Goal: Task Accomplishment & Management: Manage account settings

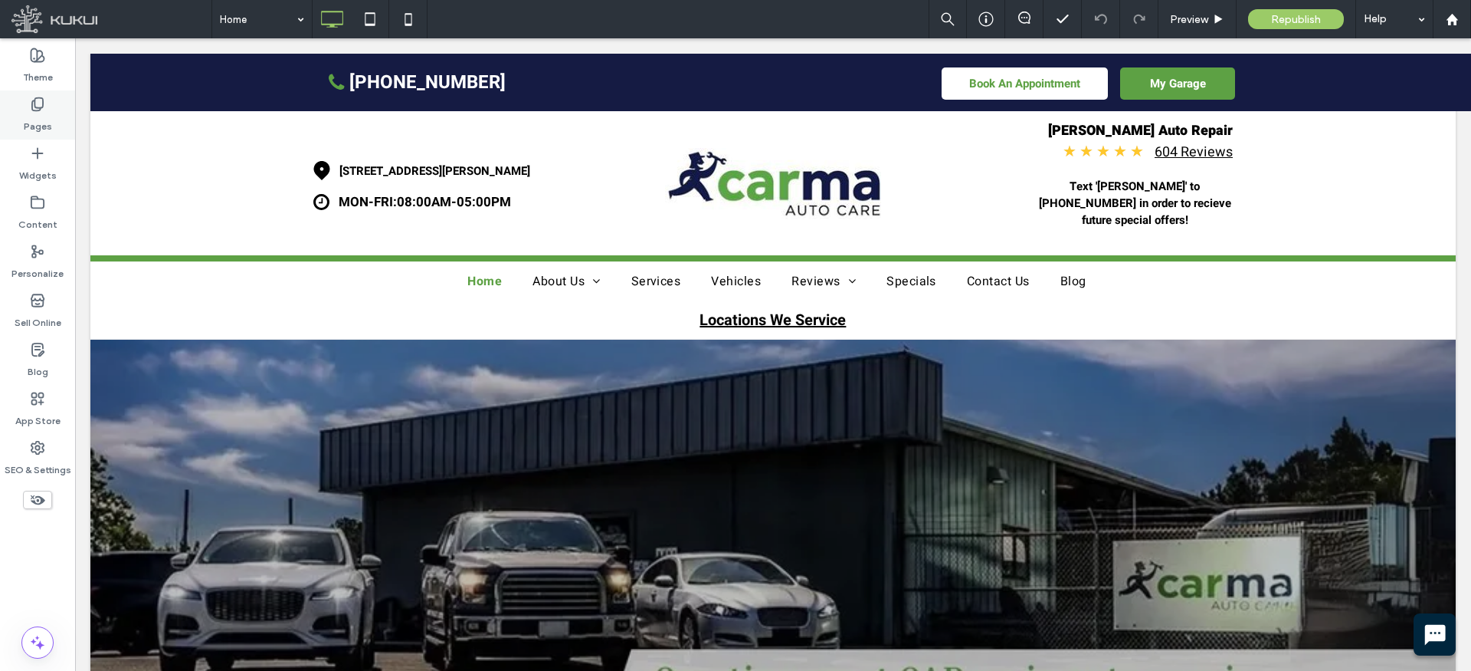
click at [40, 116] on label "Pages" at bounding box center [38, 122] width 28 height 21
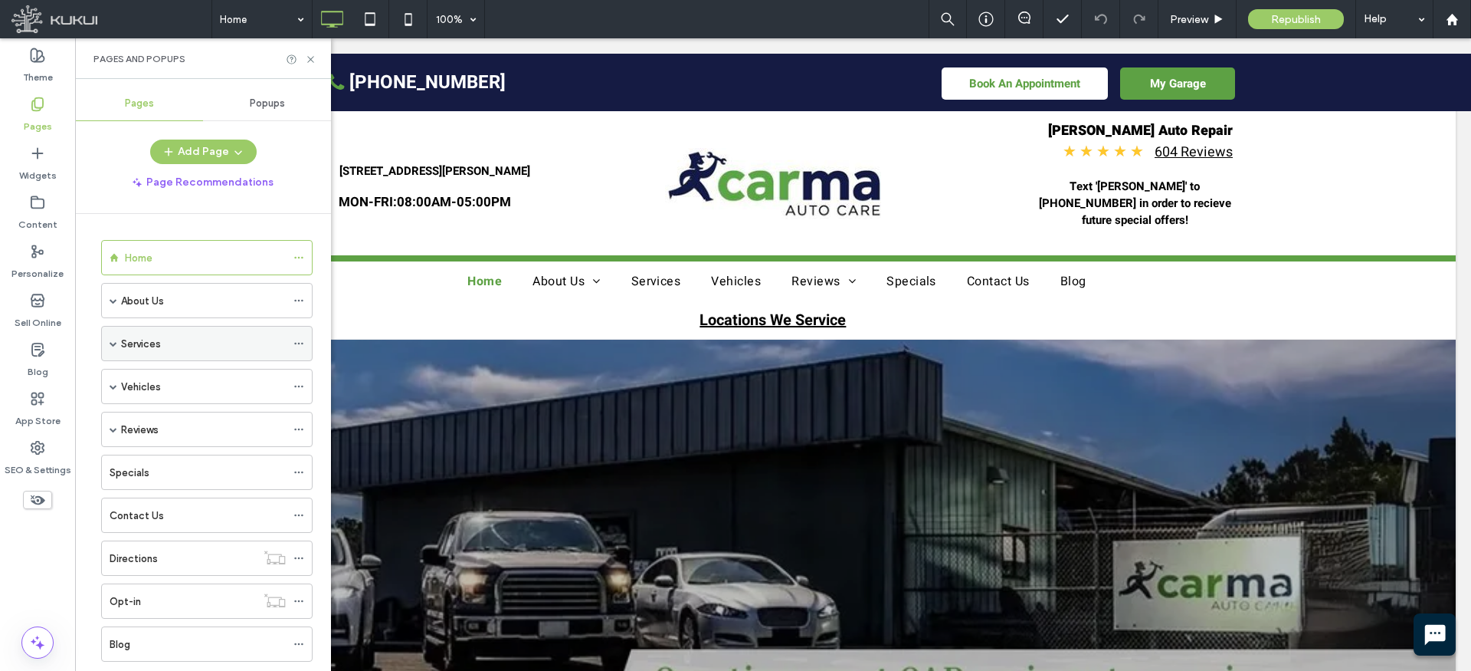
click at [110, 338] on span at bounding box center [114, 343] width 8 height 34
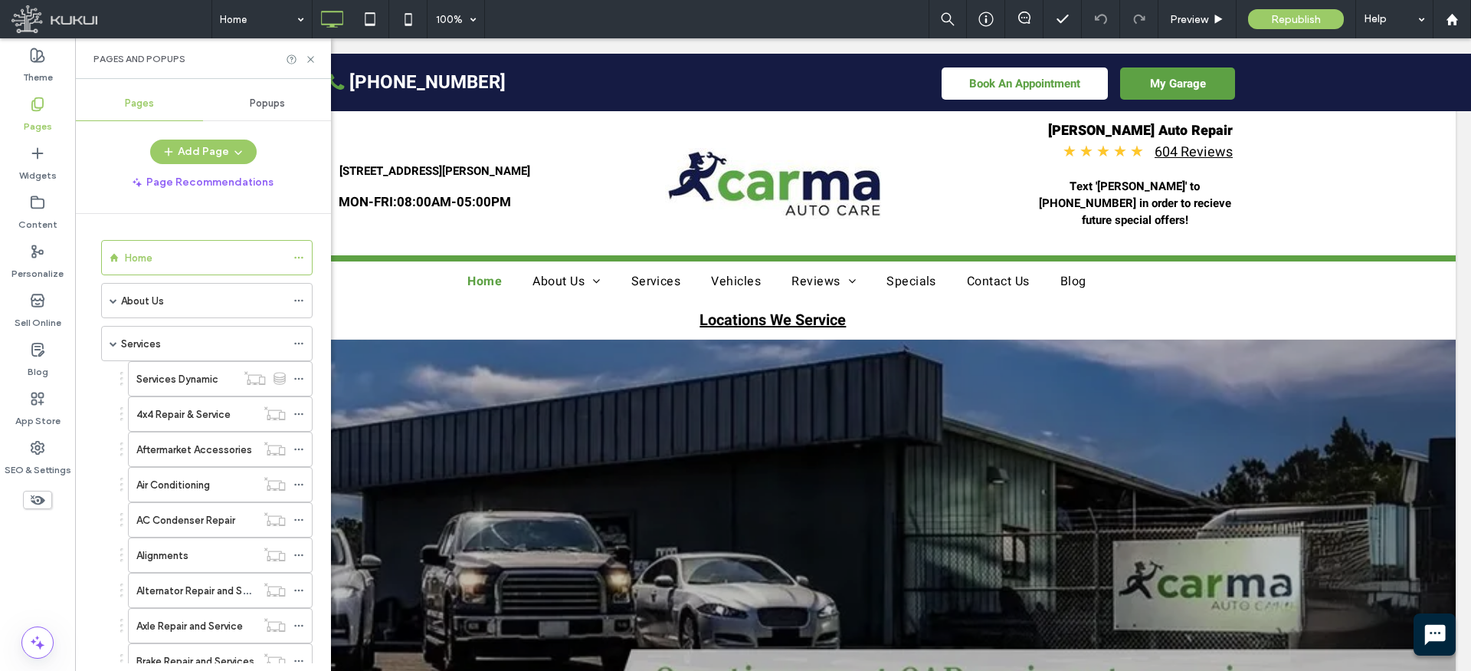
click at [194, 376] on label "Services Dynamic" at bounding box center [177, 379] width 82 height 27
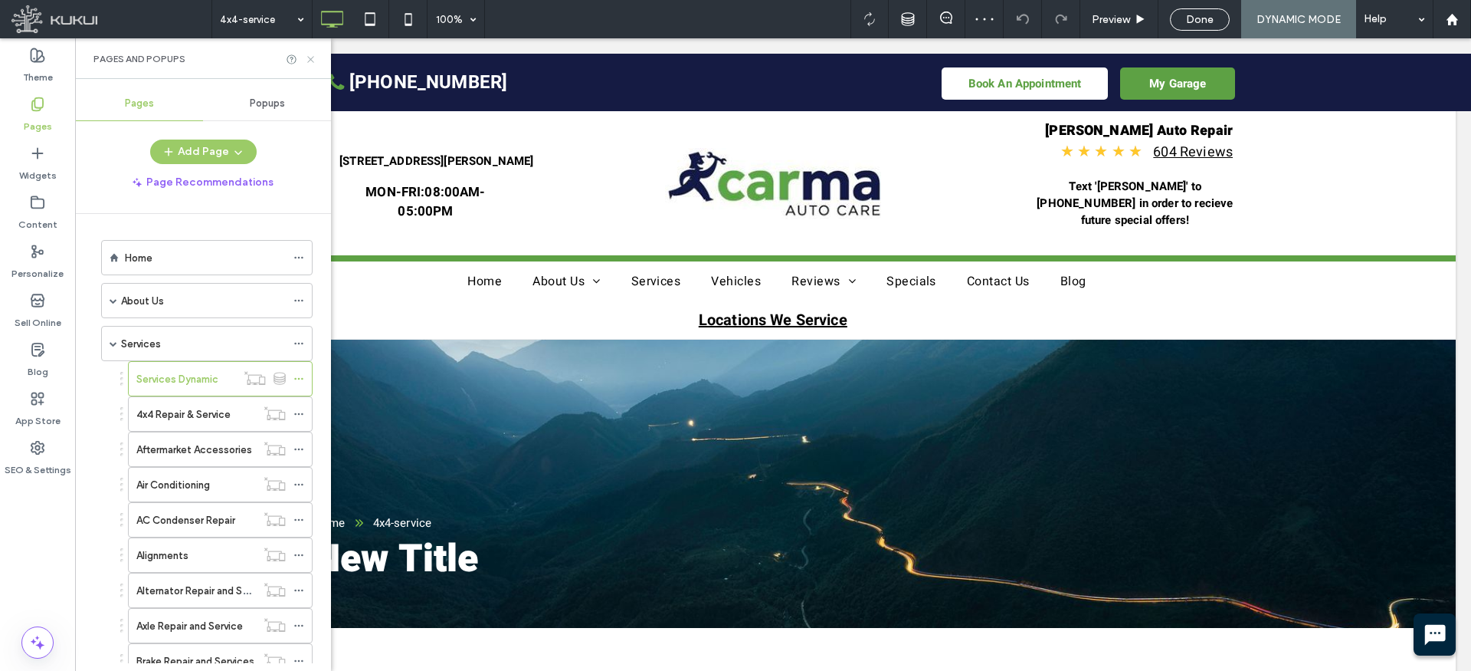
click at [313, 57] on icon at bounding box center [310, 59] width 11 height 11
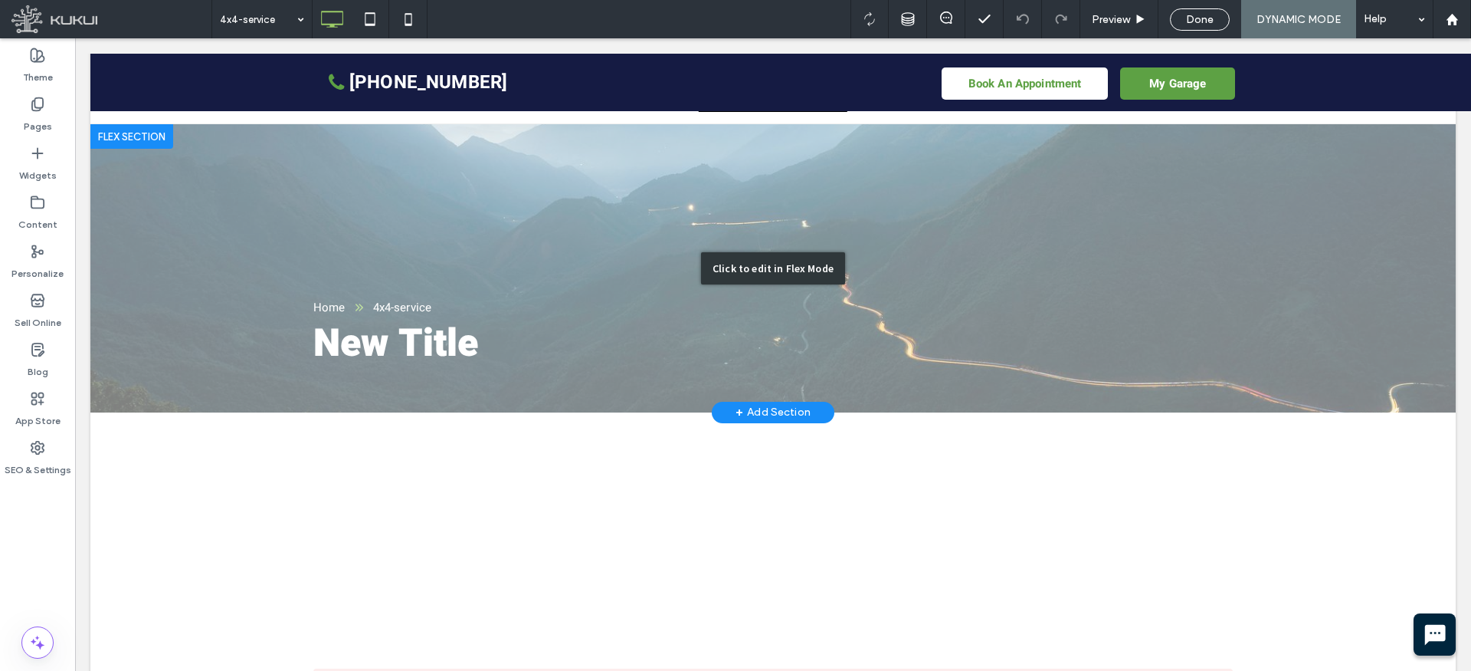
scroll to position [219, 0]
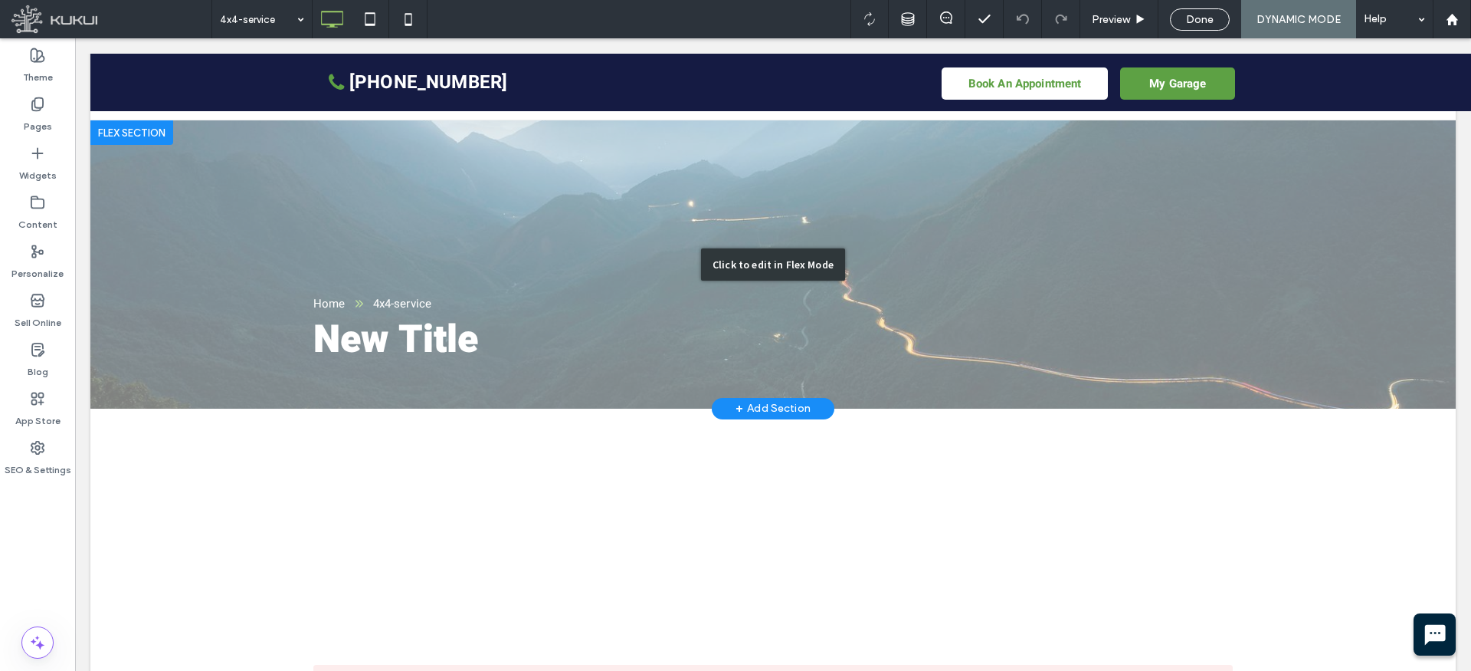
click at [510, 197] on div "Click to edit in Flex Mode" at bounding box center [773, 264] width 1366 height 288
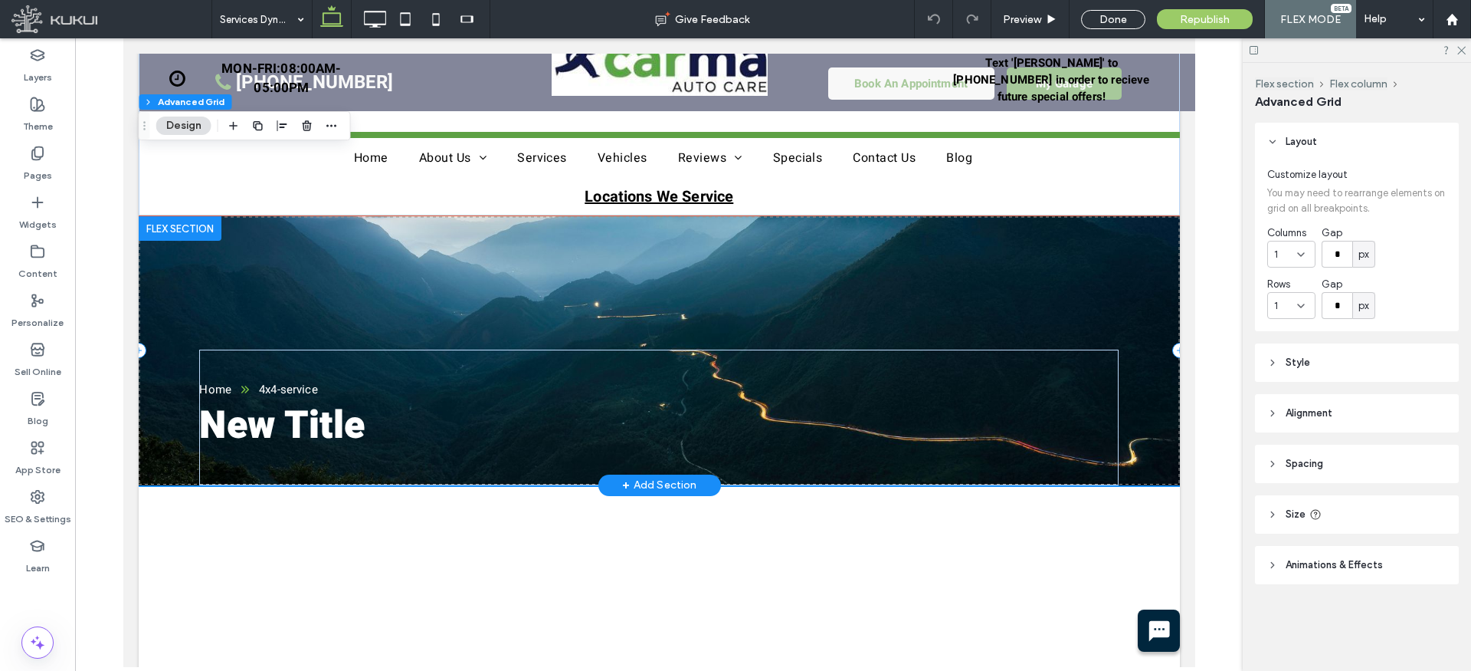
scroll to position [95, 0]
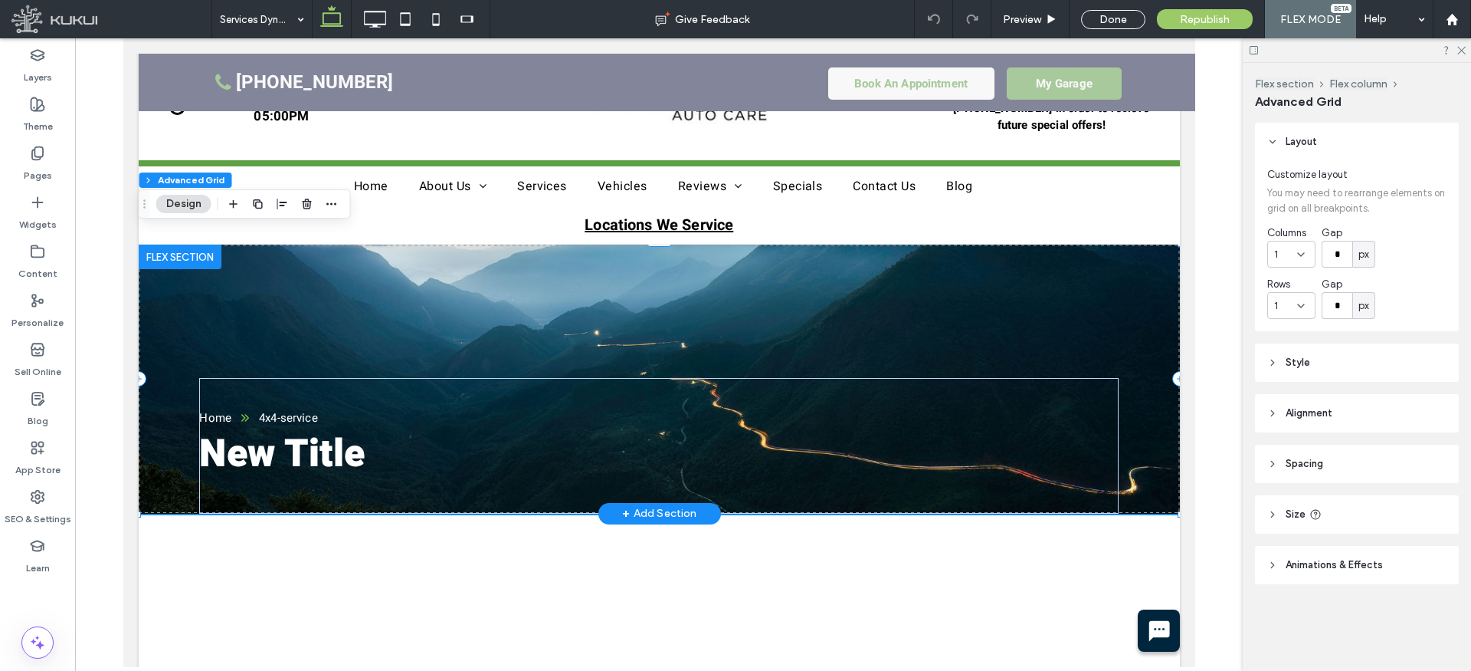
click at [459, 300] on div "New Title Home 4x4-service" at bounding box center [658, 378] width 1041 height 269
click at [335, 202] on icon "button" at bounding box center [332, 204] width 12 height 12
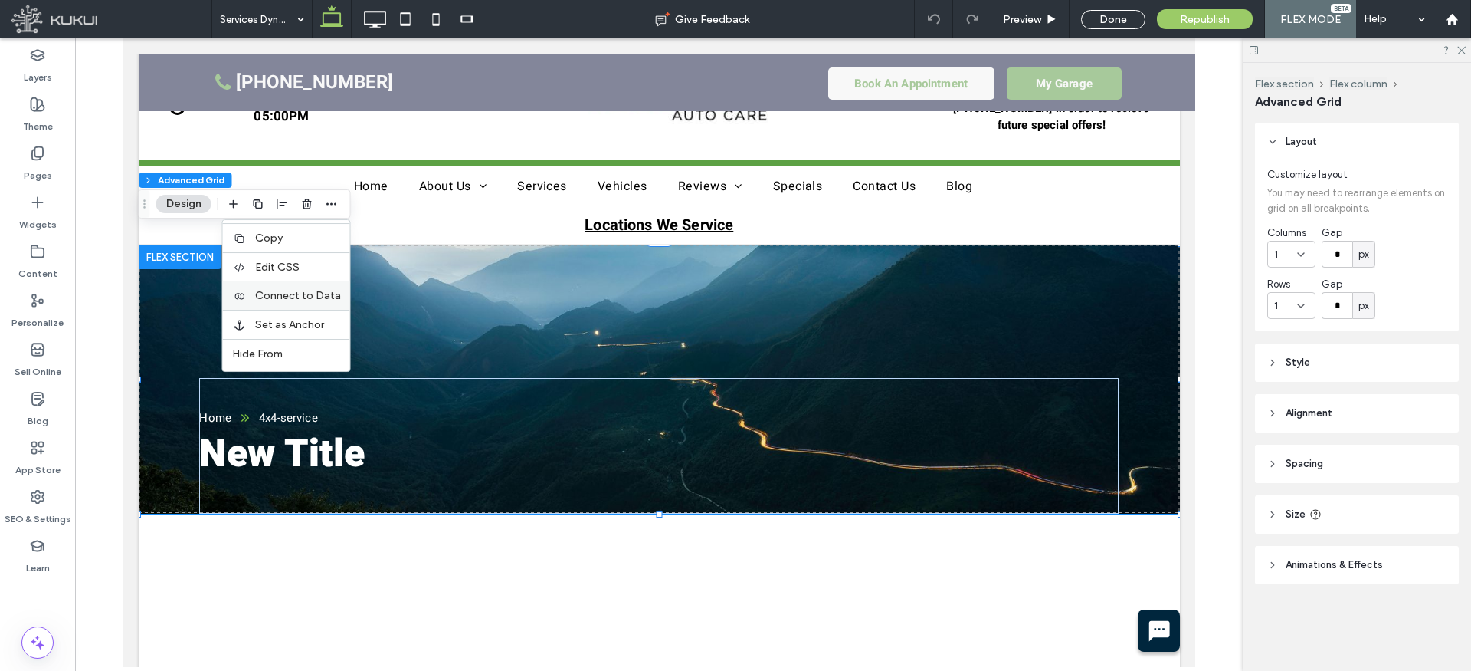
click at [319, 290] on span "Connect to Data" at bounding box center [298, 295] width 86 height 13
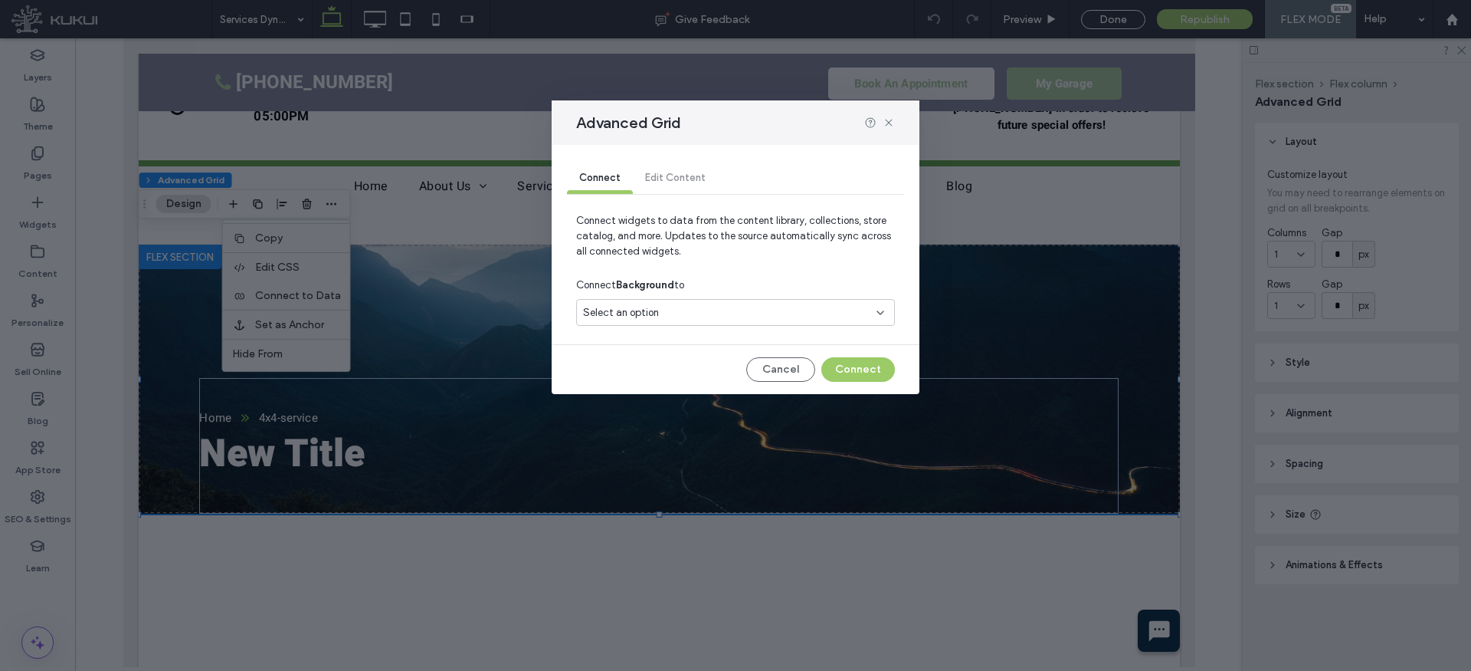
click at [654, 309] on span "Select an option" at bounding box center [621, 312] width 76 height 15
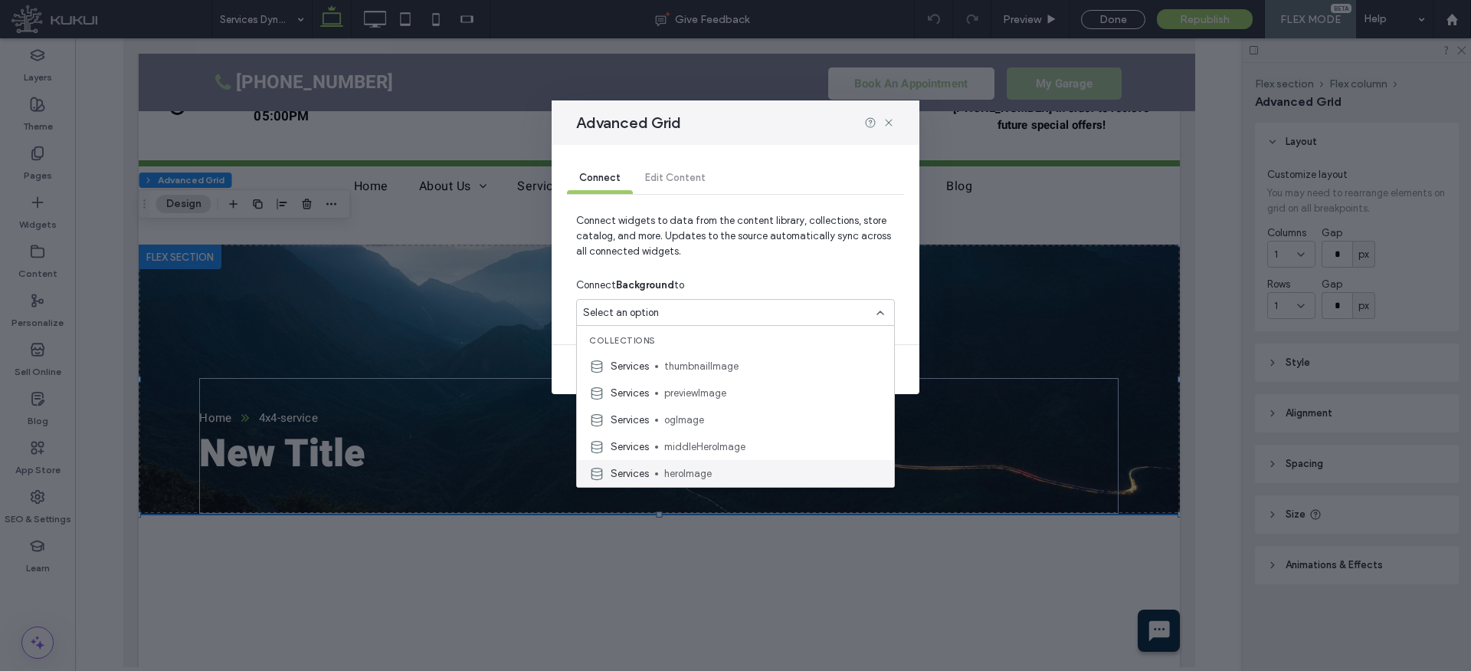
click at [706, 467] on span "heroImage" at bounding box center [773, 473] width 218 height 15
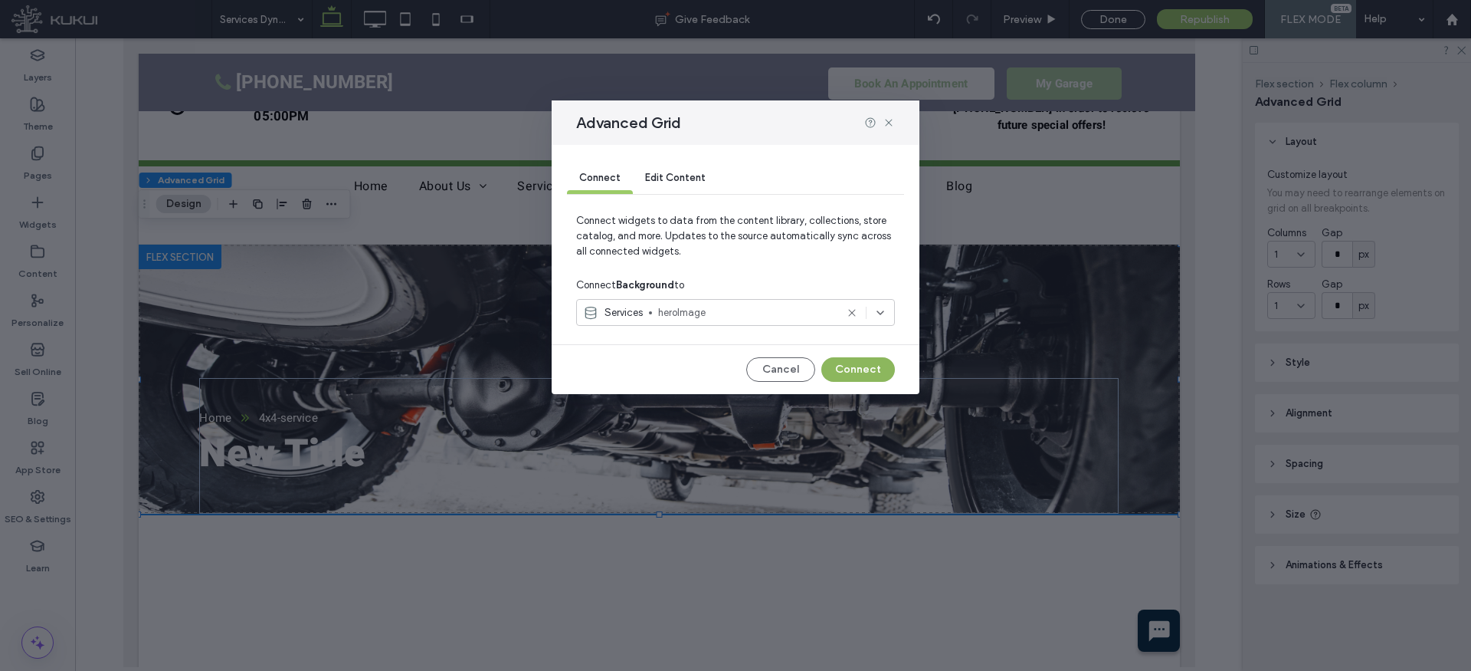
click at [870, 364] on button "Connect" at bounding box center [858, 369] width 74 height 25
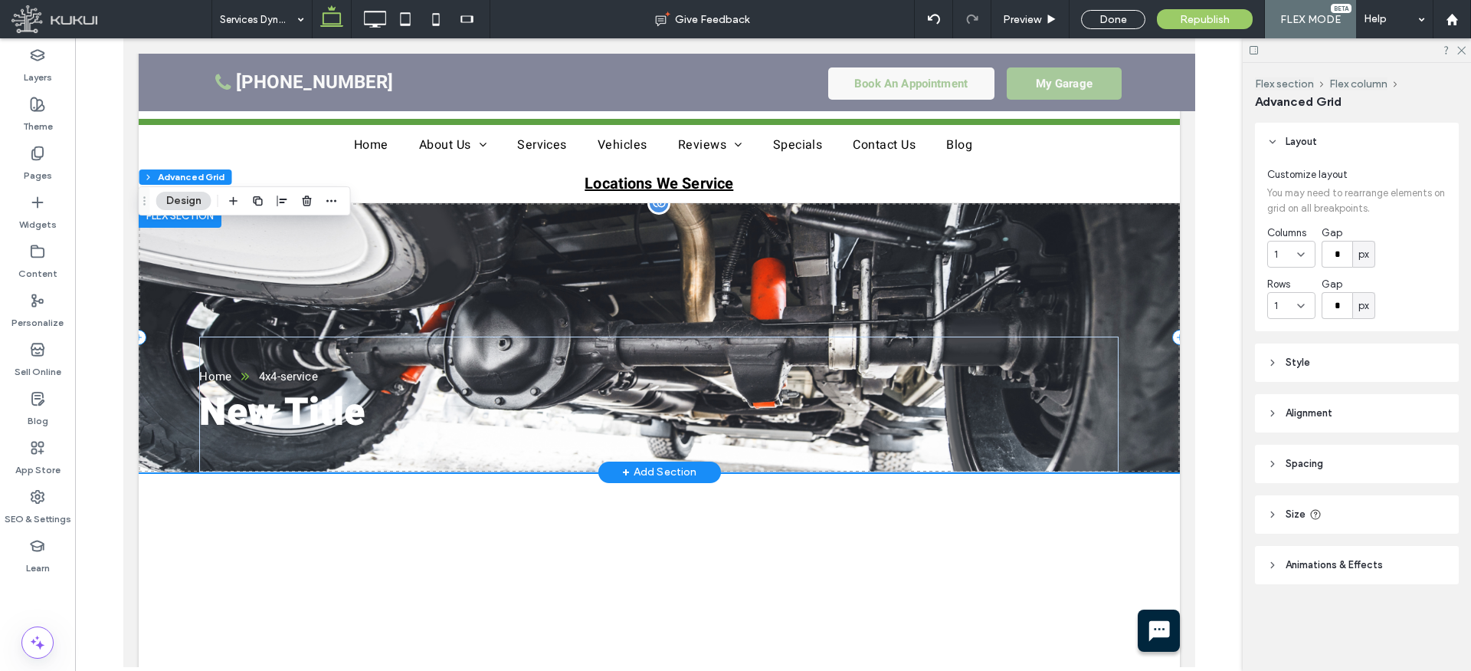
scroll to position [149, 0]
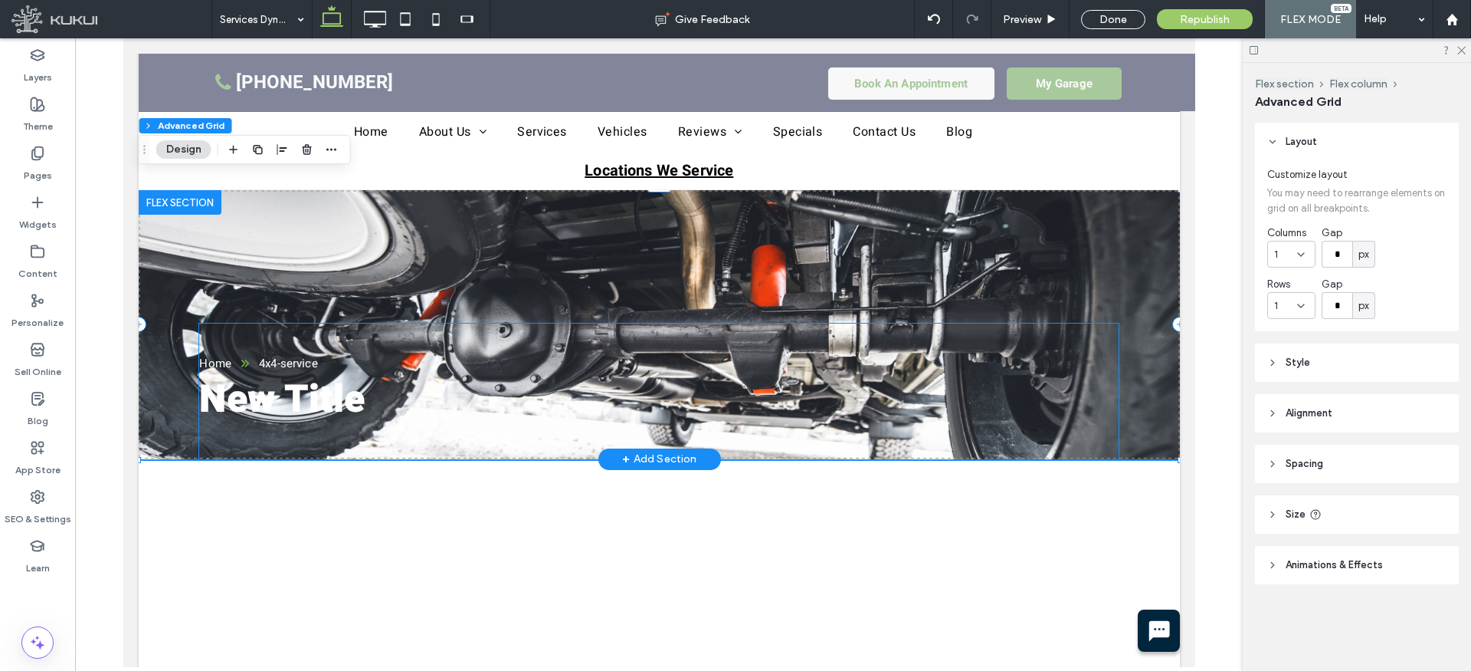
drag, startPoint x: 297, startPoint y: 372, endPoint x: 310, endPoint y: 376, distance: 13.8
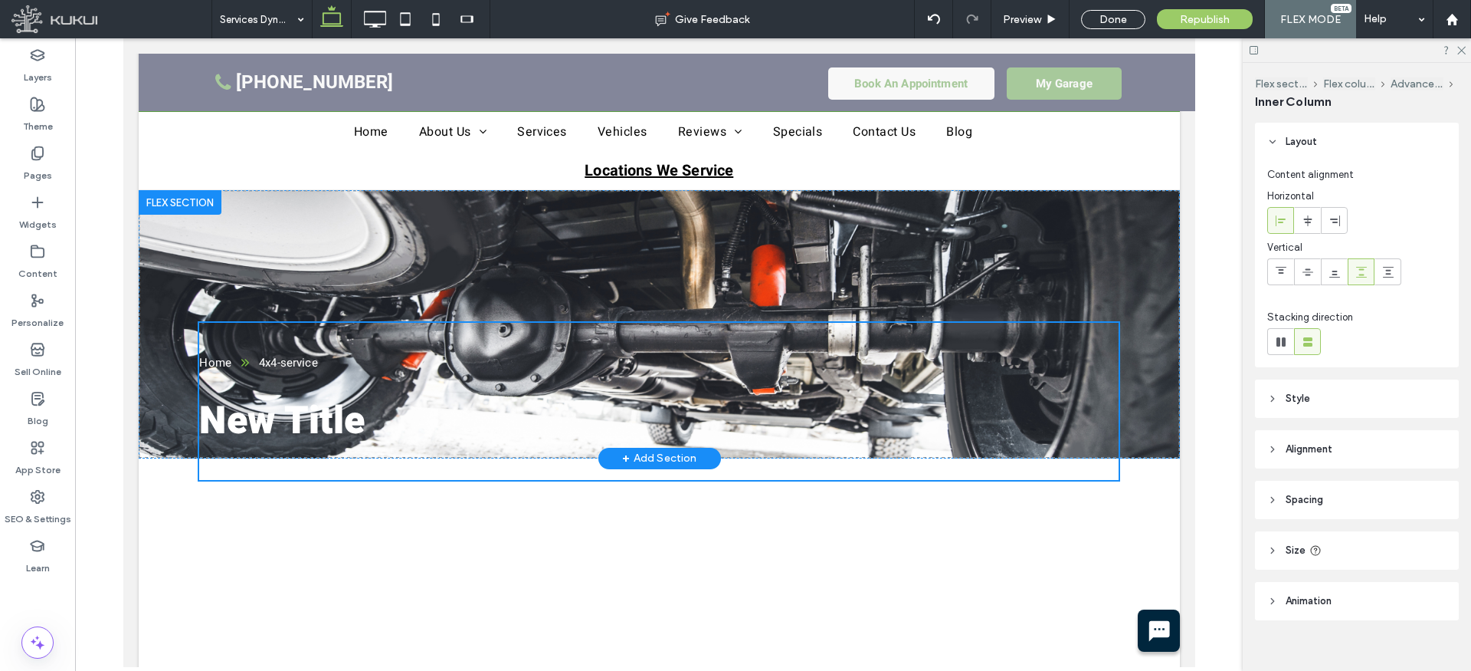
type input "**"
type input "****"
type input "**"
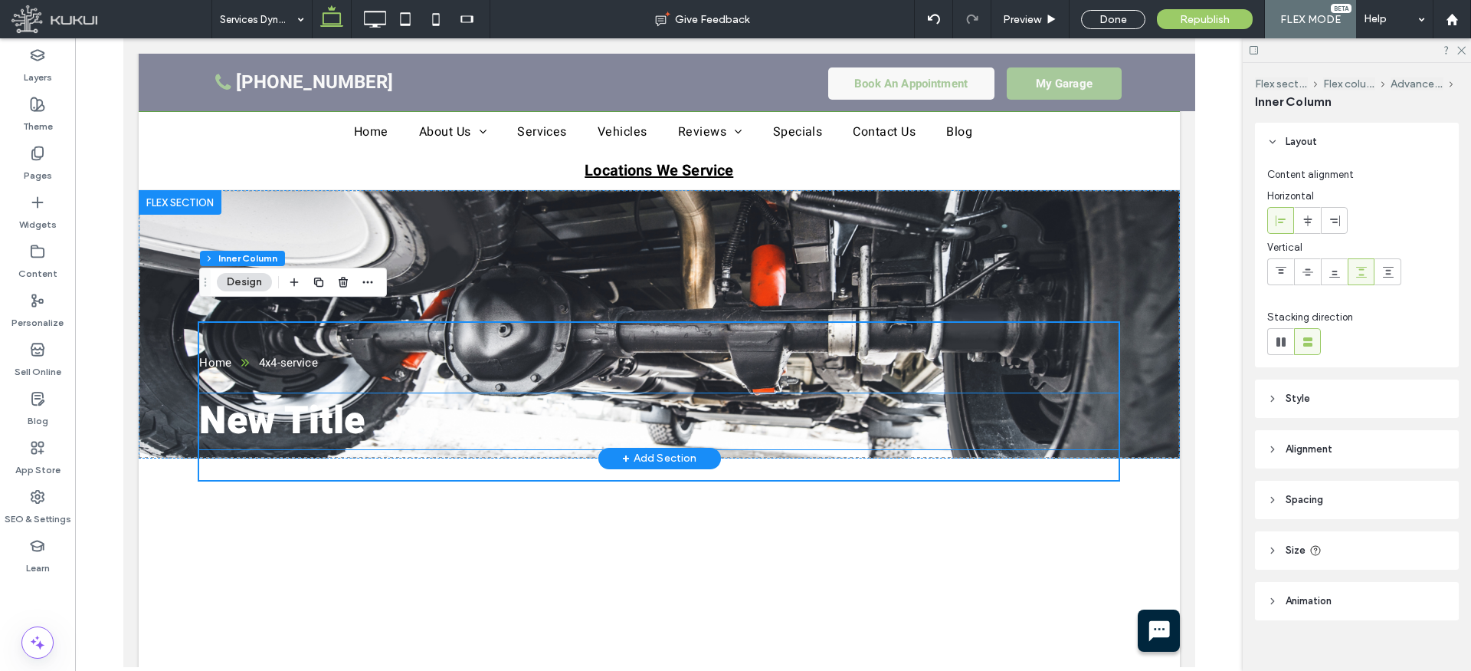
click at [328, 397] on span "New Title" at bounding box center [280, 421] width 165 height 56
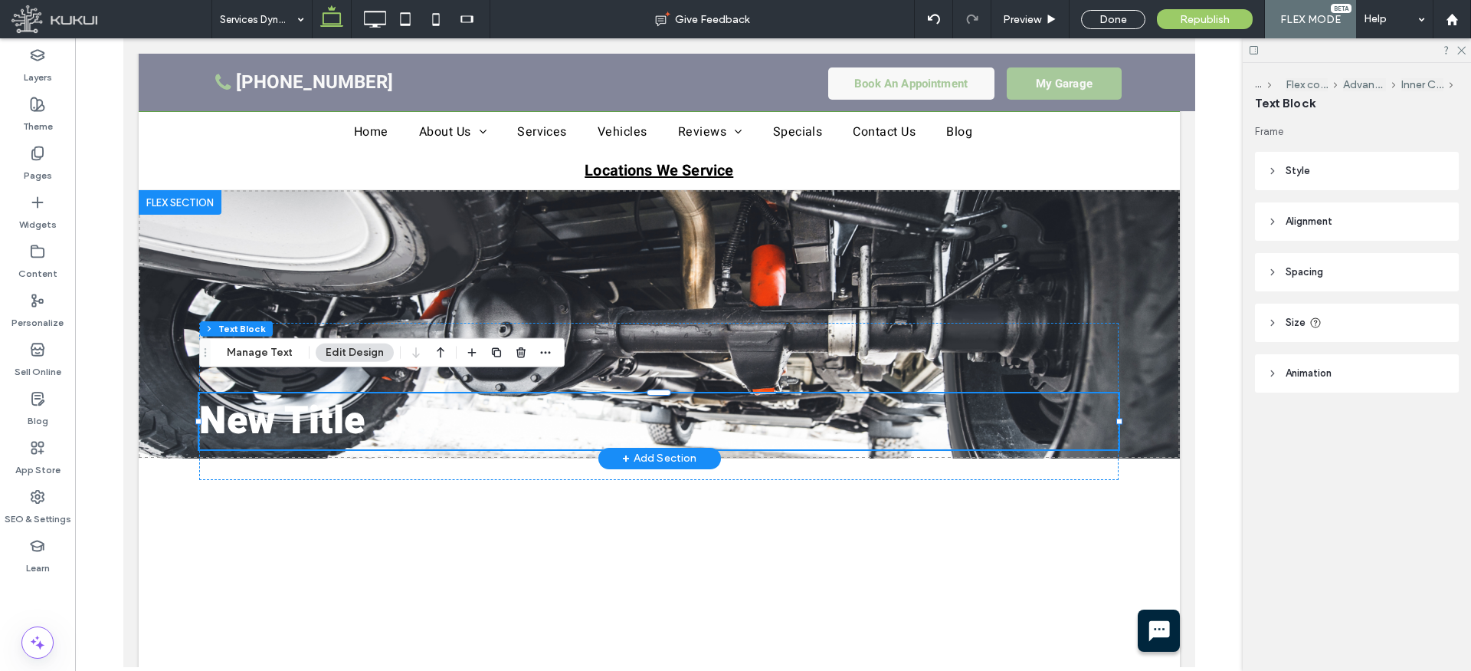
click at [327, 393] on span "New Title" at bounding box center [280, 421] width 165 height 56
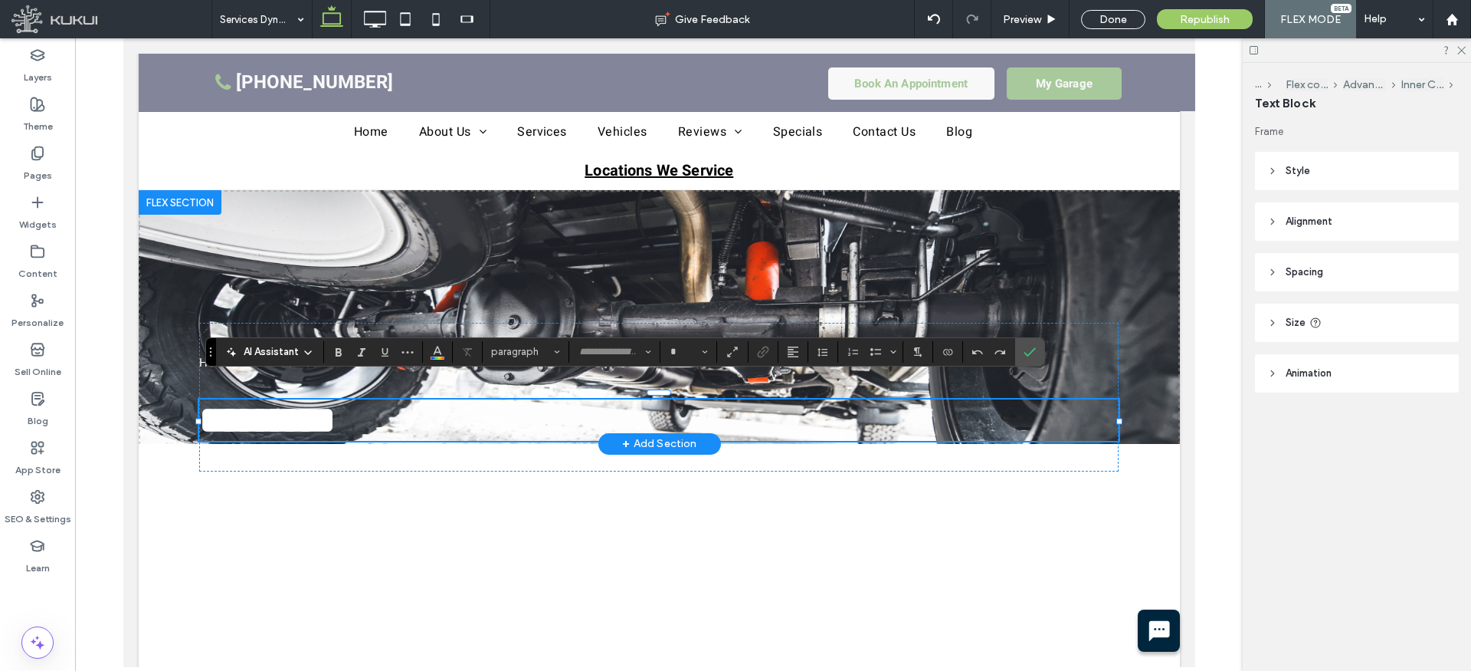
type input "*****"
type input "**"
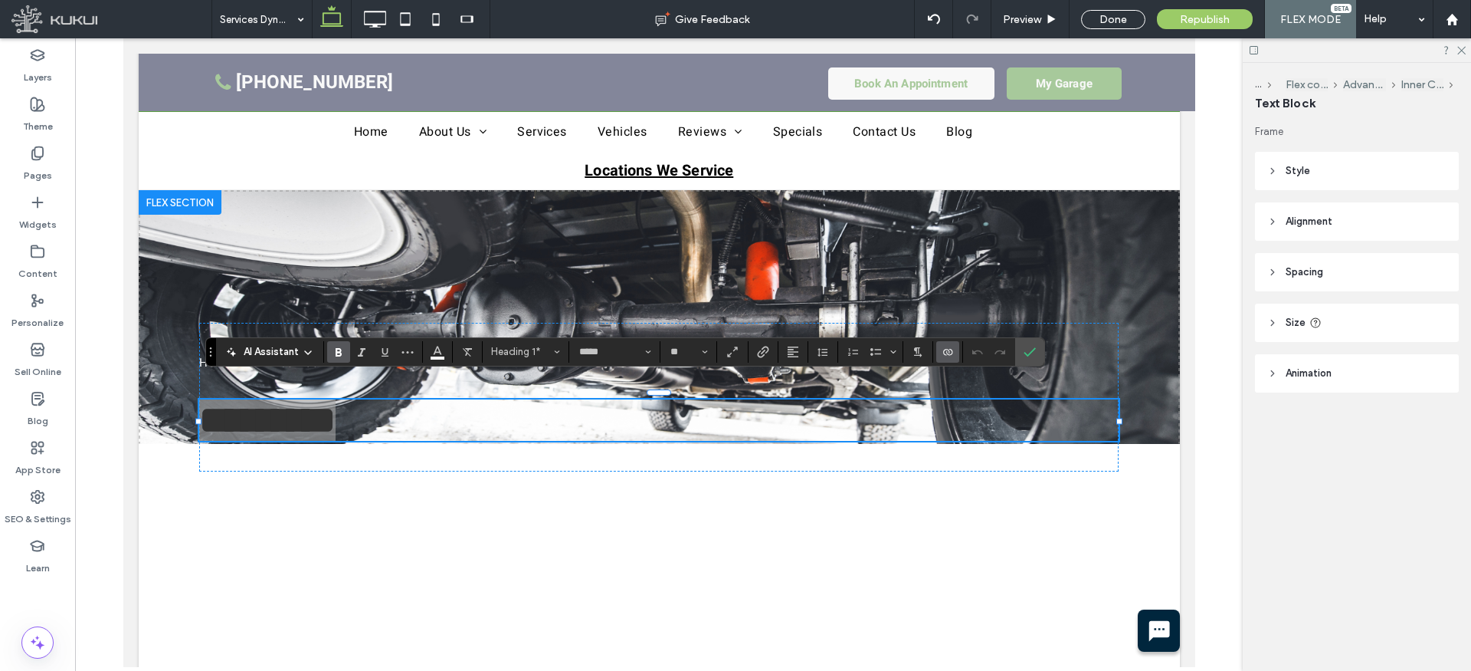
click at [944, 349] on icon "Connect To Data" at bounding box center [948, 352] width 12 height 12
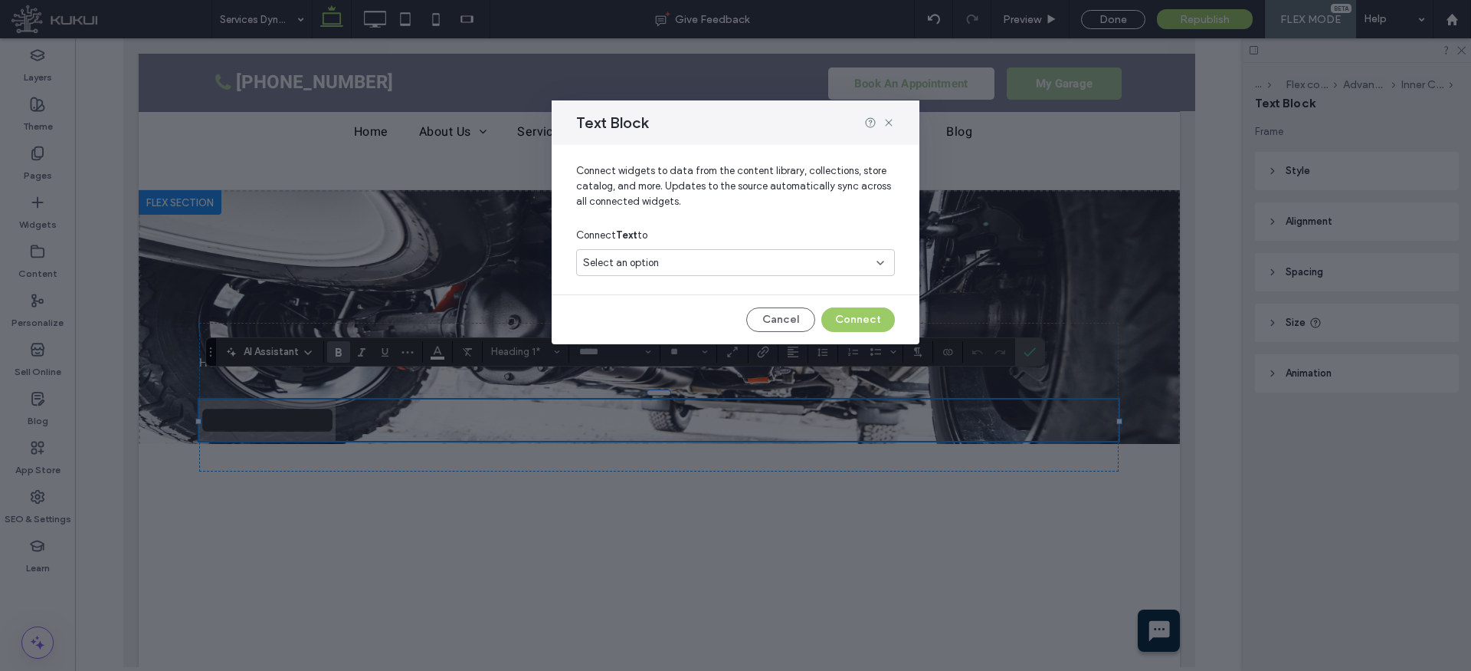
click at [658, 262] on div "Select an option" at bounding box center [726, 262] width 287 height 15
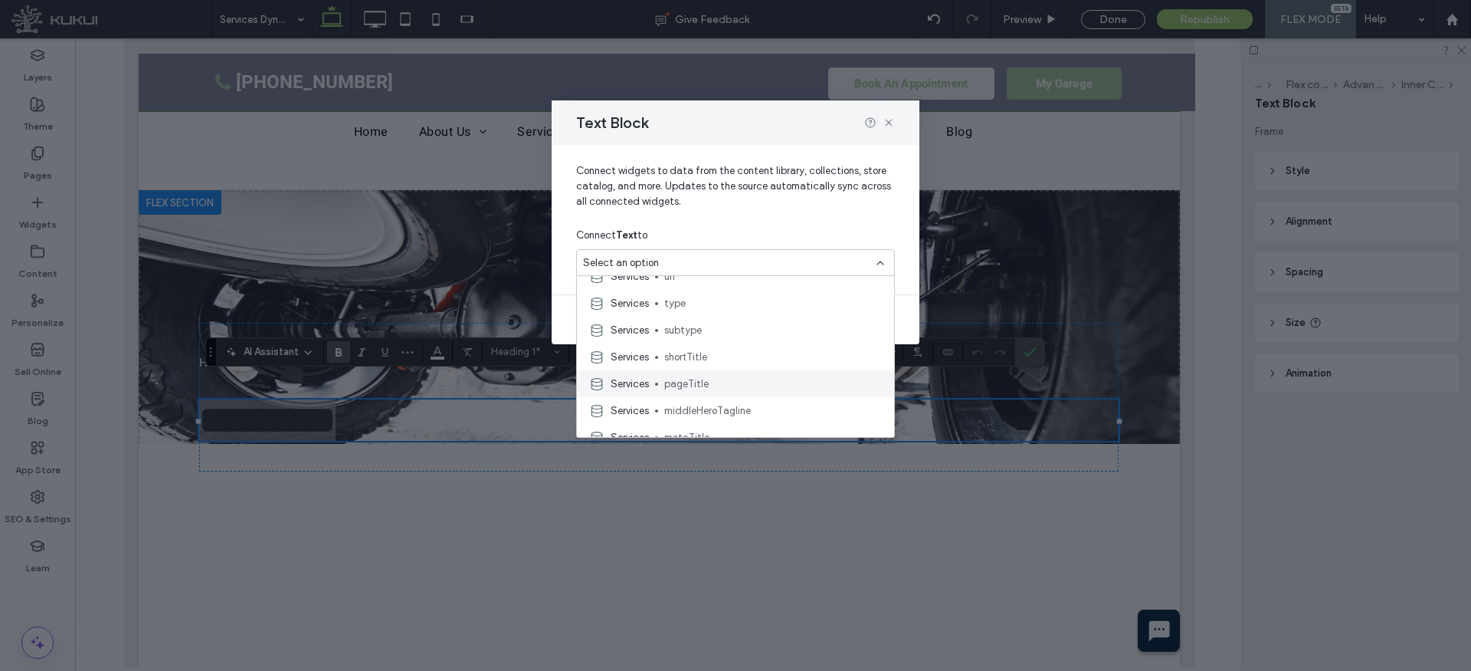
scroll to position [51, 0]
click at [690, 369] on span "pageTitle" at bounding box center [773, 372] width 218 height 15
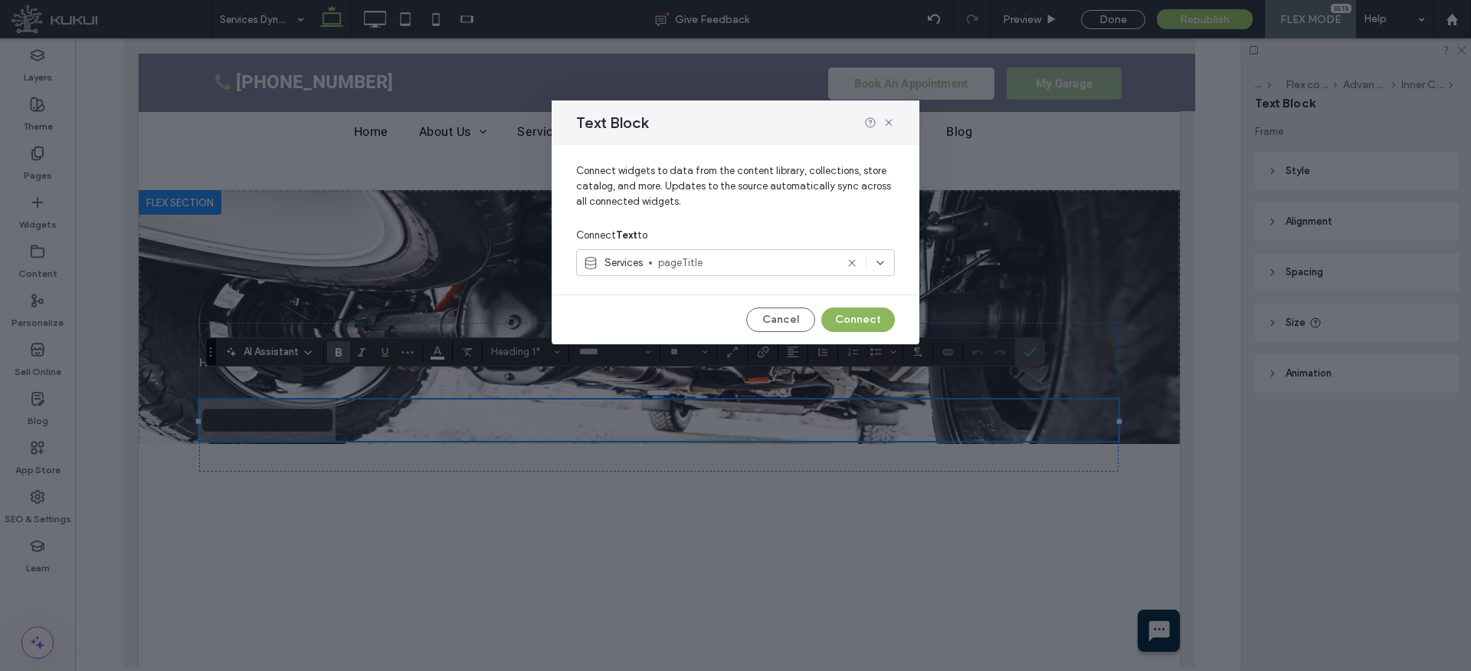
click at [877, 316] on button "Connect" at bounding box center [858, 319] width 74 height 25
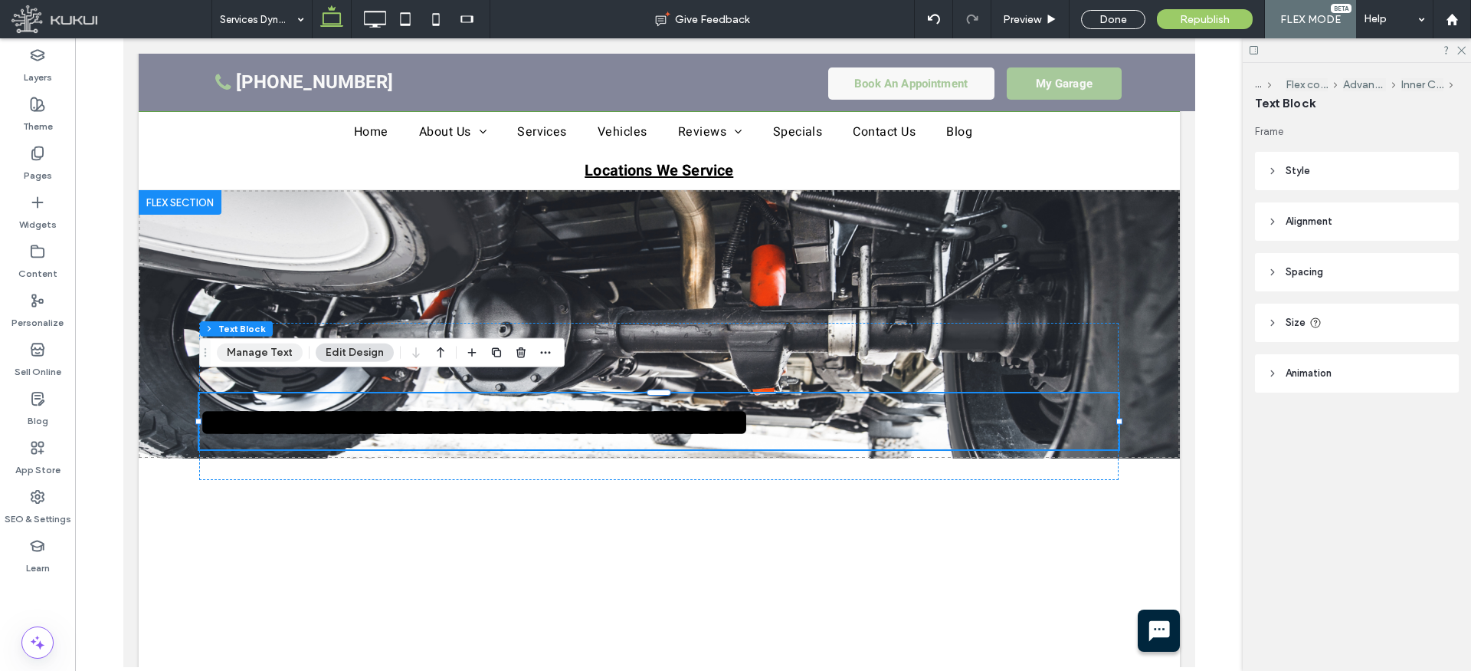
click at [256, 361] on button "Manage Text" at bounding box center [260, 352] width 86 height 18
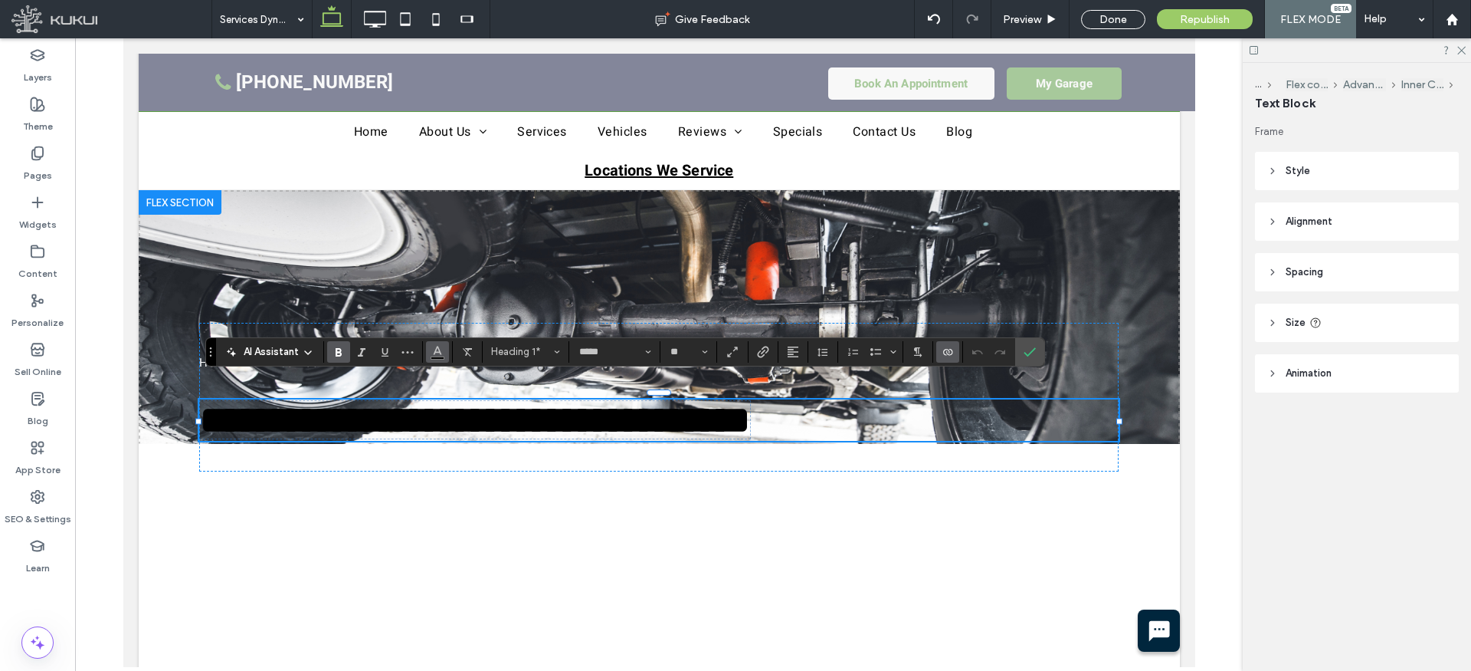
click at [442, 352] on icon "Color" at bounding box center [437, 350] width 12 height 12
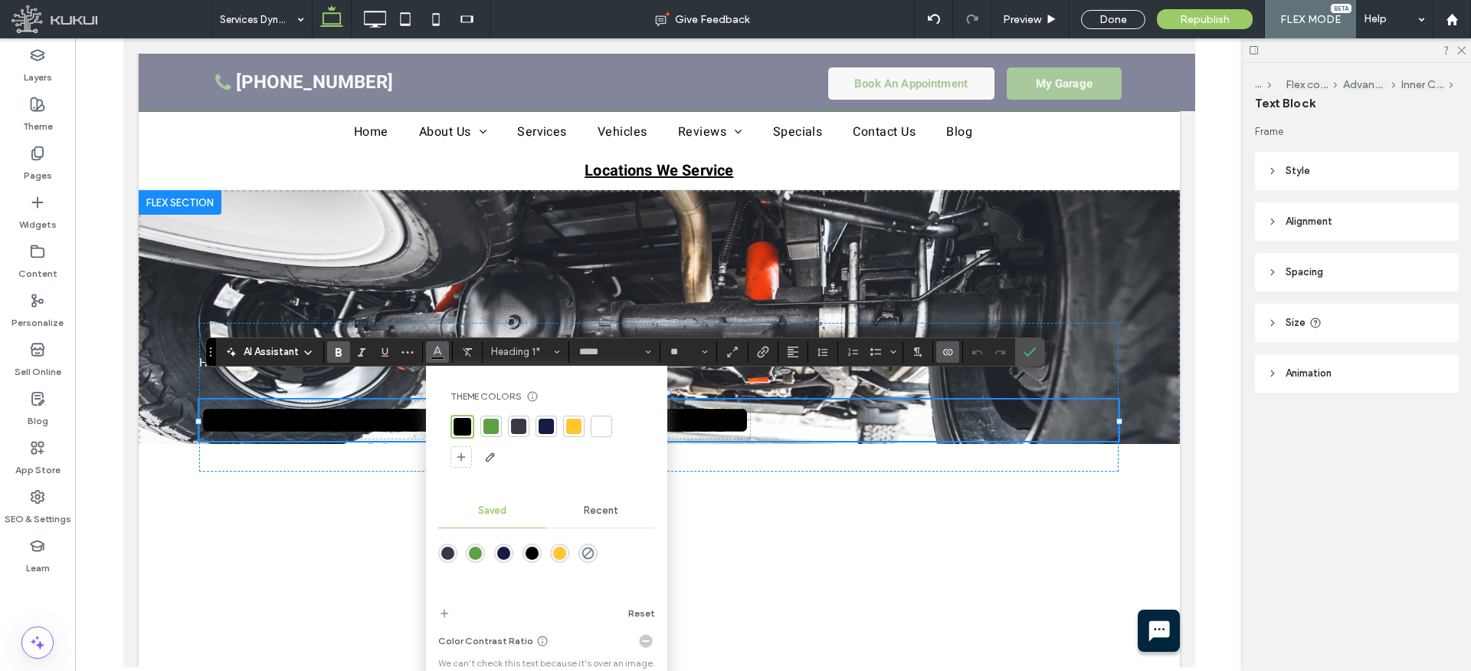
click at [599, 431] on div at bounding box center [601, 425] width 15 height 15
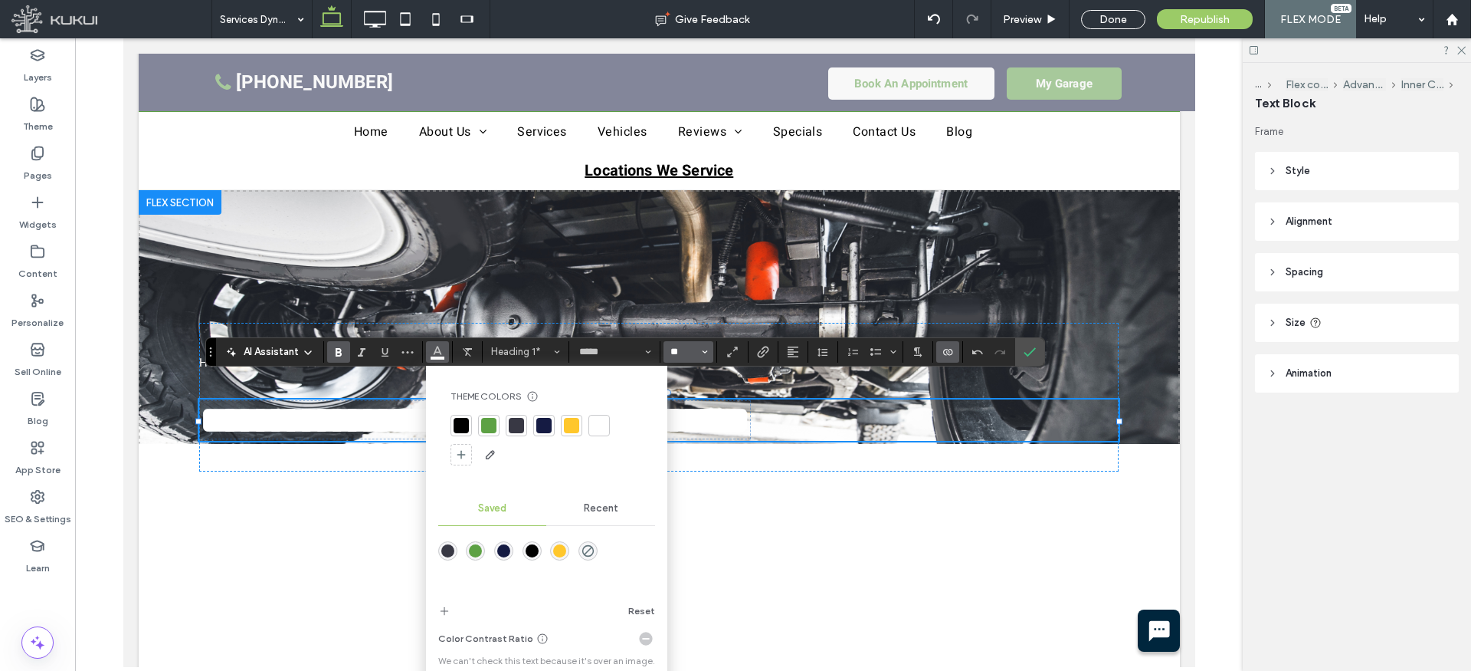
click at [695, 353] on input "**" at bounding box center [684, 352] width 30 height 12
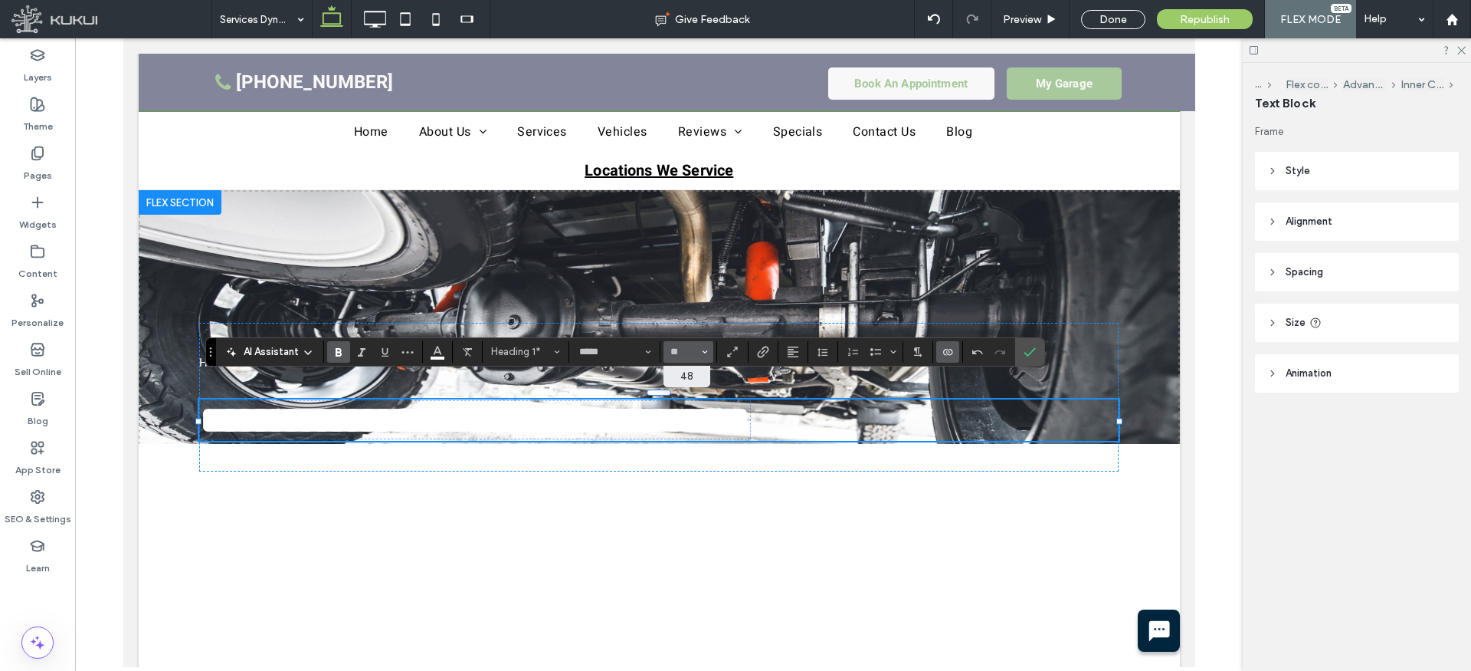
type input "**"
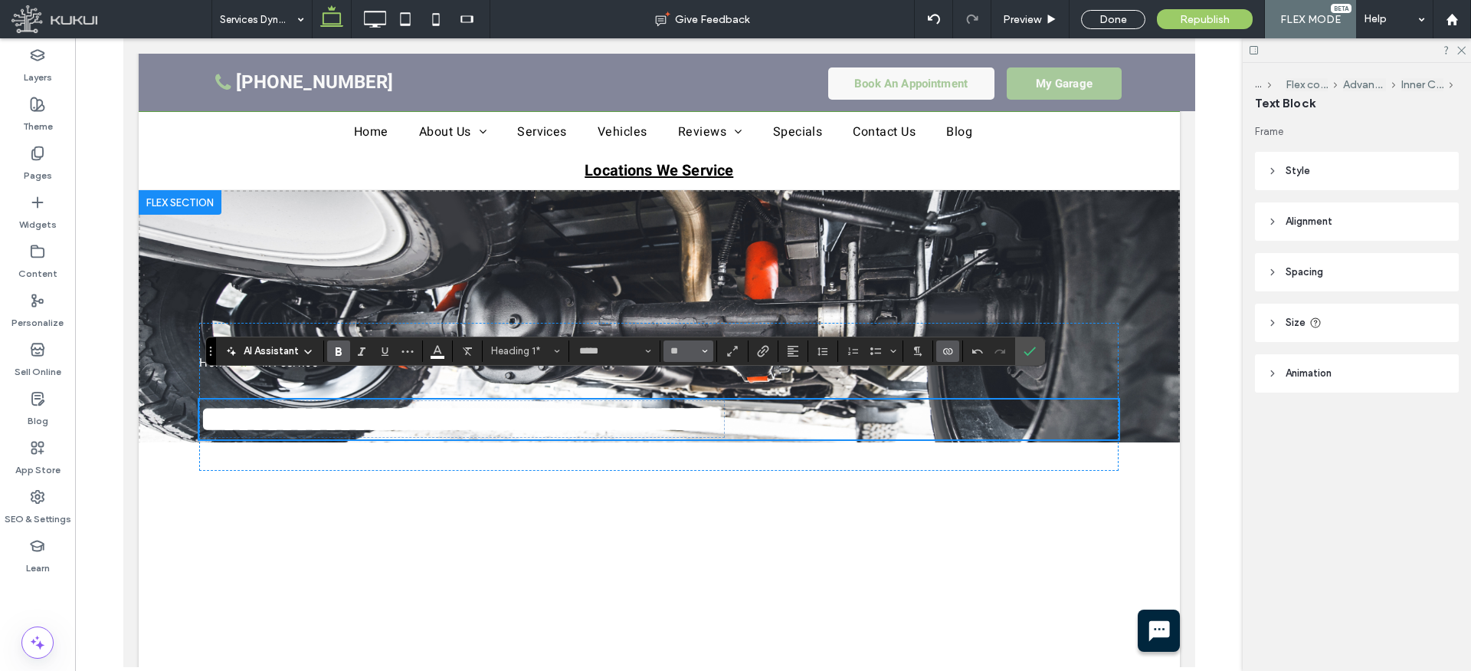
scroll to position [150, 0]
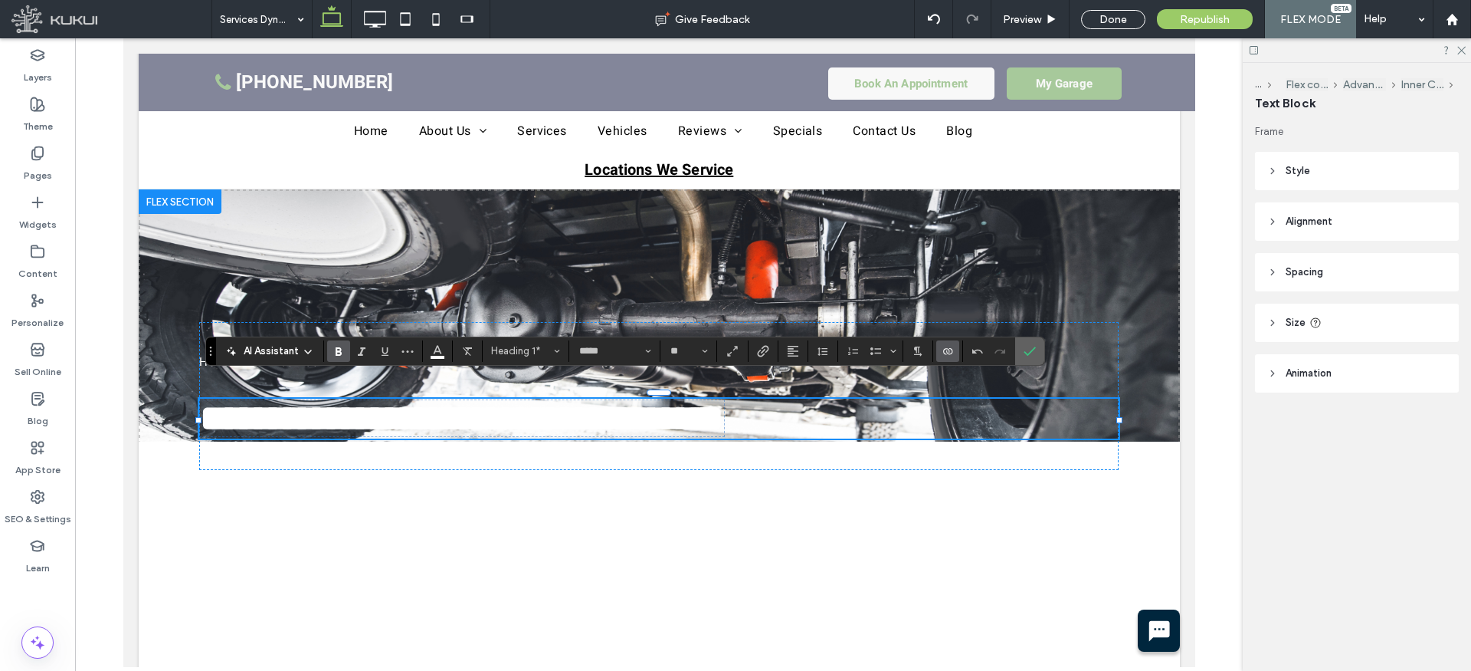
click at [1030, 345] on icon "Confirm" at bounding box center [1030, 351] width 12 height 12
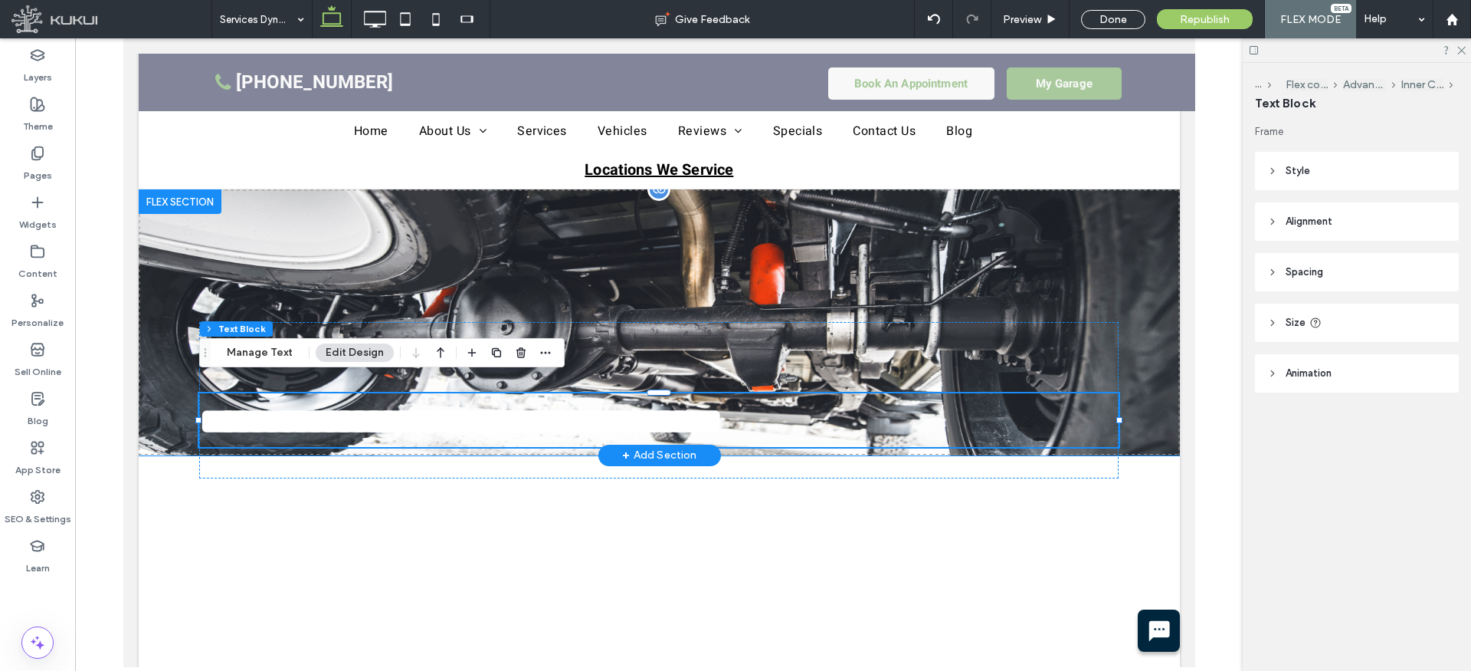
click at [228, 232] on div "**********" at bounding box center [658, 322] width 1041 height 266
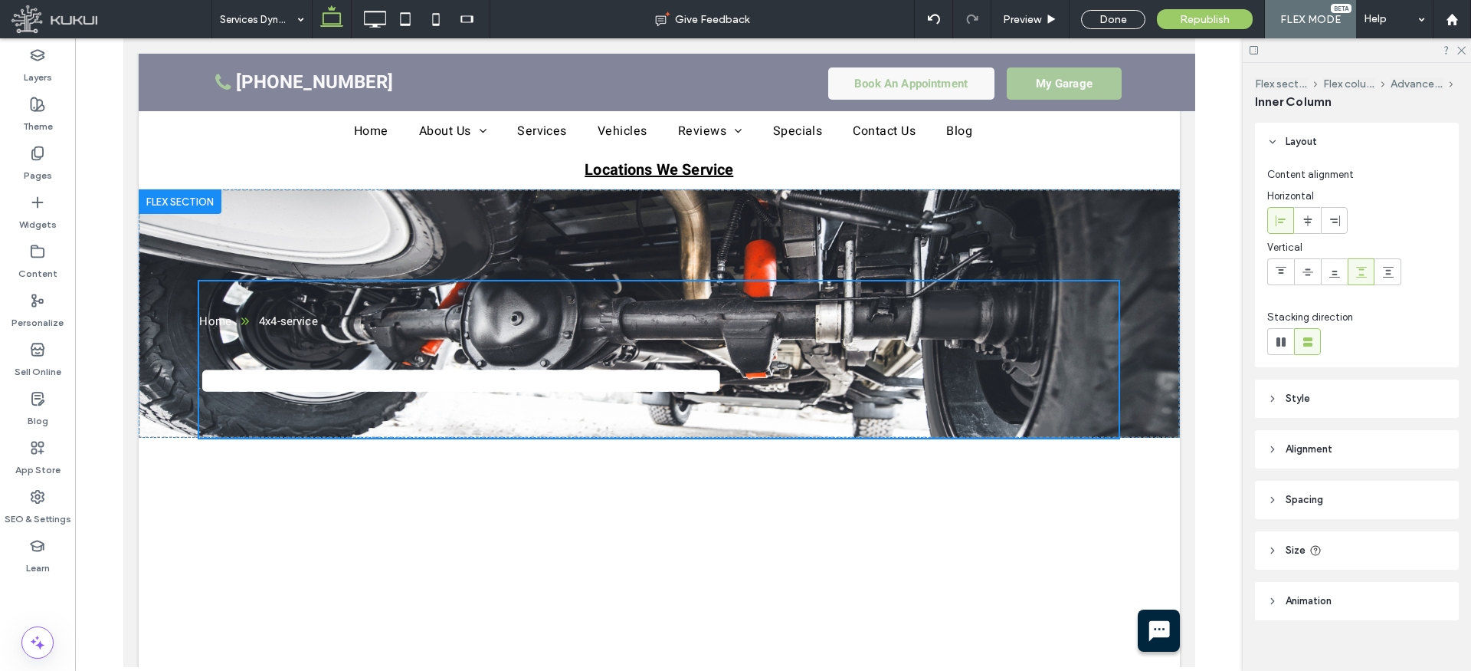
type input "**"
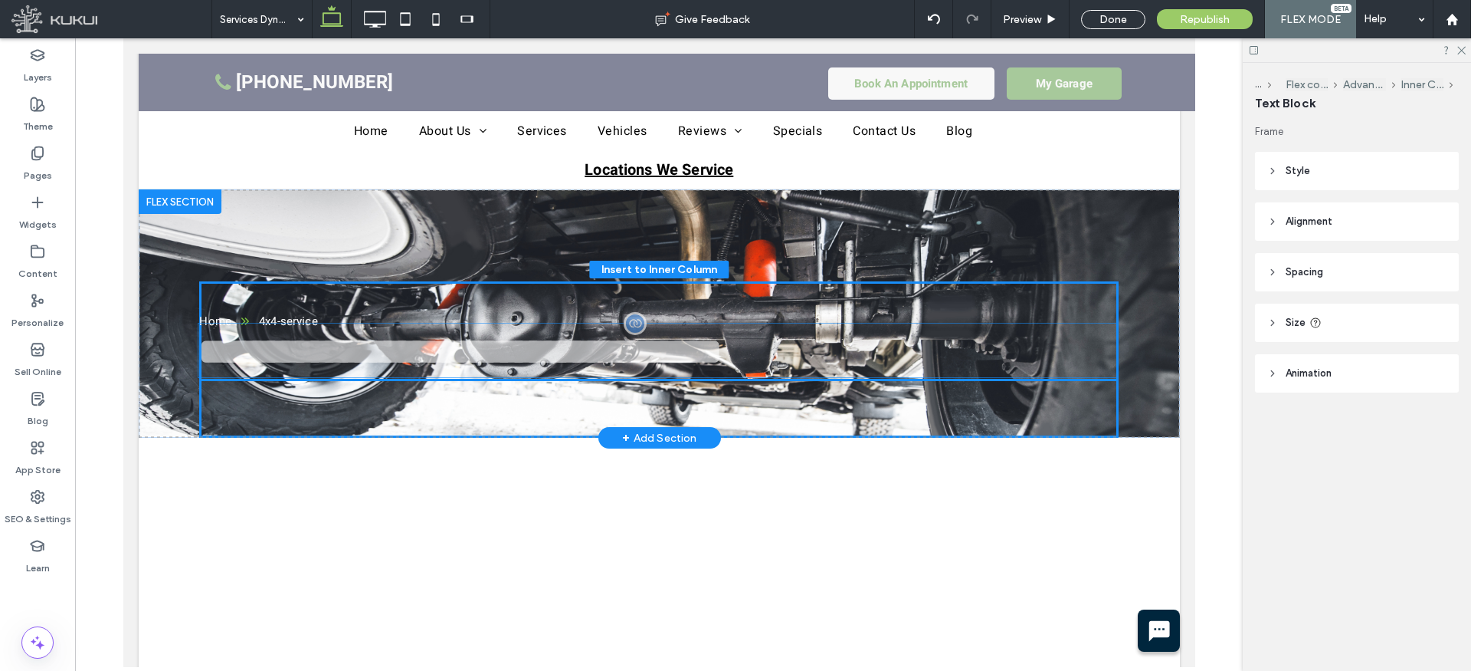
drag, startPoint x: 271, startPoint y: 368, endPoint x: 271, endPoint y: 354, distance: 13.8
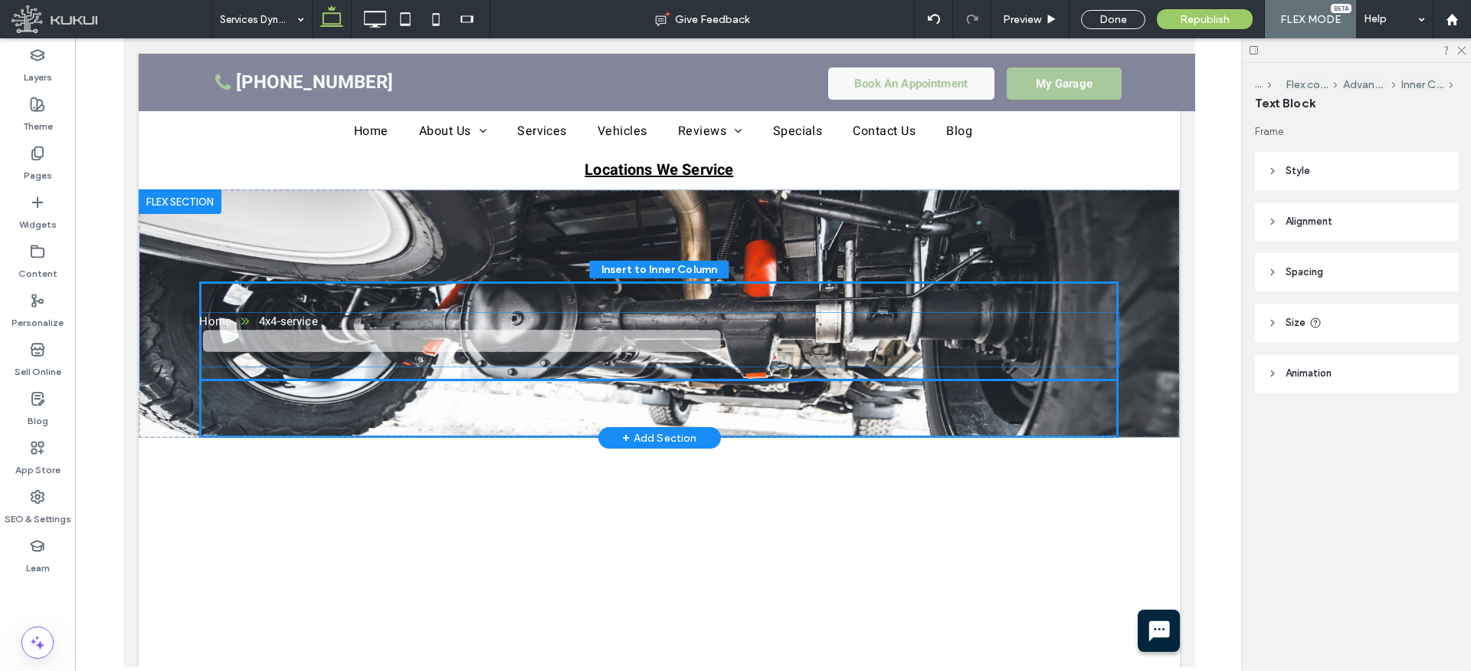
drag, startPoint x: 279, startPoint y: 366, endPoint x: 280, endPoint y: 342, distance: 24.5
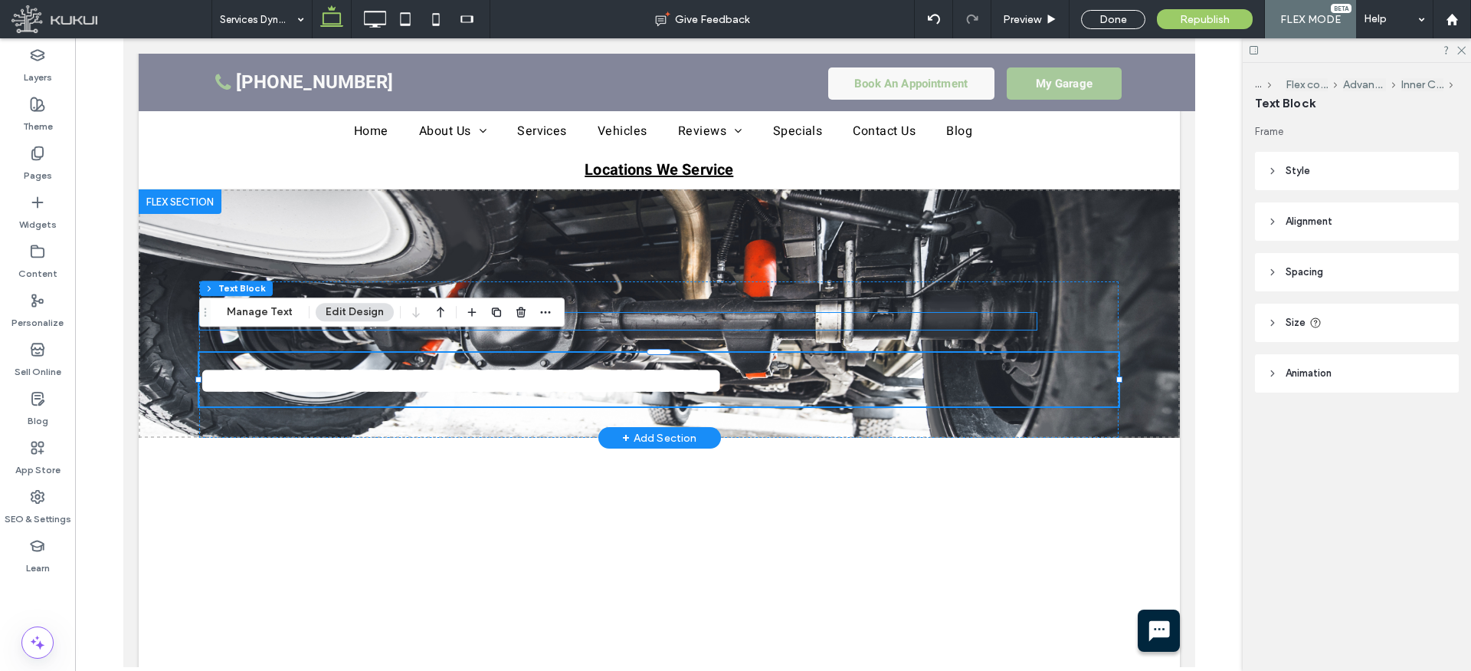
click at [610, 313] on nav "Home 4x4-service" at bounding box center [617, 321] width 838 height 17
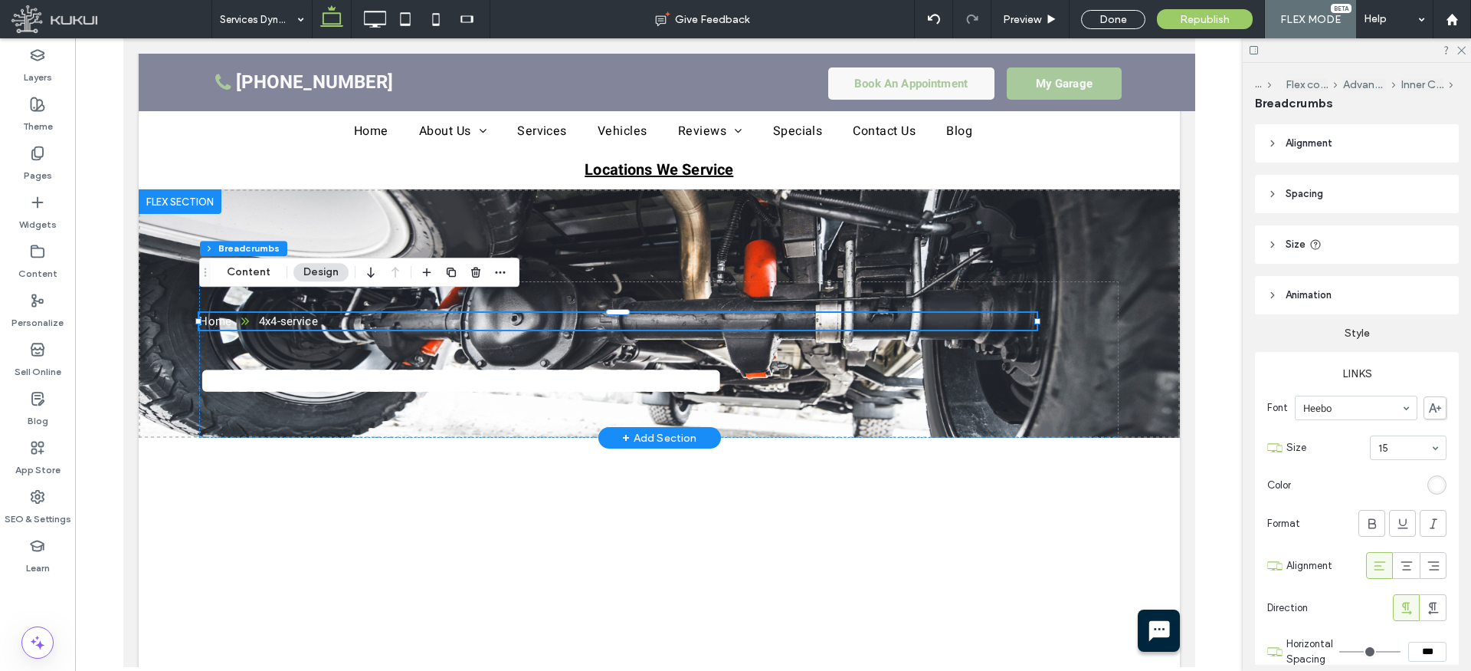
type input "**"
type input "****"
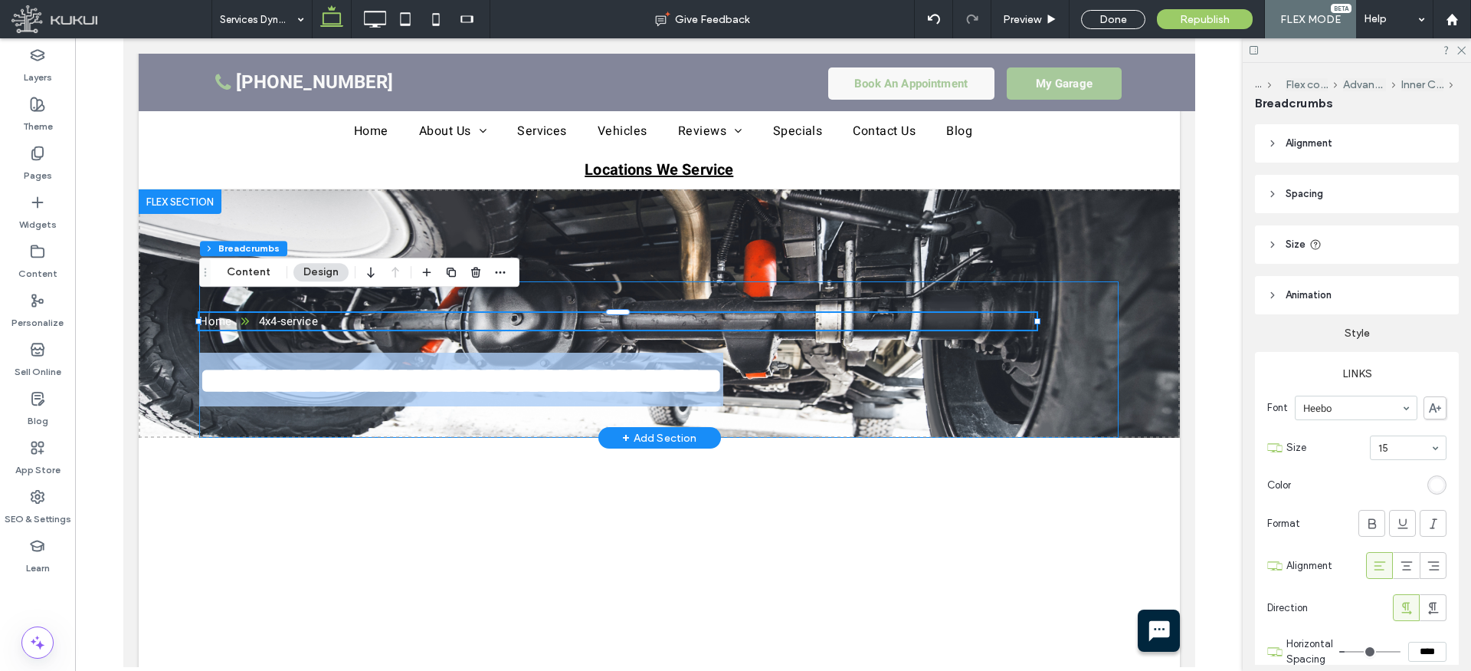
drag, startPoint x: 356, startPoint y: 314, endPoint x: 356, endPoint y: 326, distance: 12.3
click at [356, 326] on div "**********" at bounding box center [658, 313] width 1041 height 248
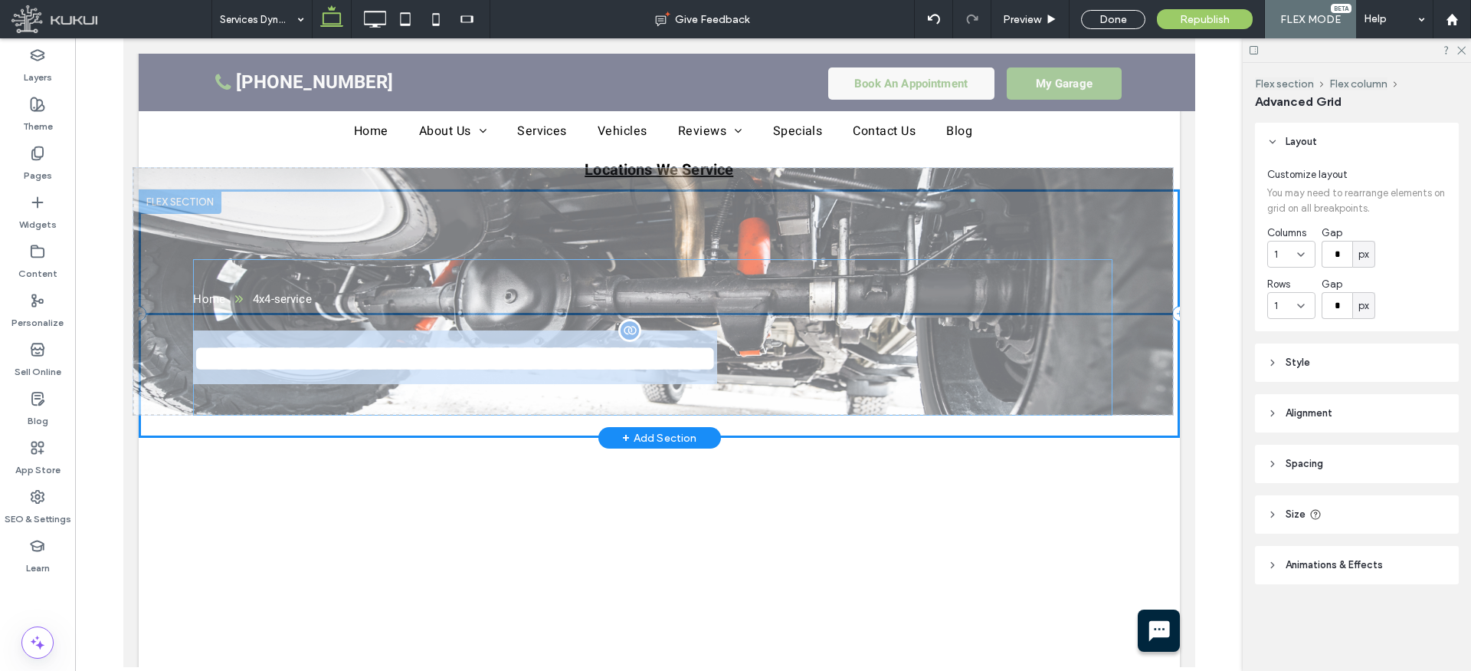
drag, startPoint x: 359, startPoint y: 356, endPoint x: 353, endPoint y: 349, distance: 9.2
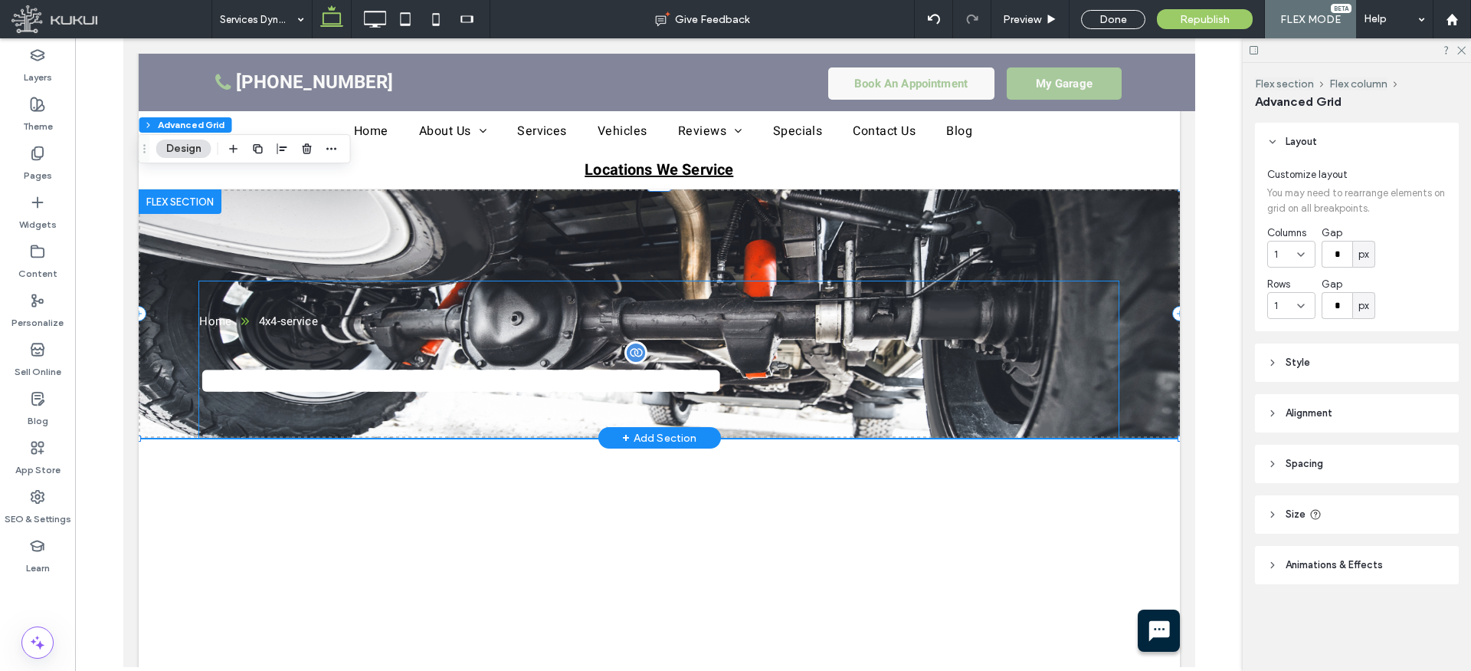
click at [342, 362] on span "**********" at bounding box center [460, 380] width 524 height 36
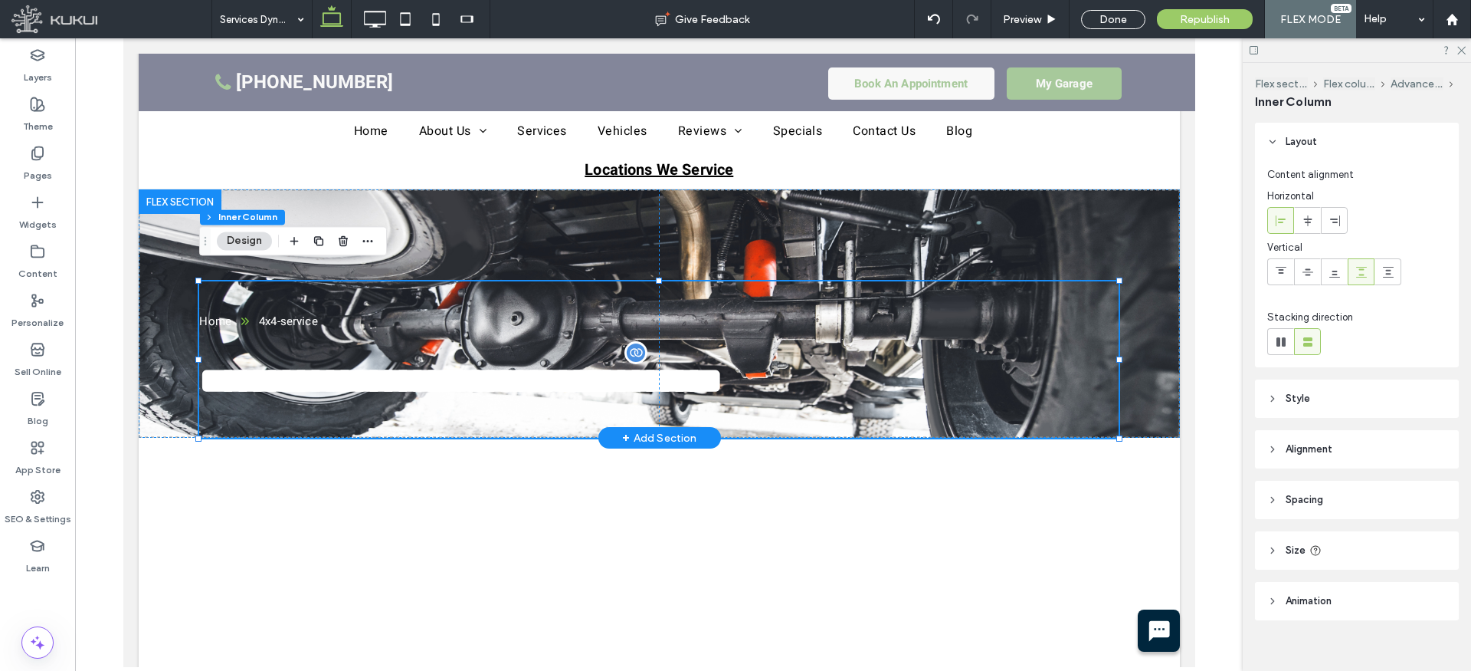
click at [337, 362] on span "**********" at bounding box center [460, 380] width 524 height 36
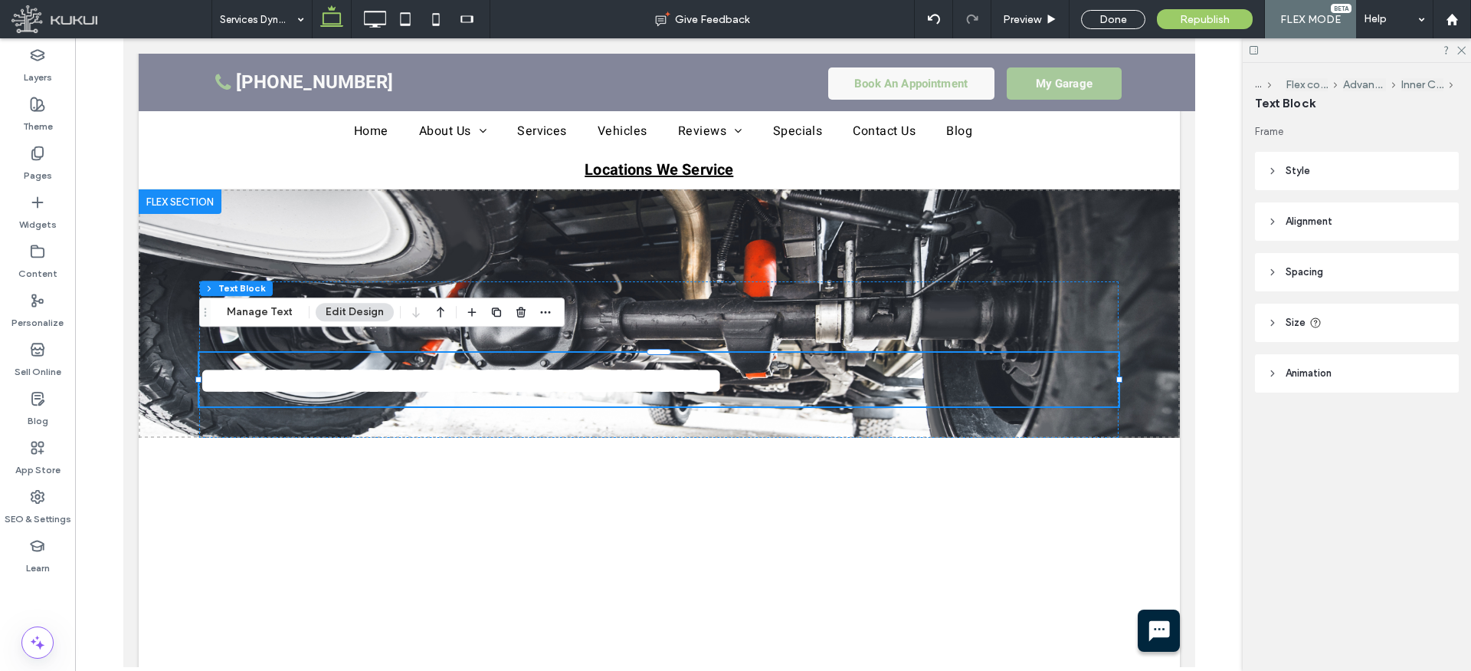
click at [438, 310] on use "button" at bounding box center [441, 312] width 8 height 11
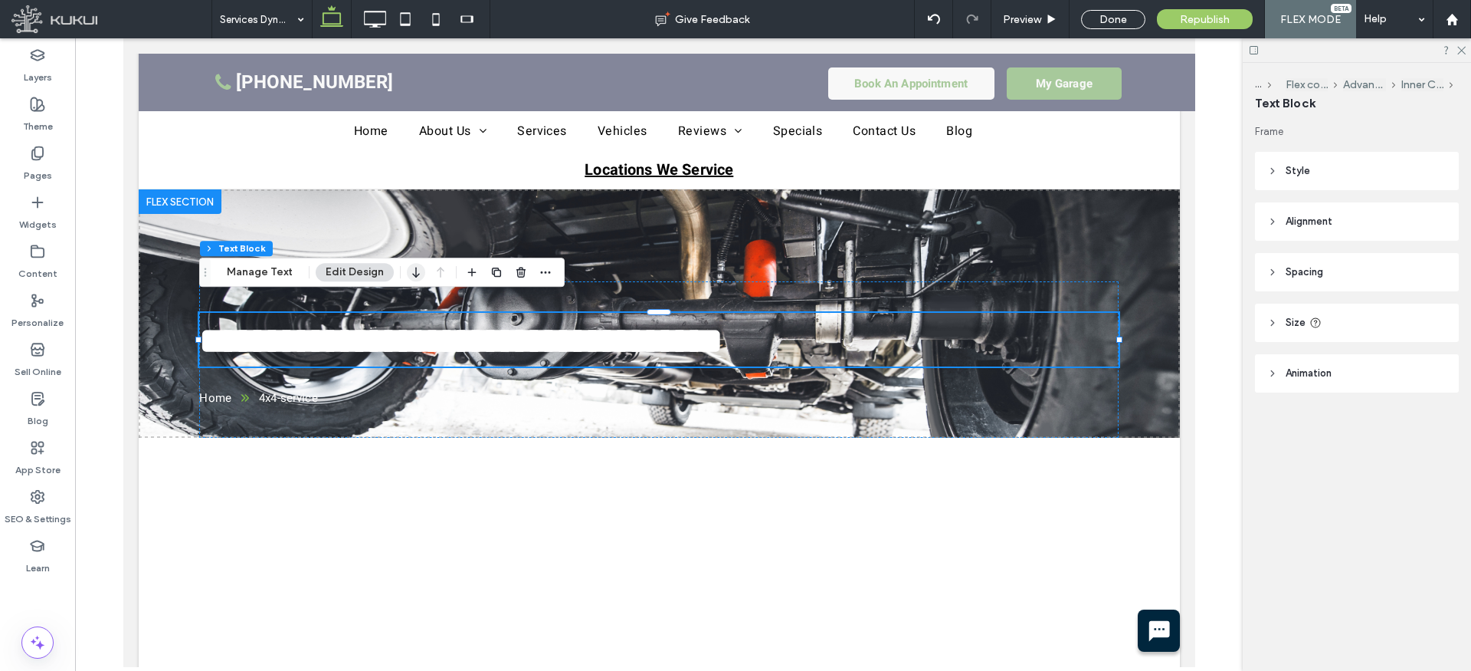
click at [409, 272] on icon "button" at bounding box center [416, 272] width 18 height 28
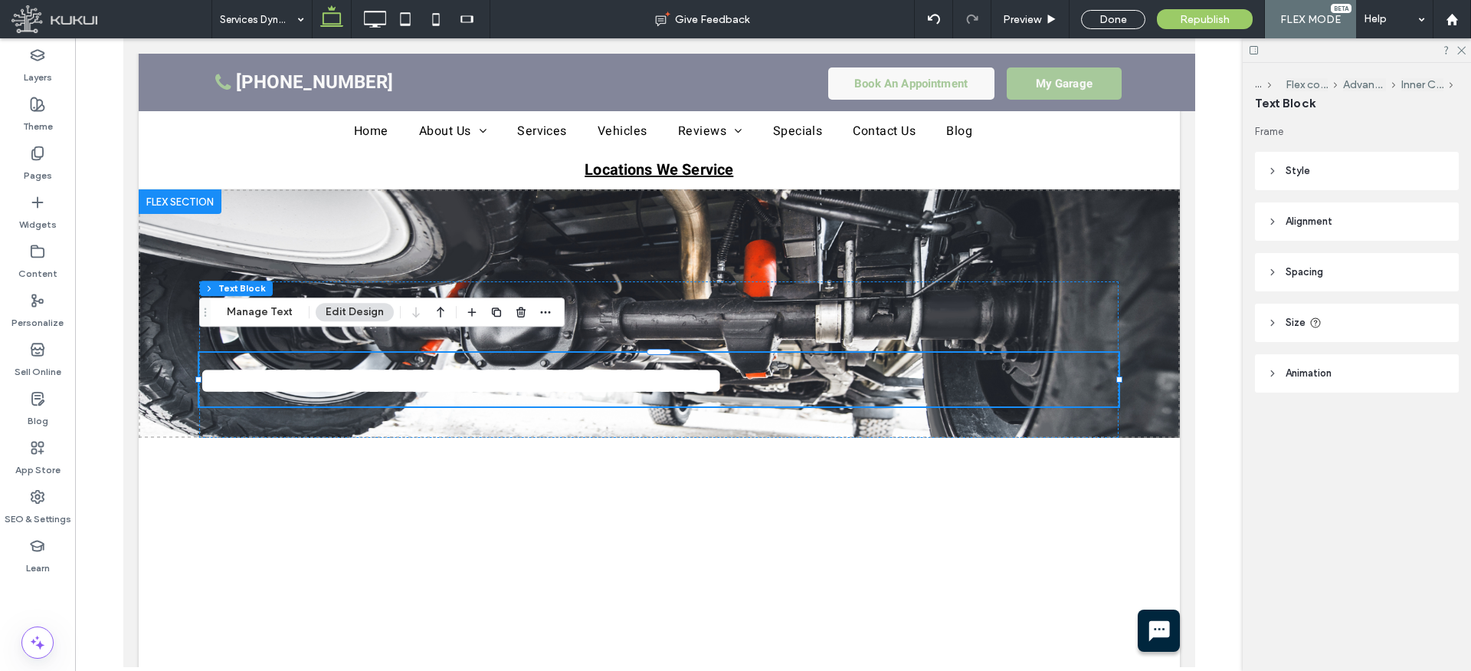
click at [1274, 271] on icon at bounding box center [1272, 272] width 11 height 11
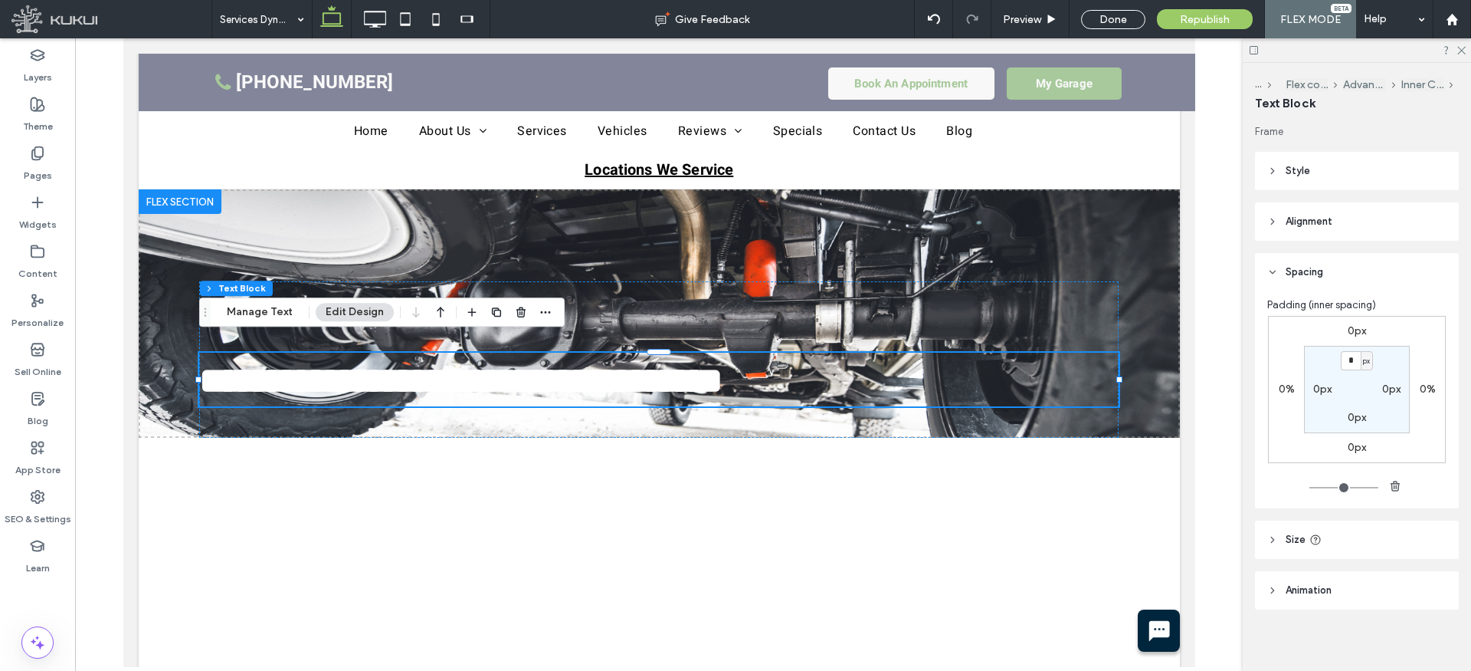
click at [1353, 416] on label "0px" at bounding box center [1357, 417] width 18 height 13
type input "**"
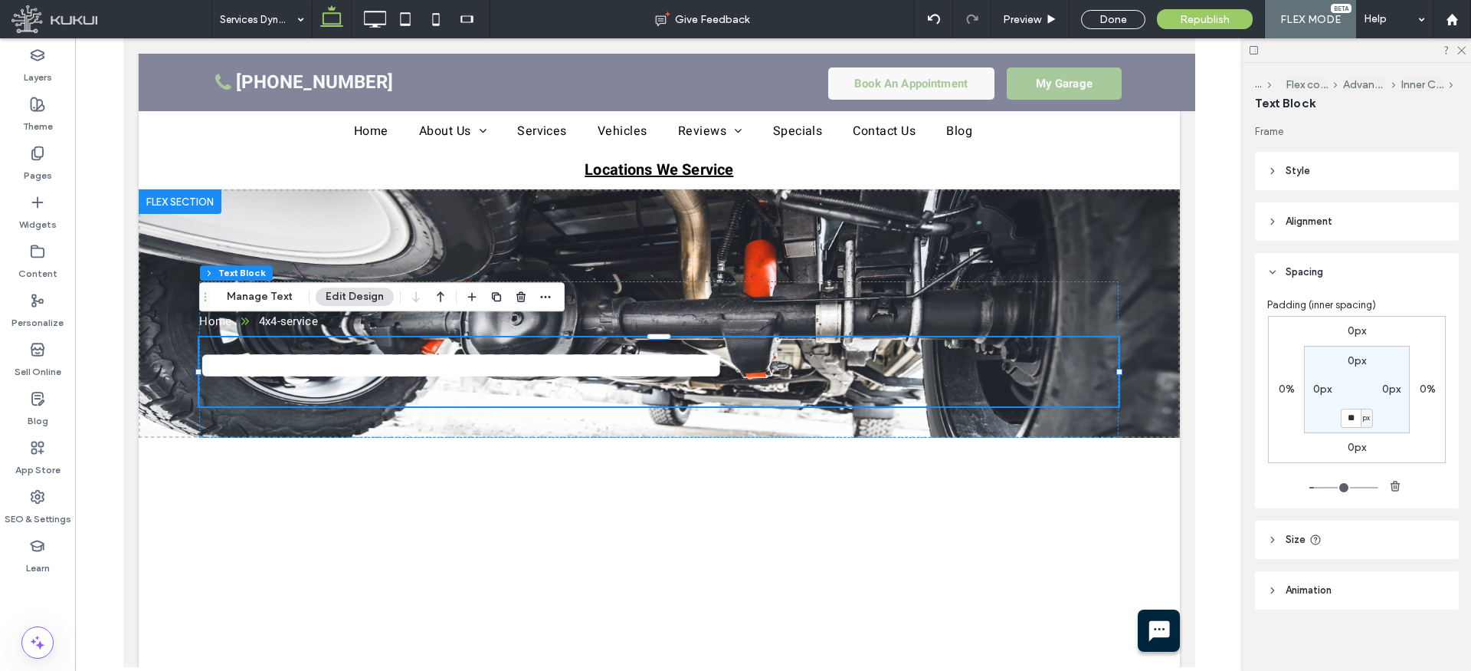
type input "*"
type input "**"
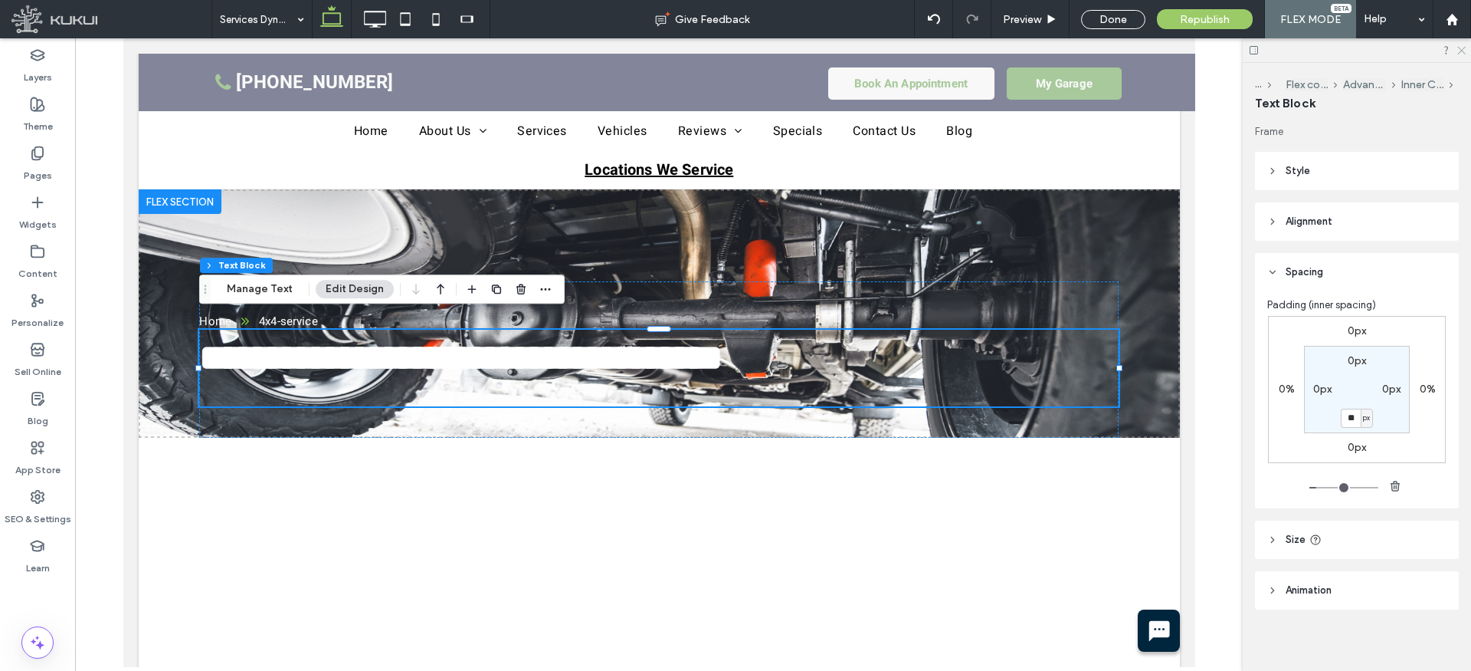
click at [1459, 48] on icon at bounding box center [1461, 49] width 10 height 10
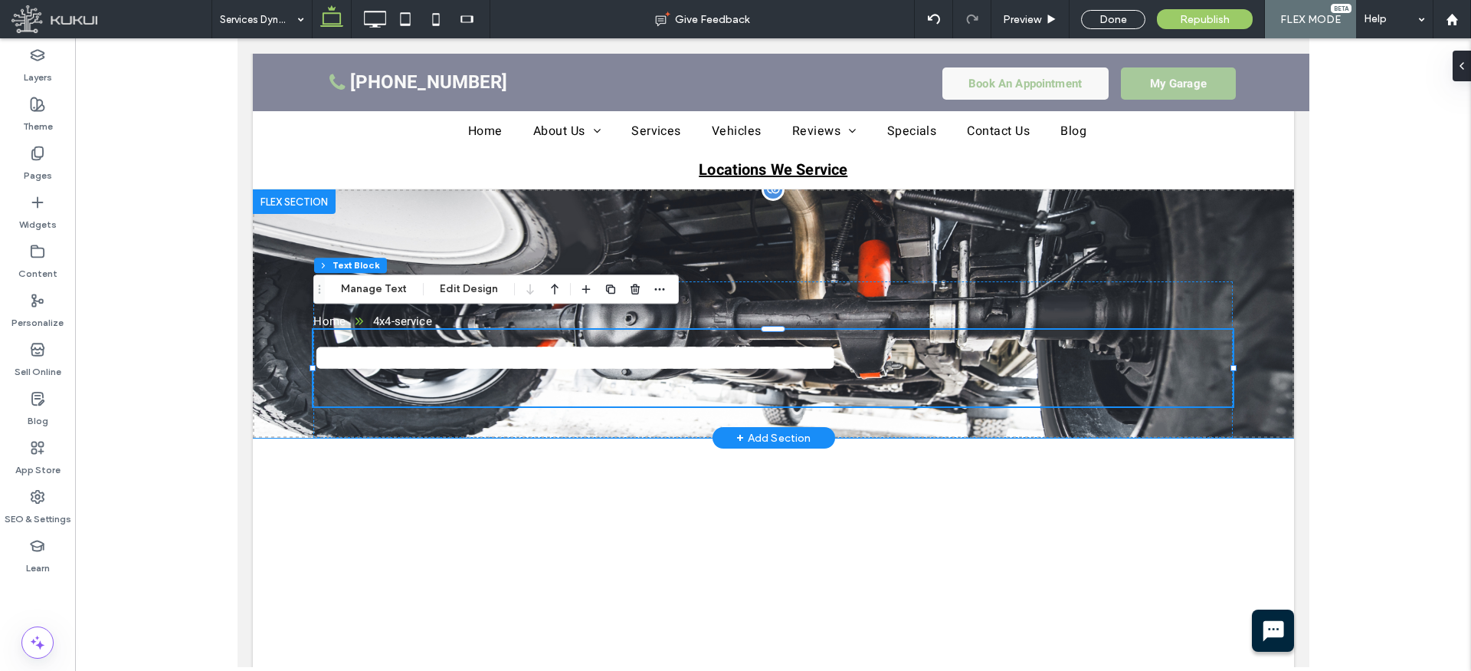
click at [763, 236] on div "**********" at bounding box center [772, 313] width 1041 height 248
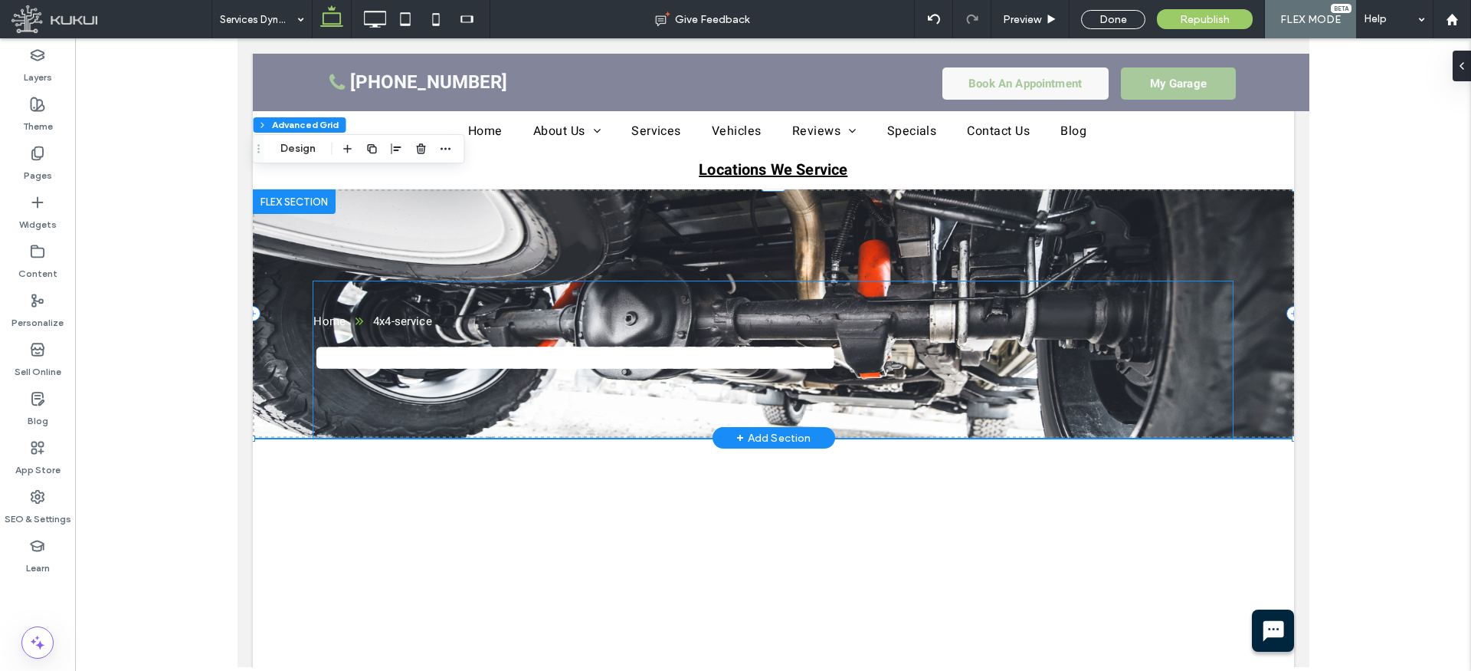
click at [362, 315] on icon "Breadcrumbs" at bounding box center [359, 321] width 12 height 12
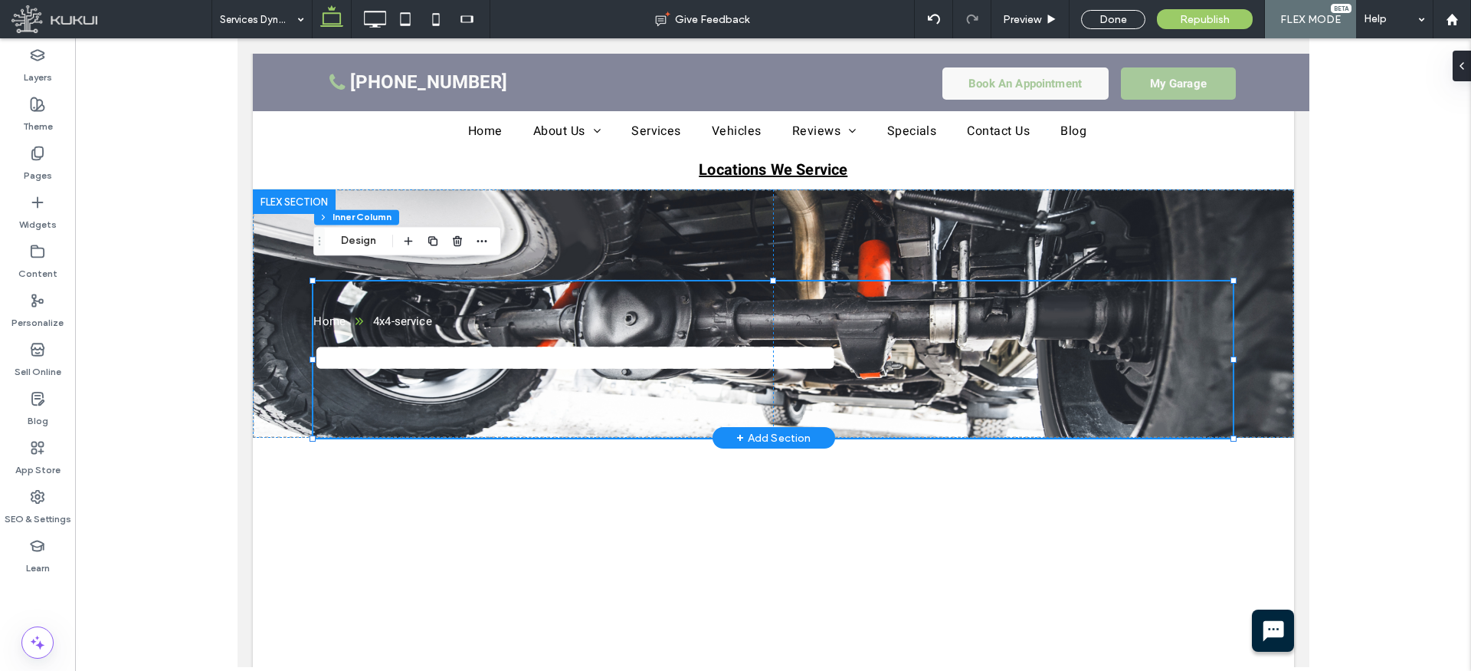
type input "**"
click at [366, 313] on nav "Home 4x4-service" at bounding box center [732, 321] width 838 height 17
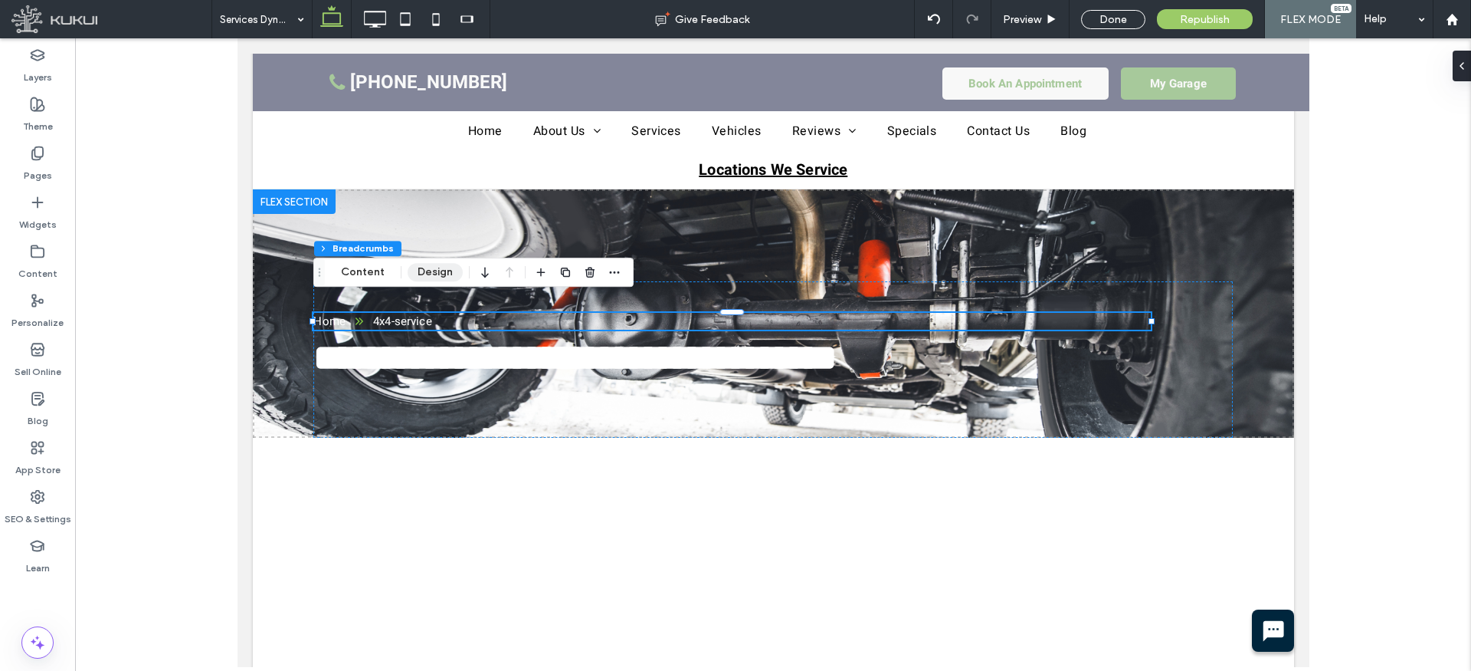
click at [431, 267] on button "Design" at bounding box center [435, 272] width 55 height 18
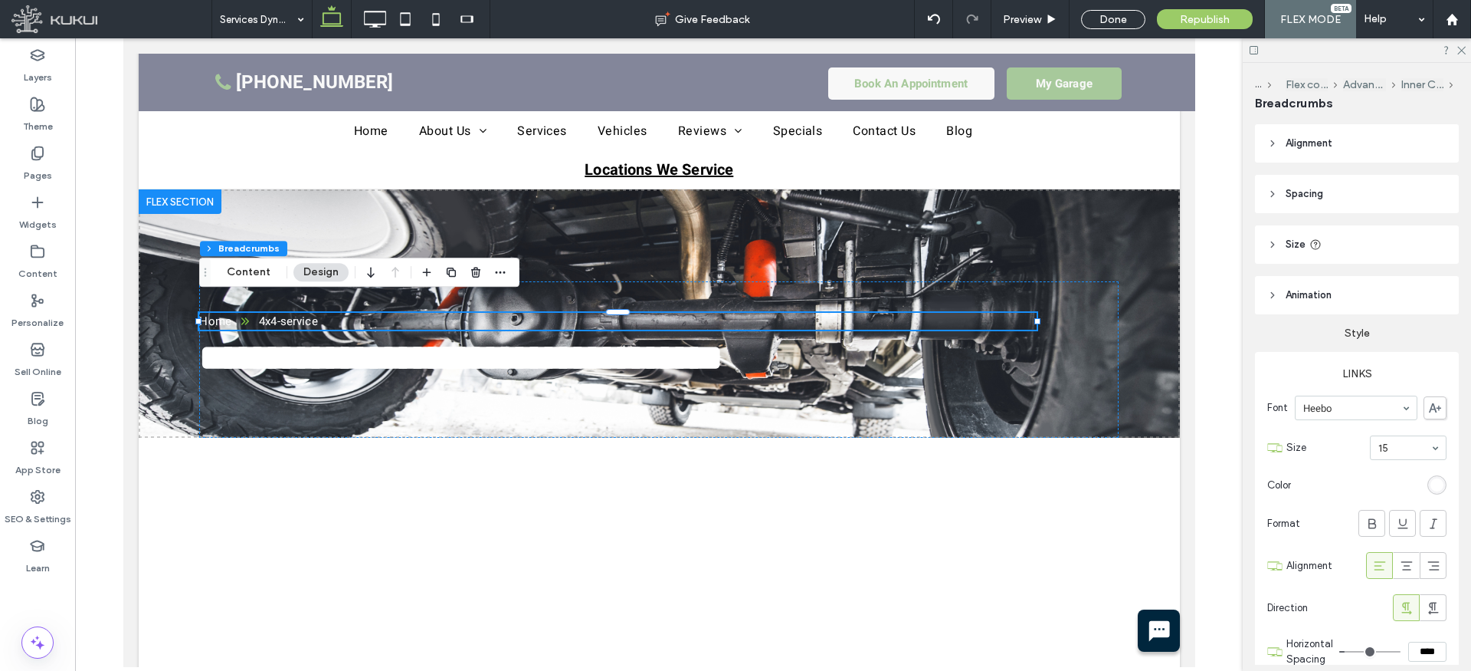
scroll to position [513, 0]
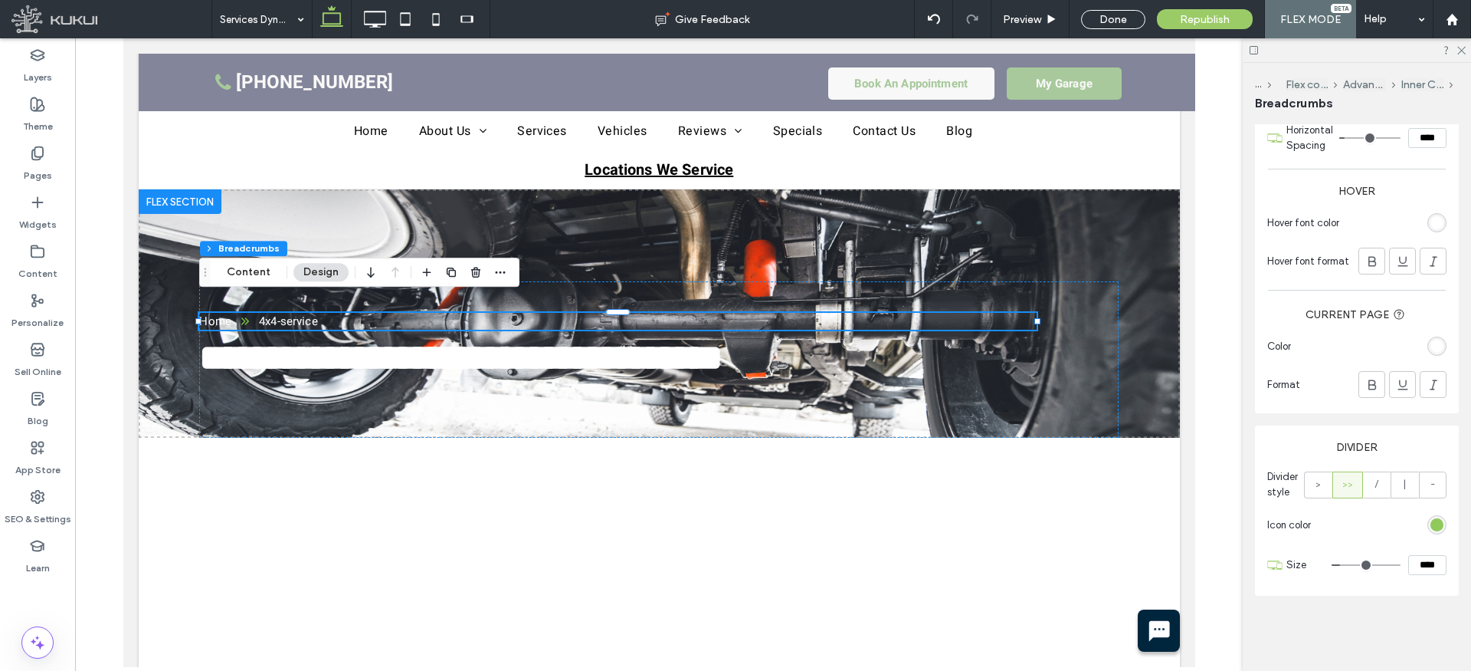
click at [1440, 523] on div "rgba(126, 194, 66, 1)" at bounding box center [1437, 524] width 13 height 13
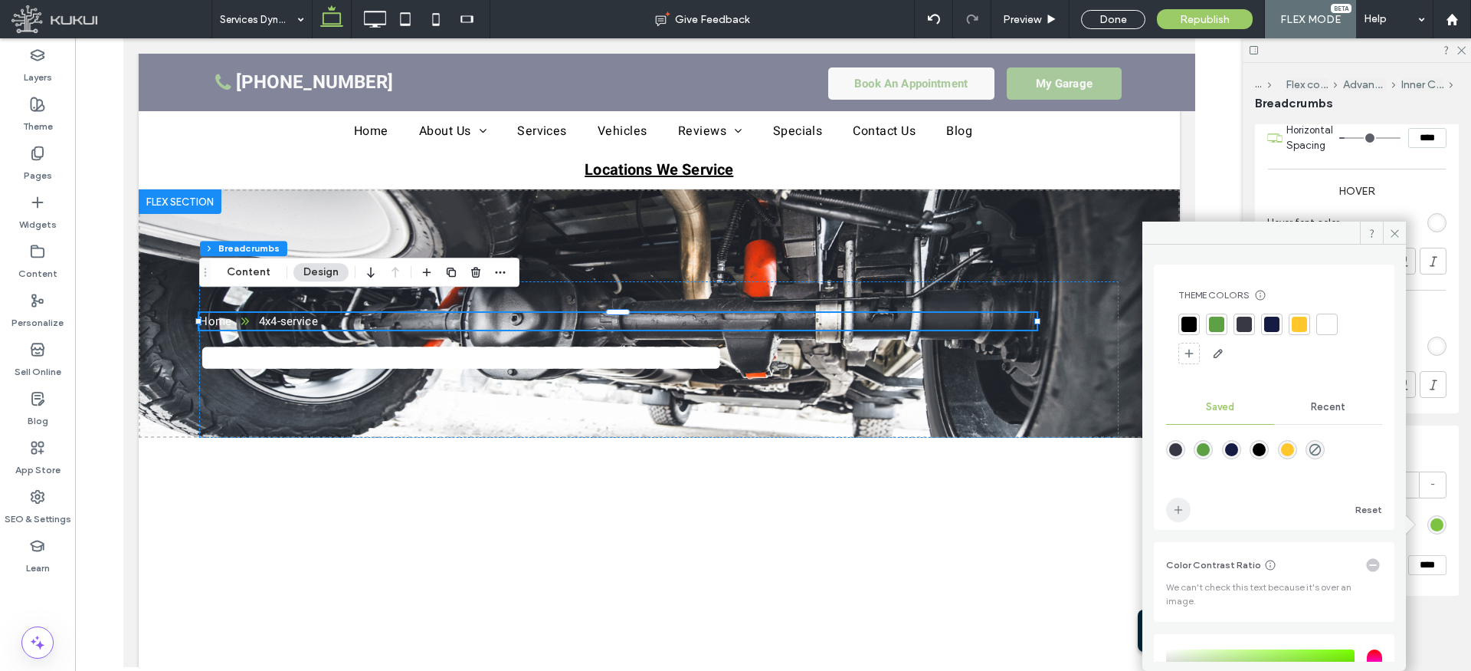
click at [1177, 505] on icon "add color" at bounding box center [1178, 509] width 12 height 12
click at [1325, 326] on div at bounding box center [1327, 323] width 15 height 15
drag, startPoint x: 1390, startPoint y: 231, endPoint x: 1369, endPoint y: 254, distance: 31.5
click at [1390, 231] on icon at bounding box center [1394, 233] width 11 height 11
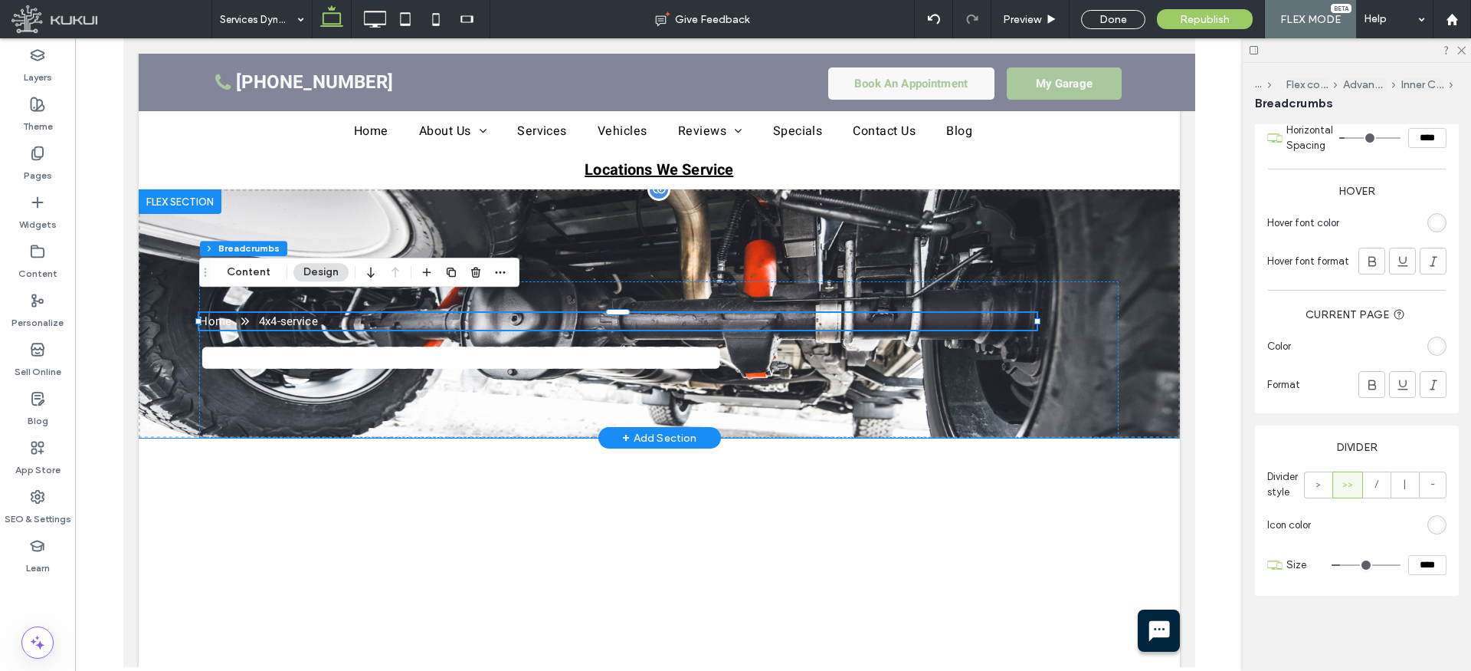
click at [834, 225] on div "**********" at bounding box center [658, 313] width 1041 height 248
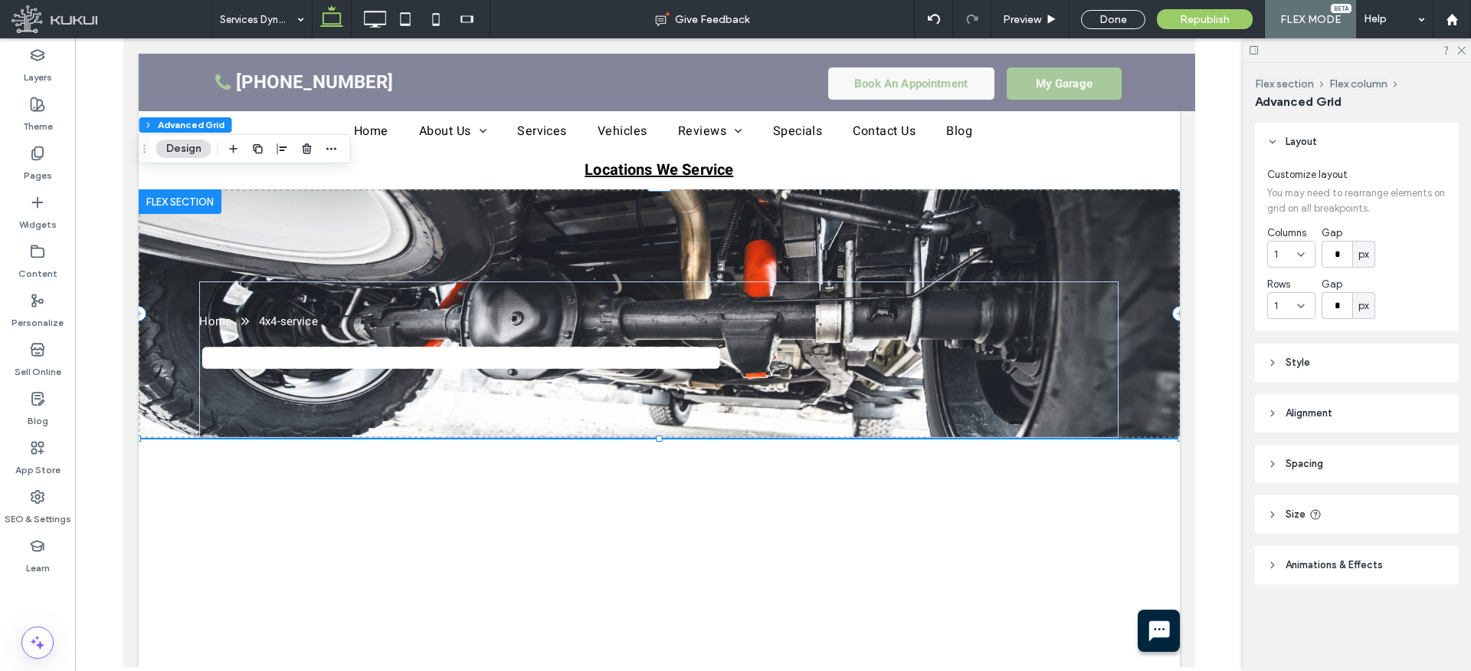
click at [1287, 364] on span "Style" at bounding box center [1298, 362] width 25 height 15
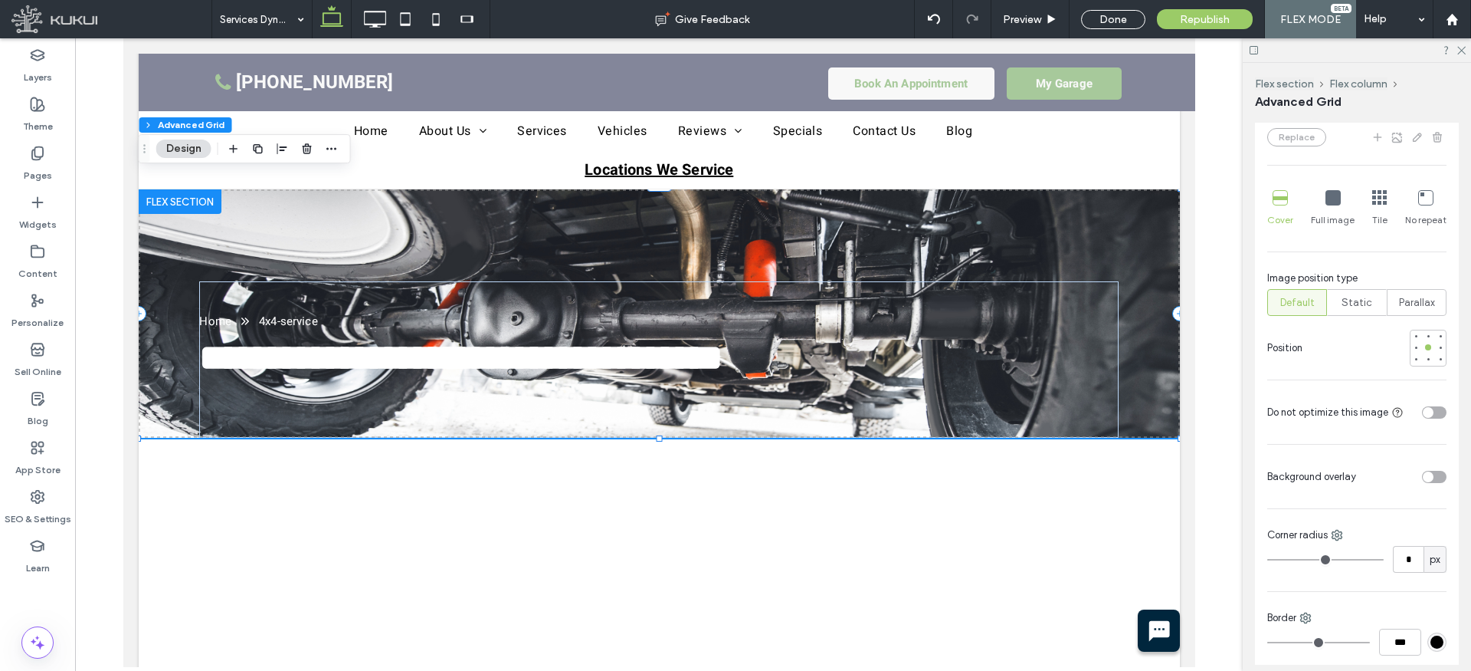
scroll to position [632, 0]
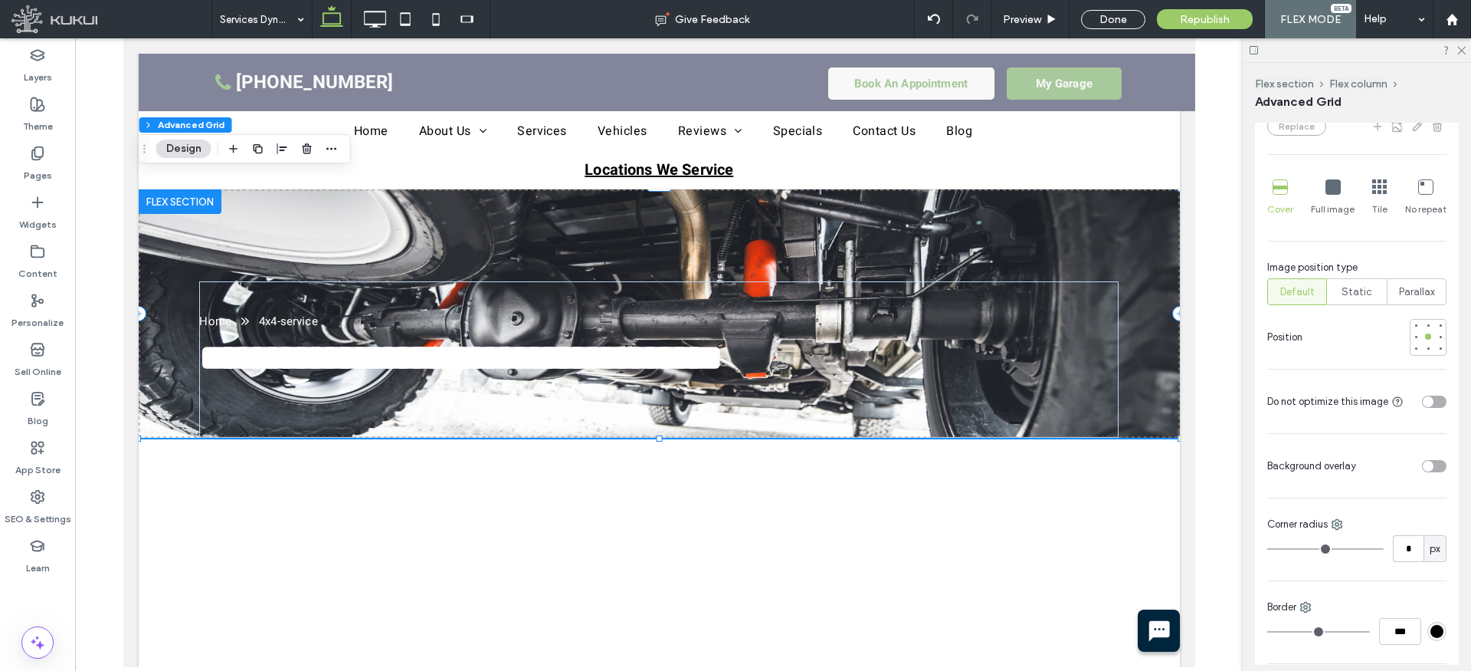
click at [1435, 464] on div "toggle" at bounding box center [1434, 466] width 25 height 12
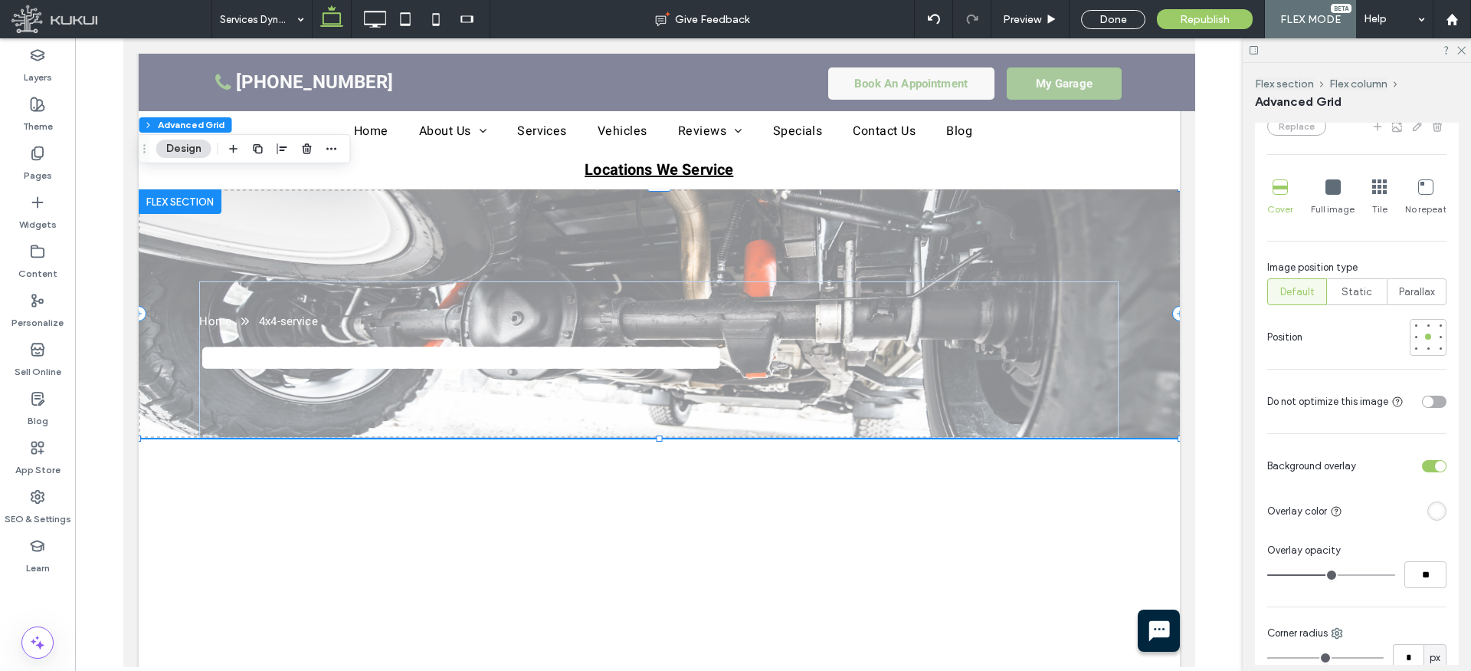
click at [1438, 512] on div "rgba(255, 255, 255, 1)" at bounding box center [1437, 510] width 13 height 13
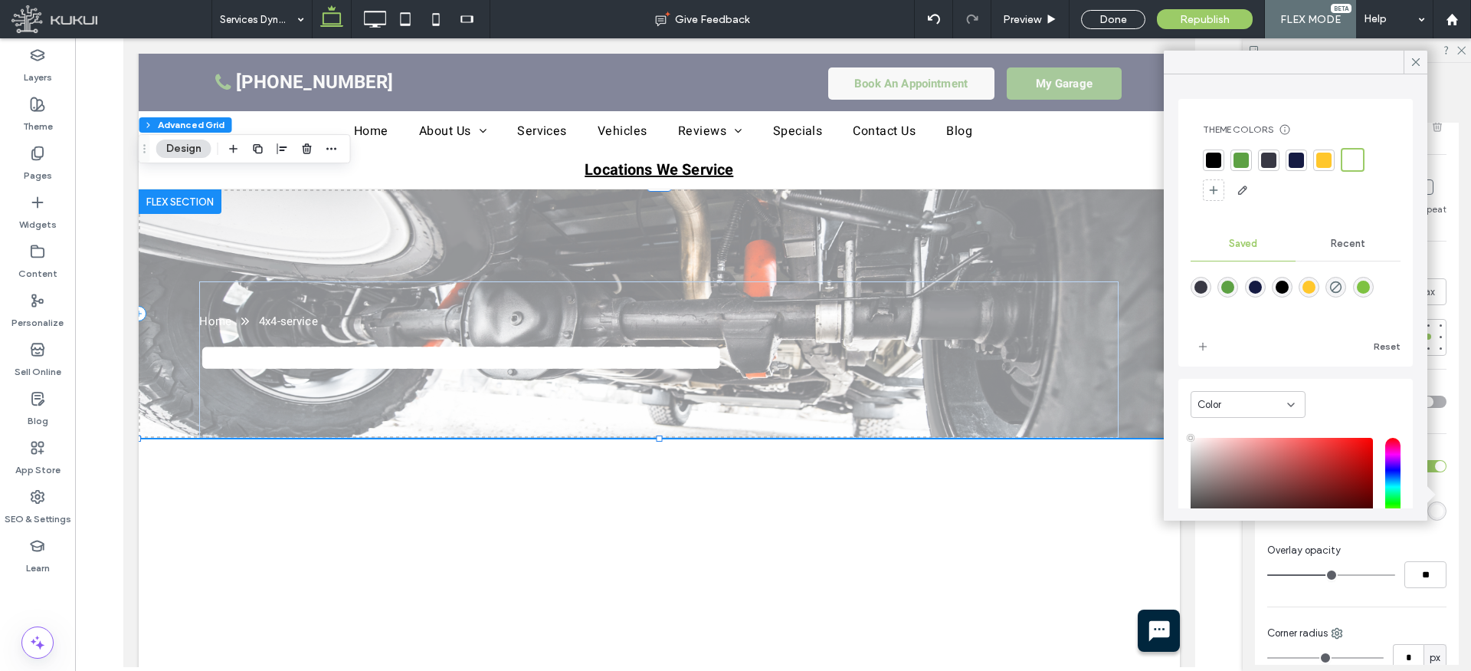
click at [1259, 286] on div "rgba(21,27,67,1)" at bounding box center [1255, 286] width 13 height 13
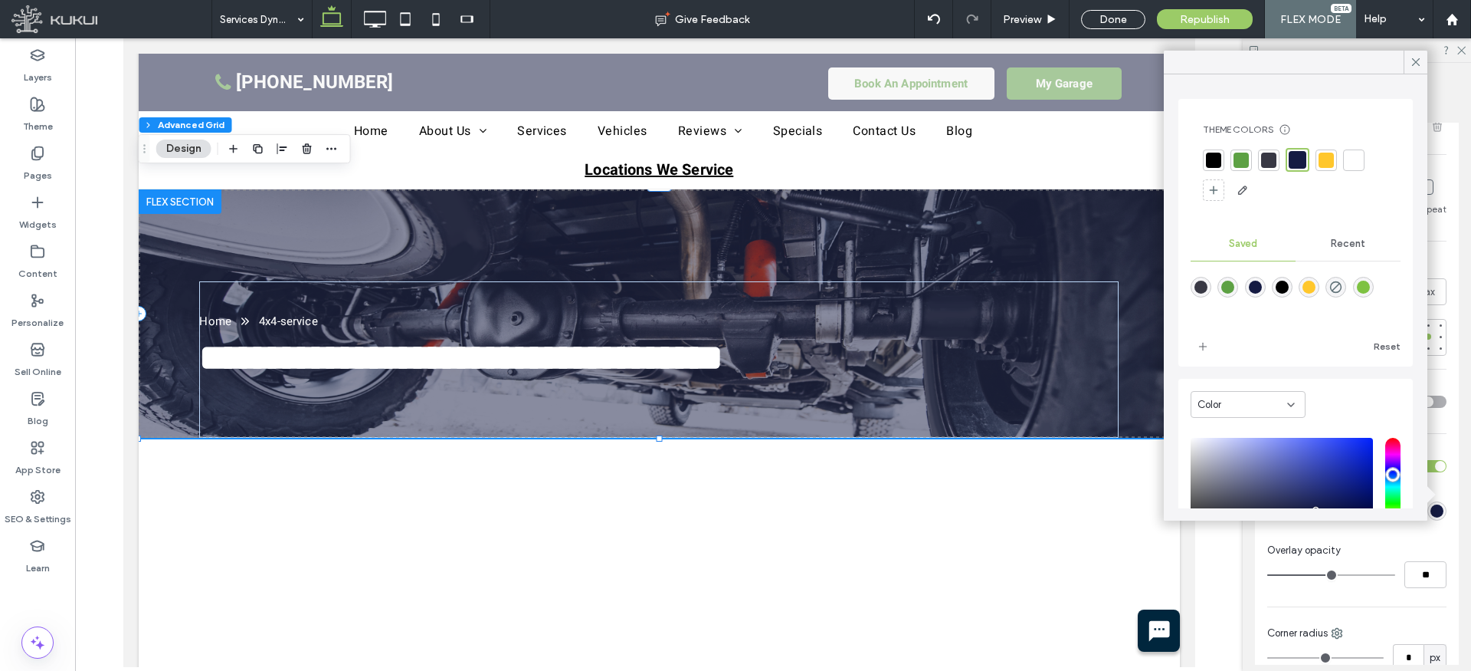
click at [1279, 284] on div "rgba(0,0,0,1)" at bounding box center [1282, 286] width 13 height 13
type input "*******"
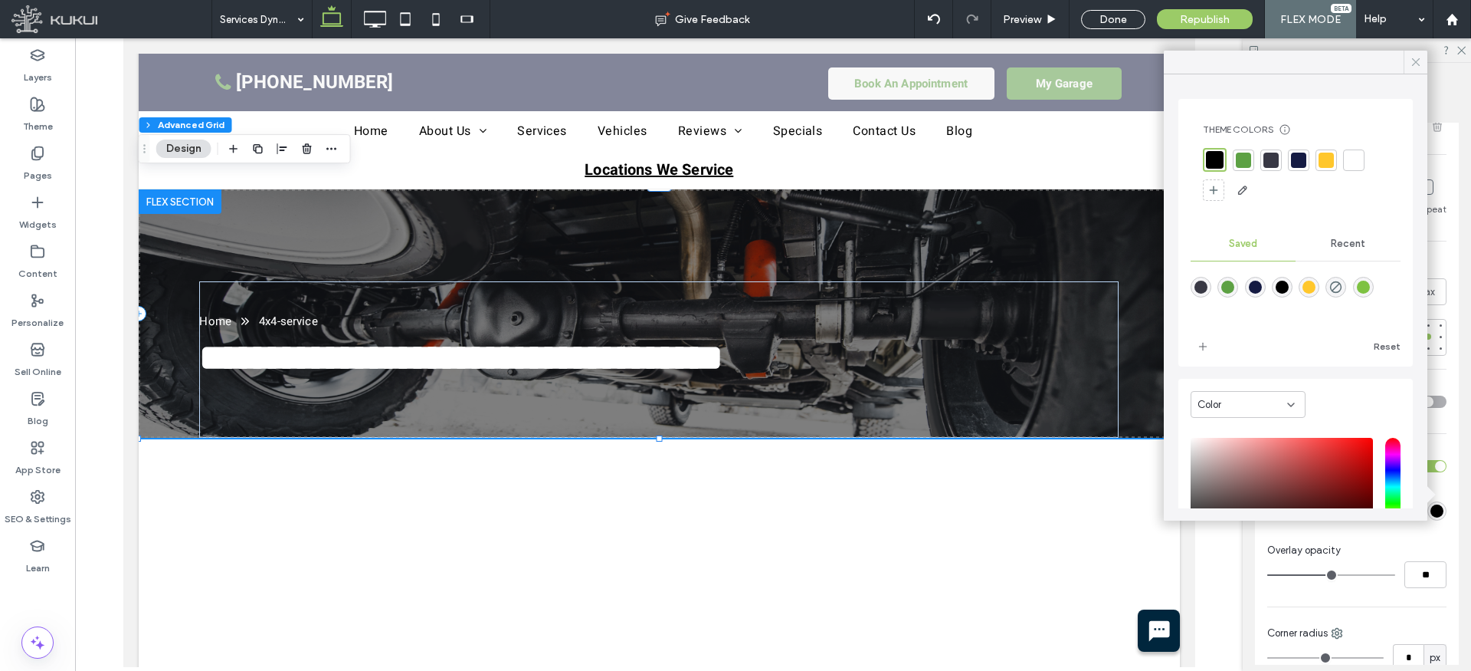
click at [1416, 59] on icon at bounding box center [1416, 62] width 14 height 14
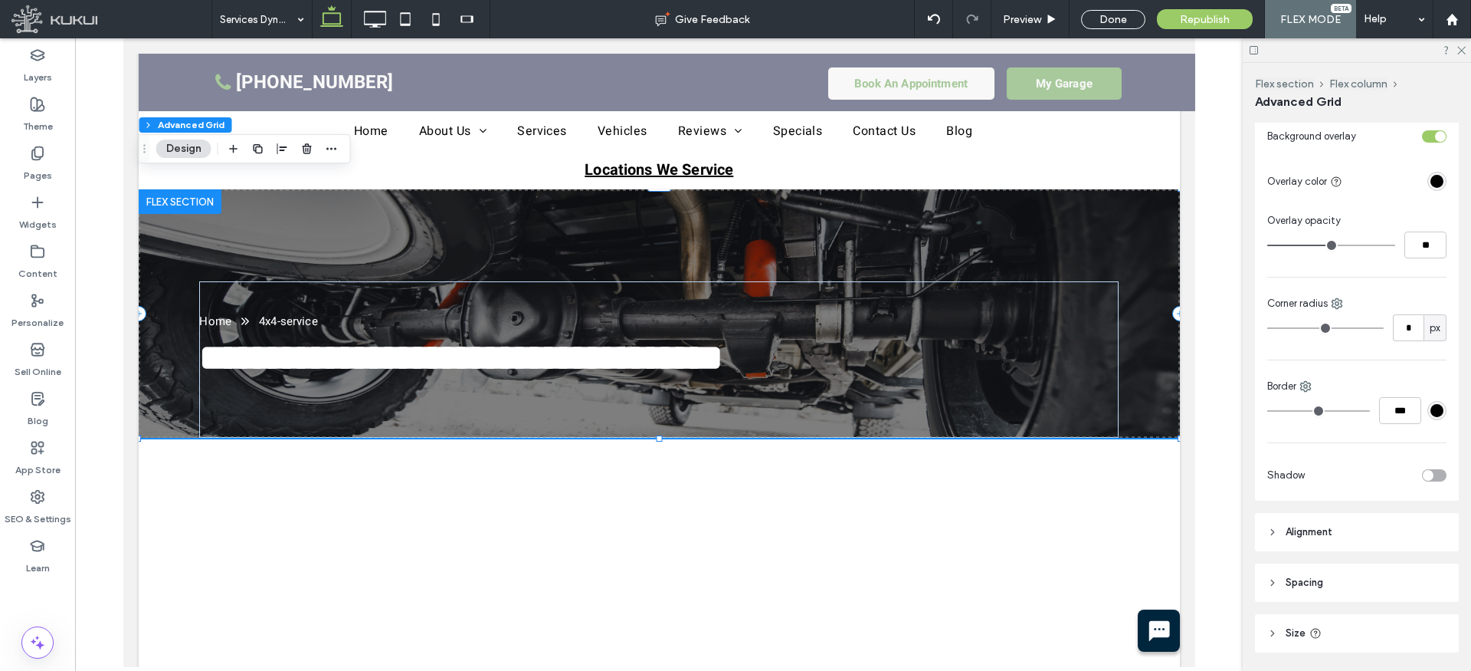
scroll to position [1061, 0]
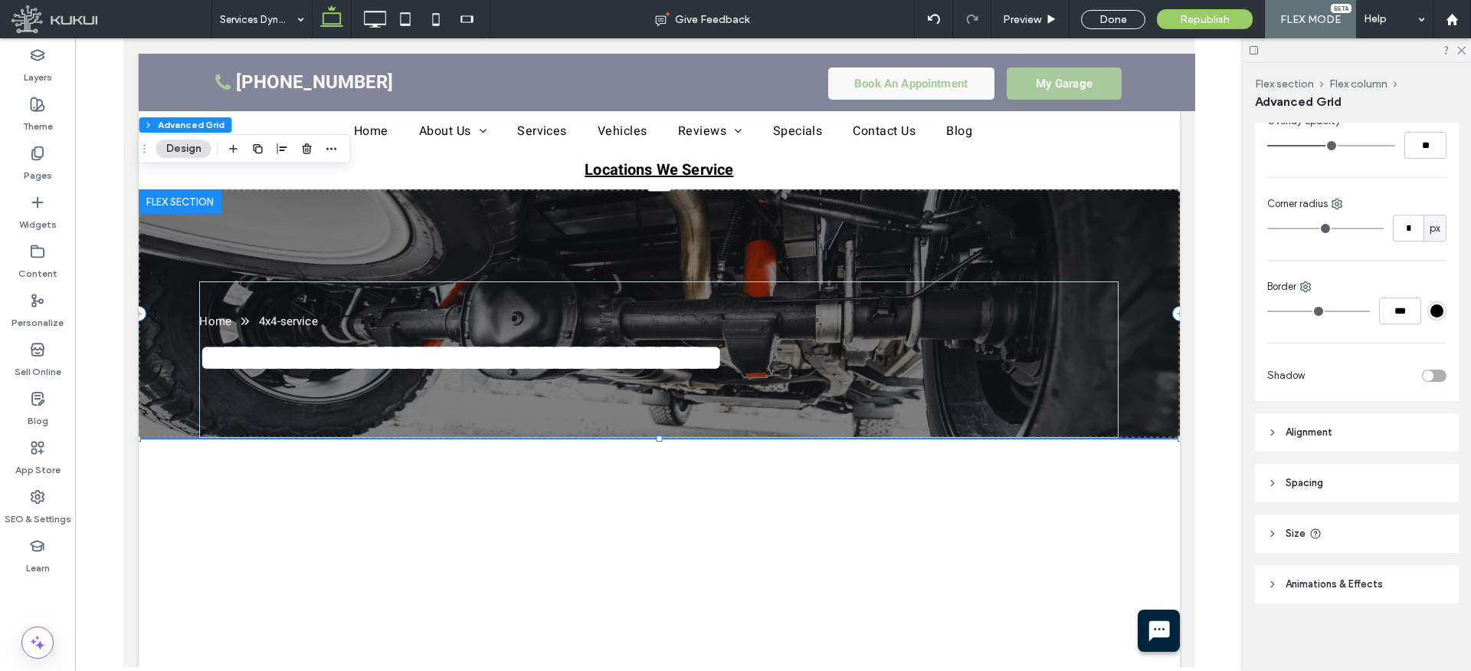
click at [1299, 433] on span "Alignment" at bounding box center [1309, 432] width 47 height 15
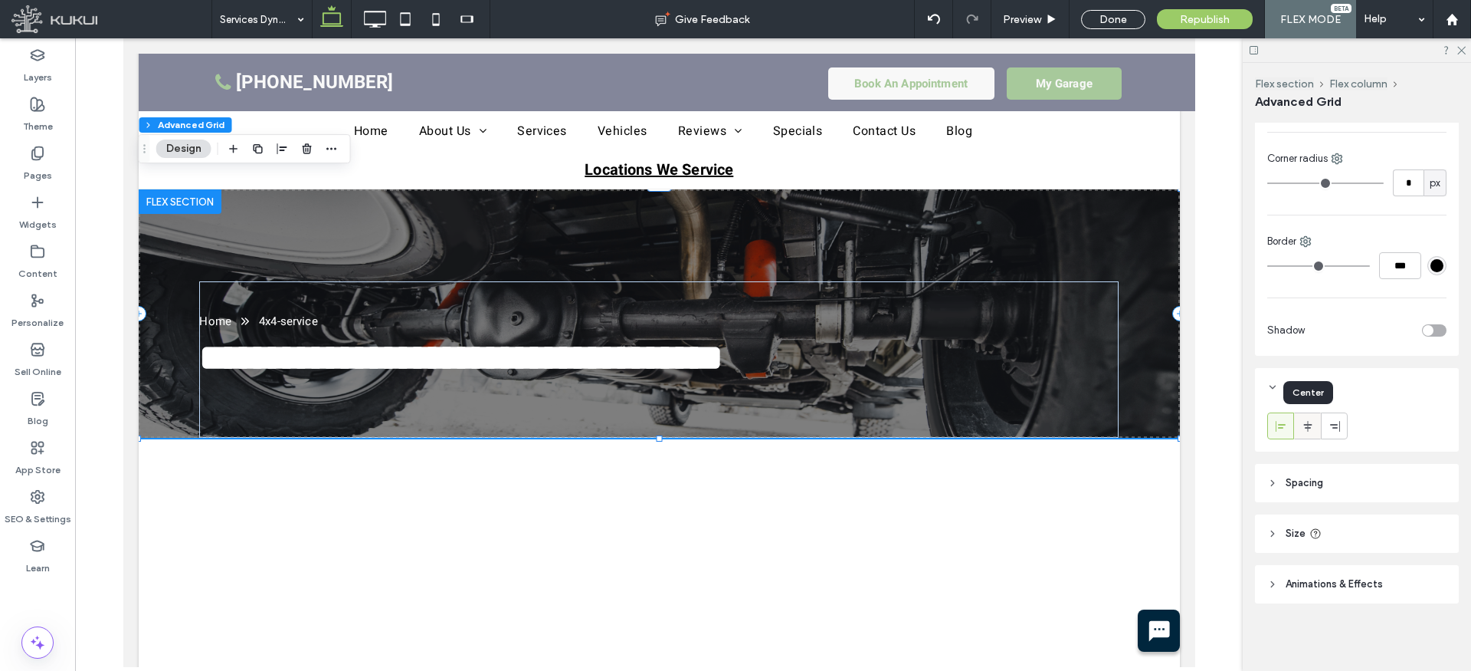
click at [1305, 430] on icon at bounding box center [1308, 426] width 12 height 12
click at [1291, 484] on span "Spacing" at bounding box center [1305, 482] width 38 height 15
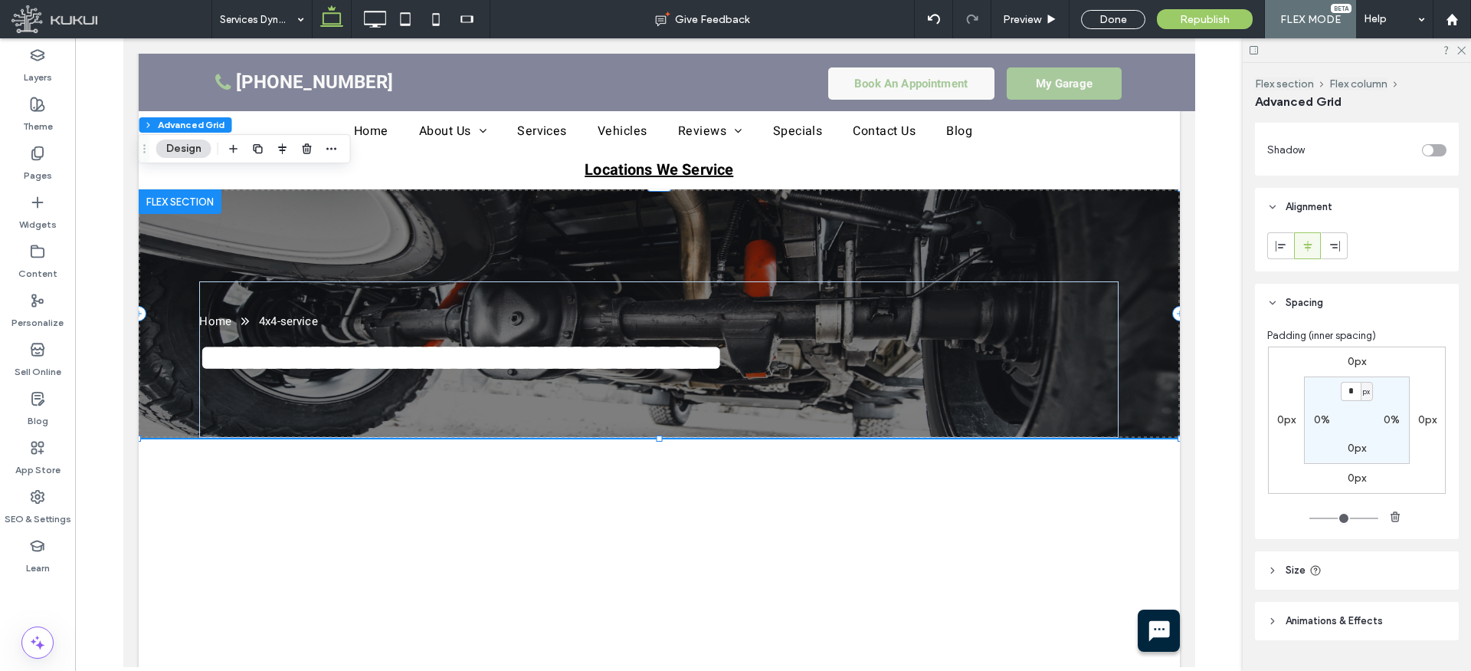
scroll to position [1323, 0]
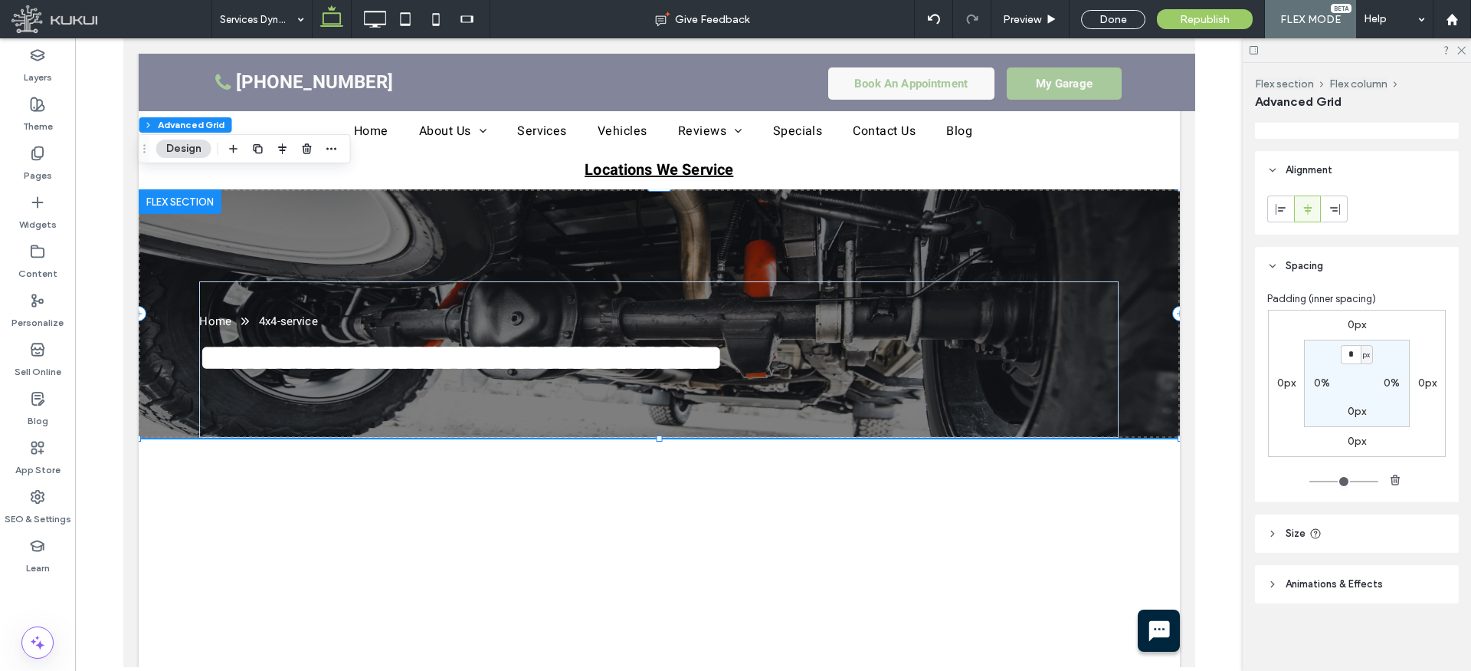
click at [1294, 533] on span "Size" at bounding box center [1296, 533] width 20 height 15
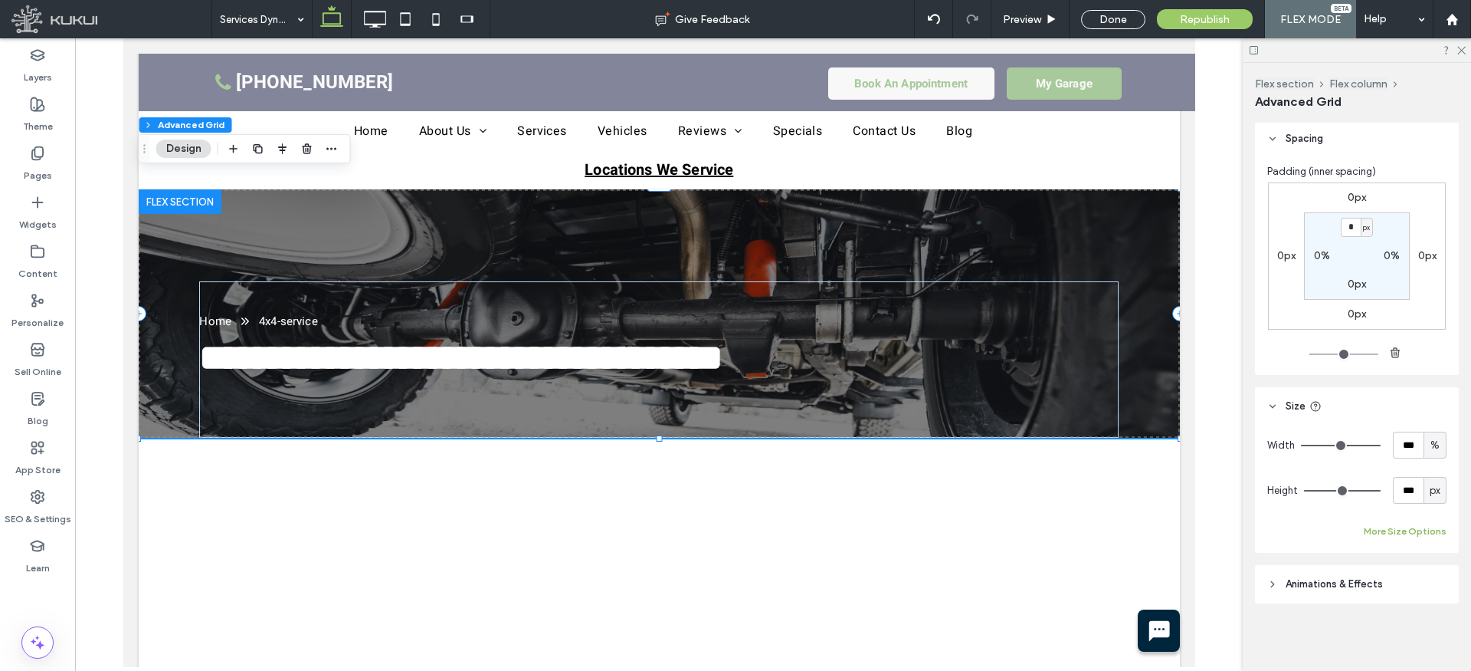
click at [1392, 529] on button "More Size Options" at bounding box center [1405, 531] width 83 height 18
click at [1421, 584] on span "%" at bounding box center [1417, 587] width 9 height 15
click at [1422, 452] on span "px" at bounding box center [1417, 453] width 11 height 15
click at [1389, 584] on input "****" at bounding box center [1391, 587] width 31 height 27
type input "****"
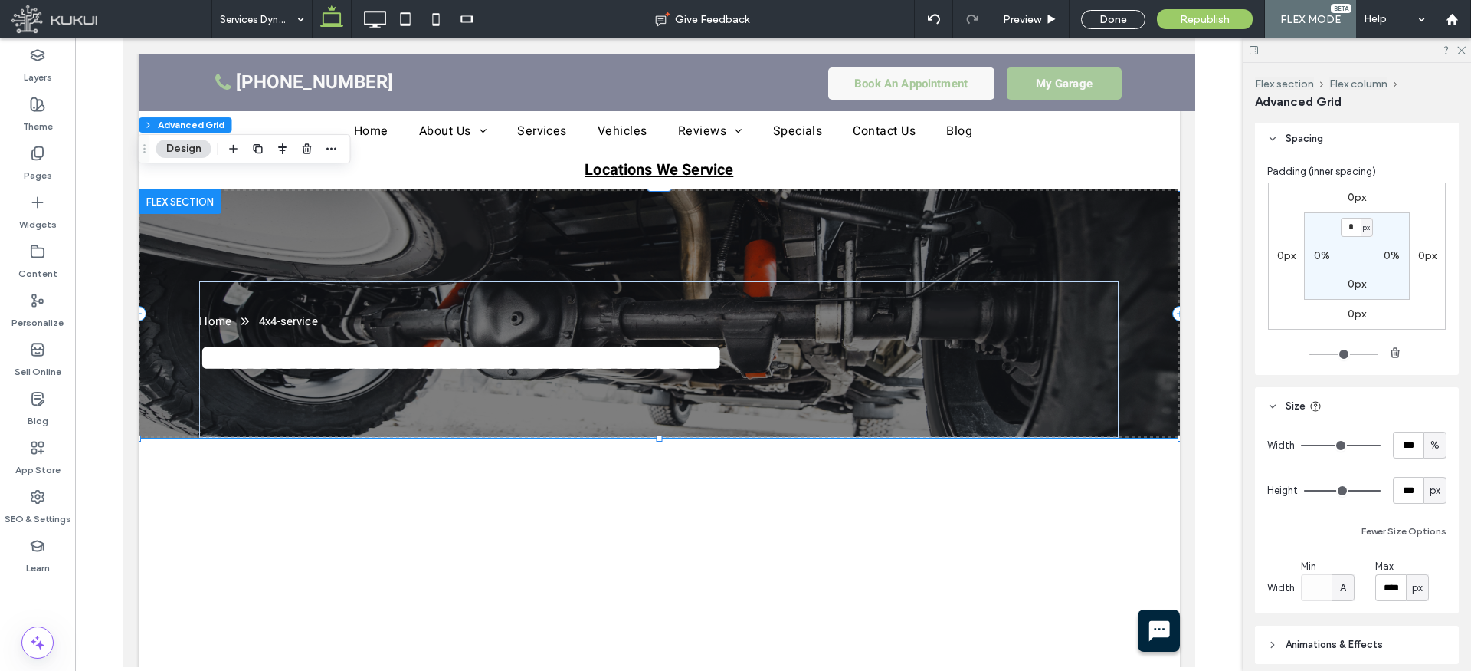
click at [1332, 524] on div "Fewer Size Options" at bounding box center [1356, 531] width 179 height 18
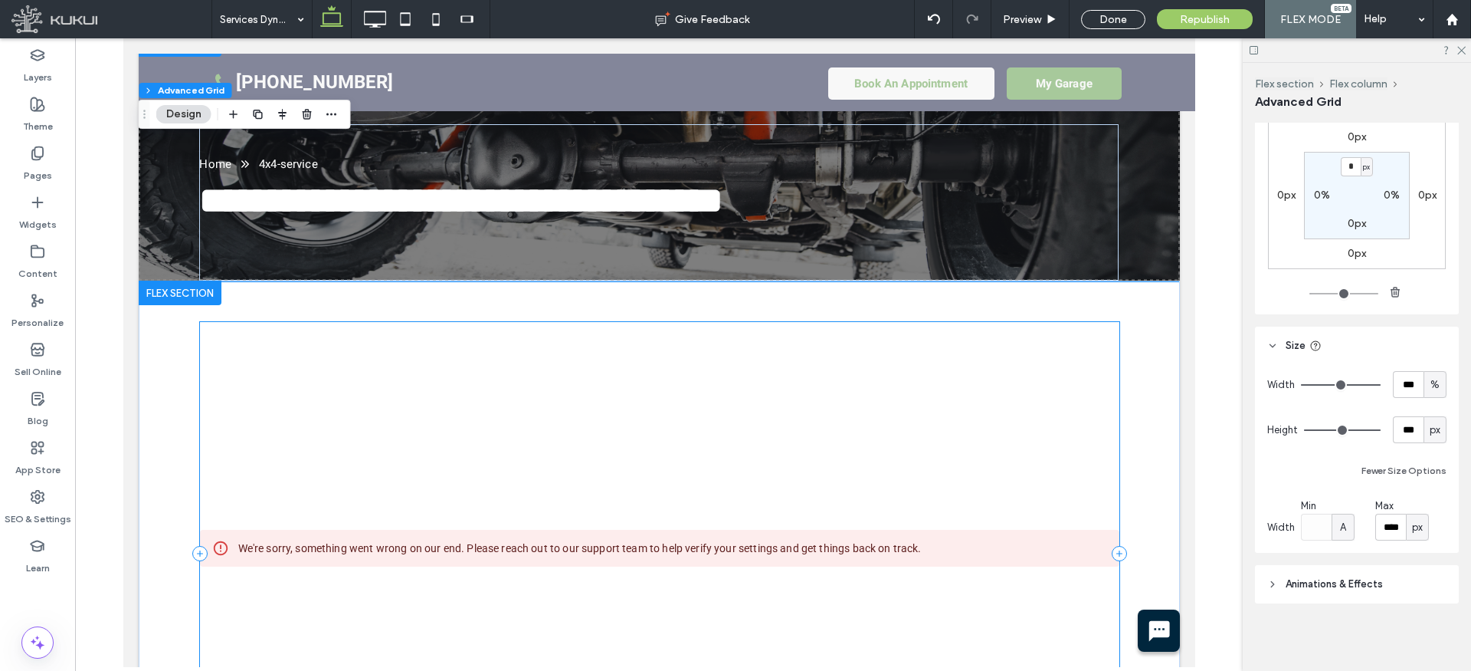
scroll to position [418, 0]
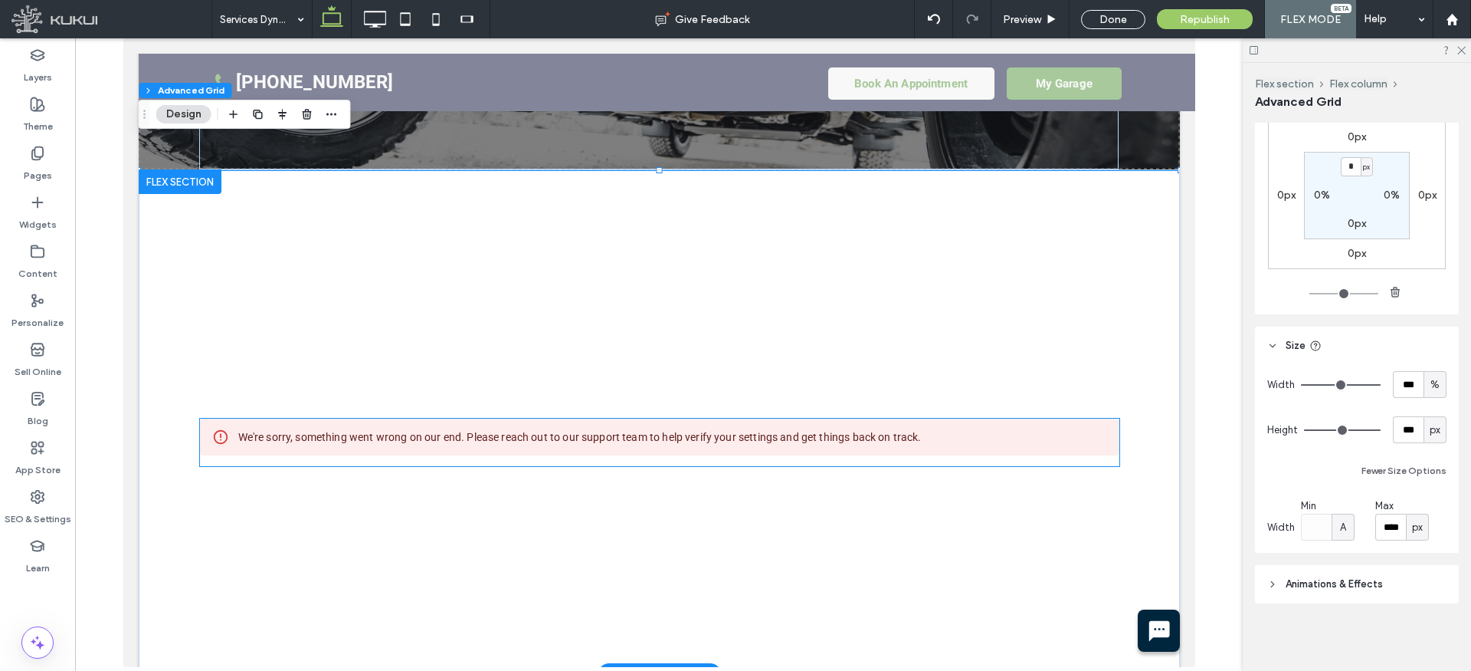
click at [566, 425] on div "We're sorry, something went wrong on our end. Please reach out to our support t…" at bounding box center [580, 437] width 684 height 28
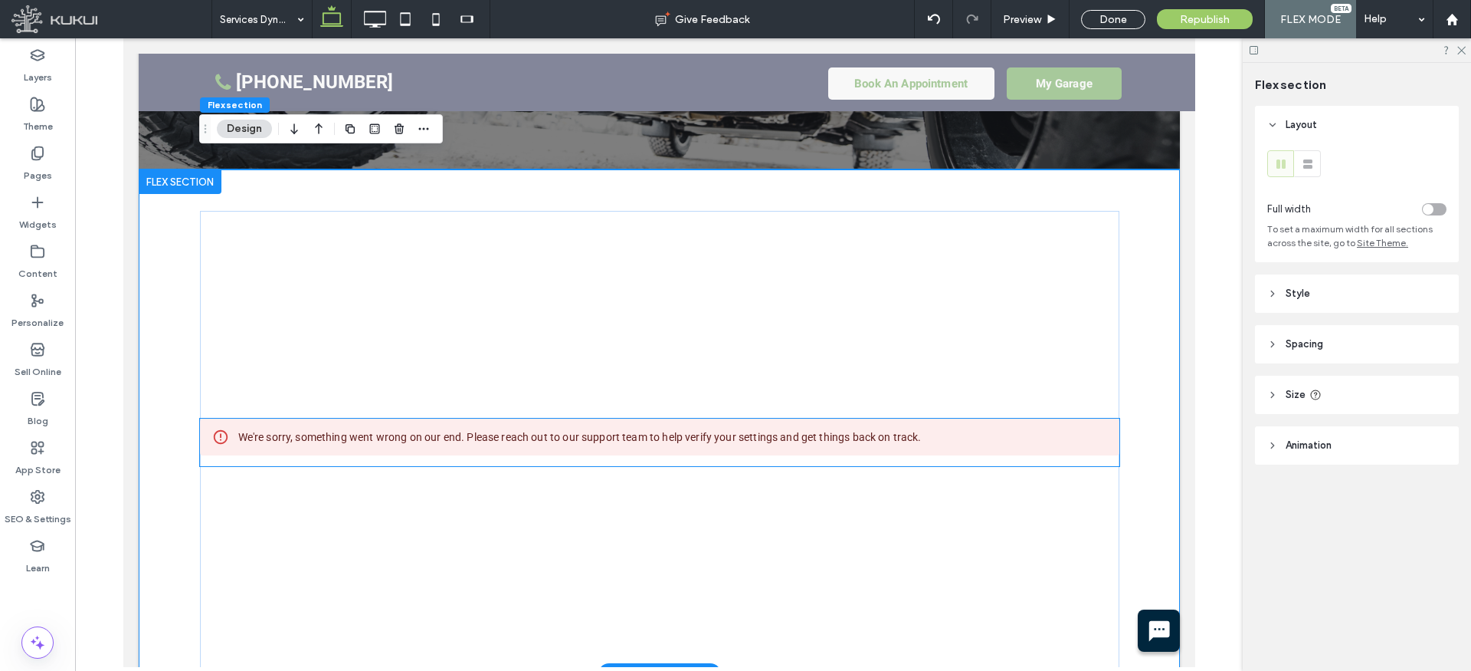
click at [566, 425] on div "We're sorry, something went wrong on our end. Please reach out to our support t…" at bounding box center [580, 437] width 684 height 28
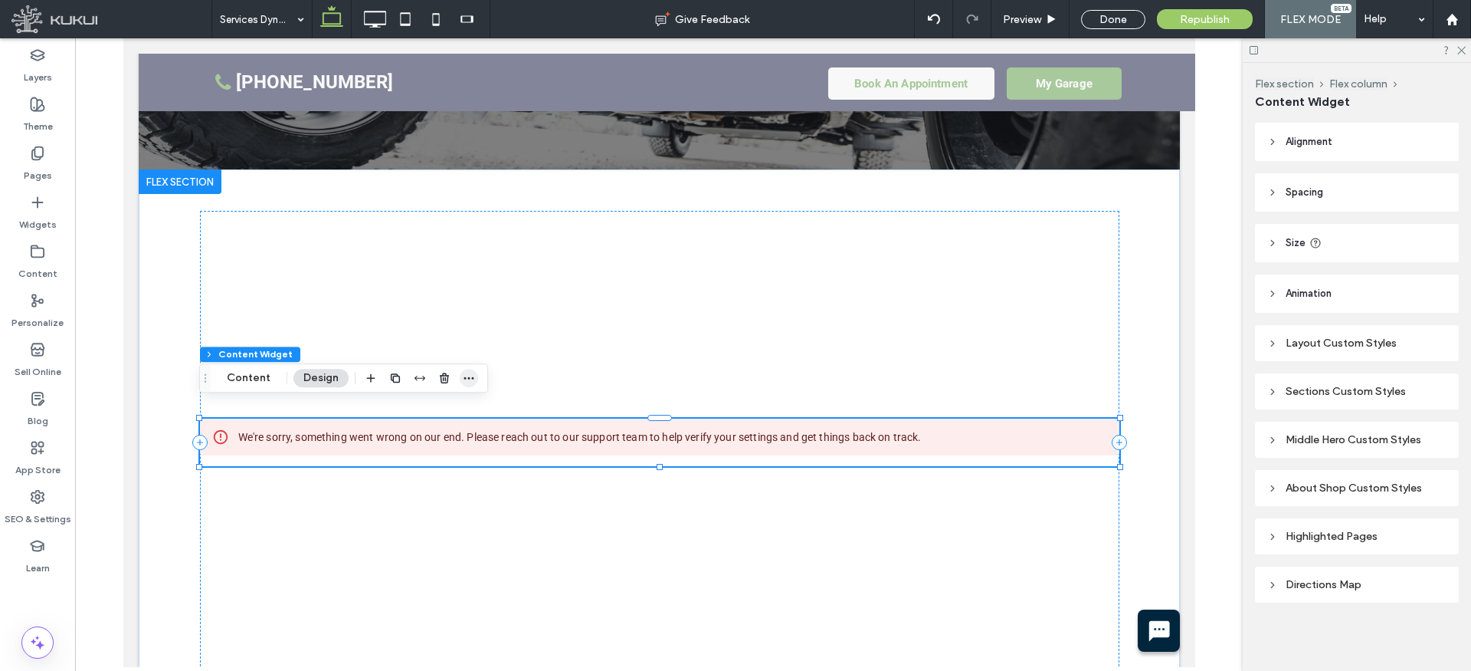
click at [466, 378] on use "button" at bounding box center [469, 378] width 10 height 2
click at [457, 464] on span "Connect to Data" at bounding box center [435, 469] width 86 height 13
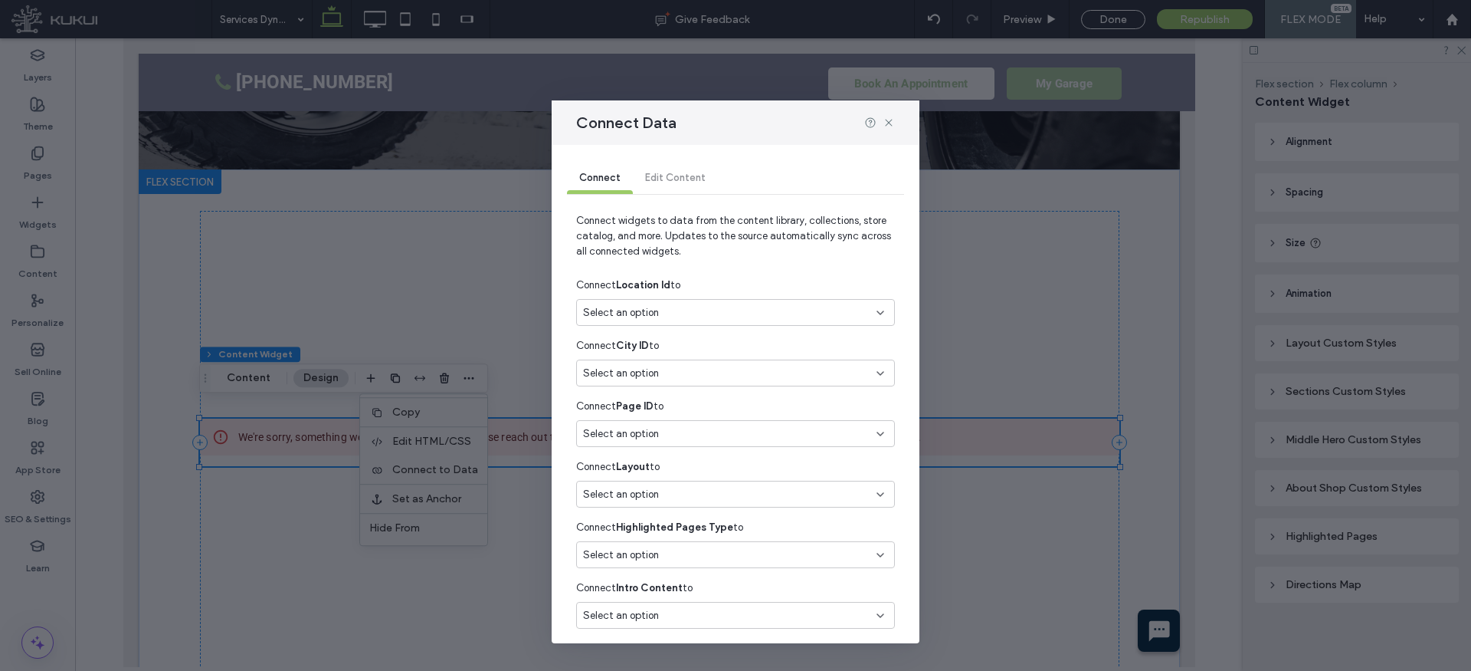
click at [644, 308] on span "Select an option" at bounding box center [621, 312] width 76 height 15
click at [713, 404] on span "locationId" at bounding box center [773, 405] width 218 height 15
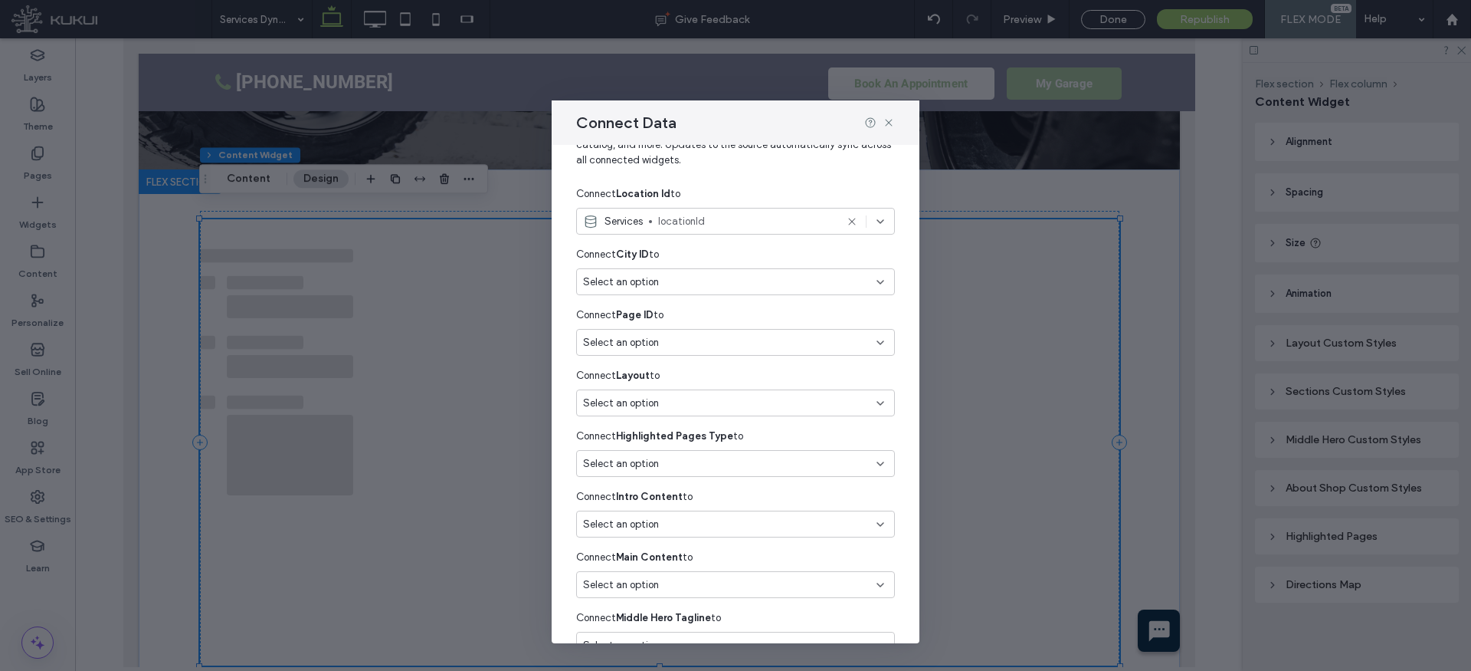
scroll to position [94, 0]
click at [648, 399] on span "Select an option" at bounding box center [621, 399] width 76 height 15
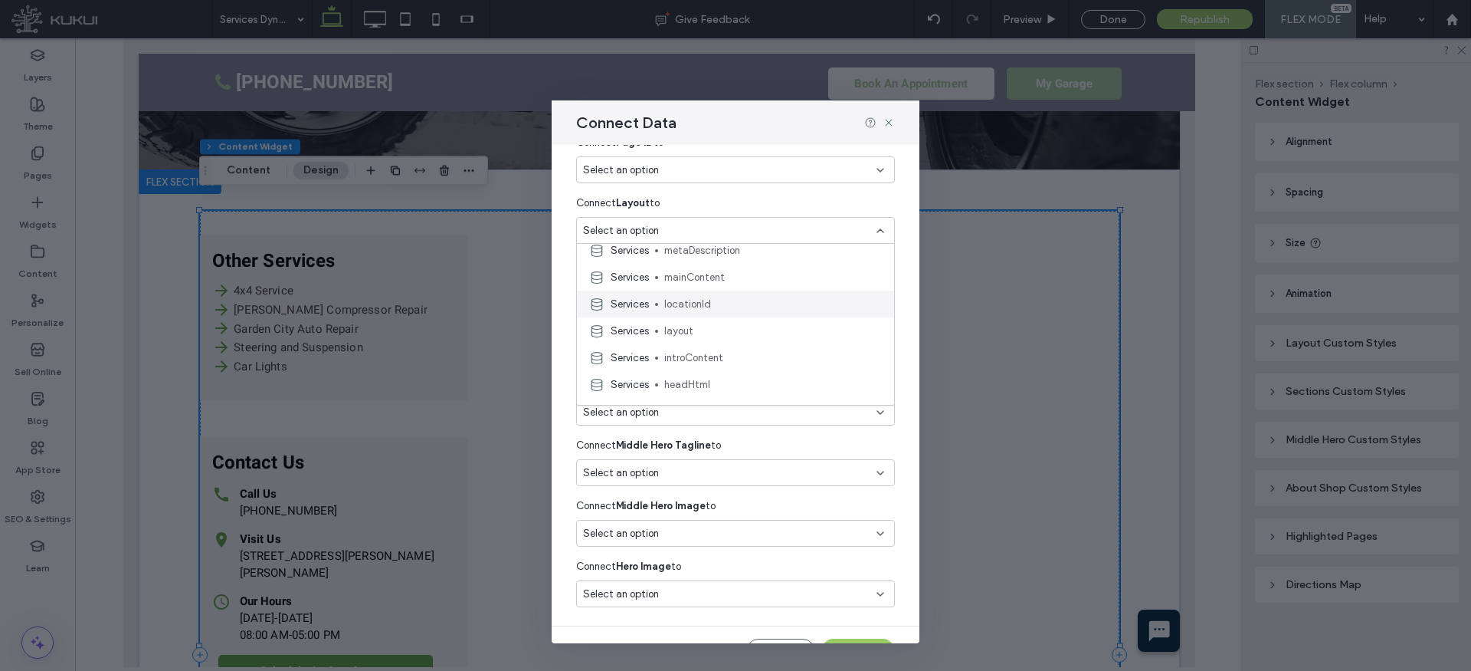
scroll to position [252, 0]
click at [714, 304] on span "layout" at bounding box center [773, 300] width 218 height 15
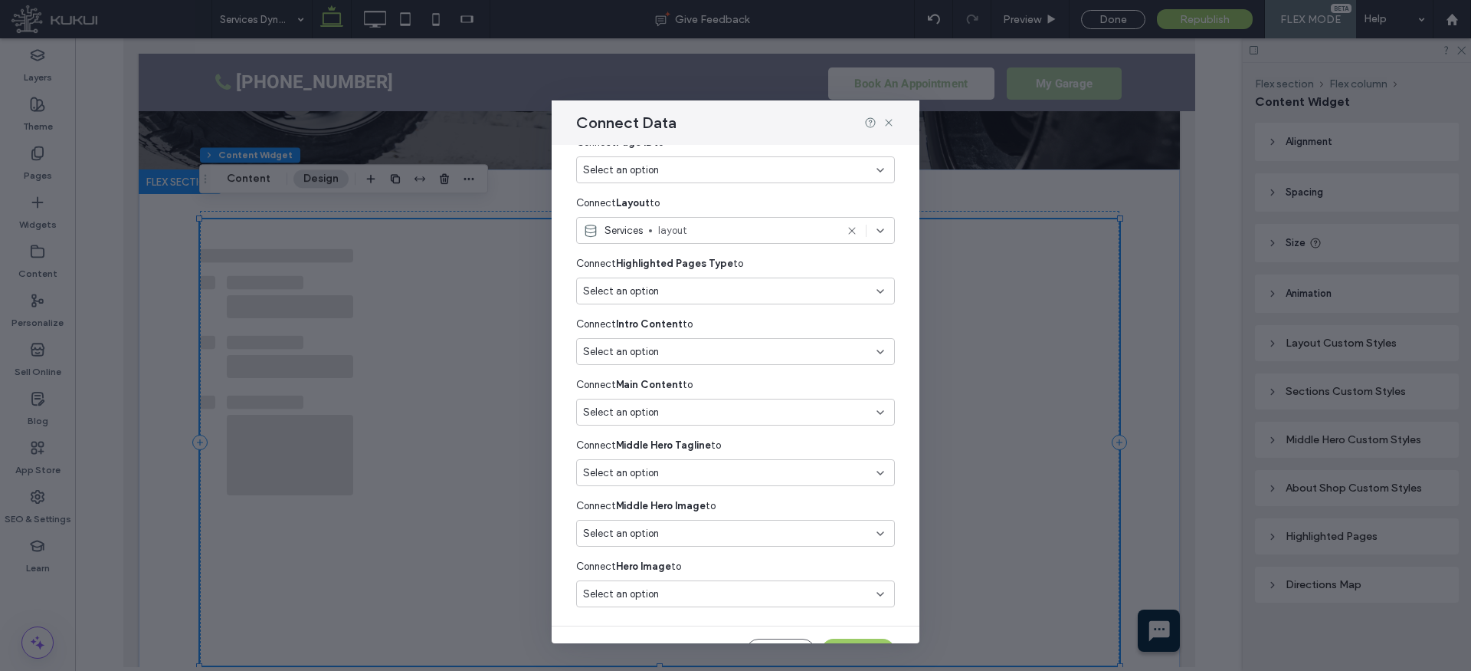
scroll to position [296, 0]
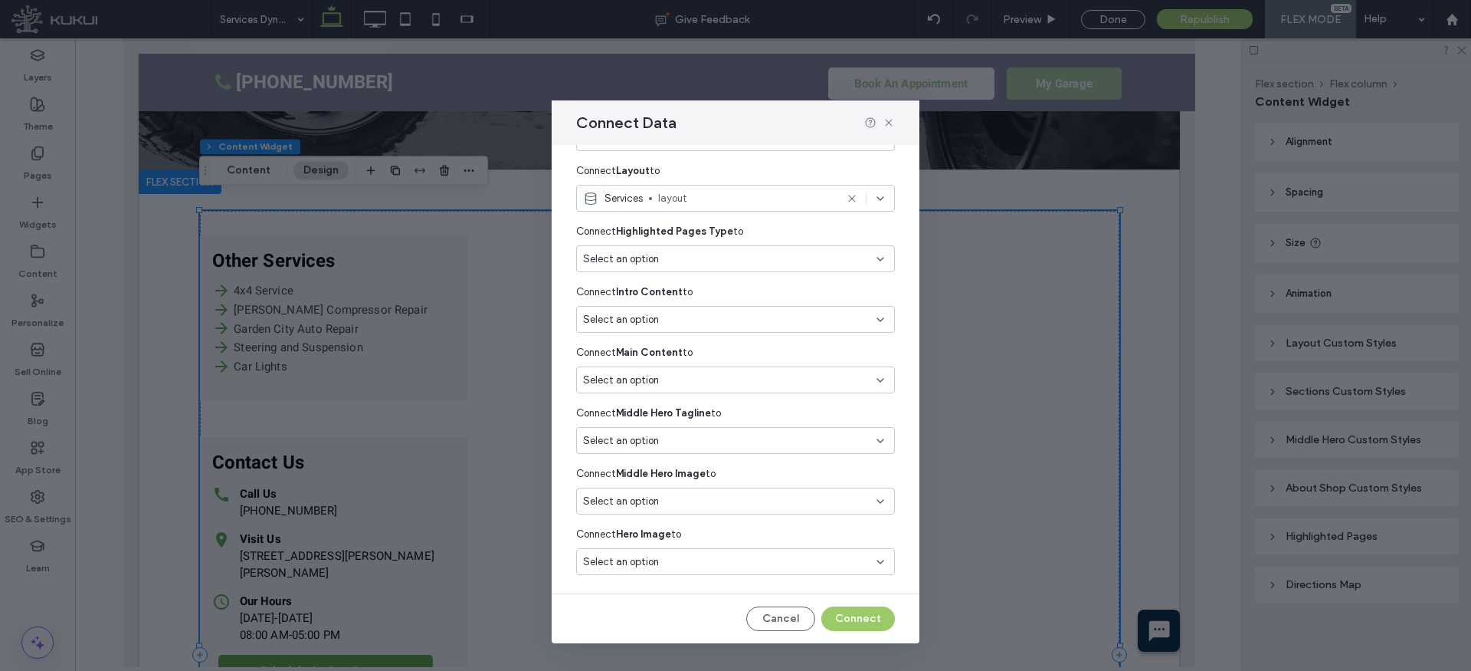
click at [684, 258] on div "Select an option" at bounding box center [726, 258] width 287 height 15
click at [686, 333] on span "type" at bounding box center [773, 339] width 218 height 15
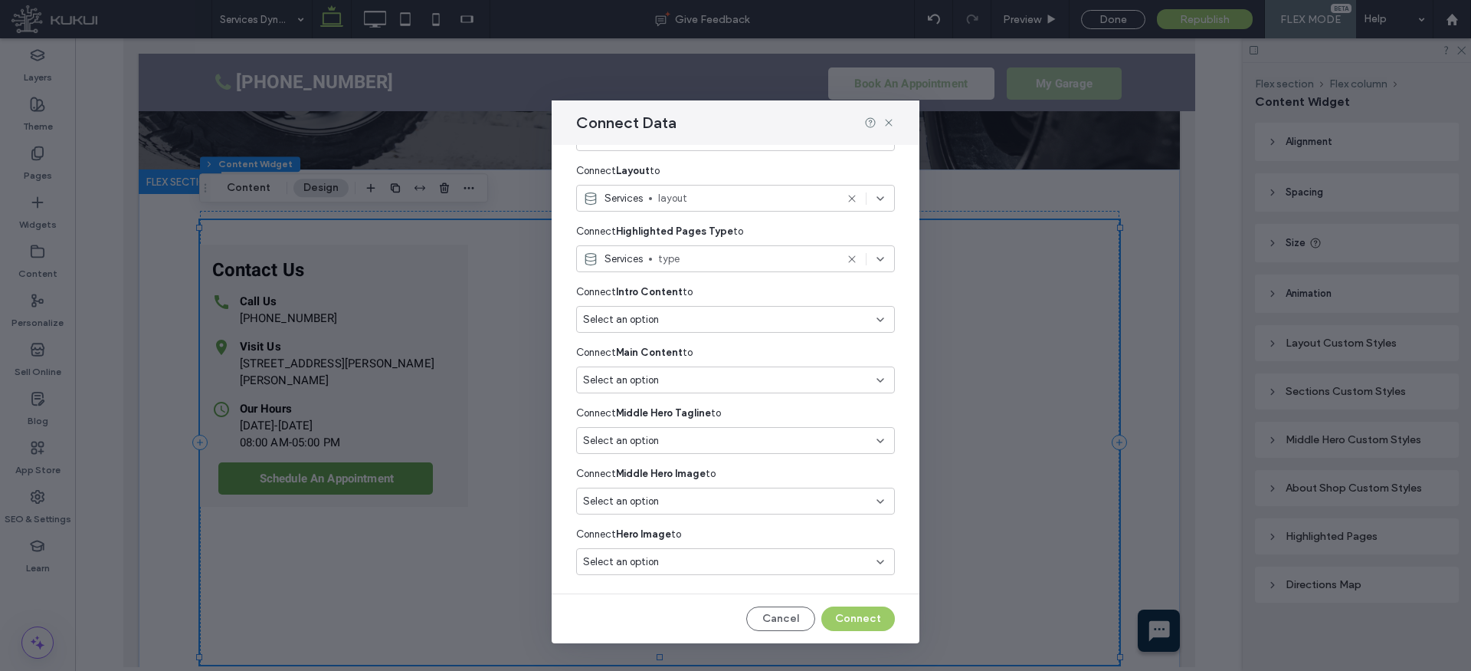
click at [678, 321] on div "Select an option" at bounding box center [726, 319] width 287 height 15
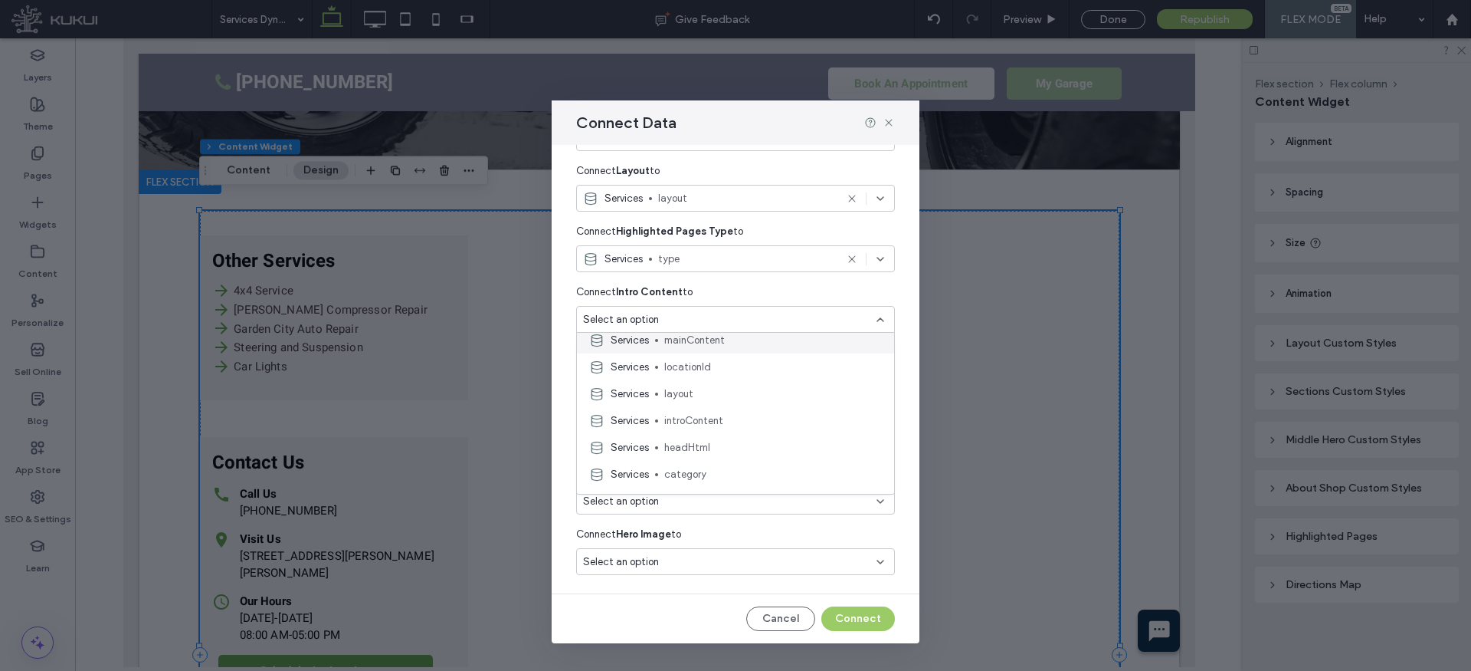
scroll to position [251, 0]
click at [685, 419] on span "introContent" at bounding box center [773, 417] width 218 height 15
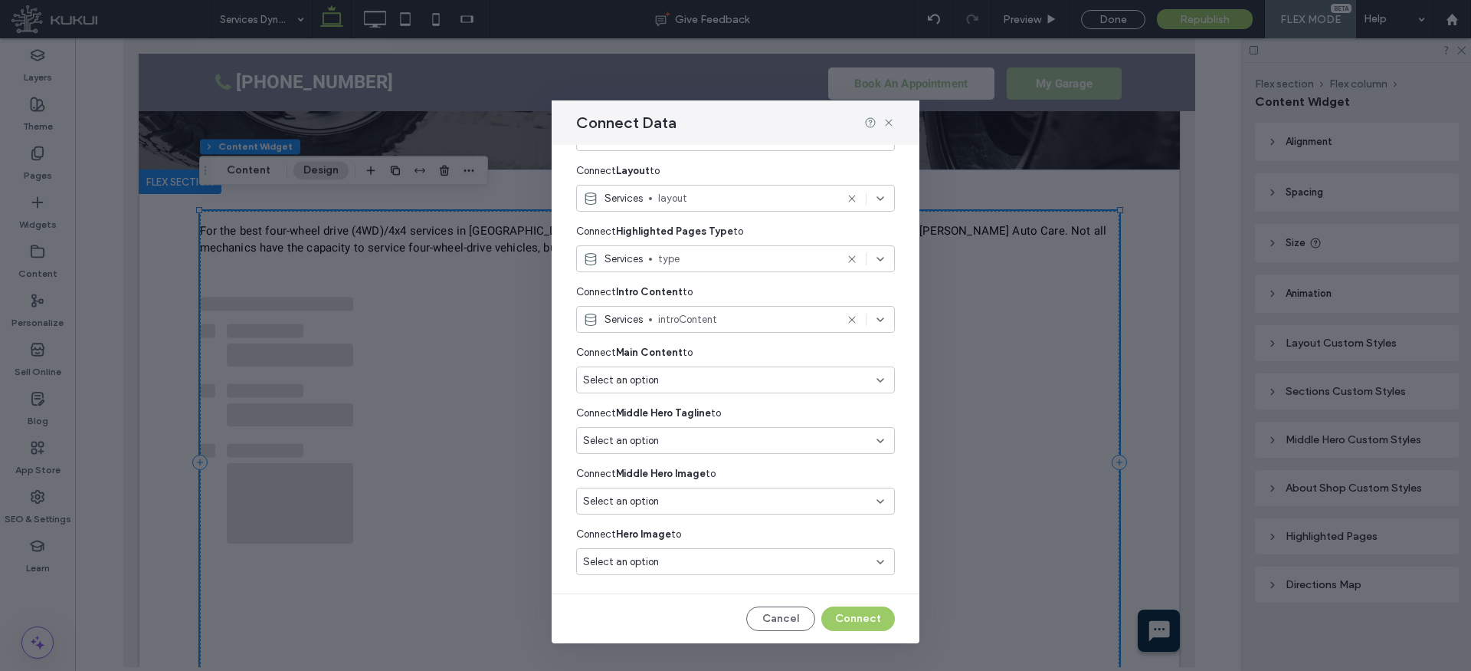
click at [681, 379] on div "Select an option" at bounding box center [726, 379] width 287 height 15
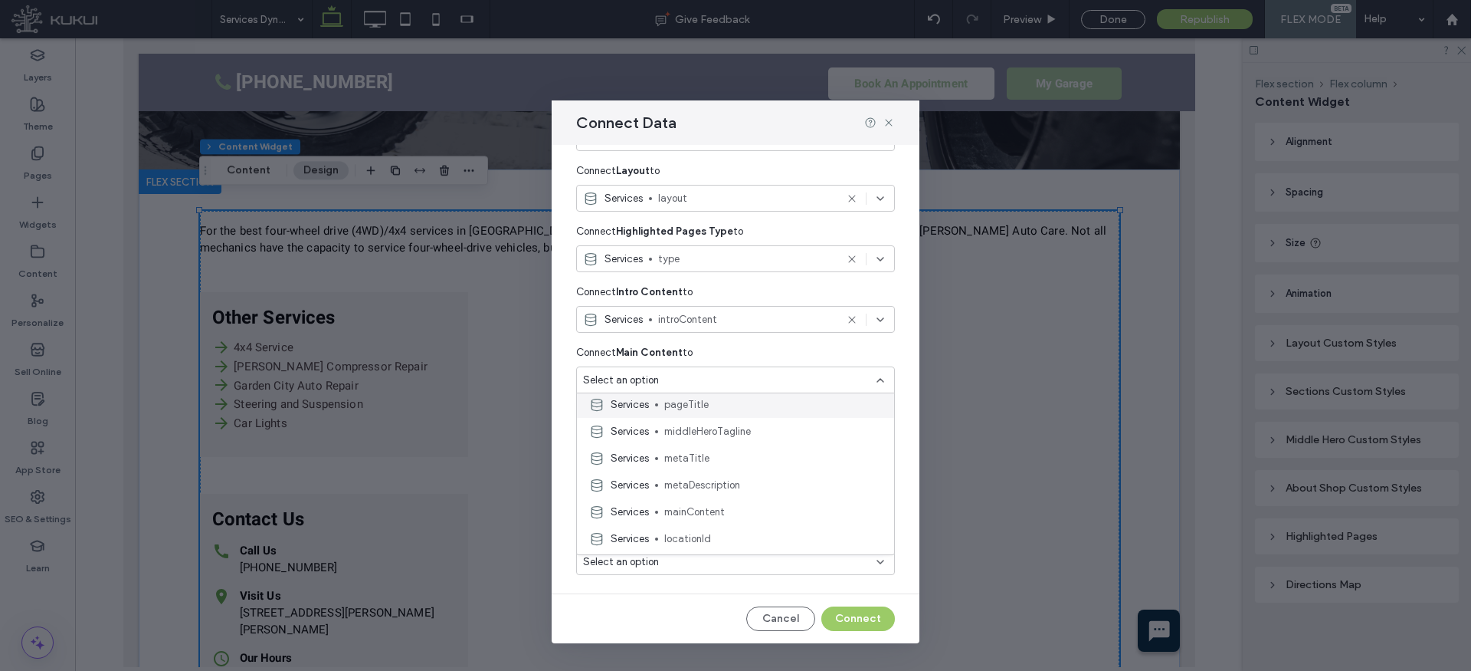
scroll to position [137, 0]
click at [704, 511] on span "mainContent" at bounding box center [773, 510] width 218 height 15
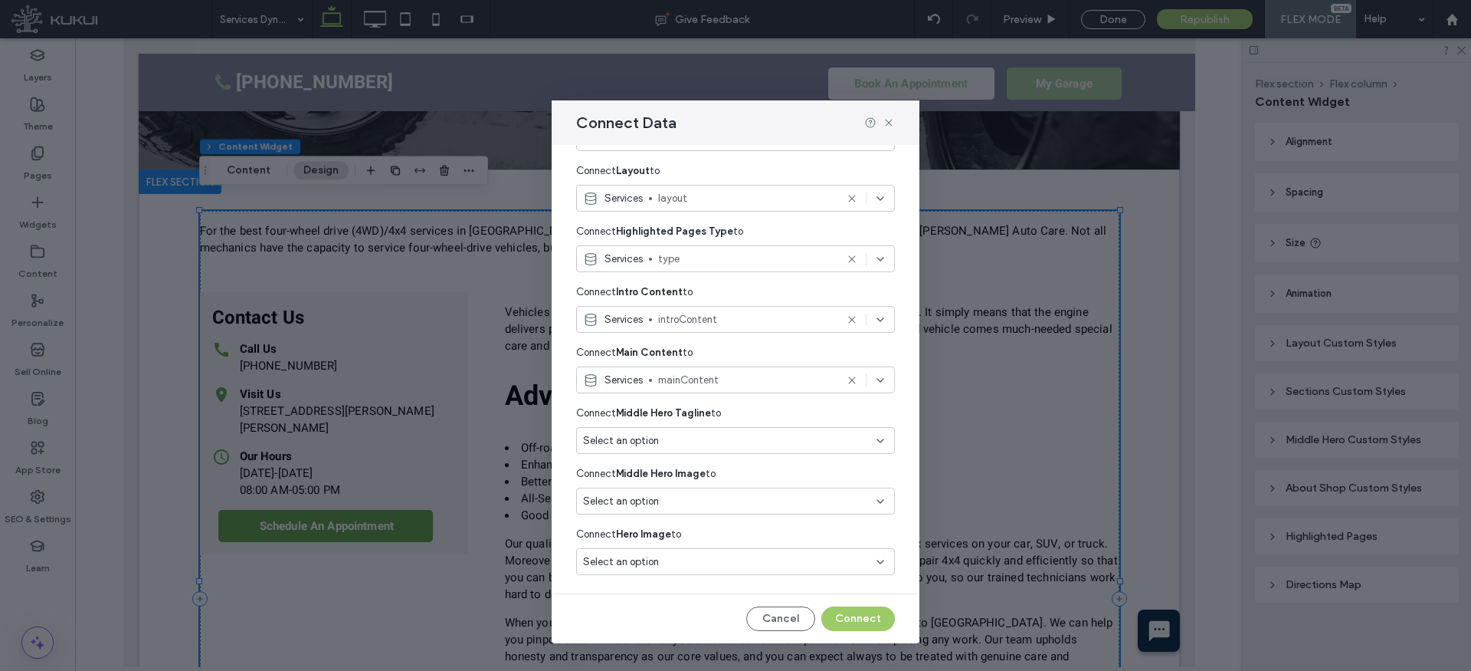
click at [699, 441] on div "Select an option" at bounding box center [726, 440] width 287 height 15
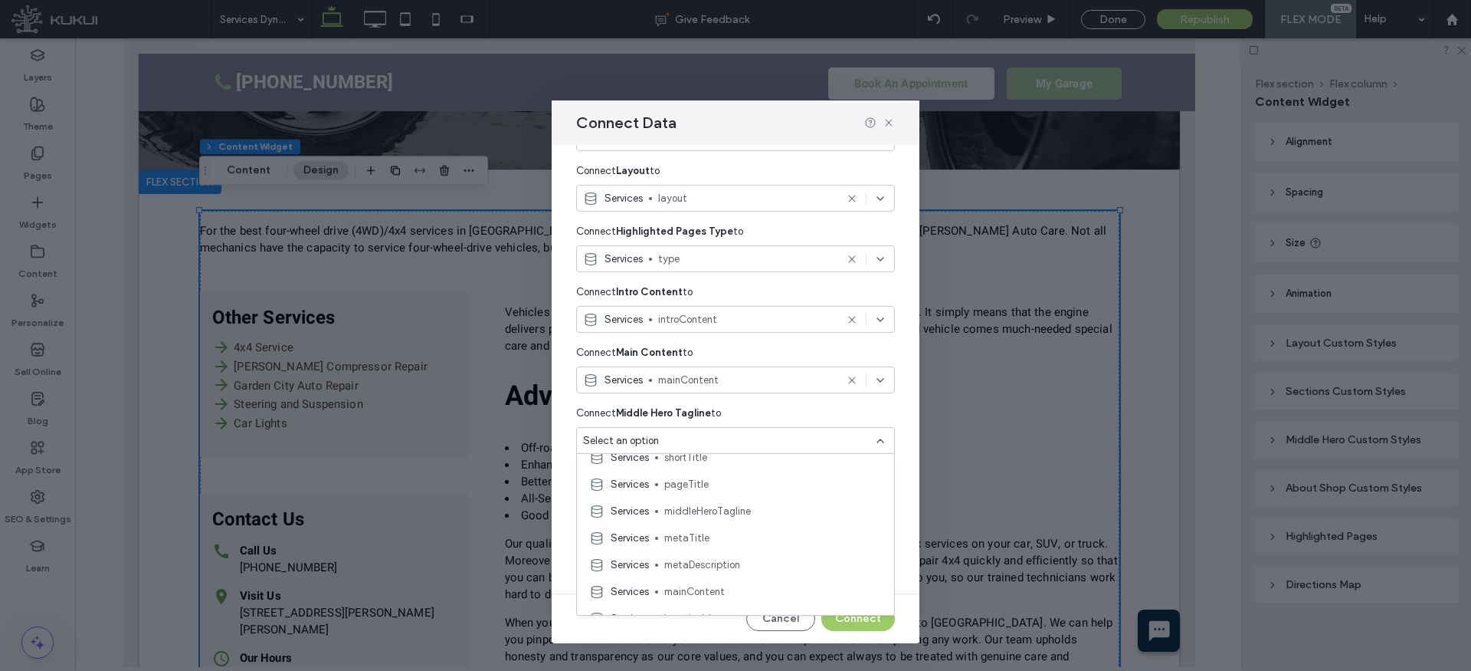
scroll to position [128, 0]
click at [713, 500] on span "middleHeroTagline" at bounding box center [773, 500] width 218 height 15
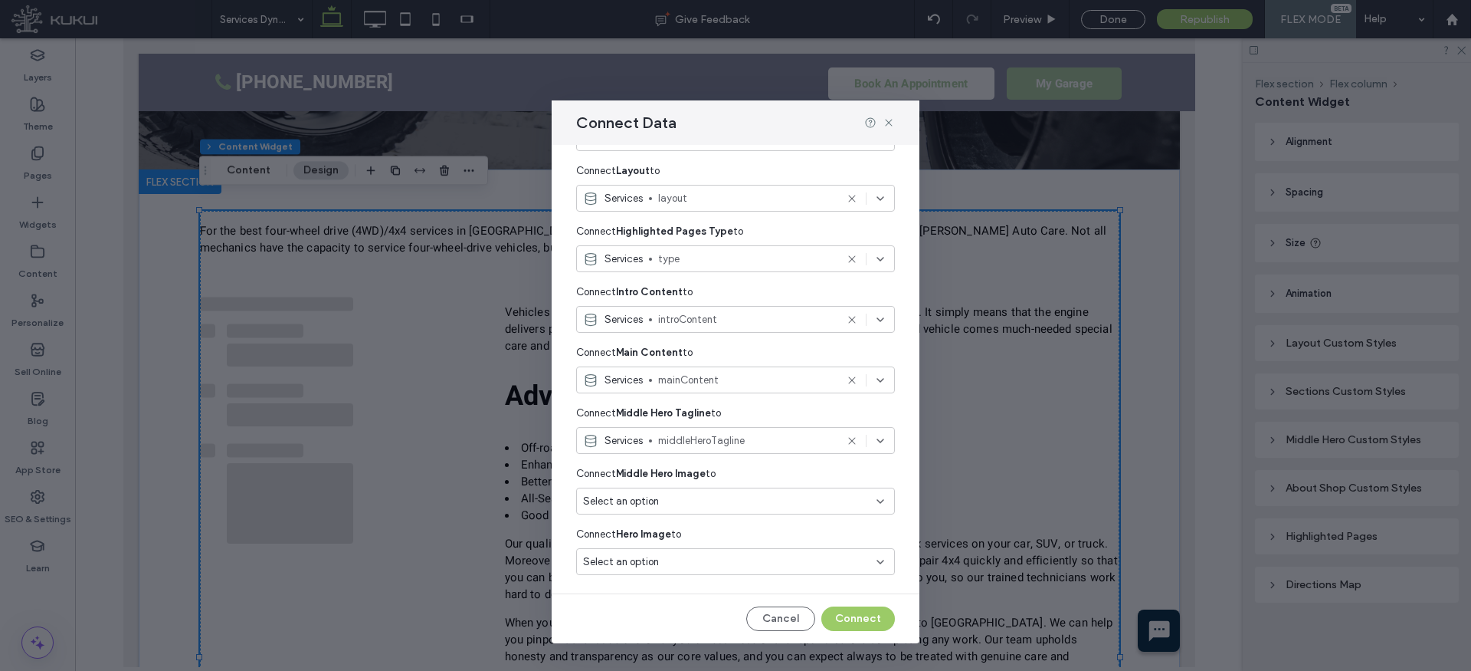
click at [694, 500] on div "Select an option" at bounding box center [726, 501] width 287 height 15
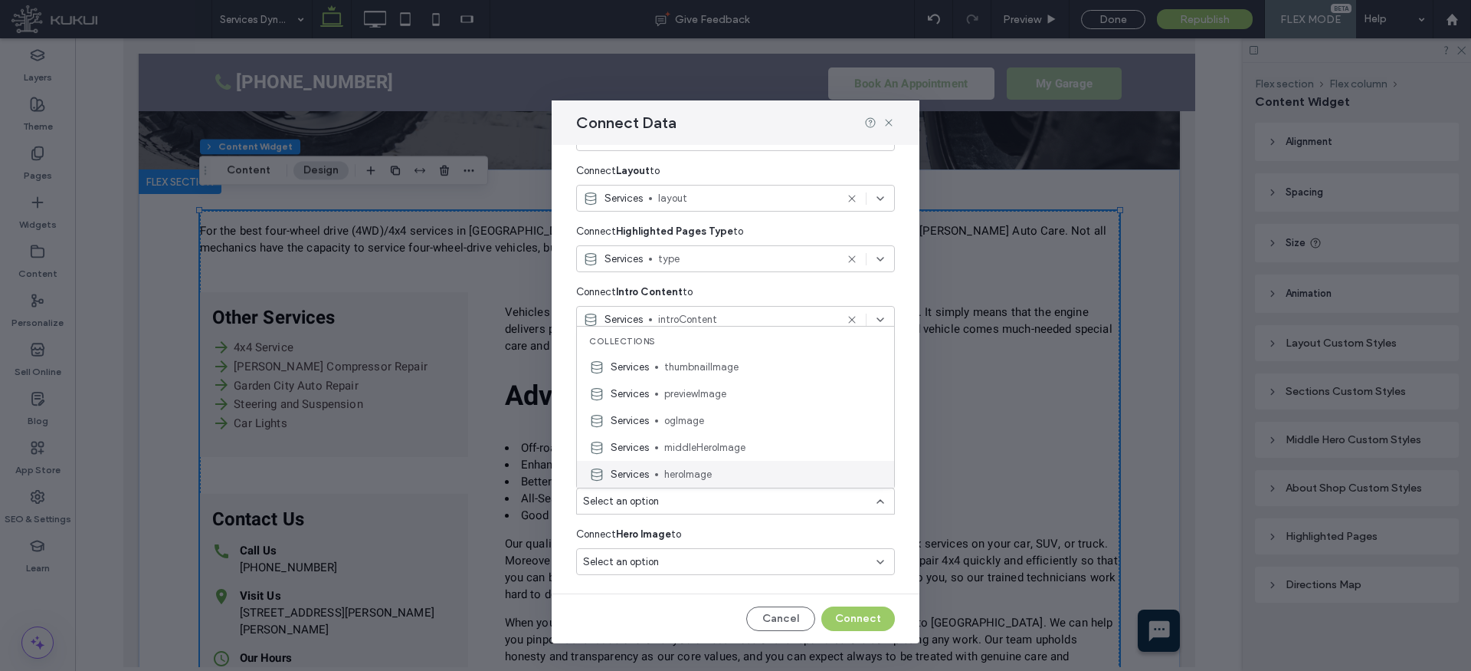
click at [714, 467] on span "heroImage" at bounding box center [773, 474] width 218 height 15
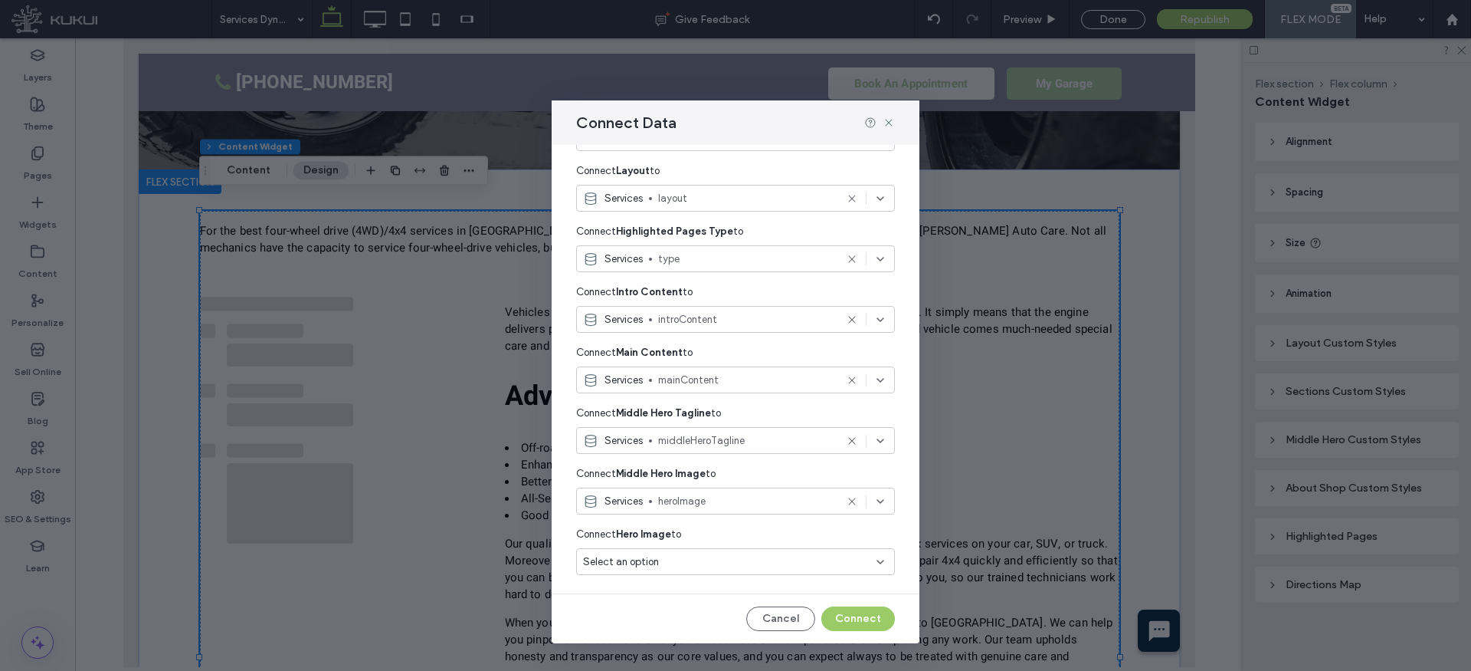
click at [667, 566] on div "Select an option" at bounding box center [726, 561] width 287 height 15
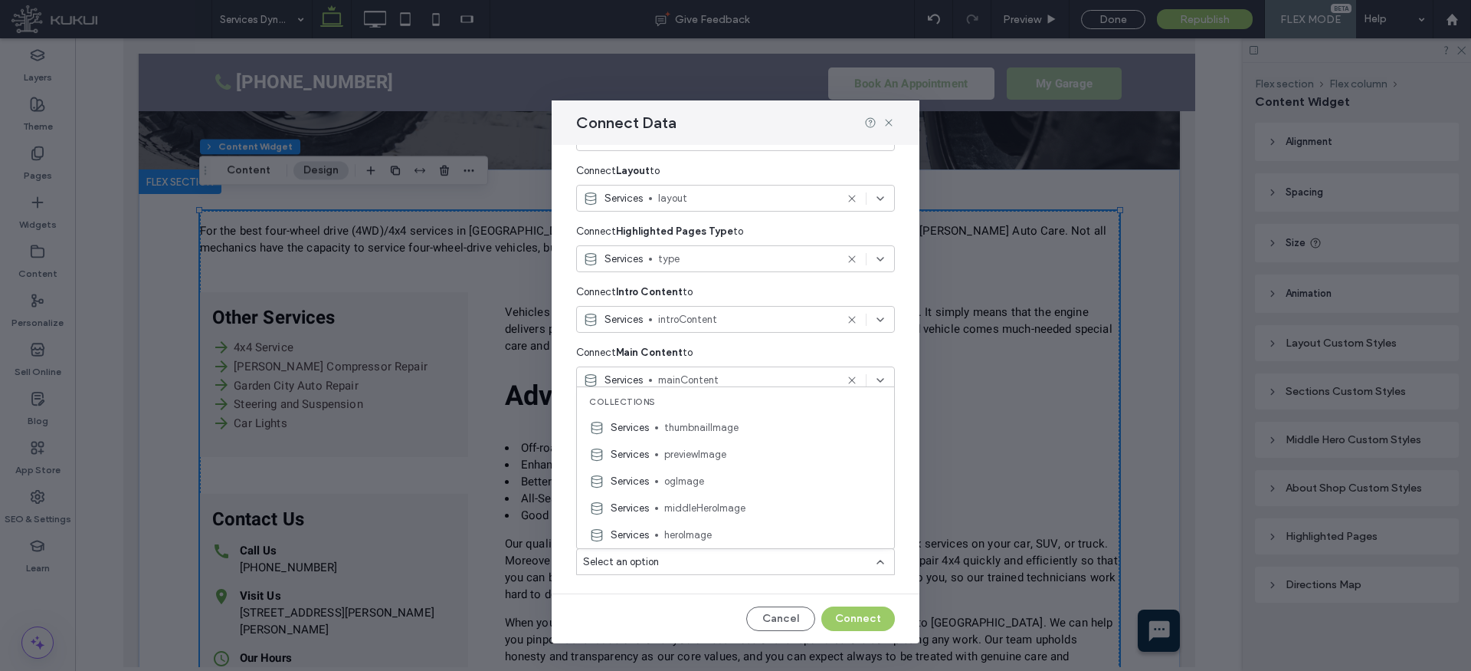
click at [687, 523] on div "Services heroImage" at bounding box center [735, 534] width 317 height 27
click at [865, 616] on button "Connect" at bounding box center [858, 618] width 74 height 25
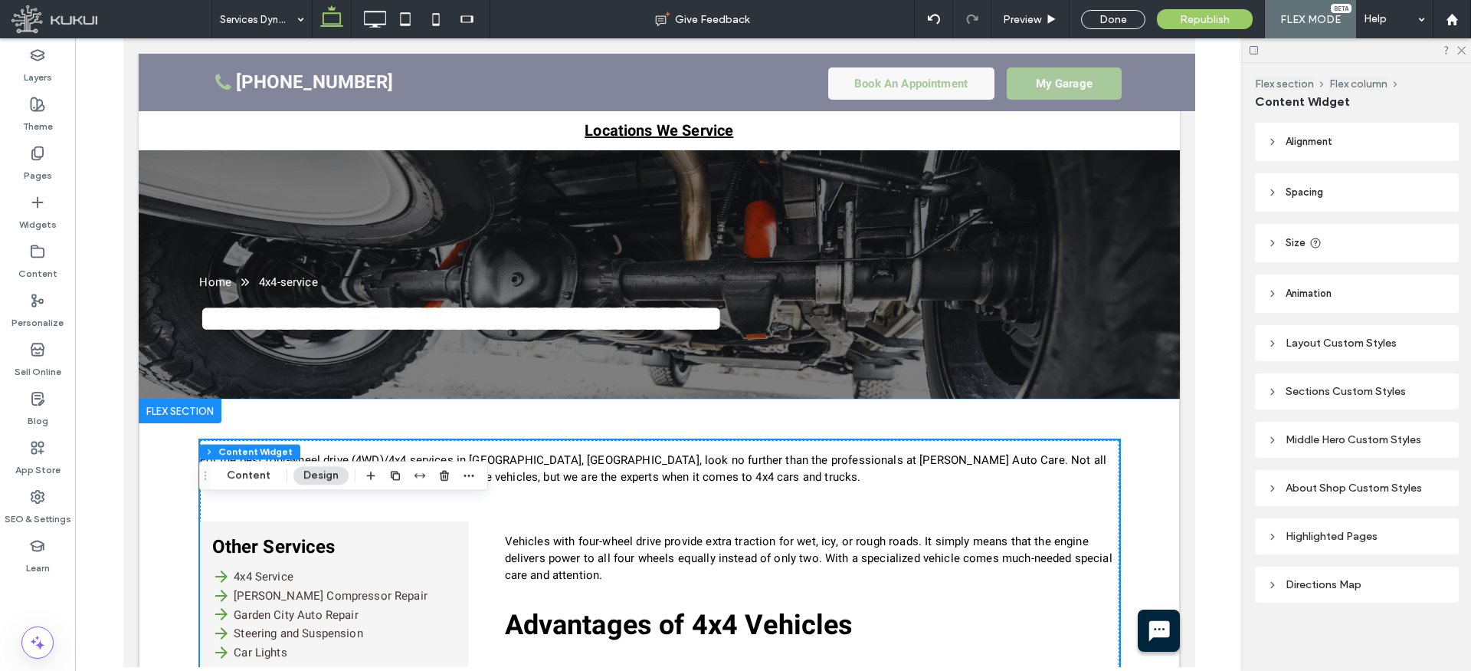
scroll to position [558, 0]
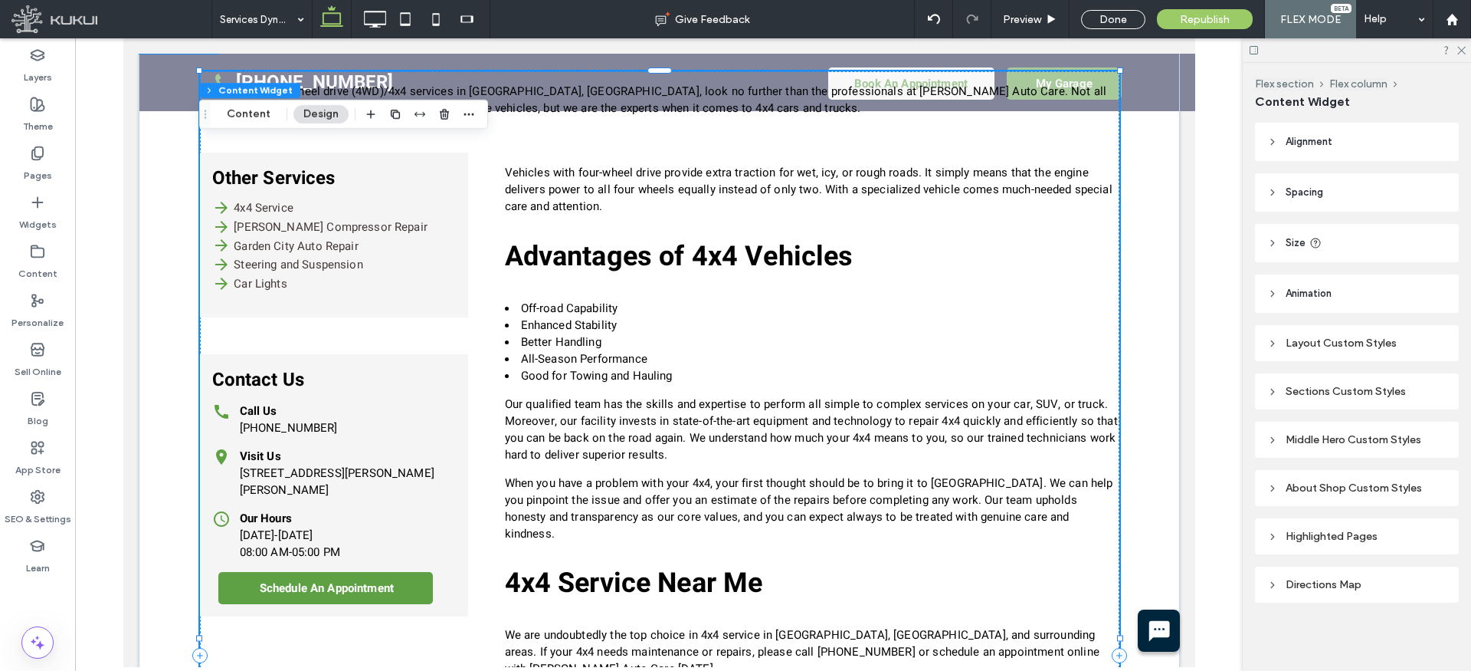
click at [490, 346] on div "For the best four-wheel drive (4WD)/4x4 services in Savannah, GA, look no furth…" at bounding box center [659, 379] width 920 height 616
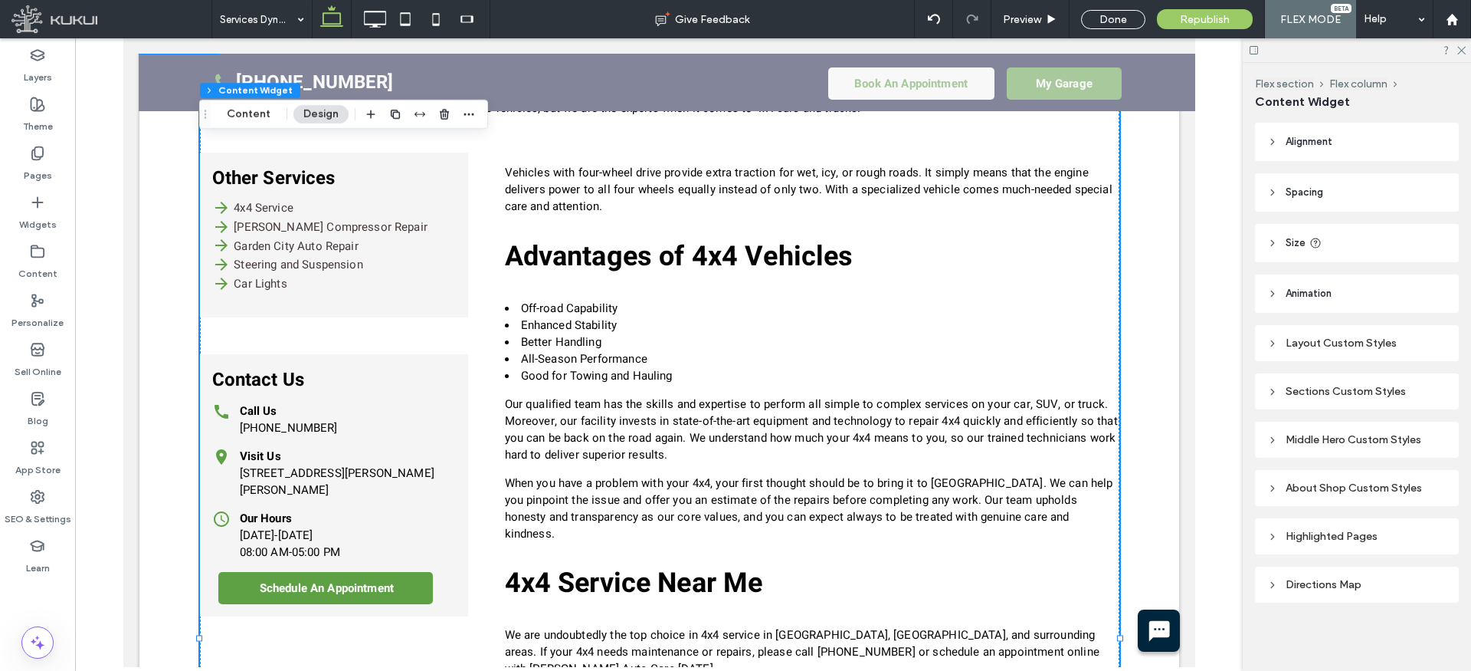
click at [1274, 194] on icon at bounding box center [1272, 192] width 11 height 11
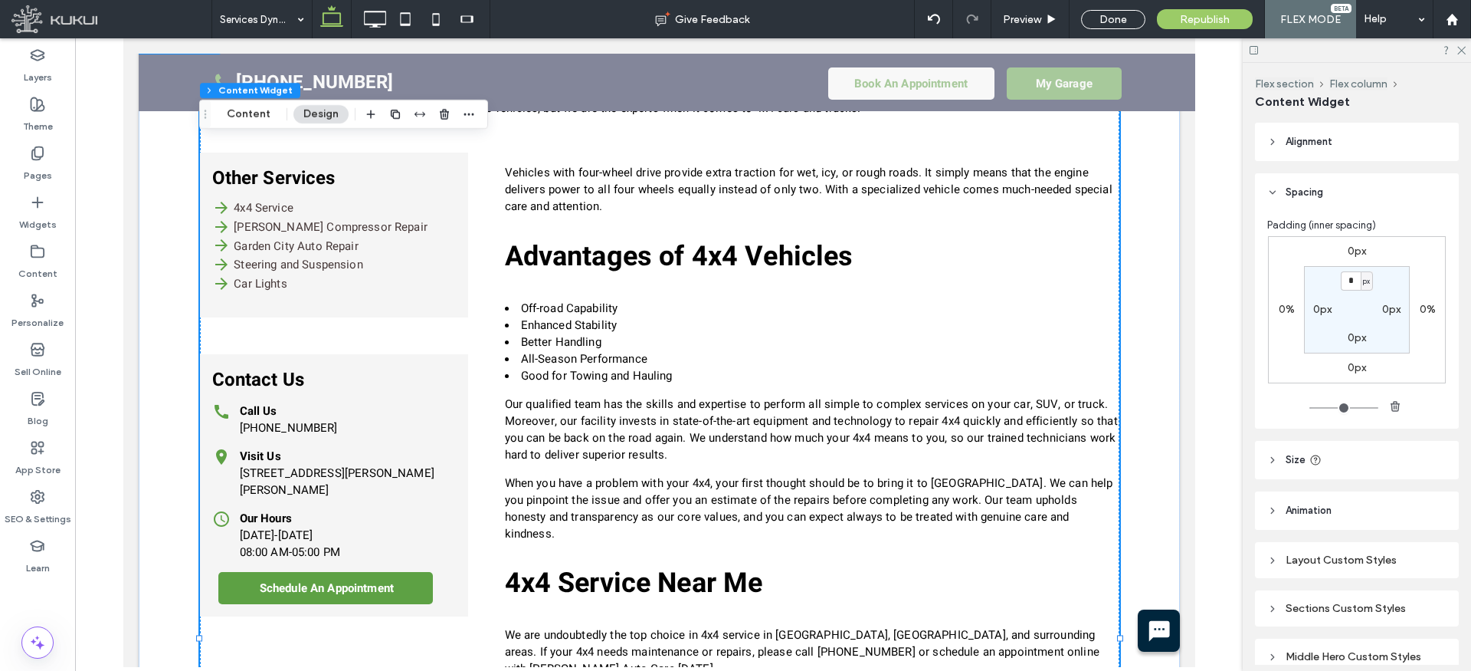
click at [1321, 307] on label "0px" at bounding box center [1322, 309] width 18 height 13
type input "**"
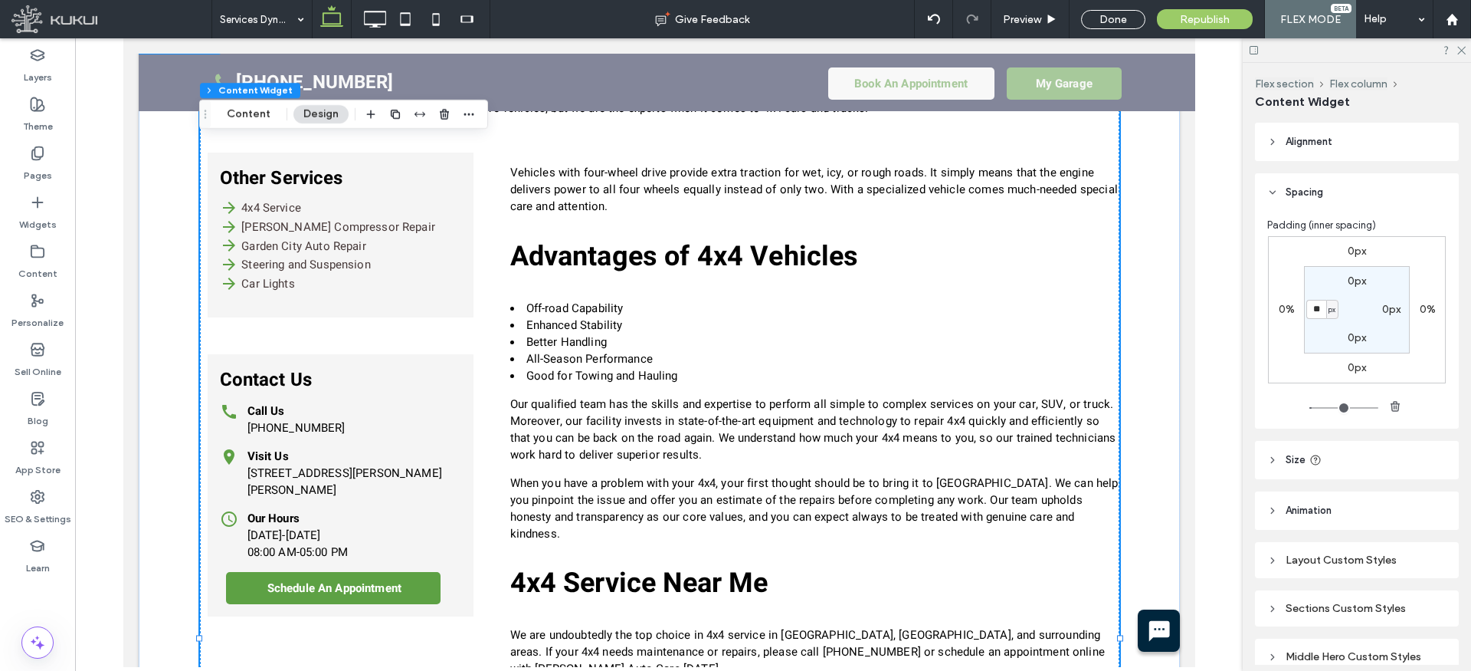
click at [1392, 307] on label "0px" at bounding box center [1391, 309] width 18 height 13
type input "*"
type input "**"
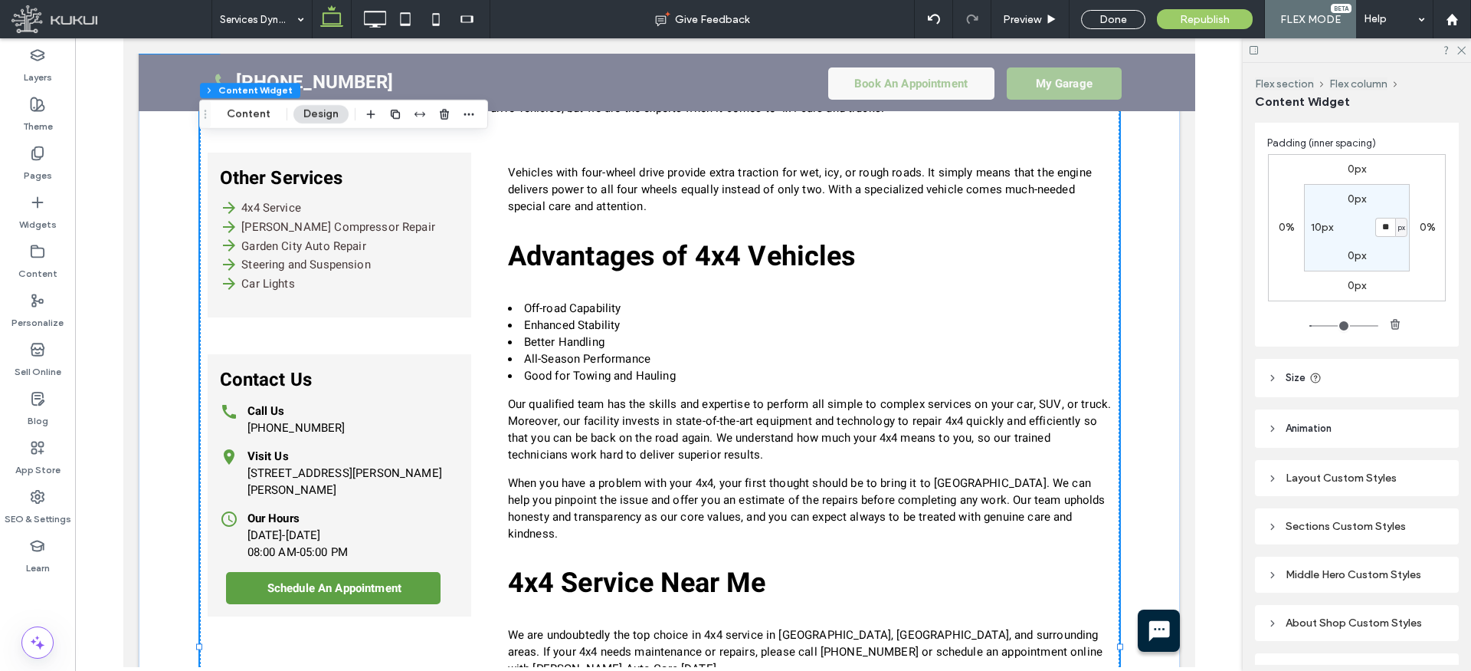
scroll to position [138, 0]
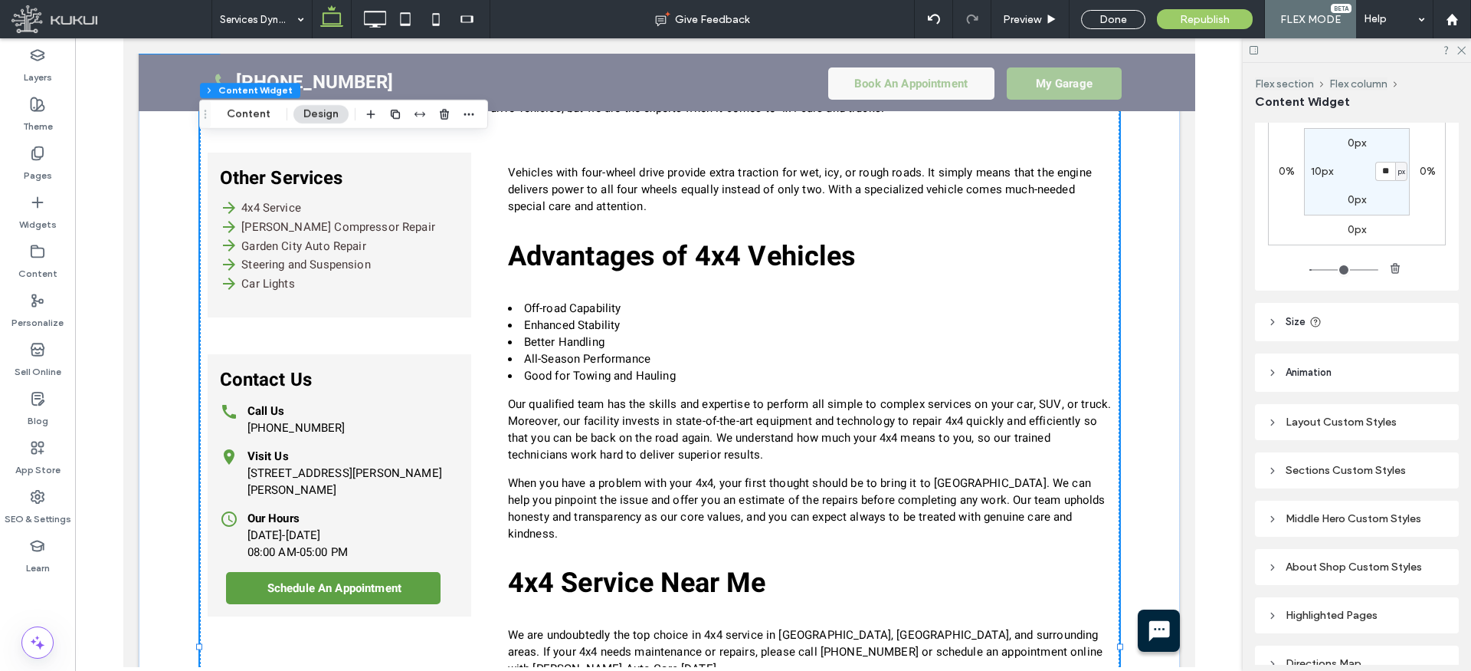
click at [1322, 418] on div "Layout Custom Styles" at bounding box center [1356, 421] width 179 height 13
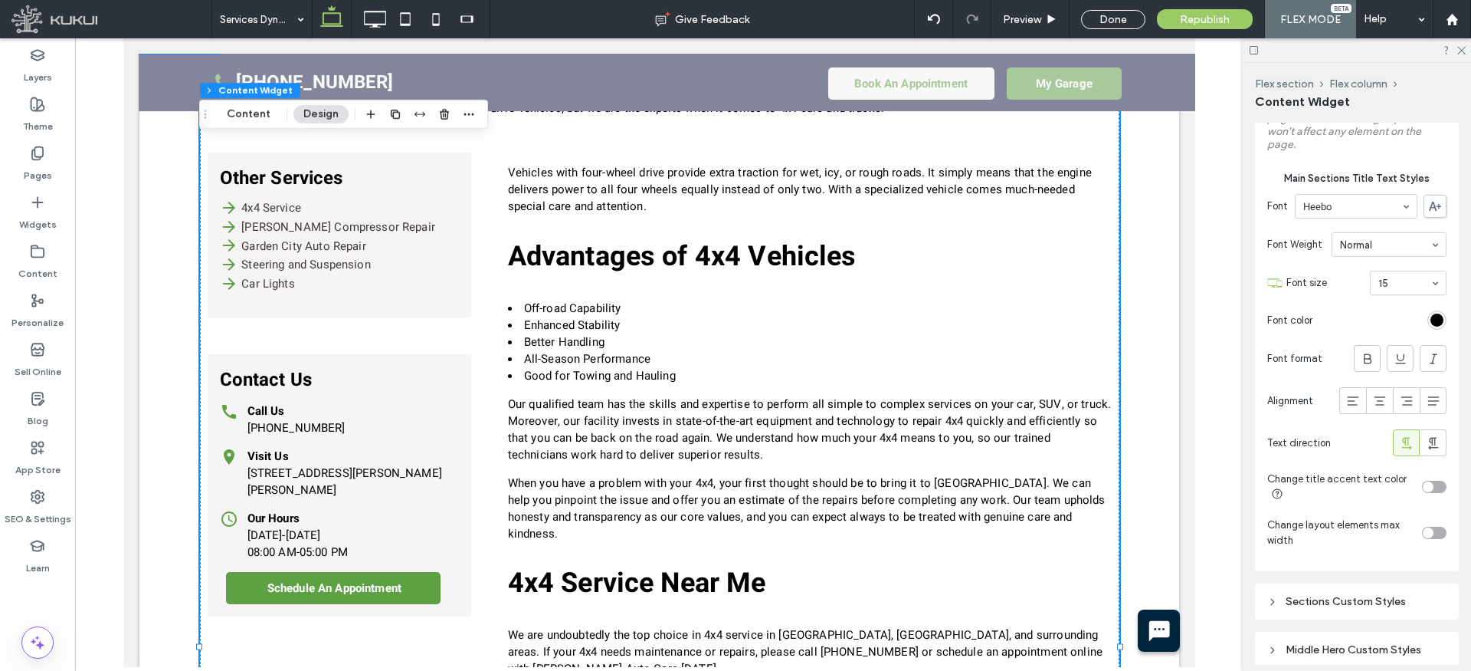
scroll to position [582, 0]
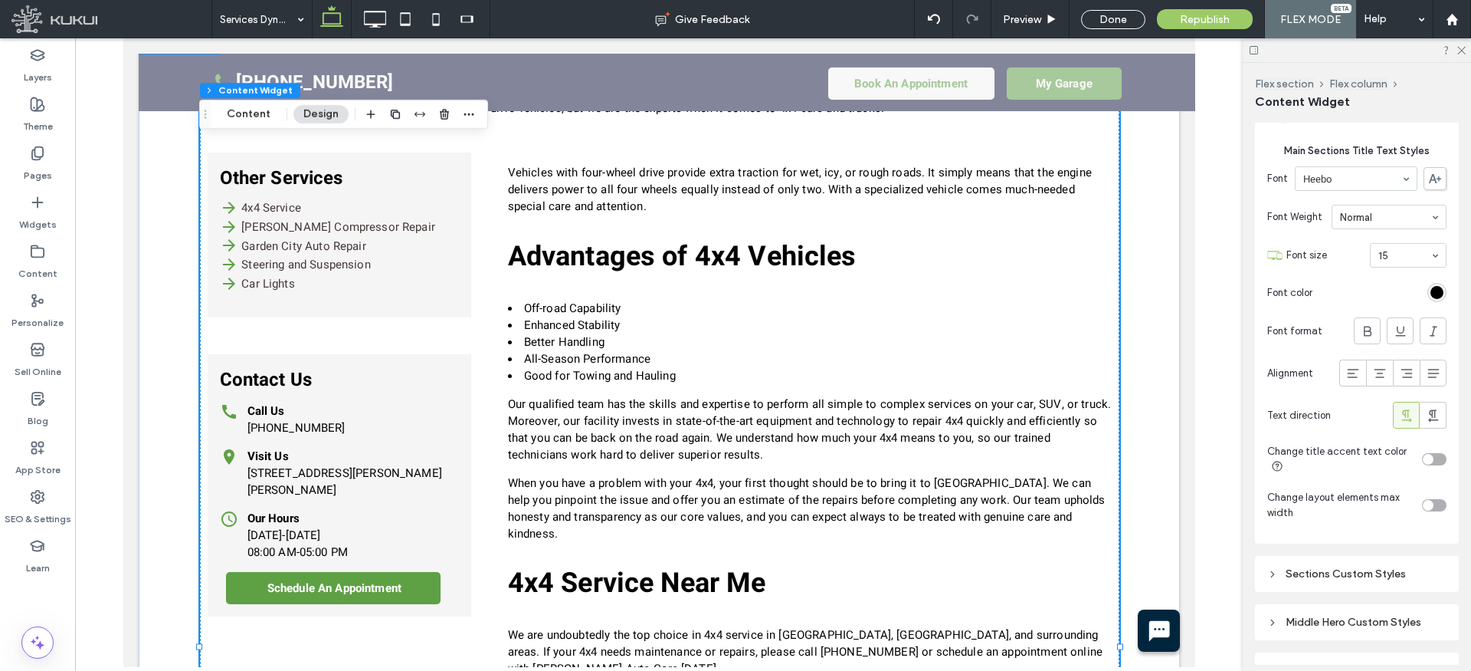
click at [1430, 500] on div "toggle" at bounding box center [1428, 505] width 11 height 11
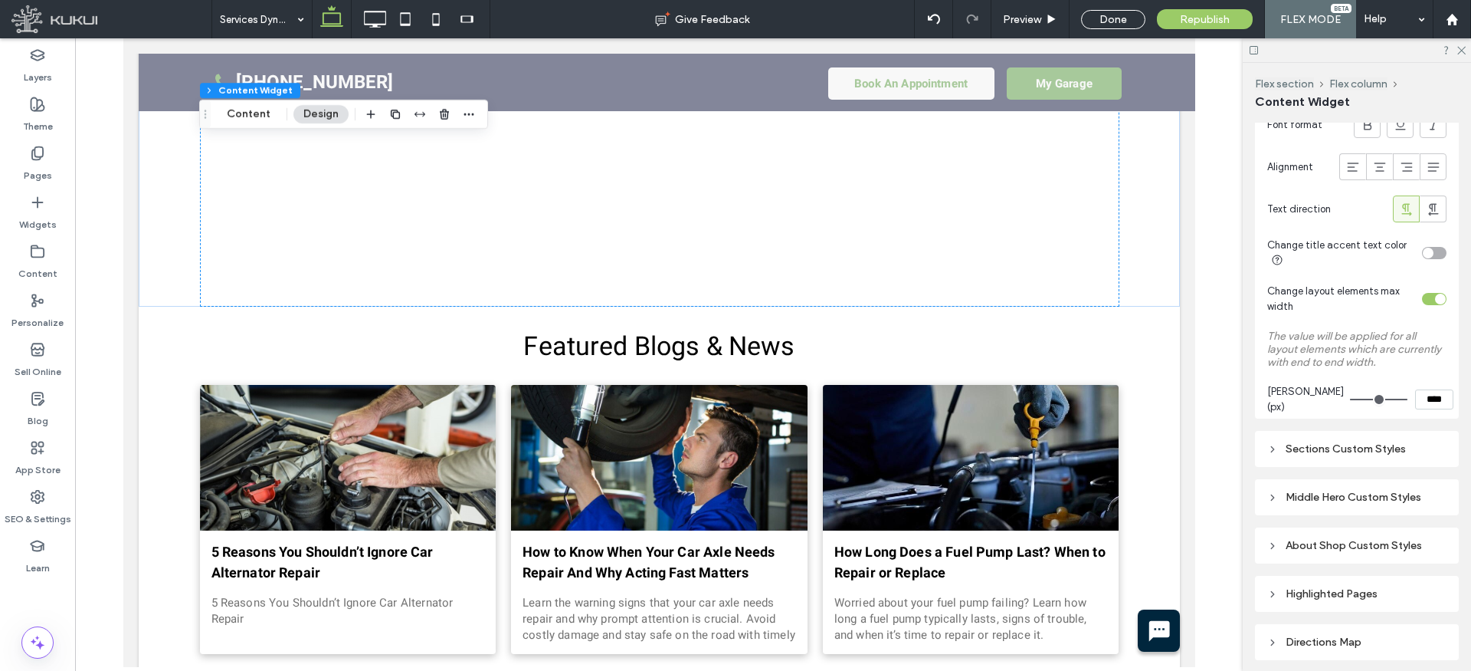
scroll to position [789, 0]
click at [1311, 451] on div "Sections Custom Styles" at bounding box center [1356, 447] width 179 height 13
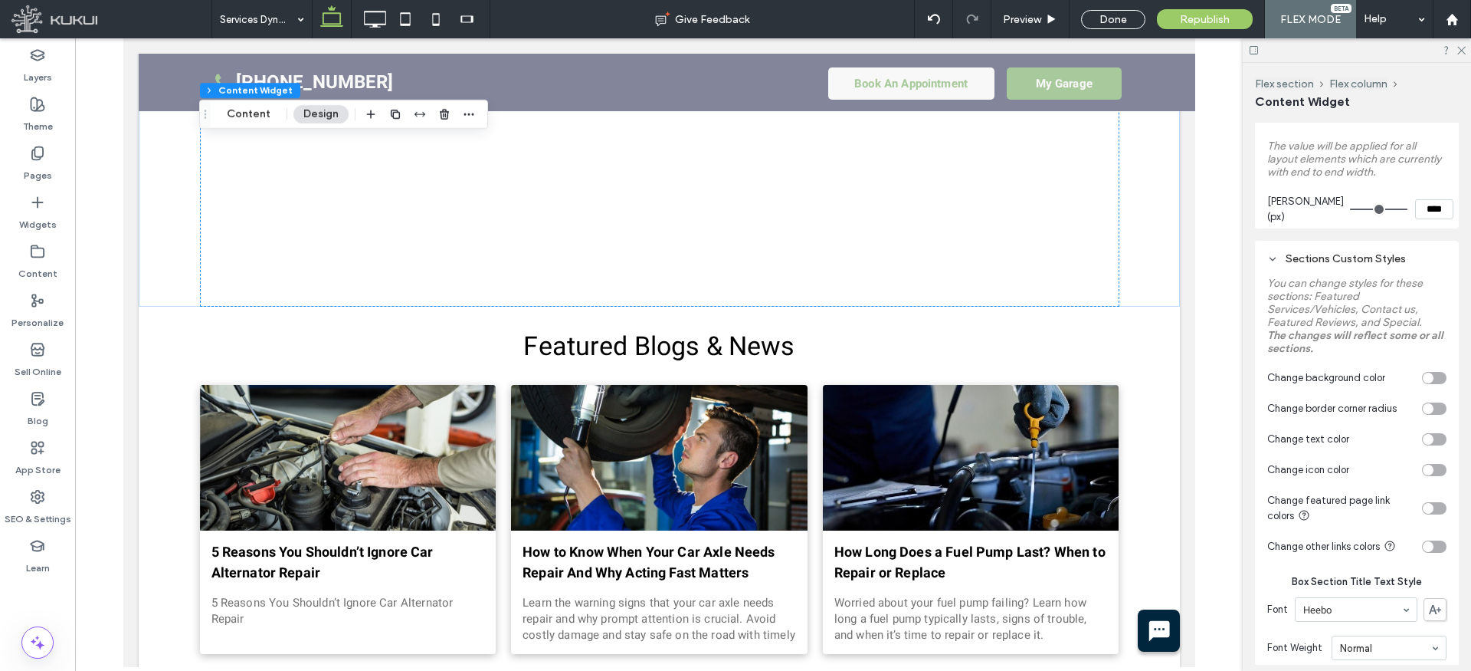
scroll to position [976, 0]
click at [1431, 512] on div "toggle" at bounding box center [1428, 510] width 11 height 11
click at [1436, 579] on div "#000000" at bounding box center [1437, 585] width 13 height 13
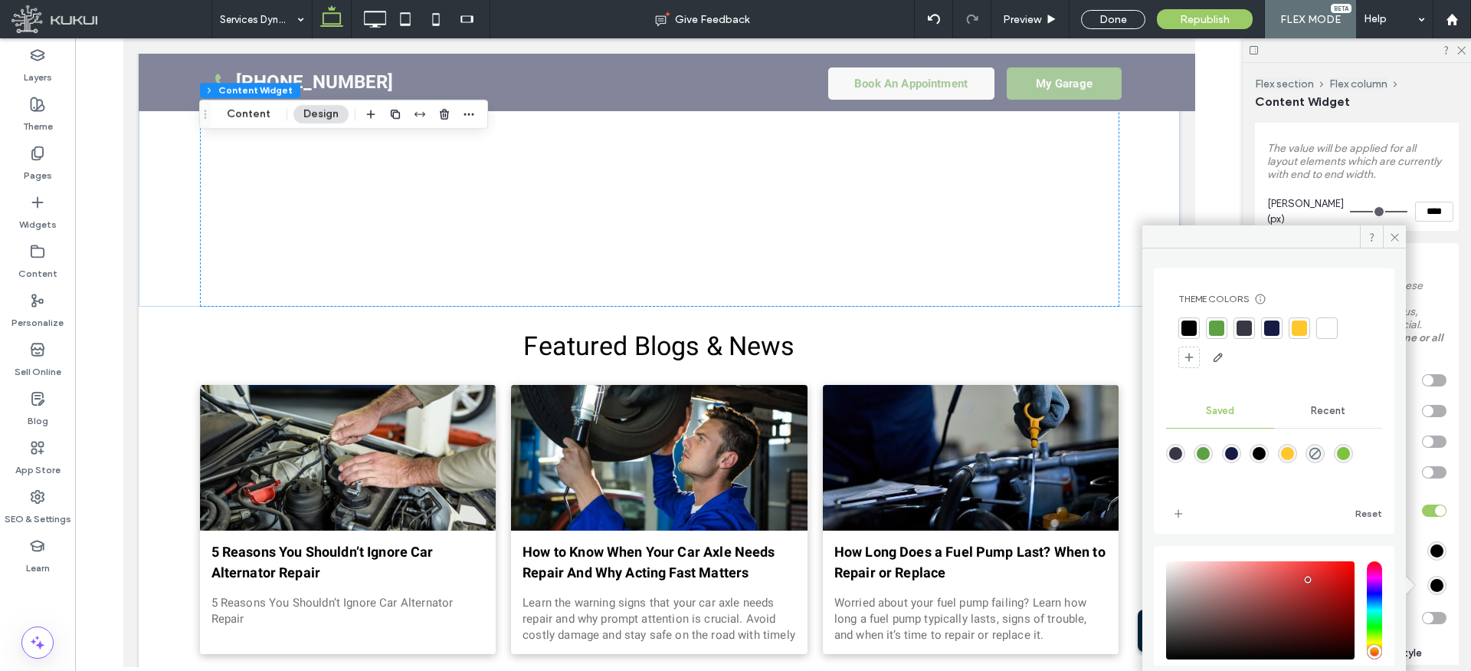
type input "*******"
click at [1308, 580] on div "saturation and value" at bounding box center [1260, 610] width 189 height 98
click at [1396, 234] on icon at bounding box center [1394, 236] width 11 height 11
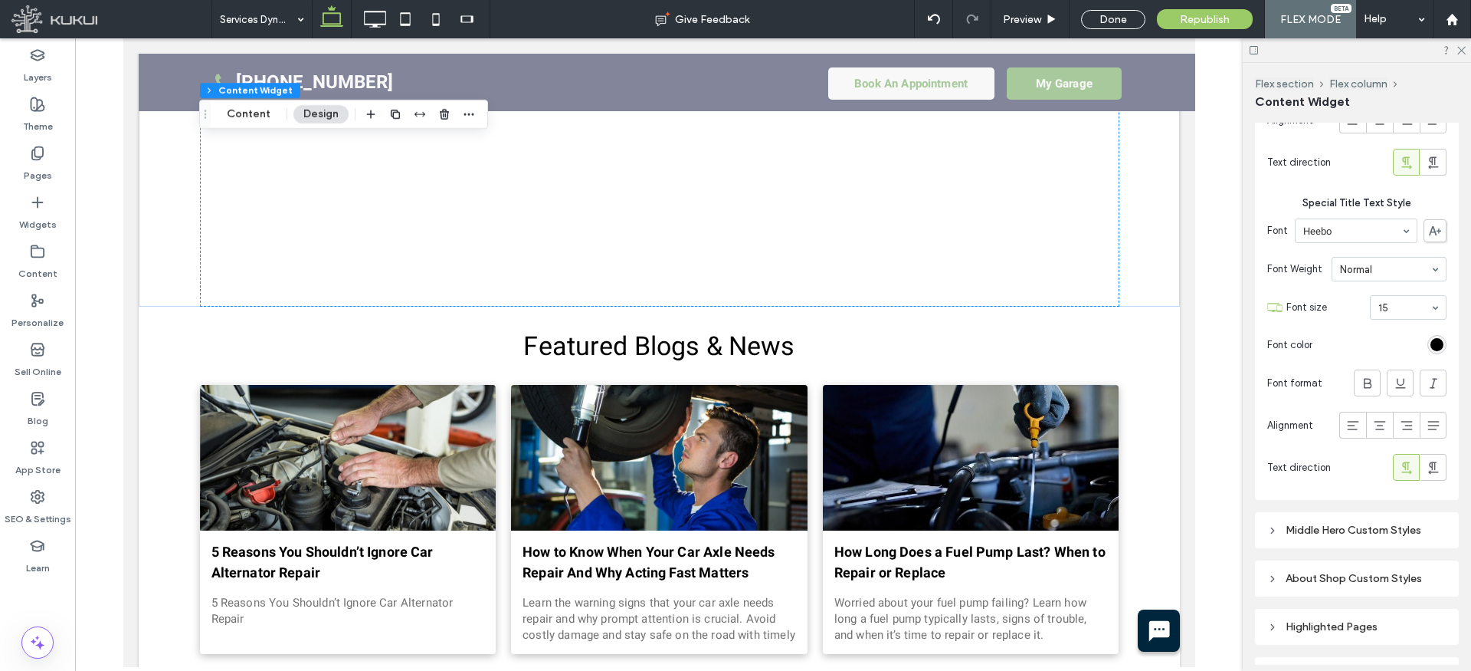
scroll to position [1828, 0]
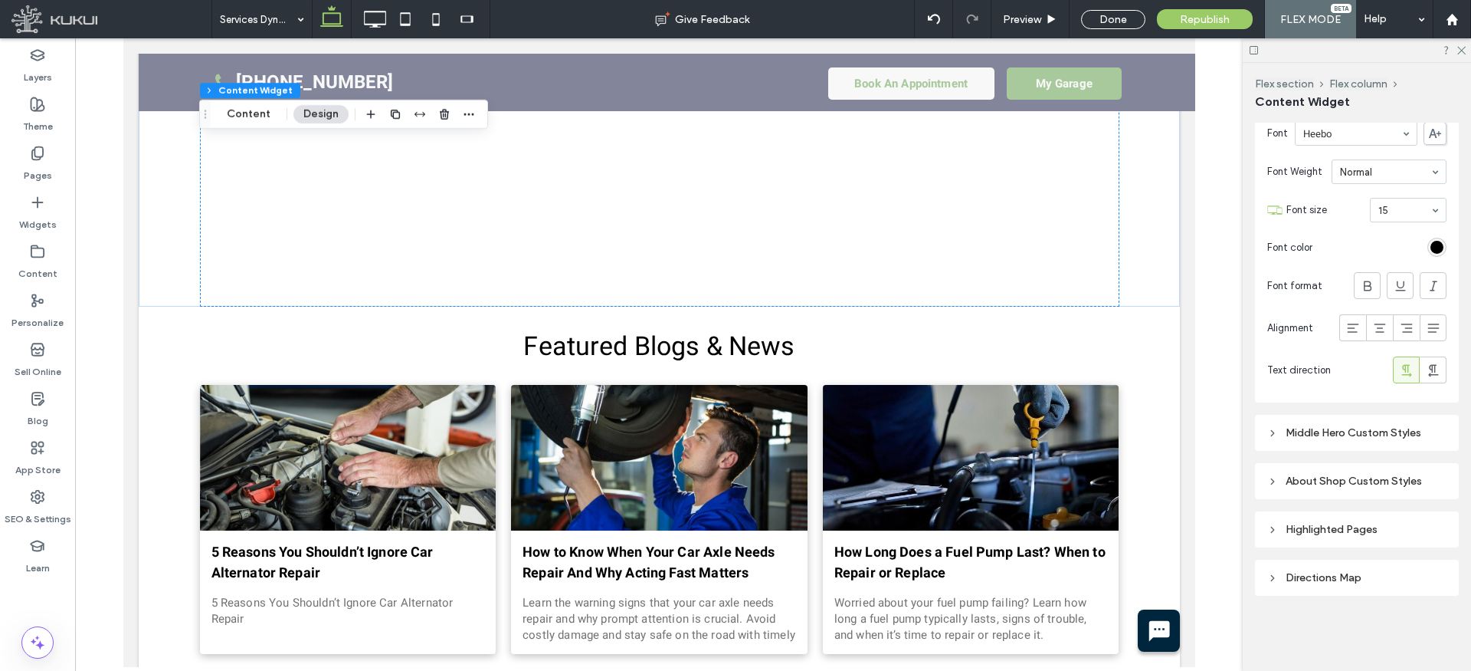
click at [1312, 434] on div "Middle Hero Custom Styles" at bounding box center [1356, 432] width 179 height 13
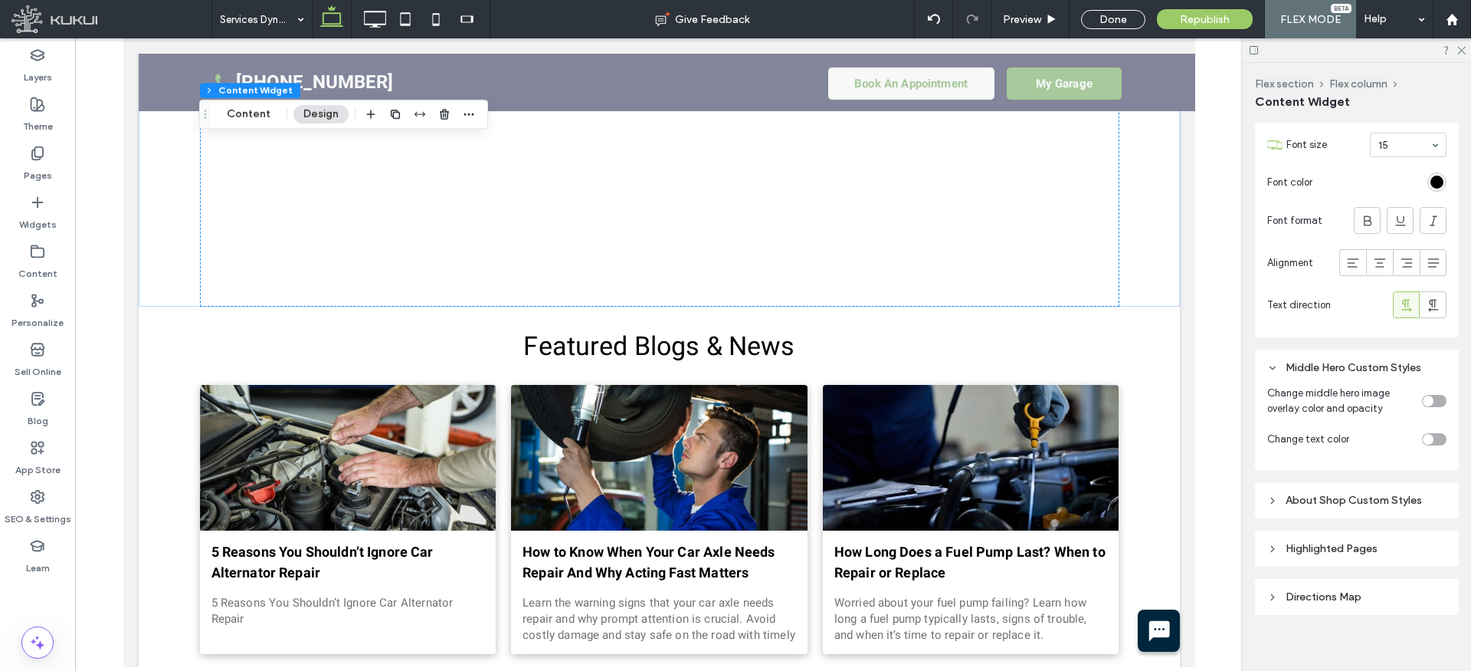
scroll to position [1906, 0]
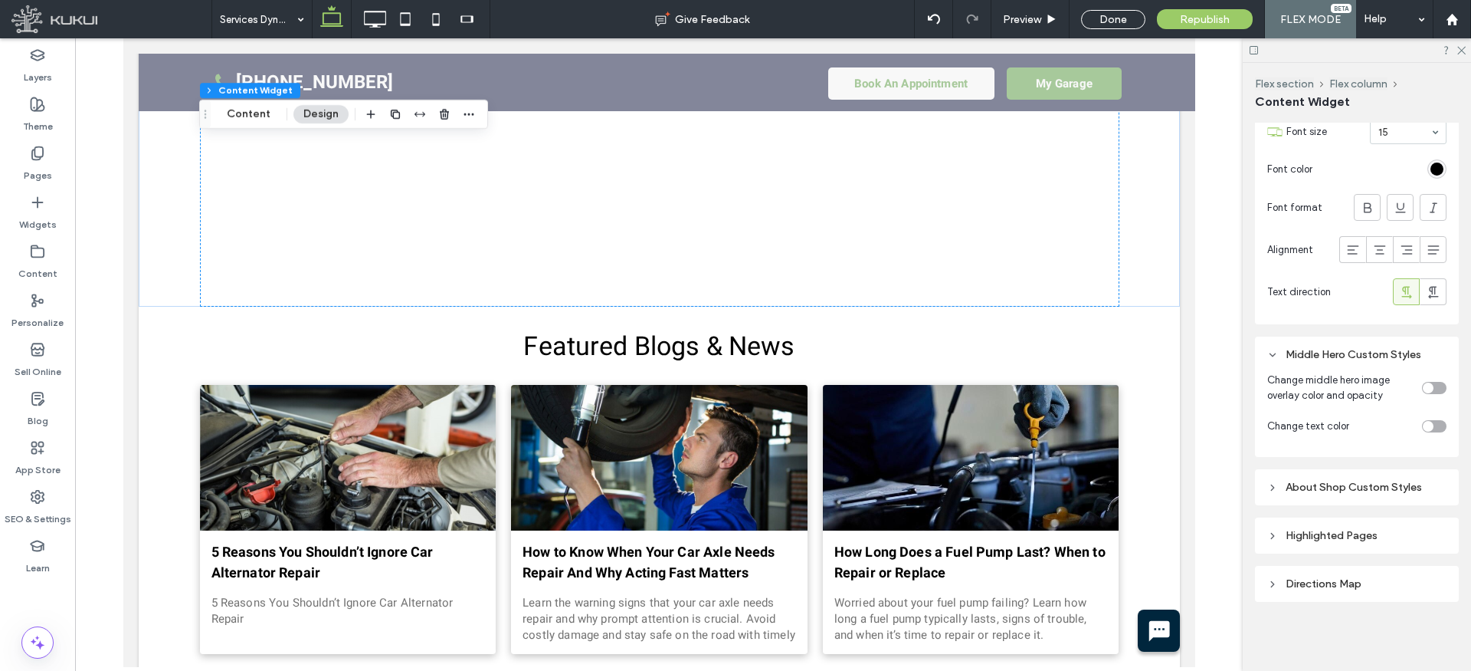
click at [1427, 384] on div "toggle" at bounding box center [1428, 387] width 11 height 11
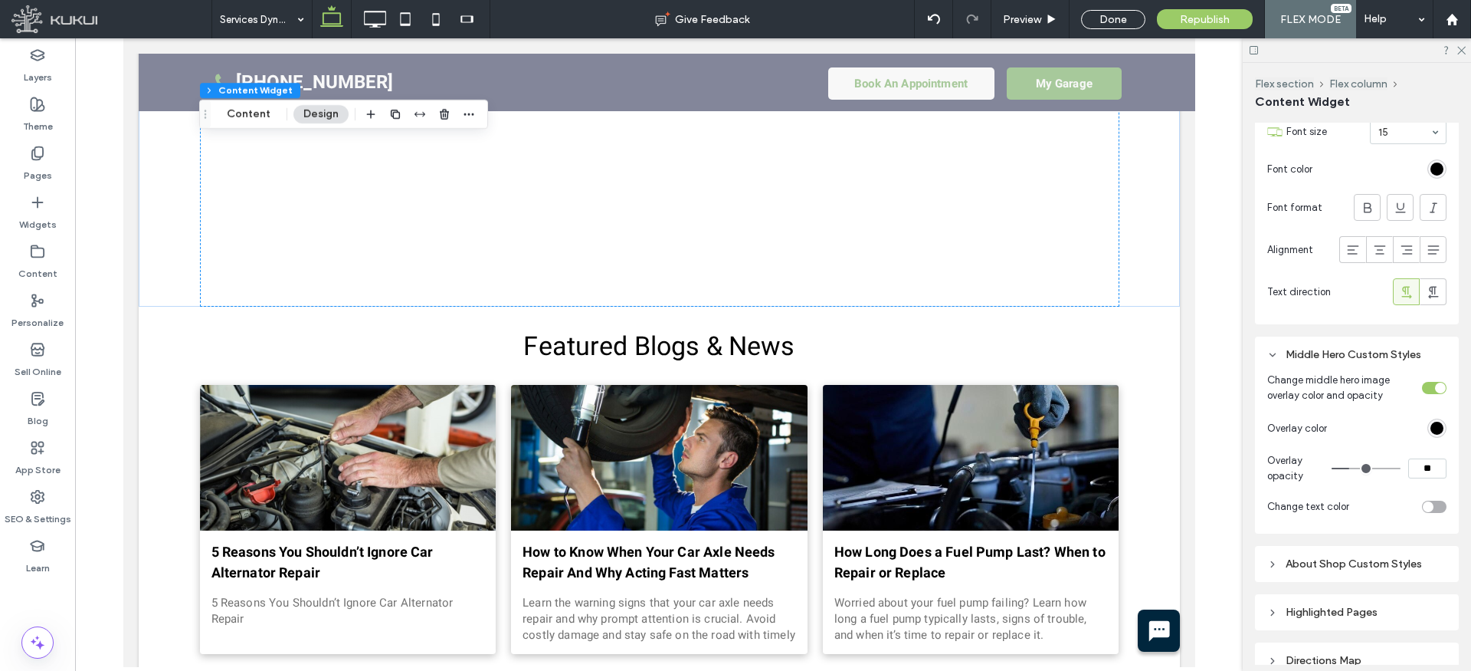
type input "**"
click at [1364, 467] on input "range" at bounding box center [1366, 468] width 69 height 2
type input "**"
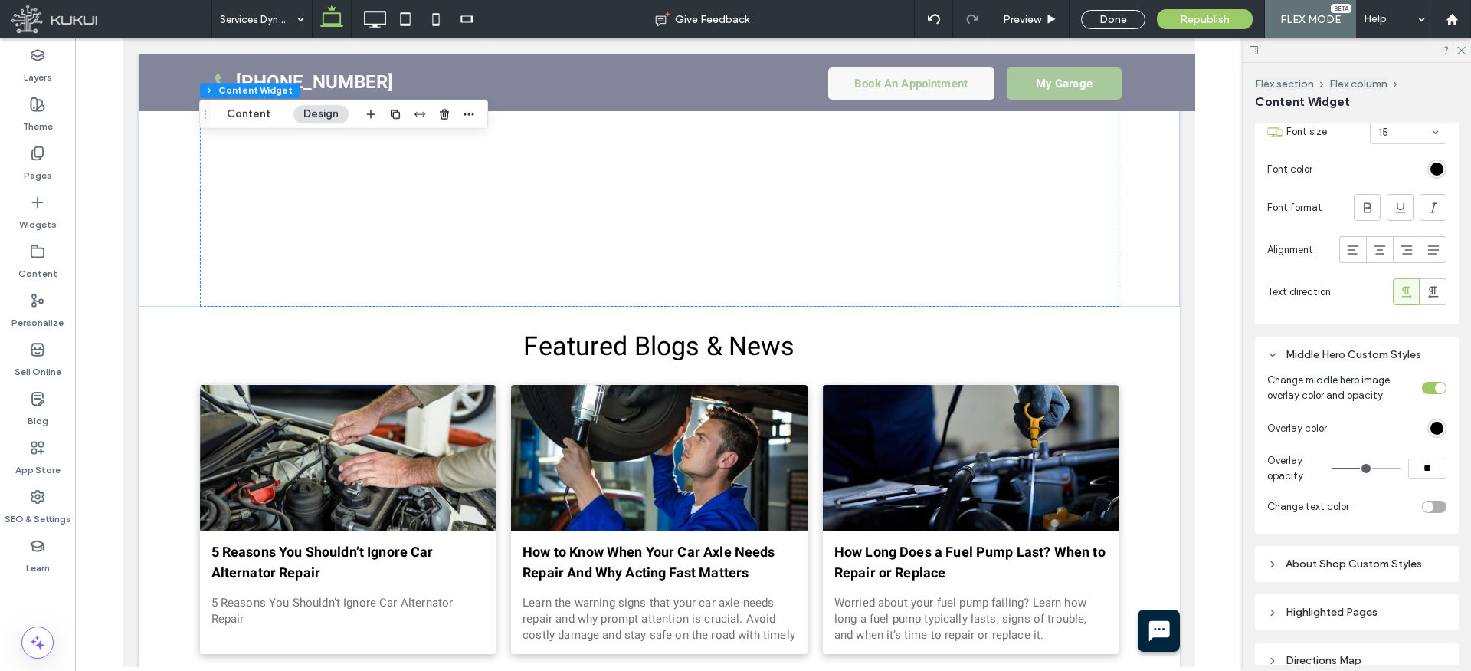
type input "**"
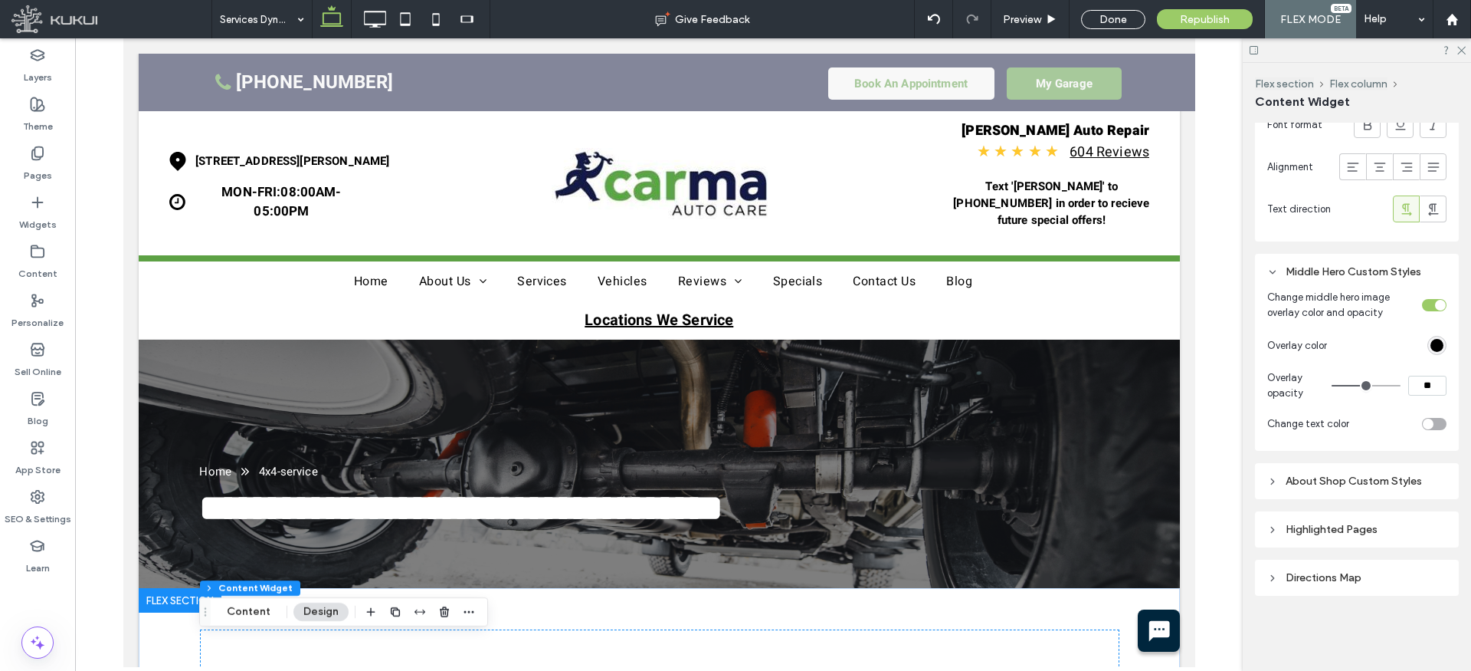
scroll to position [413, 0]
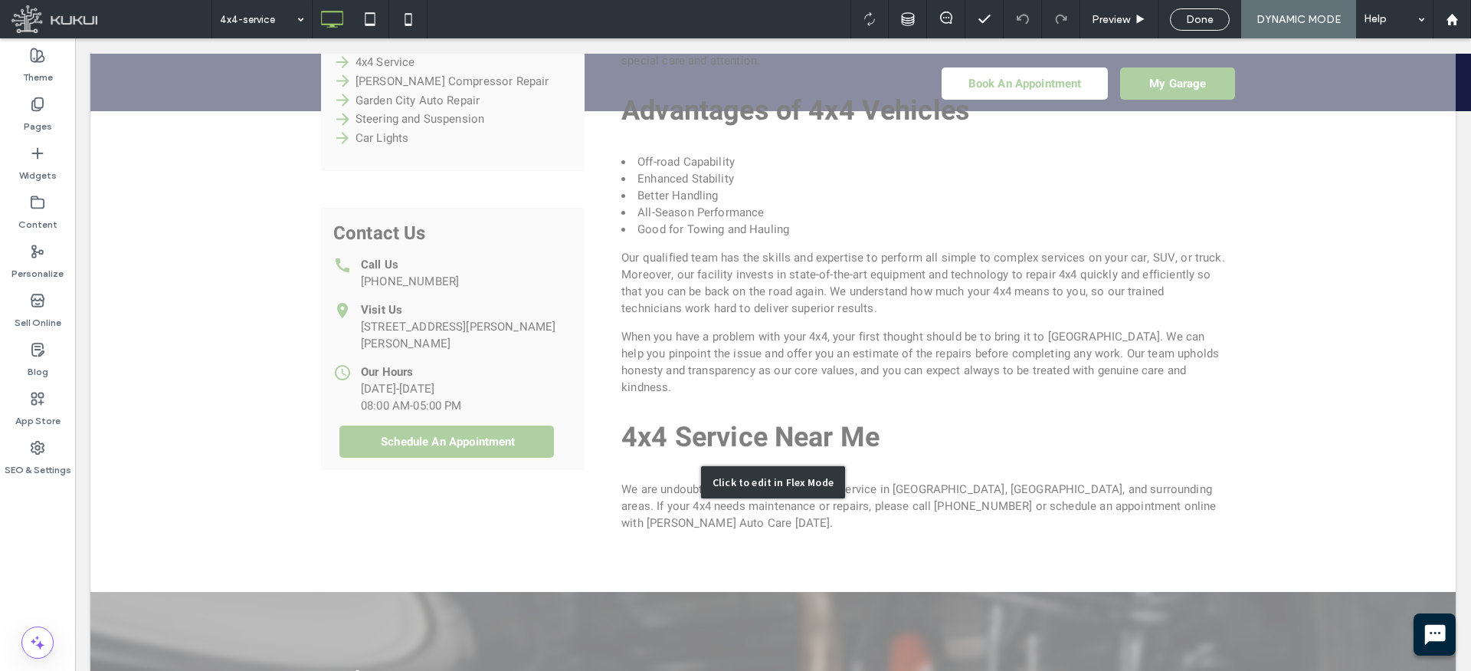
click at [619, 297] on div "Click to edit in Flex Mode" at bounding box center [773, 481] width 1366 height 1221
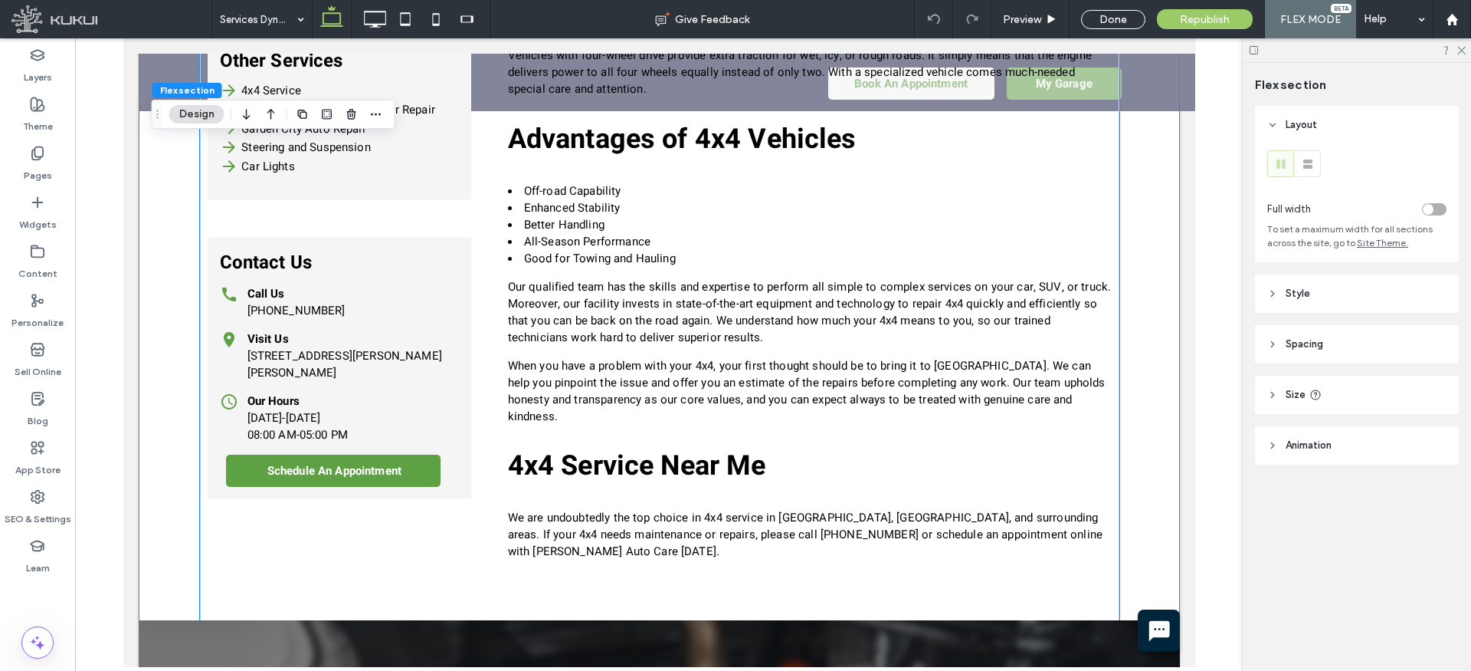
scroll to position [681, 0]
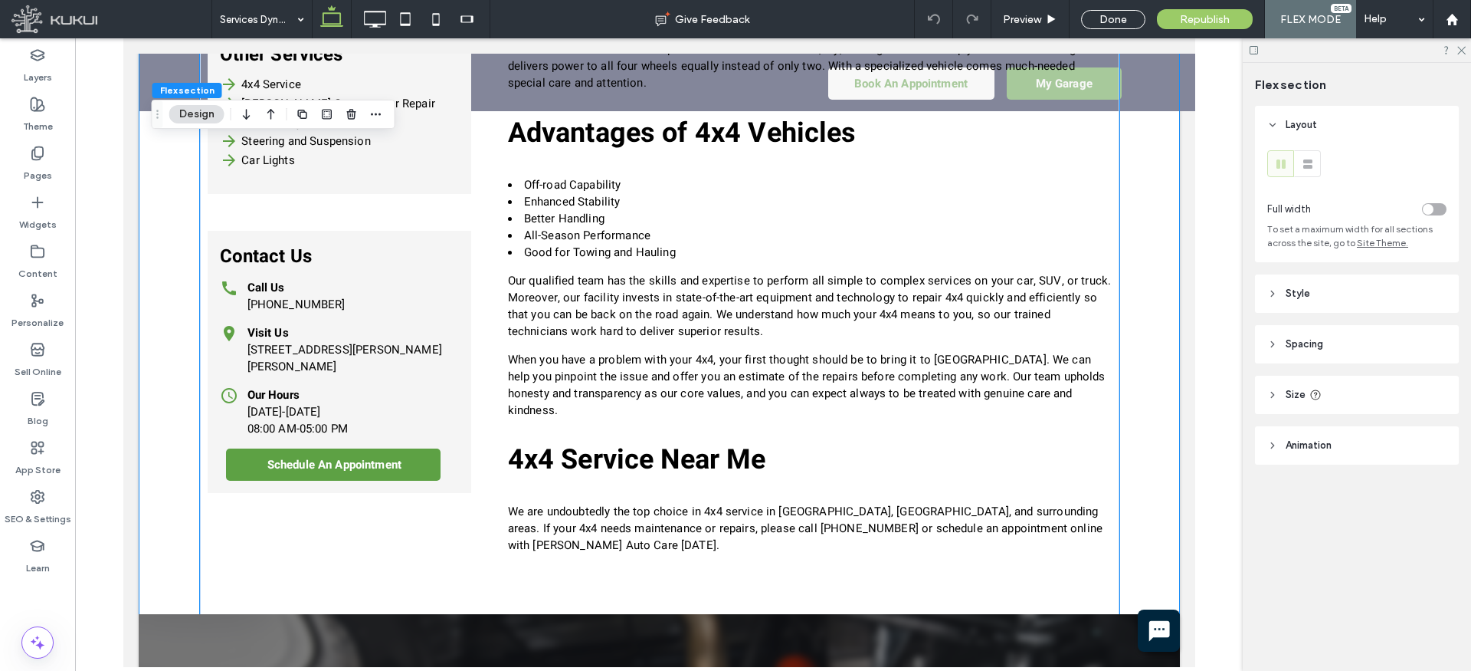
click at [420, 401] on div "Our Hours Monday-Friday 08:00 AM-05:00 PM" at bounding box center [338, 411] width 239 height 51
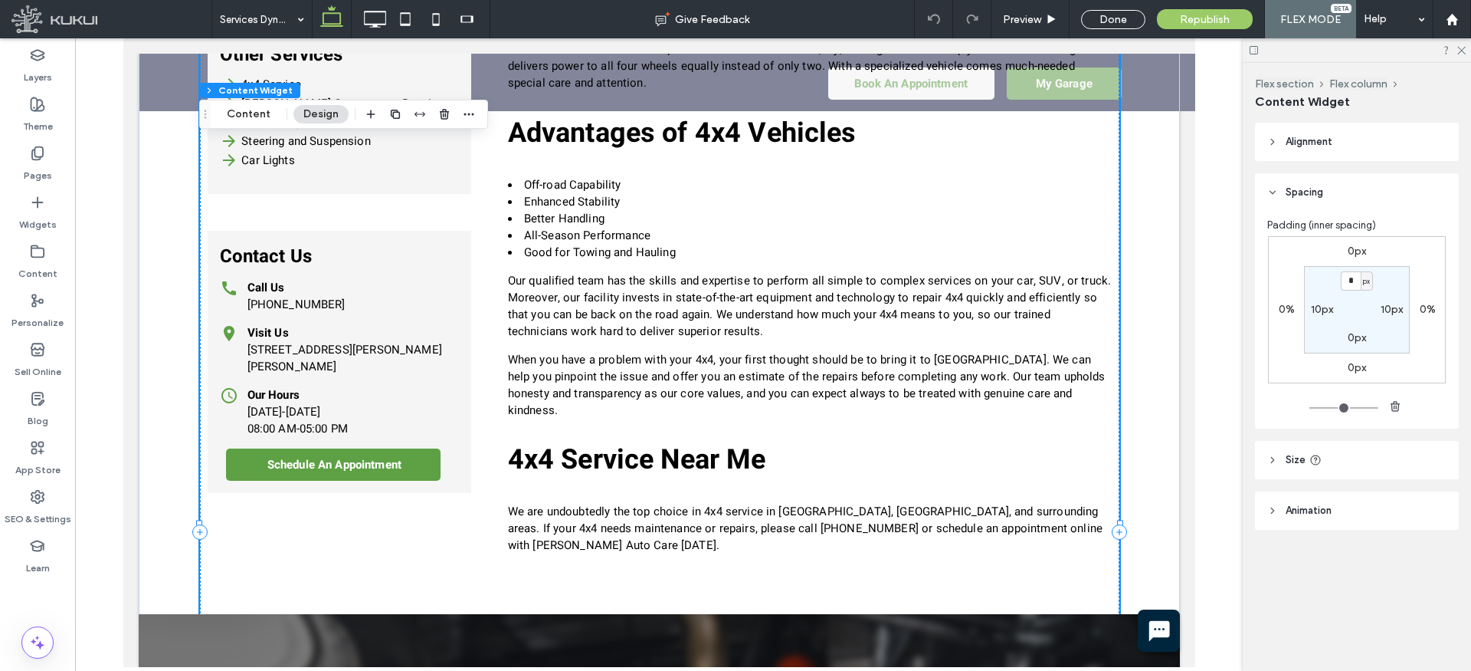
click at [420, 401] on div "Our Hours Monday-Friday 08:00 AM-05:00 PM" at bounding box center [338, 411] width 239 height 51
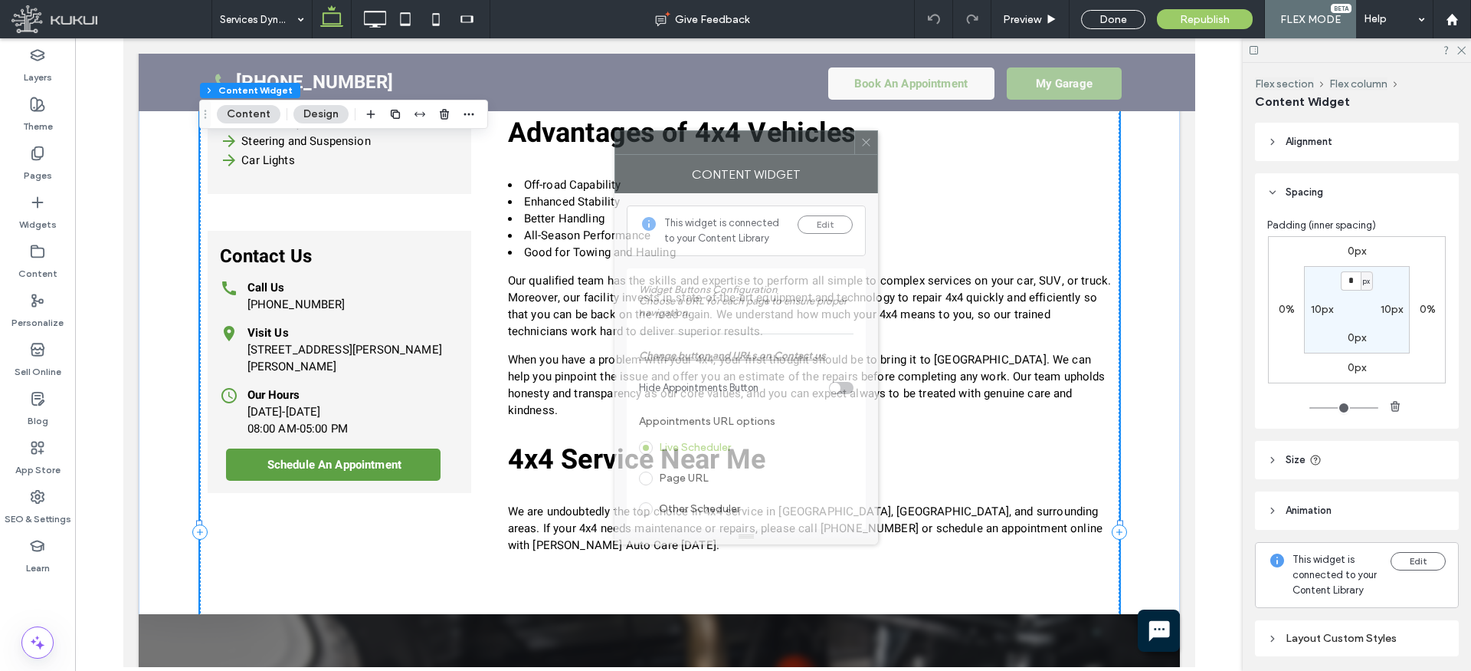
drag, startPoint x: 1159, startPoint y: 148, endPoint x: 656, endPoint y: 146, distance: 503.5
click at [656, 146] on div at bounding box center [734, 142] width 239 height 23
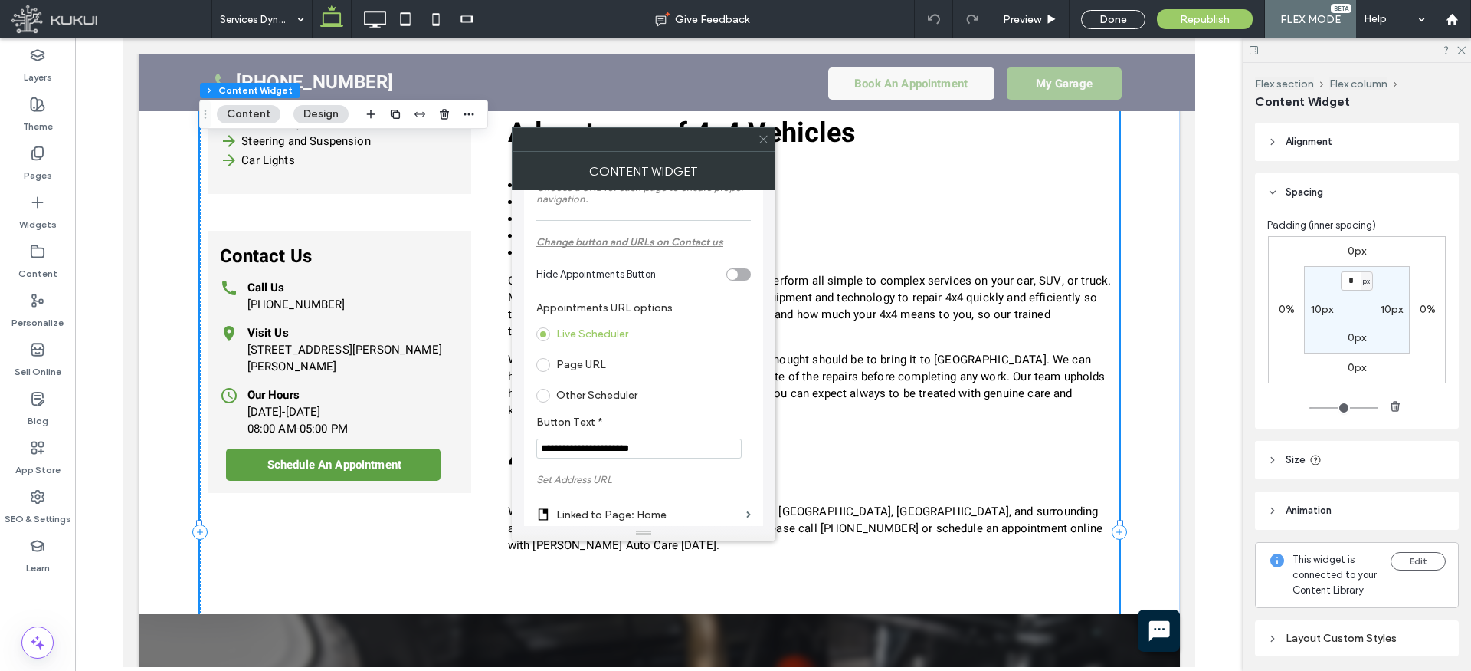
scroll to position [119, 0]
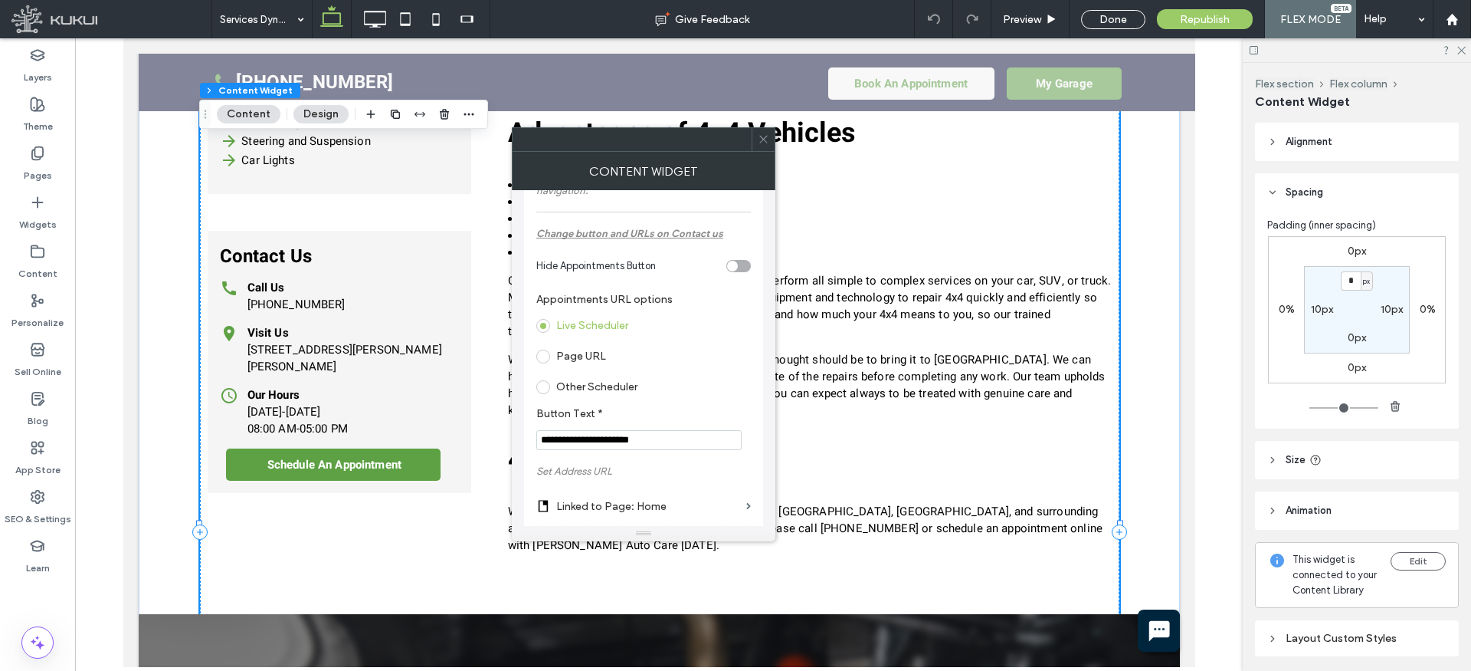
click at [556, 439] on input "**********" at bounding box center [638, 440] width 205 height 20
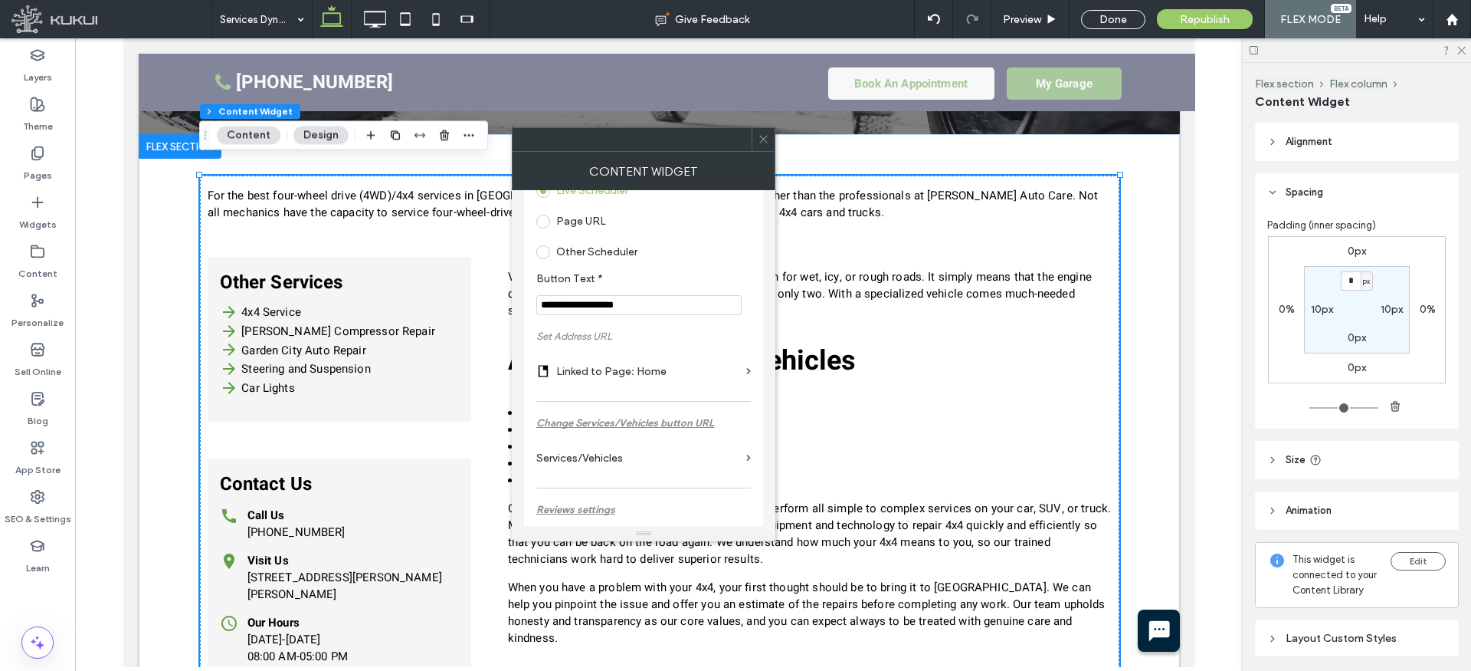
scroll to position [269, 0]
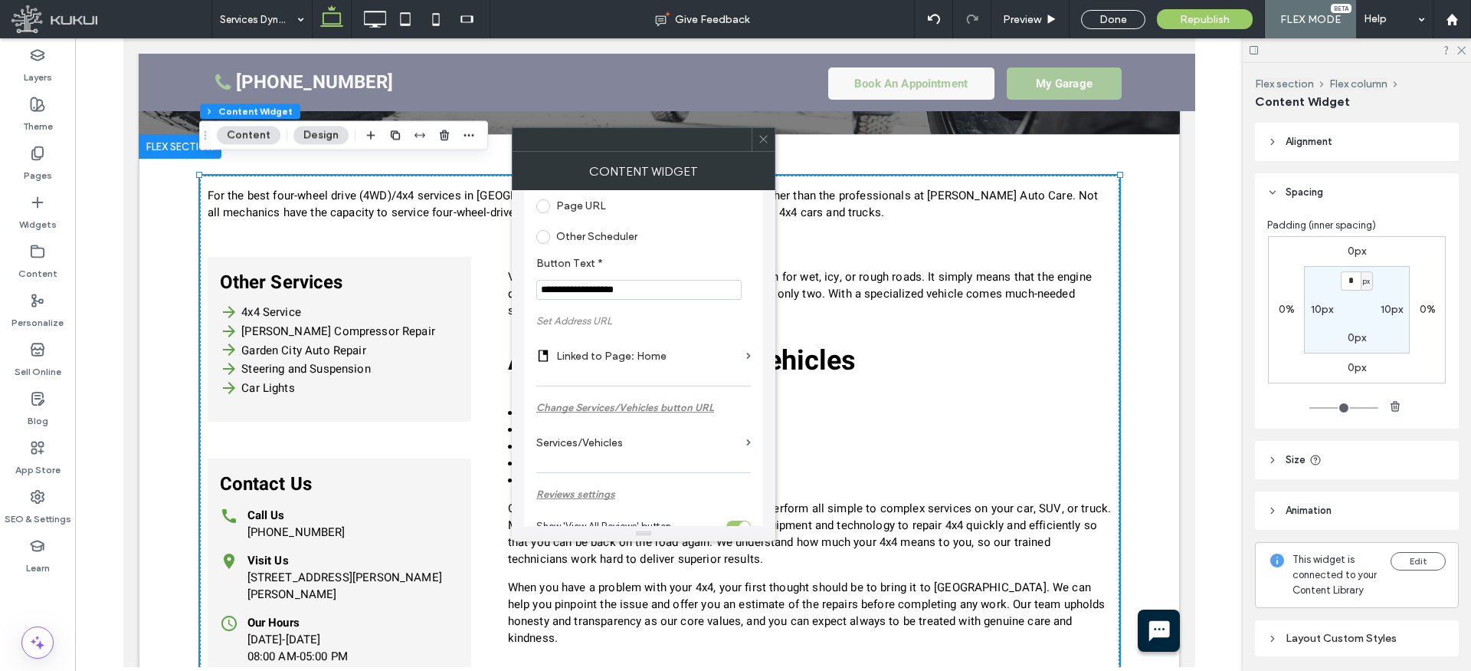
type input "**********"
click at [633, 356] on label "Linked to Page: Home" at bounding box center [648, 356] width 184 height 28
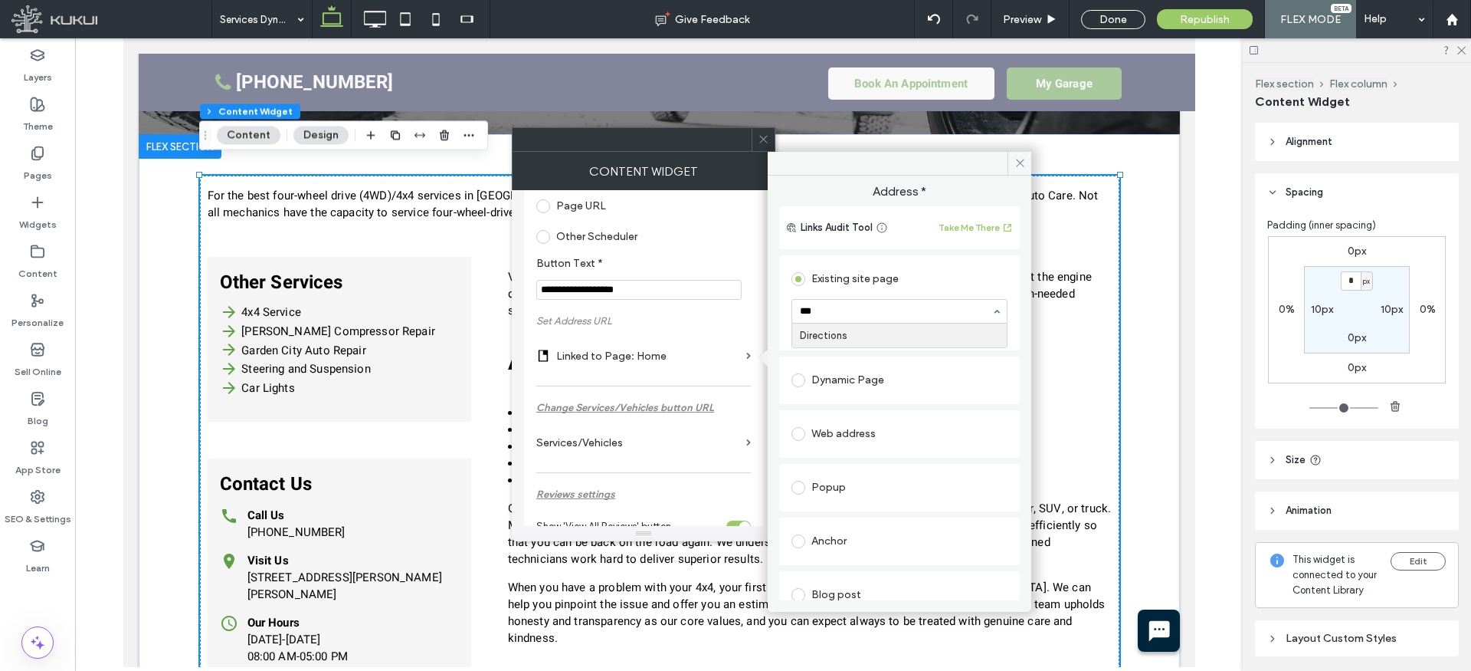
type input "****"
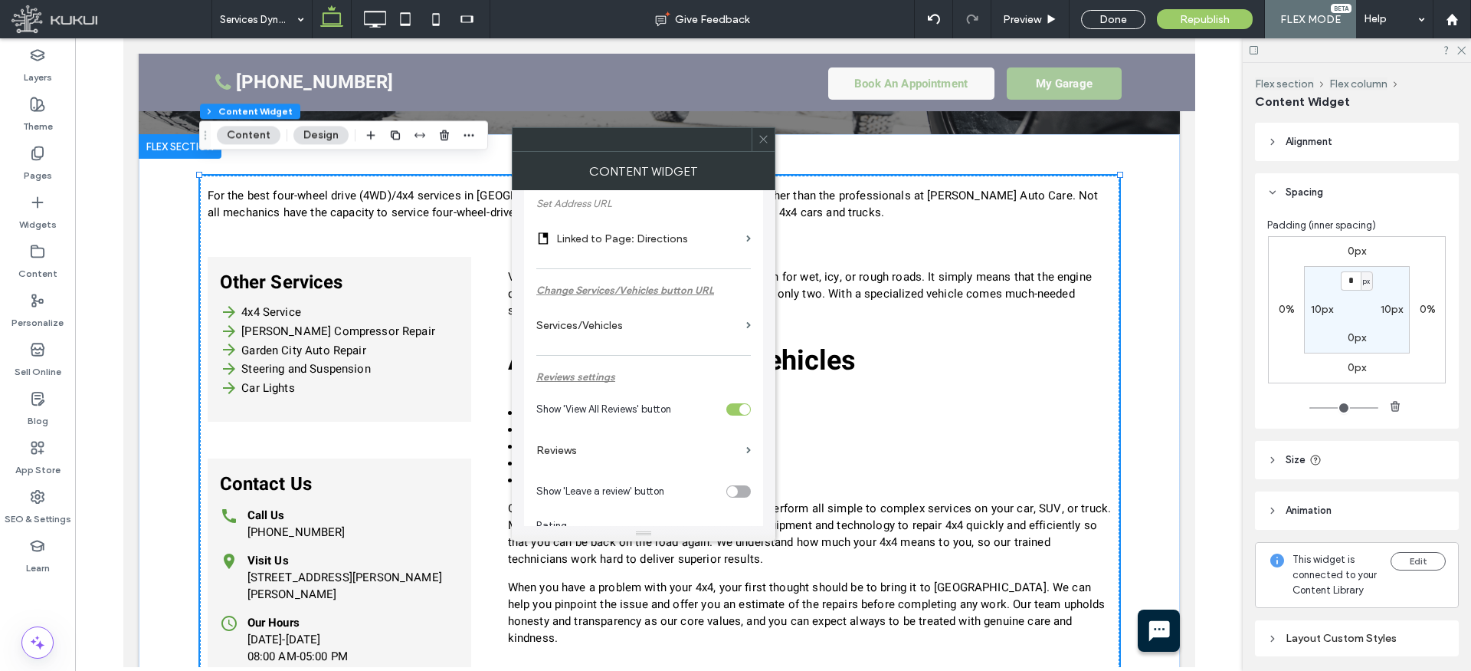
scroll to position [390, 0]
click at [571, 448] on label "Reviews" at bounding box center [638, 446] width 204 height 28
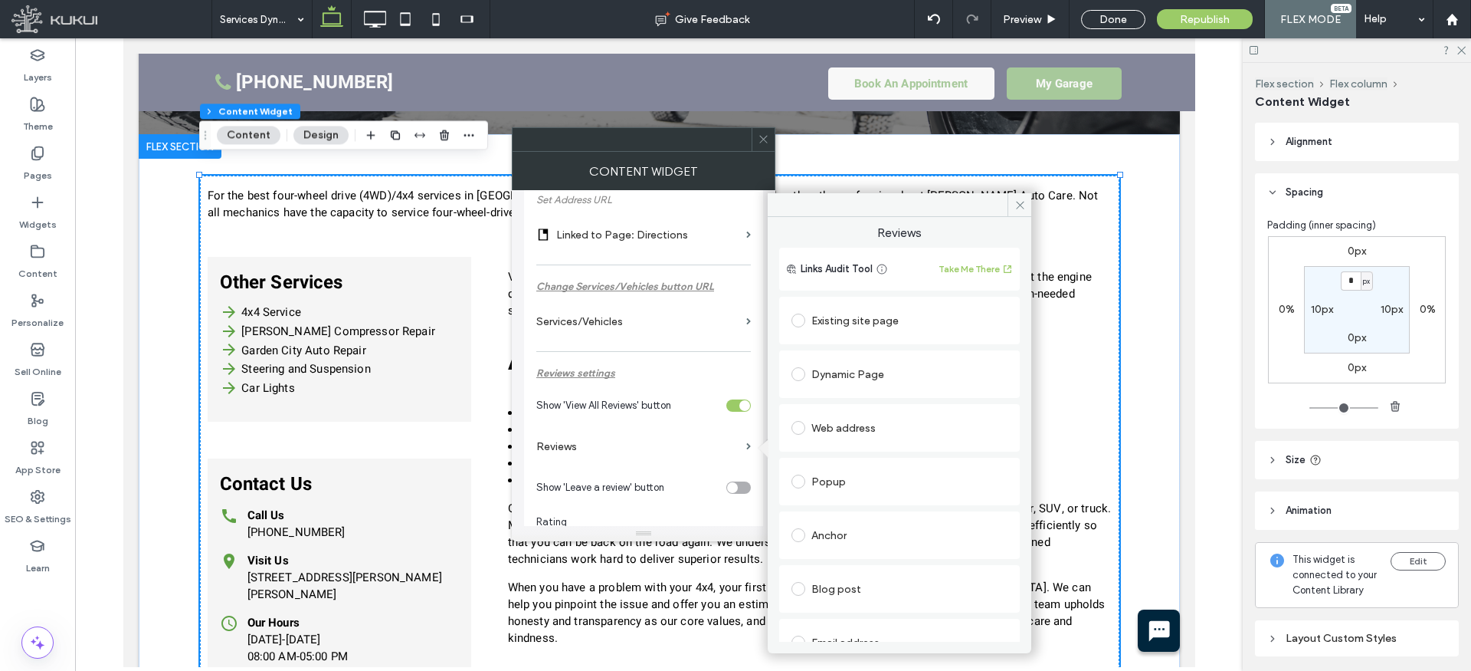
click at [864, 320] on div "Existing site page" at bounding box center [900, 320] width 216 height 25
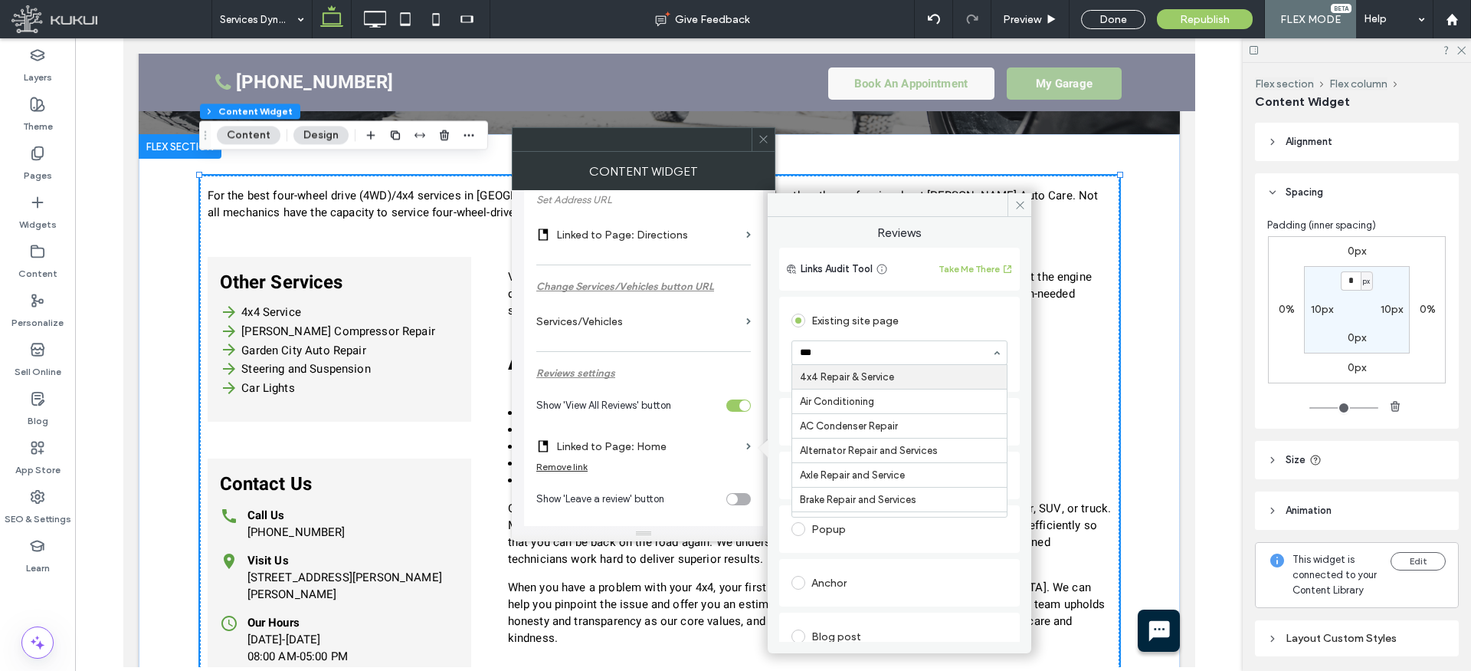
type input "****"
drag, startPoint x: 832, startPoint y: 372, endPoint x: 770, endPoint y: 379, distance: 62.4
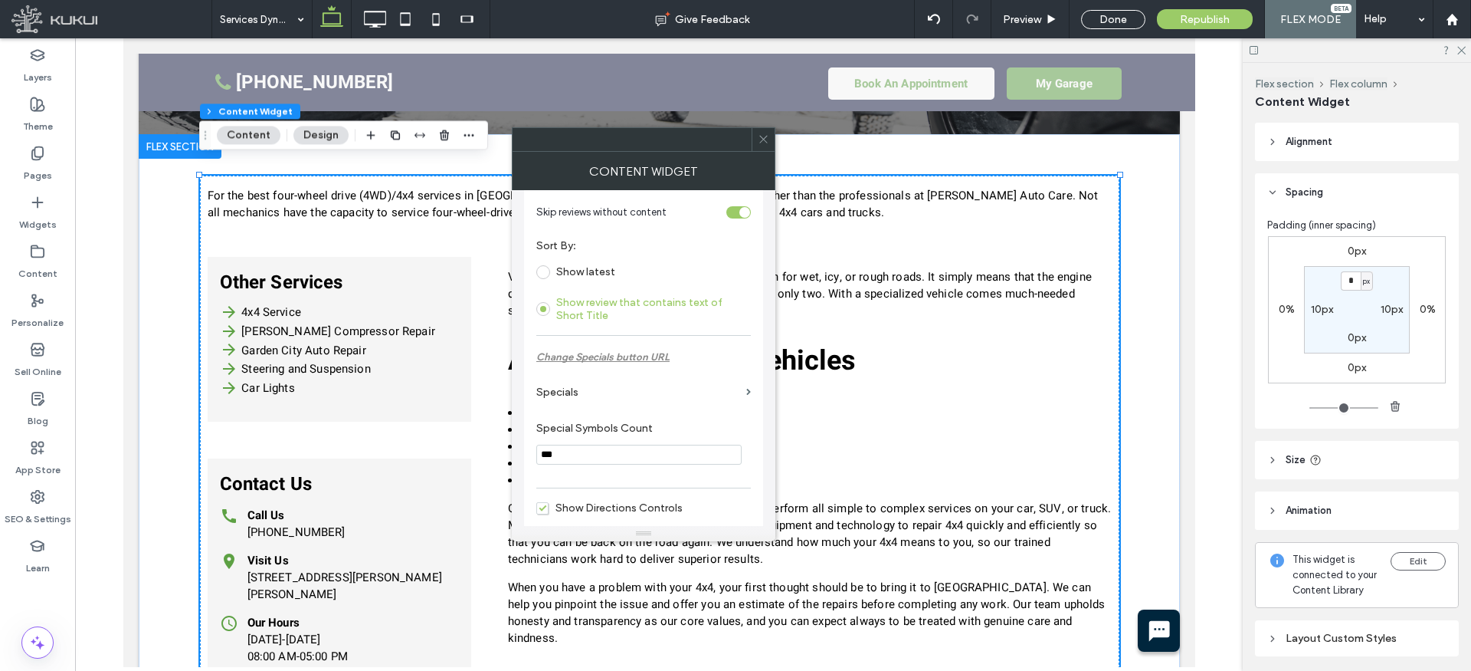
scroll to position [839, 0]
click at [579, 393] on label "Specials" at bounding box center [638, 387] width 204 height 28
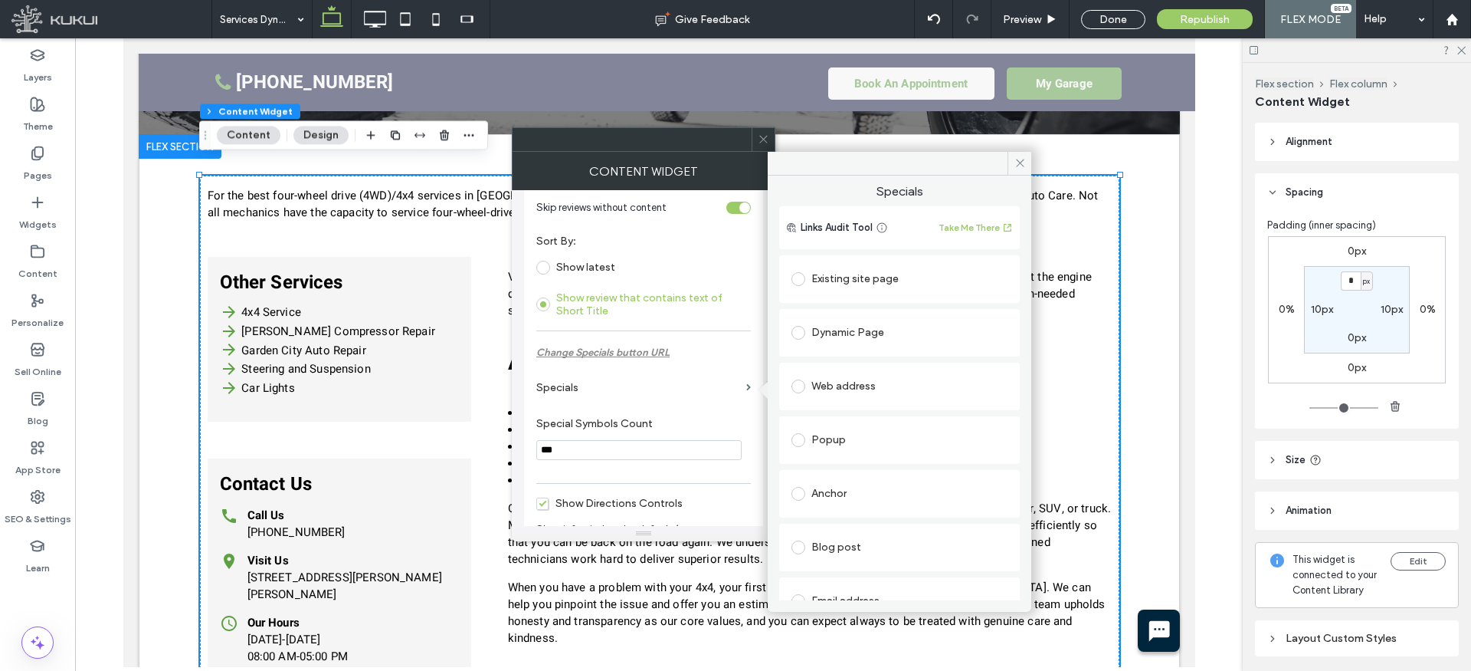
click at [868, 272] on div "Existing site page" at bounding box center [900, 279] width 216 height 25
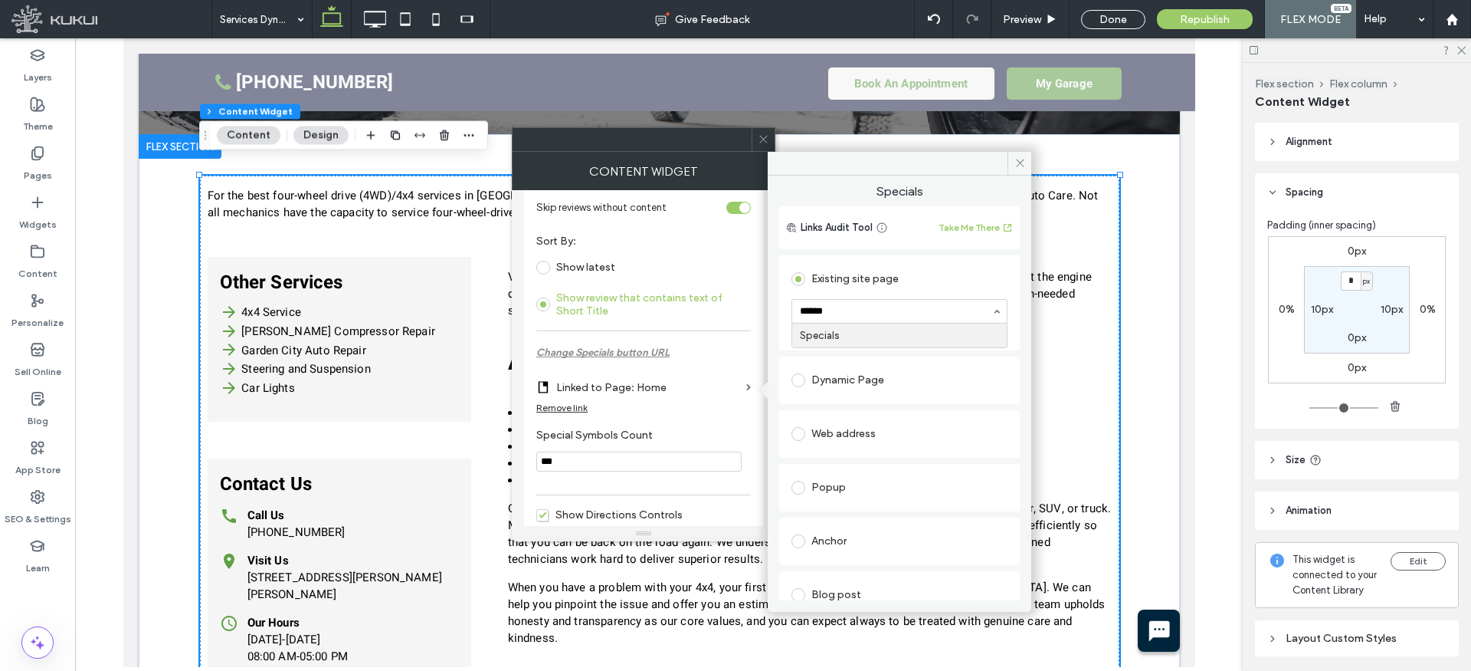
type input "*******"
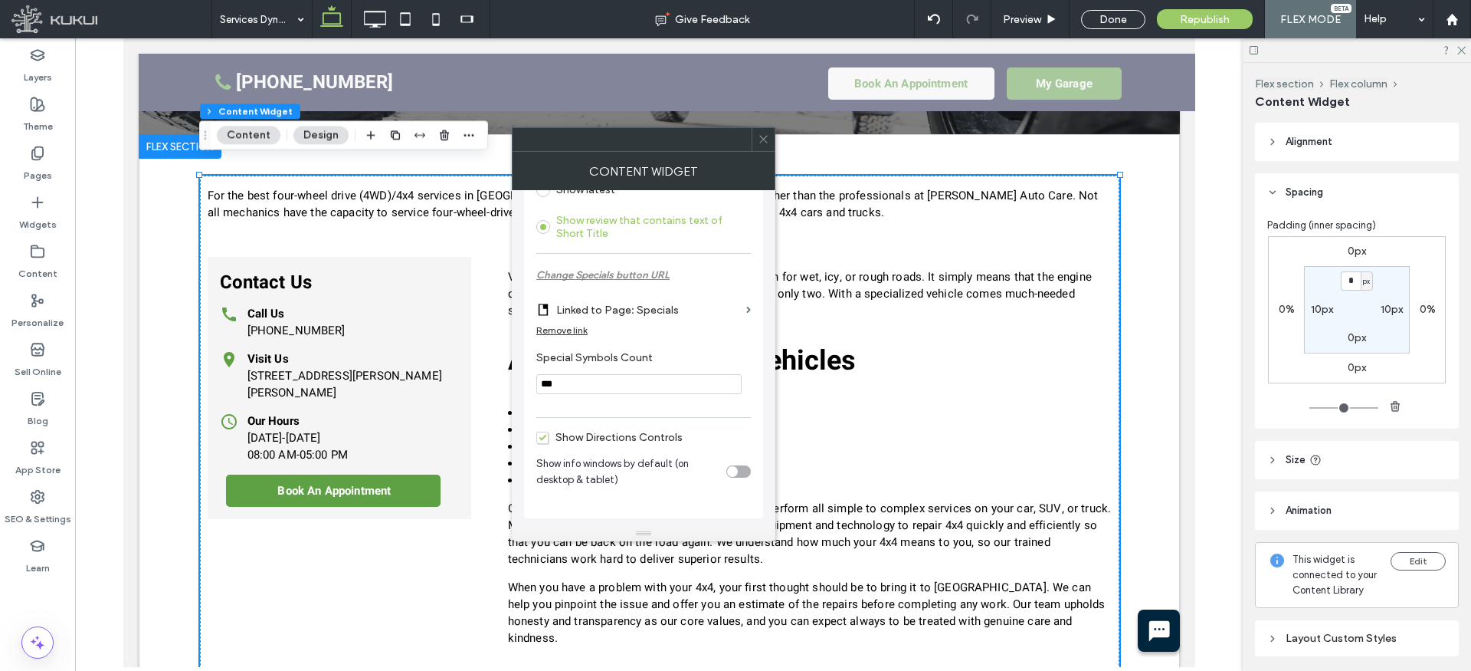
scroll to position [919, 0]
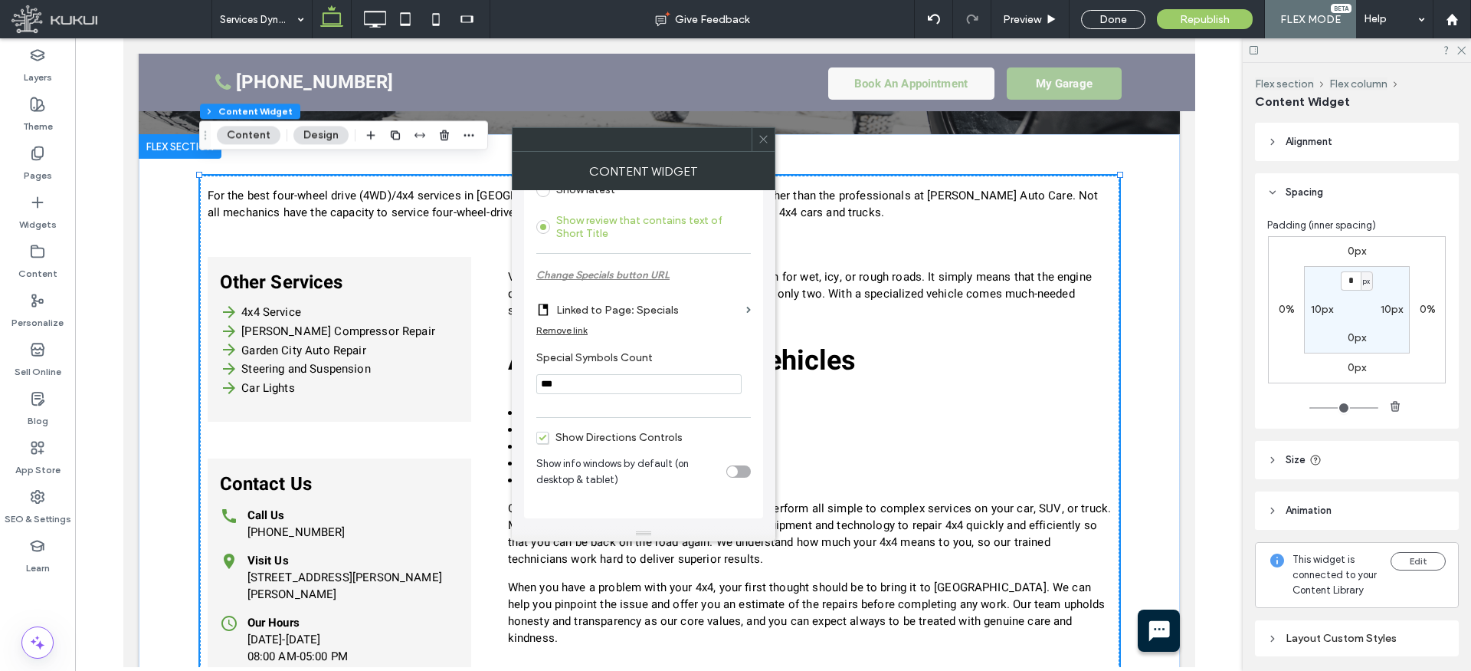
click at [762, 136] on icon at bounding box center [763, 138] width 11 height 11
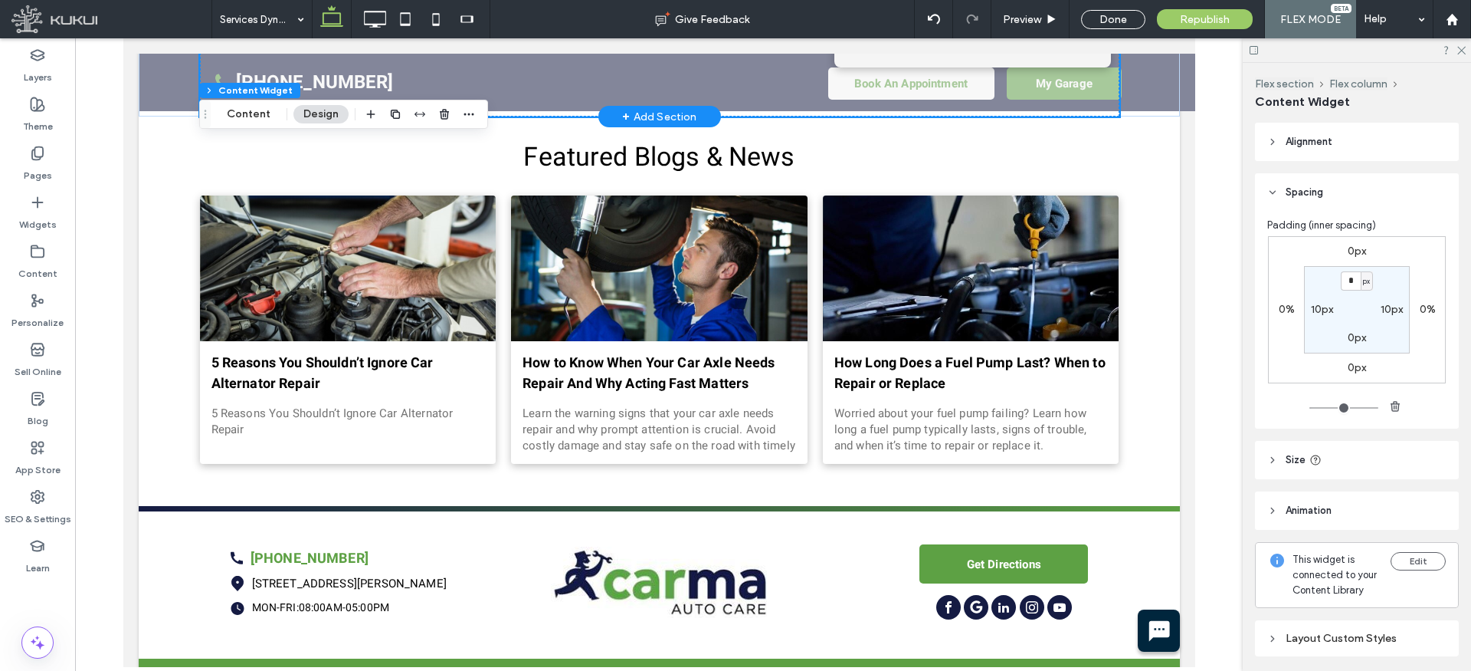
scroll to position [0, 0]
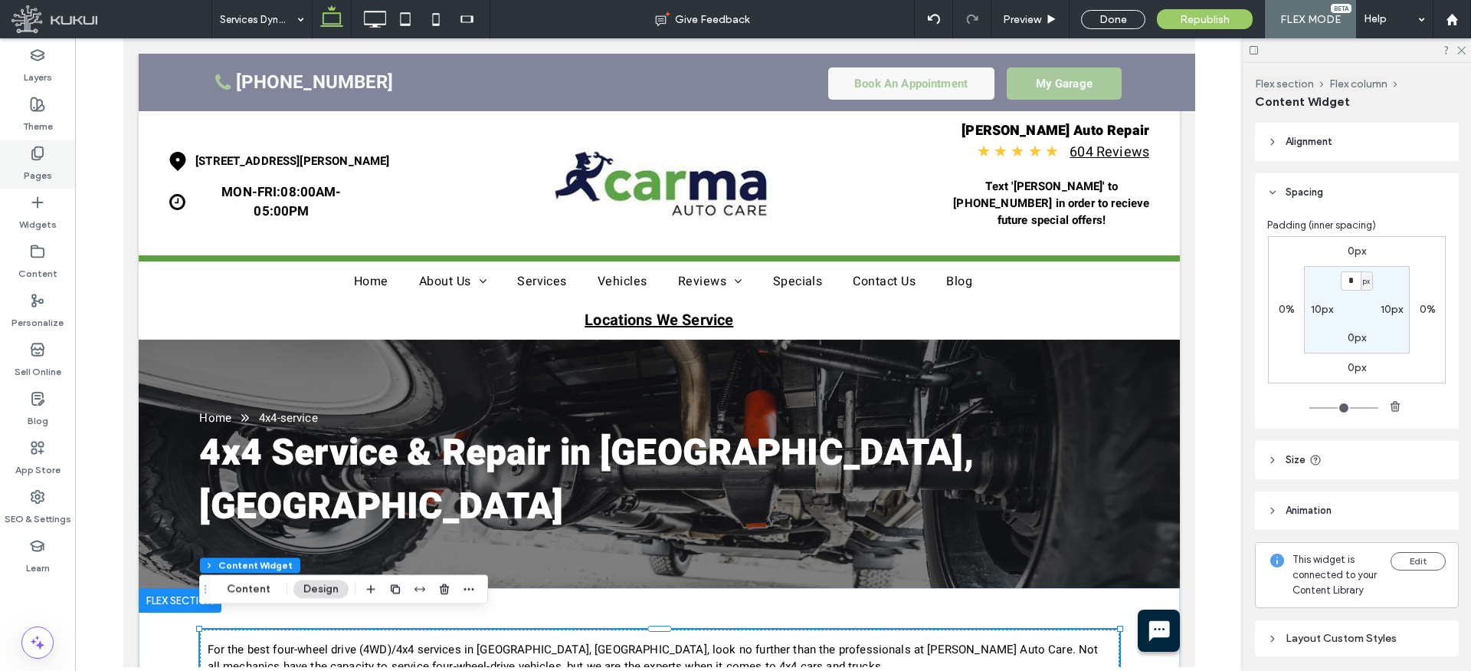
click at [30, 157] on icon at bounding box center [37, 153] width 15 height 15
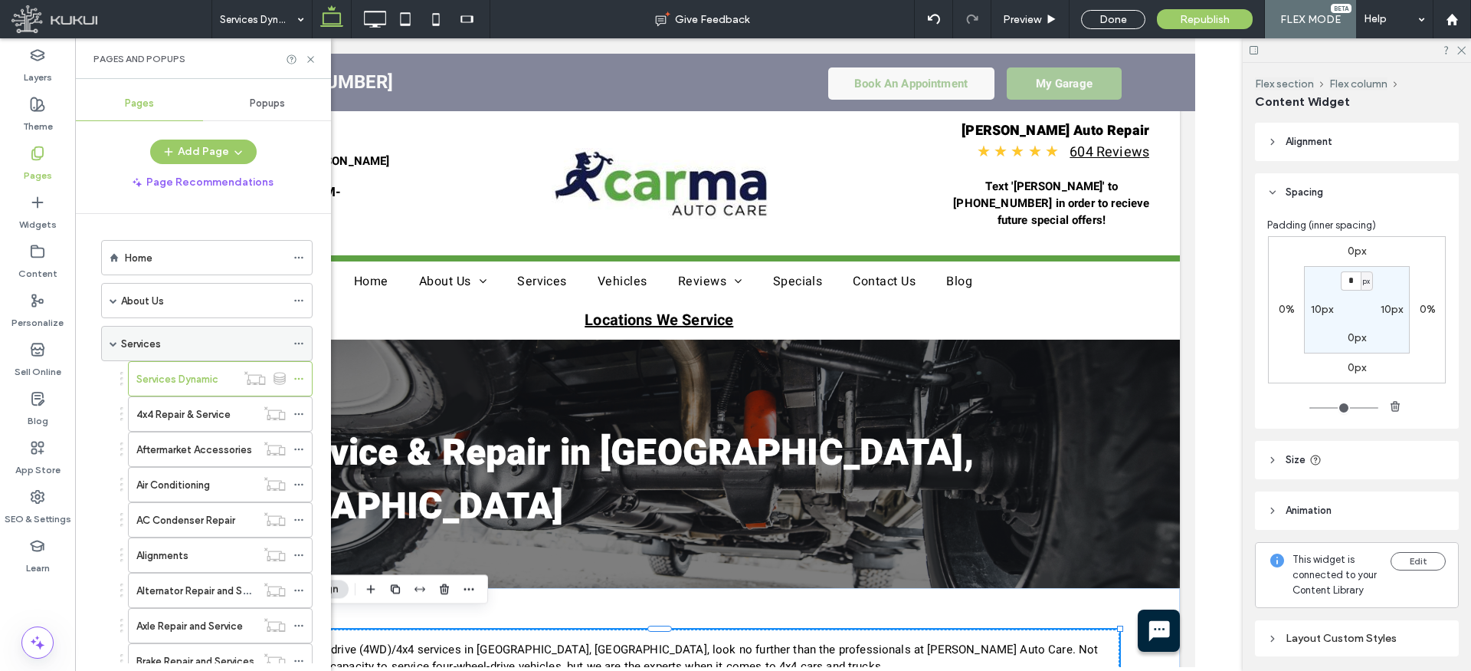
click at [110, 342] on span at bounding box center [114, 343] width 8 height 8
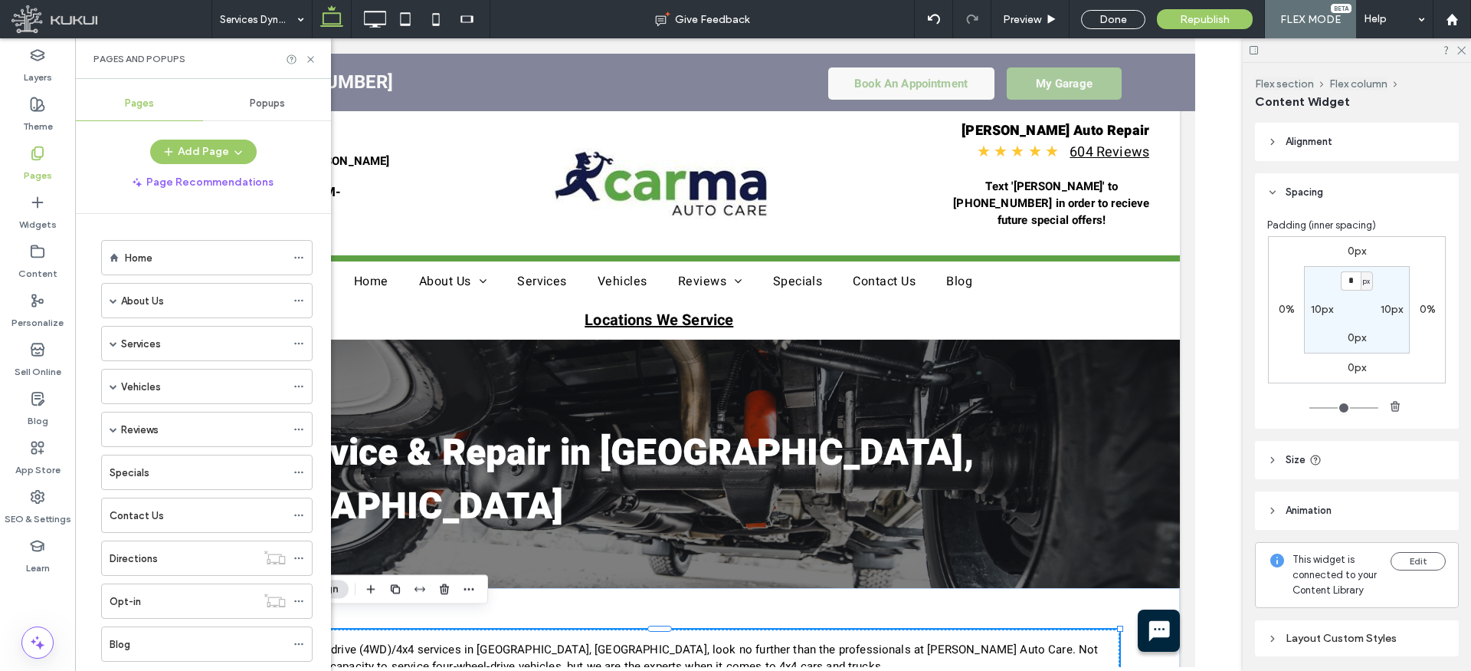
drag, startPoint x: 114, startPoint y: 385, endPoint x: 171, endPoint y: 405, distance: 59.9
click at [114, 385] on span at bounding box center [114, 386] width 8 height 8
click at [187, 423] on label "Vehicles Dynamic" at bounding box center [177, 421] width 82 height 27
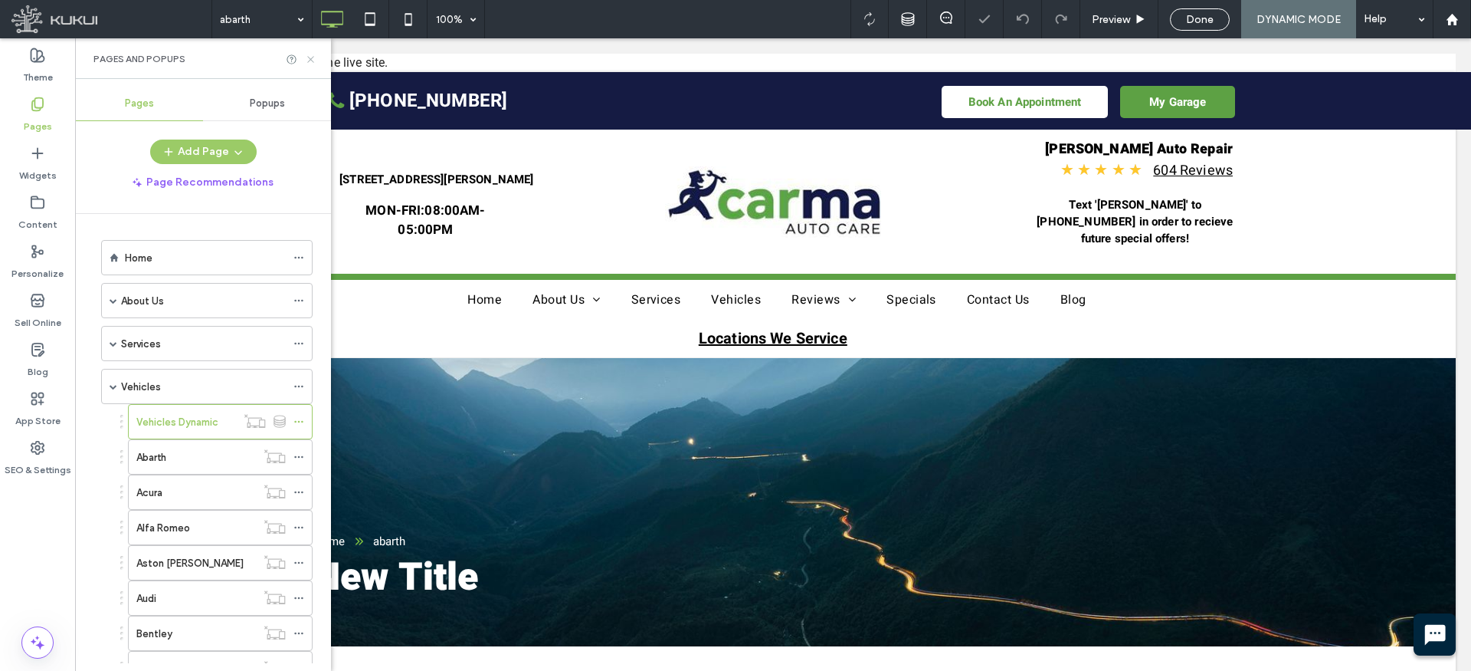
click at [316, 57] on icon at bounding box center [310, 59] width 11 height 11
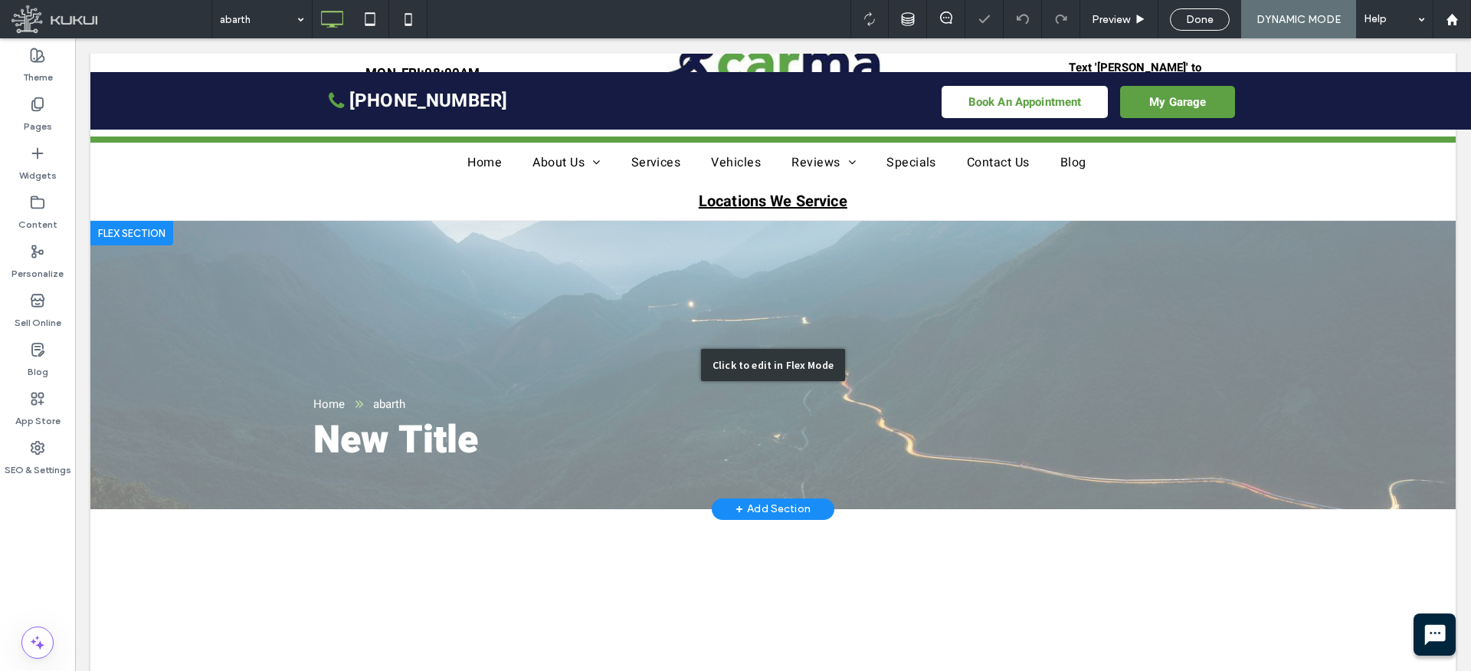
scroll to position [165, 0]
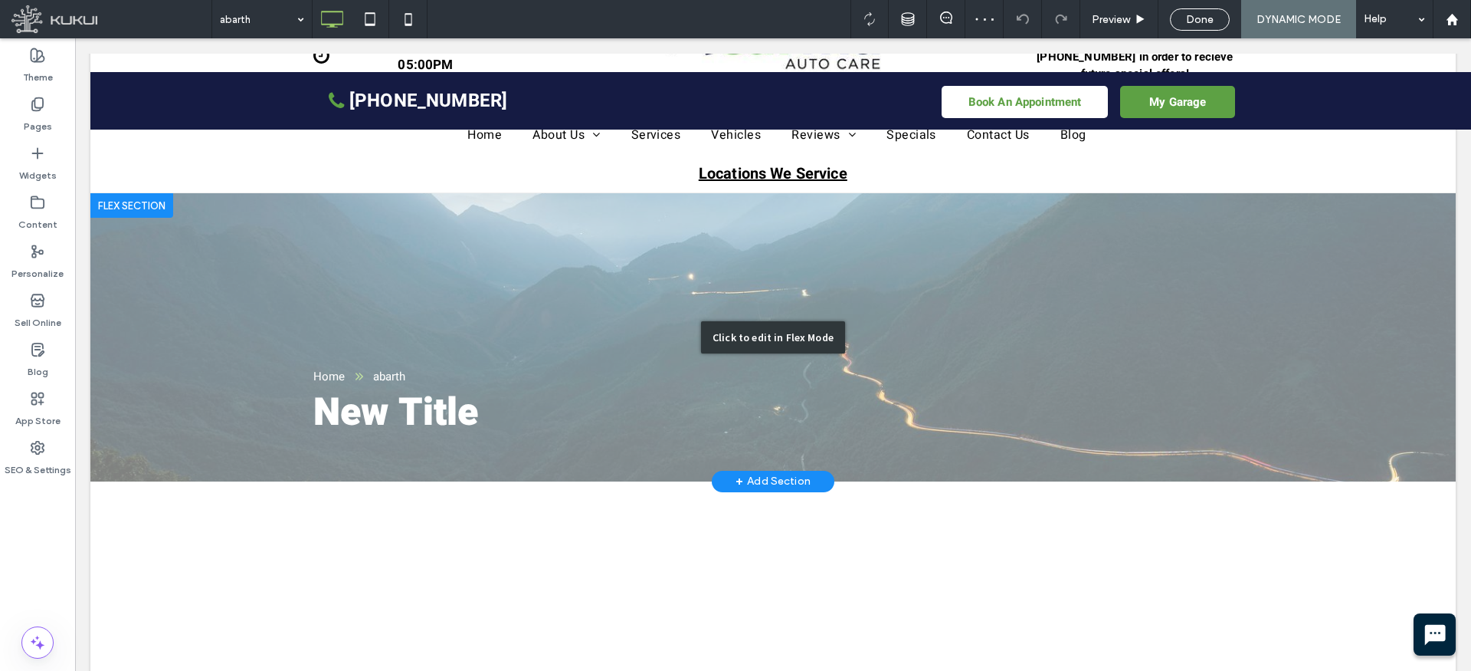
drag, startPoint x: 518, startPoint y: 239, endPoint x: 514, endPoint y: 249, distance: 10.7
click at [518, 239] on div "Click to edit in Flex Mode" at bounding box center [773, 337] width 1366 height 288
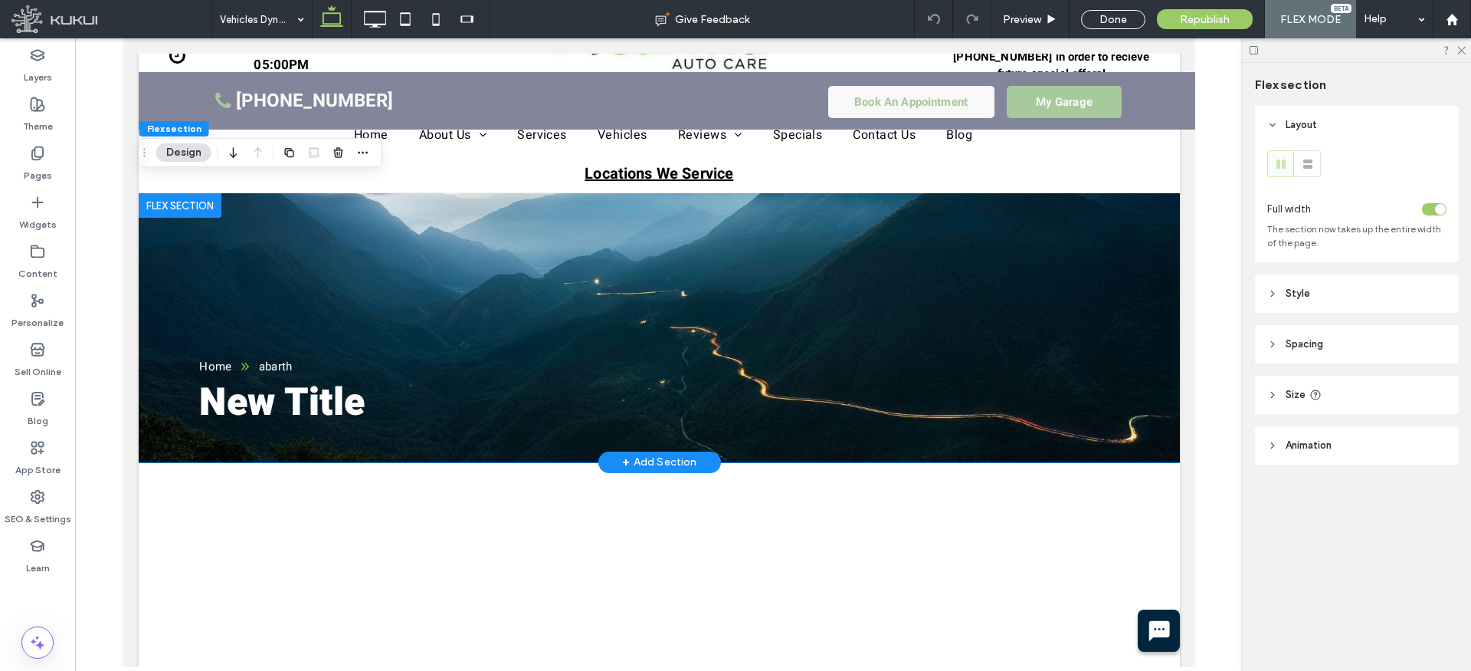
click at [520, 252] on div "New Title Home abarth" at bounding box center [658, 327] width 1041 height 269
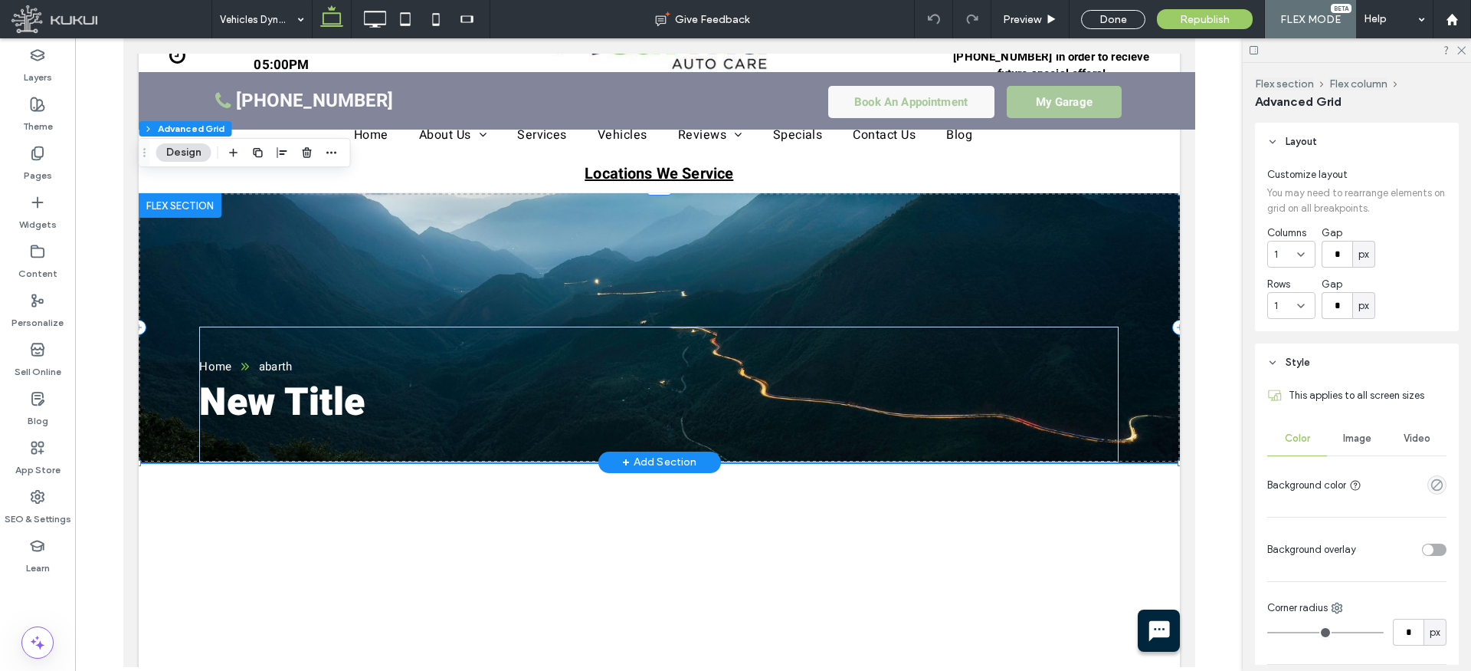
click at [518, 255] on div "New Title Home abarth" at bounding box center [658, 327] width 1041 height 269
click at [335, 151] on icon "button" at bounding box center [332, 152] width 12 height 12
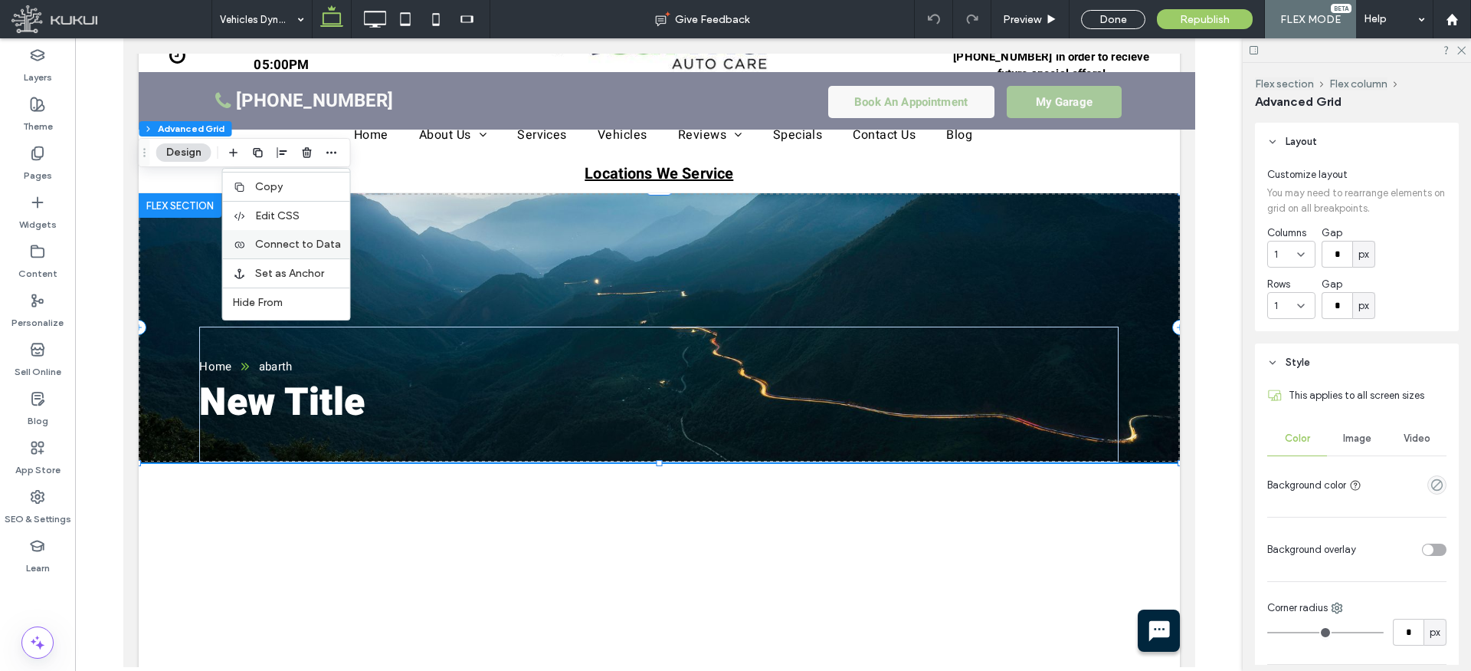
click at [324, 246] on span "Connect to Data" at bounding box center [298, 244] width 86 height 13
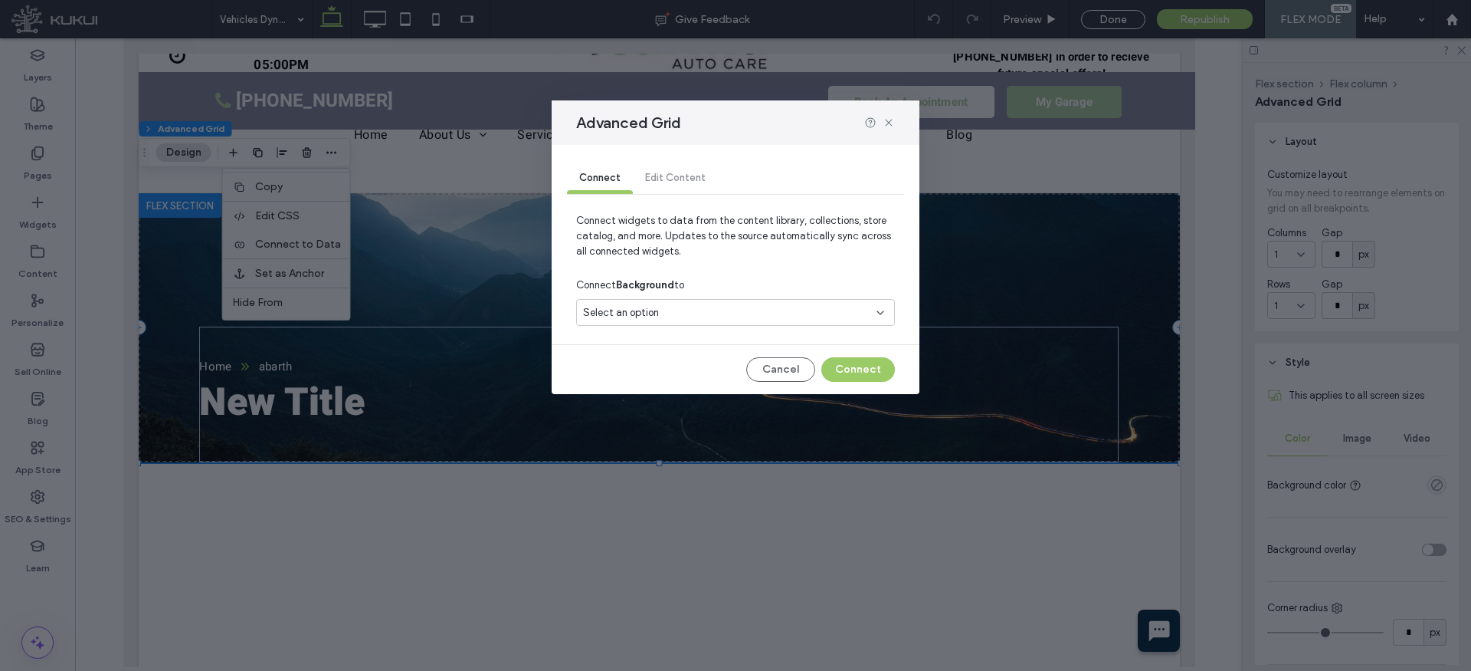
click at [687, 313] on div "Select an option" at bounding box center [726, 312] width 287 height 15
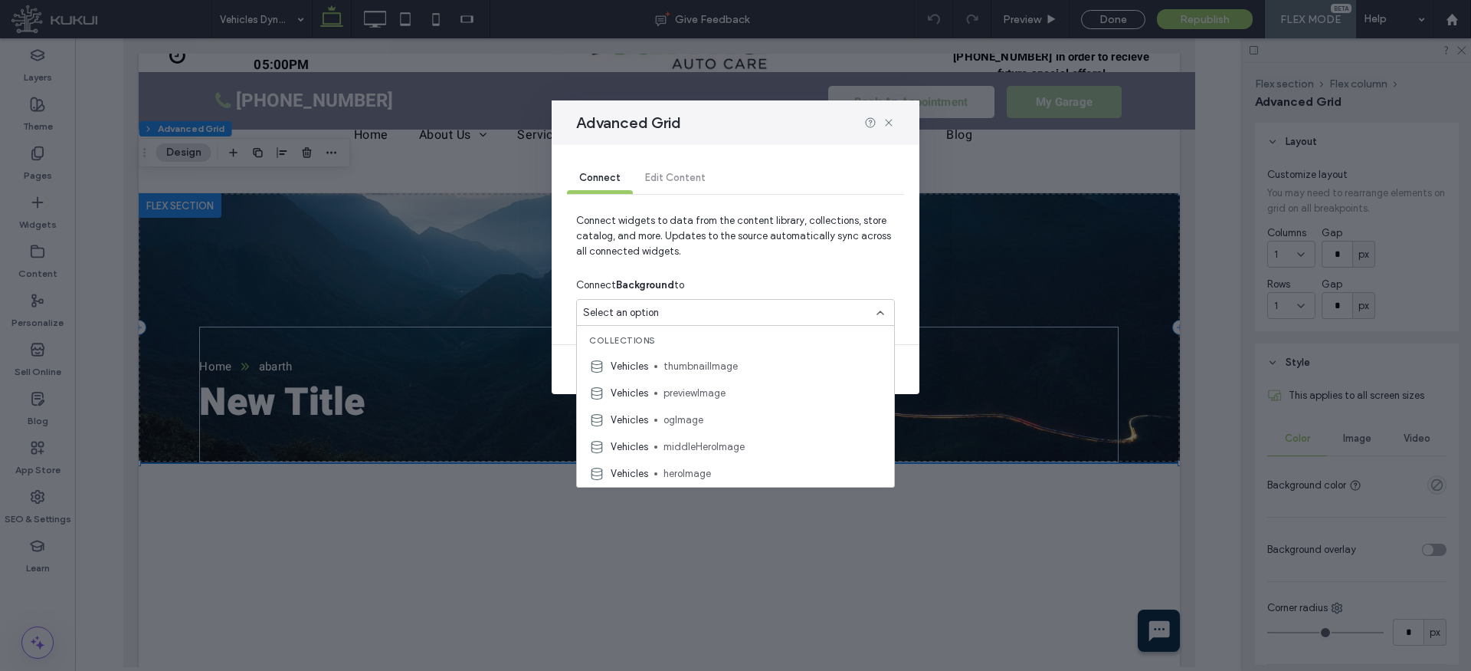
drag, startPoint x: 691, startPoint y: 467, endPoint x: 704, endPoint y: 459, distance: 15.1
click at [691, 467] on span "heroImage" at bounding box center [773, 473] width 218 height 15
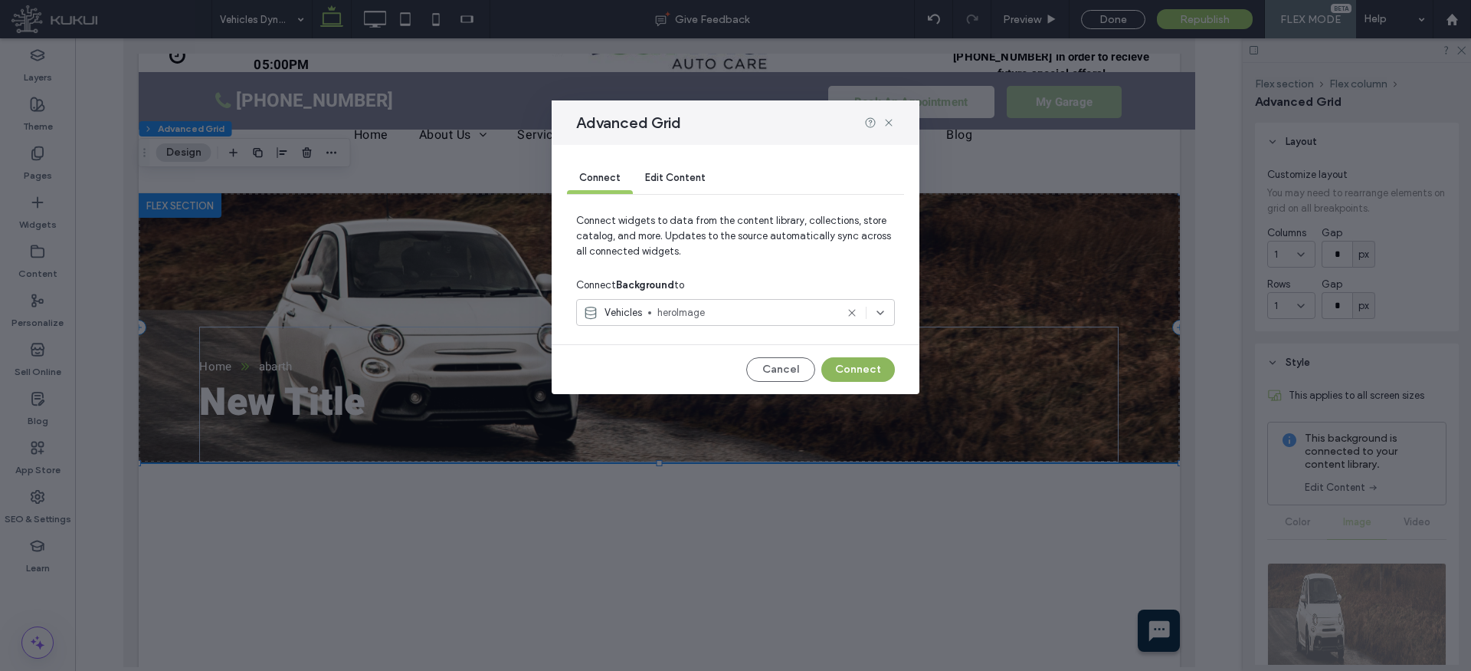
click at [866, 365] on button "Connect" at bounding box center [858, 369] width 74 height 25
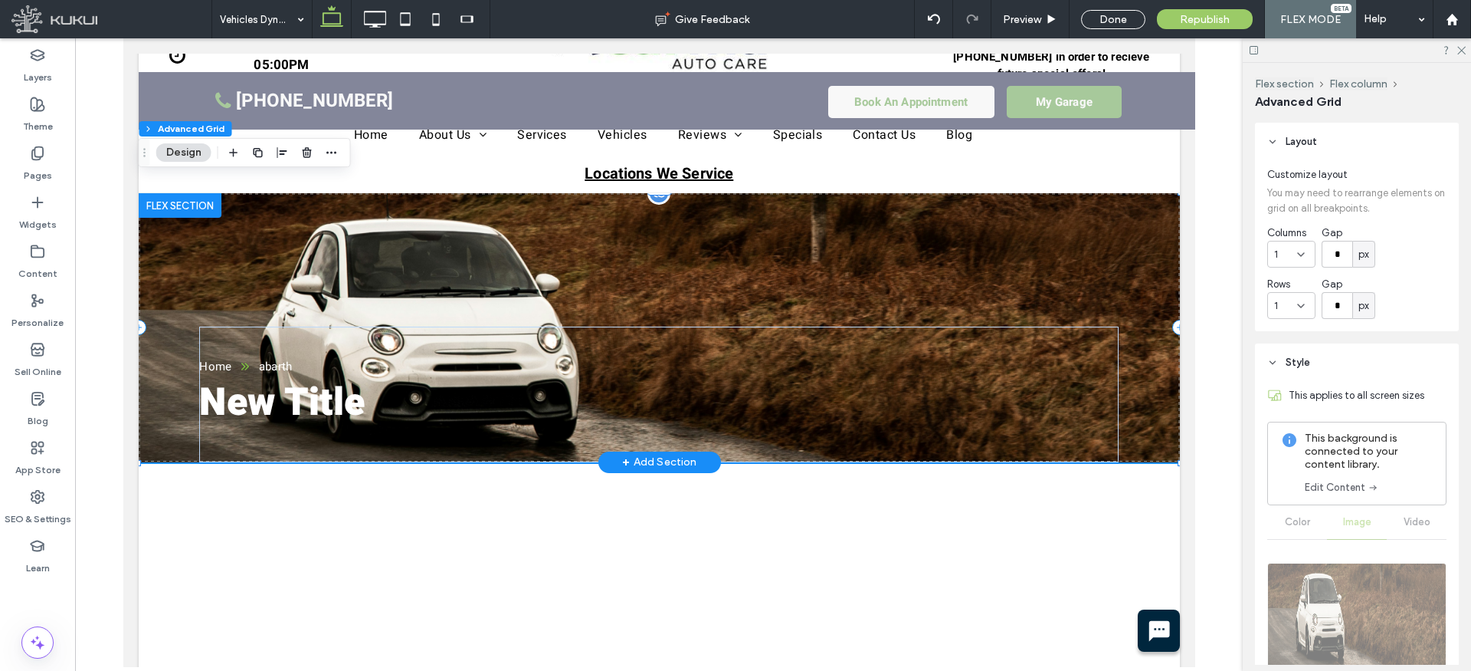
click at [750, 256] on div "New Title Home abarth" at bounding box center [658, 327] width 1041 height 269
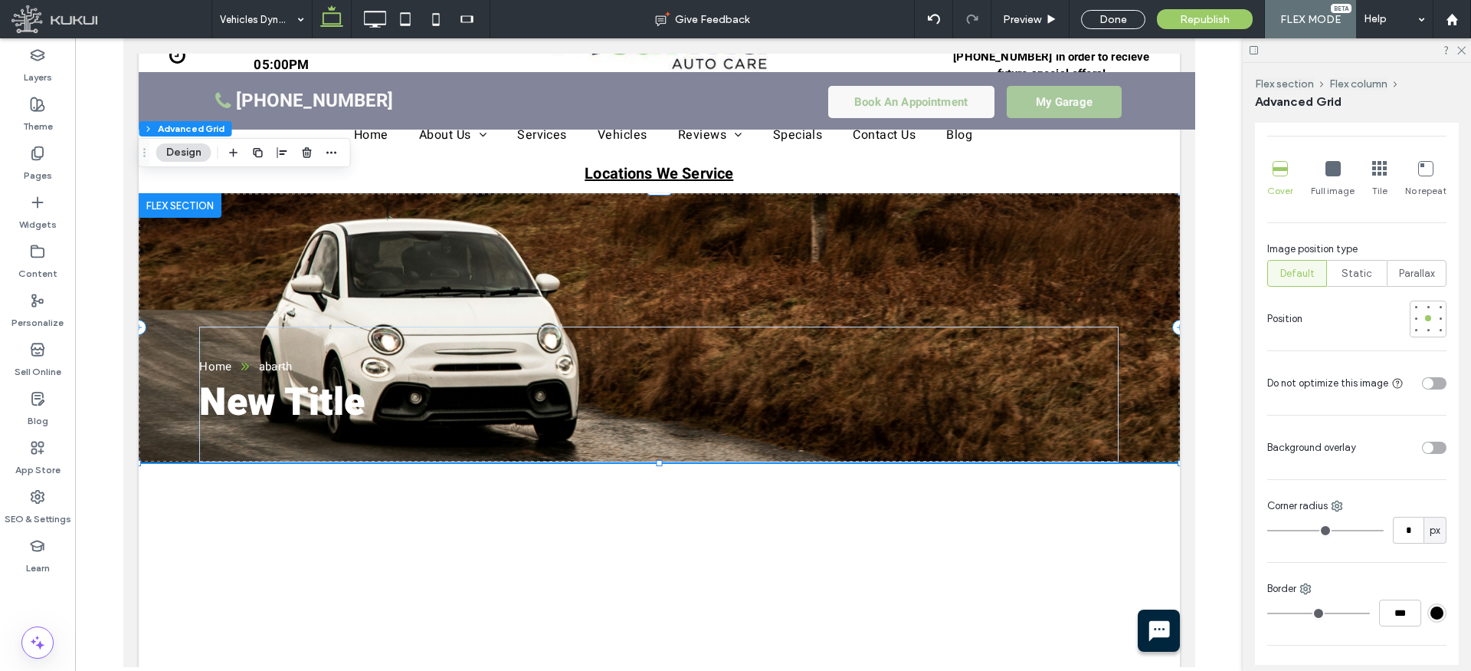
scroll to position [629, 0]
click at [1438, 440] on div "toggle" at bounding box center [1434, 443] width 25 height 12
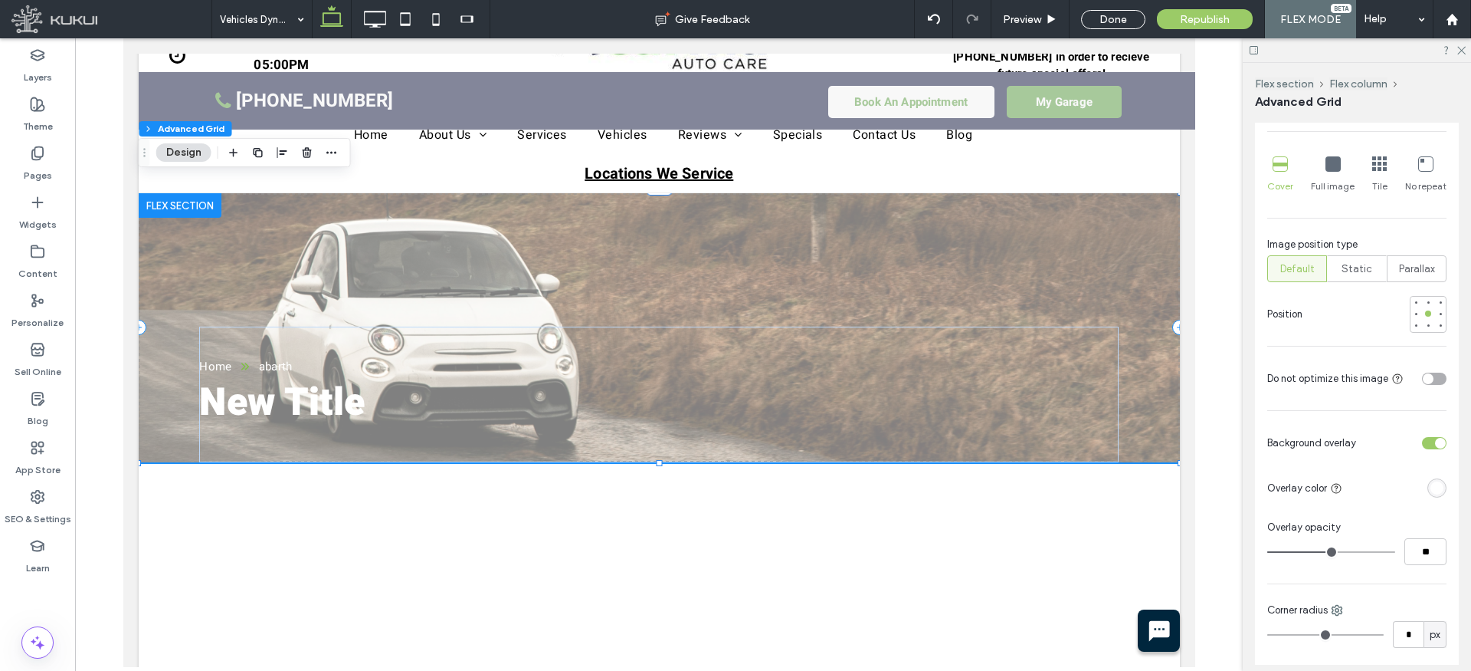
click at [1438, 487] on div "rgba(255, 255, 255, 1)" at bounding box center [1437, 487] width 13 height 13
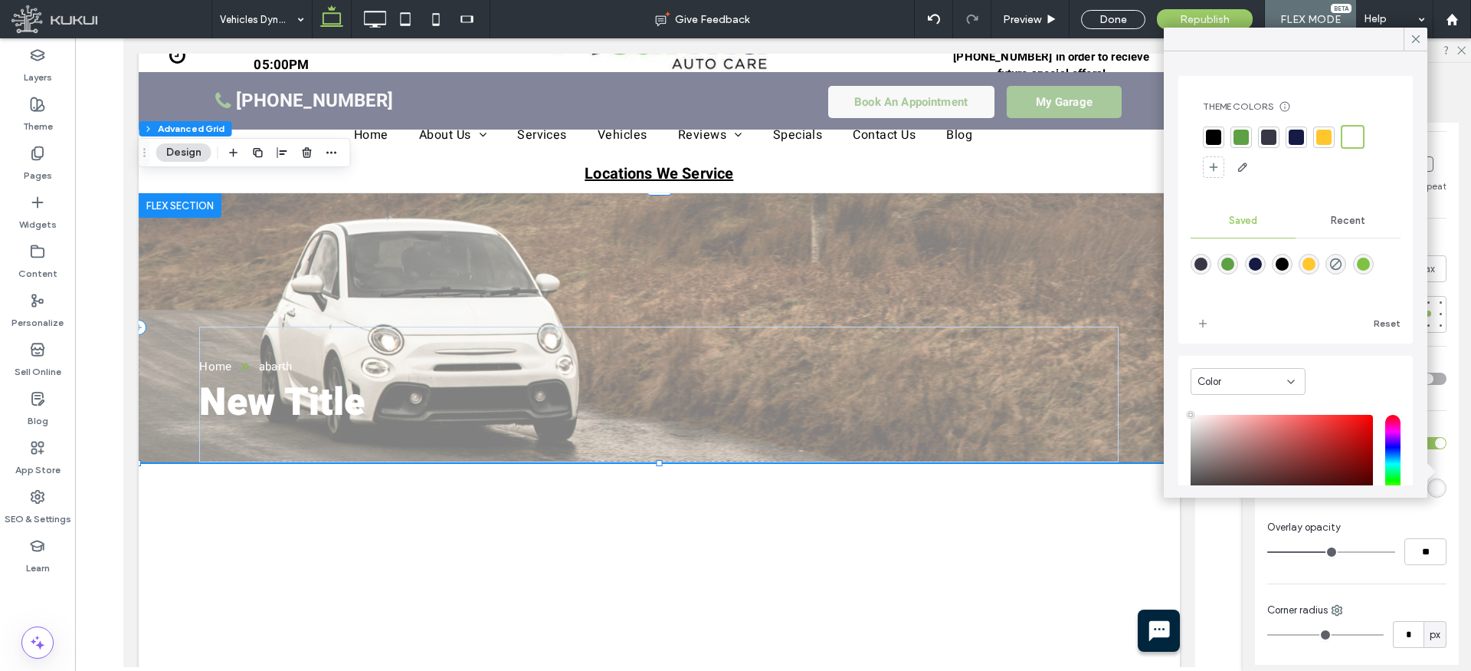
click at [1283, 266] on div "rgba(0,0,0,1)" at bounding box center [1282, 263] width 13 height 13
type input "*******"
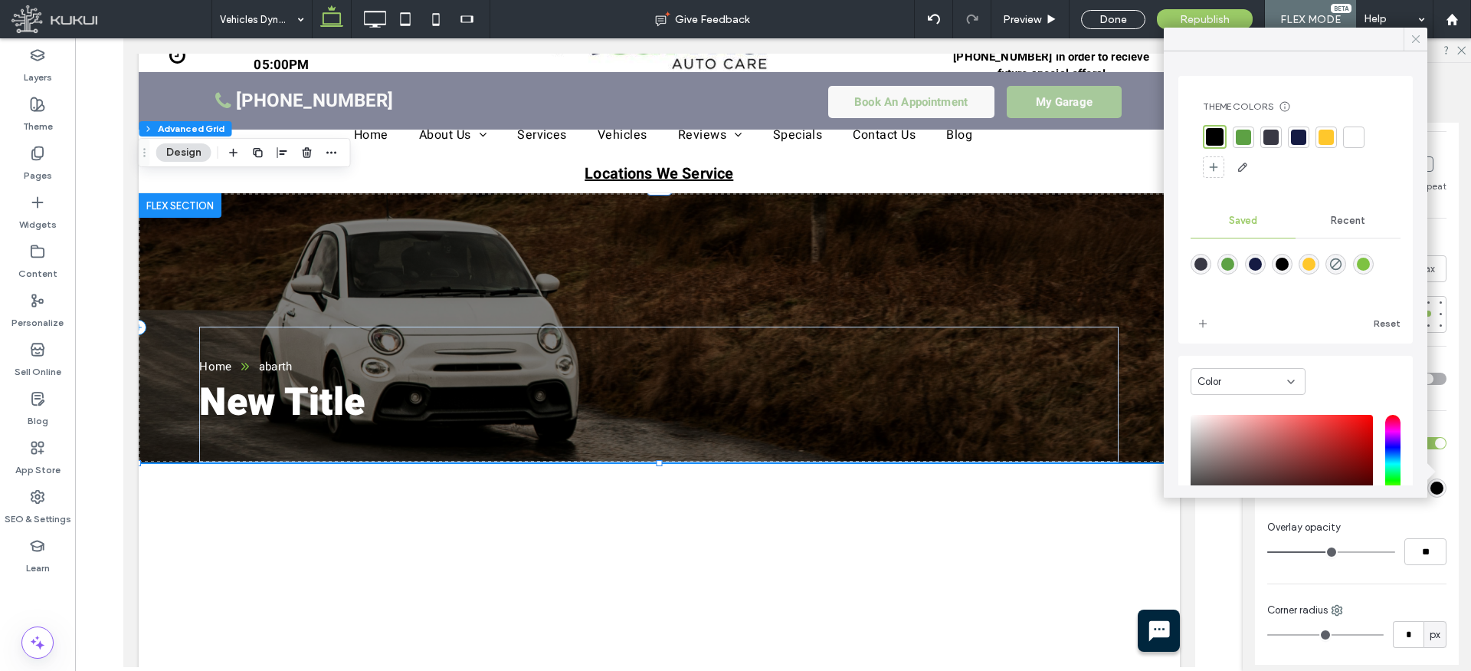
click at [1415, 36] on icon at bounding box center [1416, 39] width 14 height 14
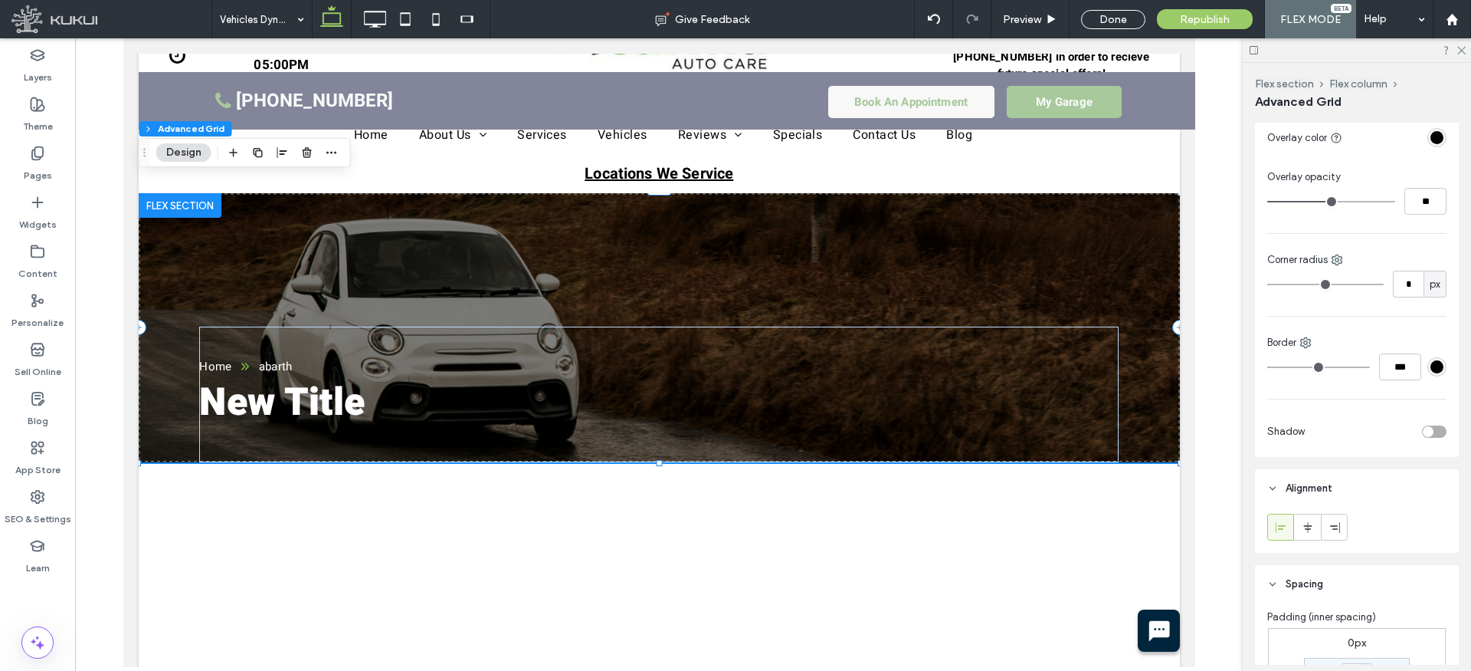
scroll to position [1034, 0]
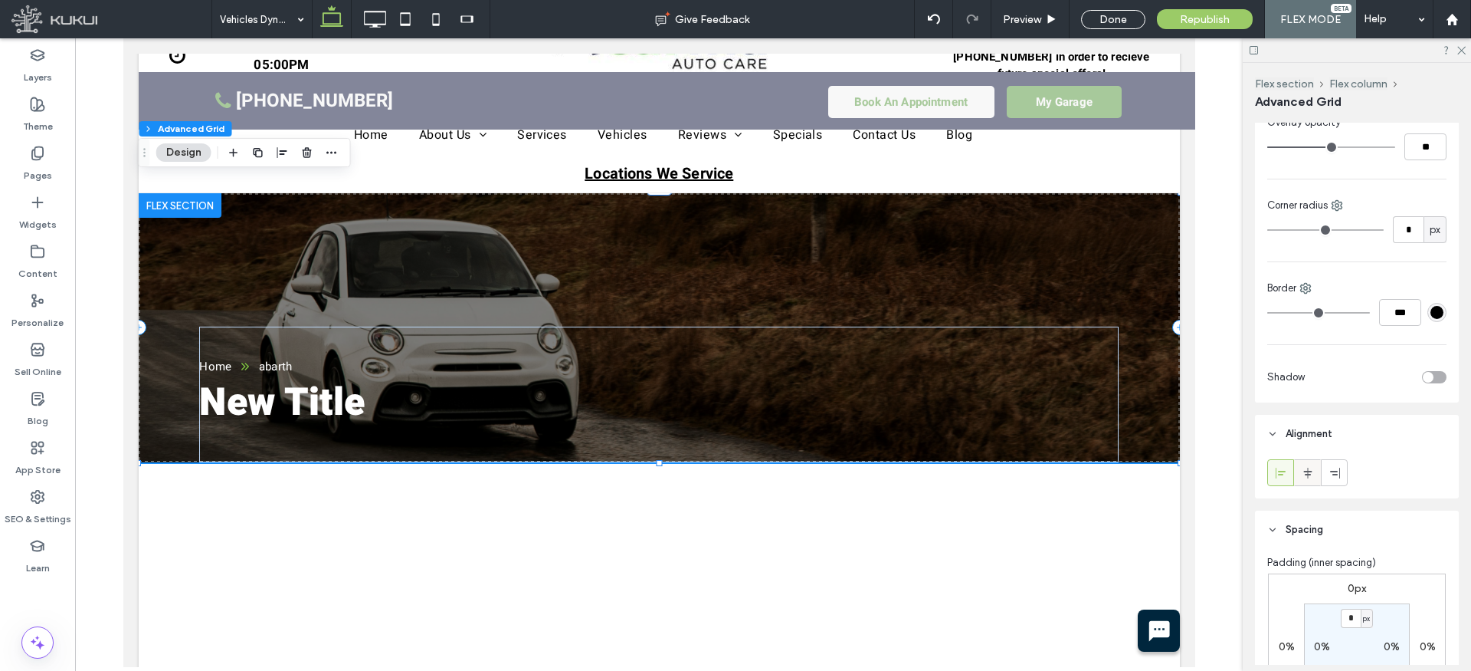
click at [1310, 470] on use at bounding box center [1307, 472] width 8 height 11
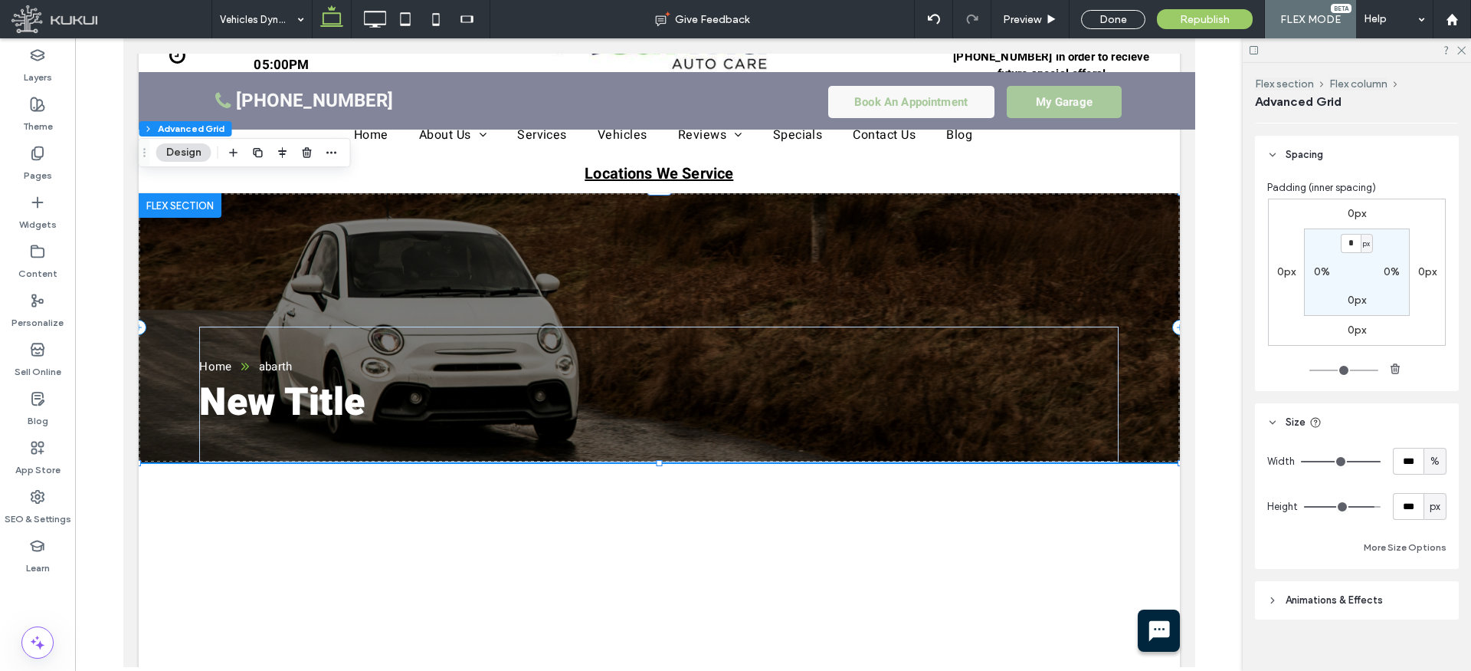
scroll to position [1412, 0]
click at [1415, 544] on button "More Size Options" at bounding box center [1405, 544] width 83 height 18
click at [1420, 599] on span "%" at bounding box center [1417, 600] width 9 height 15
click at [1416, 468] on span "px" at bounding box center [1417, 466] width 11 height 15
click at [1391, 599] on input "****" at bounding box center [1391, 600] width 31 height 27
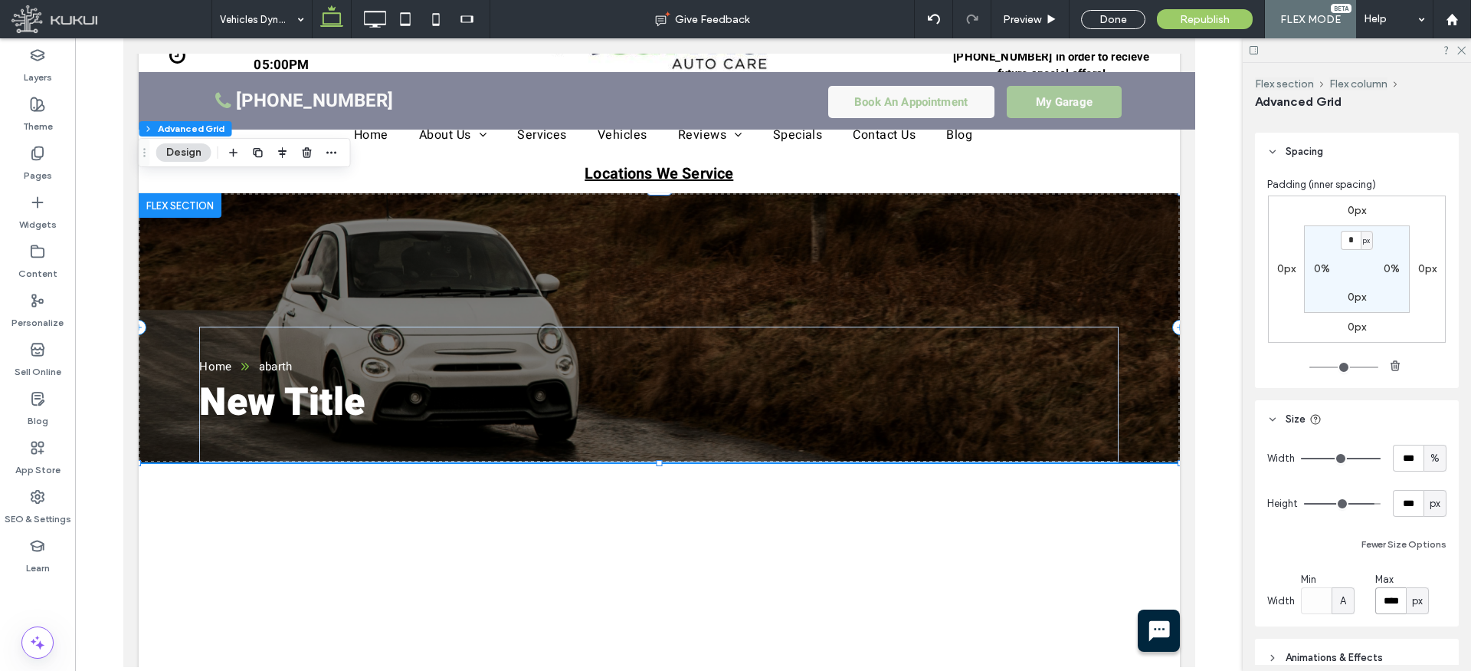
type input "****"
click at [1336, 552] on div "Fewer Size Options" at bounding box center [1356, 544] width 179 height 18
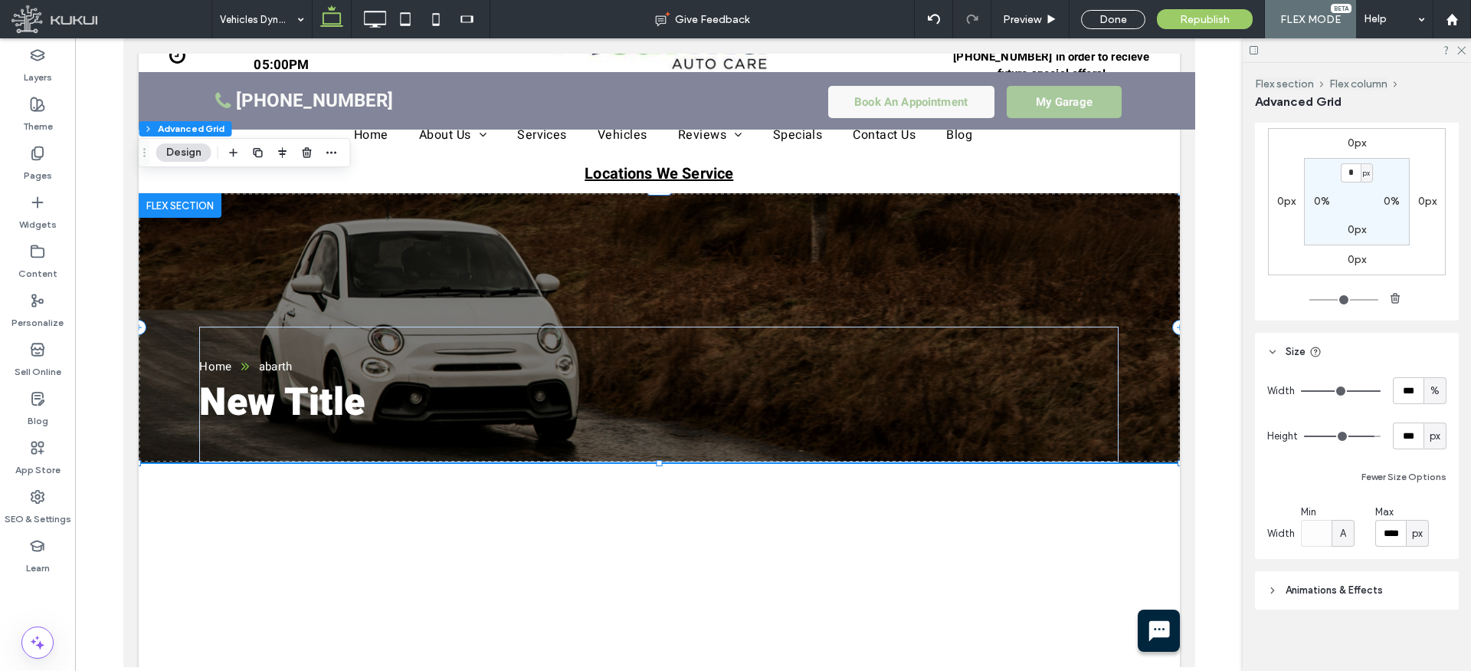
scroll to position [1485, 0]
click at [1276, 579] on icon at bounding box center [1272, 584] width 11 height 11
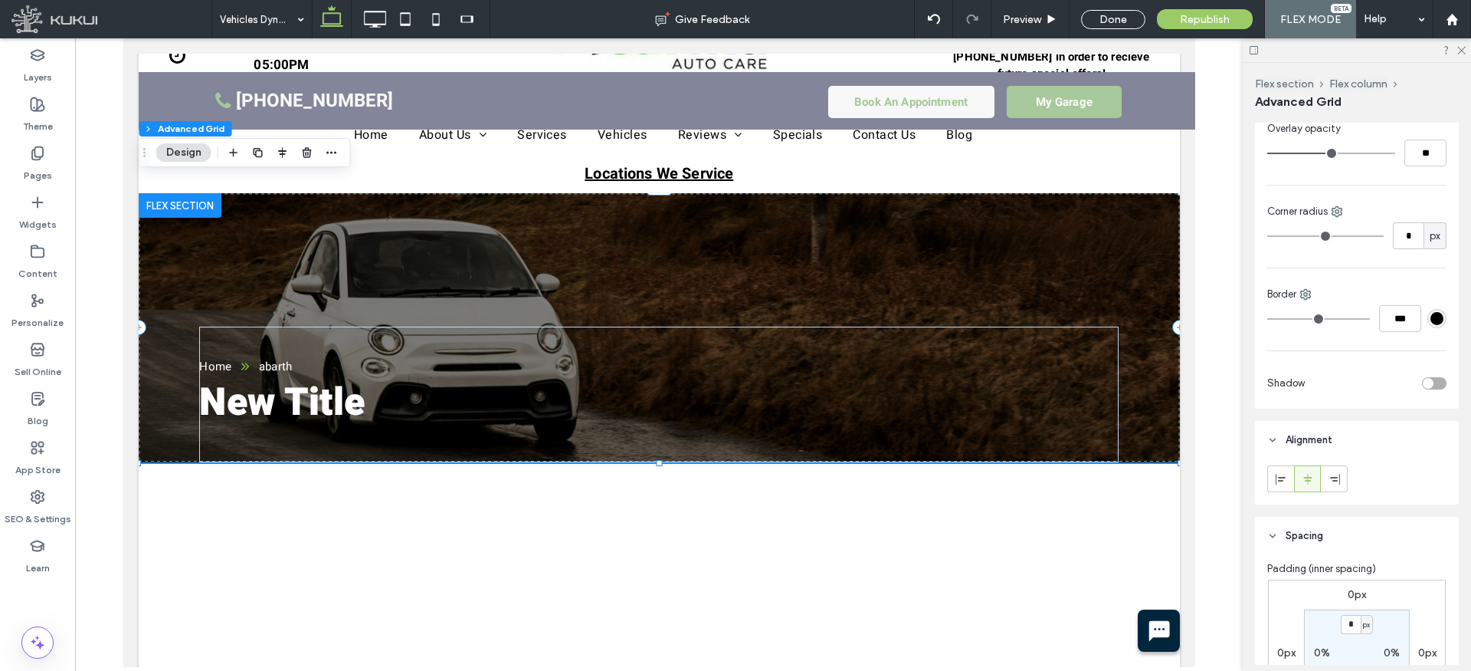
scroll to position [0, 0]
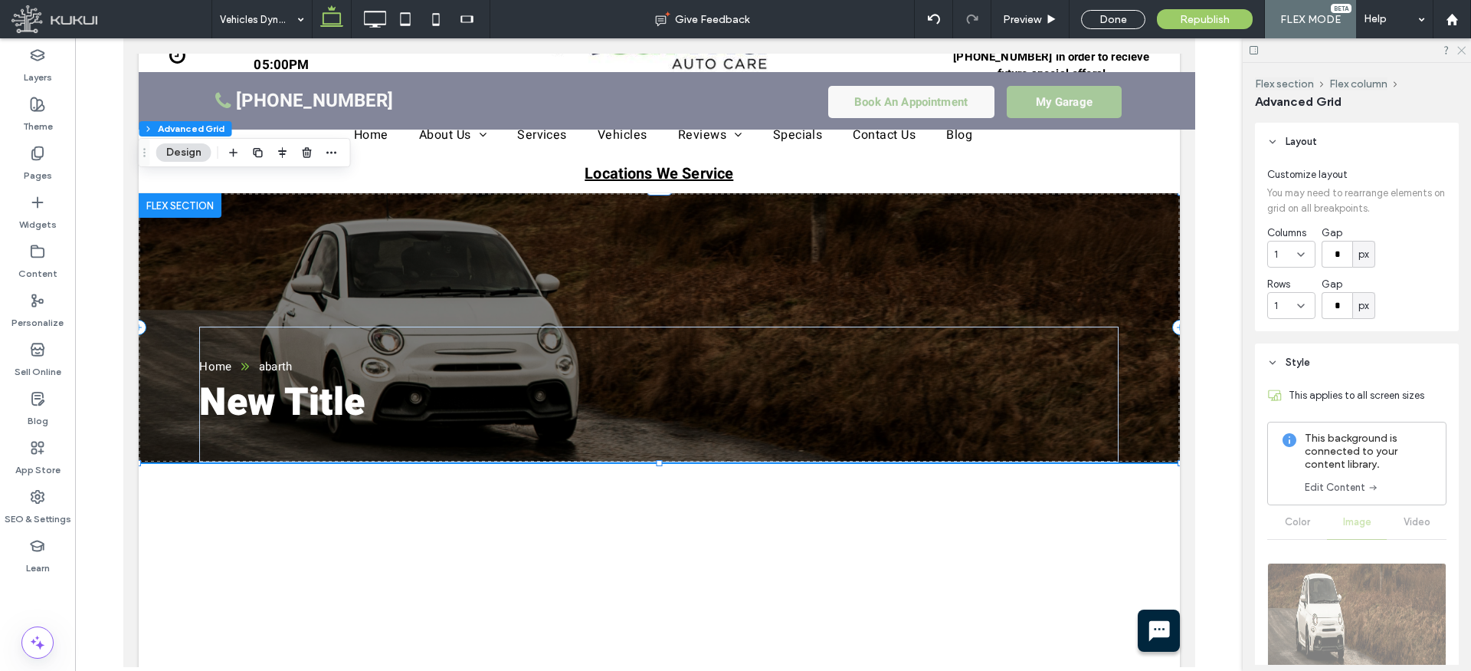
click at [1459, 51] on icon at bounding box center [1461, 49] width 10 height 10
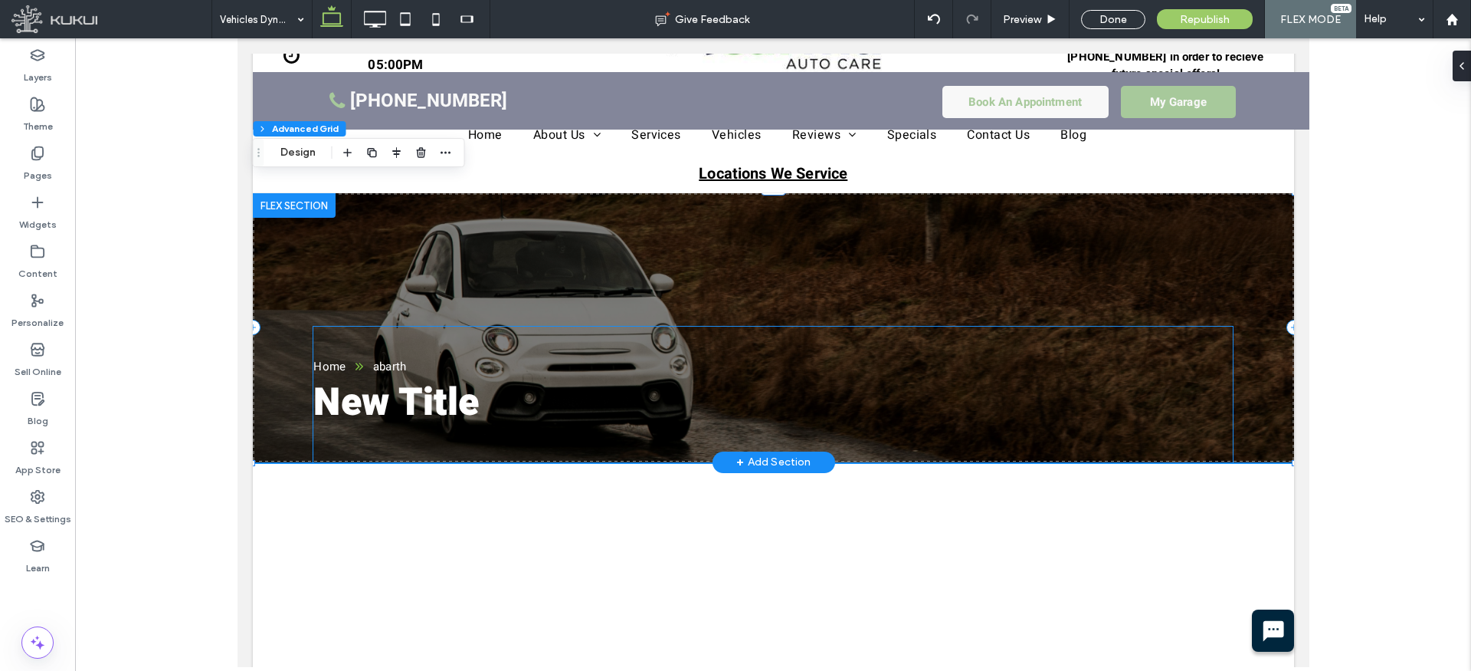
click at [482, 388] on h1 "New Title" at bounding box center [773, 403] width 920 height 56
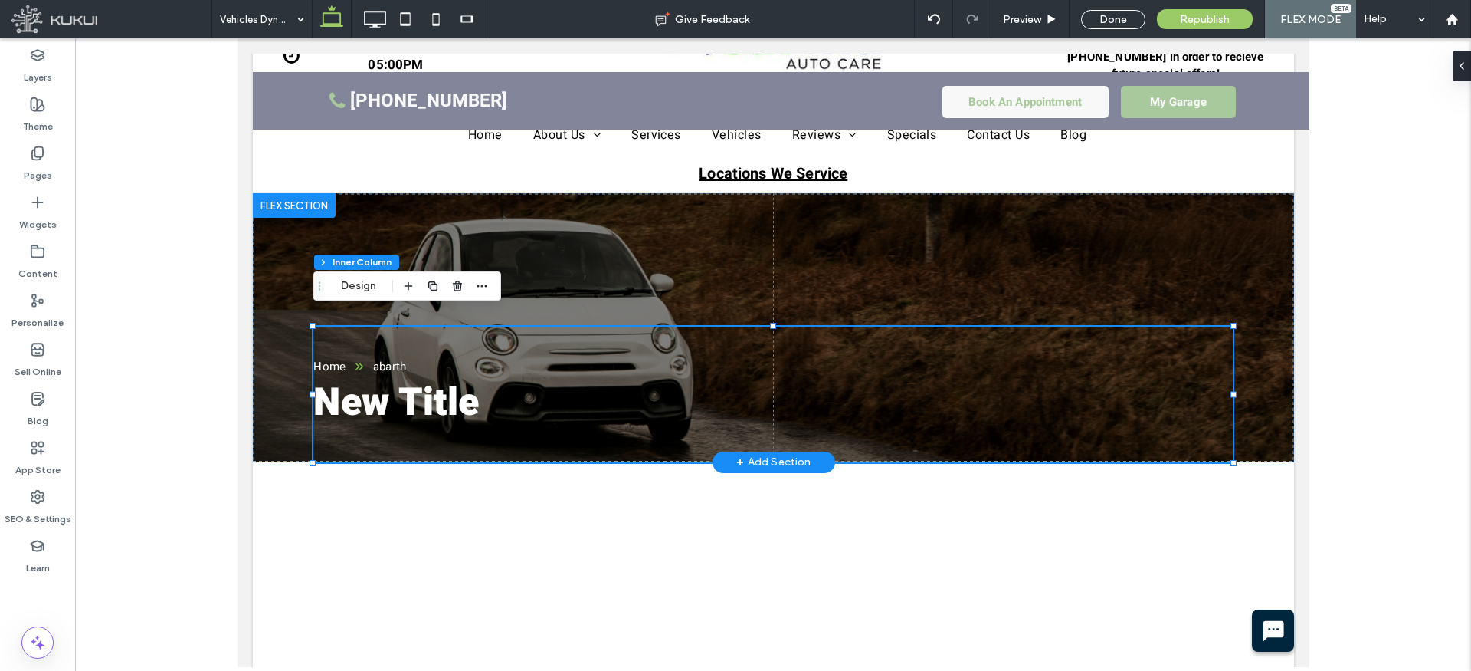
type input "**"
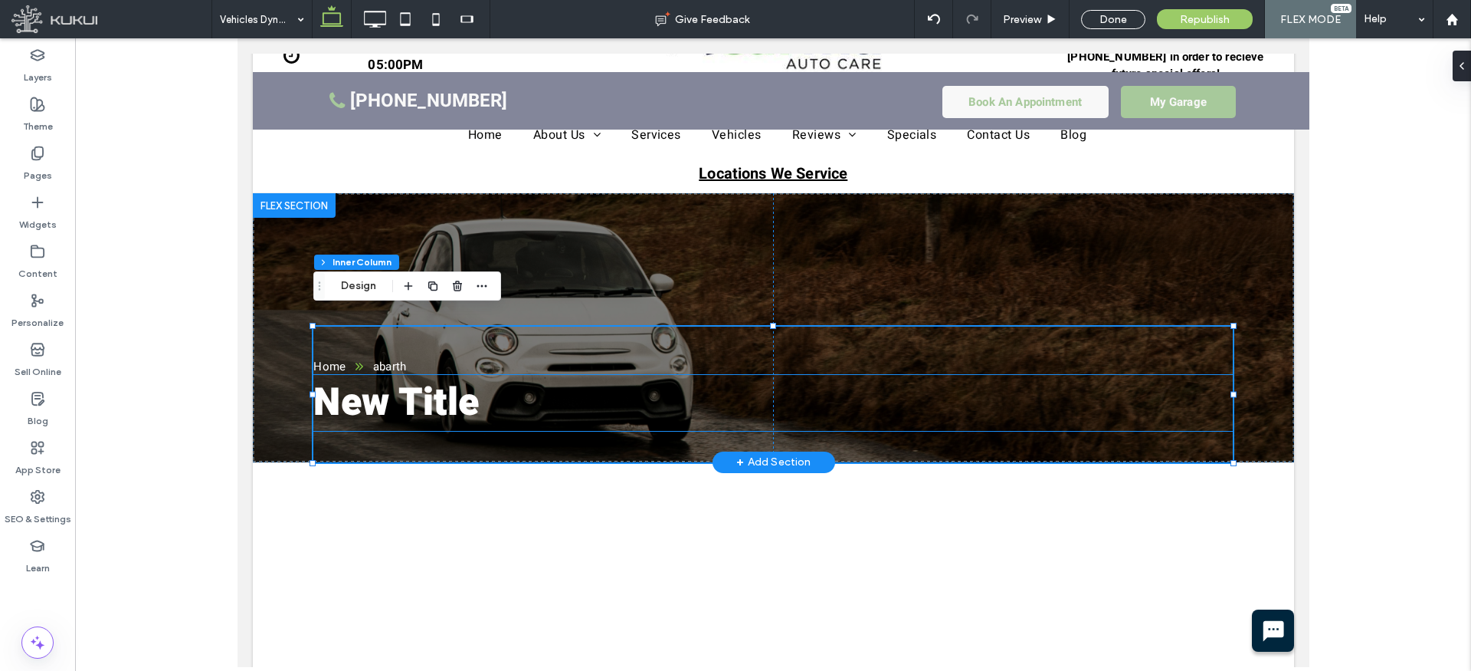
click at [458, 387] on span "New Title" at bounding box center [395, 403] width 165 height 56
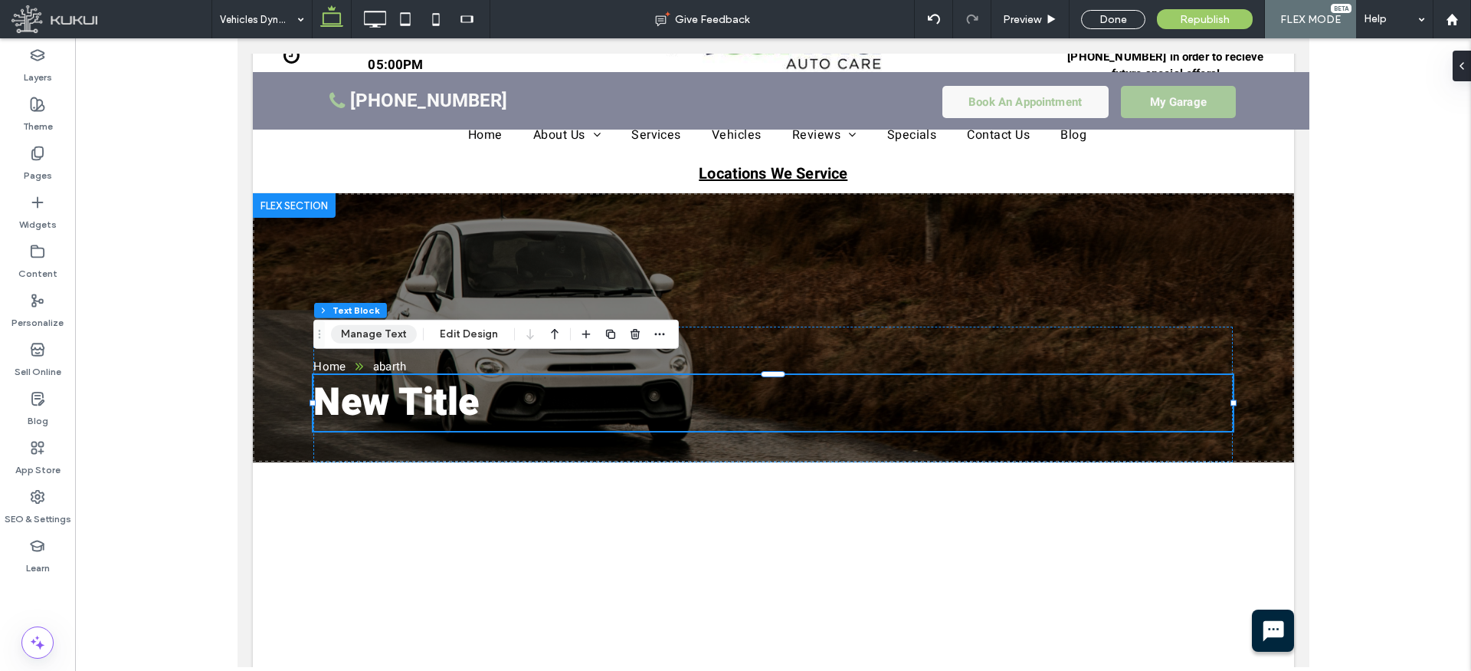
click at [402, 336] on button "Manage Text" at bounding box center [374, 334] width 86 height 18
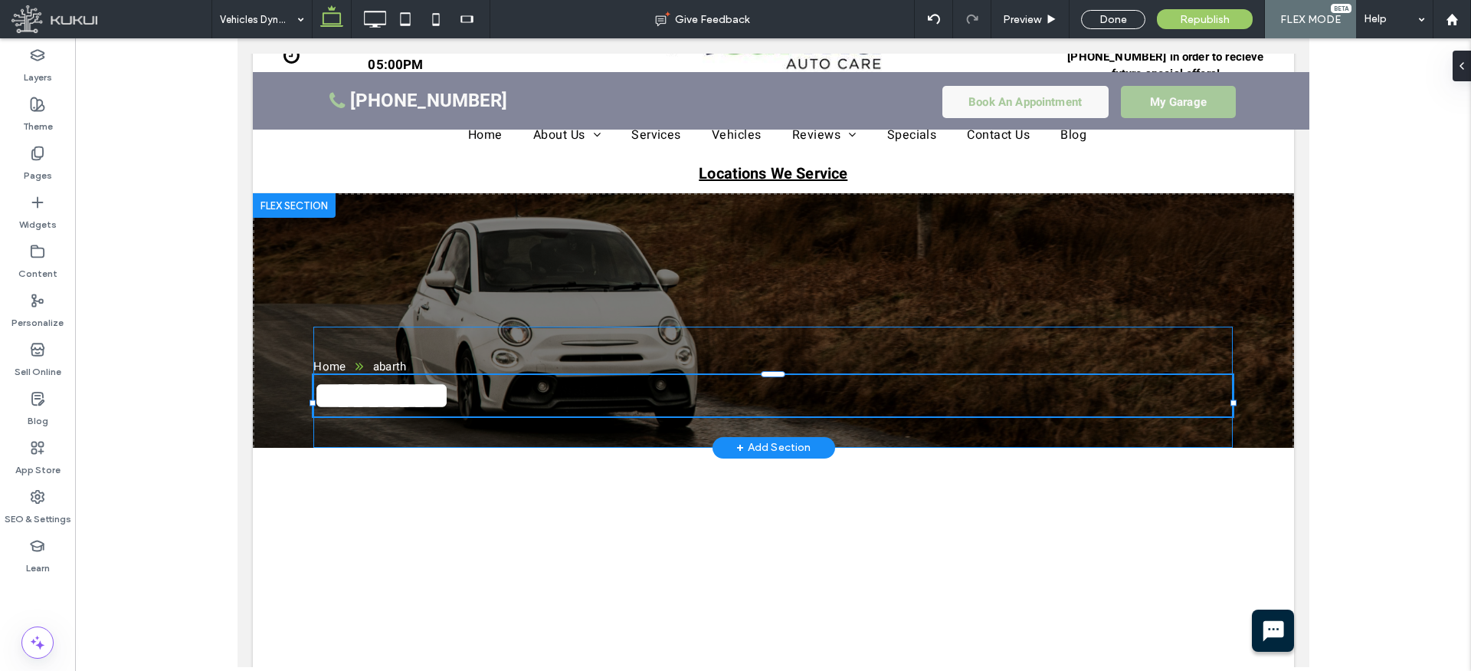
type input "*****"
type input "**"
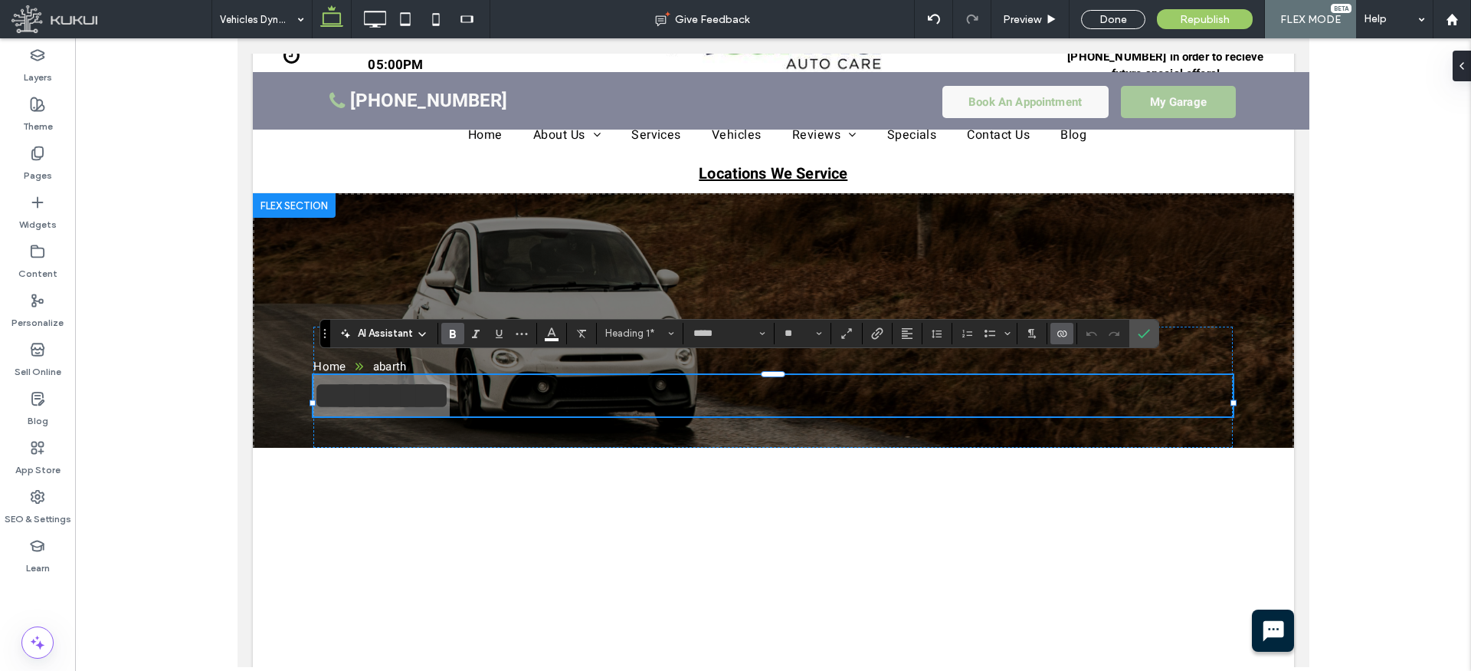
click at [1061, 328] on icon "Connect To Data" at bounding box center [1062, 333] width 12 height 12
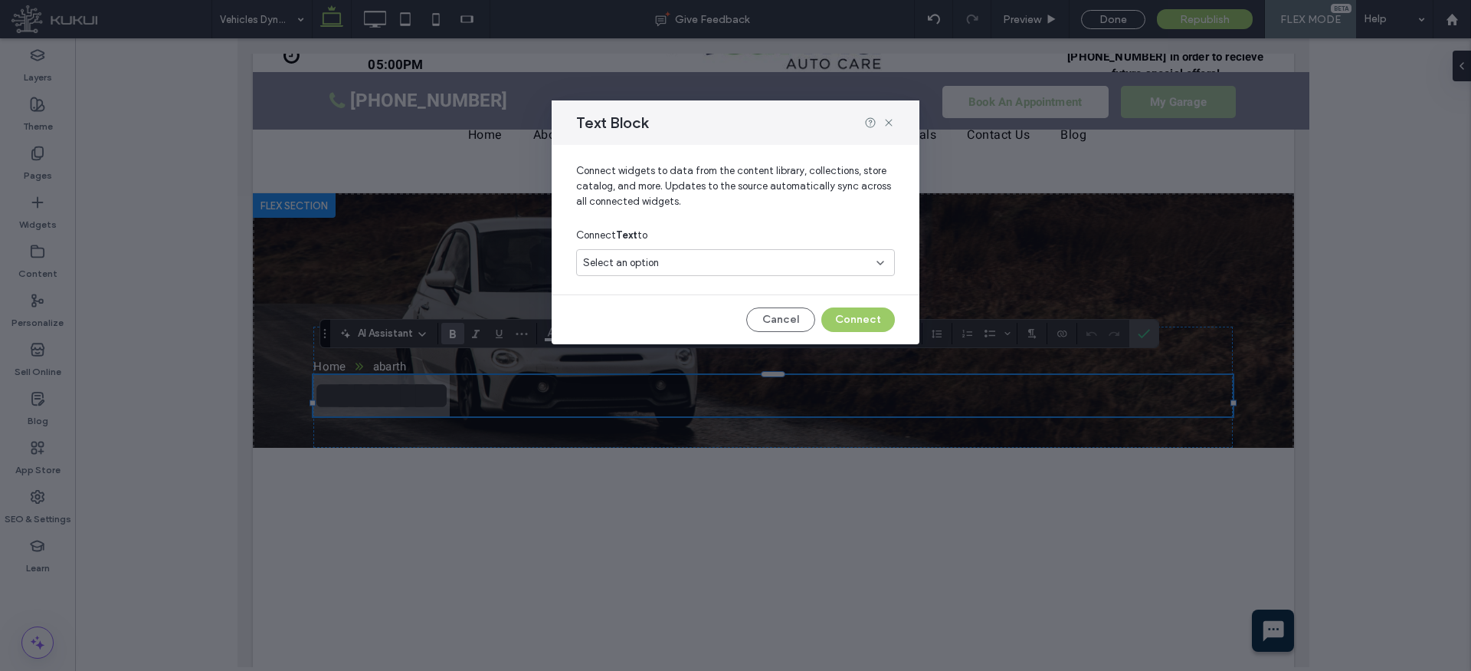
click at [736, 259] on div "Select an option" at bounding box center [726, 262] width 287 height 15
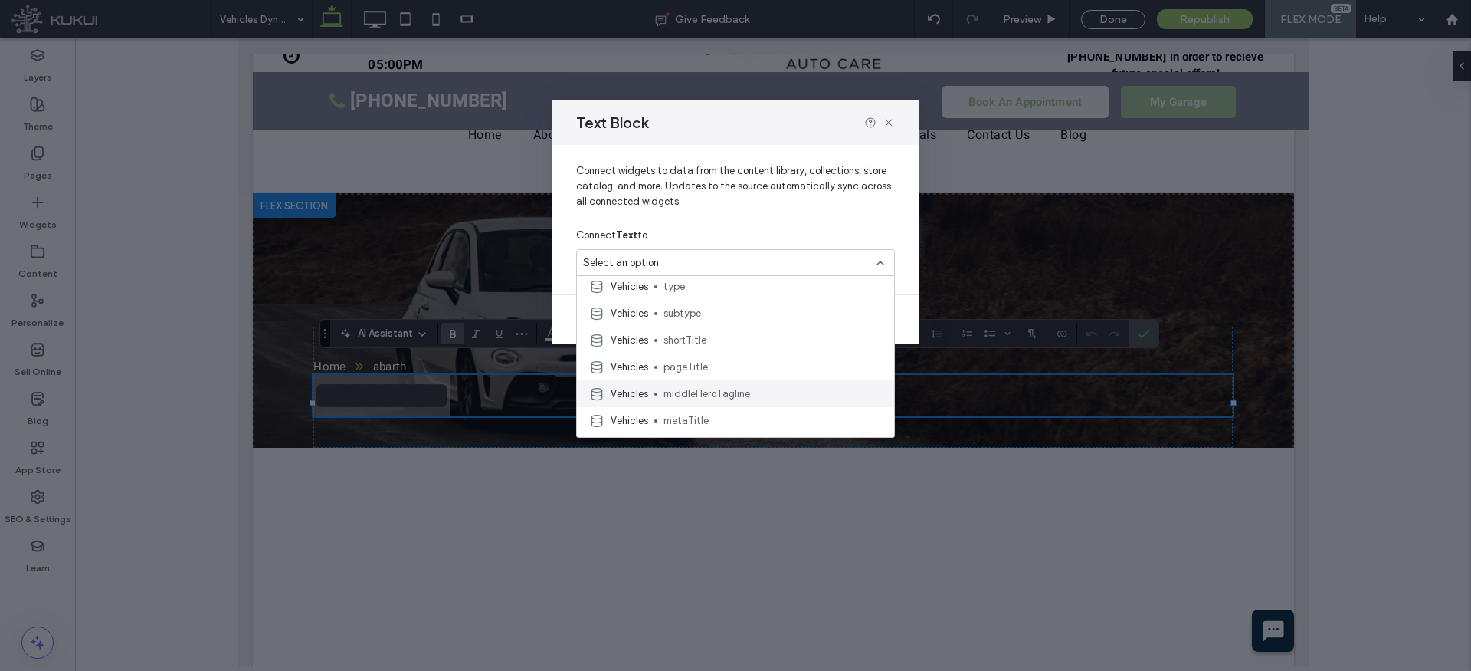
scroll to position [57, 0]
click at [746, 359] on span "pageTitle" at bounding box center [773, 366] width 218 height 15
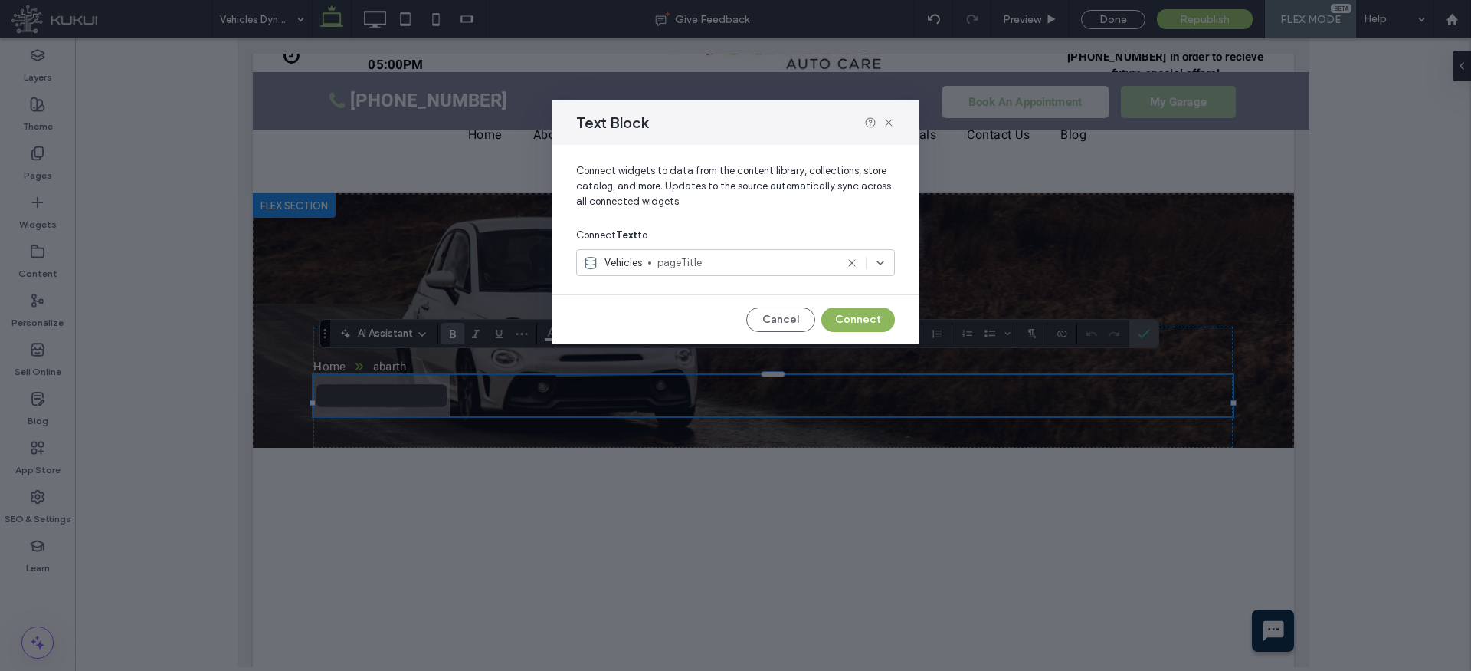
click at [858, 316] on button "Connect" at bounding box center [858, 319] width 74 height 25
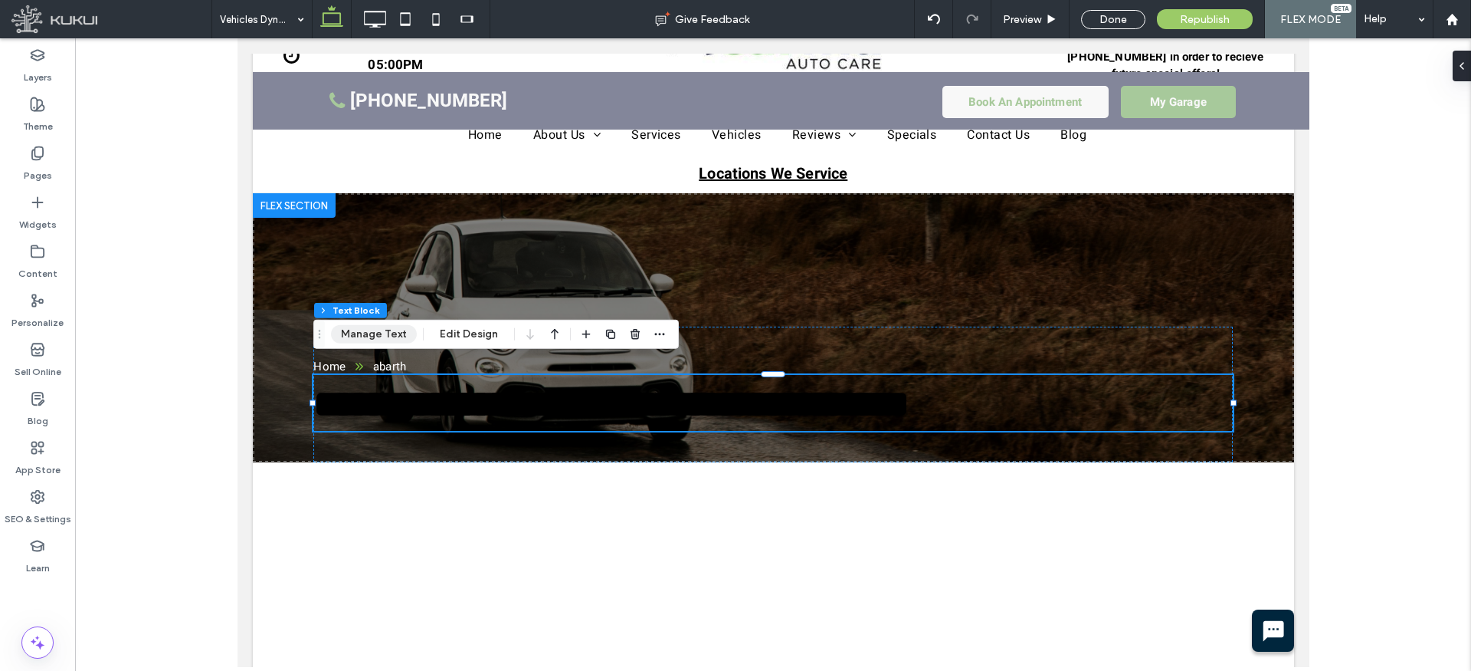
click at [392, 336] on button "Manage Text" at bounding box center [374, 334] width 86 height 18
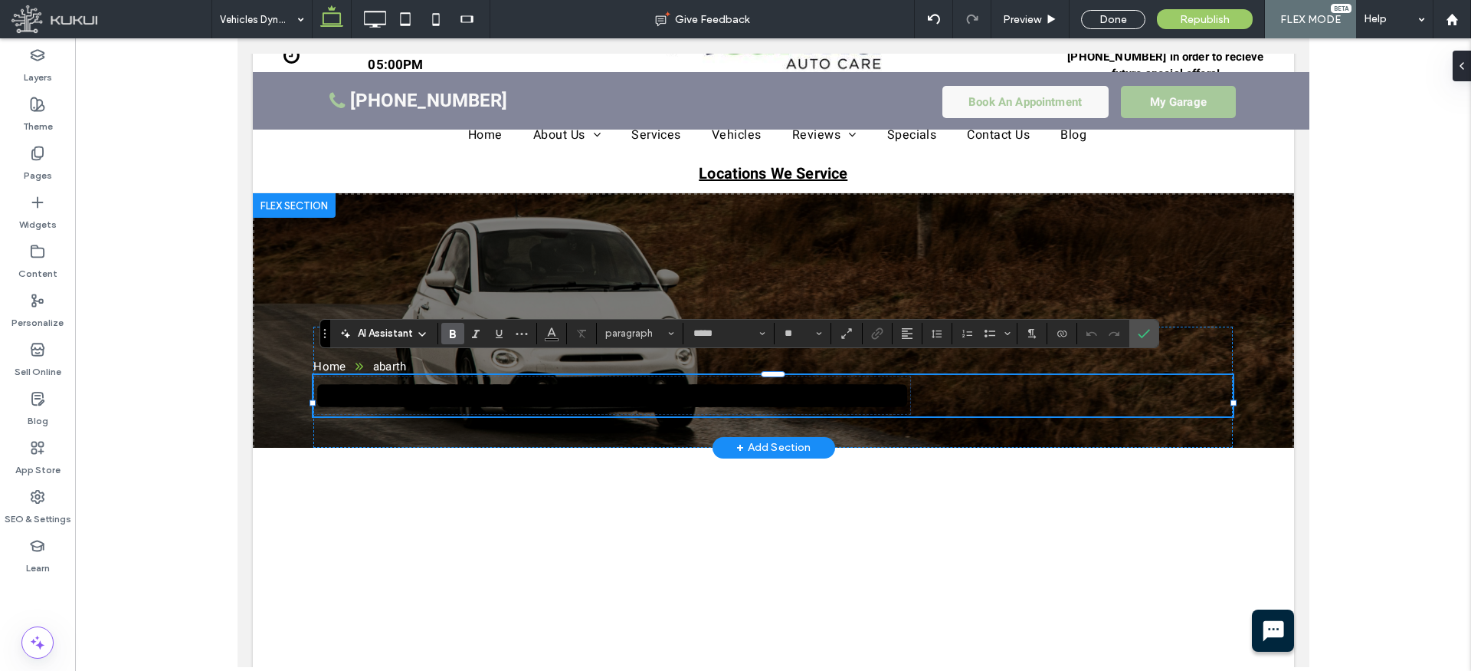
click at [671, 394] on span "**********" at bounding box center [611, 395] width 596 height 38
click at [550, 333] on use "Color" at bounding box center [551, 331] width 8 height 8
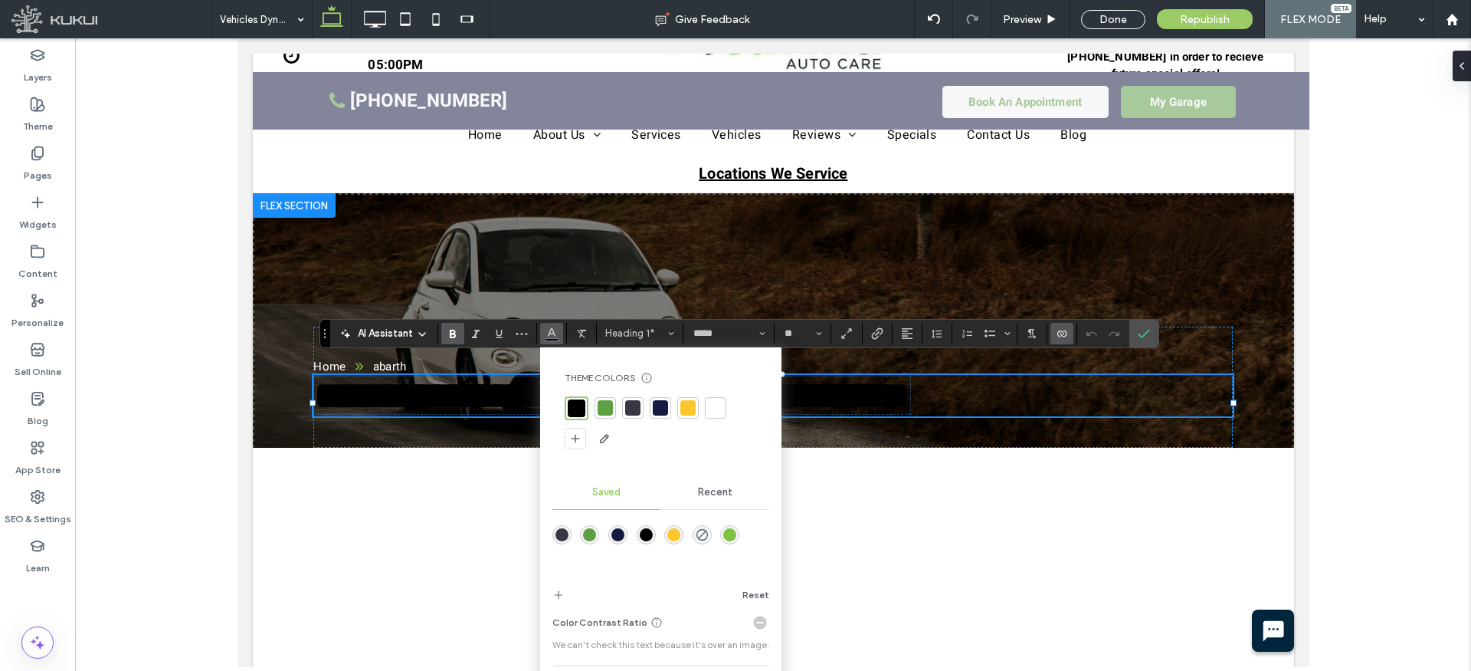
click at [720, 399] on div at bounding box center [715, 407] width 21 height 21
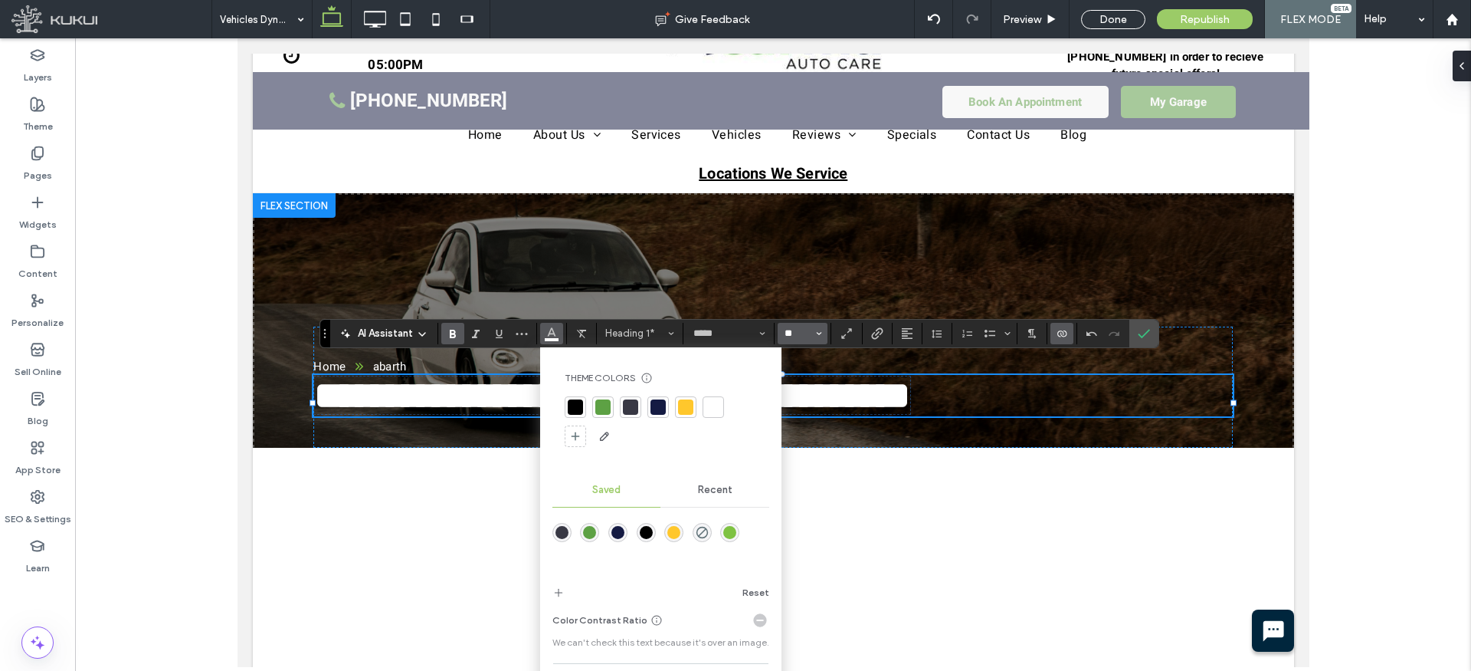
click at [799, 330] on input "**" at bounding box center [798, 333] width 30 height 12
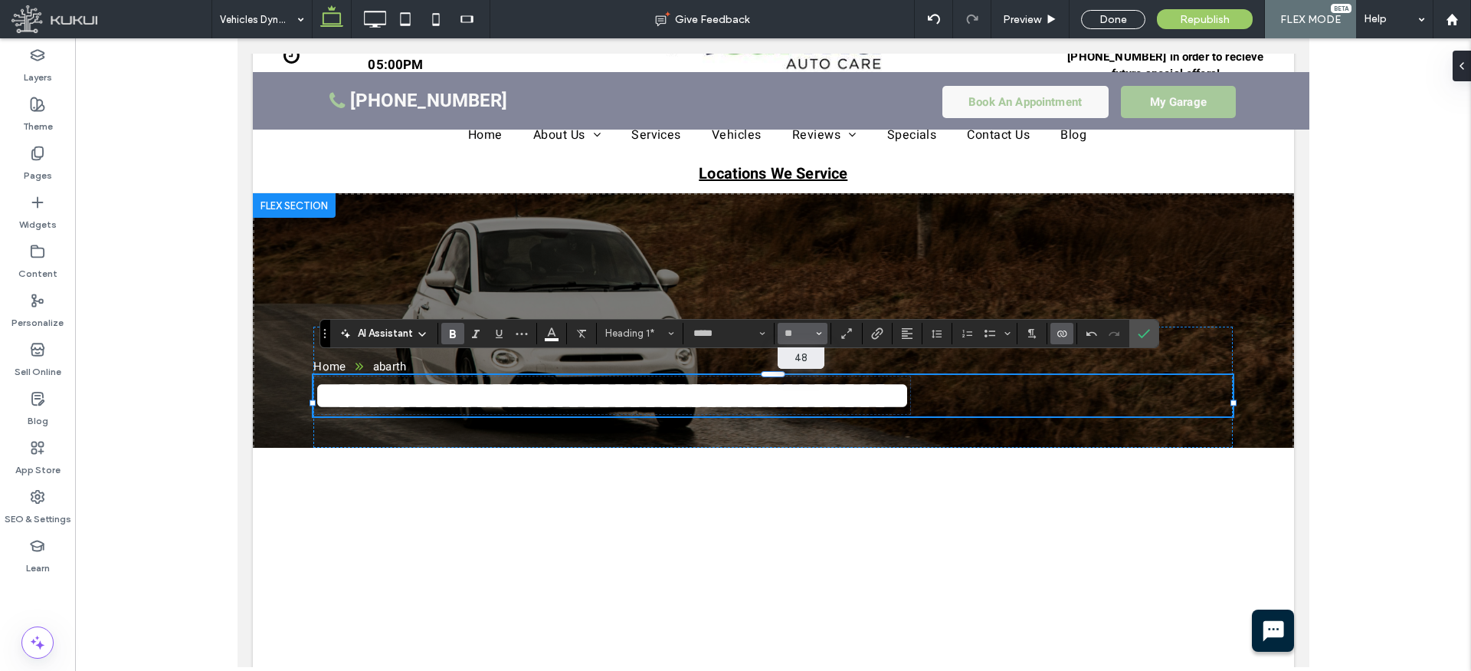
type input "**"
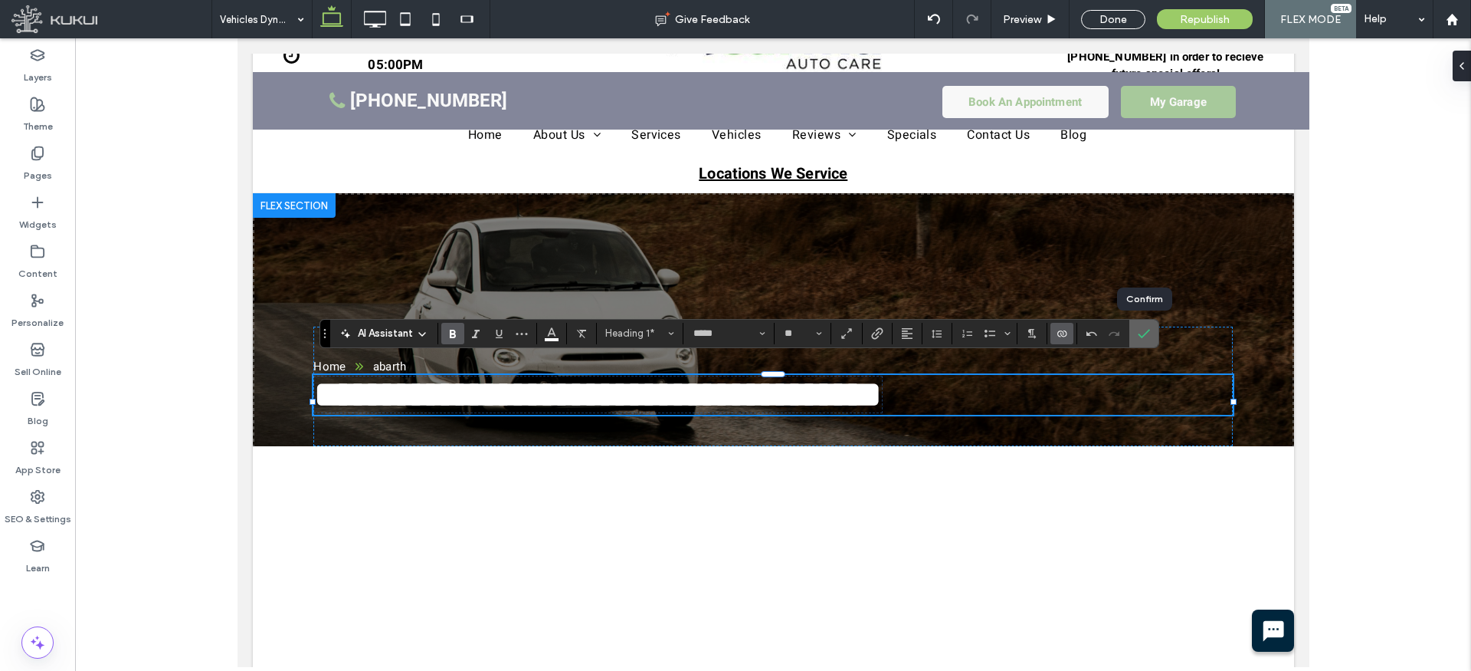
click at [1141, 335] on icon "Confirm" at bounding box center [1144, 333] width 12 height 12
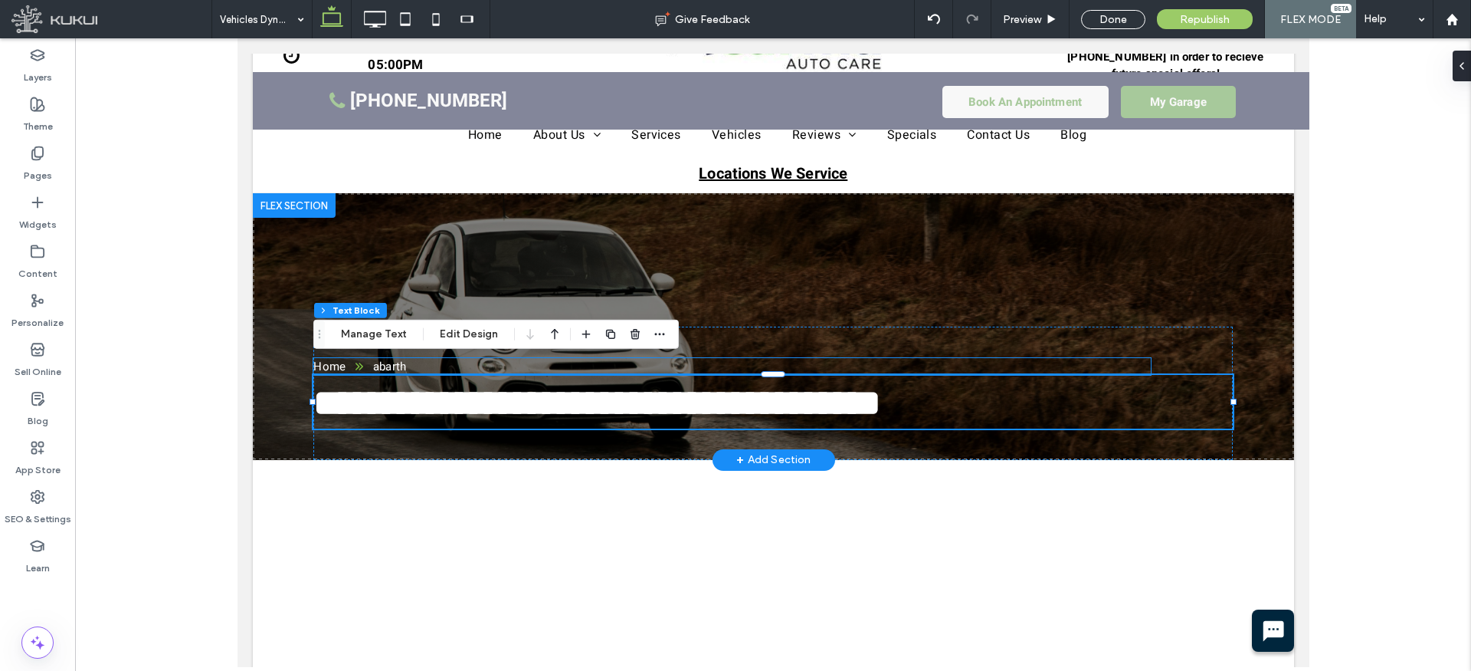
click at [379, 358] on div "abarth" at bounding box center [388, 366] width 33 height 17
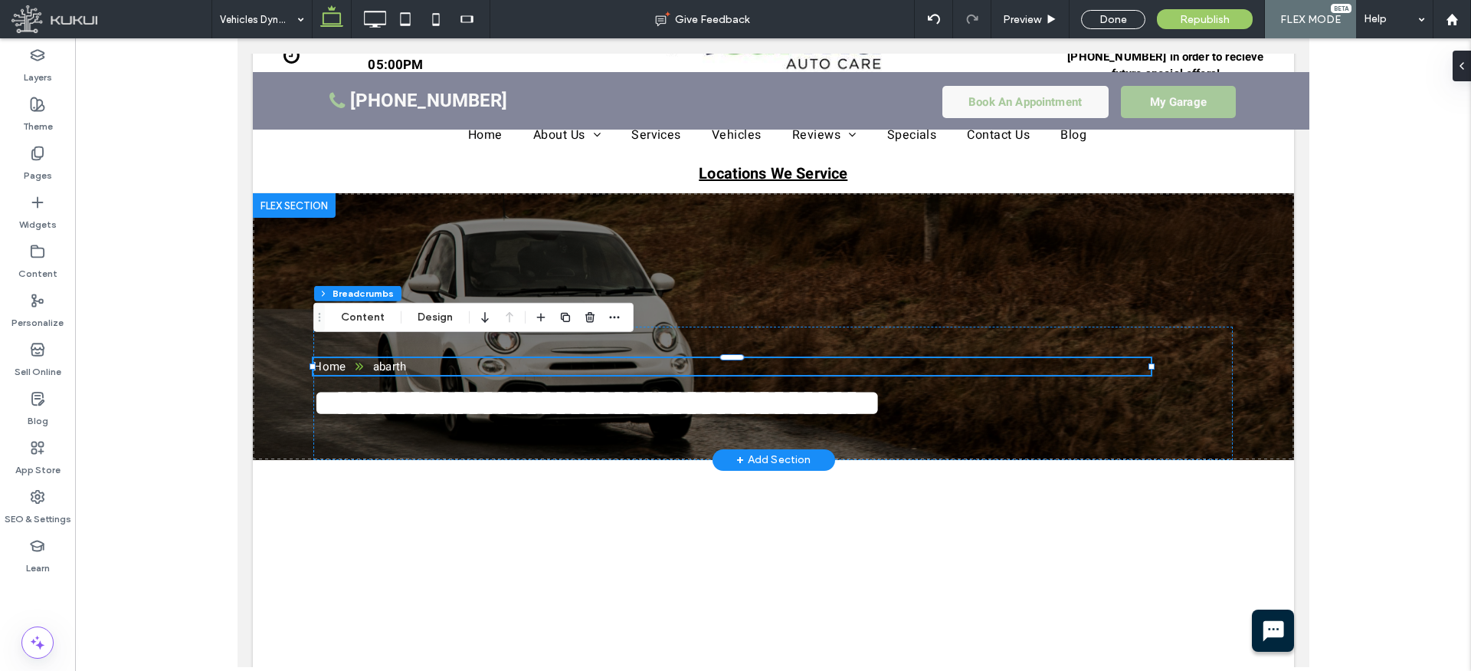
type input "**"
type input "****"
click at [382, 358] on div "abarth" at bounding box center [388, 366] width 33 height 17
click at [441, 316] on button "Design" at bounding box center [435, 317] width 55 height 18
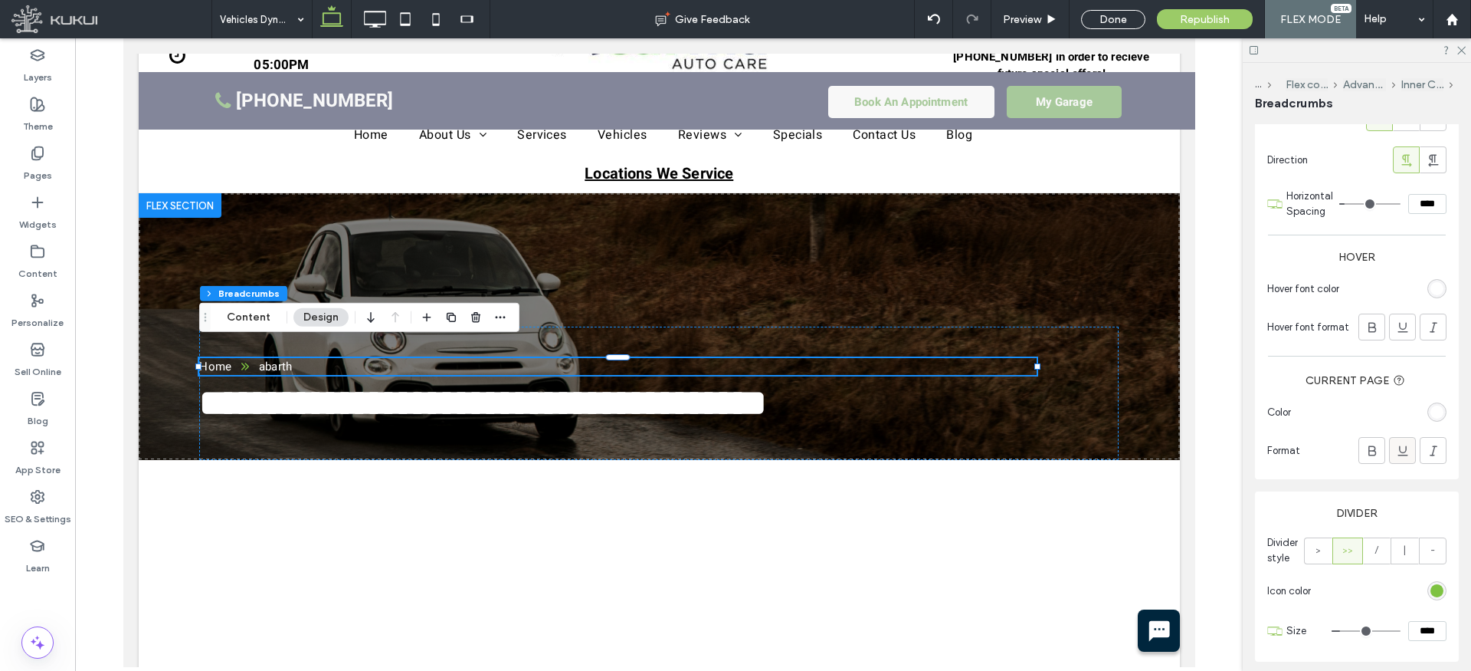
scroll to position [513, 0]
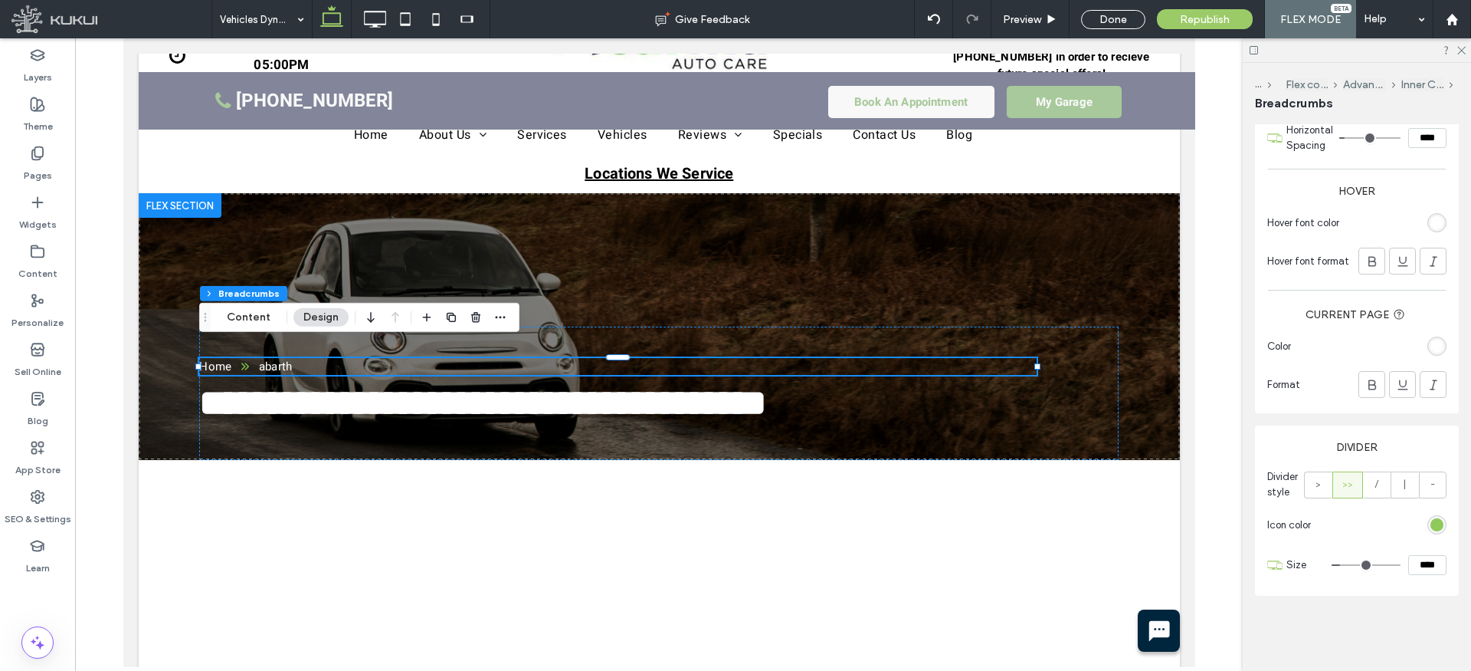
click at [1435, 522] on div "rgba(126, 194, 66, 1)" at bounding box center [1437, 524] width 13 height 13
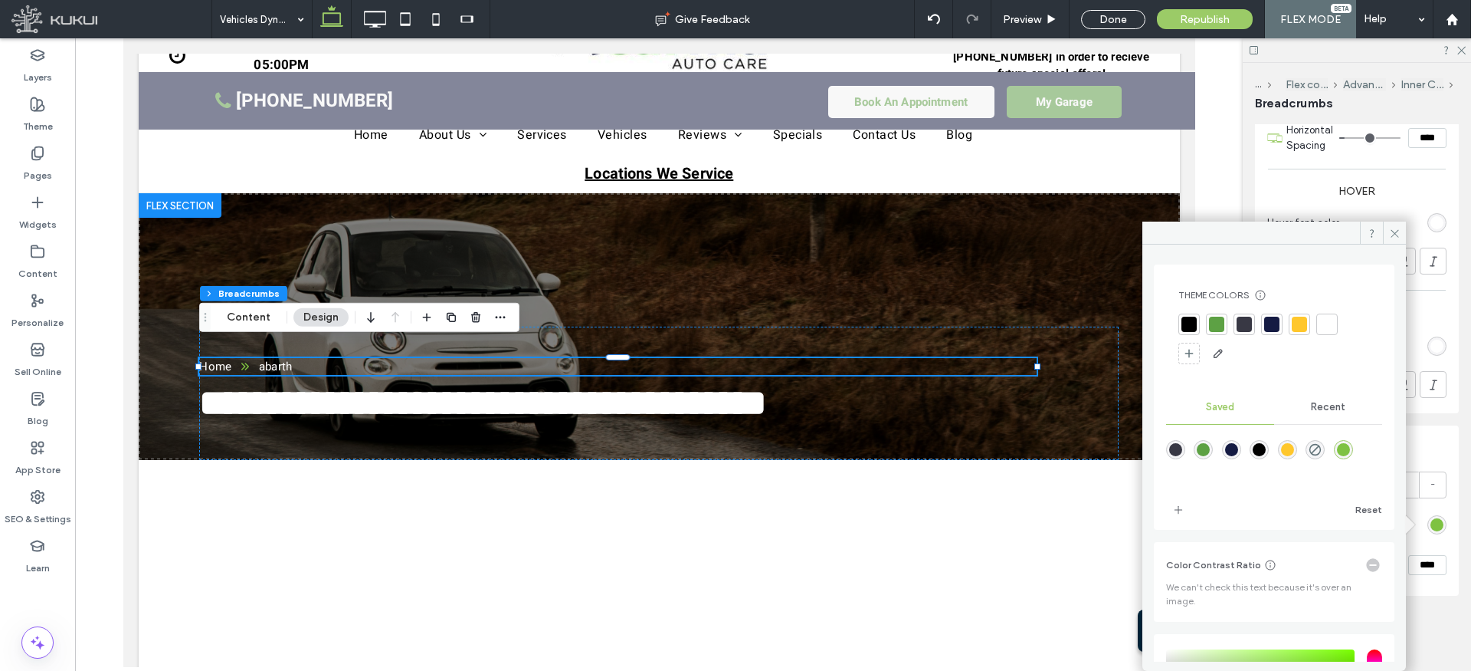
click at [1329, 321] on div at bounding box center [1327, 323] width 15 height 15
drag, startPoint x: 1399, startPoint y: 231, endPoint x: 1297, endPoint y: 250, distance: 103.0
click at [1399, 231] on icon at bounding box center [1394, 233] width 11 height 11
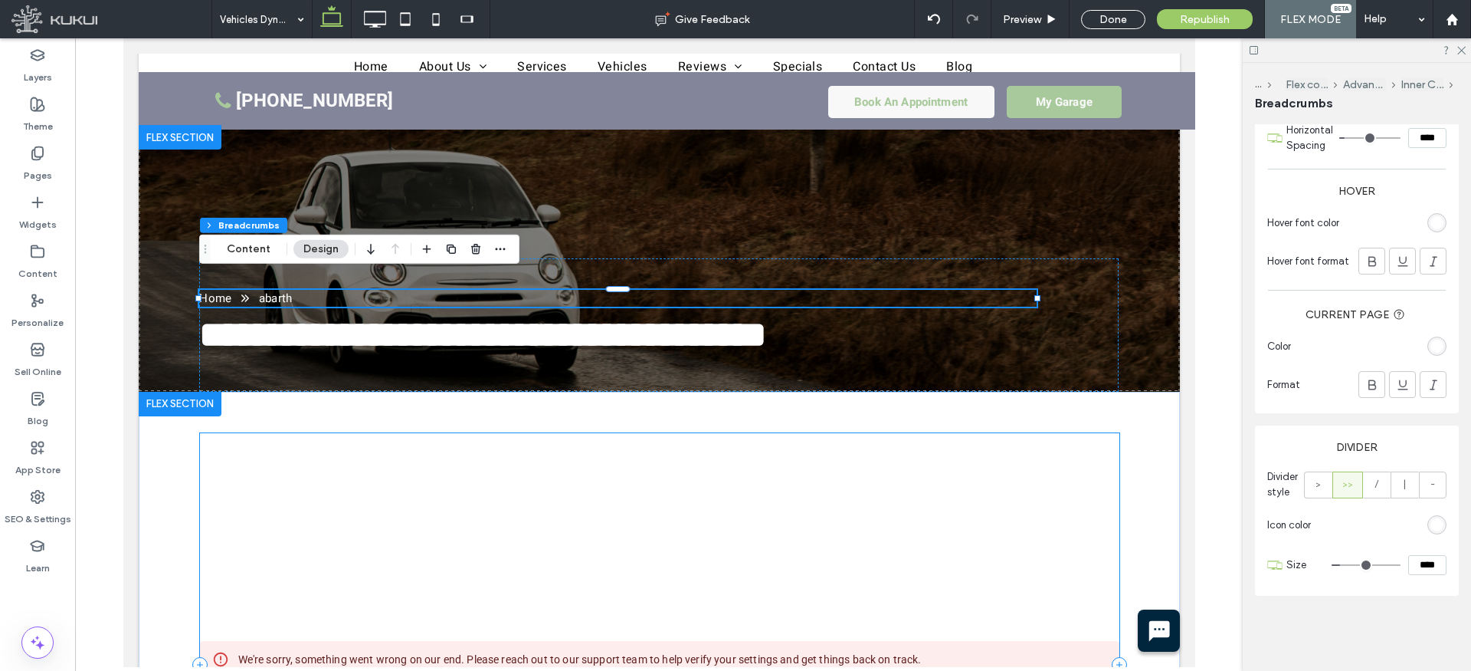
click at [714, 470] on div "We're sorry, something went wrong on our end. Please reach out to our support t…" at bounding box center [659, 664] width 920 height 463
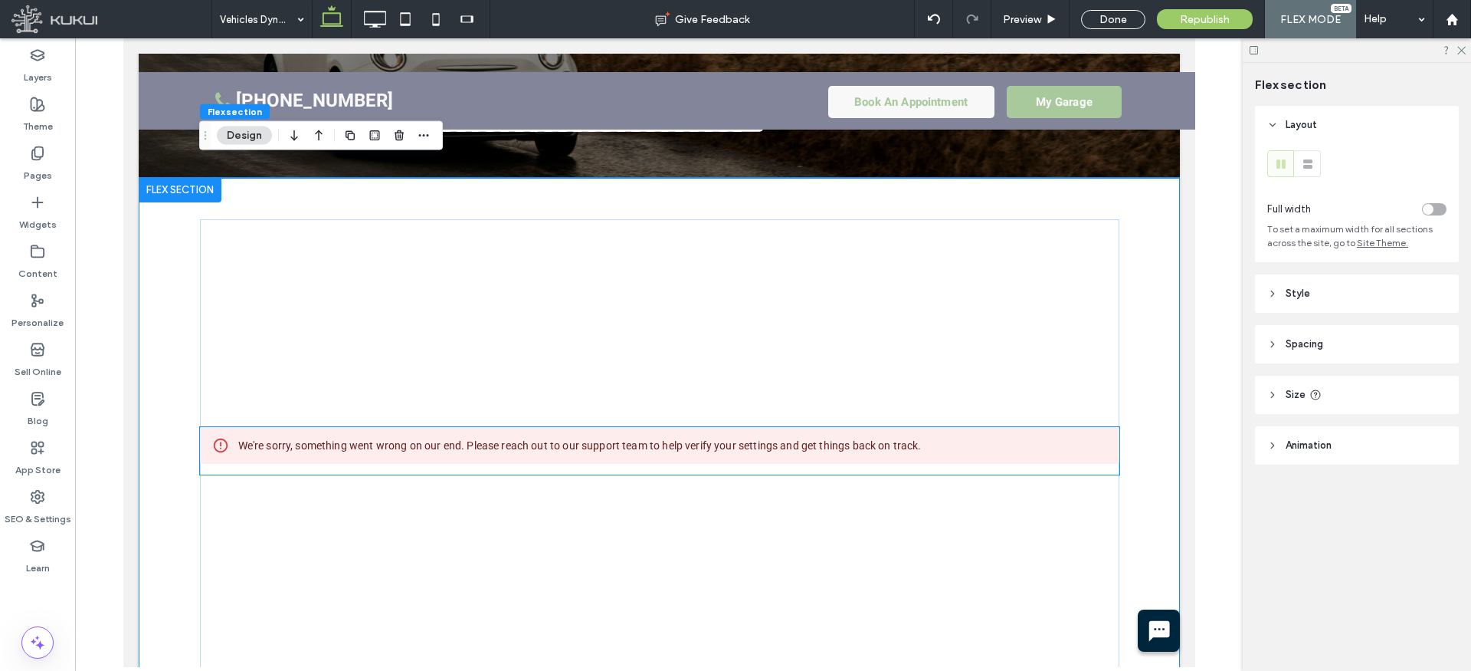
scroll to position [448, 0]
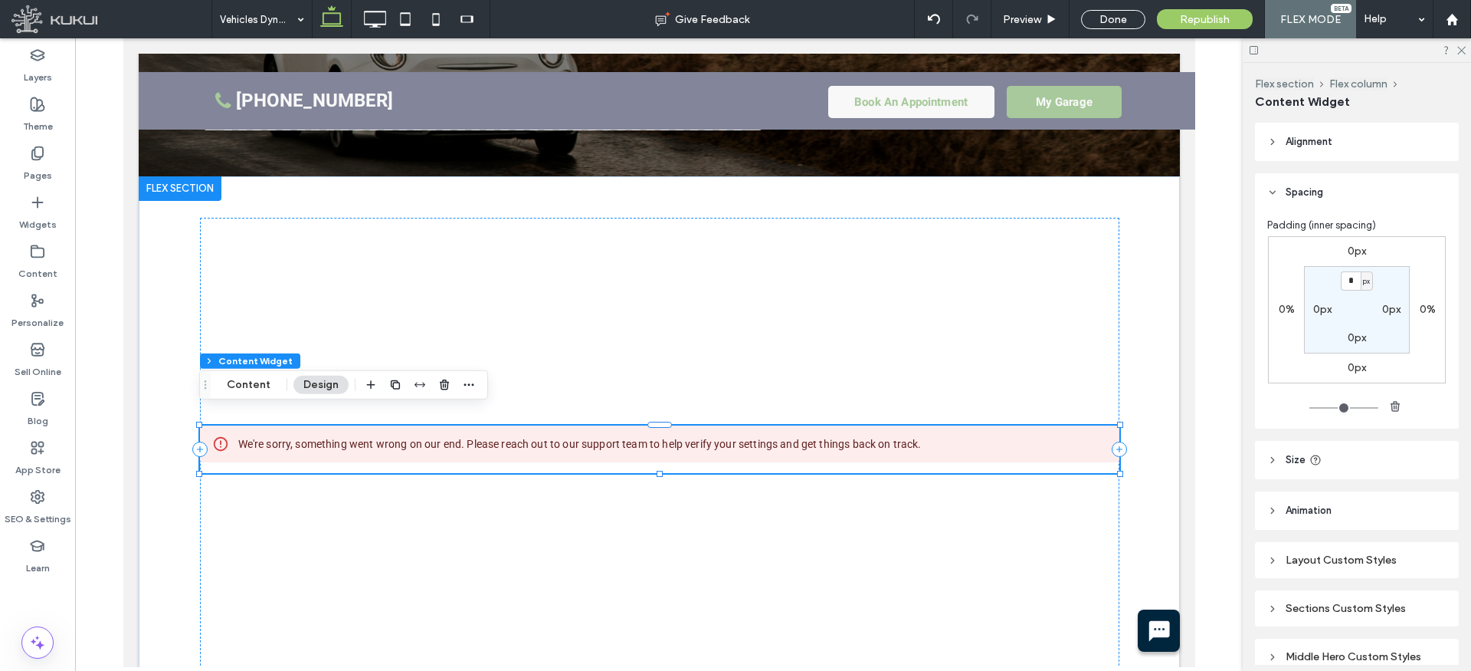
click at [643, 434] on div "We're sorry, something went wrong on our end. Please reach out to our support t…" at bounding box center [580, 444] width 684 height 28
click at [467, 385] on icon "button" at bounding box center [469, 385] width 12 height 12
click at [462, 479] on span "Connect to Data" at bounding box center [435, 476] width 86 height 13
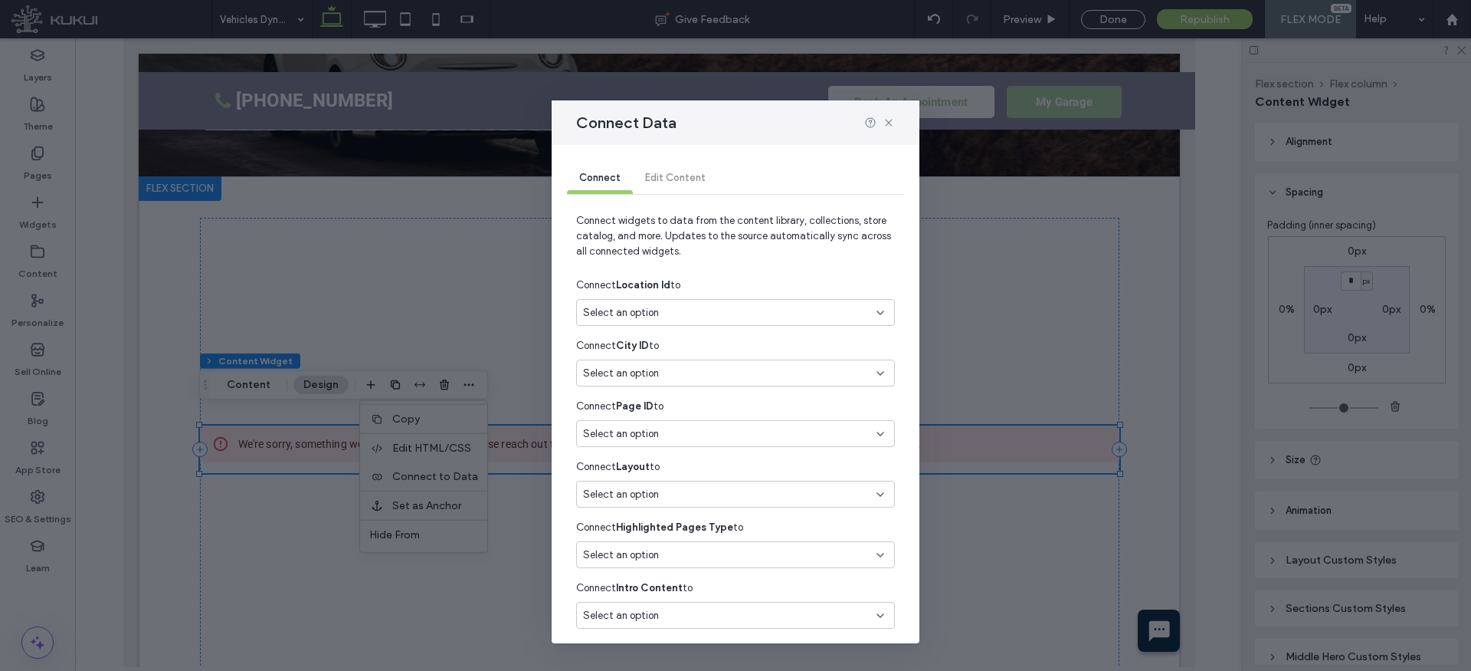
click at [686, 317] on div "Select an option" at bounding box center [726, 312] width 287 height 15
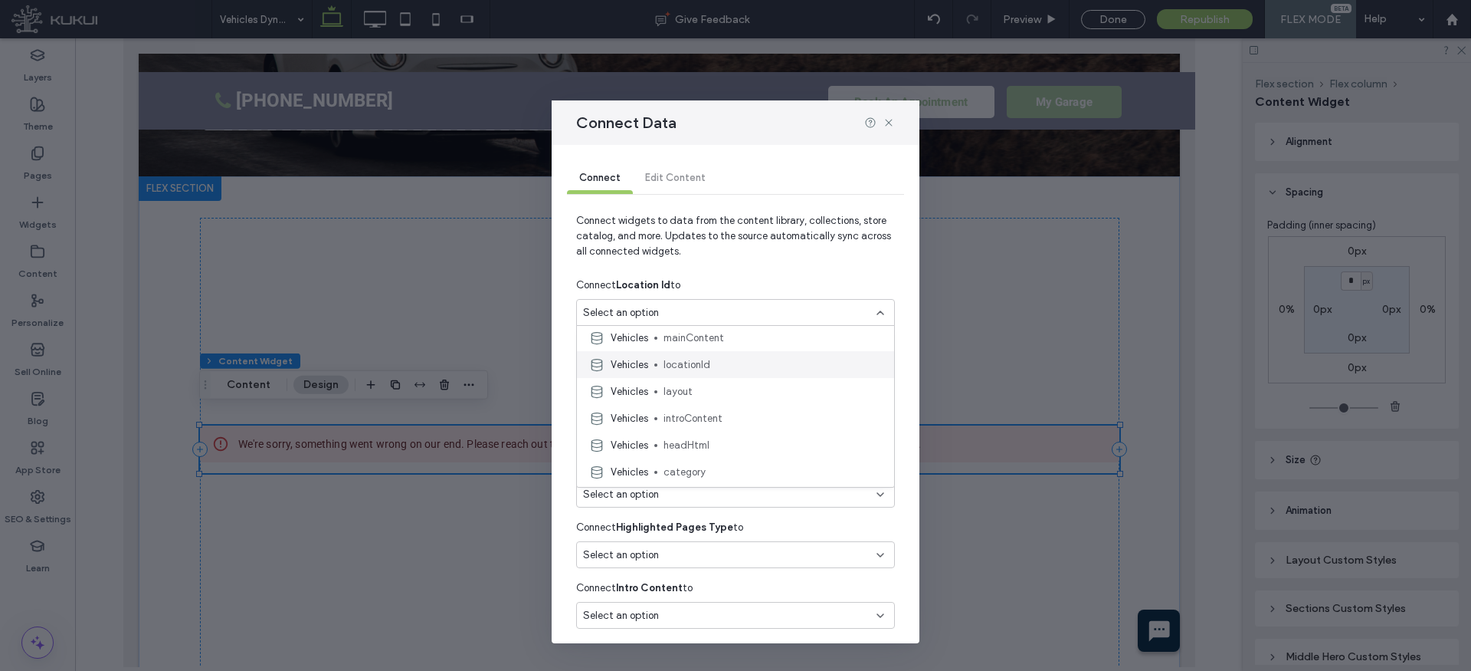
scroll to position [244, 0]
click at [703, 360] on span "locationId" at bounding box center [773, 363] width 218 height 15
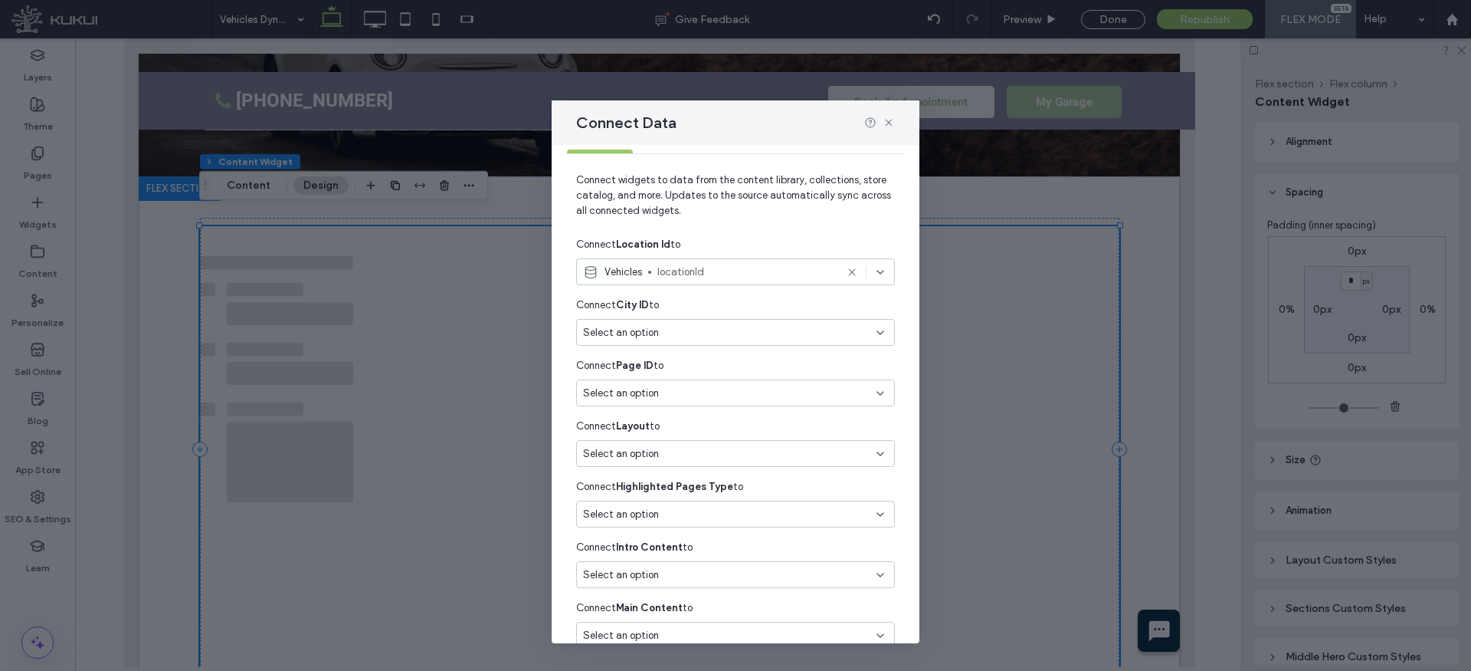
scroll to position [48, 0]
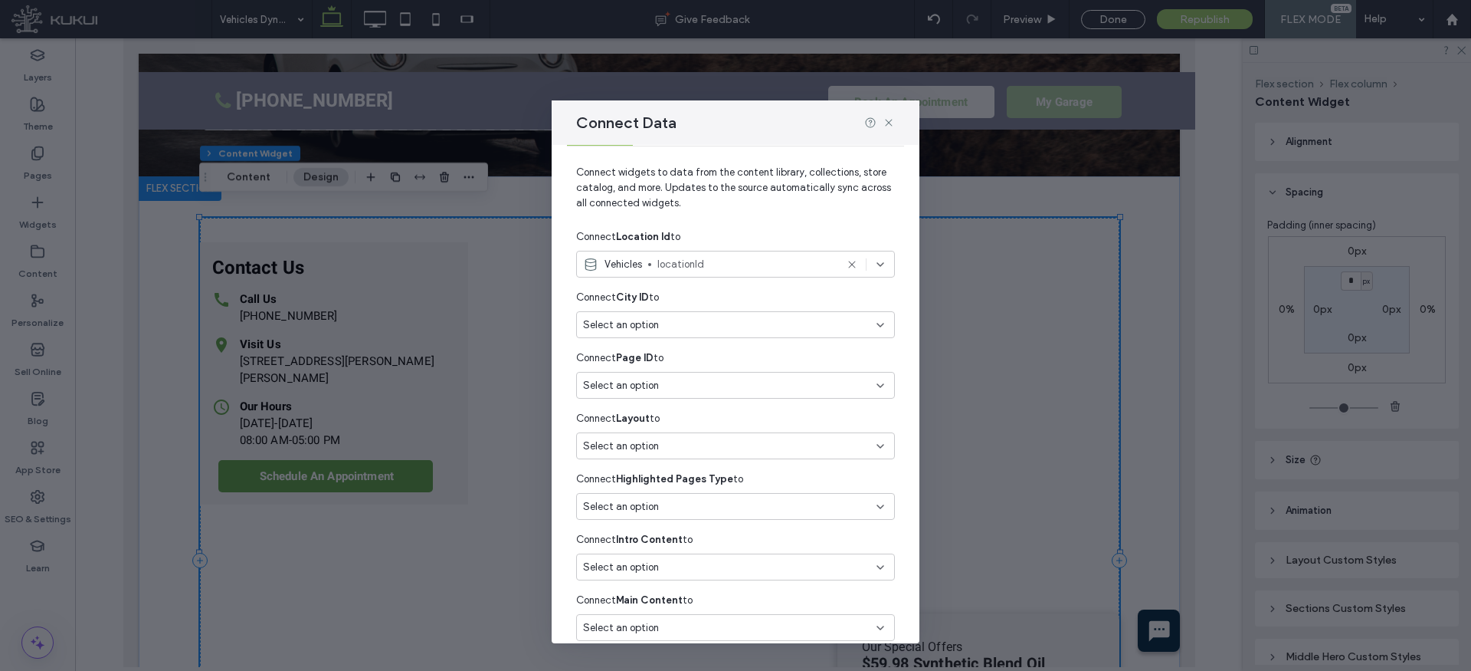
click at [671, 443] on div "Select an option" at bounding box center [726, 445] width 287 height 15
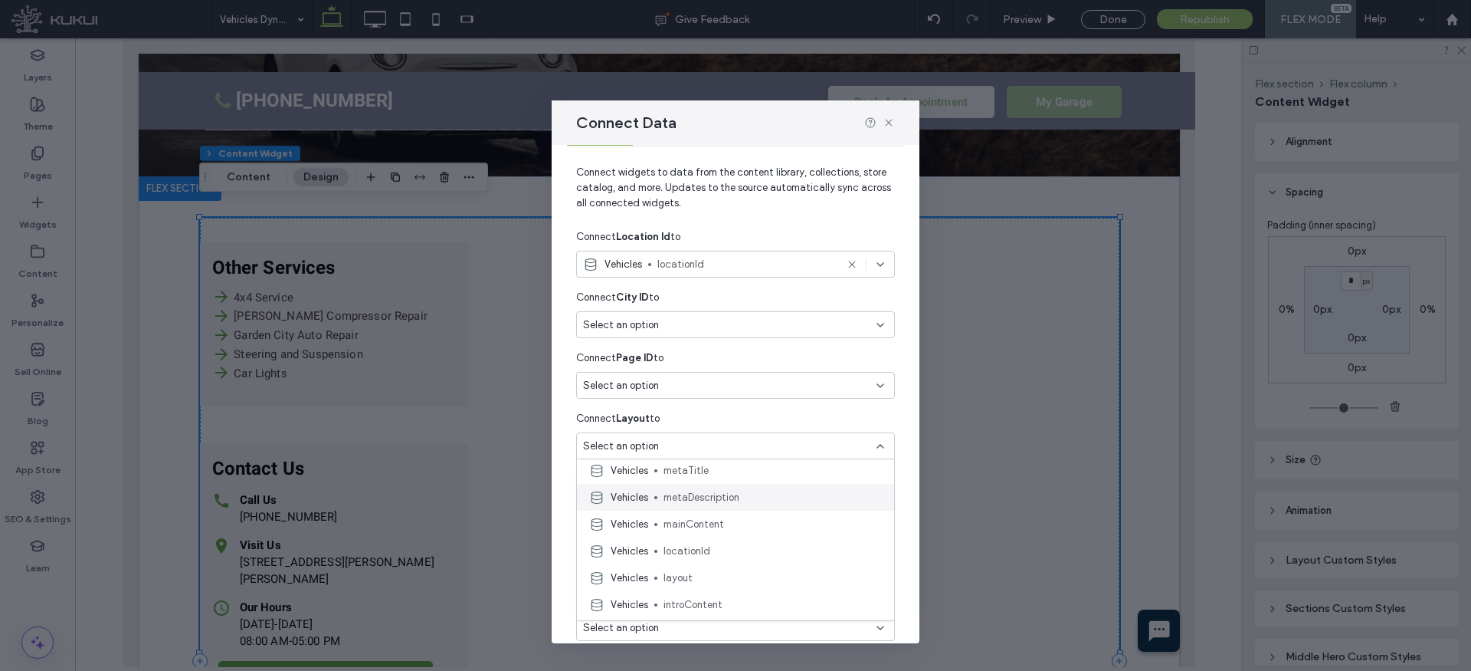
scroll to position [193, 0]
click at [673, 579] on span "layout" at bounding box center [773, 574] width 218 height 15
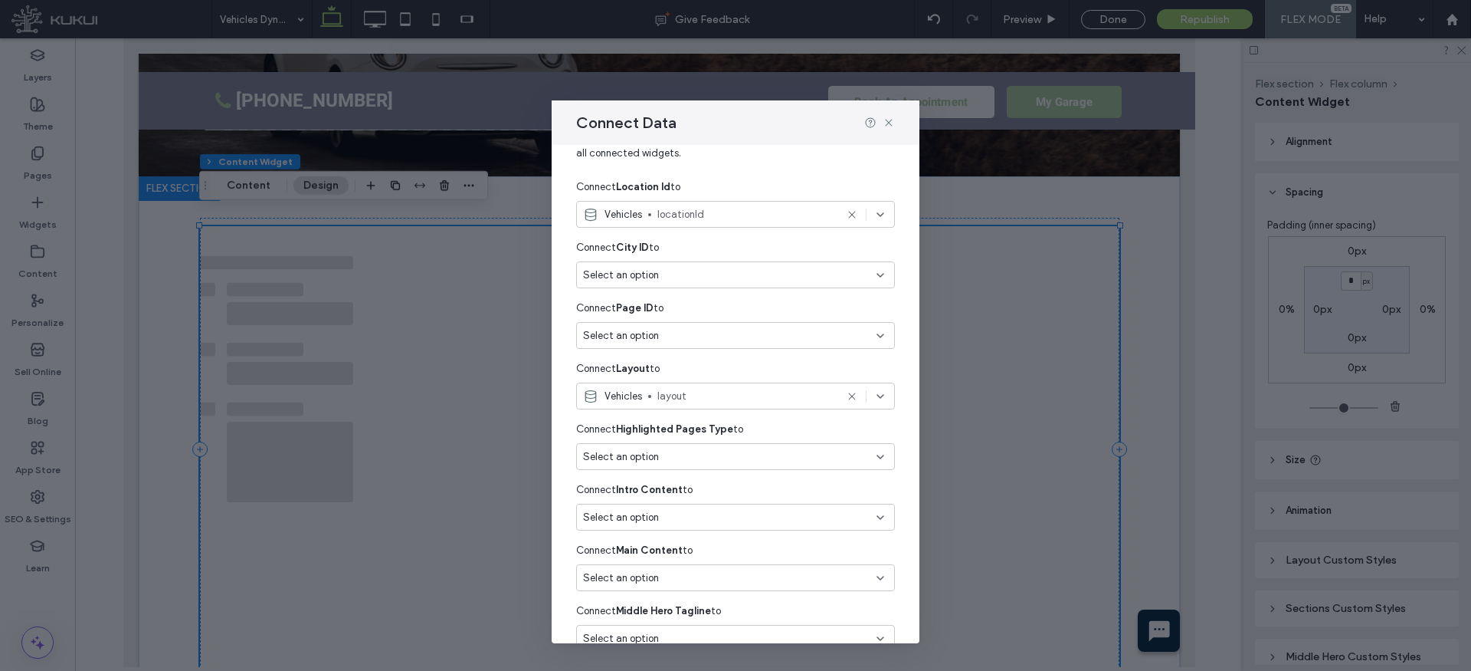
scroll to position [110, 0]
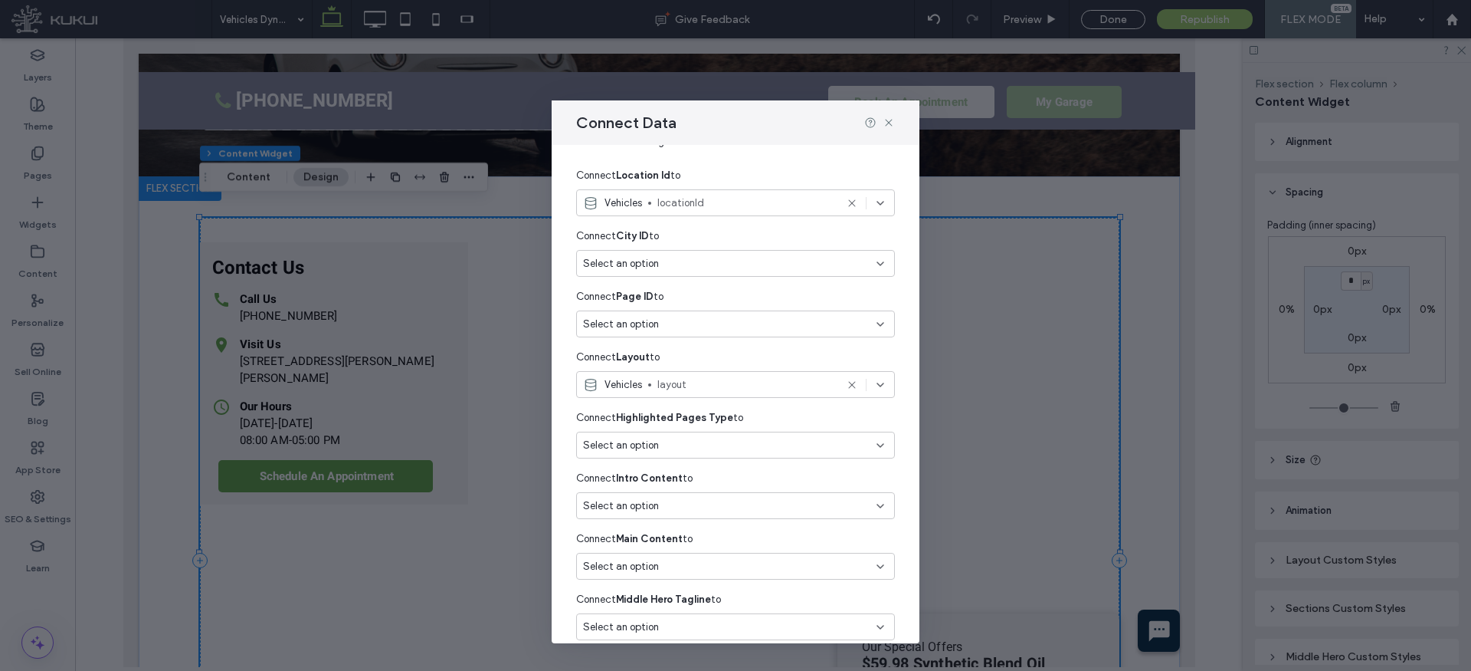
click at [705, 444] on div "Select an option" at bounding box center [726, 445] width 287 height 15
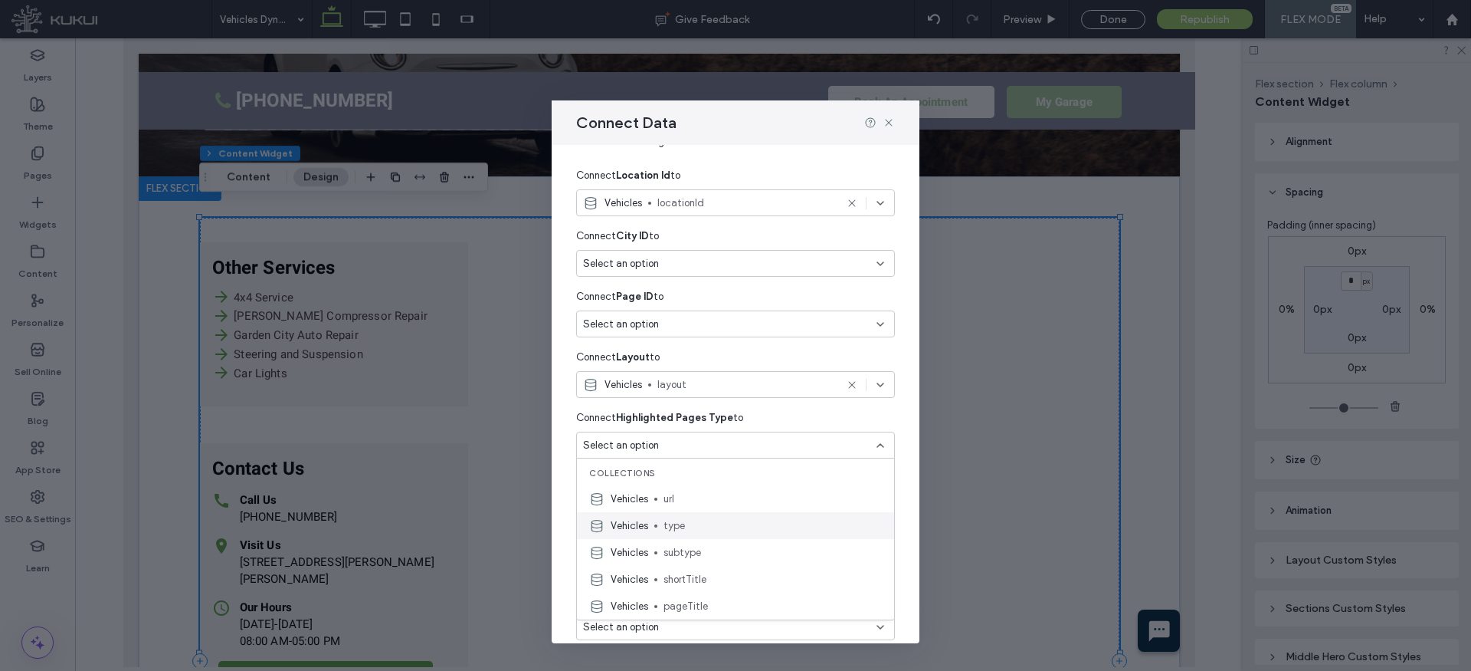
click at [703, 529] on span "type" at bounding box center [773, 525] width 218 height 15
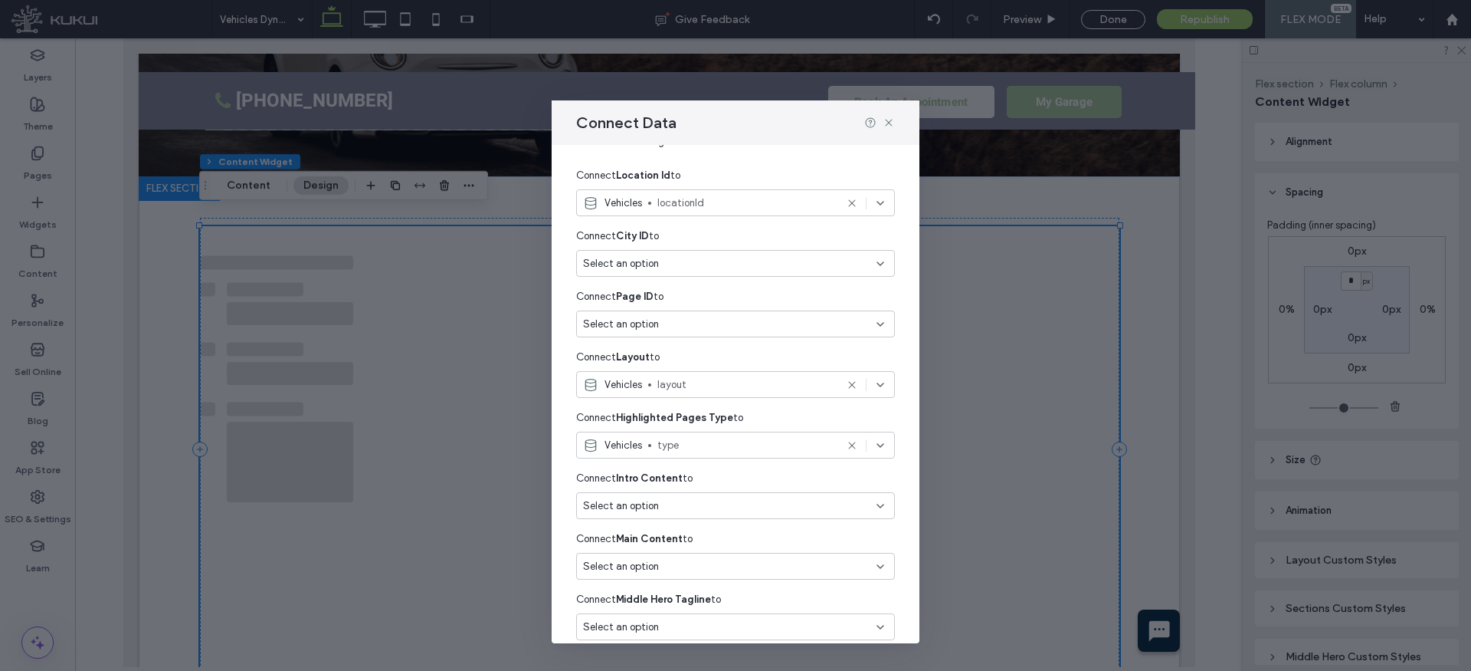
click at [687, 498] on div "Select an option" at bounding box center [726, 505] width 287 height 15
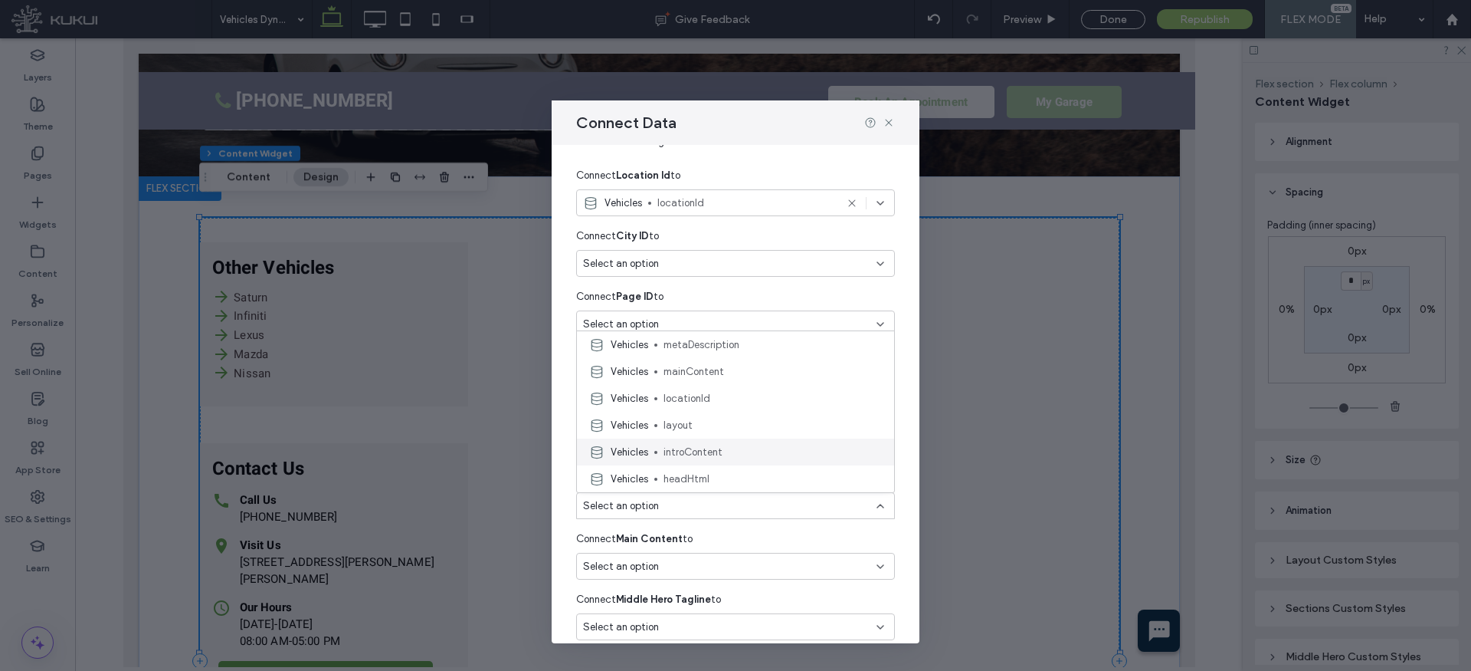
scroll to position [219, 0]
click at [691, 446] on span "introContent" at bounding box center [773, 447] width 218 height 15
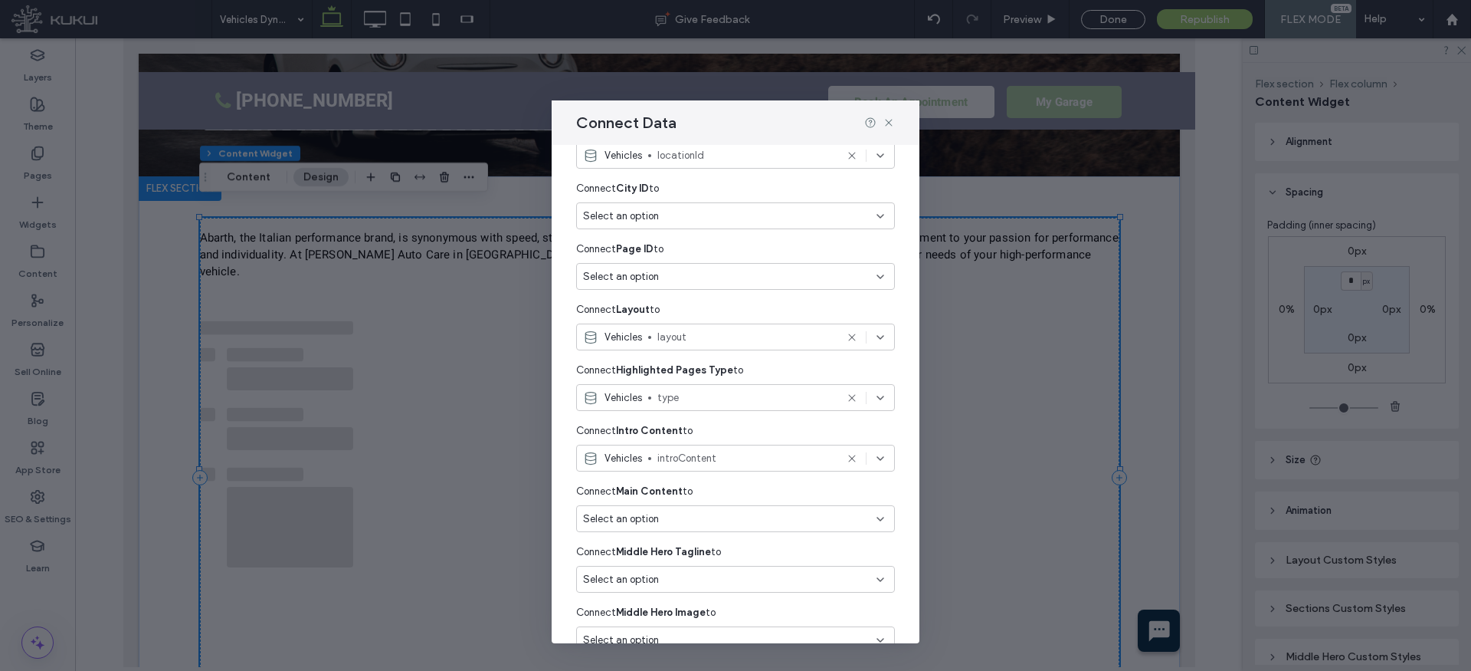
scroll to position [170, 0]
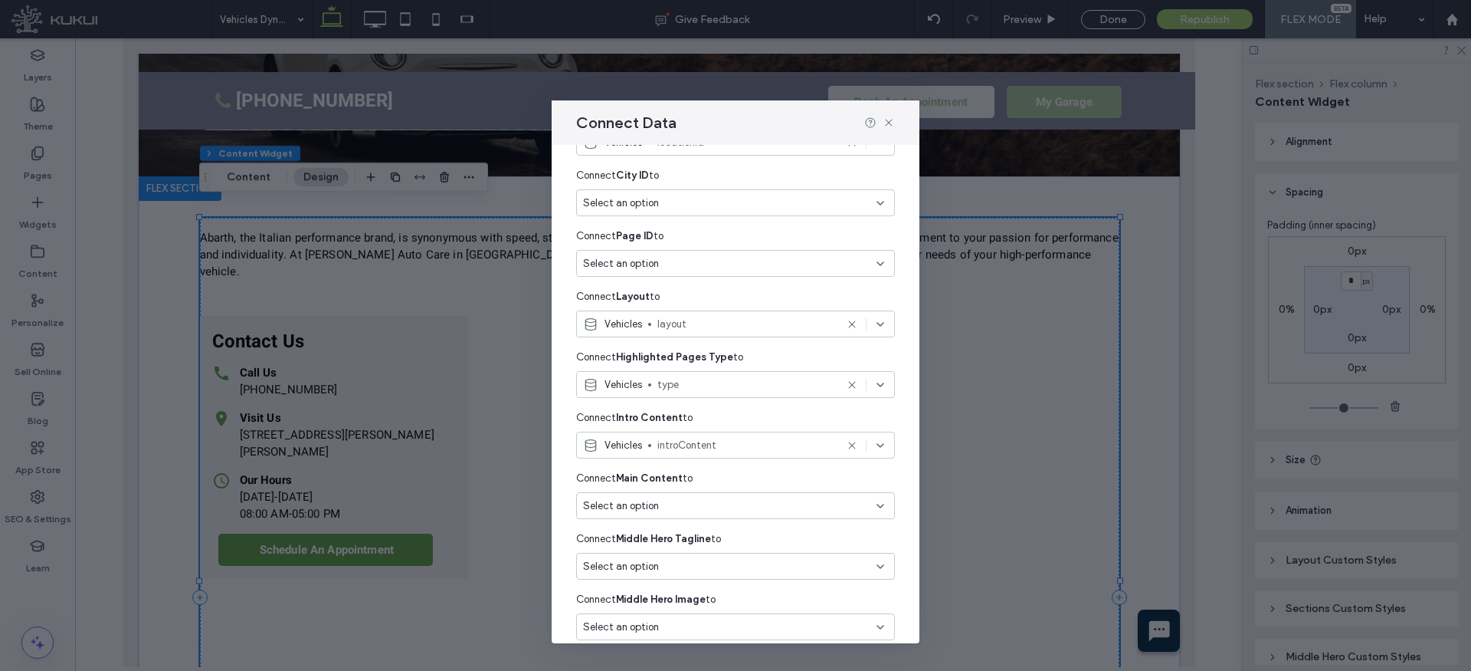
click at [683, 506] on div "Select an option" at bounding box center [726, 505] width 287 height 15
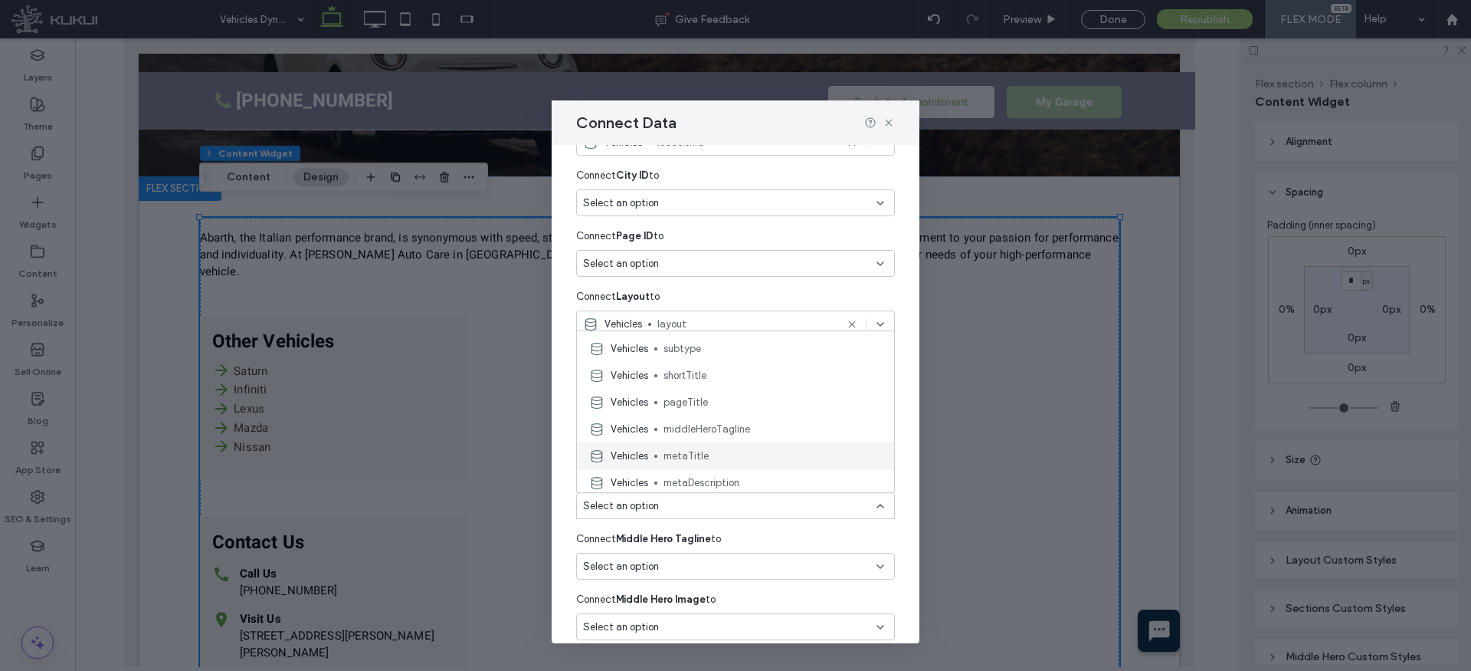
scroll to position [116, 0]
click at [699, 466] on span "mainContent" at bounding box center [773, 469] width 218 height 15
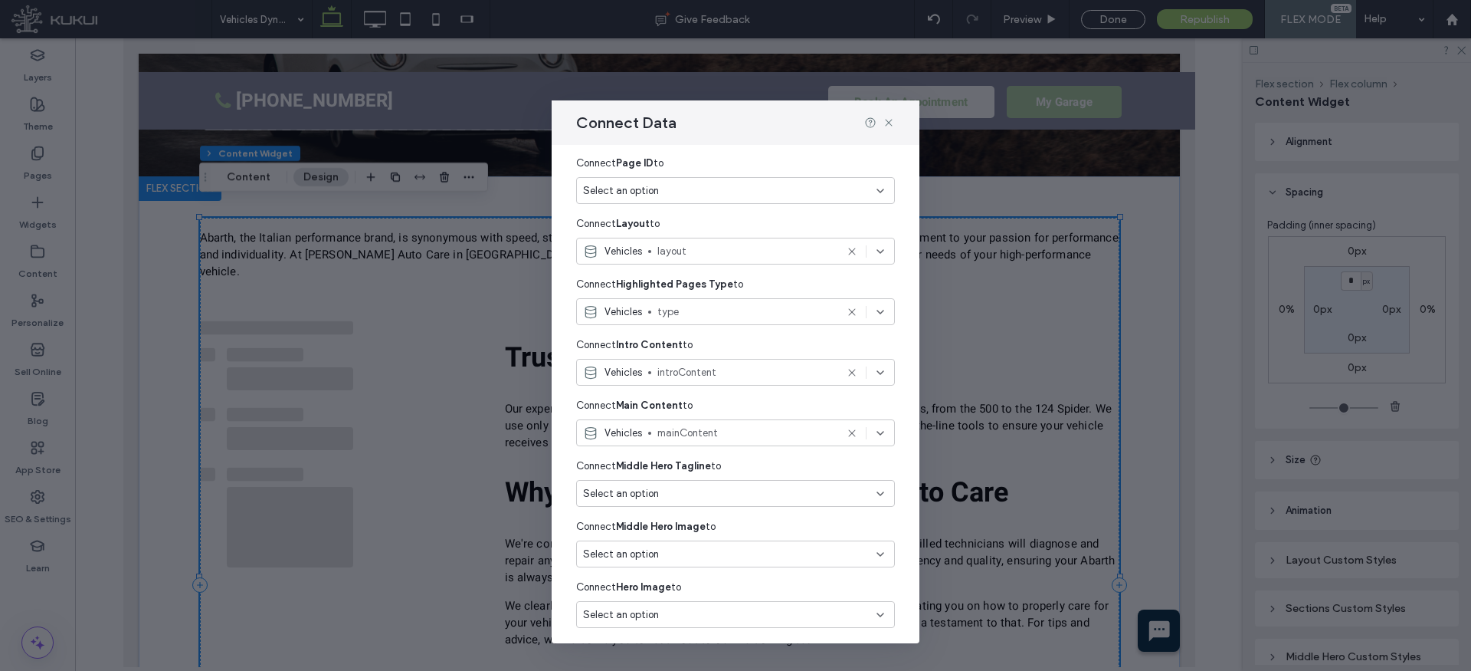
scroll to position [248, 0]
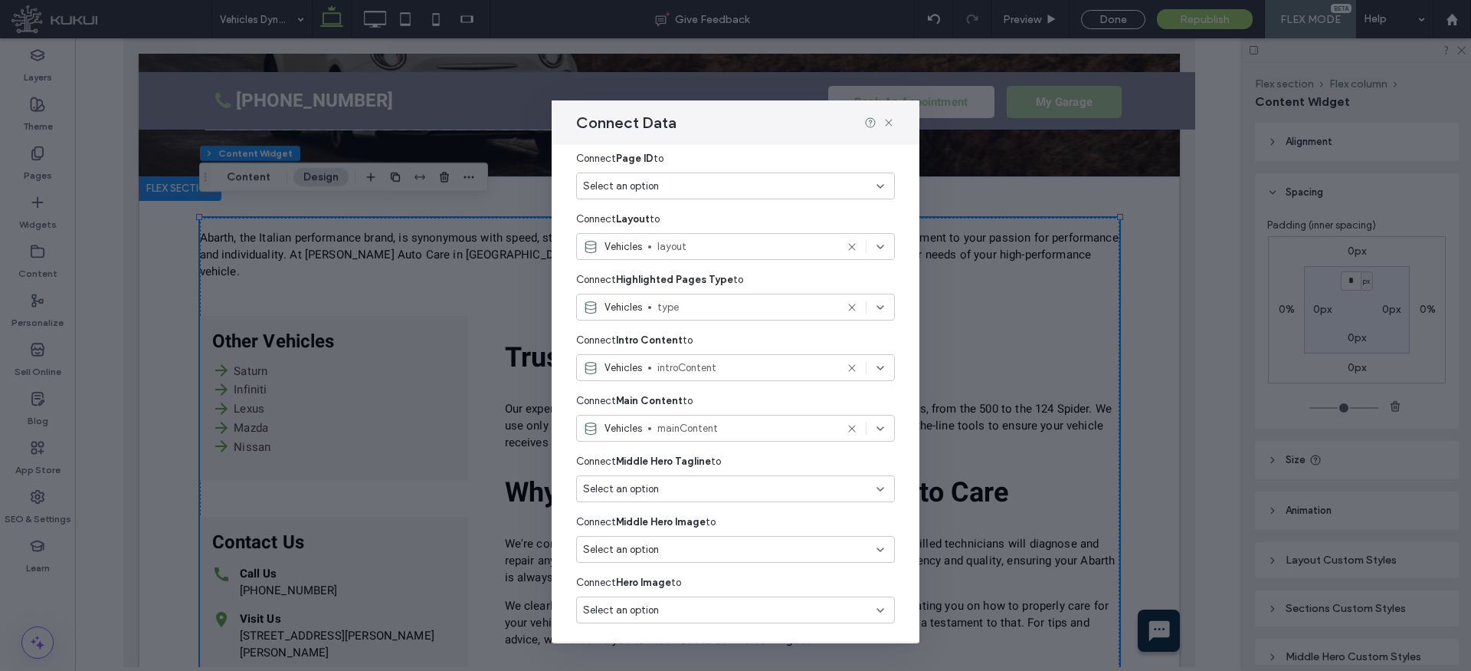
click at [700, 484] on div "Select an option" at bounding box center [726, 488] width 287 height 15
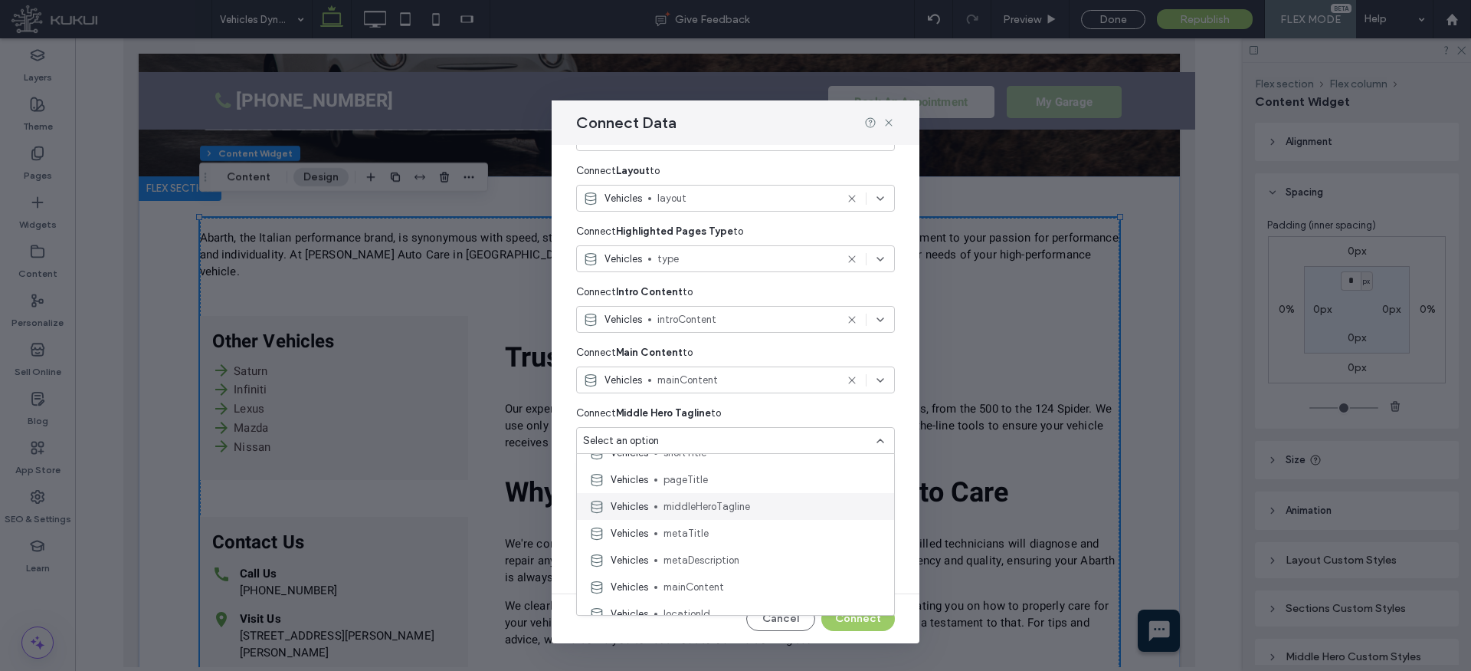
scroll to position [123, 0]
click at [721, 493] on div "Vehicles middleHeroTagline" at bounding box center [735, 504] width 317 height 27
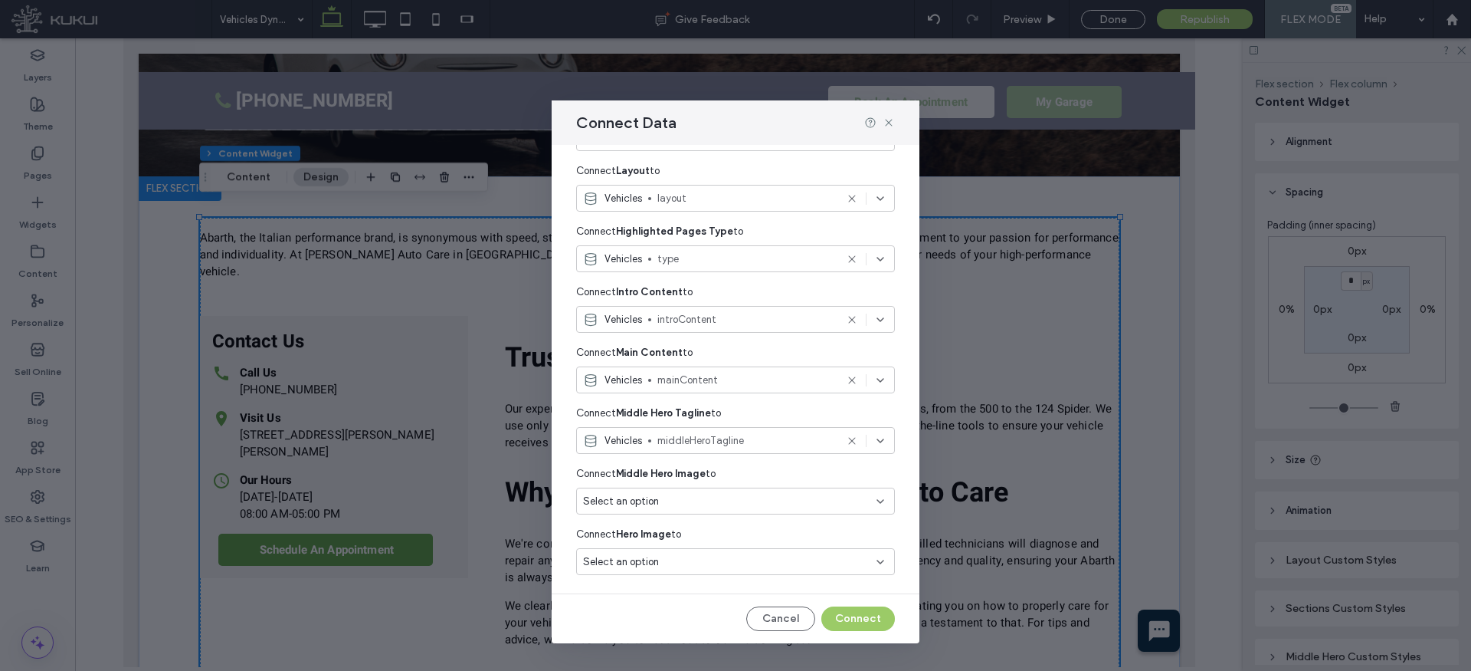
click at [691, 495] on div "Select an option" at bounding box center [726, 501] width 287 height 15
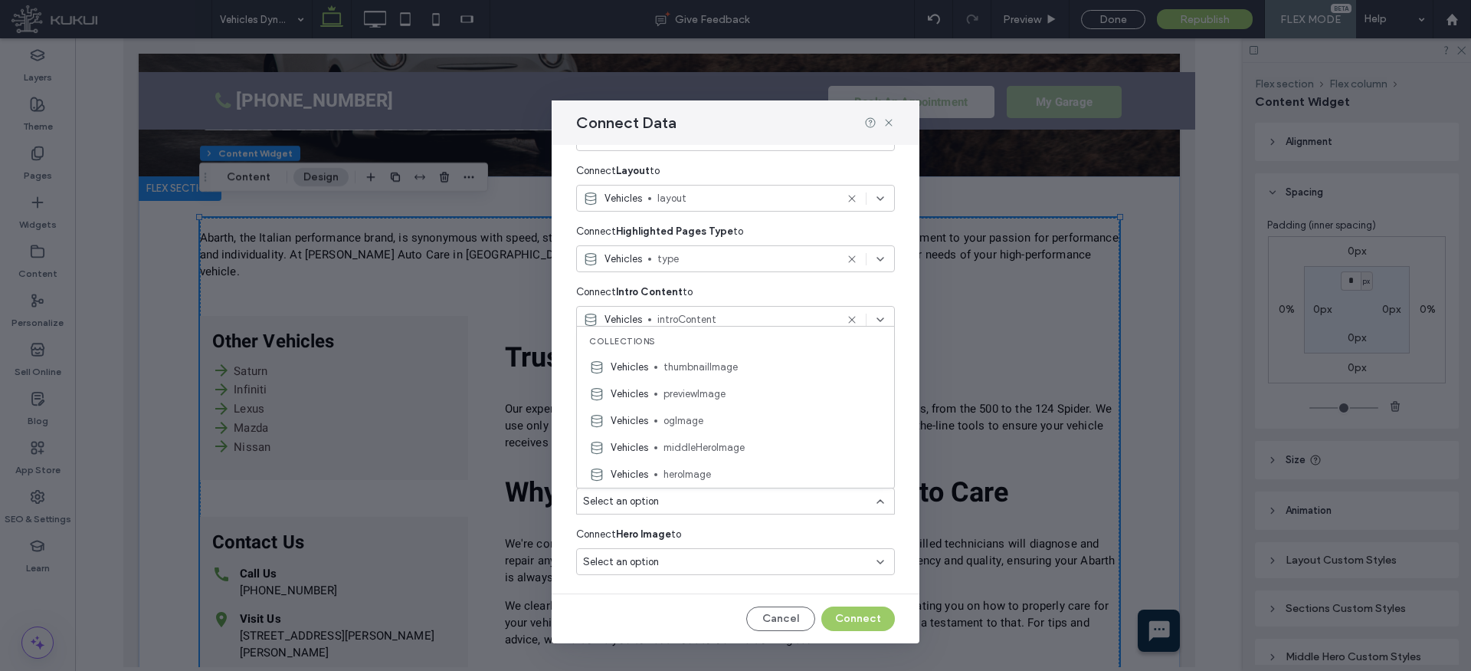
click at [695, 471] on span "heroImage" at bounding box center [773, 474] width 218 height 15
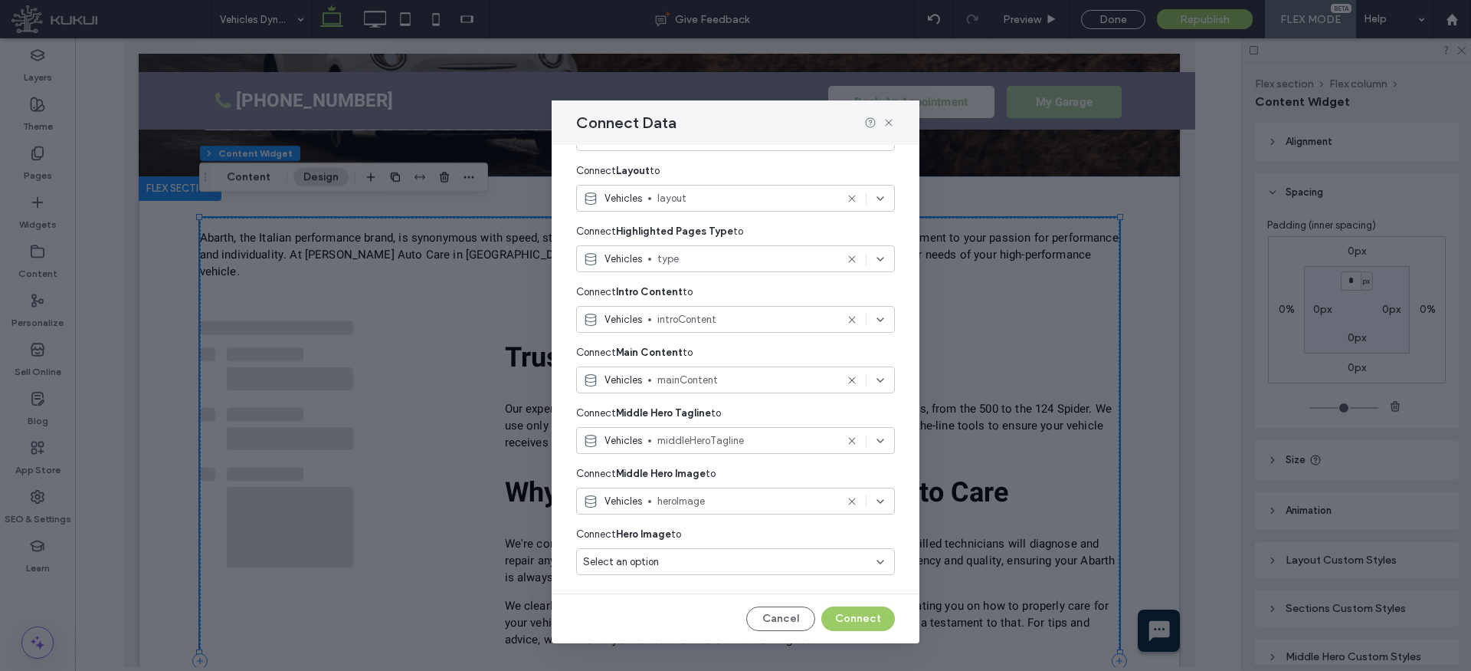
click at [683, 559] on div "Select an option" at bounding box center [726, 561] width 287 height 15
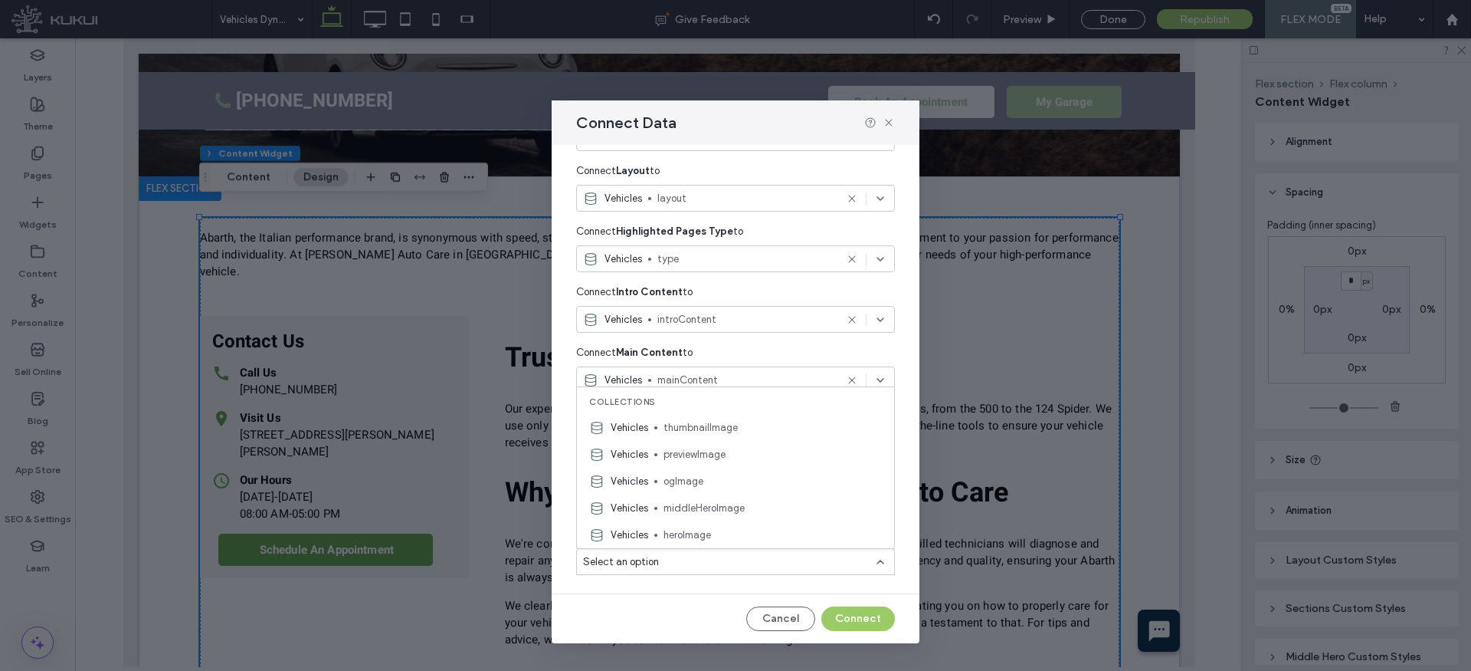
click at [687, 530] on span "heroImage" at bounding box center [773, 534] width 218 height 15
click at [873, 620] on button "Connect" at bounding box center [858, 618] width 74 height 25
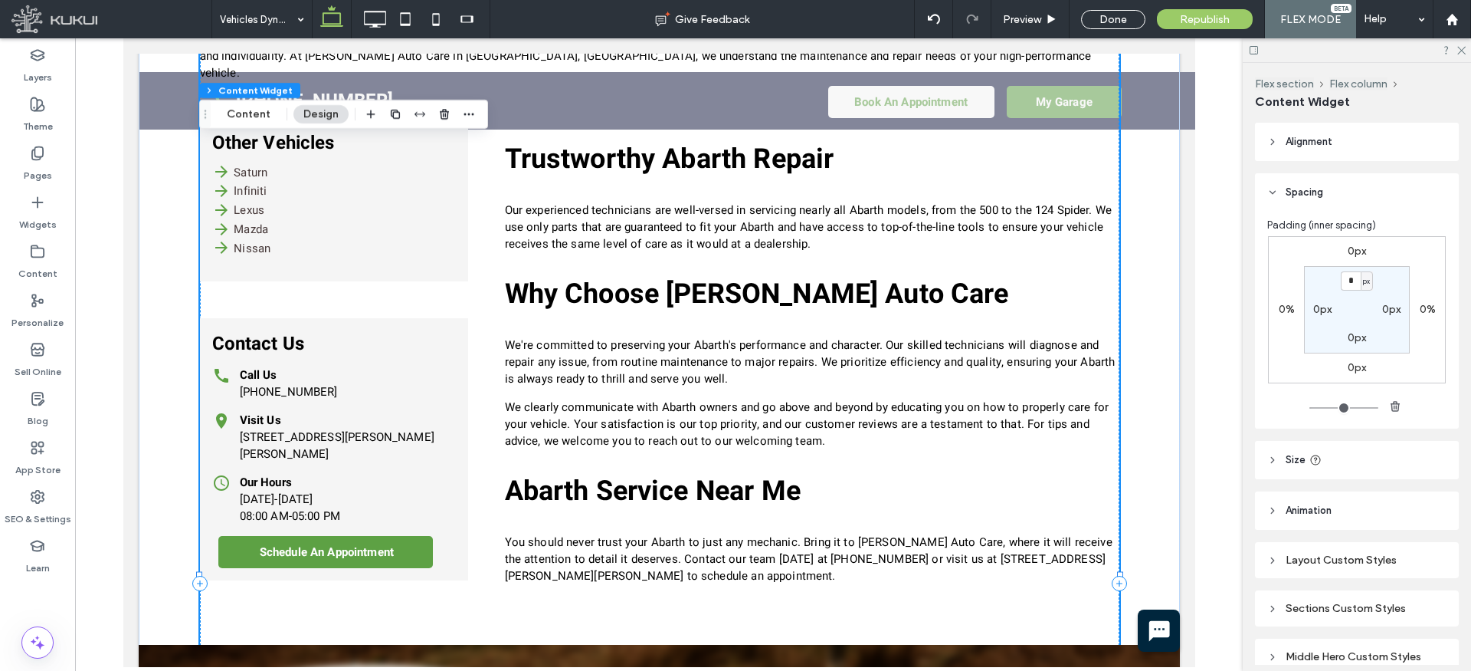
scroll to position [646, 0]
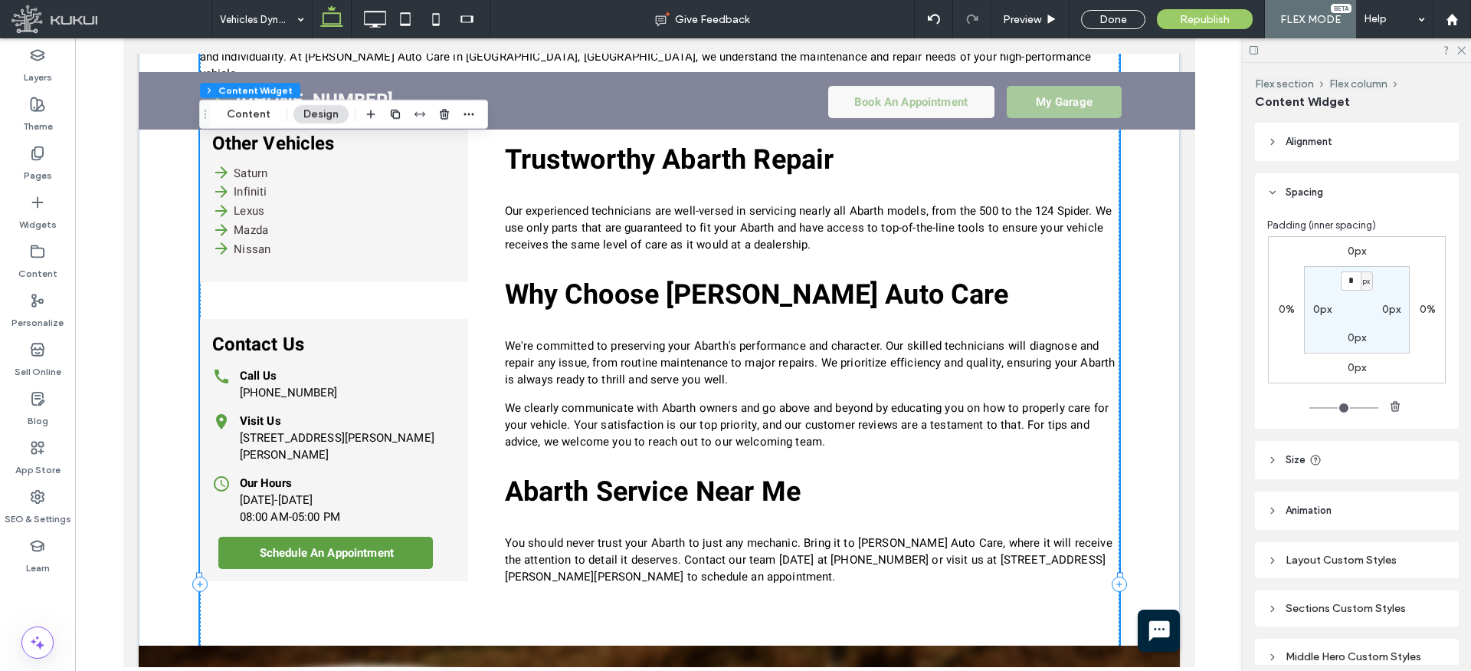
click at [1322, 307] on label "0px" at bounding box center [1322, 309] width 18 height 13
type input "**"
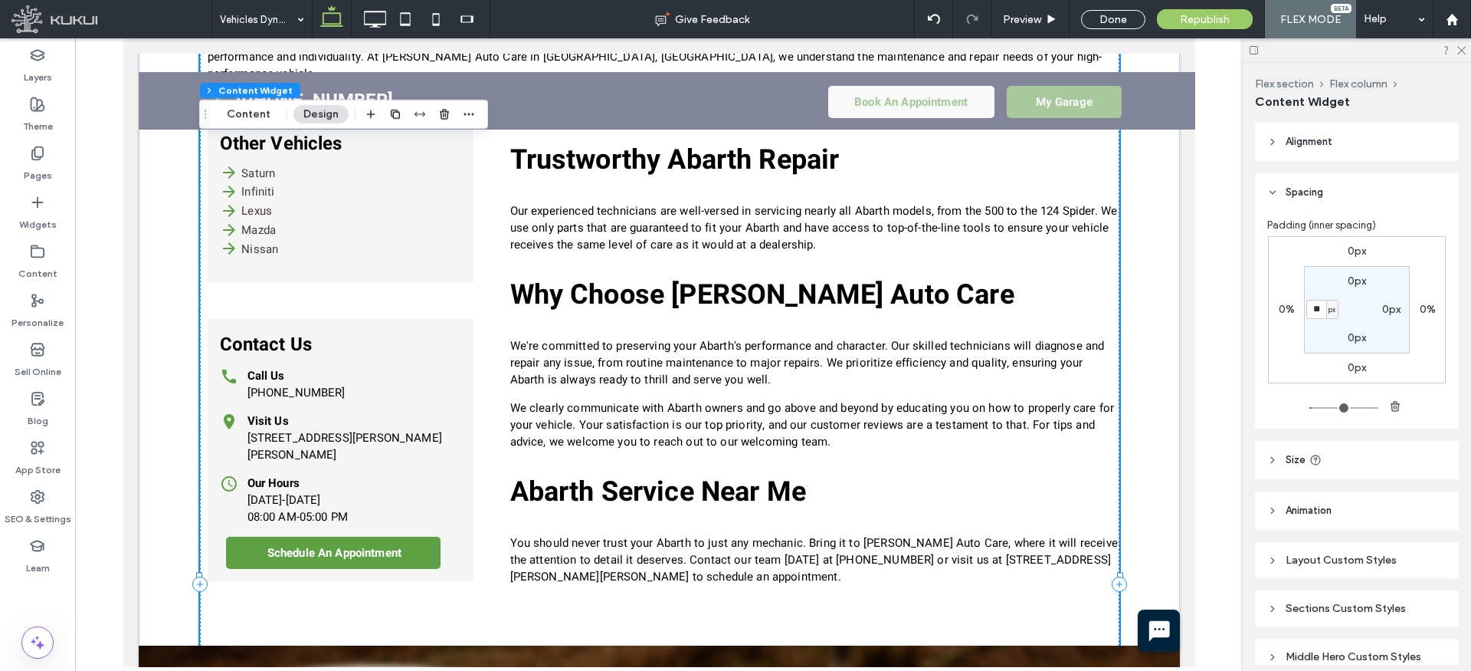
click at [1392, 305] on label "0px" at bounding box center [1391, 309] width 18 height 13
type input "*"
type input "**"
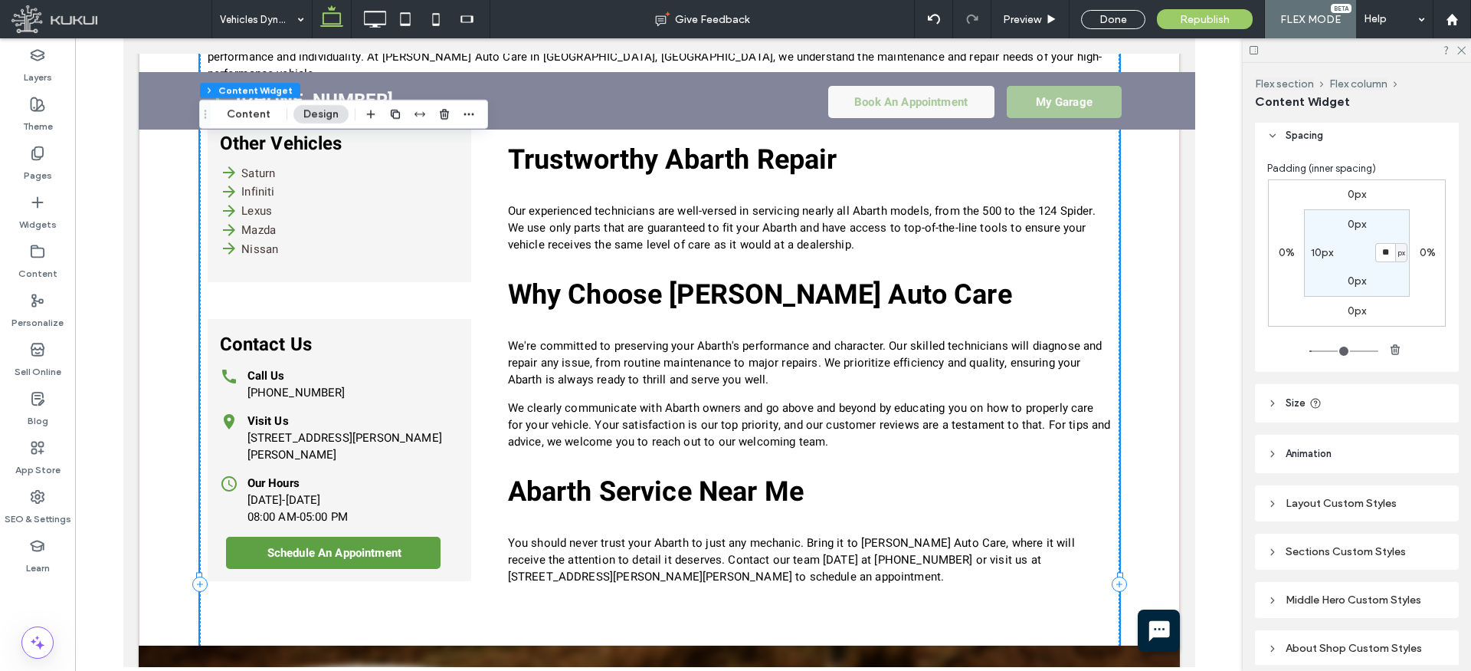
scroll to position [99, 0]
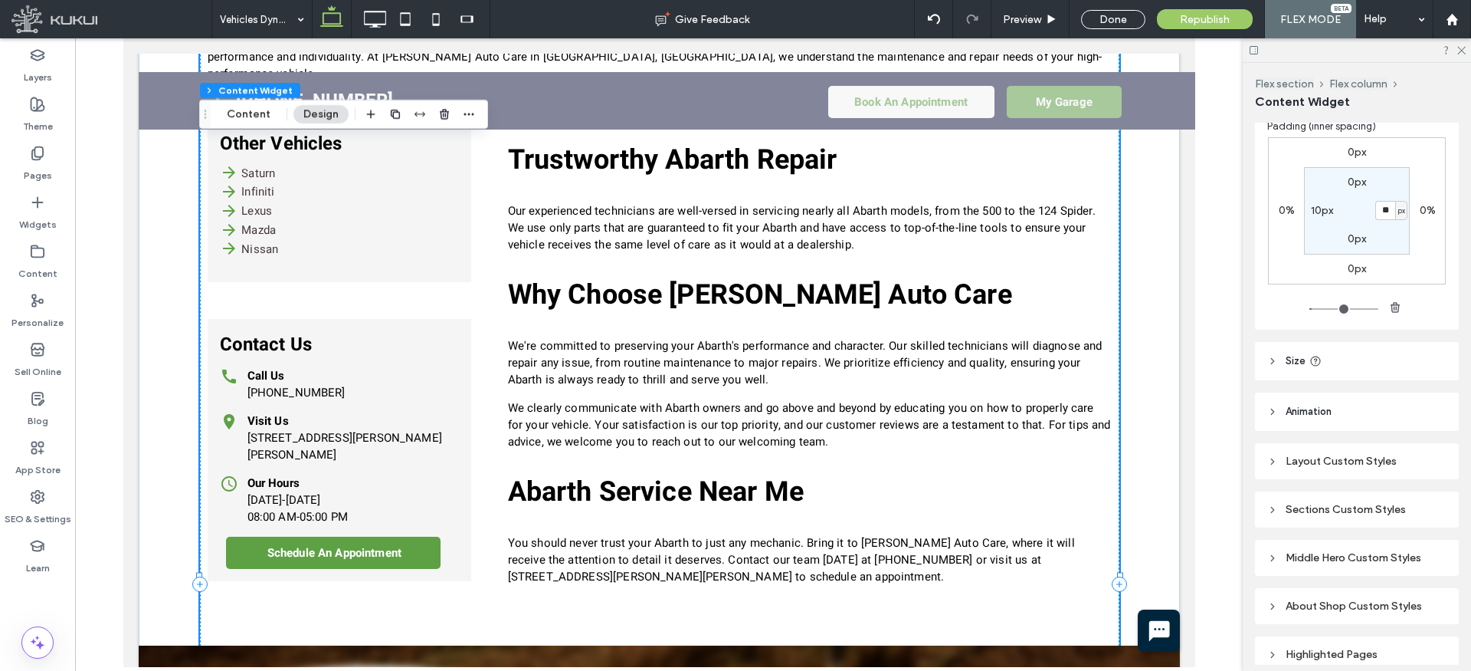
click at [1315, 464] on div "Layout Custom Styles" at bounding box center [1356, 460] width 179 height 13
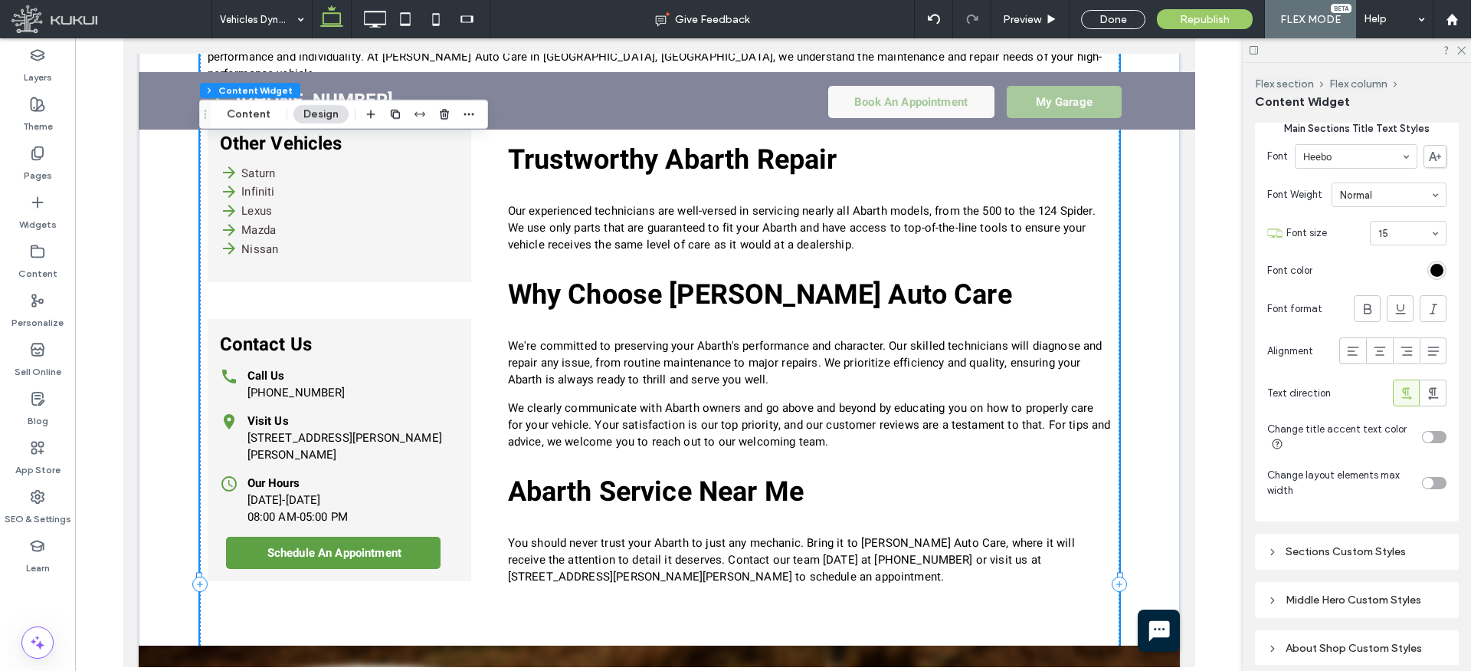
scroll to position [609, 0]
click at [1434, 471] on div "toggle" at bounding box center [1434, 477] width 25 height 12
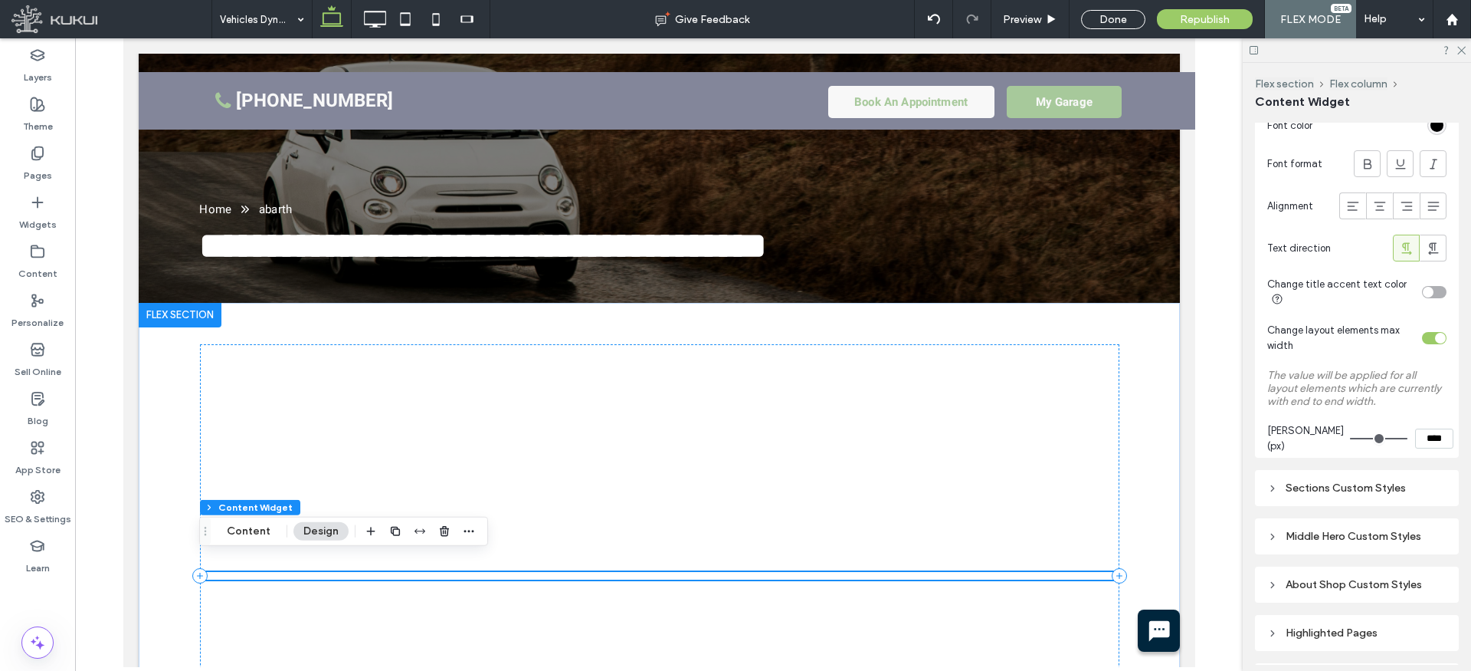
scroll to position [820, 0]
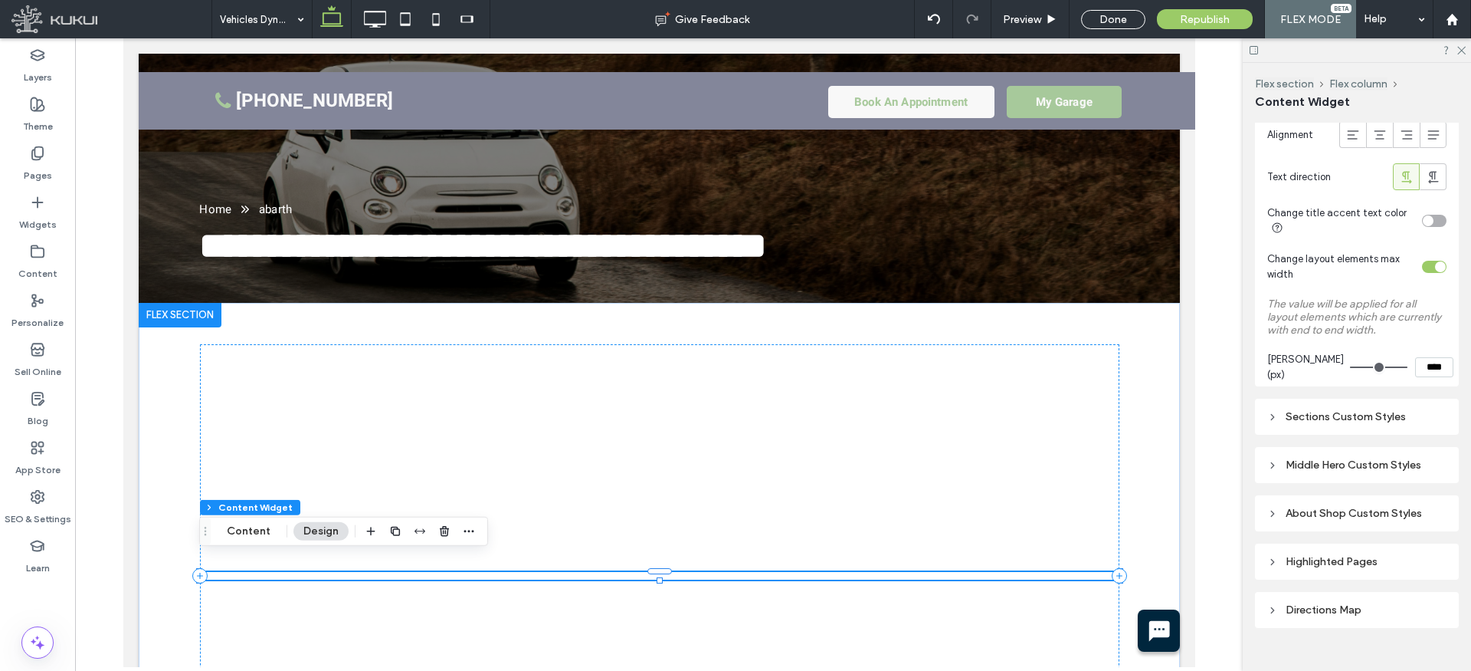
drag, startPoint x: 1296, startPoint y: 418, endPoint x: 1327, endPoint y: 438, distance: 37.6
click at [1296, 418] on div "Sections Custom Styles" at bounding box center [1356, 416] width 179 height 13
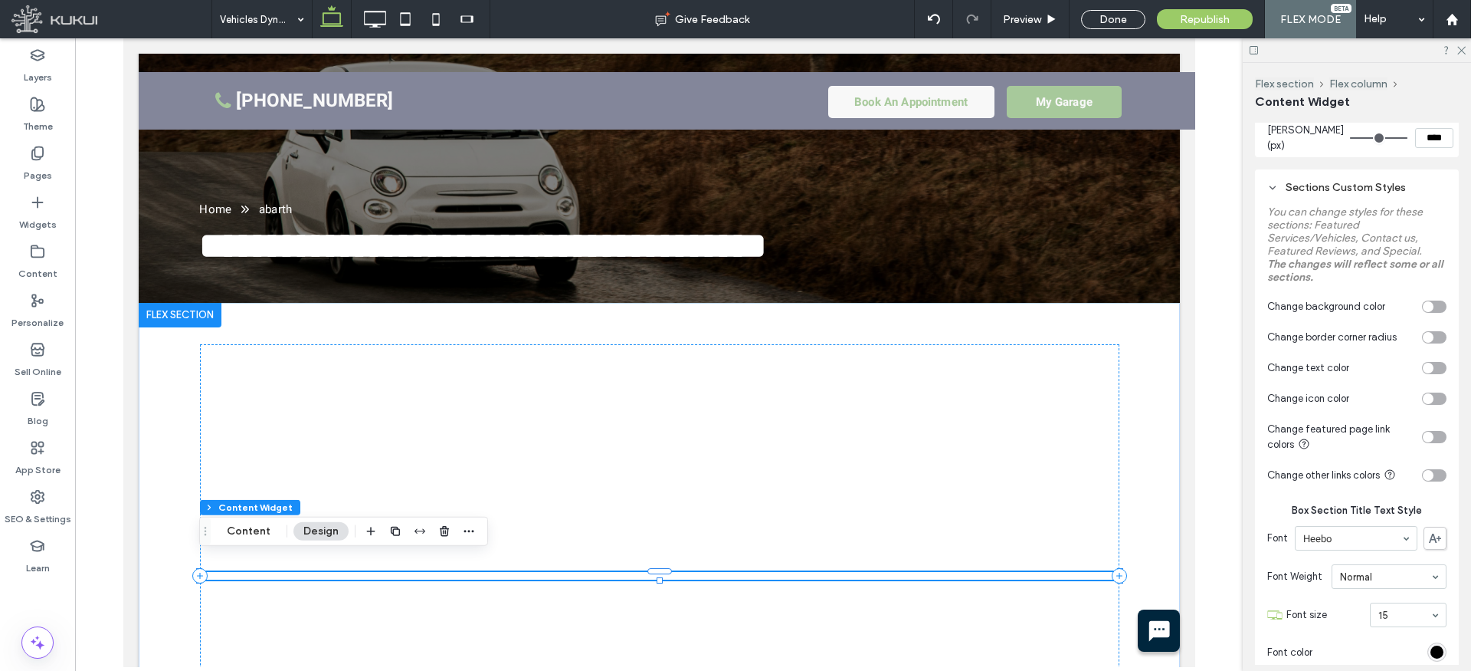
scroll to position [1048, 0]
click at [1430, 437] on div "toggle" at bounding box center [1428, 438] width 11 height 11
click at [1437, 513] on div "#000000" at bounding box center [1437, 513] width 13 height 13
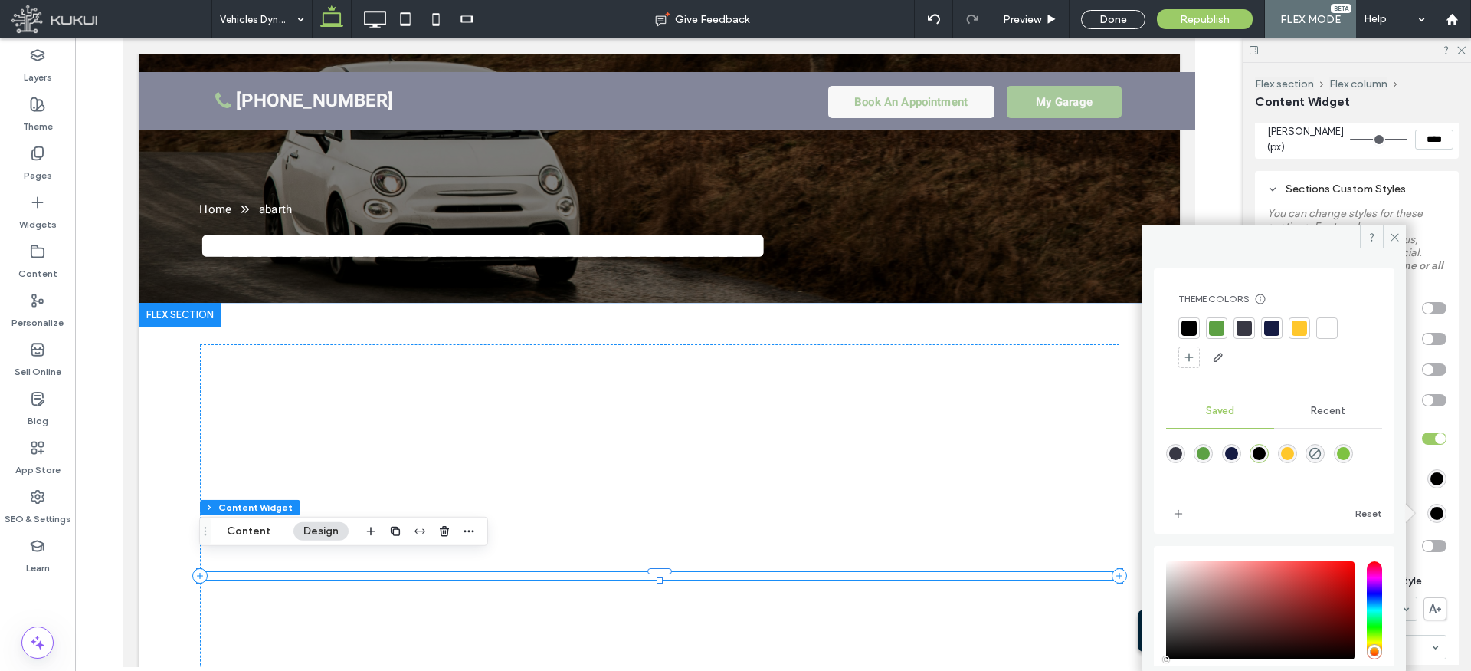
click at [1303, 575] on div "saturation and value" at bounding box center [1260, 610] width 189 height 98
type input "*******"
click at [1392, 229] on span at bounding box center [1394, 236] width 23 height 23
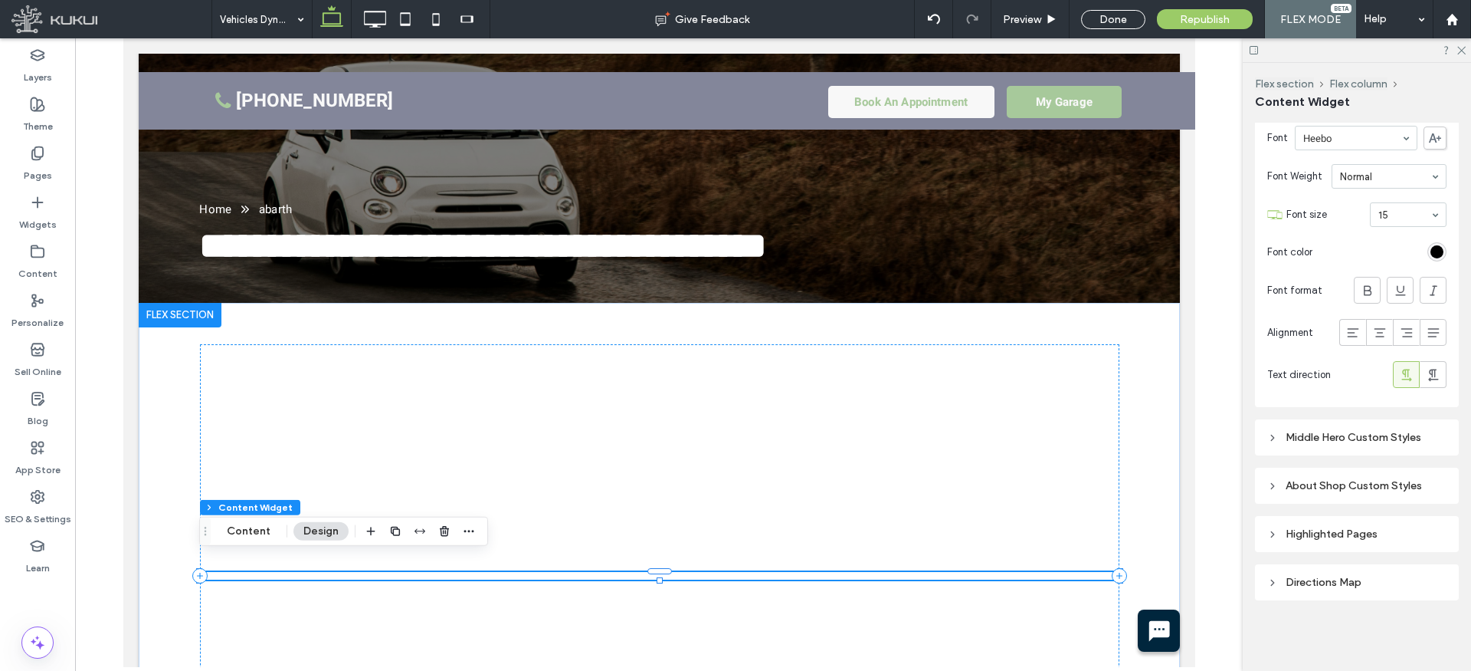
scroll to position [1828, 0]
click at [1320, 431] on div "Middle Hero Custom Styles" at bounding box center [1356, 432] width 179 height 13
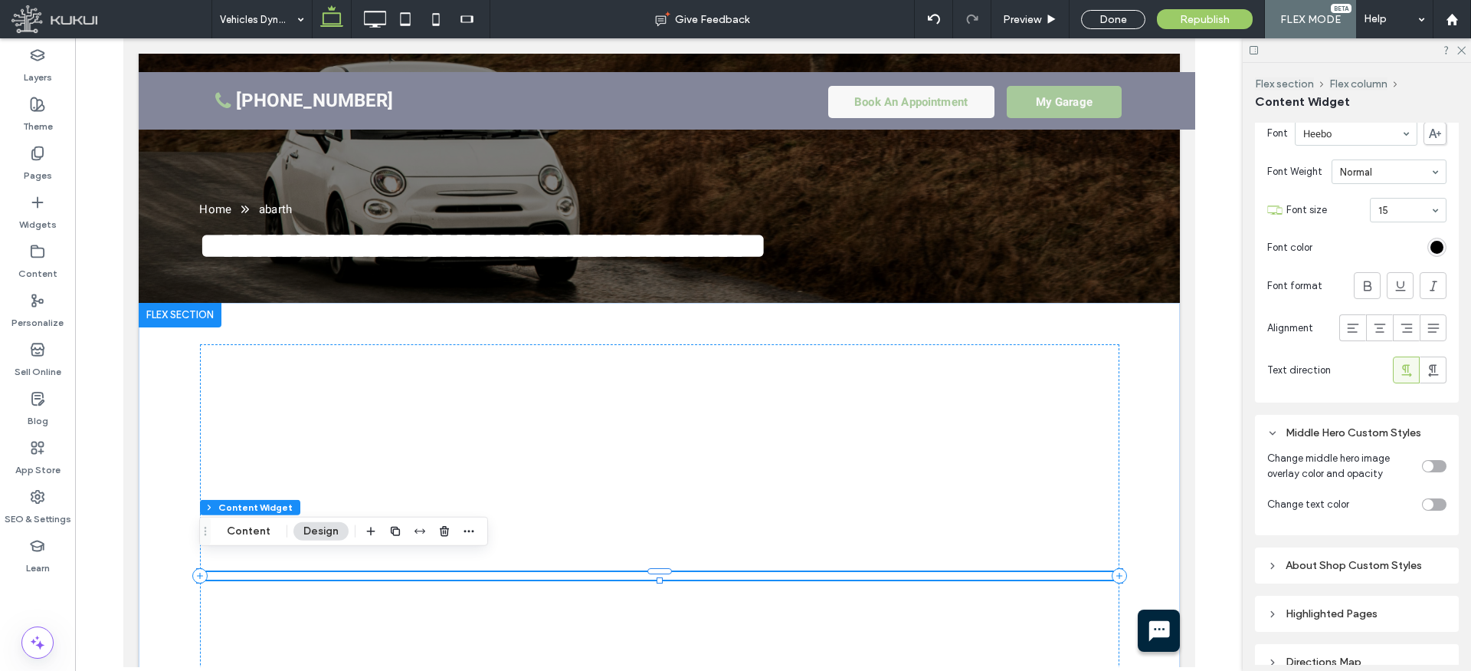
click at [1427, 462] on div "toggle" at bounding box center [1428, 466] width 11 height 11
type input "**"
click at [1366, 546] on input "range" at bounding box center [1366, 547] width 69 height 2
type input "**"
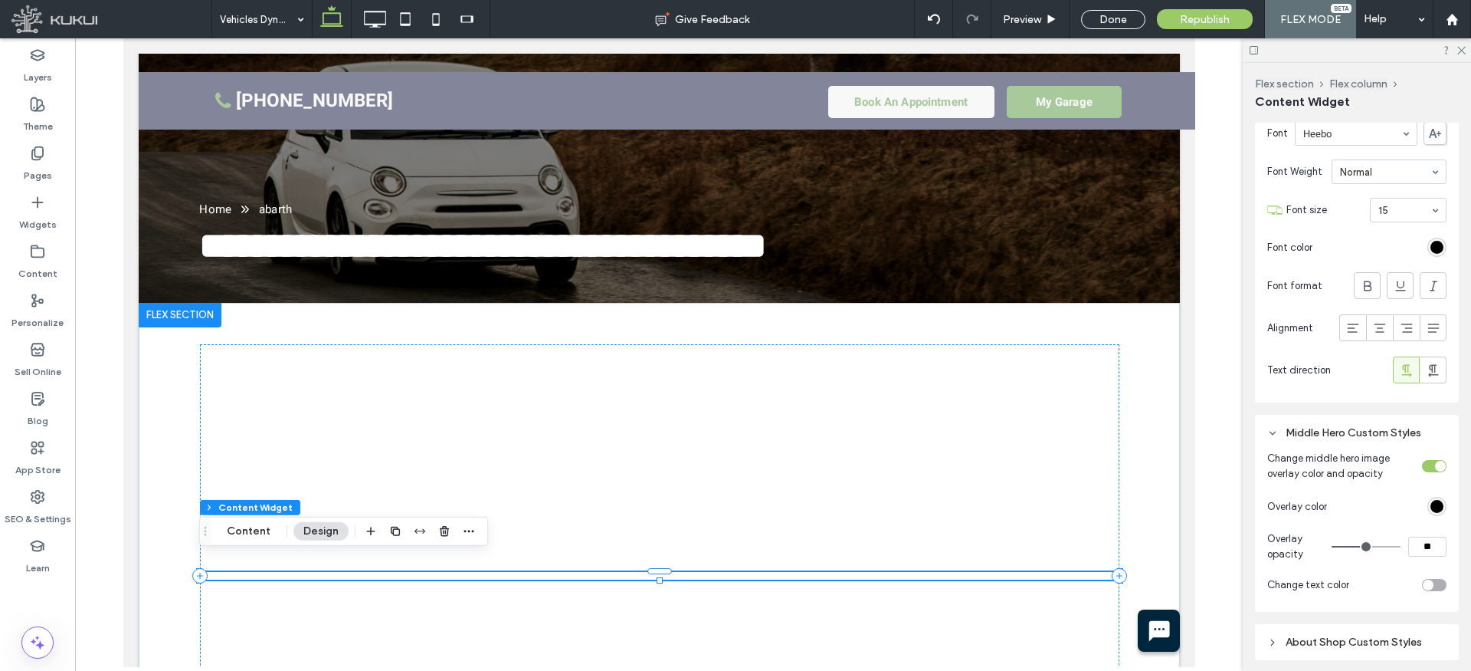
type input "**"
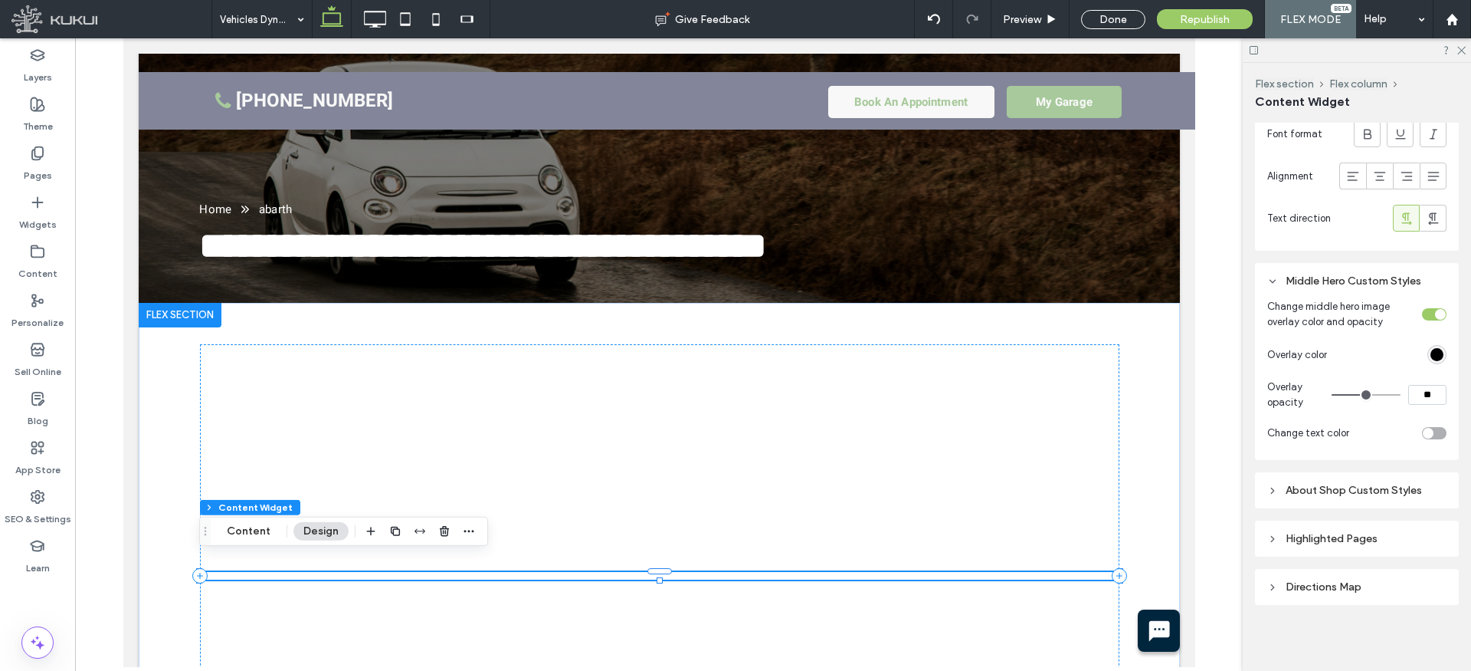
scroll to position [1989, 0]
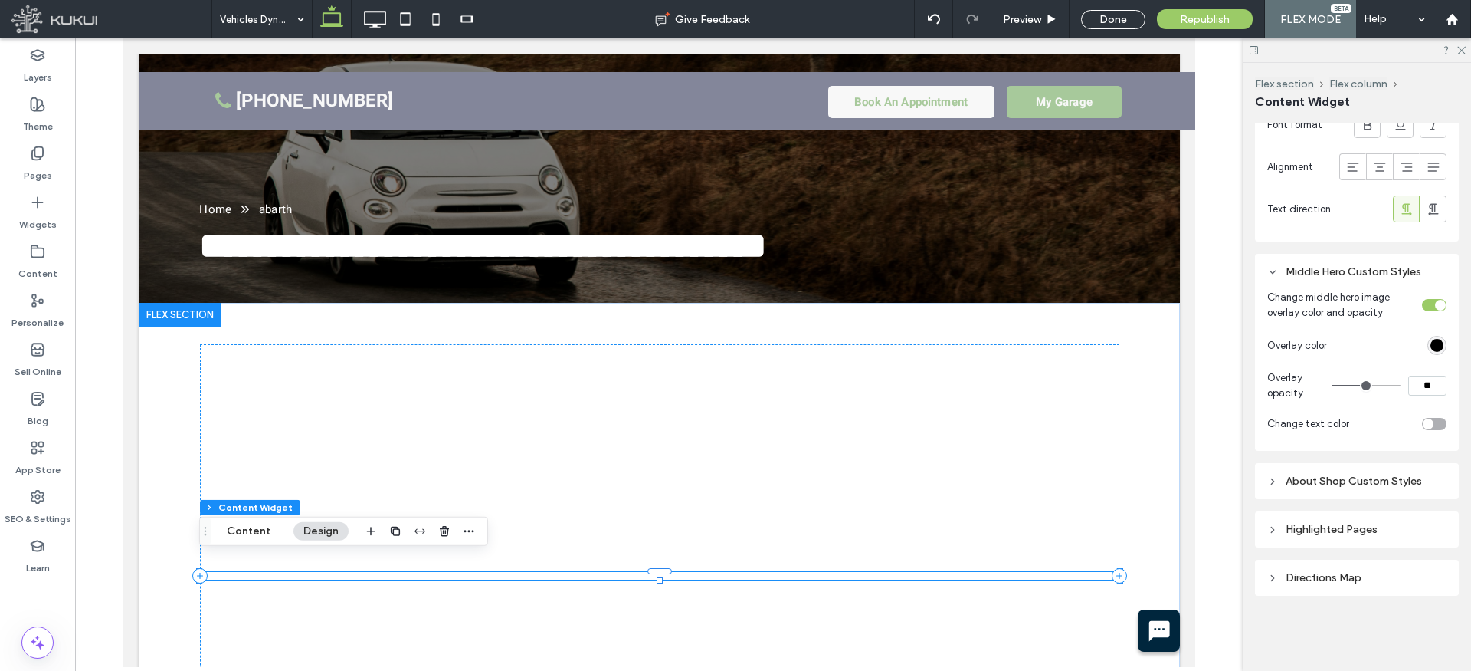
click at [1331, 478] on div "About Shop Custom Styles" at bounding box center [1356, 480] width 179 height 13
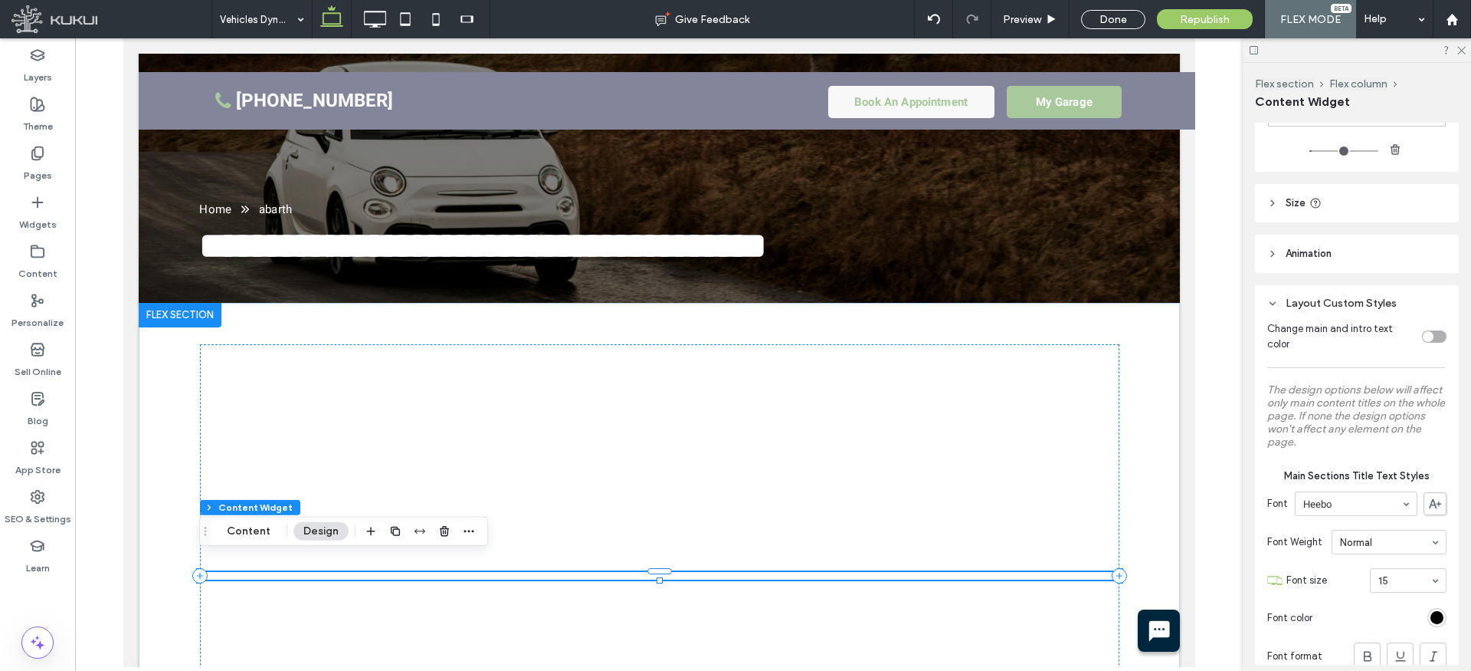
scroll to position [0, 0]
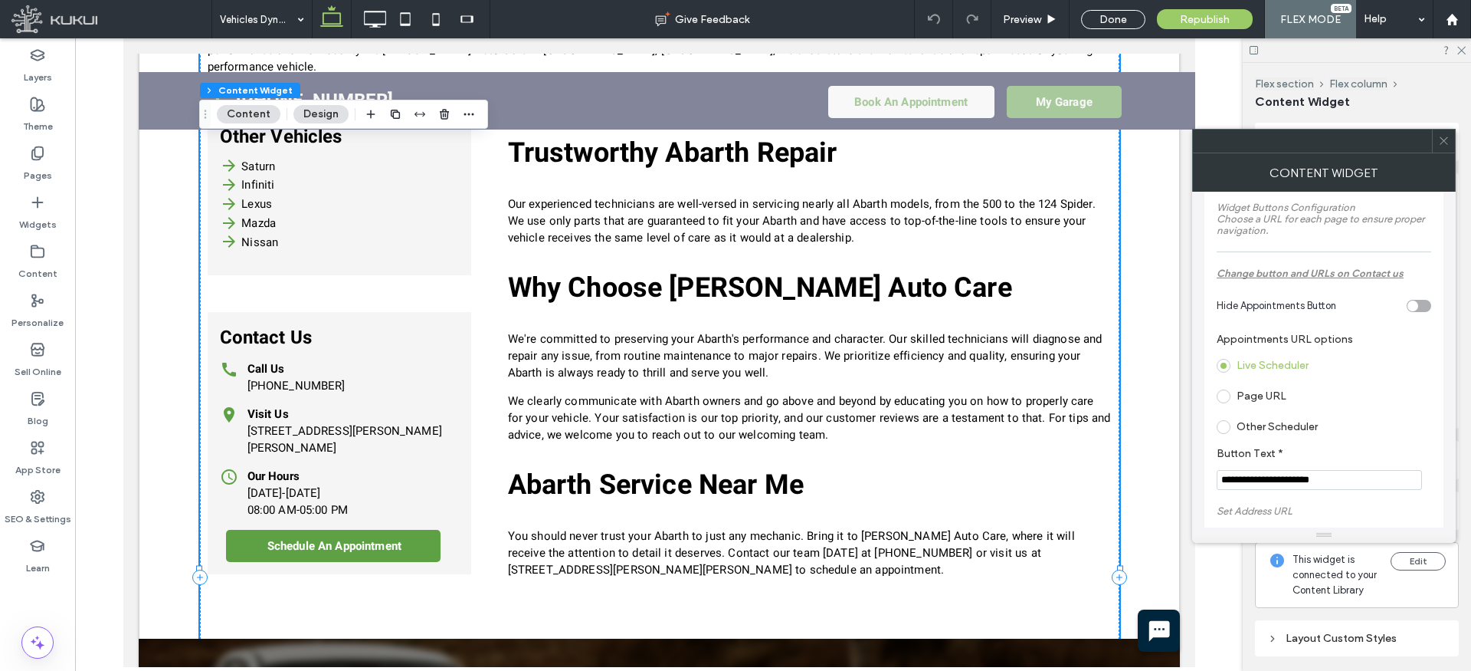
scroll to position [103, 0]
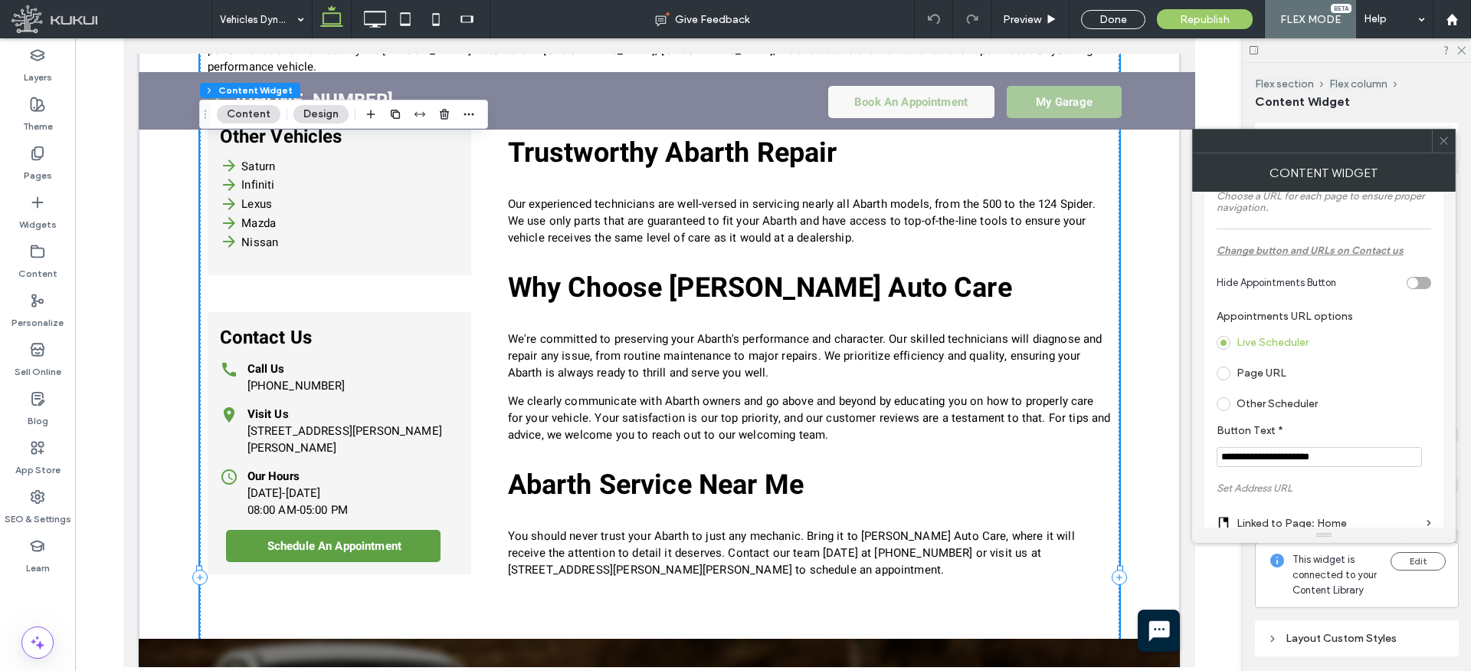
click at [1239, 463] on input "**********" at bounding box center [1319, 457] width 205 height 20
click at [1238, 456] on input "**********" at bounding box center [1319, 457] width 205 height 20
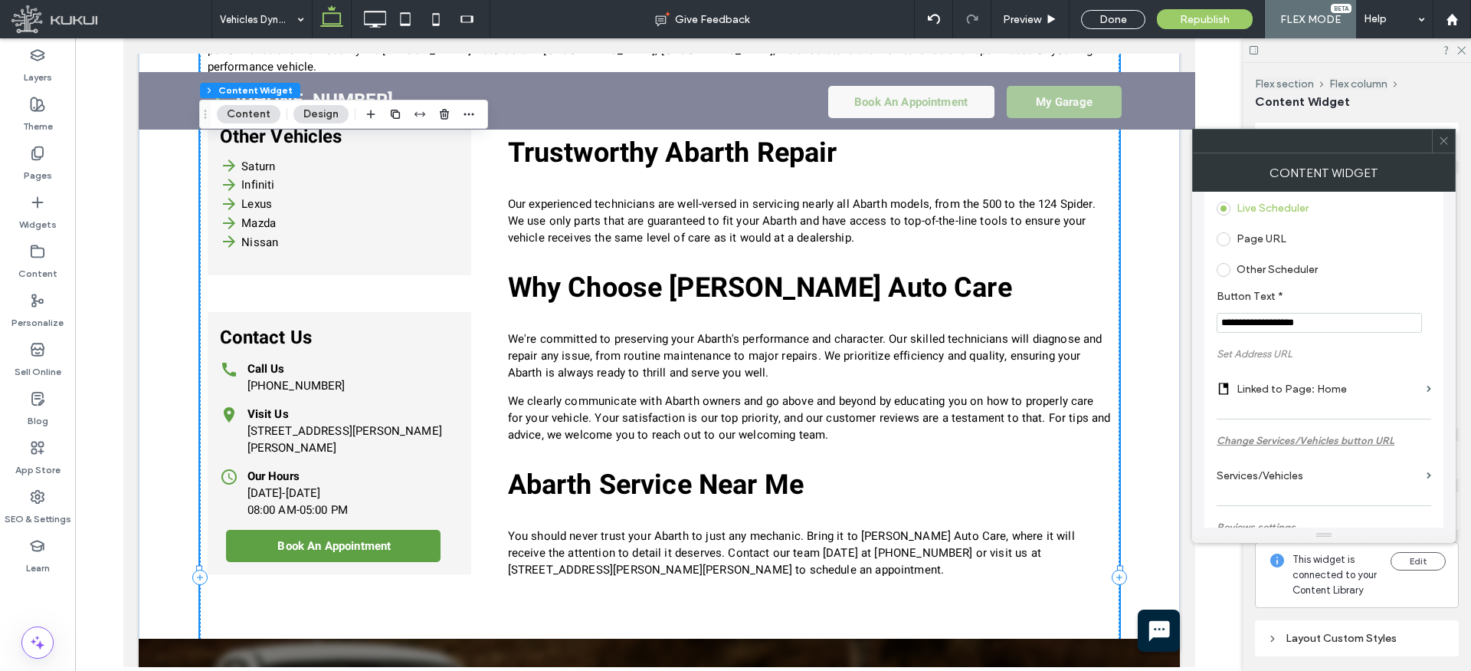
scroll to position [241, 0]
type input "**********"
click at [1291, 385] on label "Linked to Page: Home" at bounding box center [1329, 386] width 184 height 28
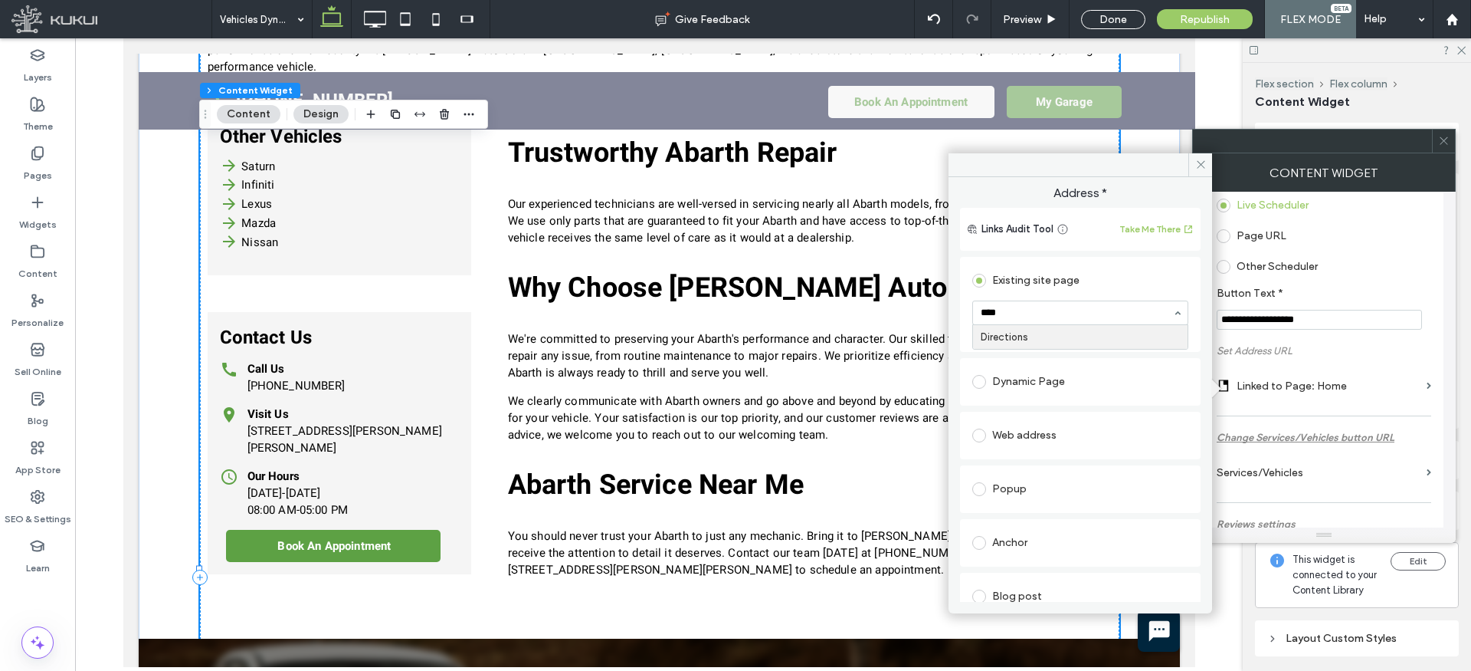
type input "*****"
click at [1205, 168] on icon at bounding box center [1200, 164] width 11 height 11
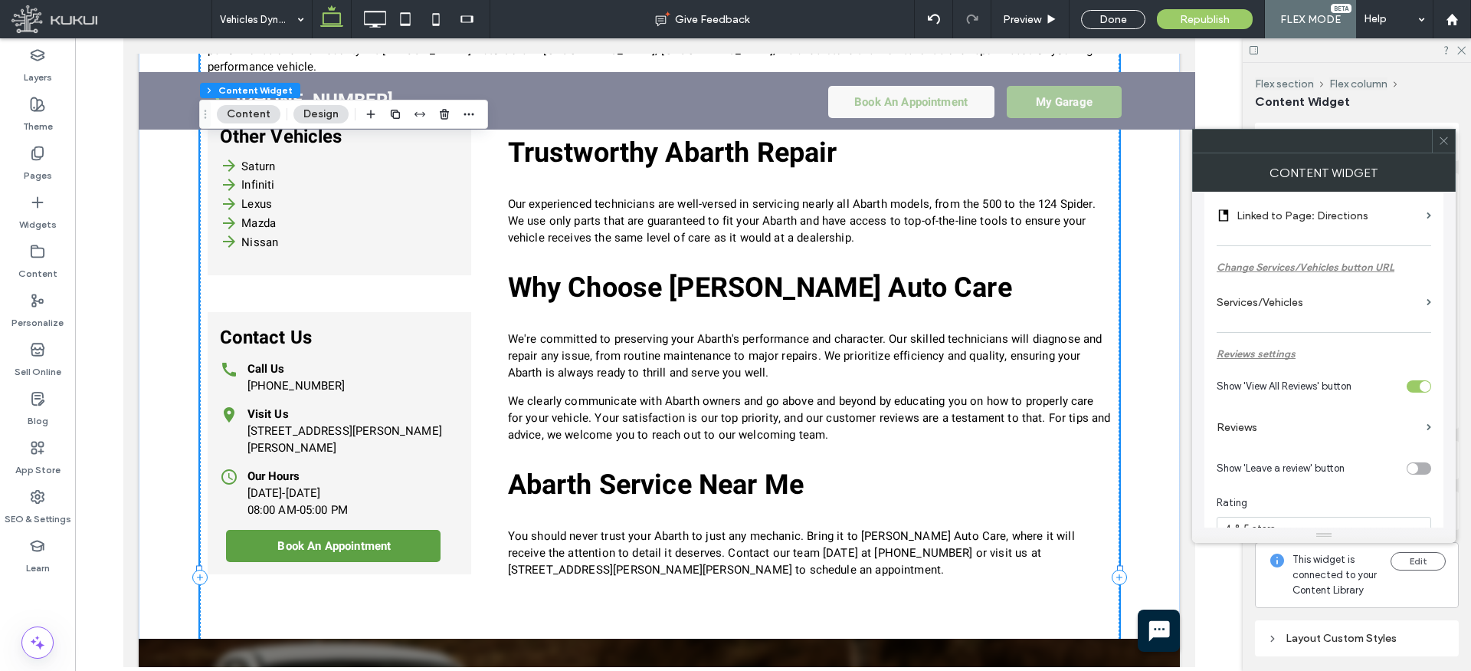
scroll to position [413, 0]
click at [1255, 422] on label "Reviews" at bounding box center [1319, 425] width 204 height 28
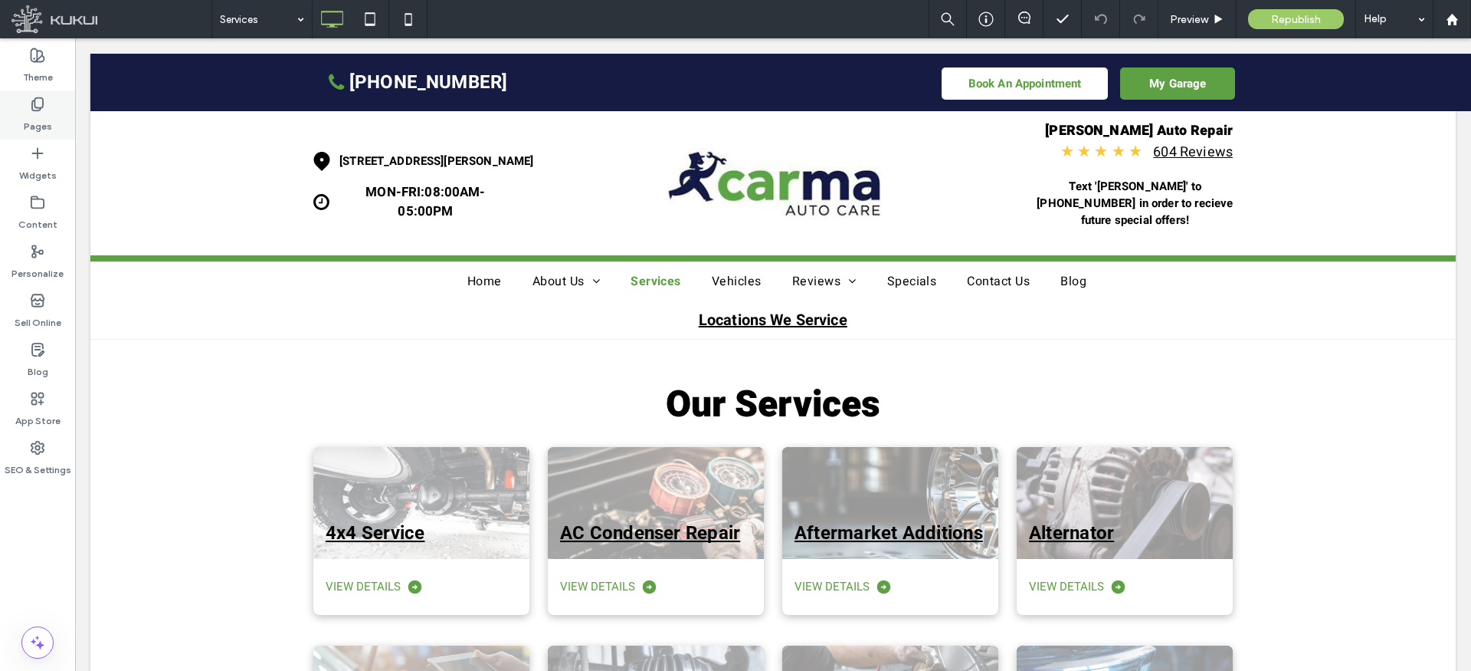
click at [40, 104] on icon at bounding box center [37, 104] width 15 height 15
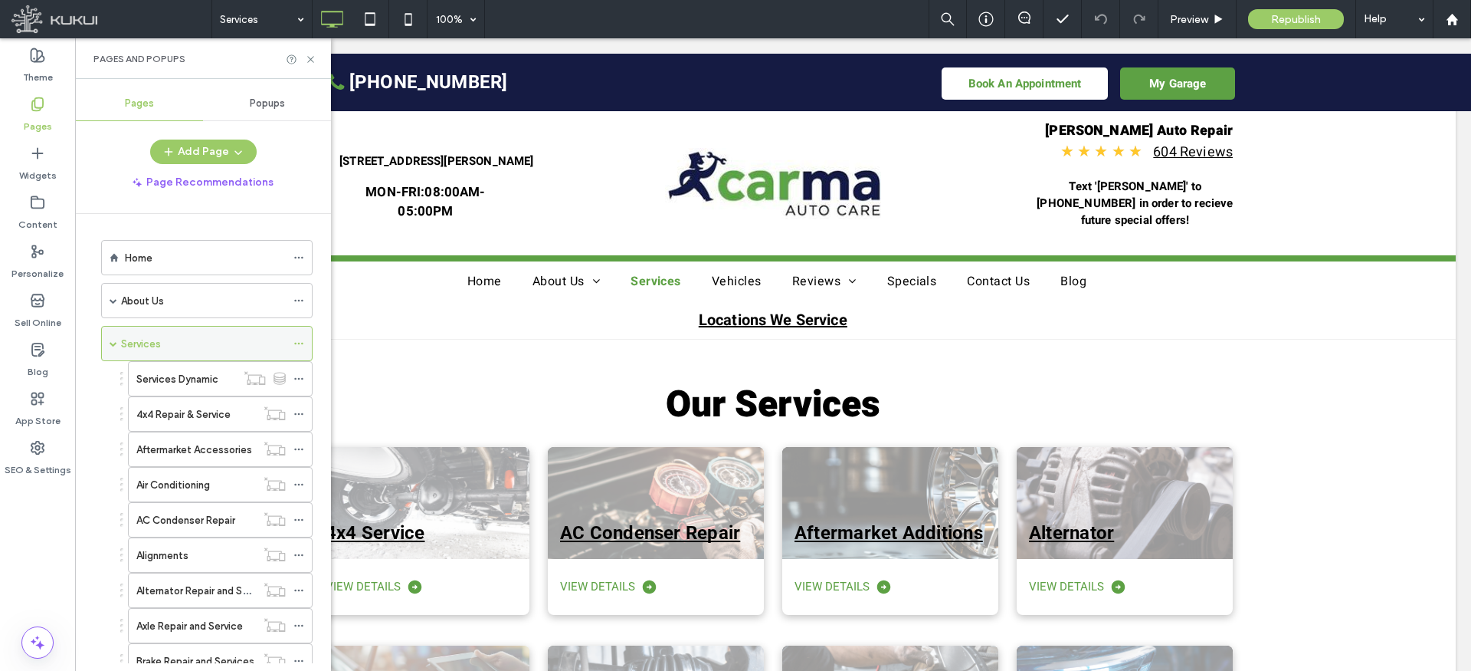
click at [115, 340] on span at bounding box center [114, 343] width 8 height 8
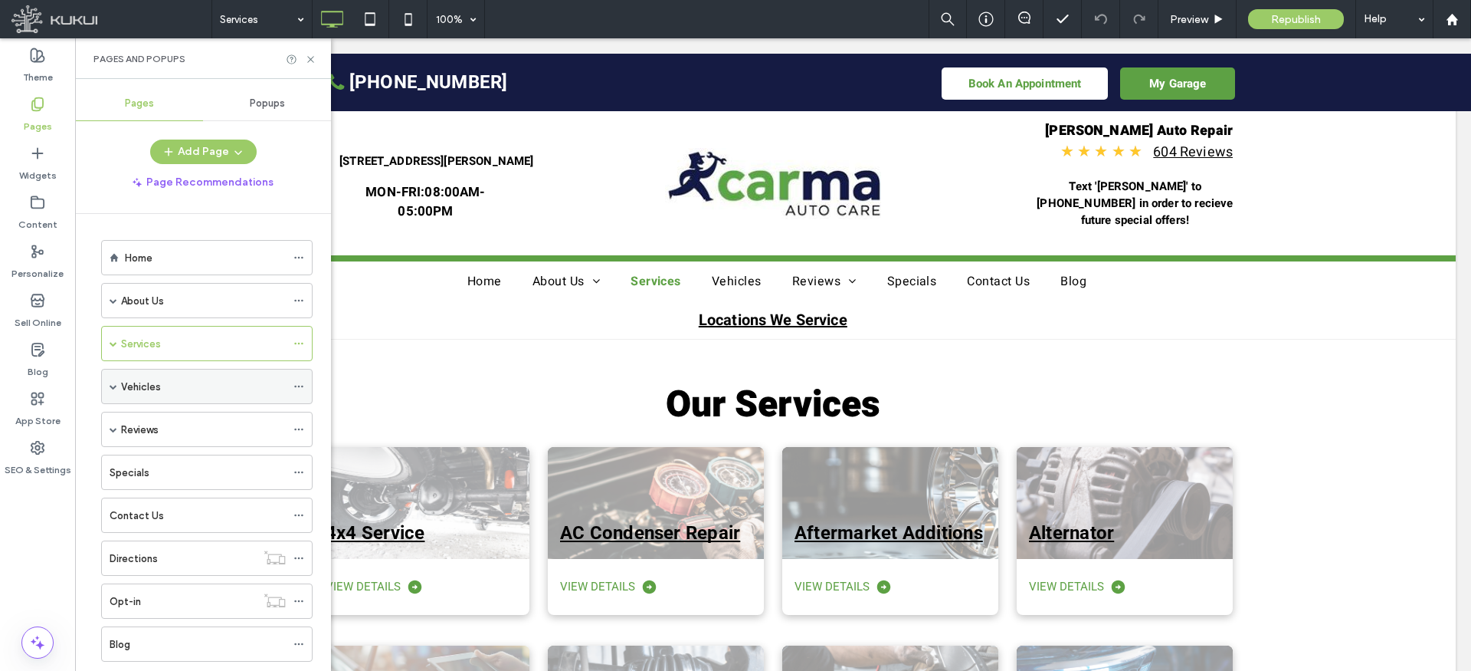
click at [140, 381] on label "Vehicles" at bounding box center [141, 386] width 40 height 27
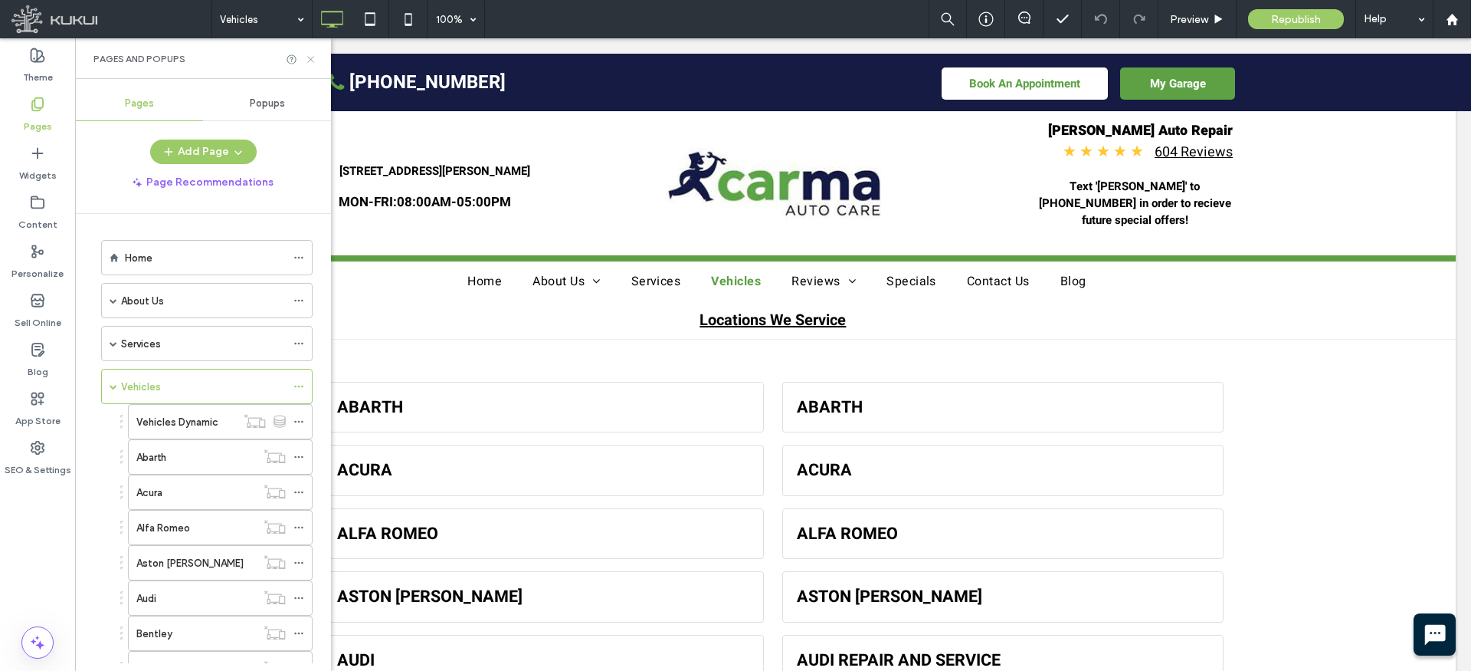
click at [309, 54] on icon at bounding box center [310, 59] width 11 height 11
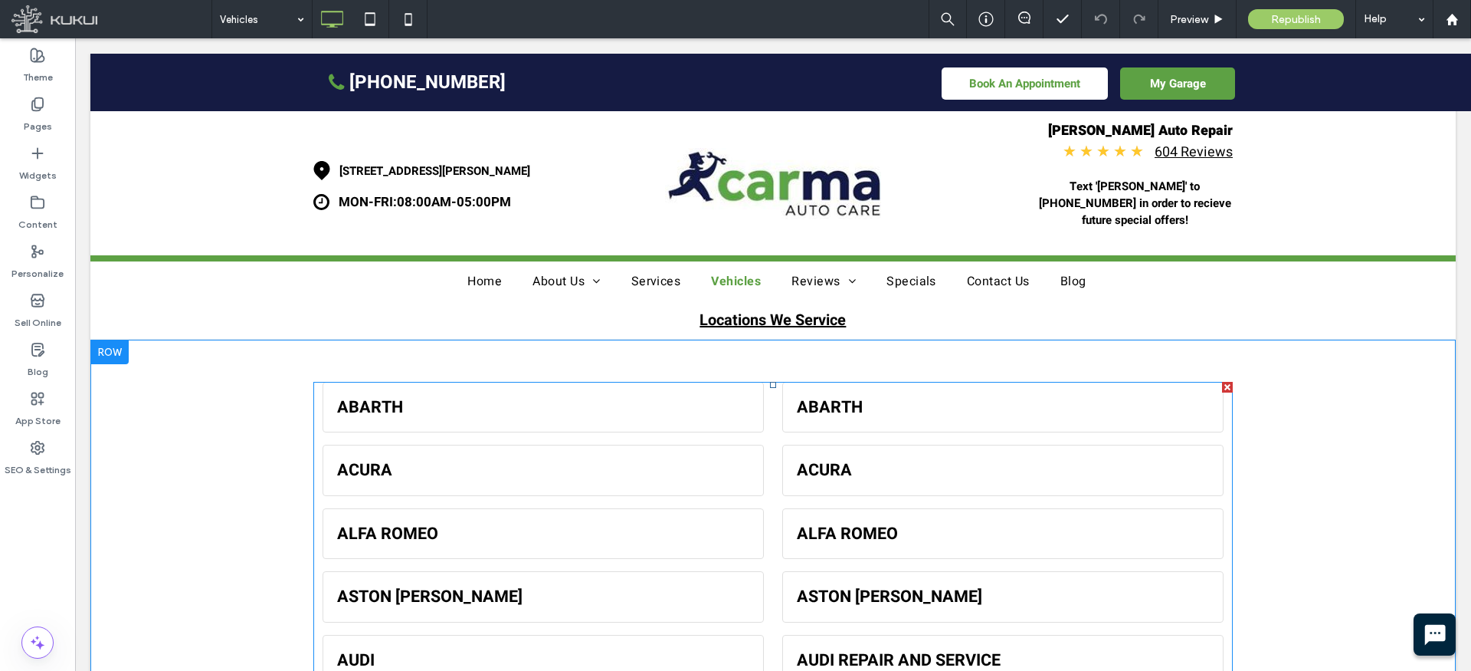
drag, startPoint x: 1302, startPoint y: 409, endPoint x: 1227, endPoint y: 371, distance: 84.3
click at [1227, 382] on div at bounding box center [1227, 387] width 11 height 11
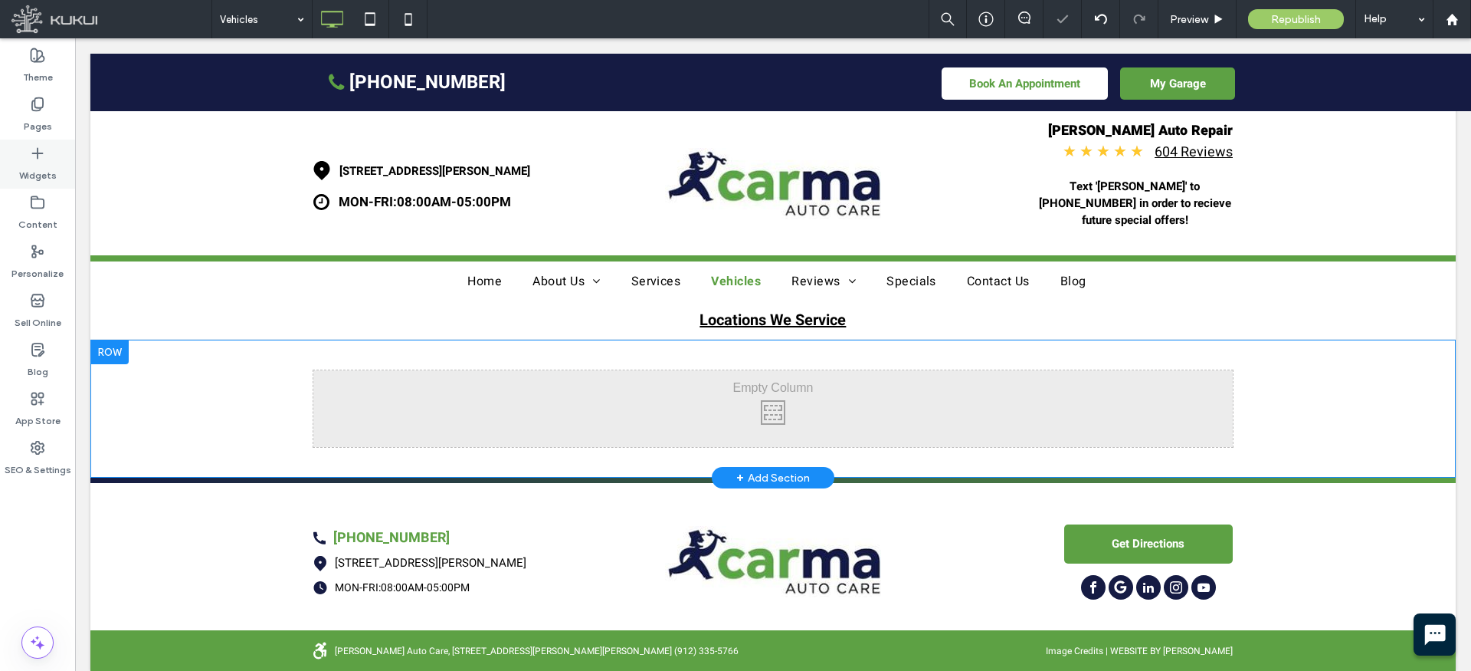
click at [36, 149] on icon at bounding box center [37, 153] width 15 height 15
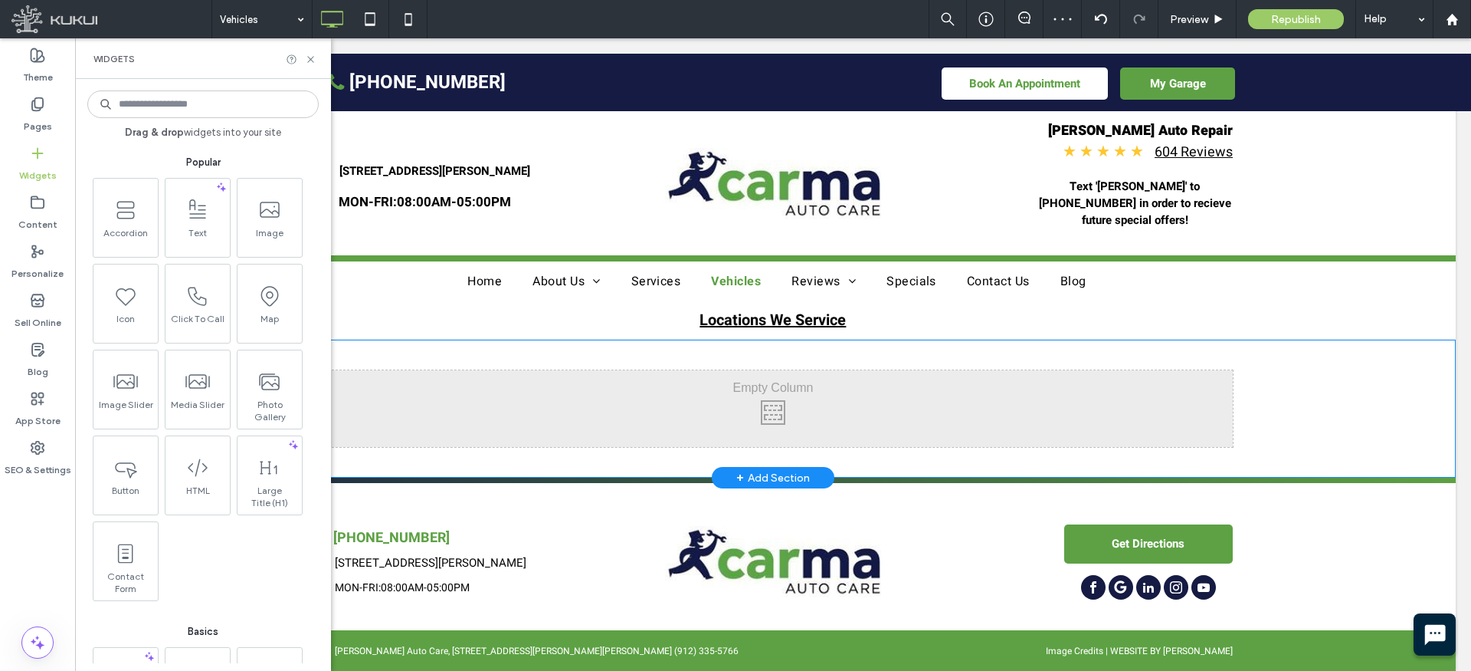
click at [212, 103] on input at bounding box center [202, 104] width 231 height 28
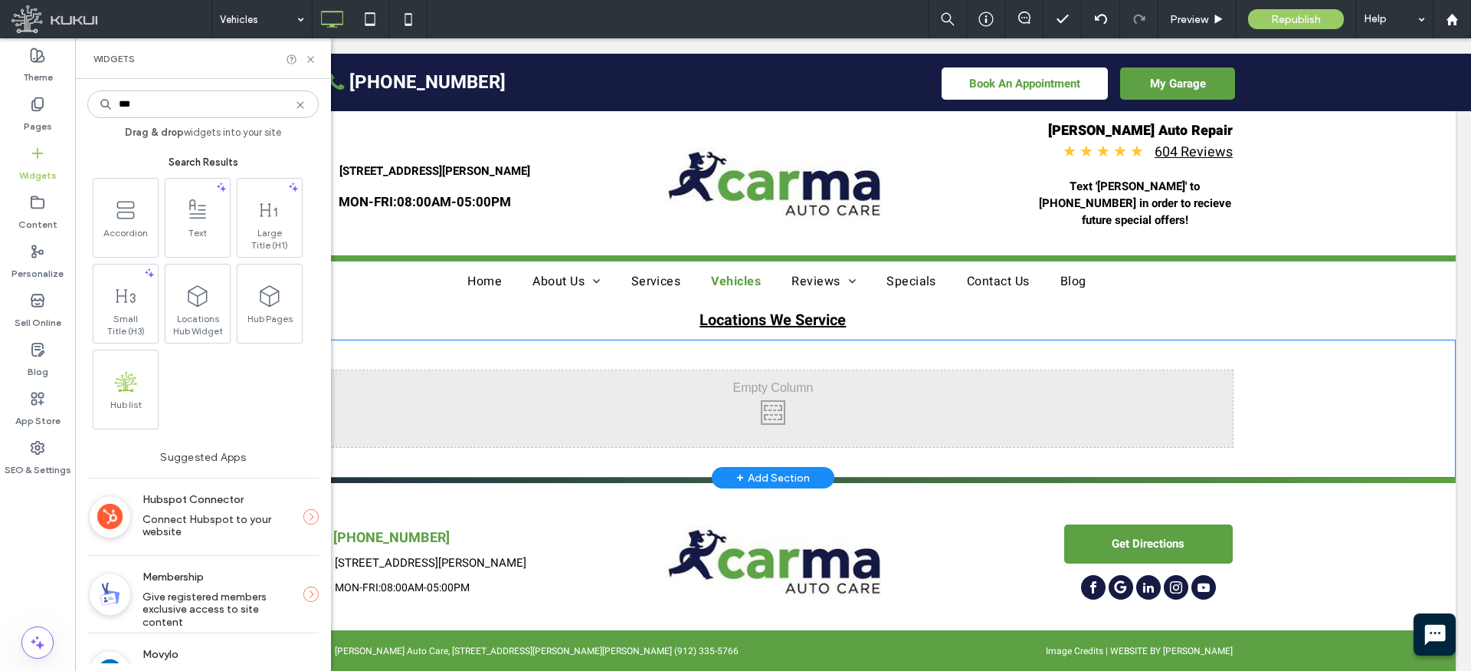
type input "***"
click at [280, 313] on span "Hub Pages" at bounding box center [270, 323] width 64 height 21
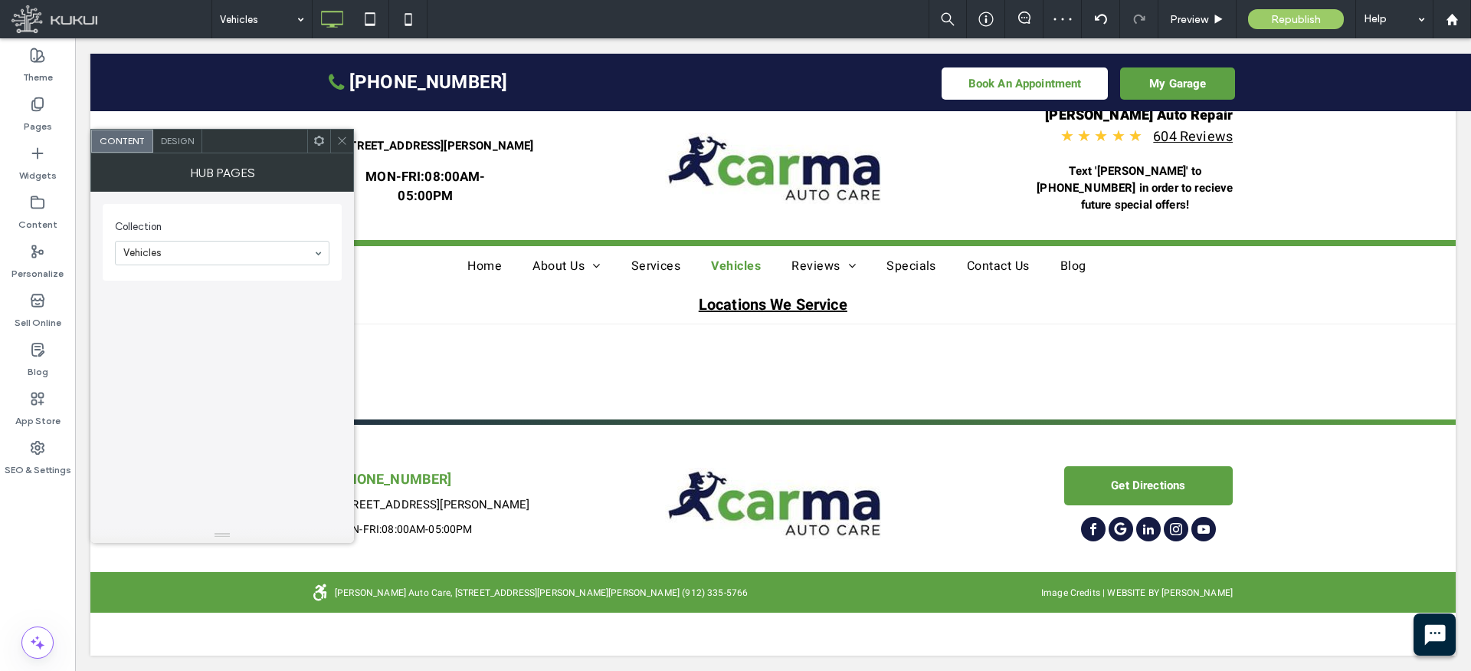
scroll to position [15, 0]
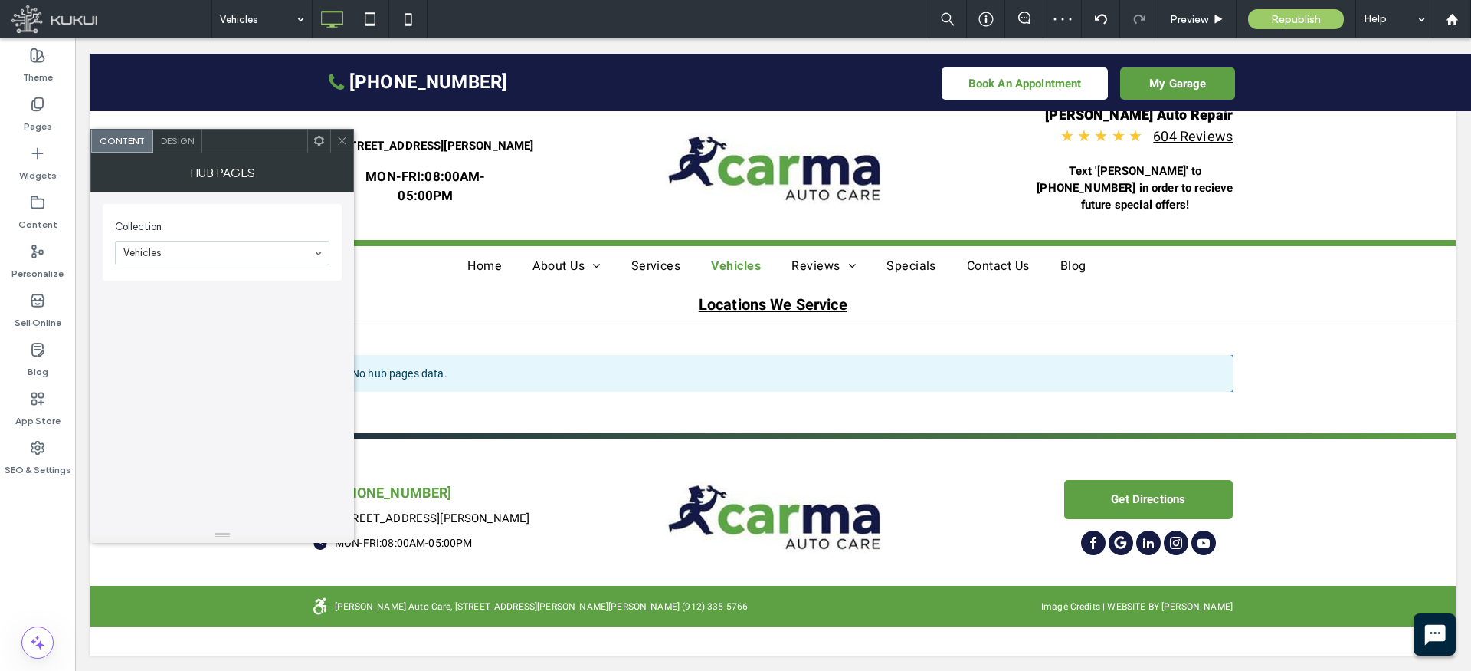
click at [175, 136] on span "Design" at bounding box center [177, 140] width 33 height 11
click at [166, 223] on div "Custom styles" at bounding box center [222, 221] width 215 height 13
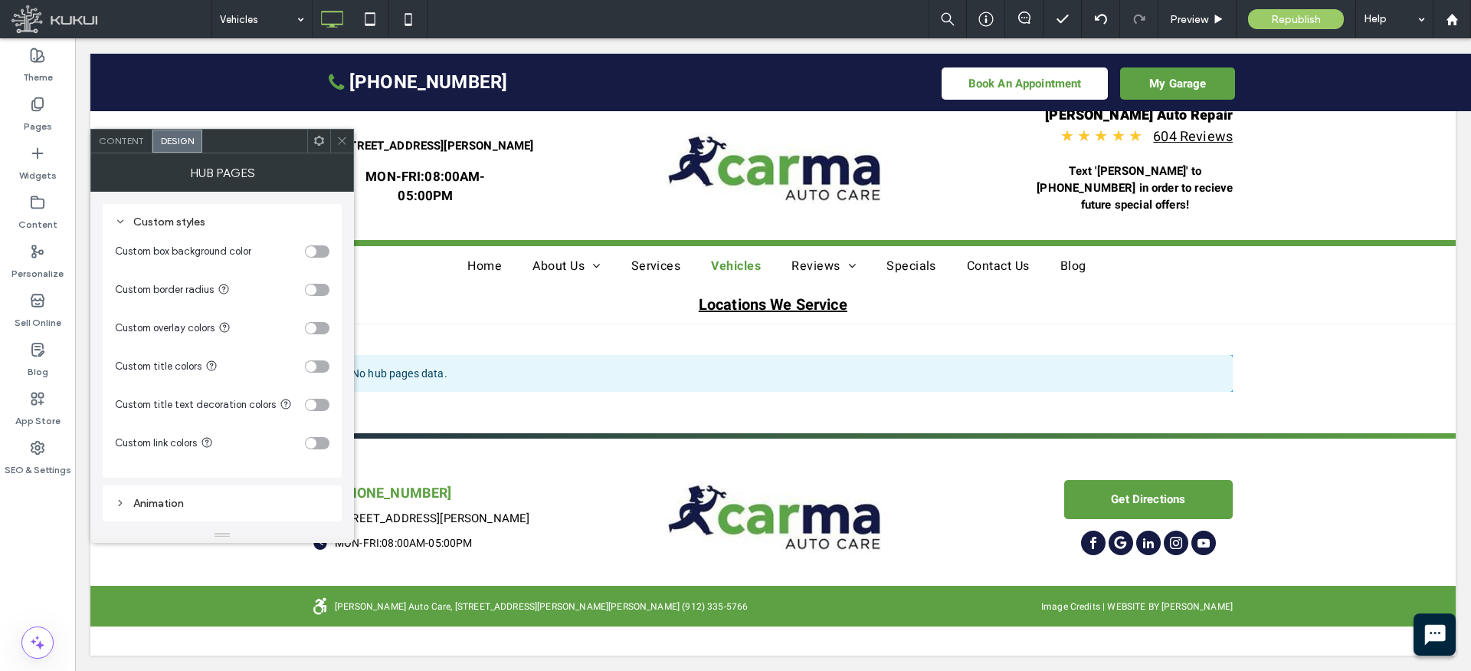
click at [308, 442] on div "toggle" at bounding box center [311, 443] width 11 height 11
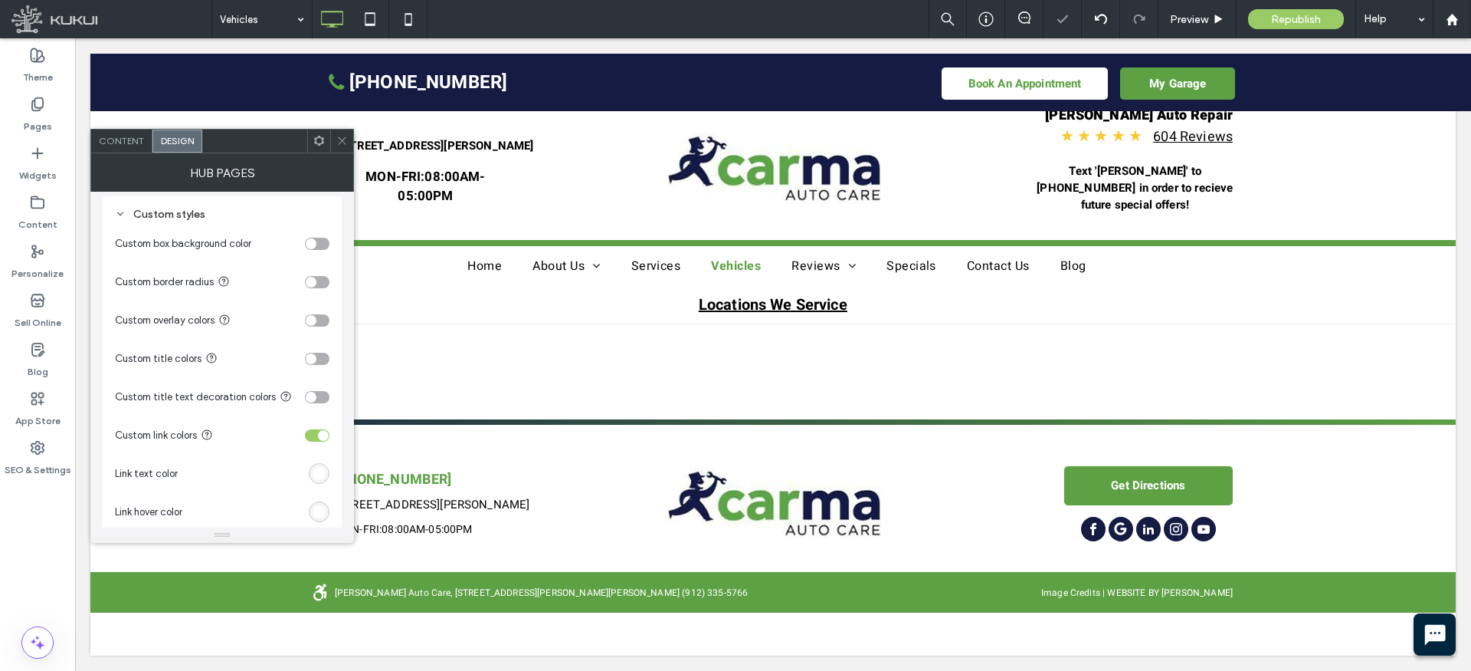
scroll to position [6, 0]
click at [315, 474] on div "#ffffff" at bounding box center [319, 474] width 13 height 13
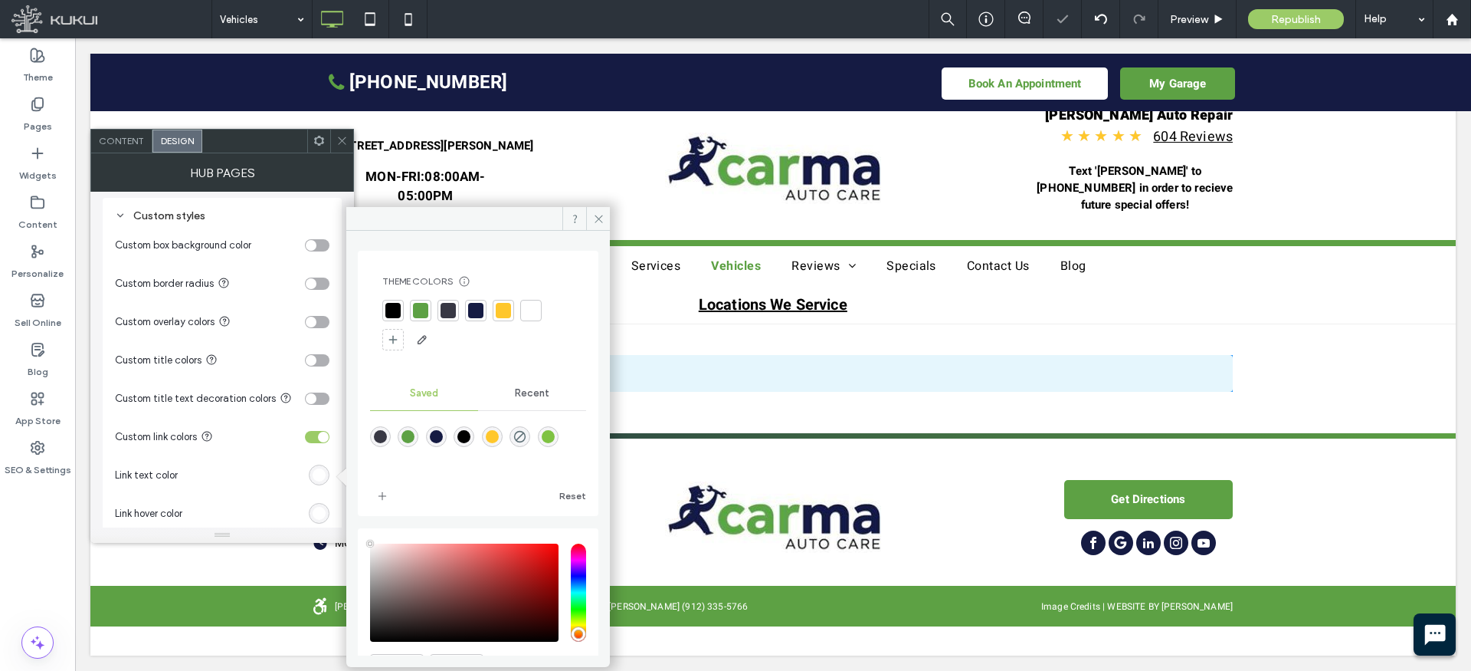
click at [410, 432] on div "rgba(93,161,68,1)" at bounding box center [408, 436] width 13 height 13
type input "*******"
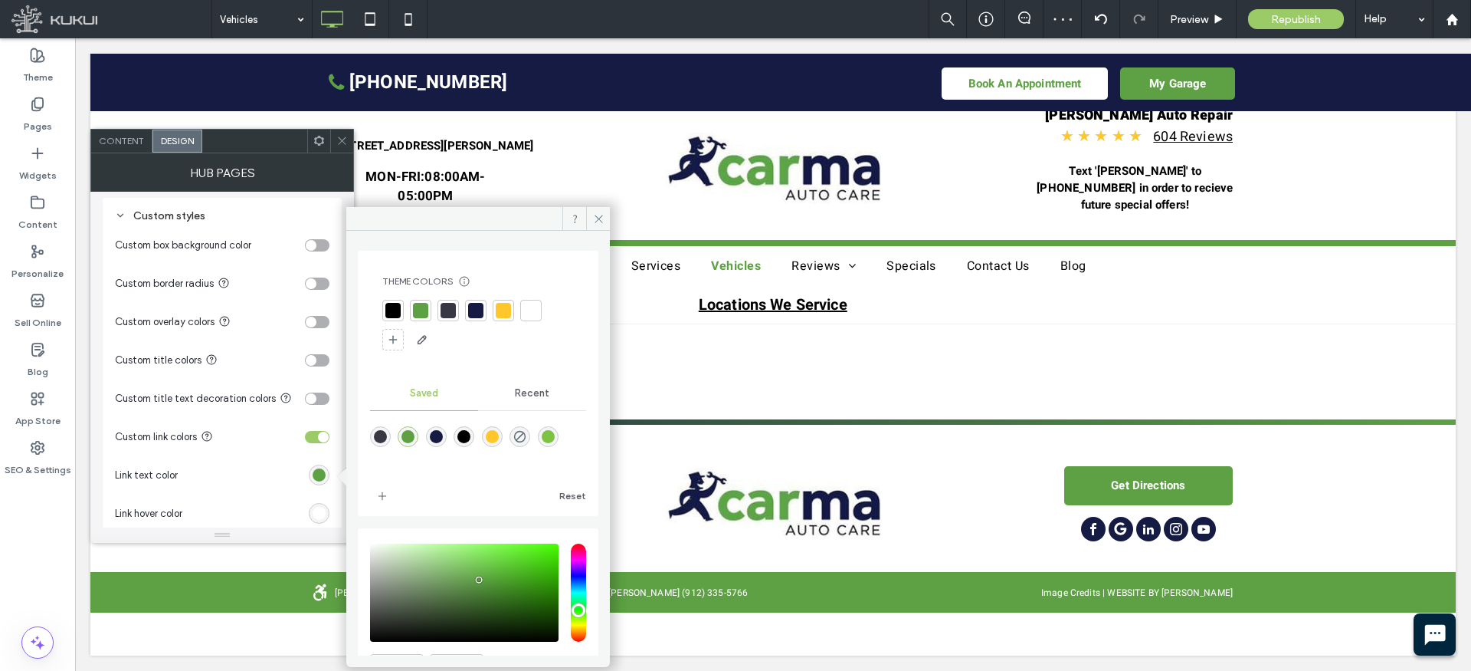
click at [317, 516] on div "#ffffff" at bounding box center [319, 513] width 13 height 13
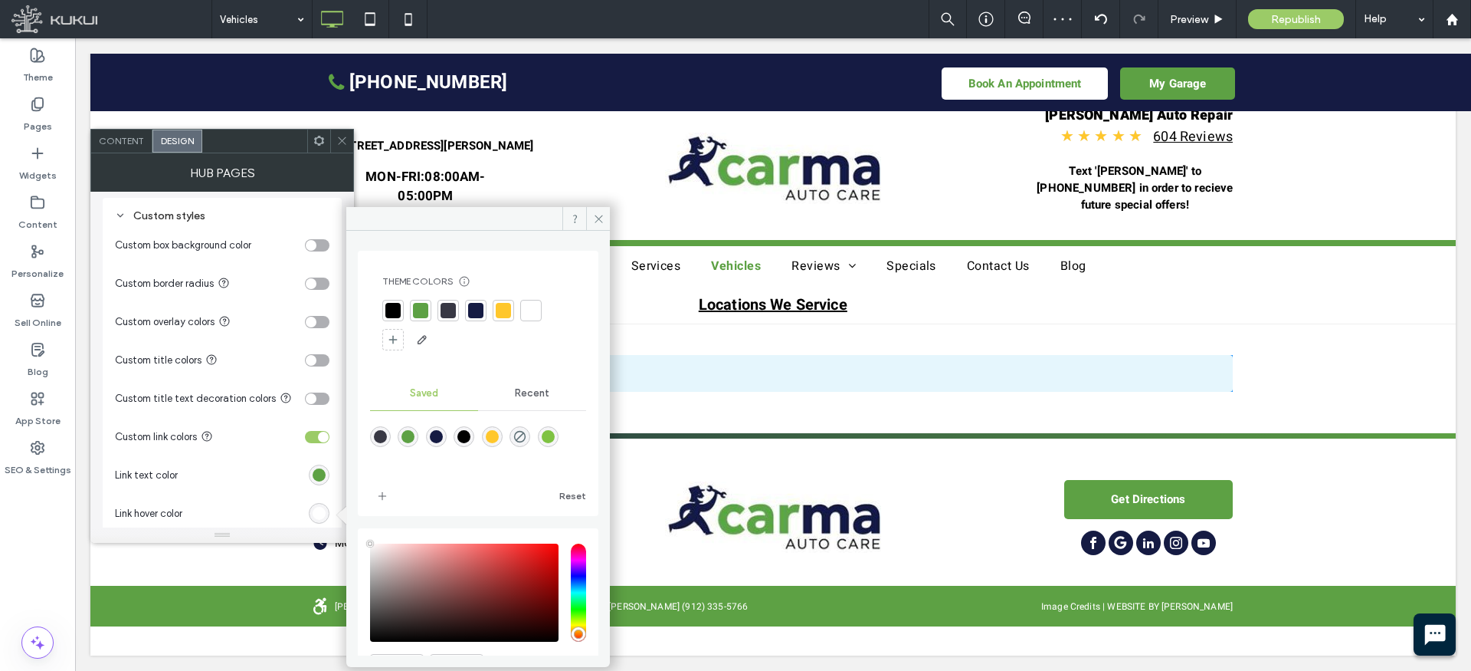
click at [487, 556] on div "saturation and value" at bounding box center [464, 592] width 189 height 98
type input "*******"
click at [598, 214] on icon at bounding box center [598, 218] width 11 height 11
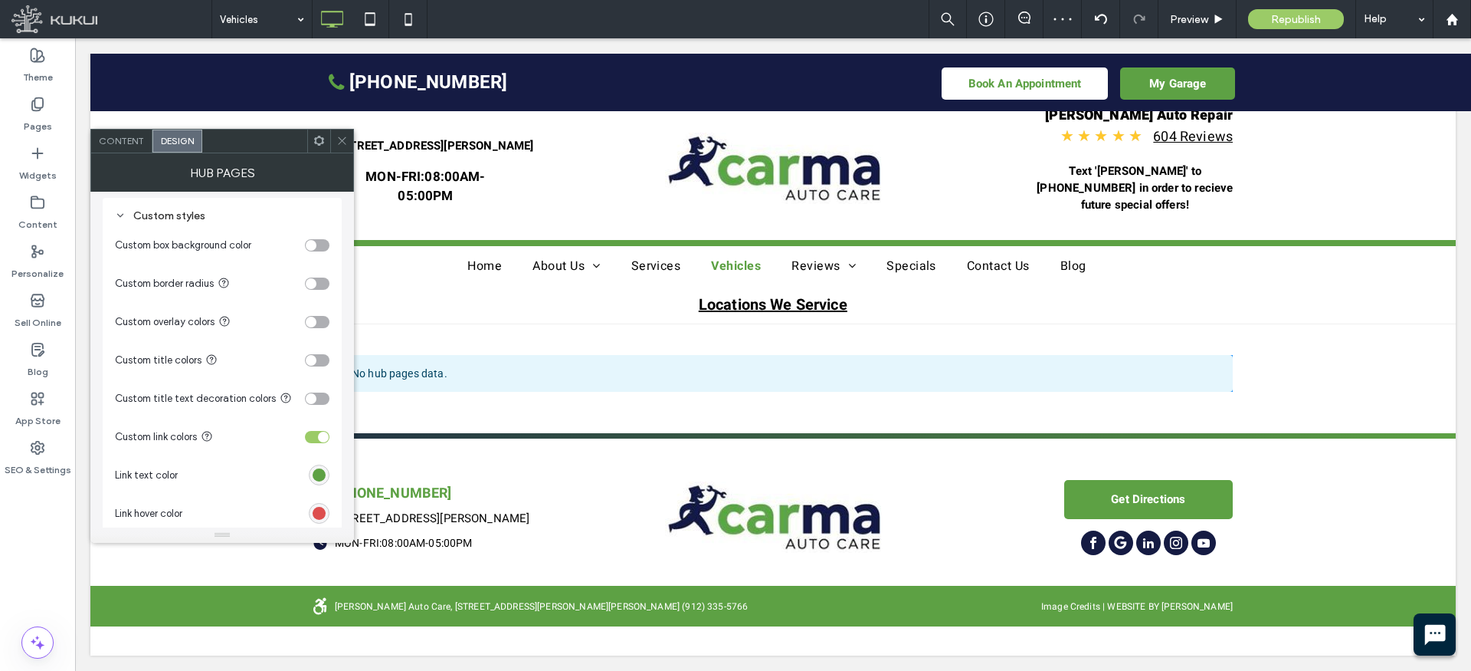
click at [338, 139] on icon at bounding box center [341, 140] width 11 height 11
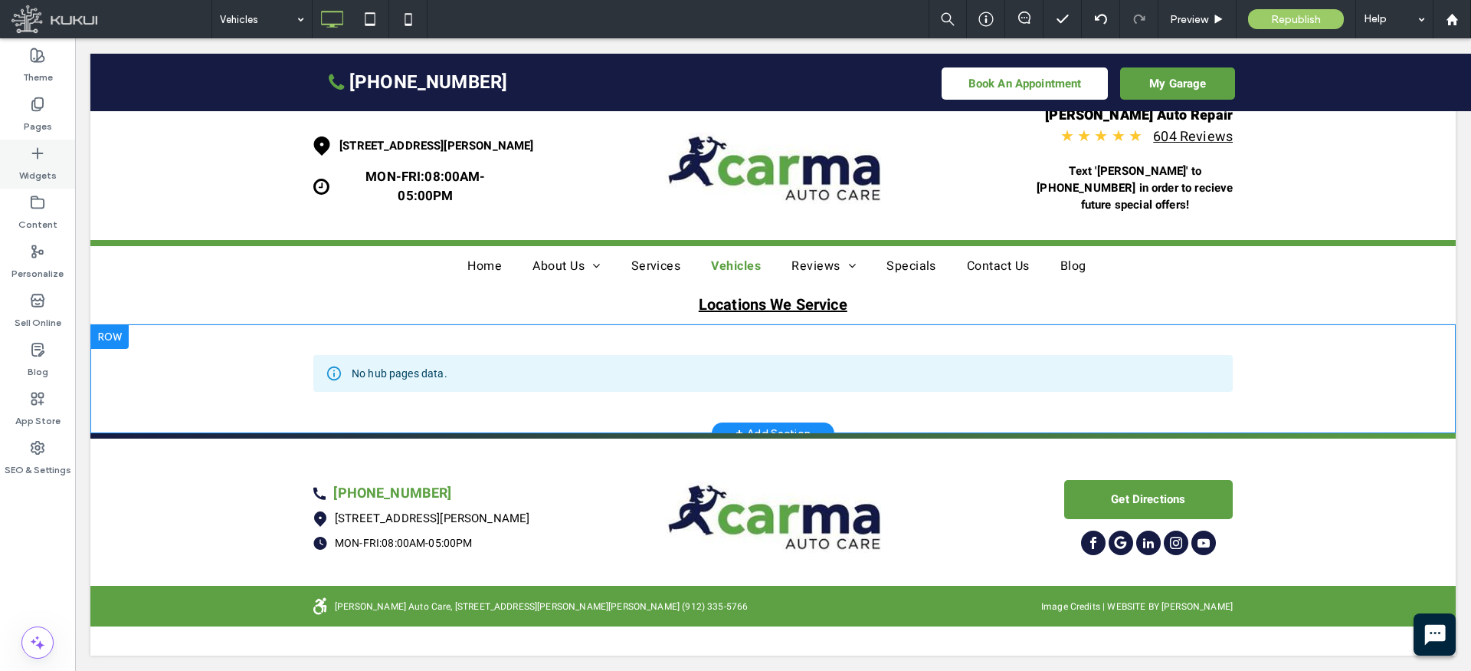
click at [44, 154] on icon at bounding box center [37, 153] width 15 height 15
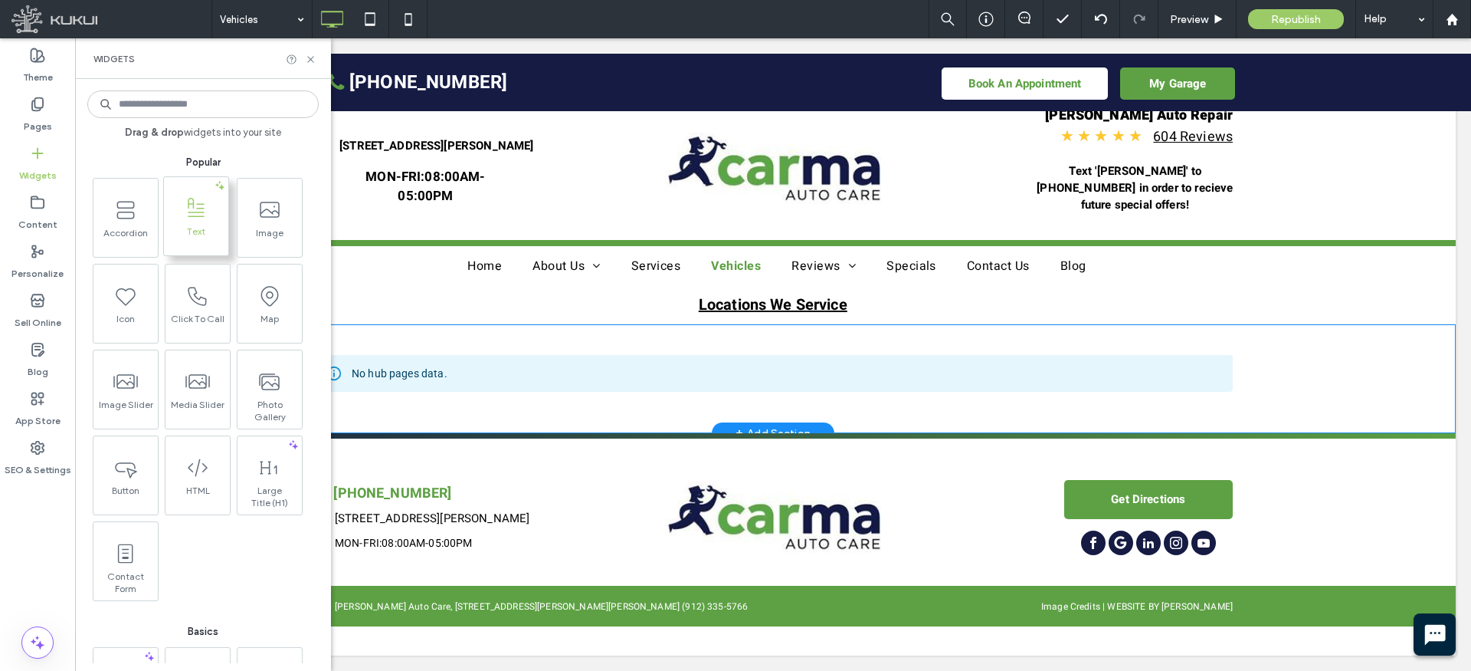
click at [198, 218] on icon at bounding box center [196, 208] width 25 height 25
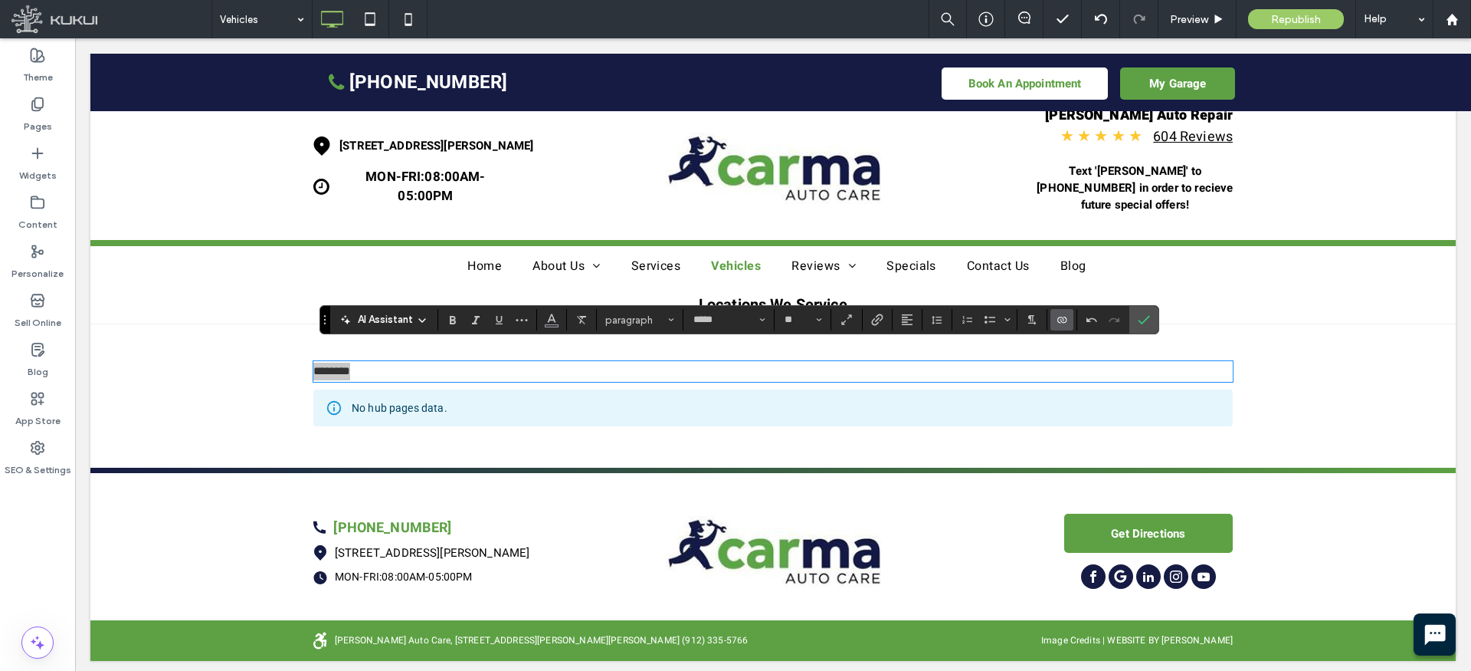
click at [1060, 317] on icon "Connect To Data" at bounding box center [1062, 319] width 12 height 12
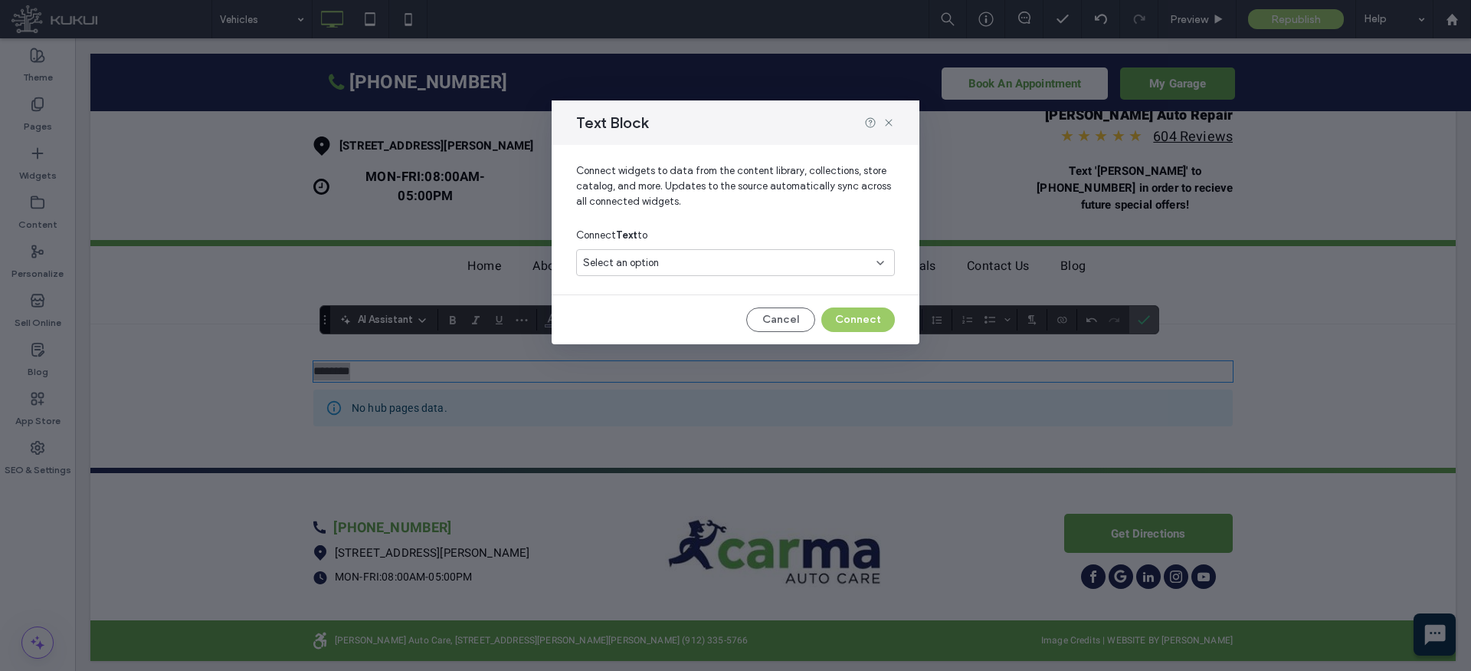
drag, startPoint x: 793, startPoint y: 318, endPoint x: 753, endPoint y: 319, distance: 40.6
click at [792, 318] on button "Cancel" at bounding box center [780, 319] width 69 height 25
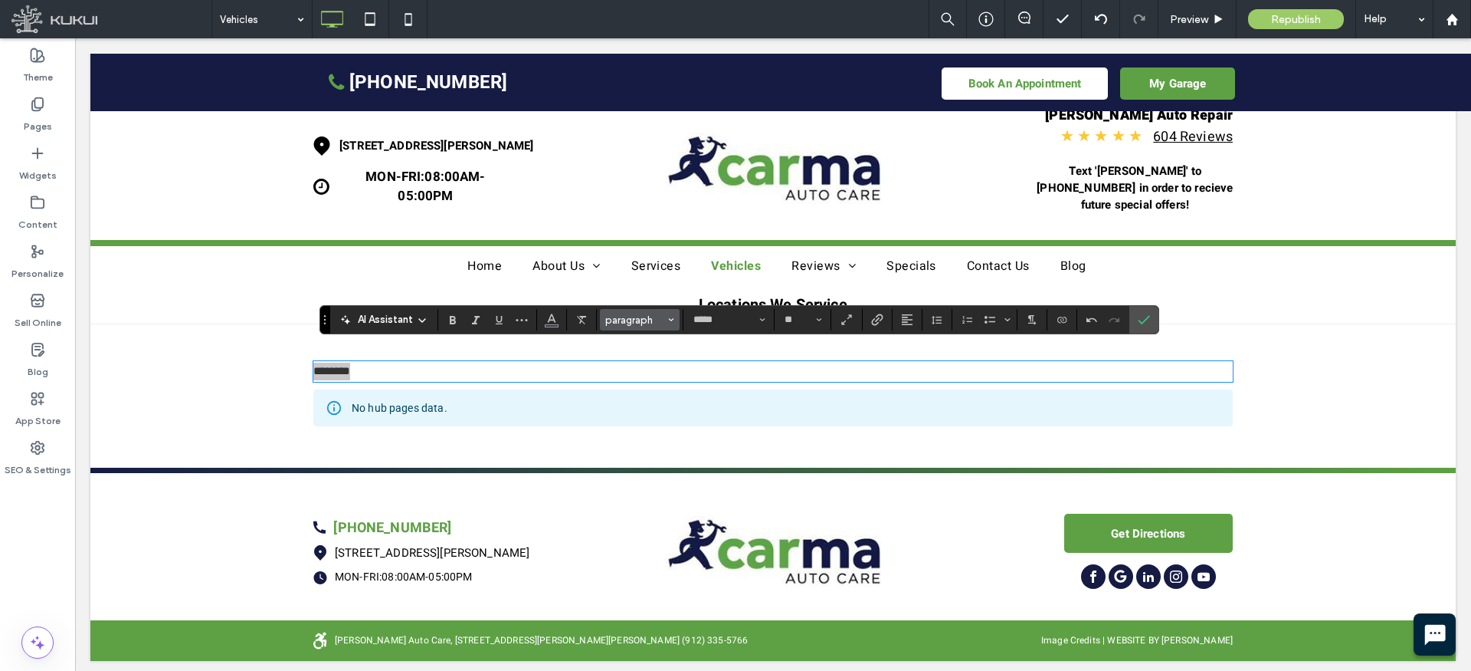
click at [640, 318] on span "paragraph" at bounding box center [635, 319] width 60 height 11
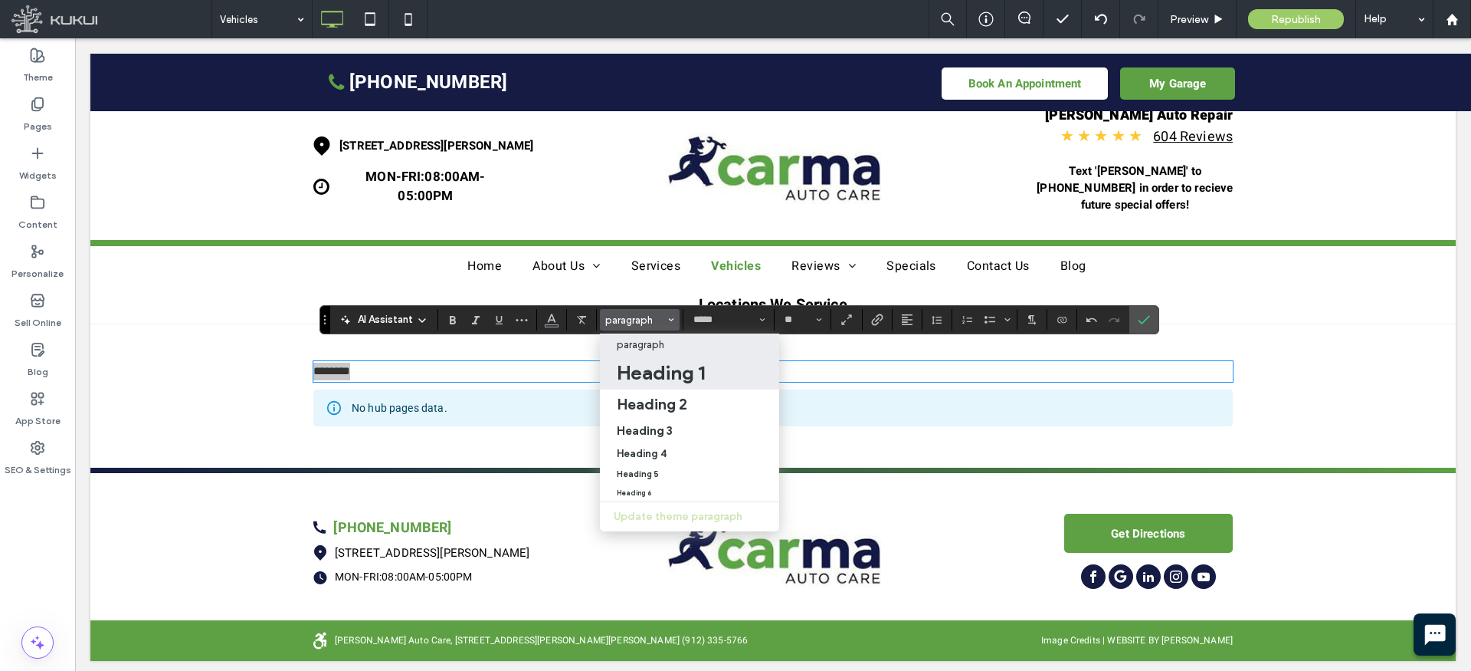
click at [654, 364] on h1 "Heading 1" at bounding box center [661, 372] width 88 height 25
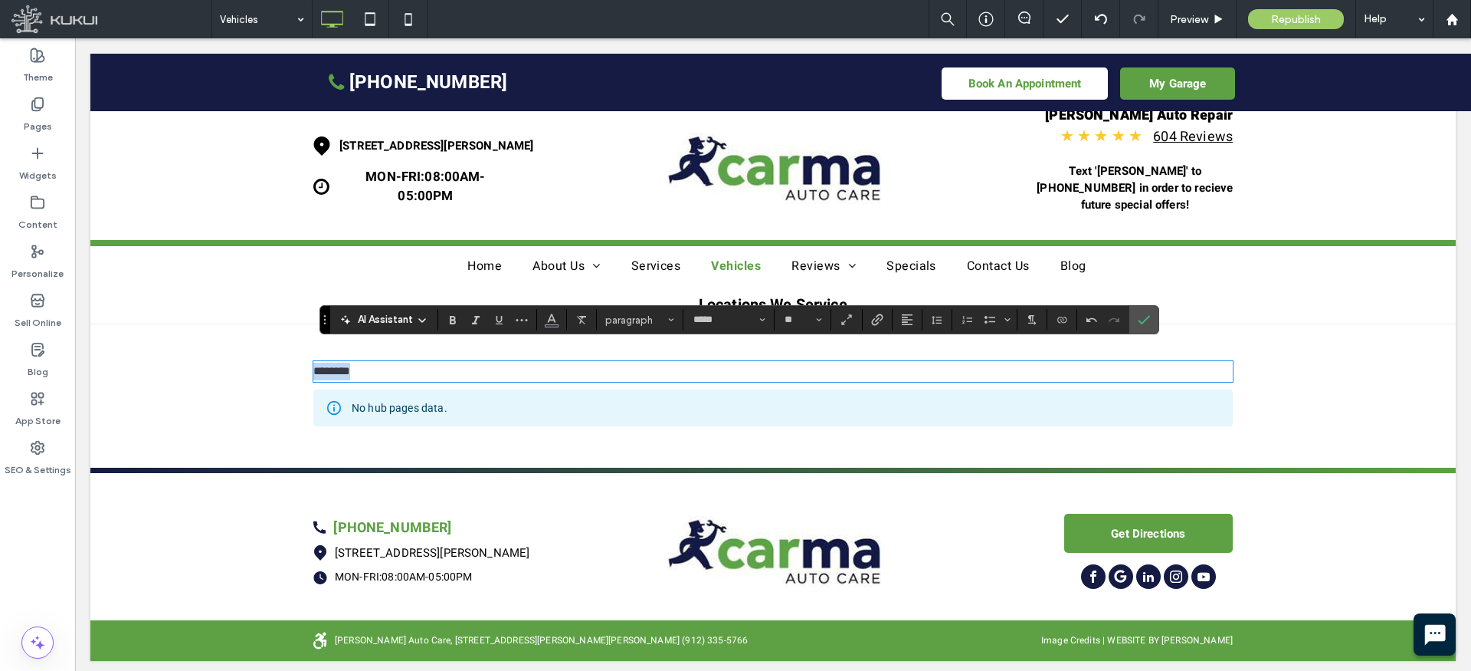
type input "**"
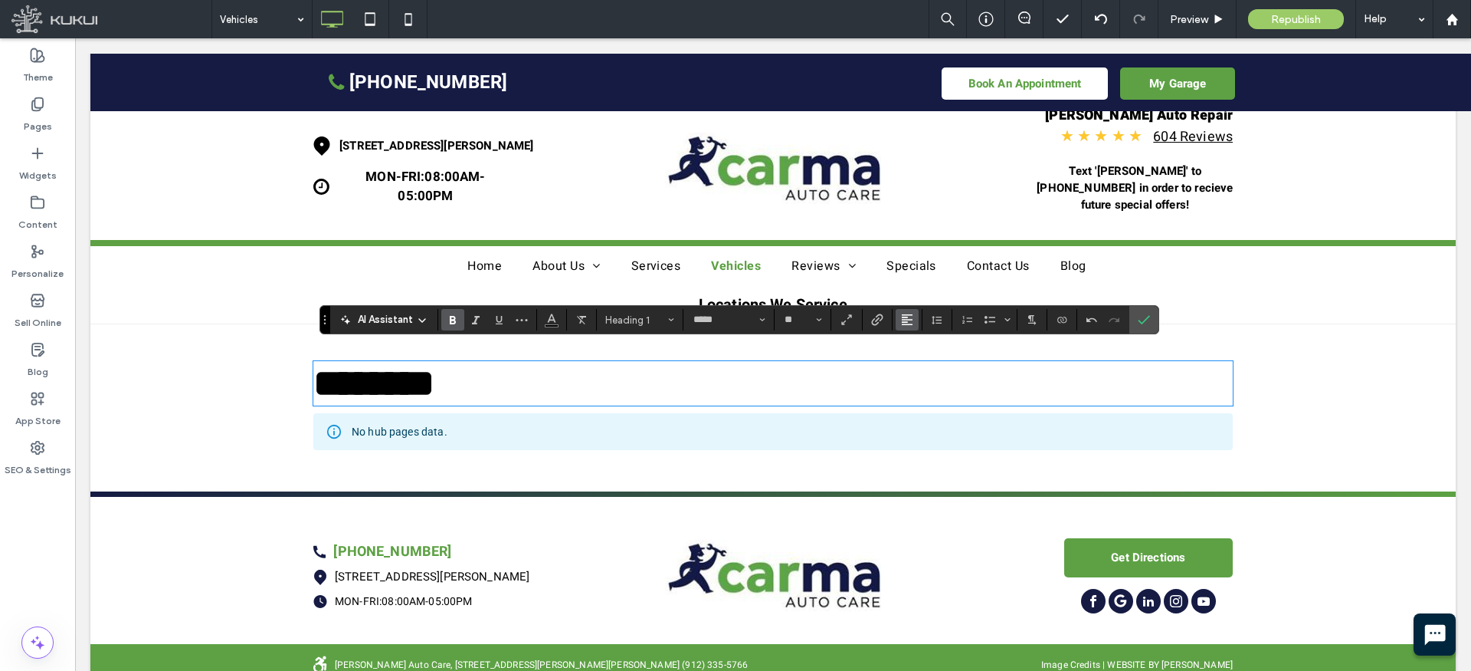
click at [914, 319] on button "Alignment" at bounding box center [907, 319] width 23 height 21
click at [916, 367] on use "ui.textEditor.alignment.center" at bounding box center [918, 367] width 11 height 11
click at [797, 320] on input "**" at bounding box center [798, 319] width 30 height 12
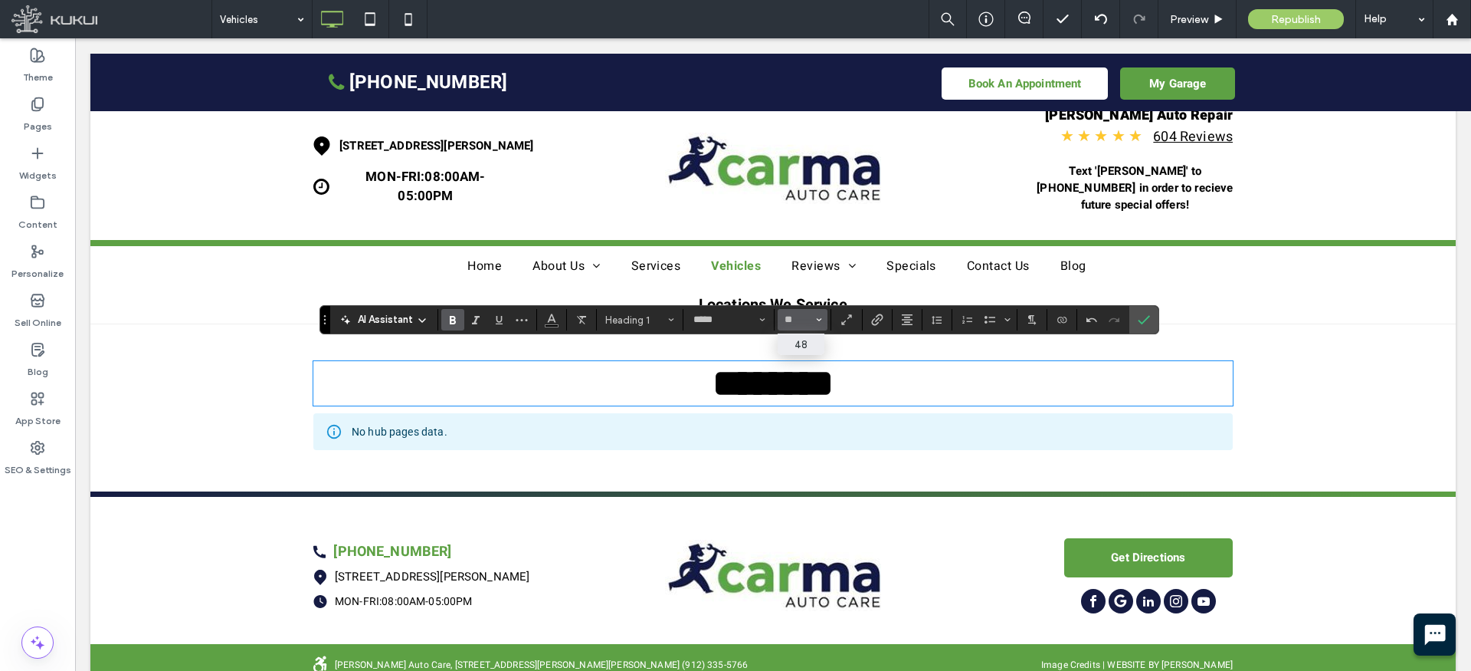
type input "**"
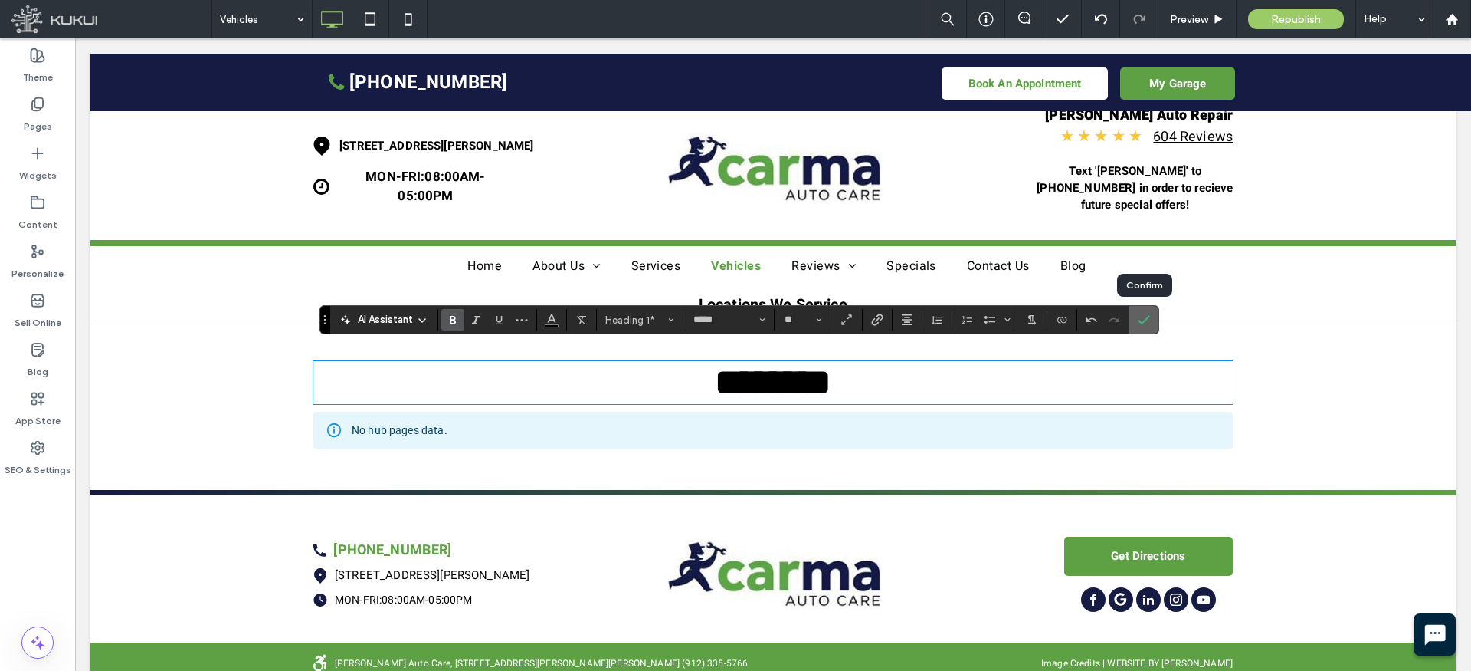
click at [1143, 316] on icon "Confirm" at bounding box center [1144, 319] width 12 height 12
click at [1143, 322] on use "Confirm" at bounding box center [1144, 319] width 12 height 9
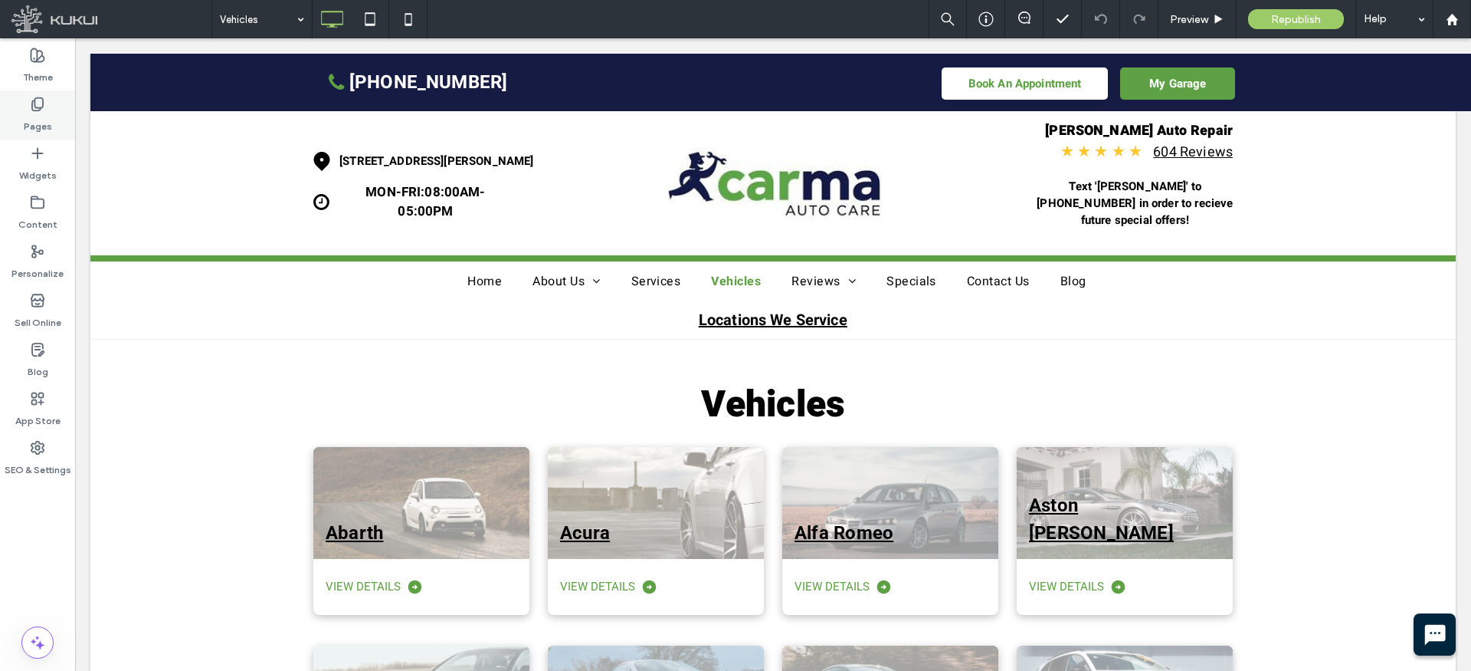
click at [46, 107] on div "Pages" at bounding box center [37, 114] width 75 height 49
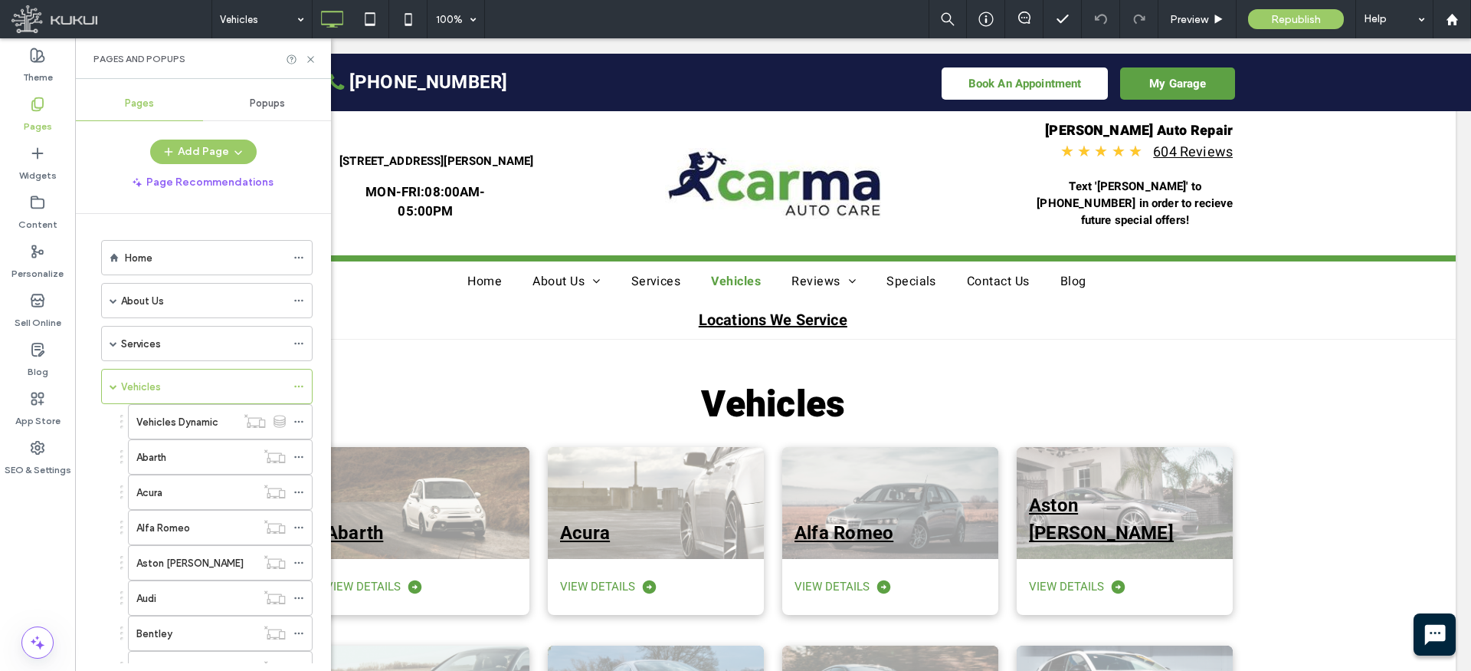
click at [164, 253] on div "Home" at bounding box center [205, 258] width 161 height 16
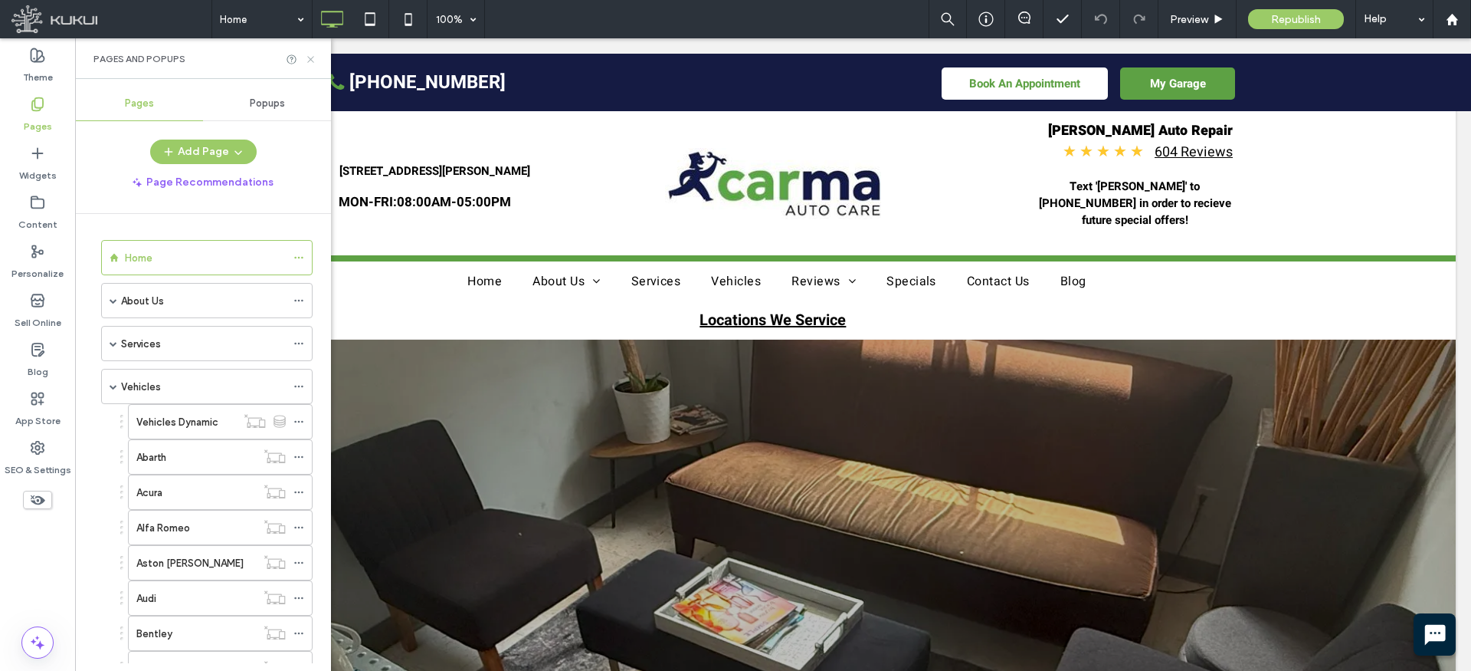
click at [305, 54] on icon at bounding box center [310, 59] width 11 height 11
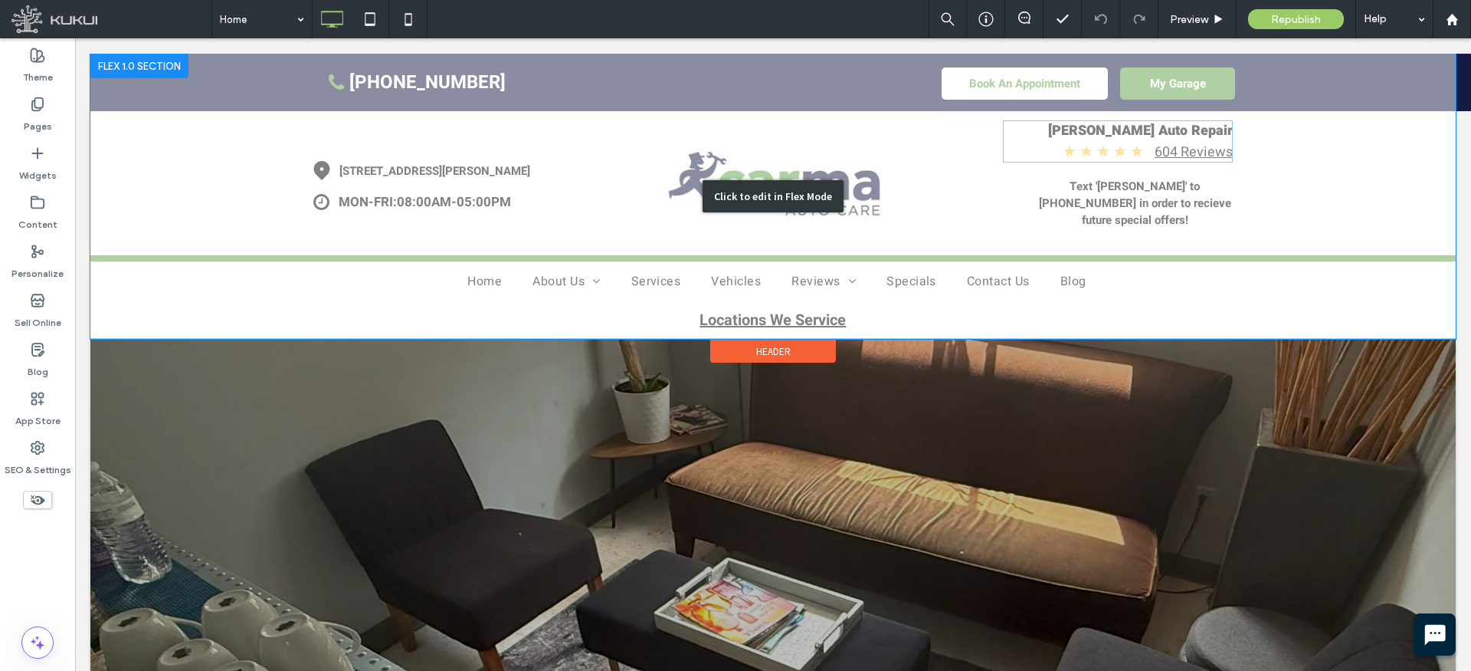
click at [1112, 146] on div "Click to edit in Flex Mode" at bounding box center [773, 196] width 1366 height 285
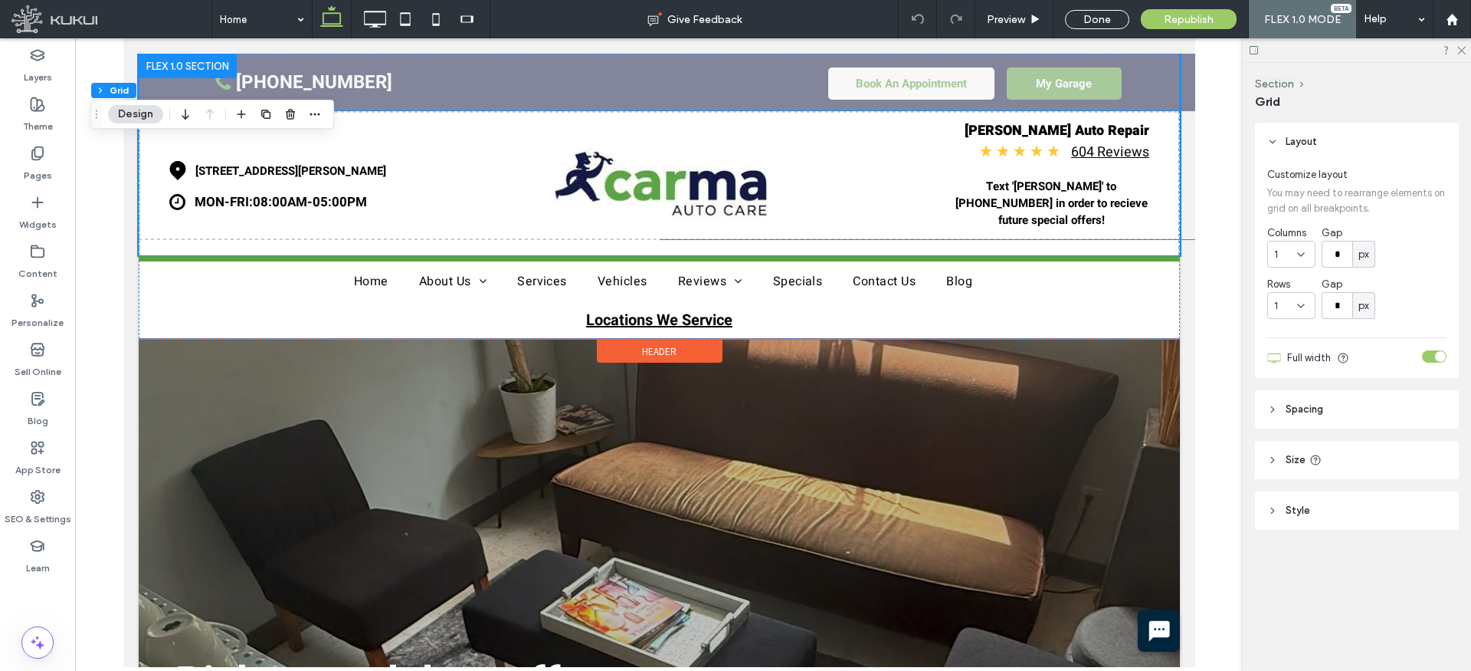
click at [1064, 139] on h1 "[PERSON_NAME] Auto Repair" at bounding box center [1034, 130] width 230 height 21
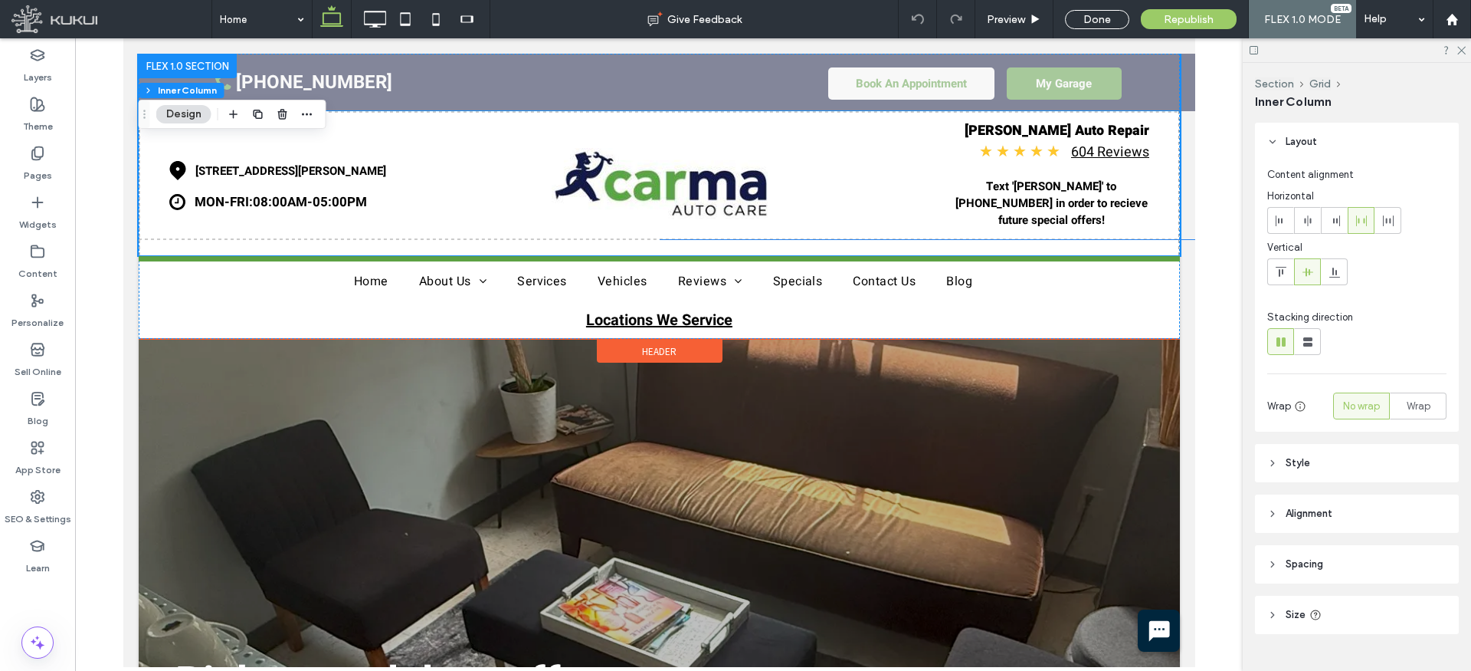
type input "**"
click at [1062, 137] on h1 "[PERSON_NAME] Auto Repair" at bounding box center [1034, 130] width 230 height 21
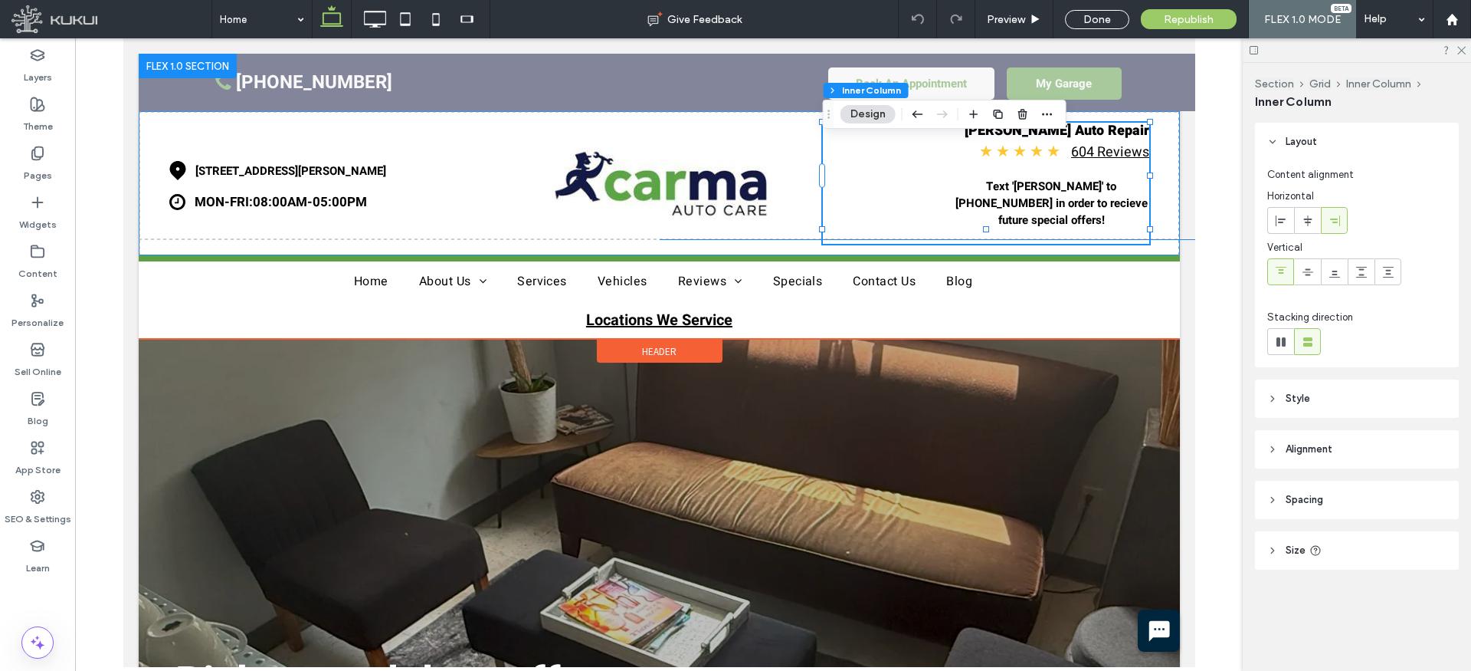
type input "**"
click at [1061, 136] on h1 "[PERSON_NAME] Auto Repair" at bounding box center [1034, 130] width 230 height 21
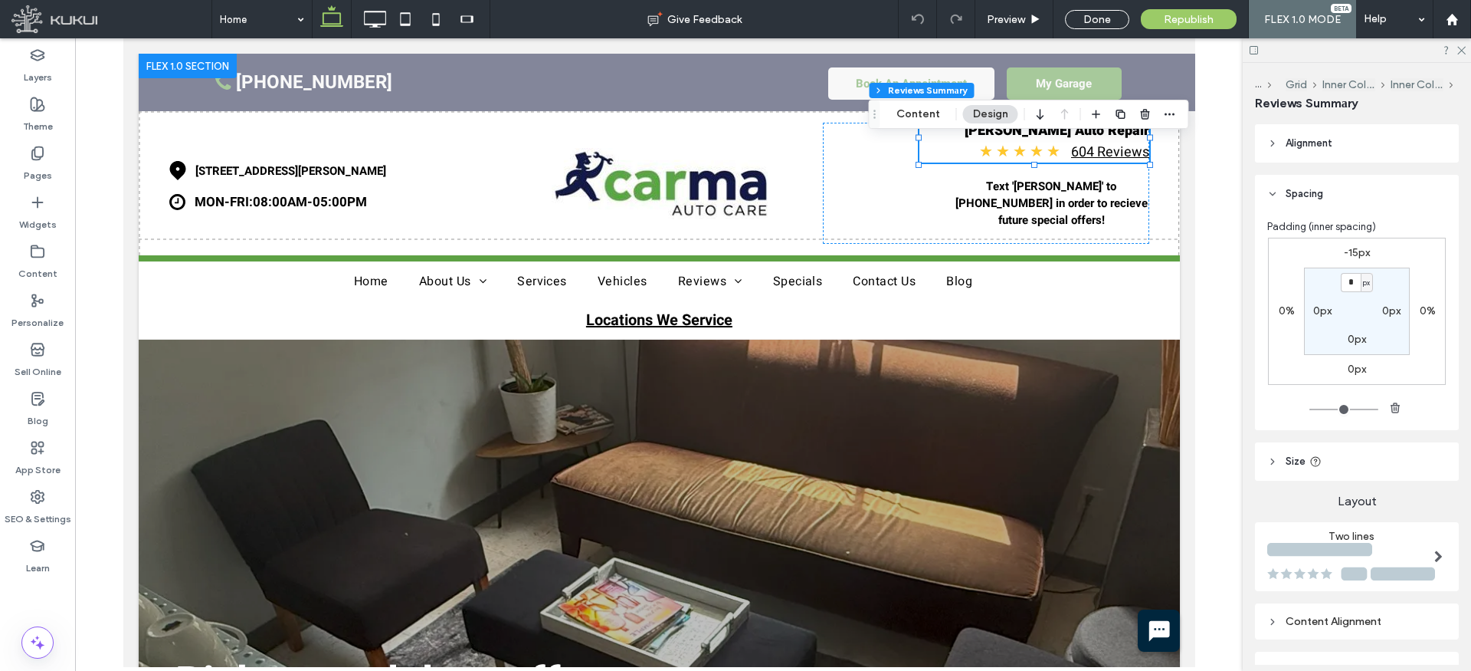
scroll to position [189, 0]
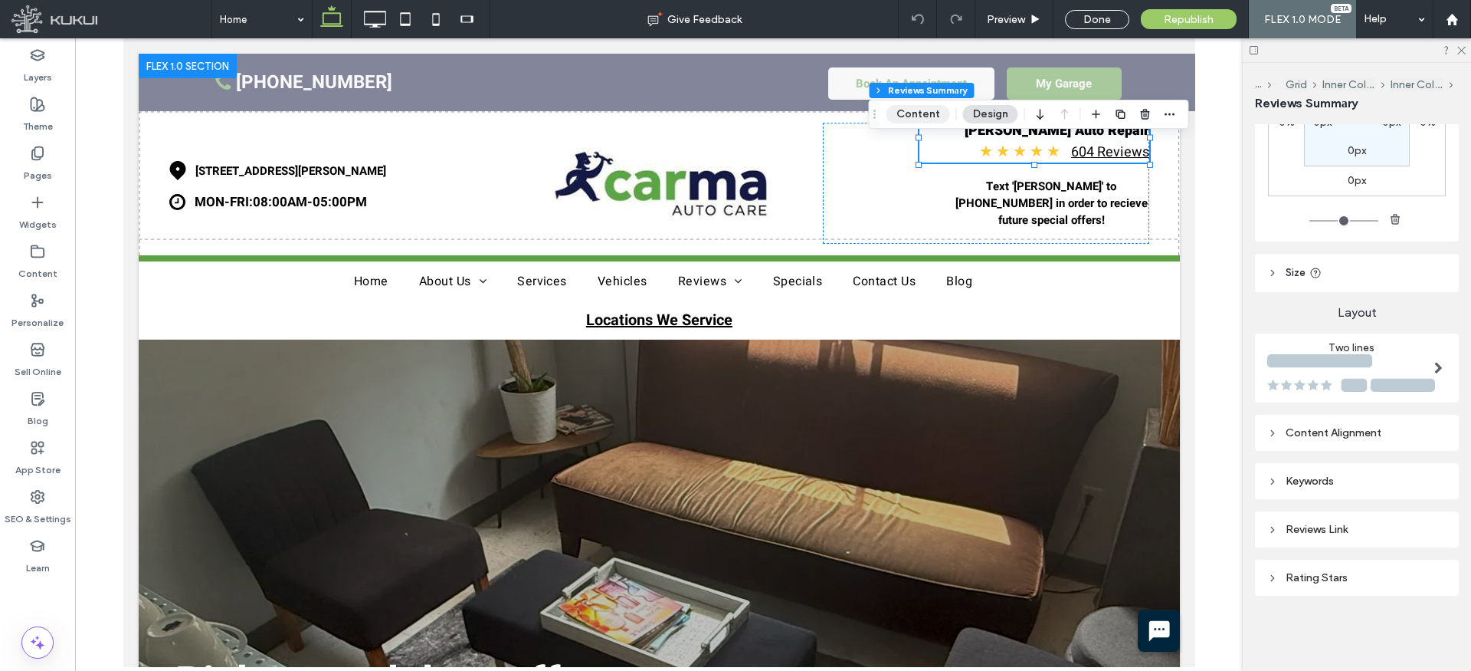
click at [913, 117] on button "Content" at bounding box center [919, 114] width 64 height 18
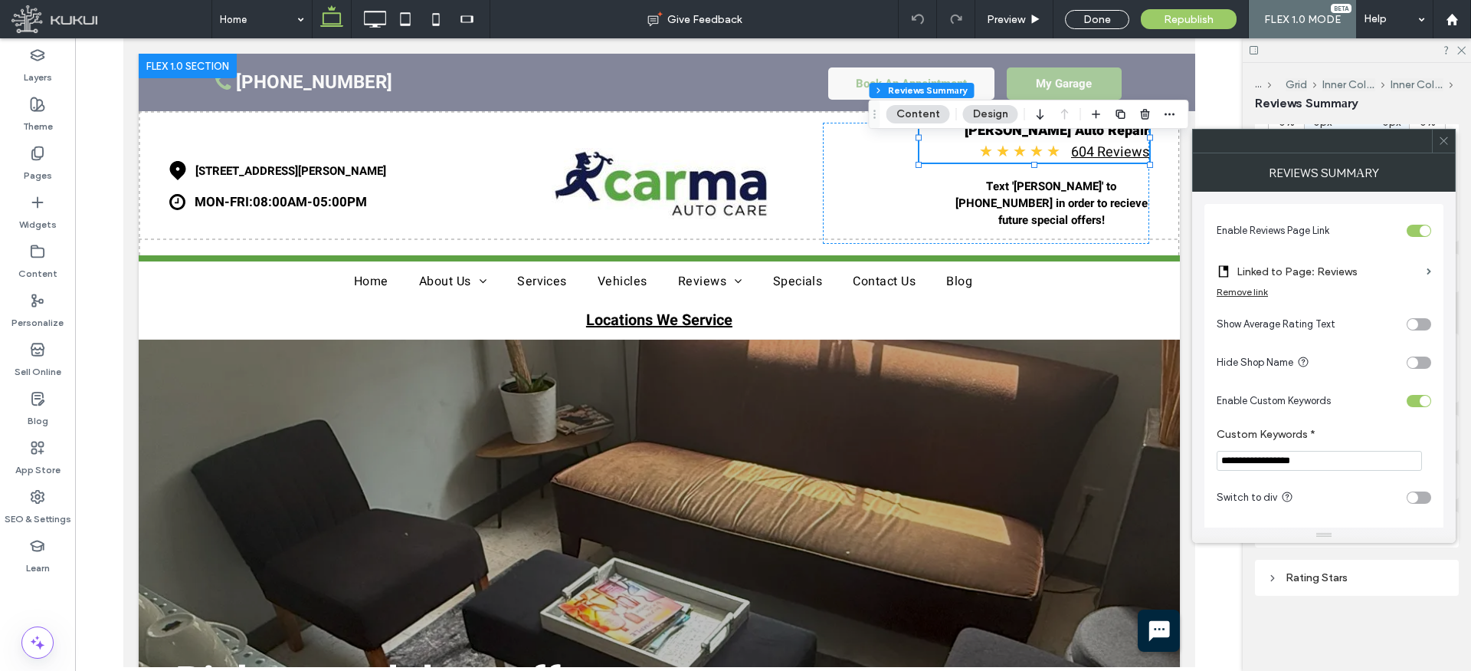
scroll to position [13, 0]
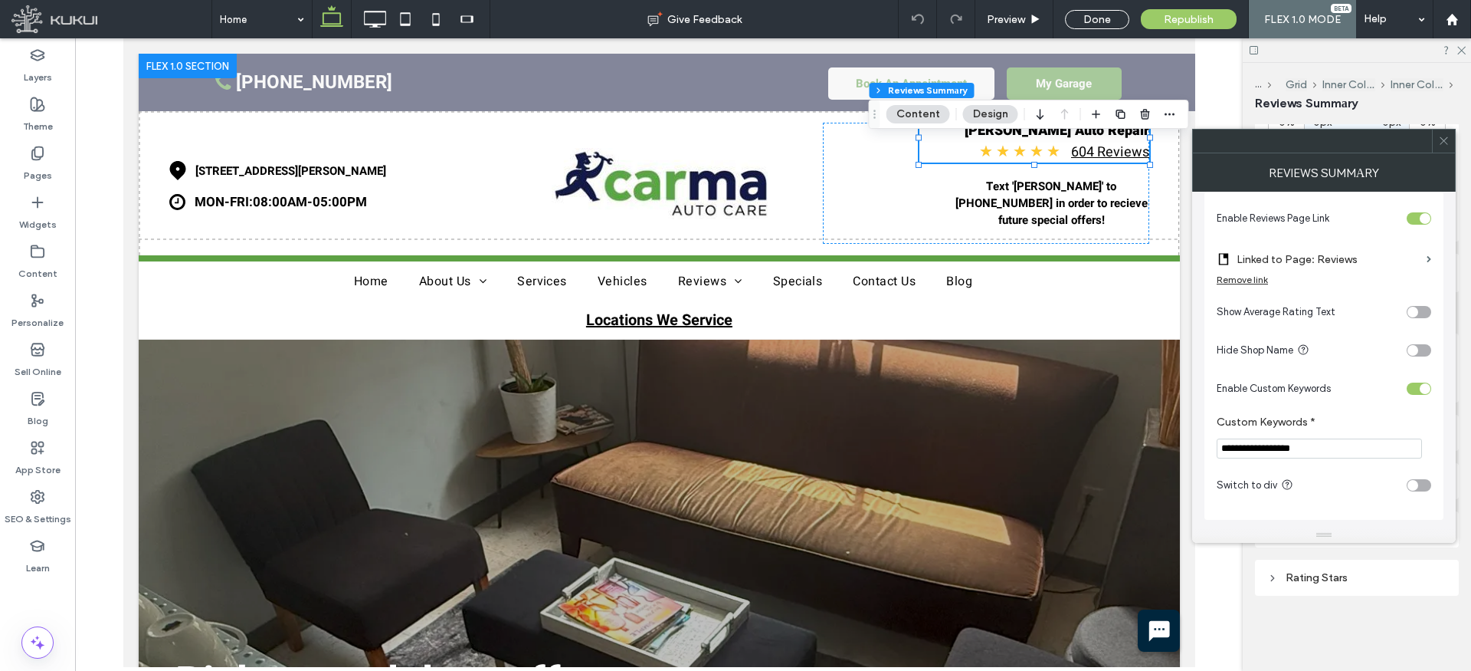
click at [1420, 488] on div "toggle" at bounding box center [1419, 485] width 25 height 12
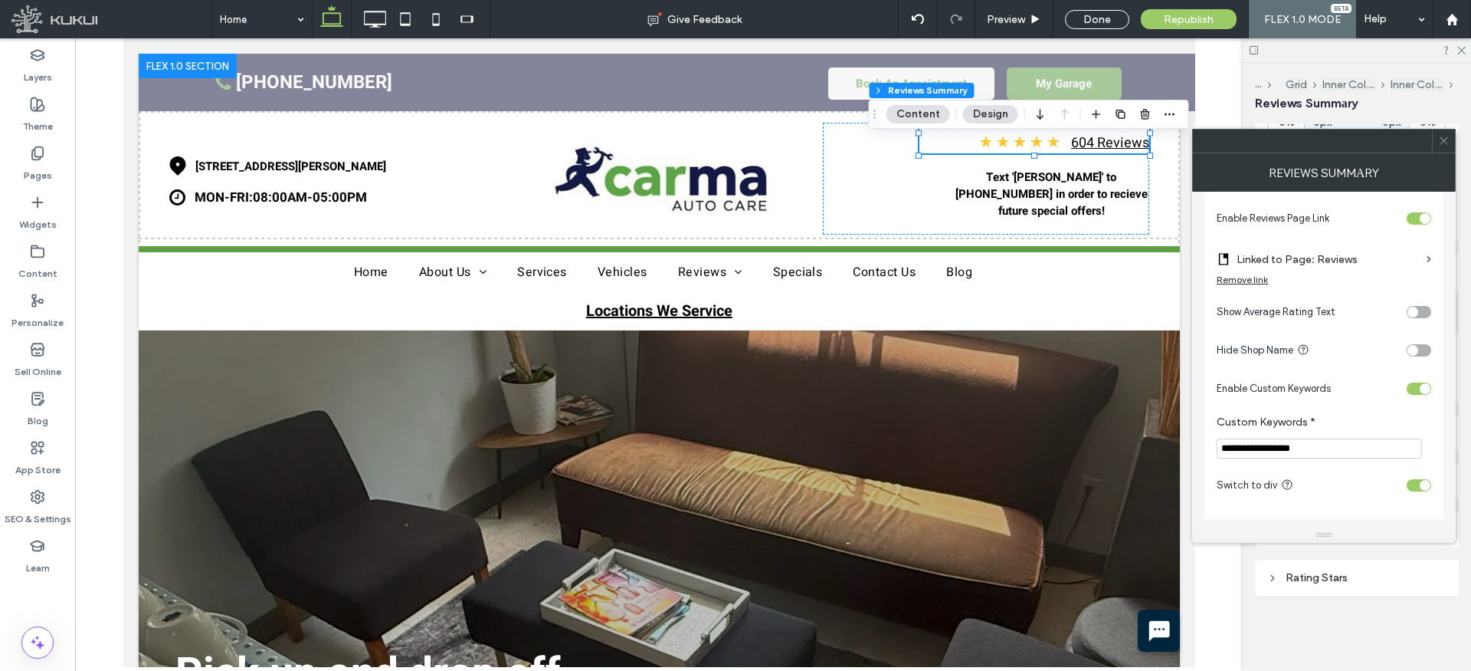
click at [1444, 139] on icon at bounding box center [1443, 140] width 11 height 11
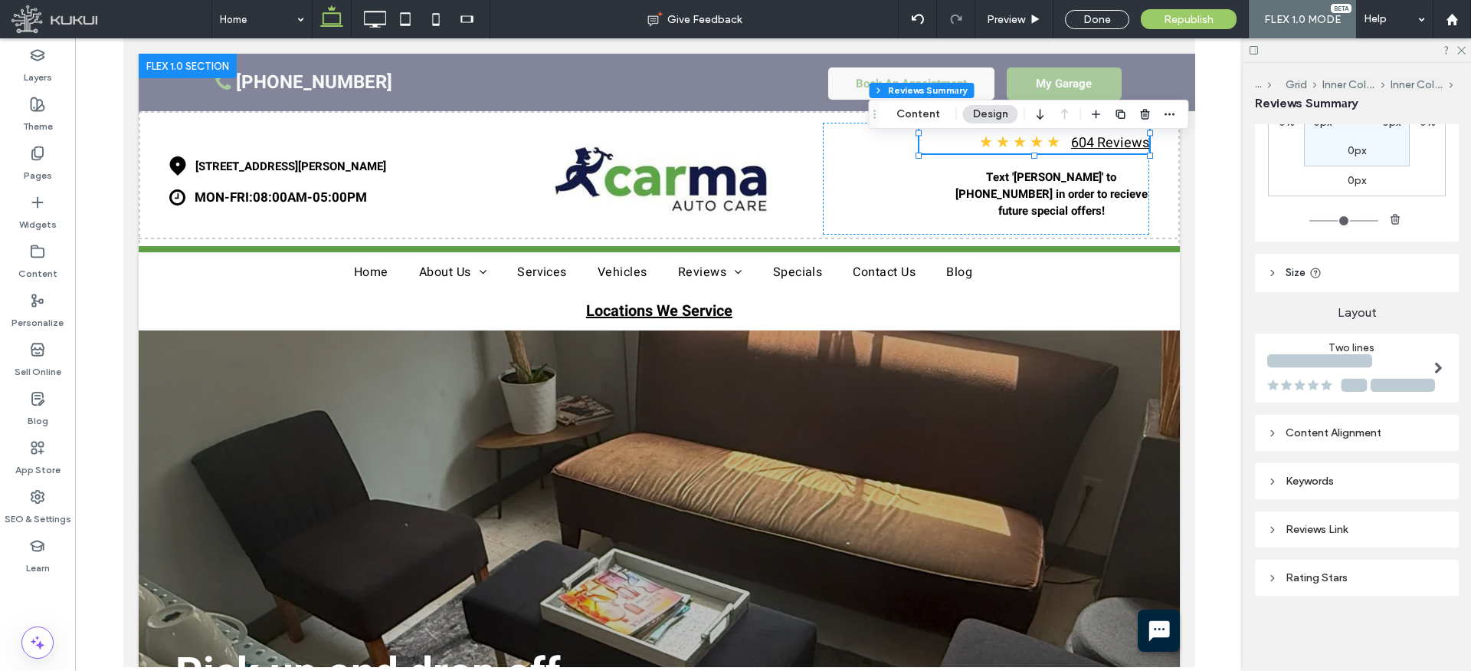
click at [1286, 477] on div "Keywords" at bounding box center [1356, 480] width 179 height 13
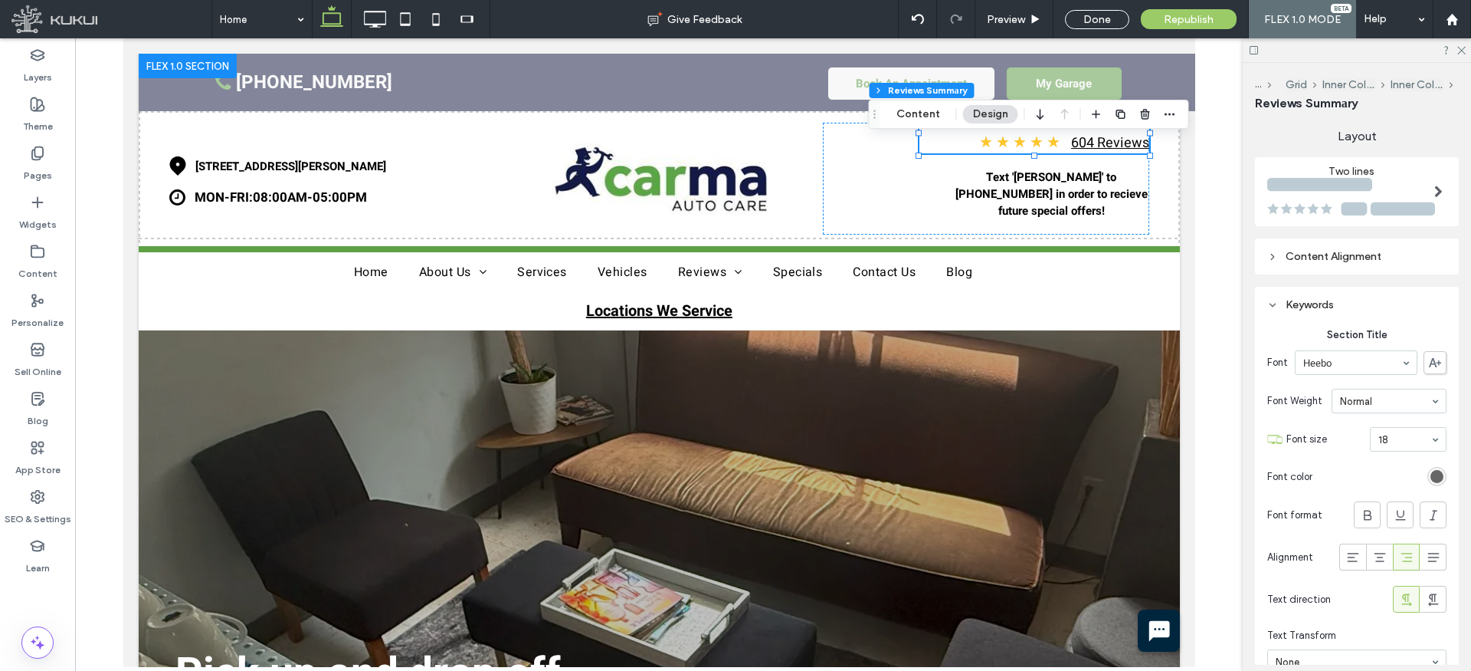
scroll to position [367, 0]
click at [1369, 510] on icon at bounding box center [1367, 512] width 15 height 15
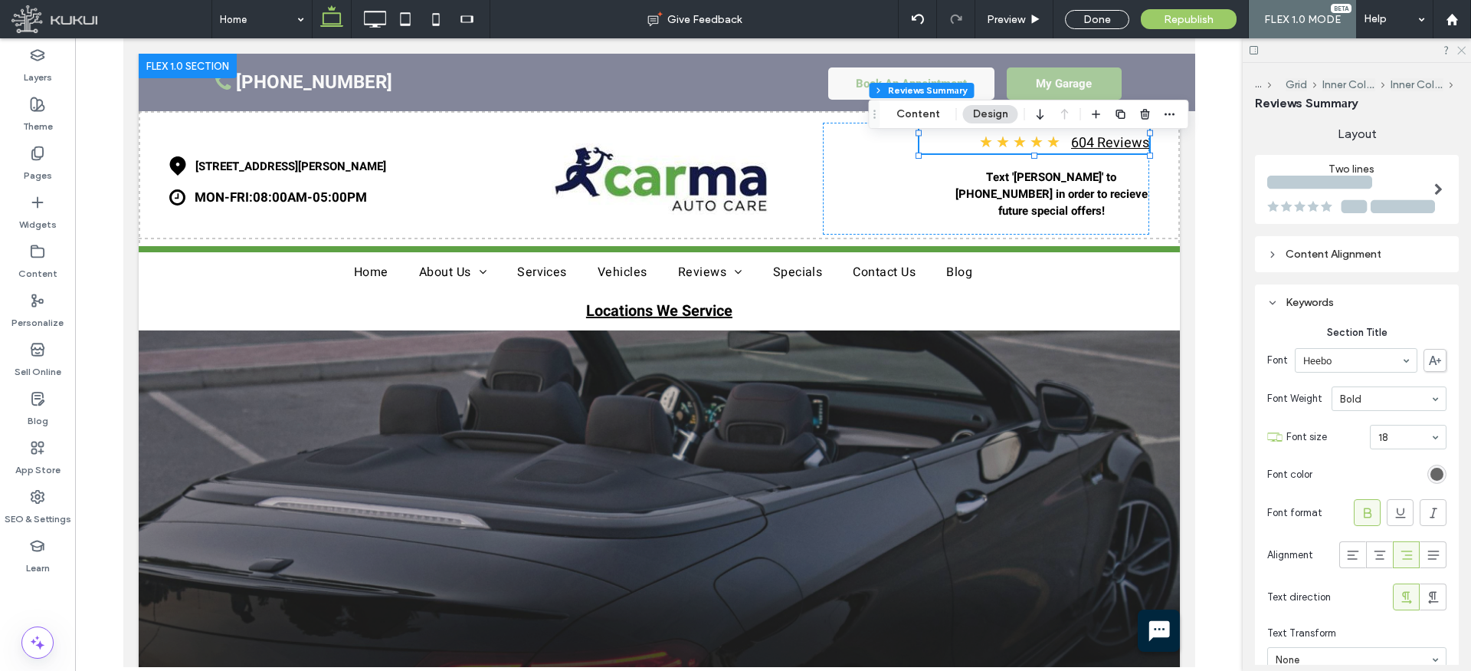
click at [1456, 51] on icon at bounding box center [1461, 49] width 10 height 10
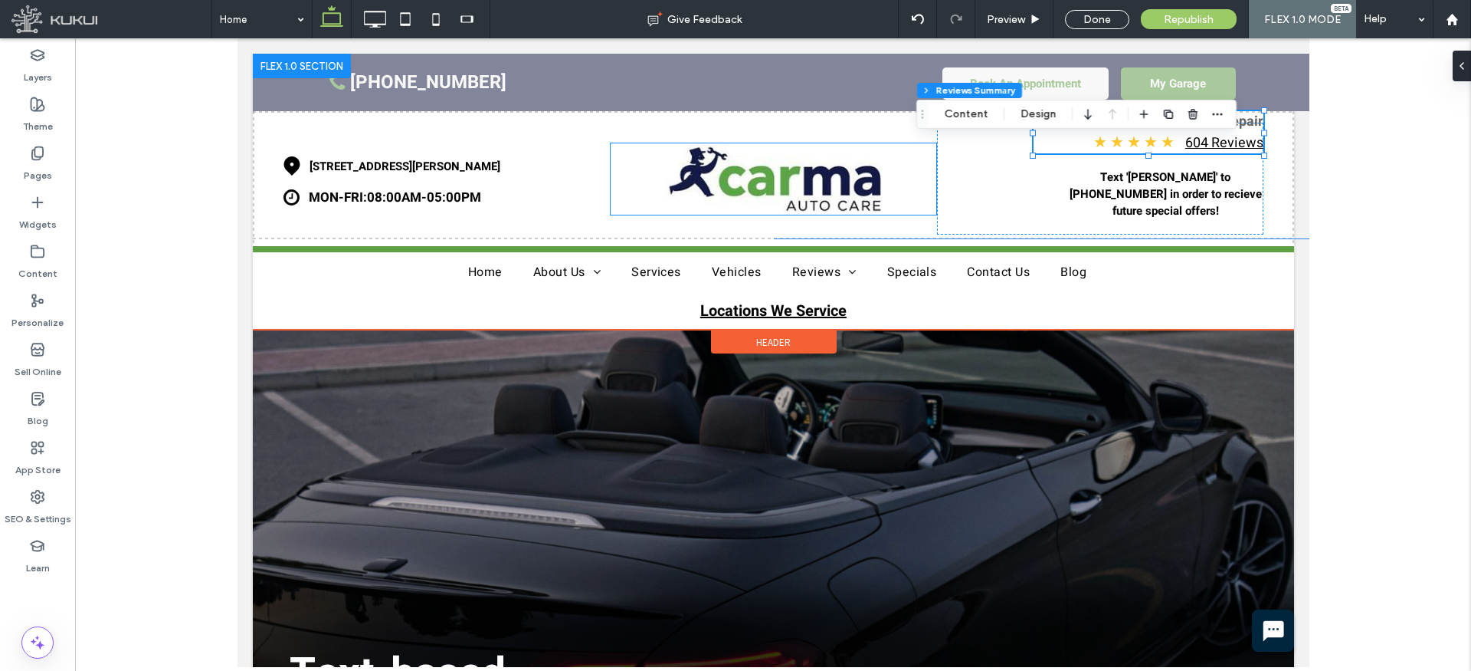
click at [843, 156] on img at bounding box center [773, 178] width 216 height 71
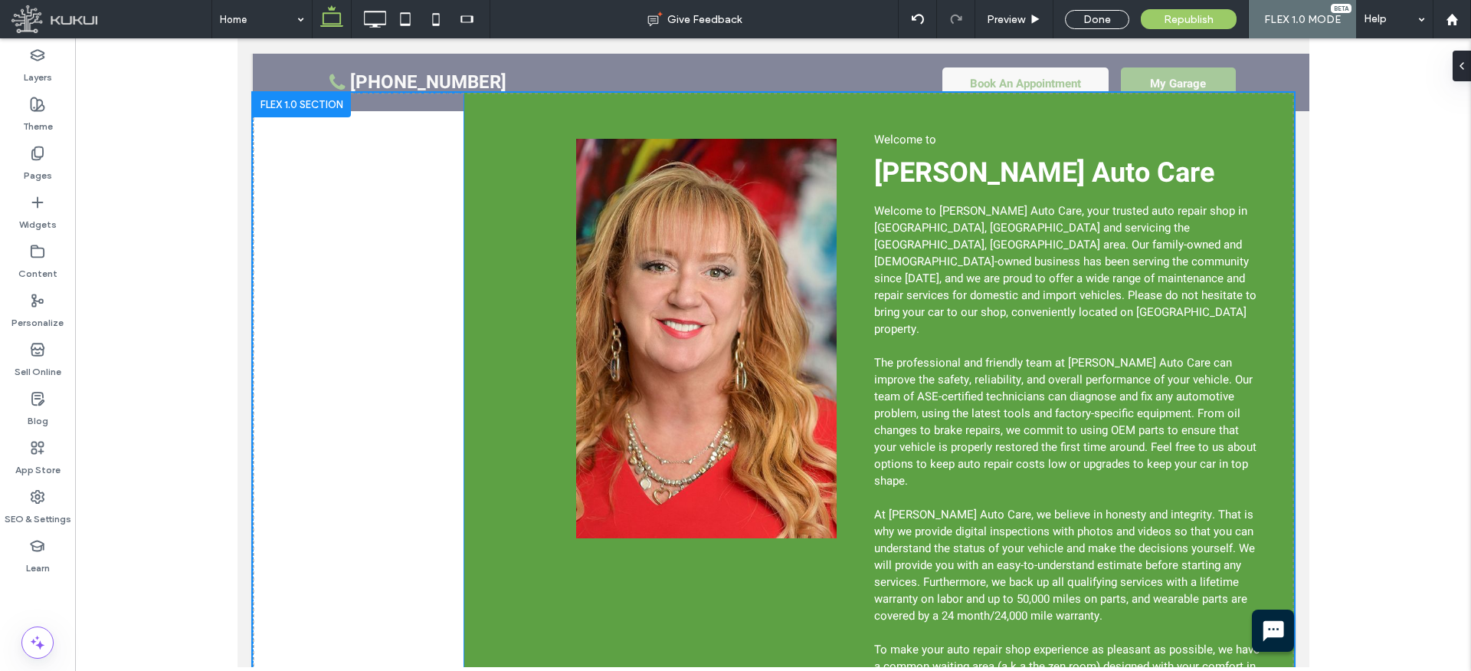
scroll to position [1313, 0]
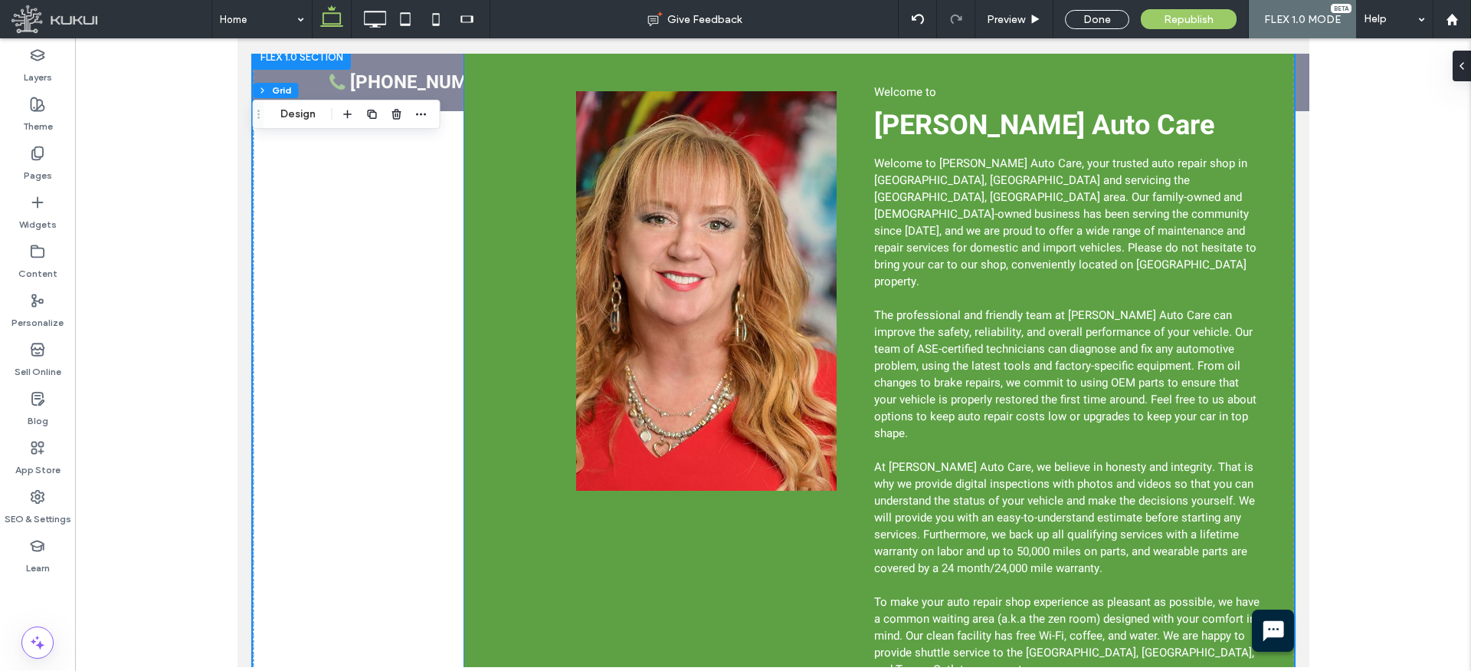
click at [1006, 307] on span "The professional and friendly team at [PERSON_NAME] Auto Care can improve the s…" at bounding box center [1065, 374] width 382 height 135
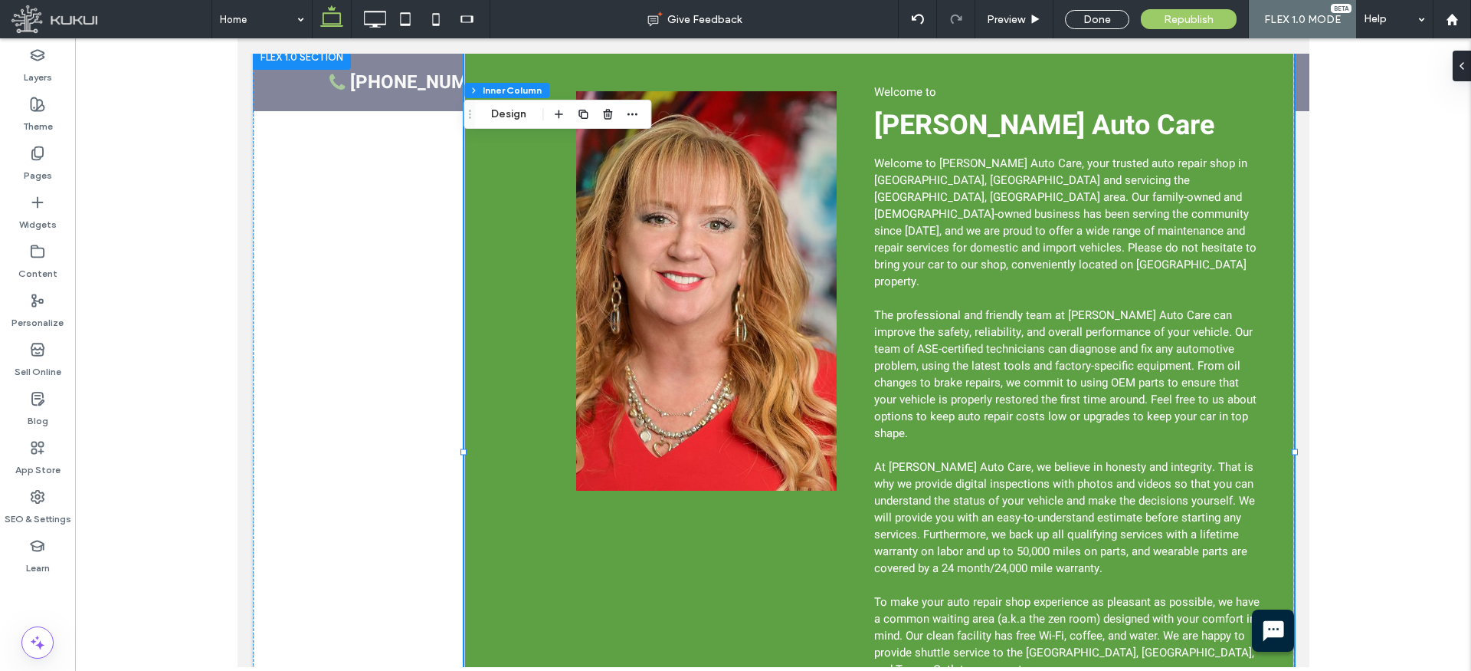
type input "**"
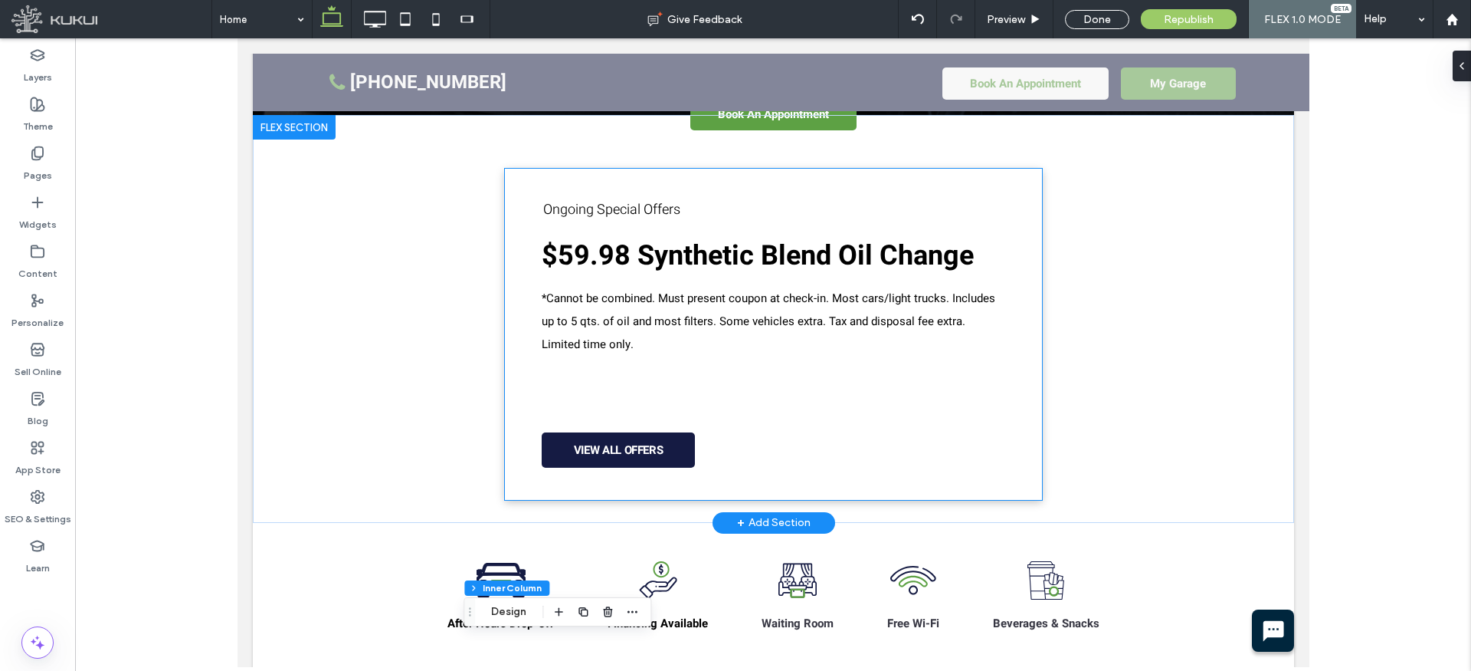
scroll to position [882, 0]
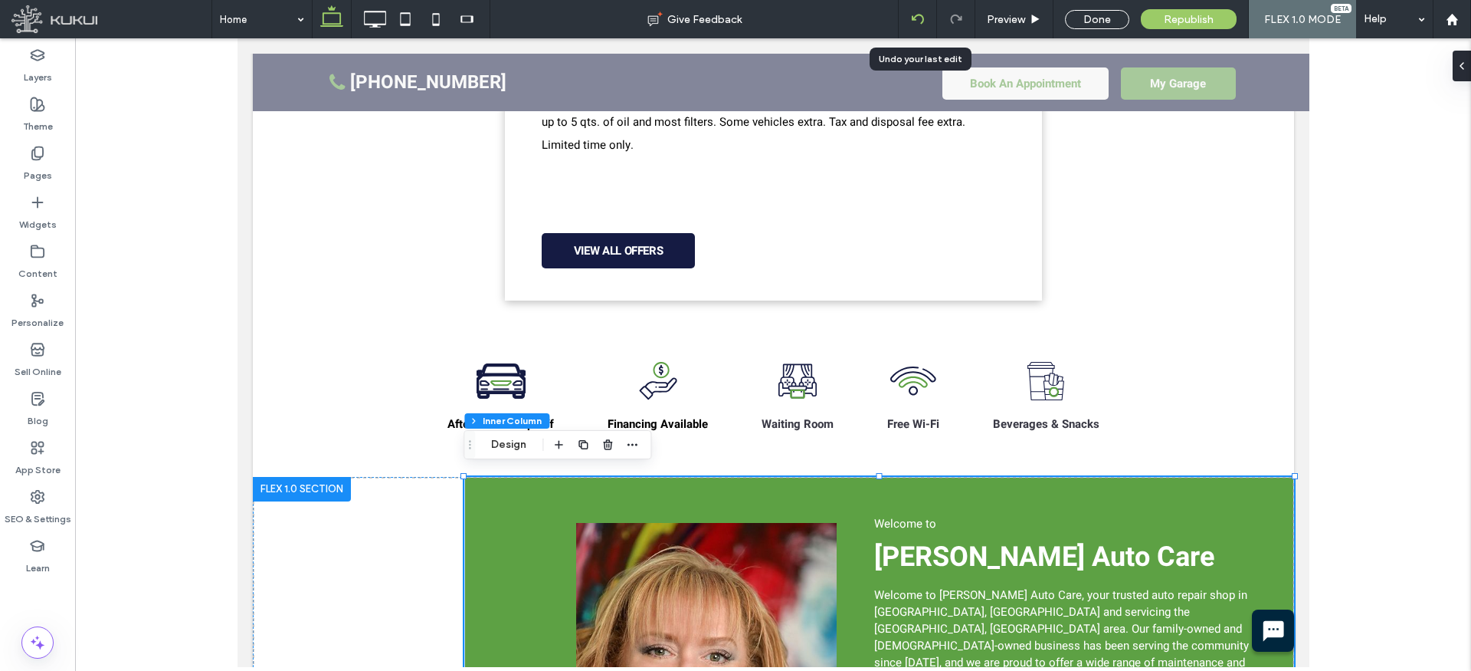
click at [913, 13] on icon at bounding box center [918, 19] width 12 height 12
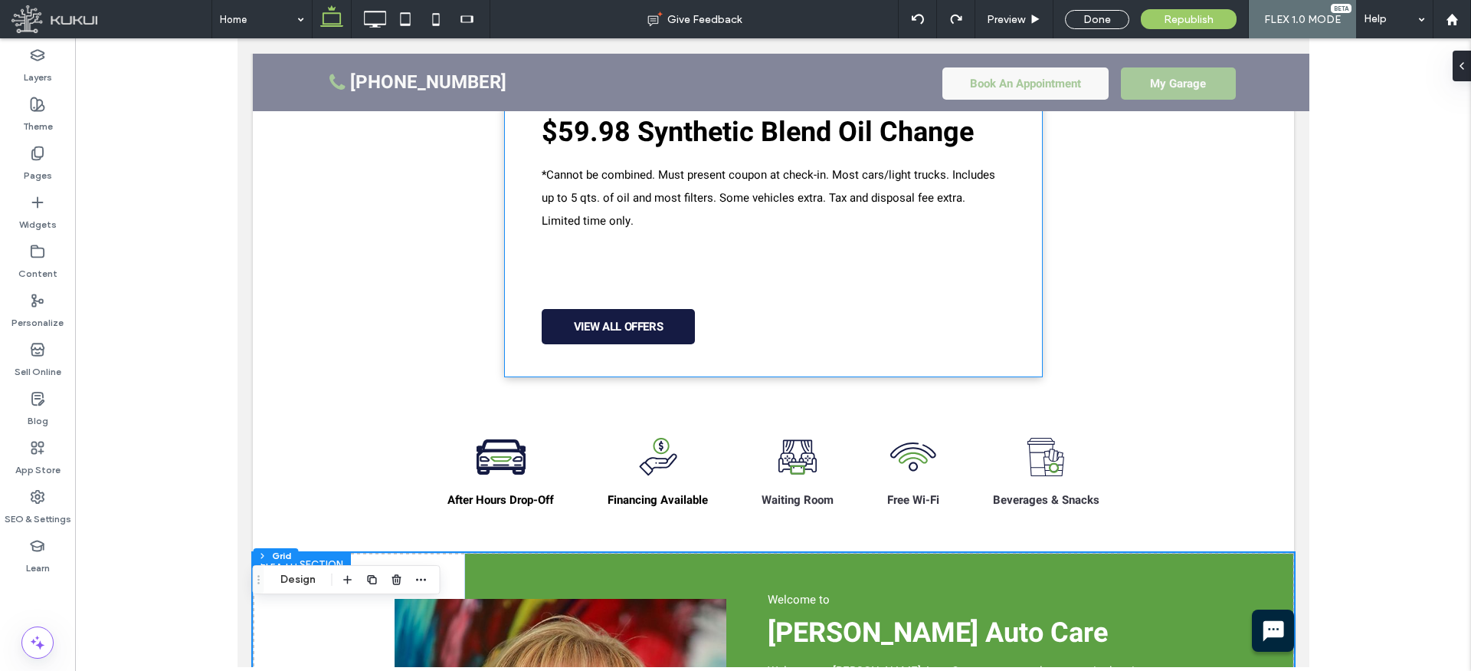
scroll to position [1028, 0]
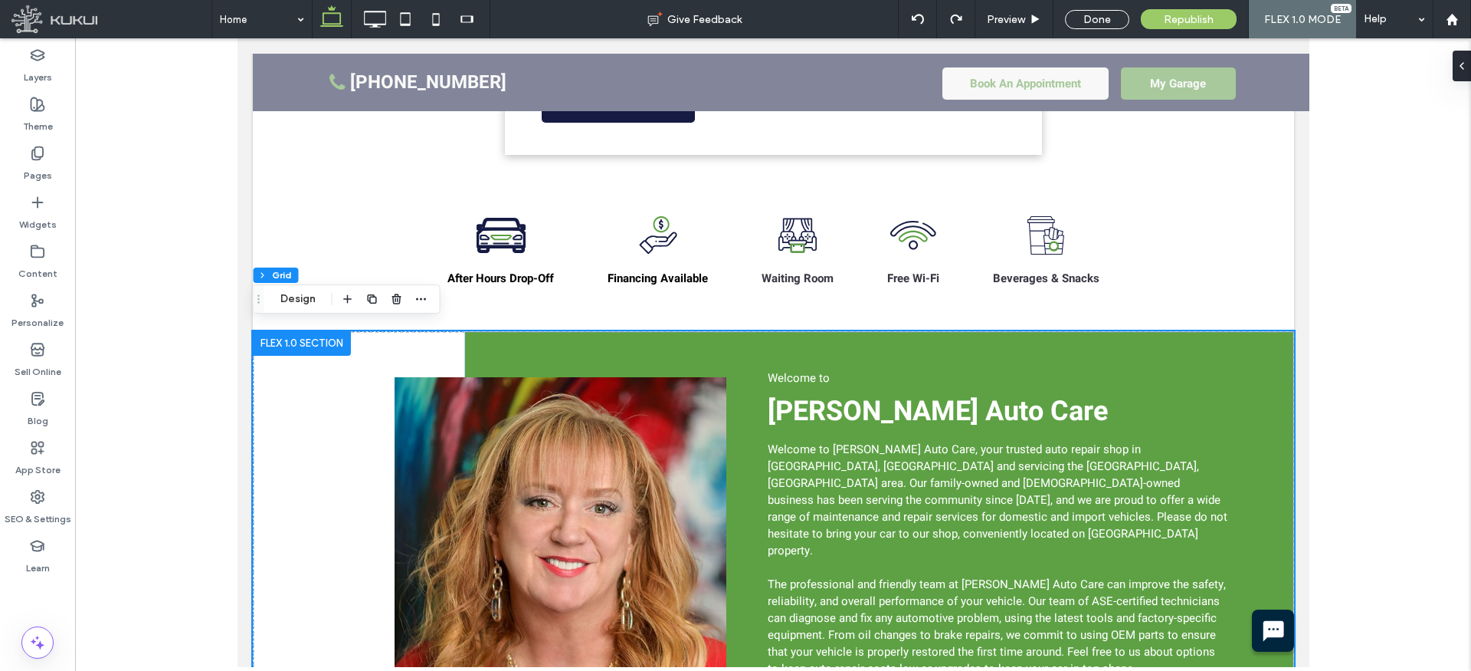
click at [851, 405] on span "[PERSON_NAME] Auto Care" at bounding box center [937, 411] width 340 height 41
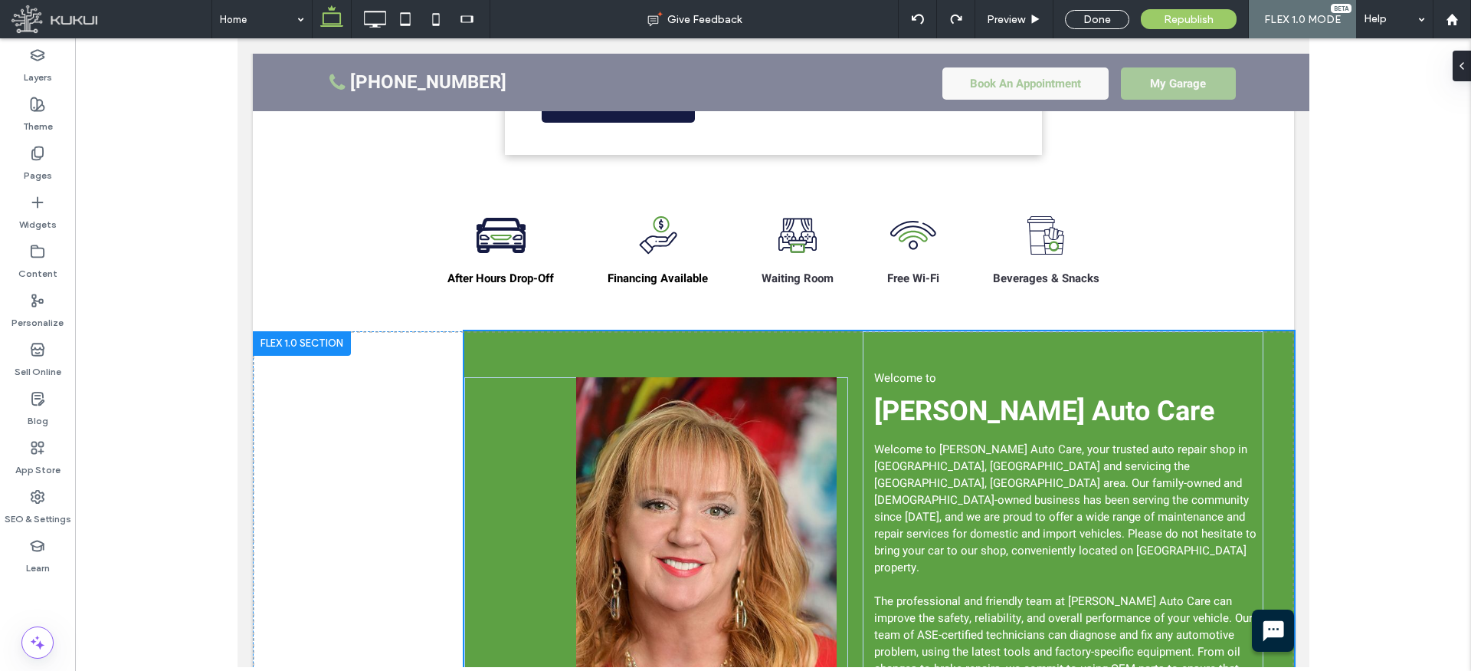
type input "**"
type input "****"
type input "**"
click at [910, 404] on span "[PERSON_NAME] Auto Care" at bounding box center [1044, 411] width 340 height 41
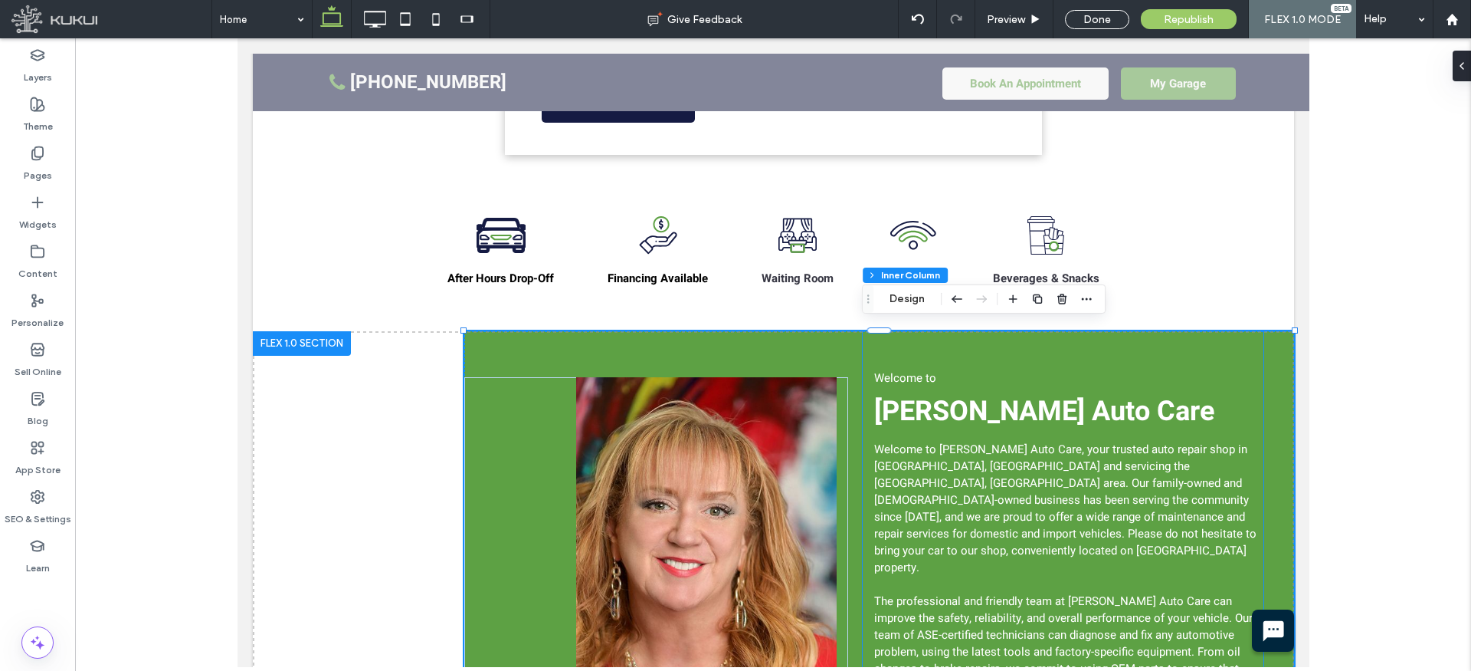
type input "**"
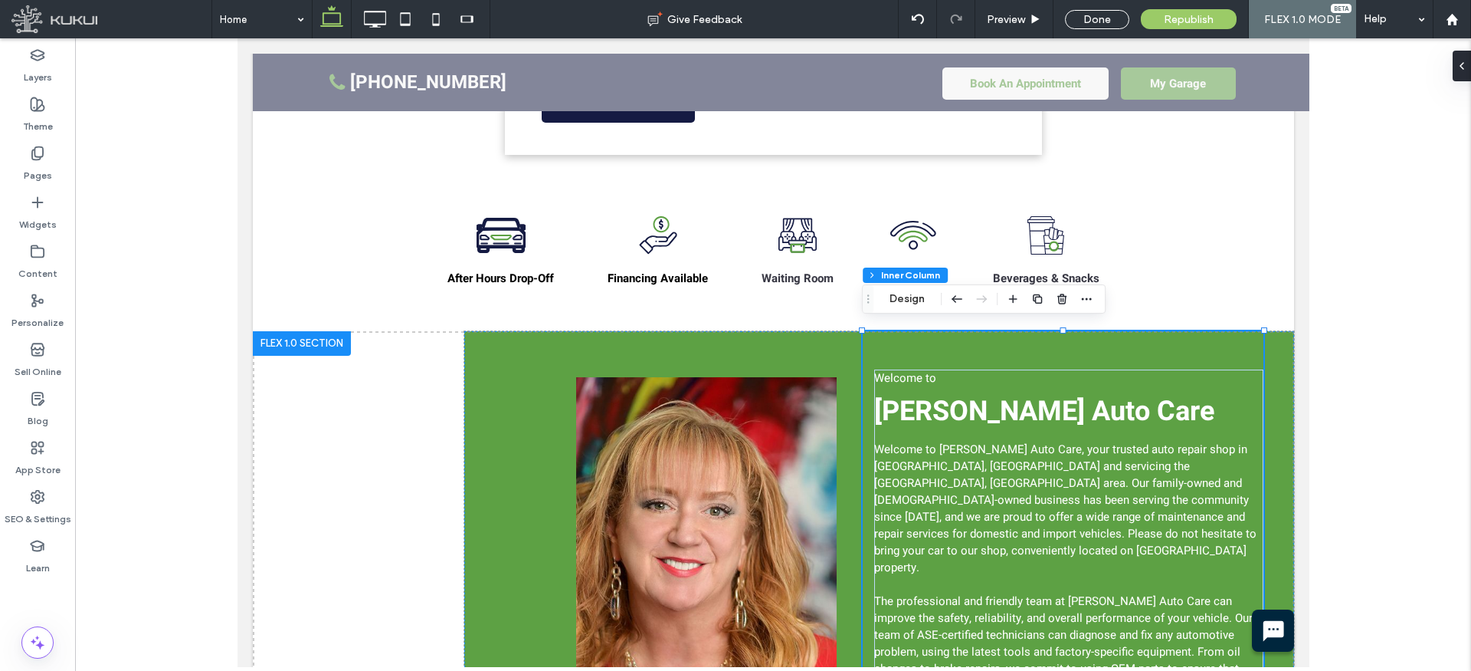
click at [912, 403] on span "[PERSON_NAME] Auto Care" at bounding box center [1044, 411] width 340 height 41
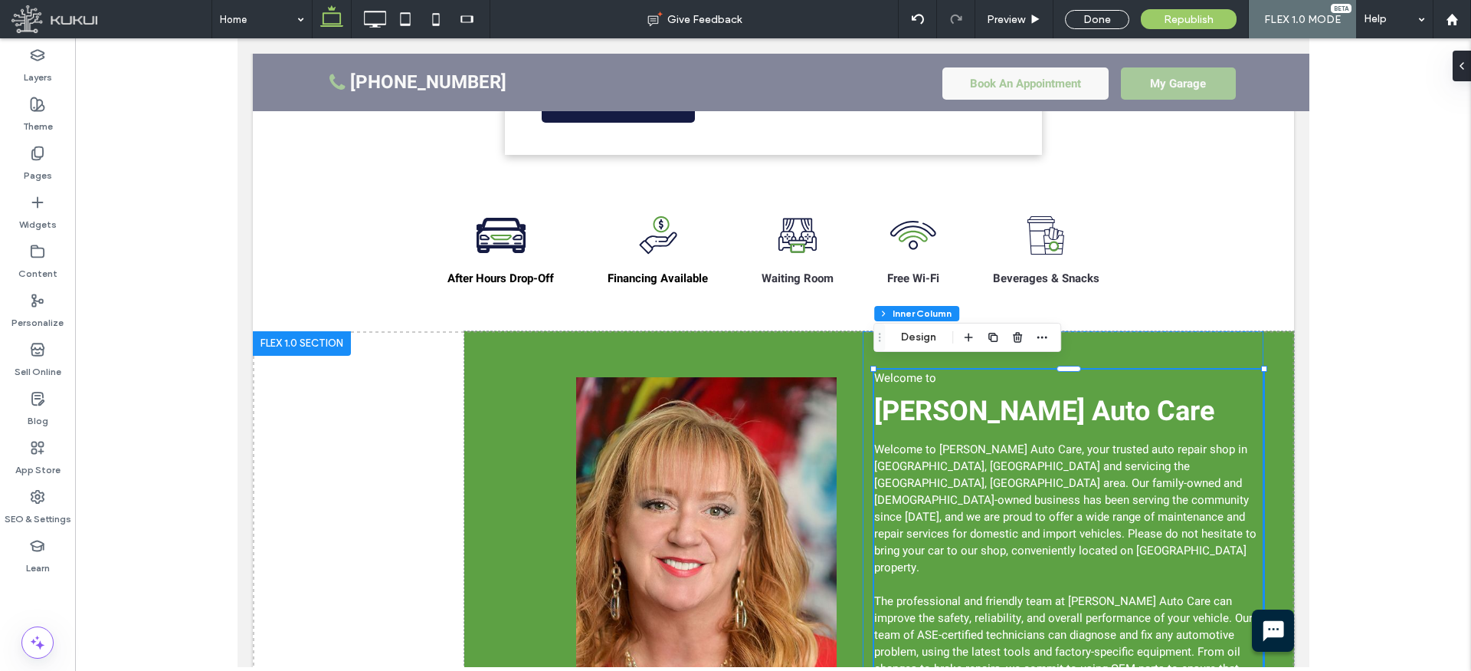
type input "**"
click at [915, 402] on span "[PERSON_NAME] Auto Care" at bounding box center [1044, 411] width 340 height 41
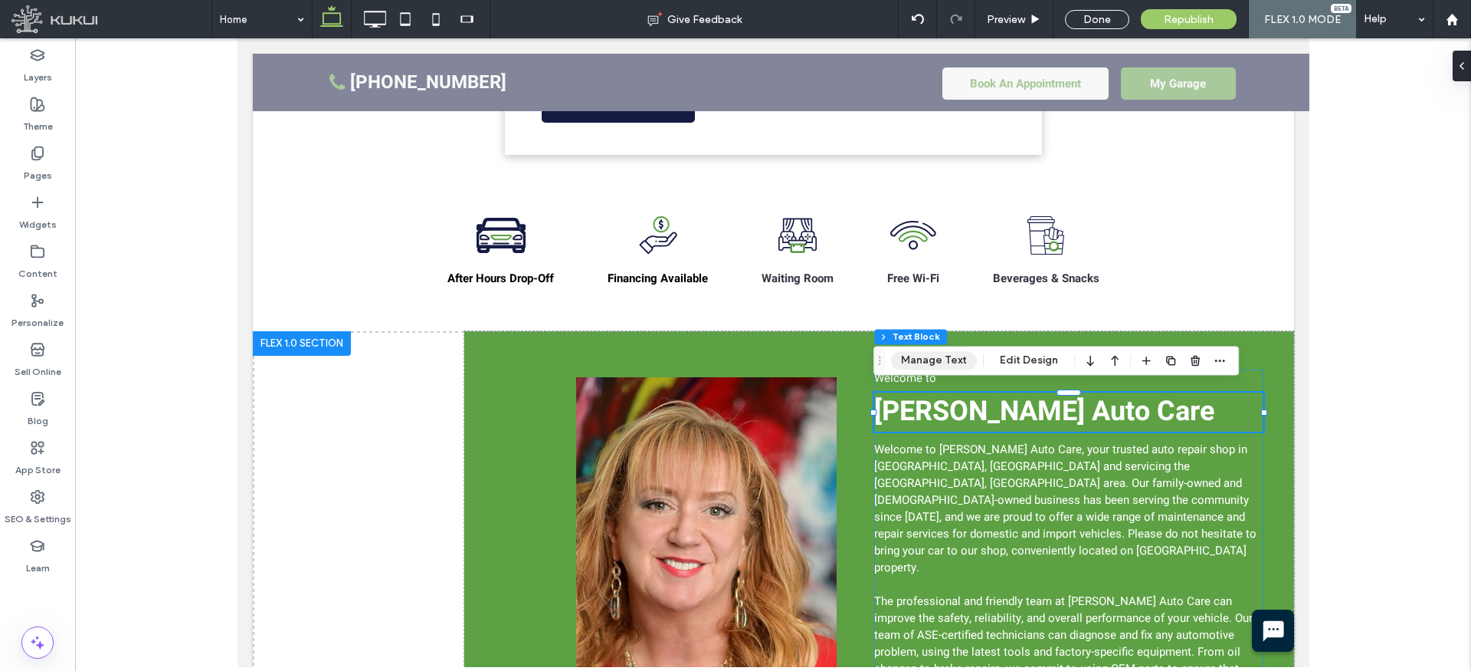
click at [937, 362] on button "Manage Text" at bounding box center [934, 360] width 86 height 18
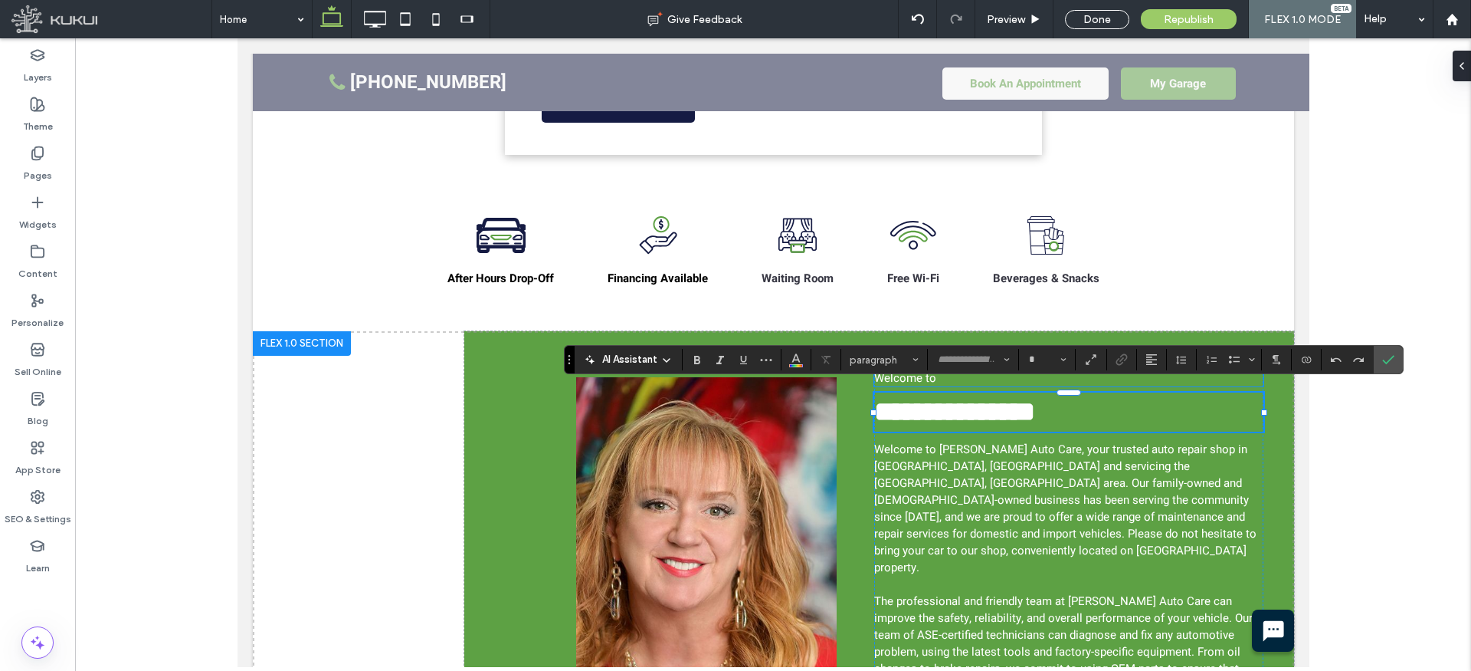
type input "*****"
click at [908, 356] on span "Heading 2*" at bounding box center [880, 359] width 60 height 11
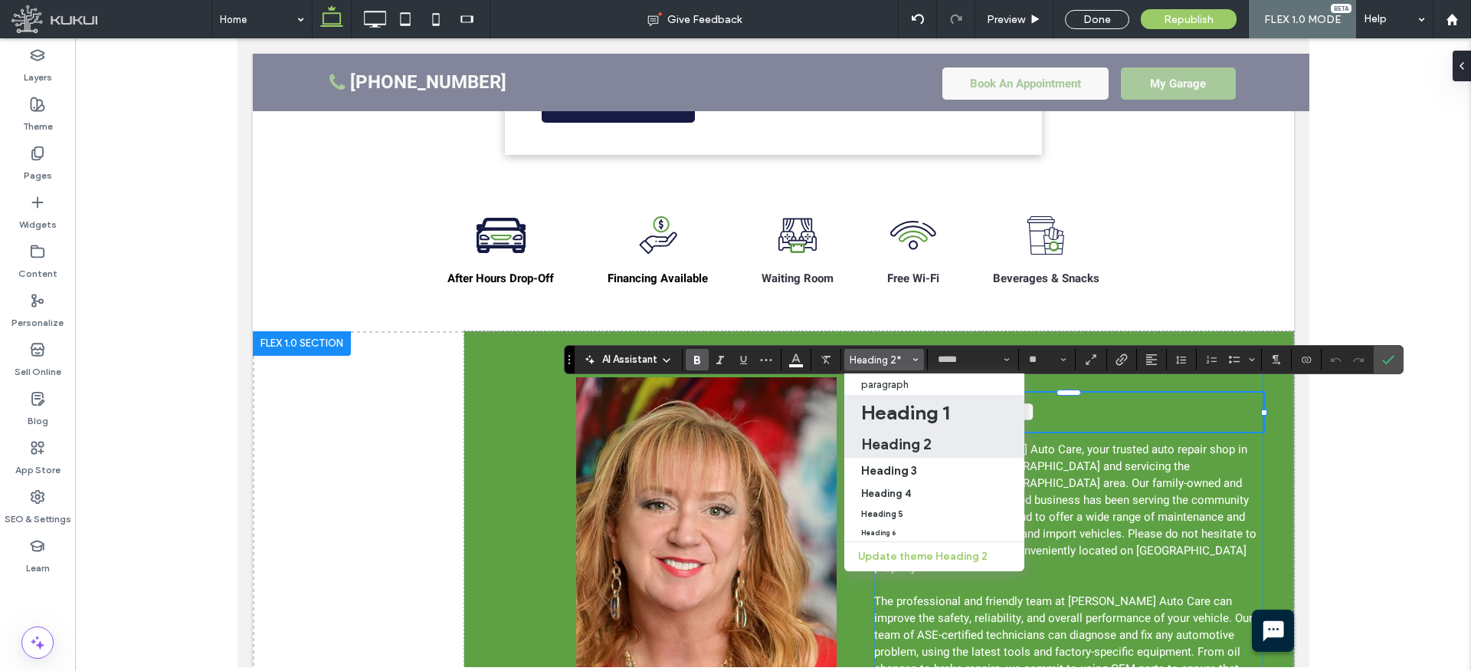
click at [907, 404] on h1 "Heading 1" at bounding box center [905, 412] width 88 height 25
type input "**"
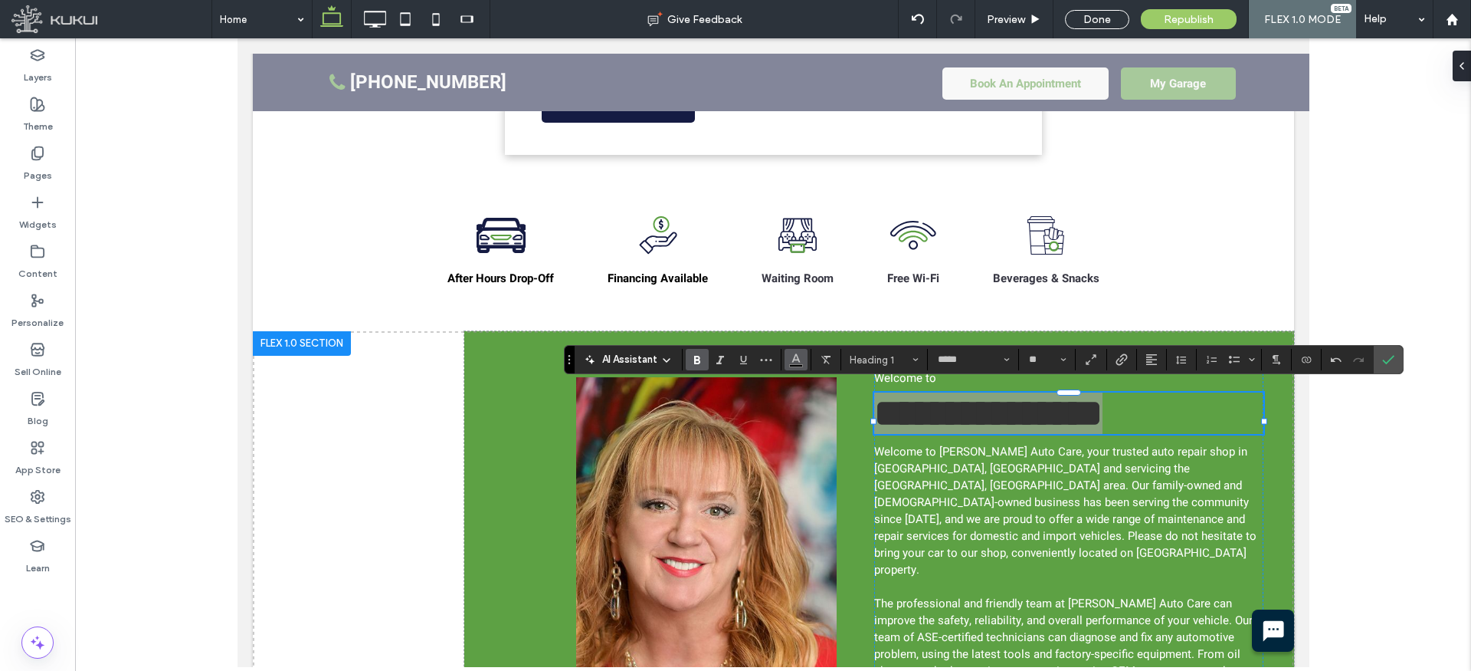
click at [796, 364] on span "Color" at bounding box center [796, 358] width 12 height 20
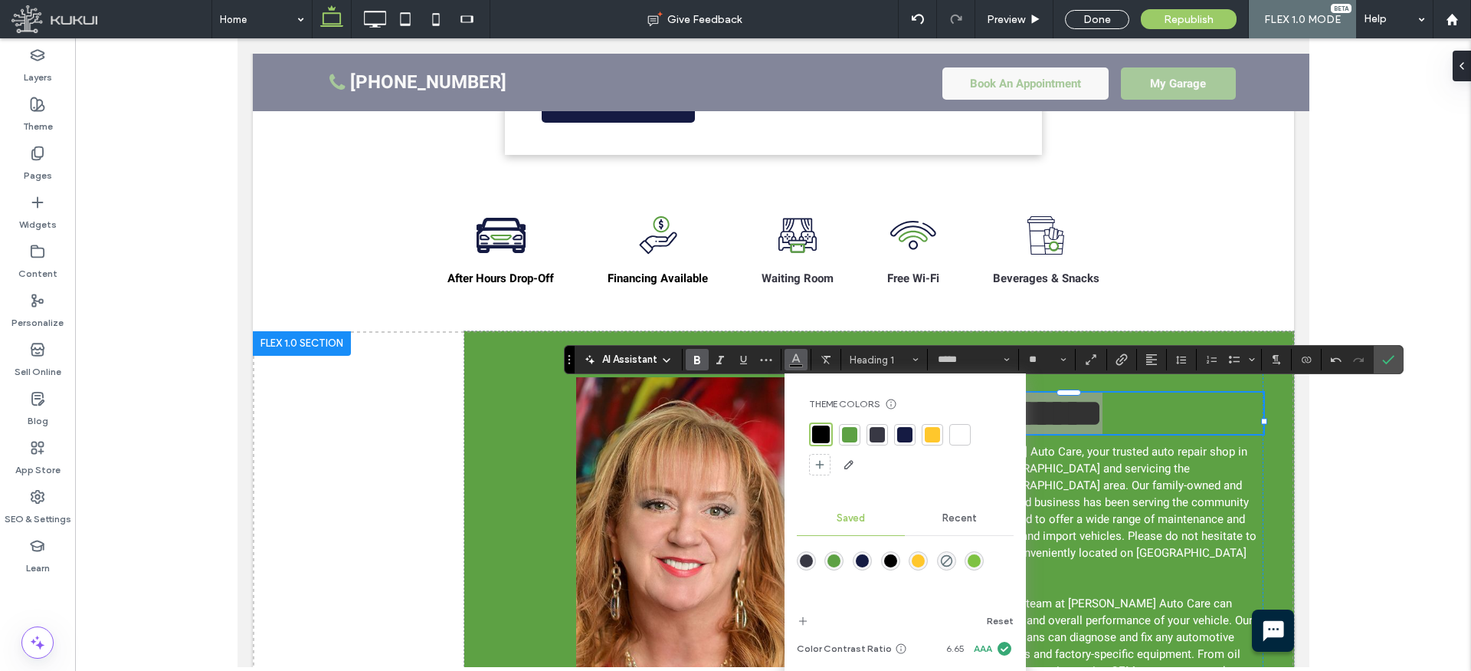
click at [961, 436] on div at bounding box center [960, 434] width 15 height 15
click at [1045, 360] on input "**" at bounding box center [1043, 359] width 30 height 12
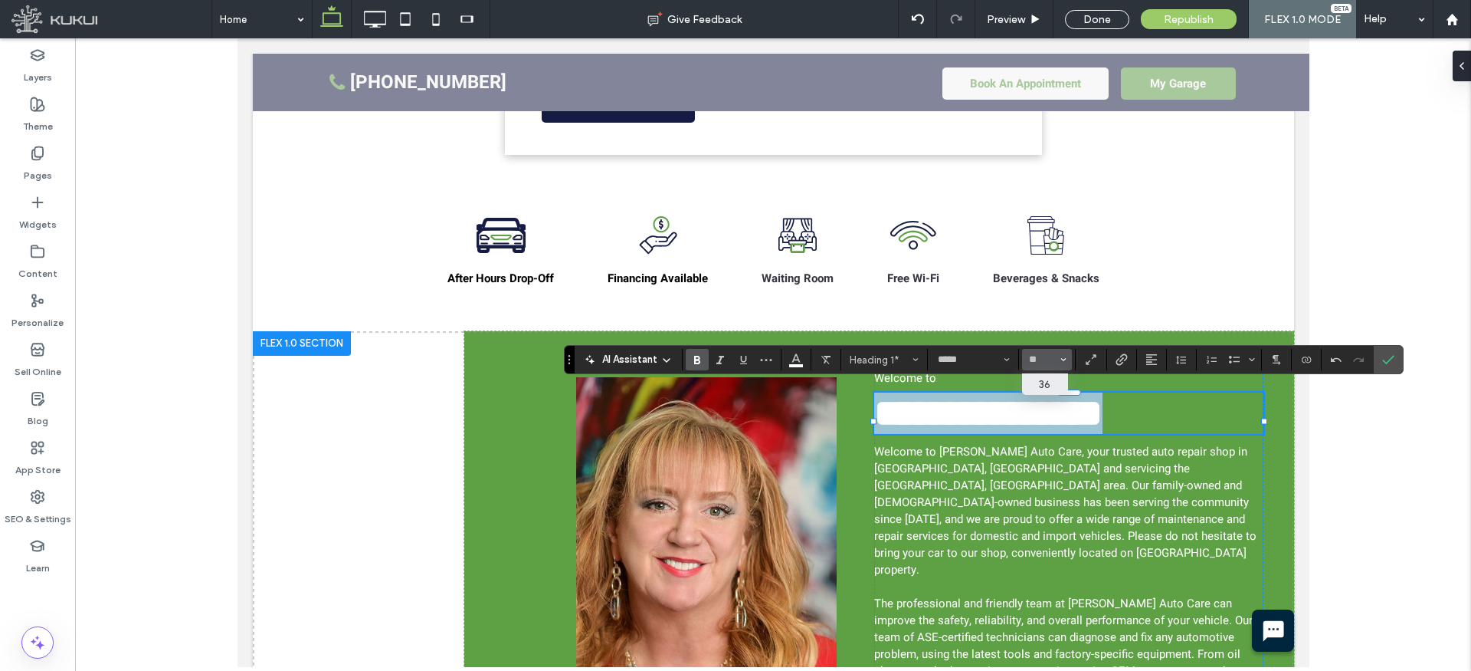
type input "**"
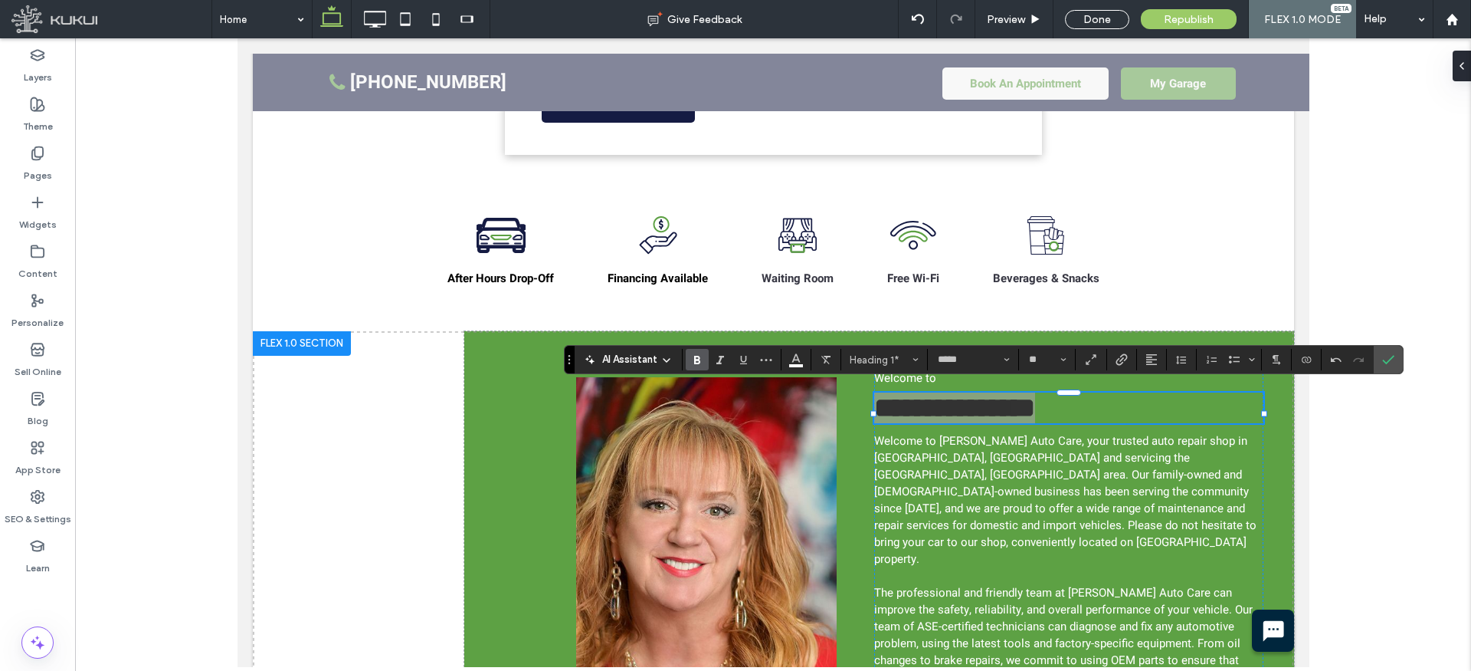
click at [1391, 359] on use "Confirm" at bounding box center [1388, 360] width 12 height 9
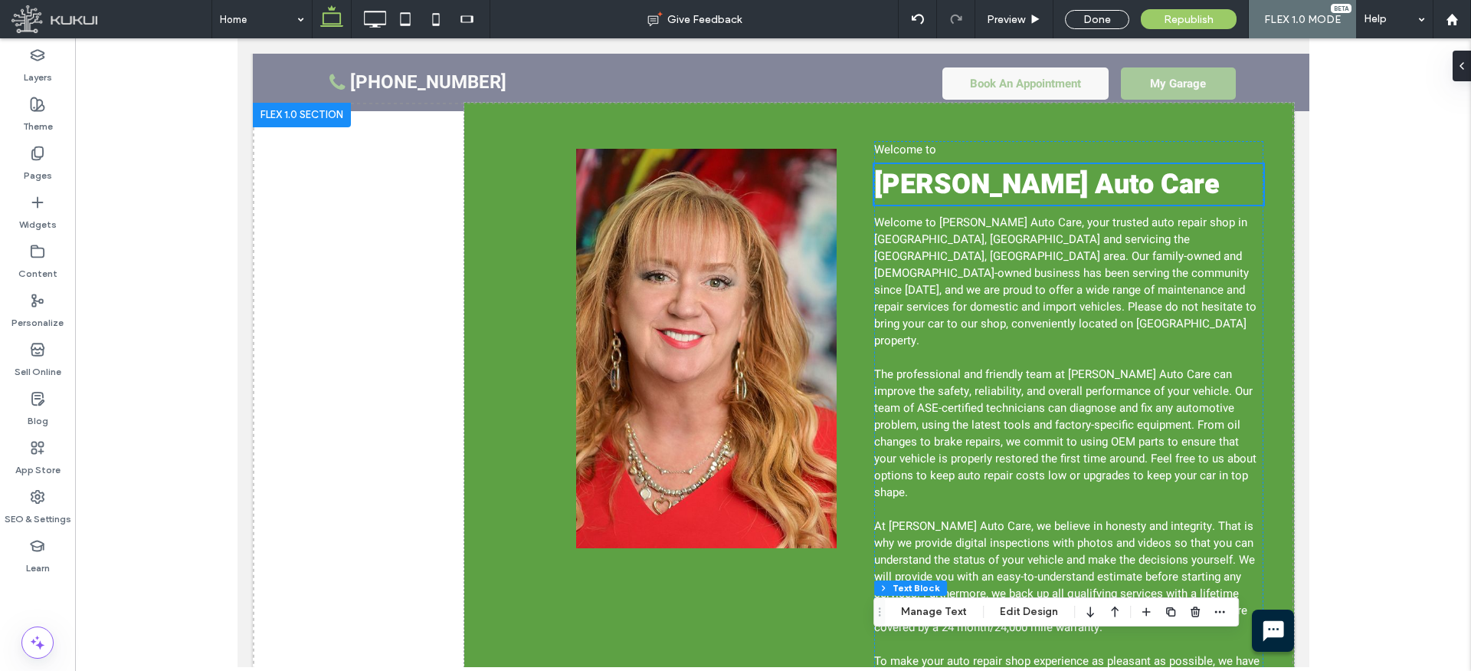
scroll to position [0, 0]
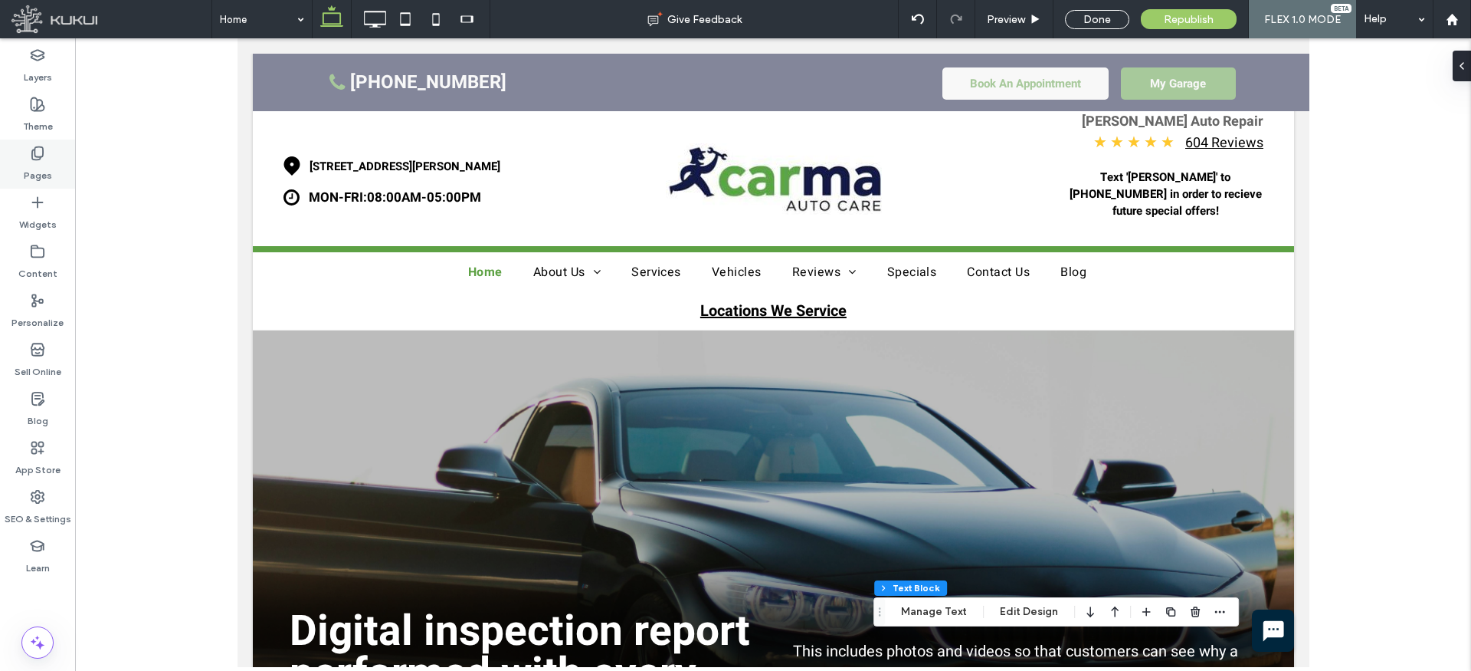
click at [41, 154] on icon at bounding box center [37, 153] width 15 height 15
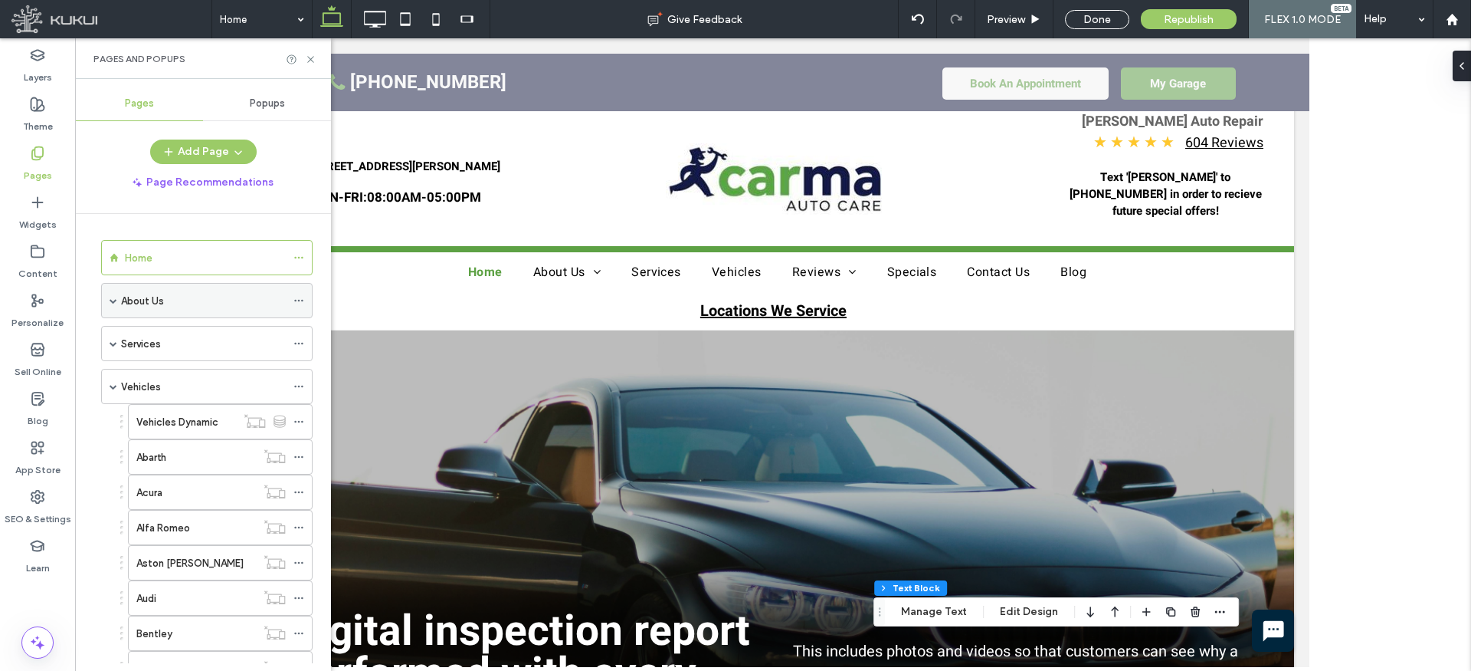
click at [207, 307] on div "About Us" at bounding box center [203, 301] width 165 height 16
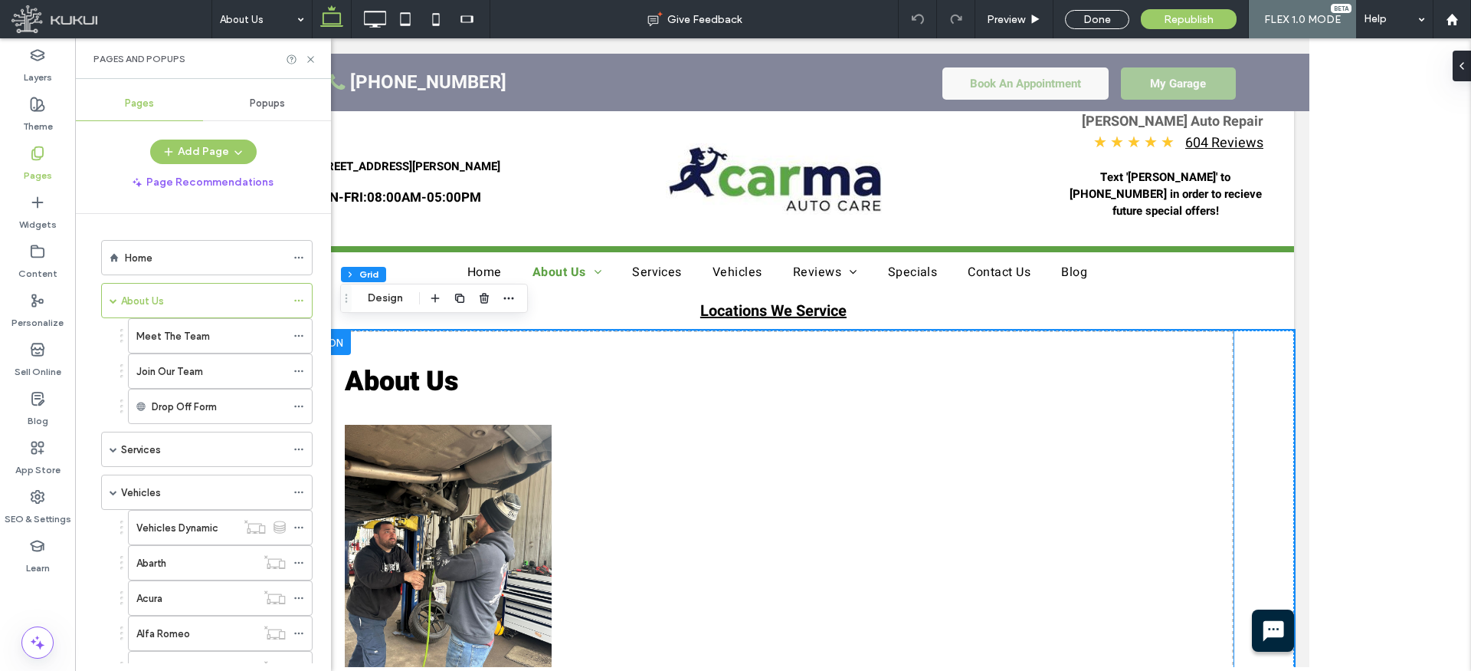
click at [398, 377] on span "About Us" at bounding box center [401, 381] width 114 height 41
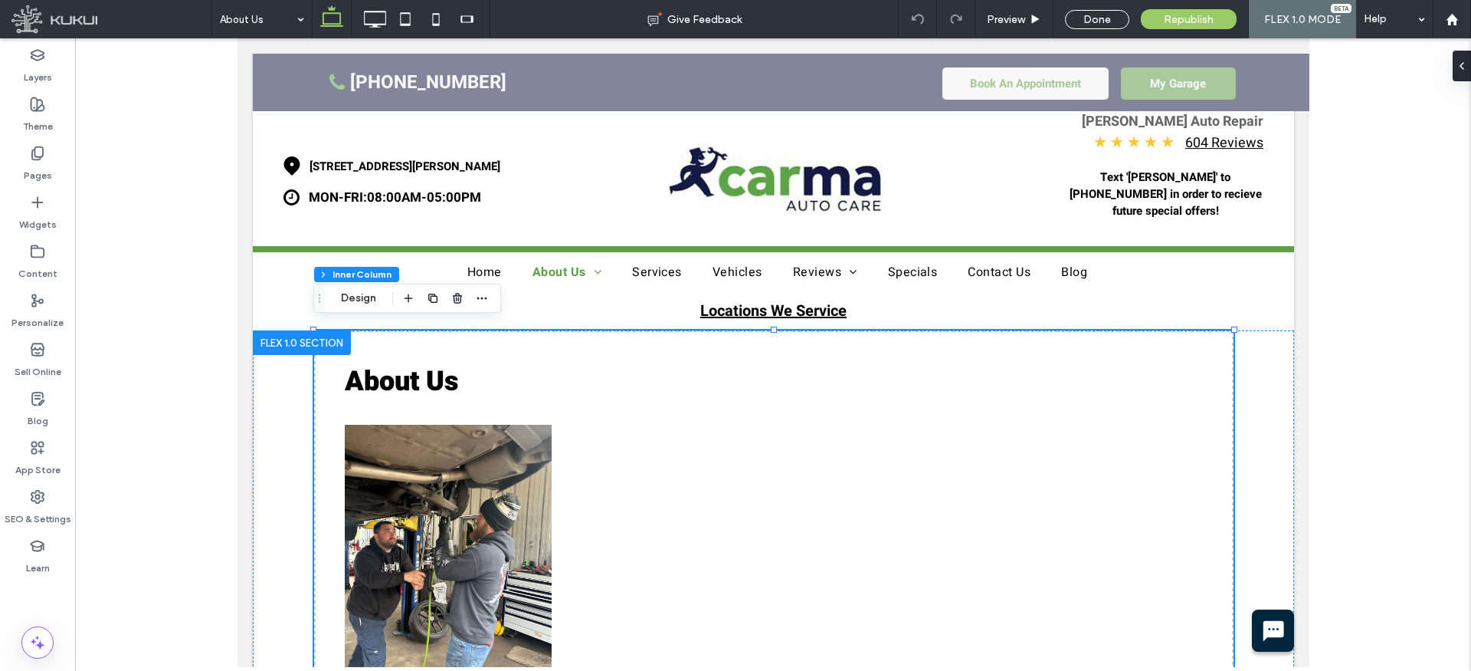
click at [398, 376] on span "About Us" at bounding box center [401, 381] width 114 height 41
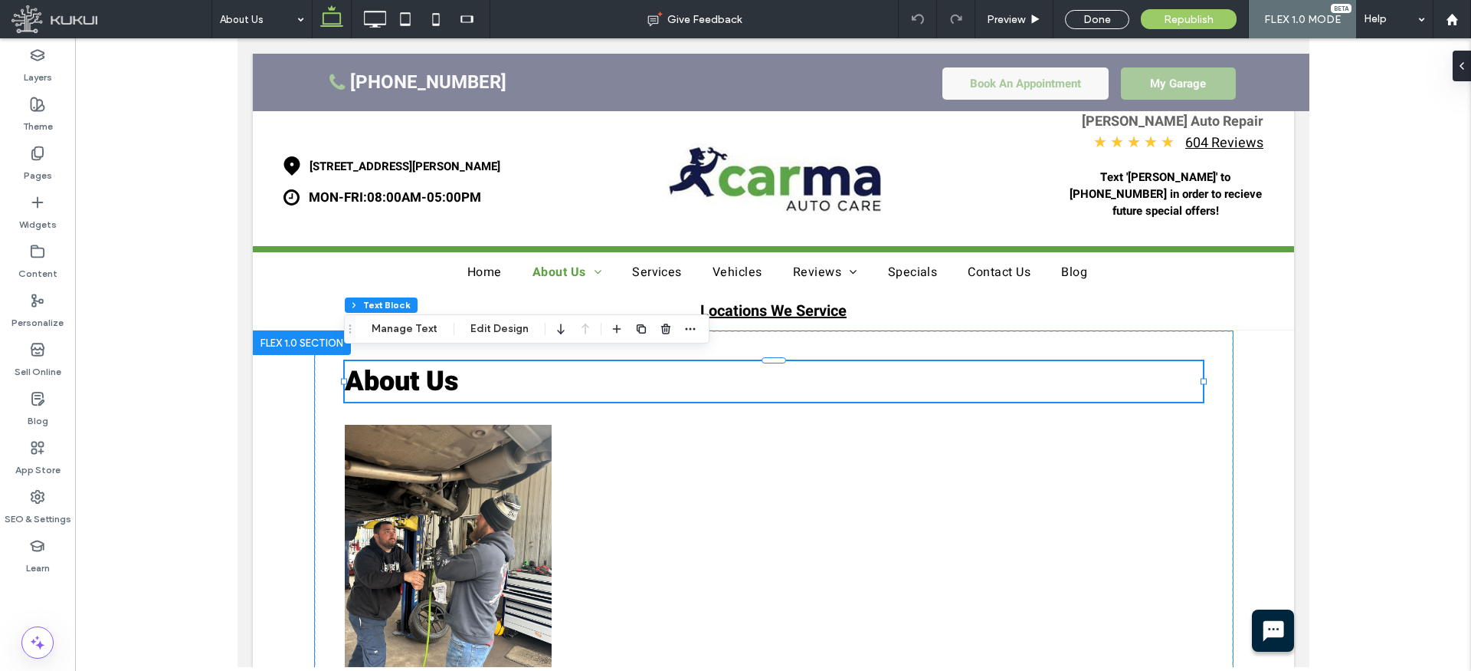
click at [410, 375] on span "About Us" at bounding box center [401, 381] width 114 height 41
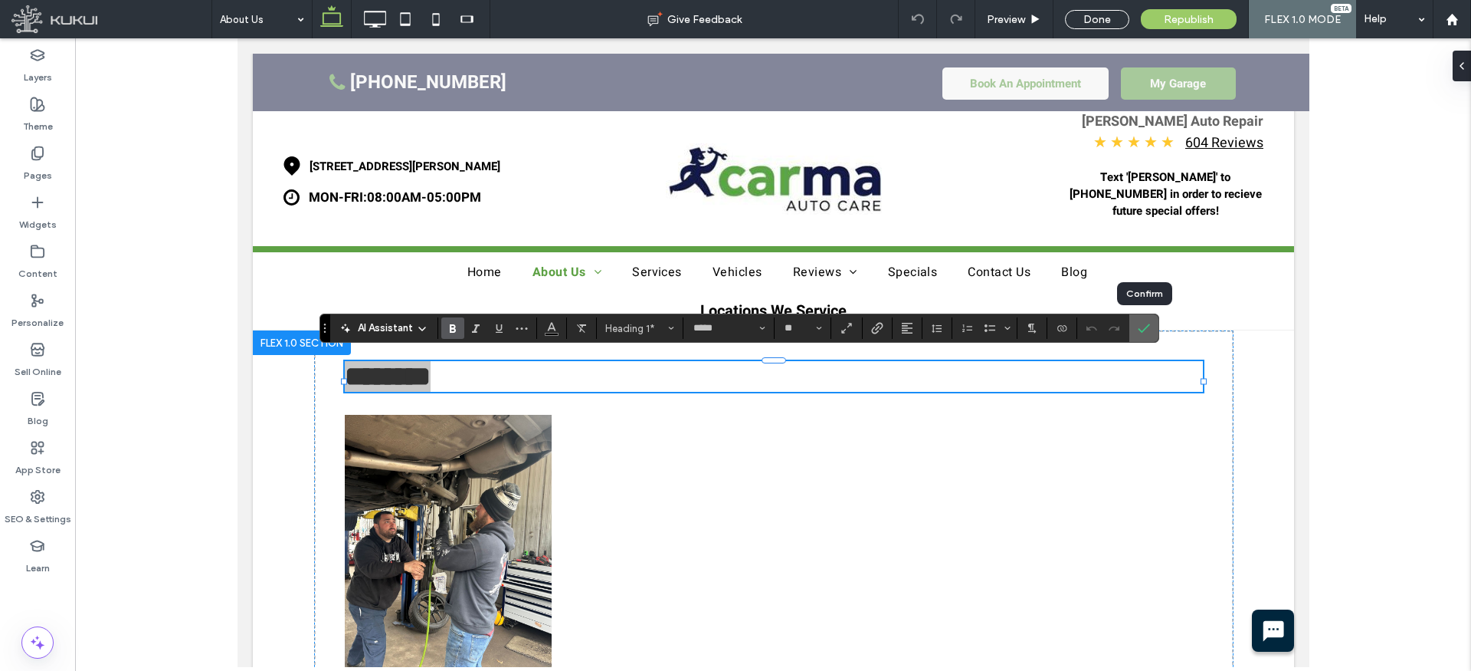
click at [1140, 323] on icon "Confirm" at bounding box center [1144, 328] width 12 height 12
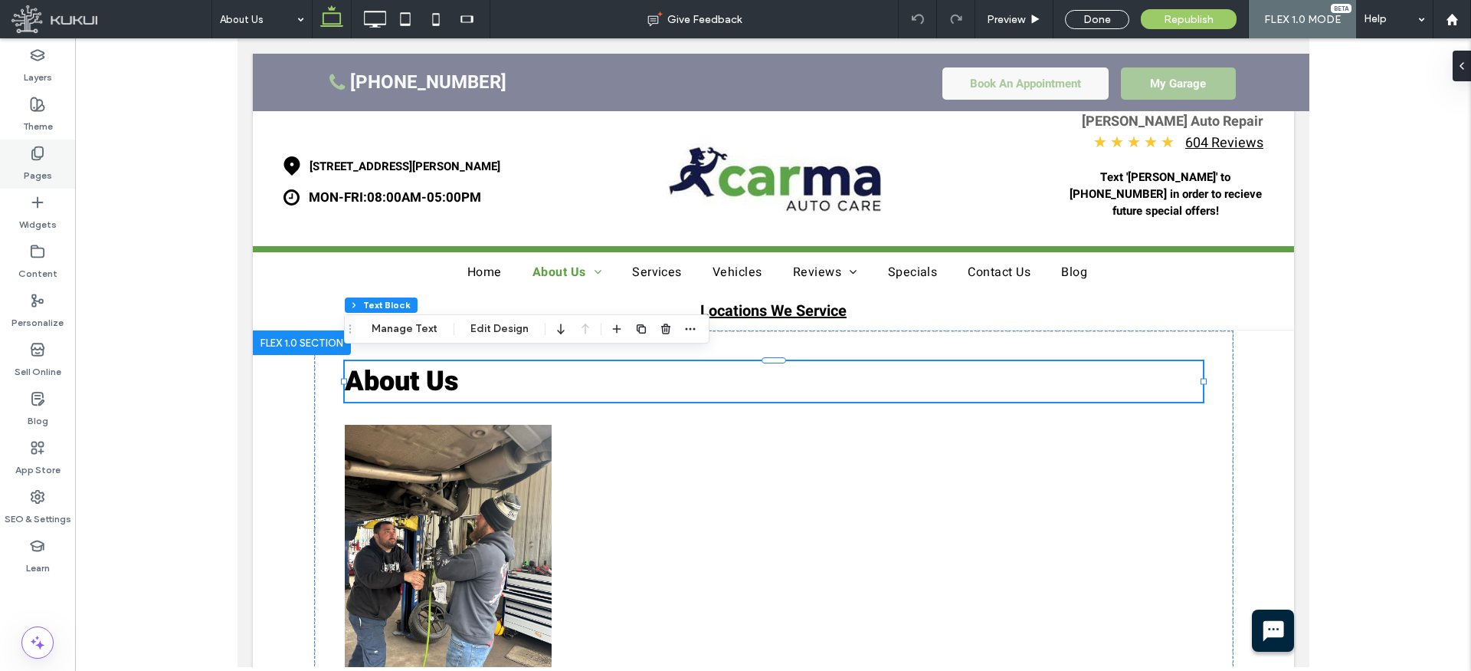
click at [28, 156] on div "Pages" at bounding box center [37, 163] width 75 height 49
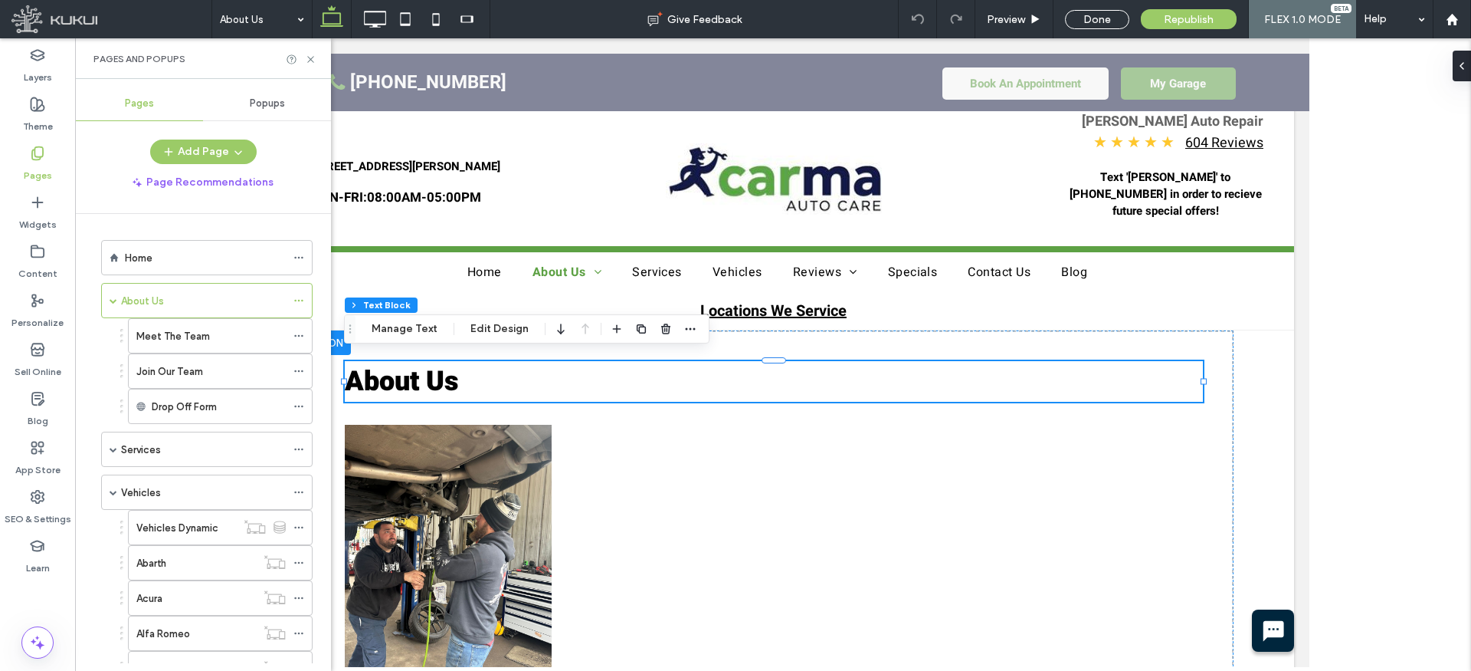
click at [174, 339] on label "Meet The Team" at bounding box center [173, 336] width 74 height 27
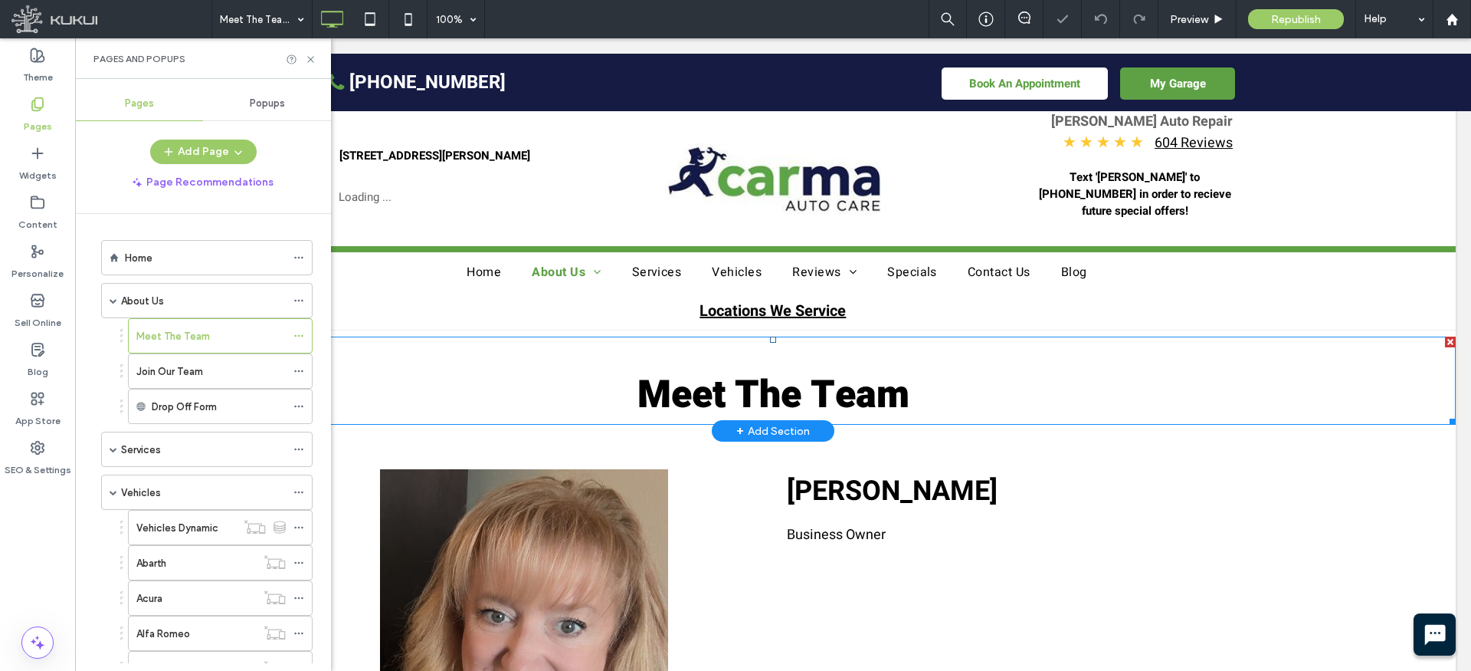
click at [770, 388] on span "Meet The Team" at bounding box center [774, 395] width 272 height 56
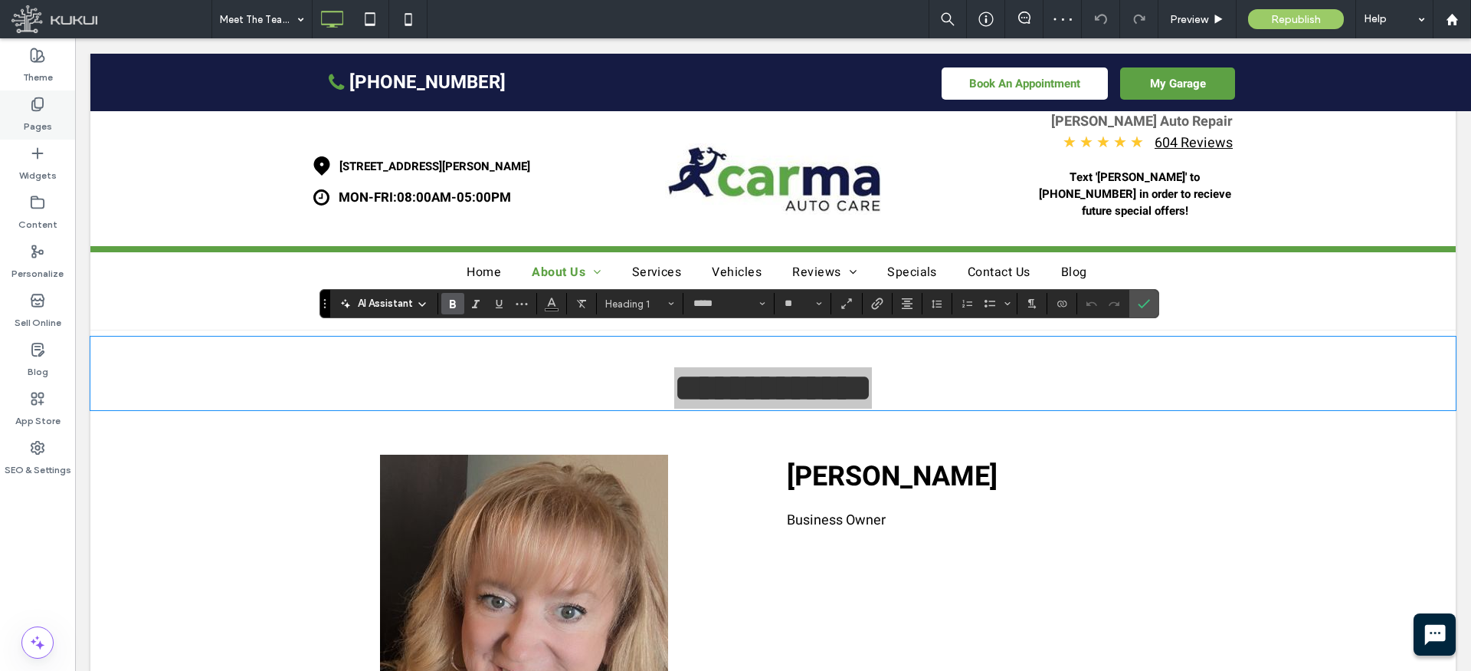
click at [46, 112] on label "Pages" at bounding box center [38, 122] width 28 height 21
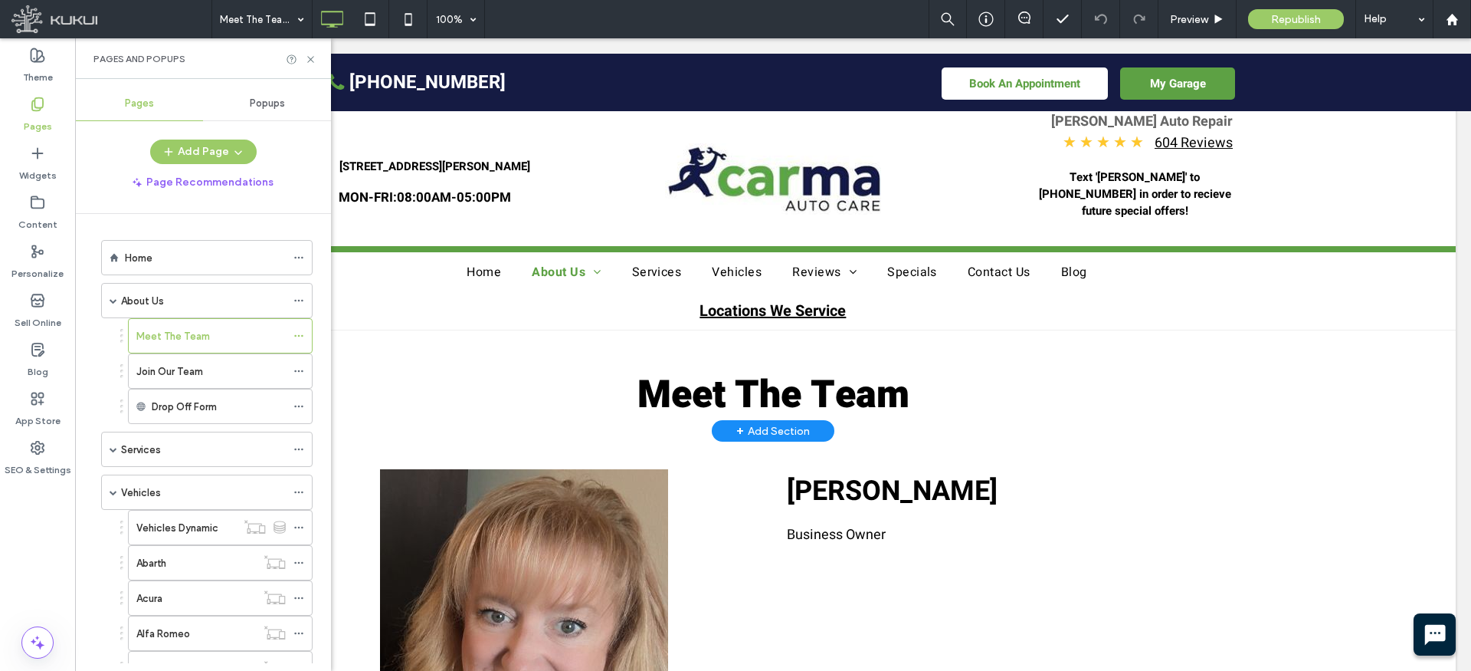
click at [175, 380] on div "Join Our Team" at bounding box center [210, 371] width 149 height 34
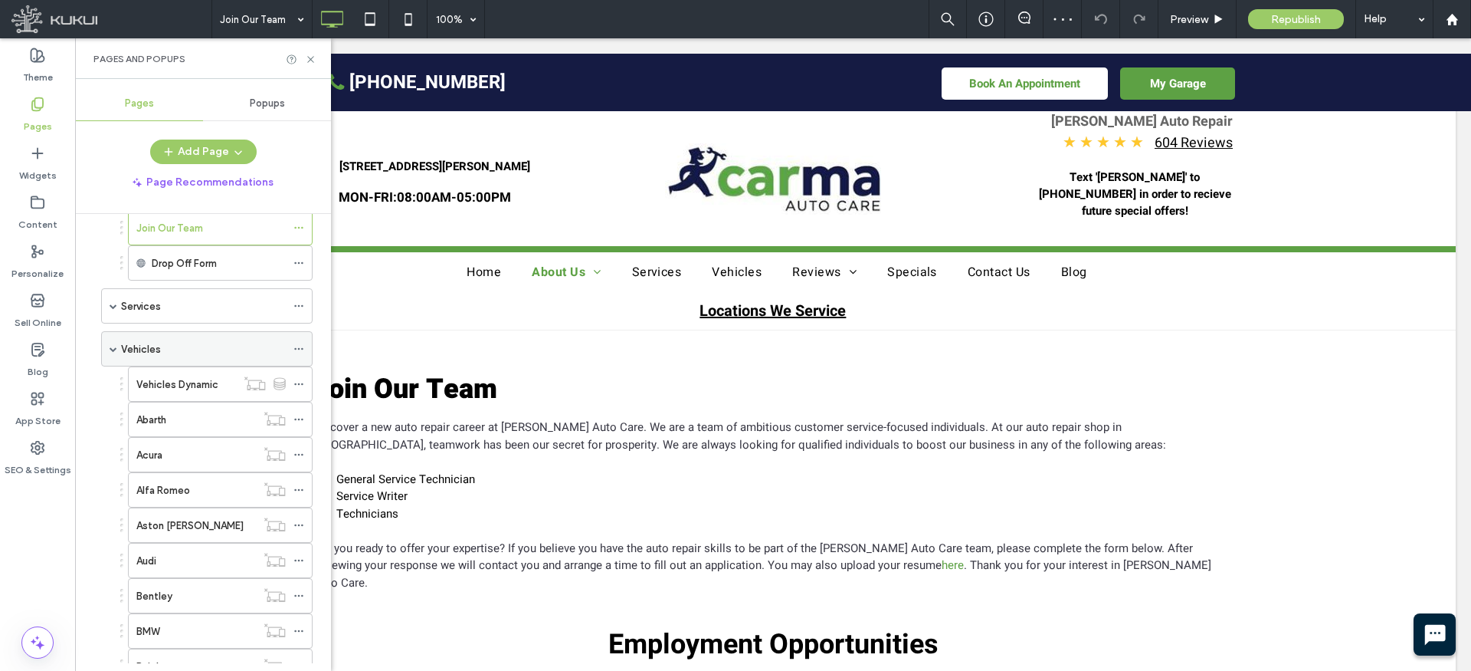
scroll to position [158, 0]
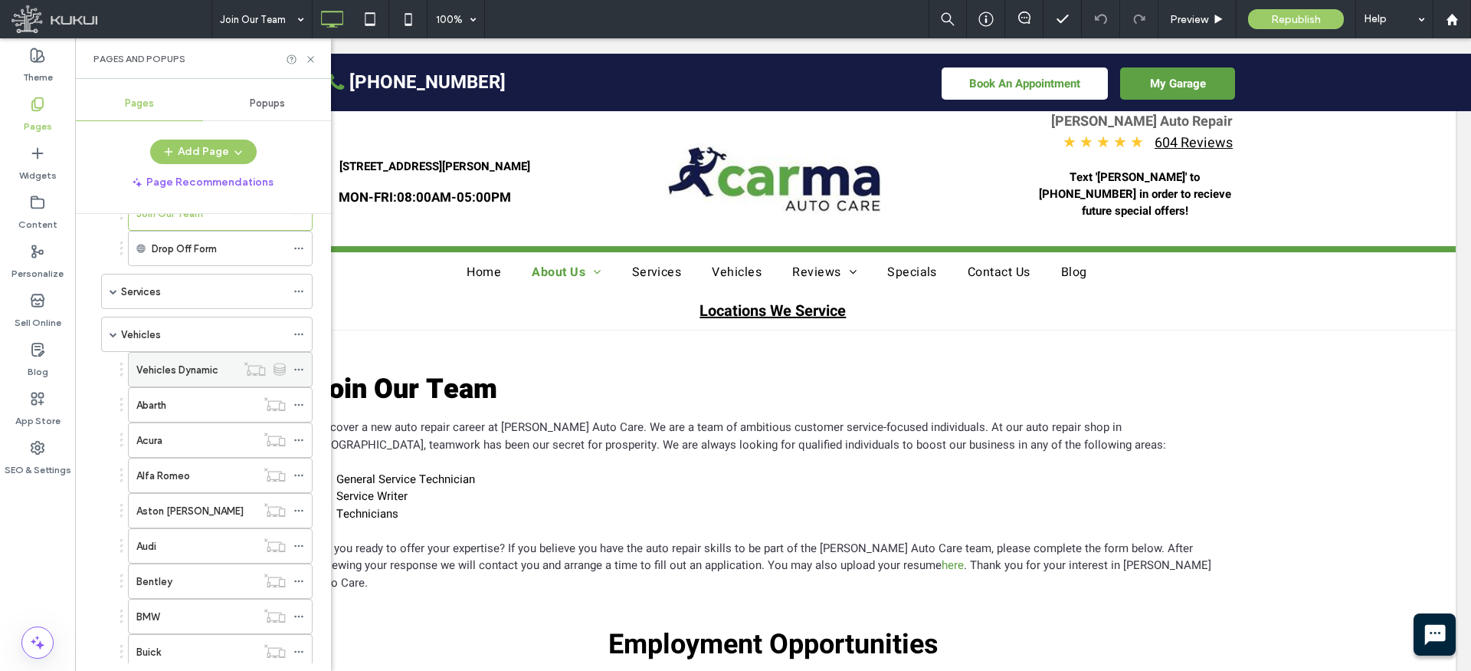
click at [300, 370] on icon at bounding box center [298, 369] width 11 height 11
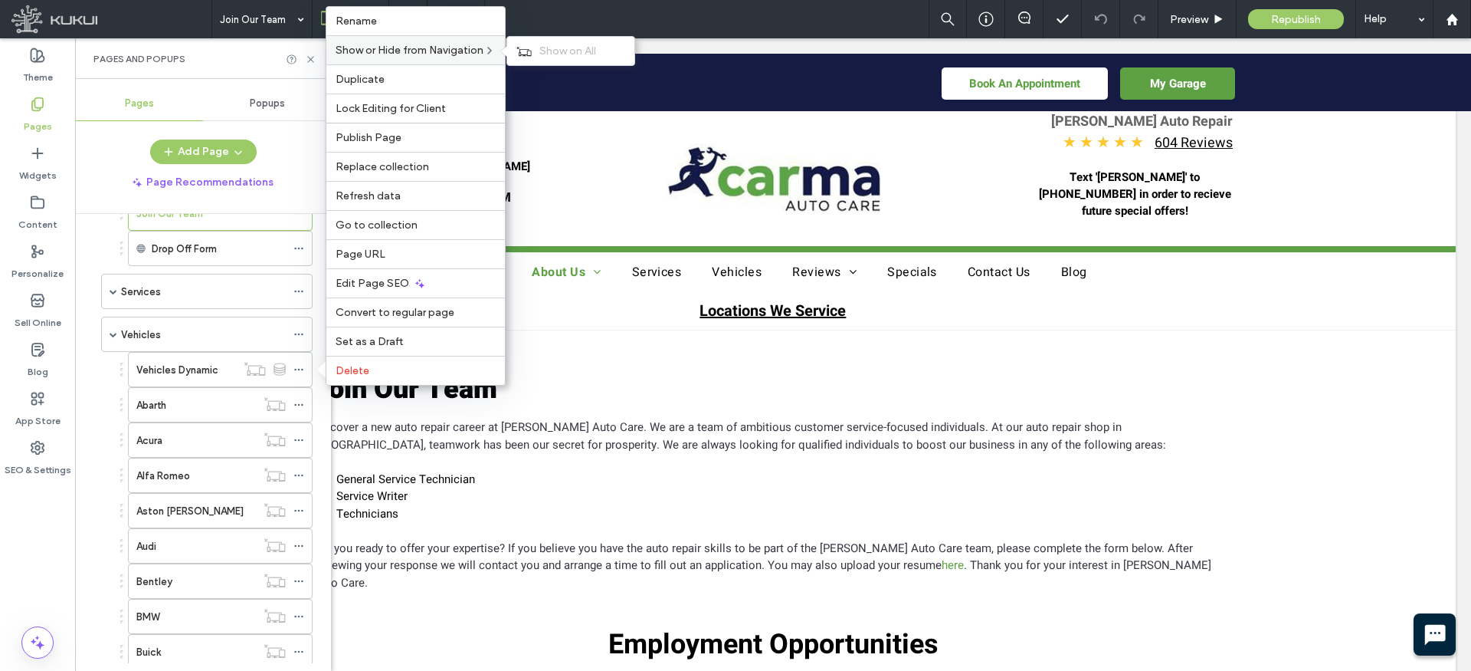
click at [456, 53] on span "Show or Hide from Navigation" at bounding box center [410, 50] width 148 height 13
click at [574, 50] on span "Show on All" at bounding box center [567, 50] width 57 height 13
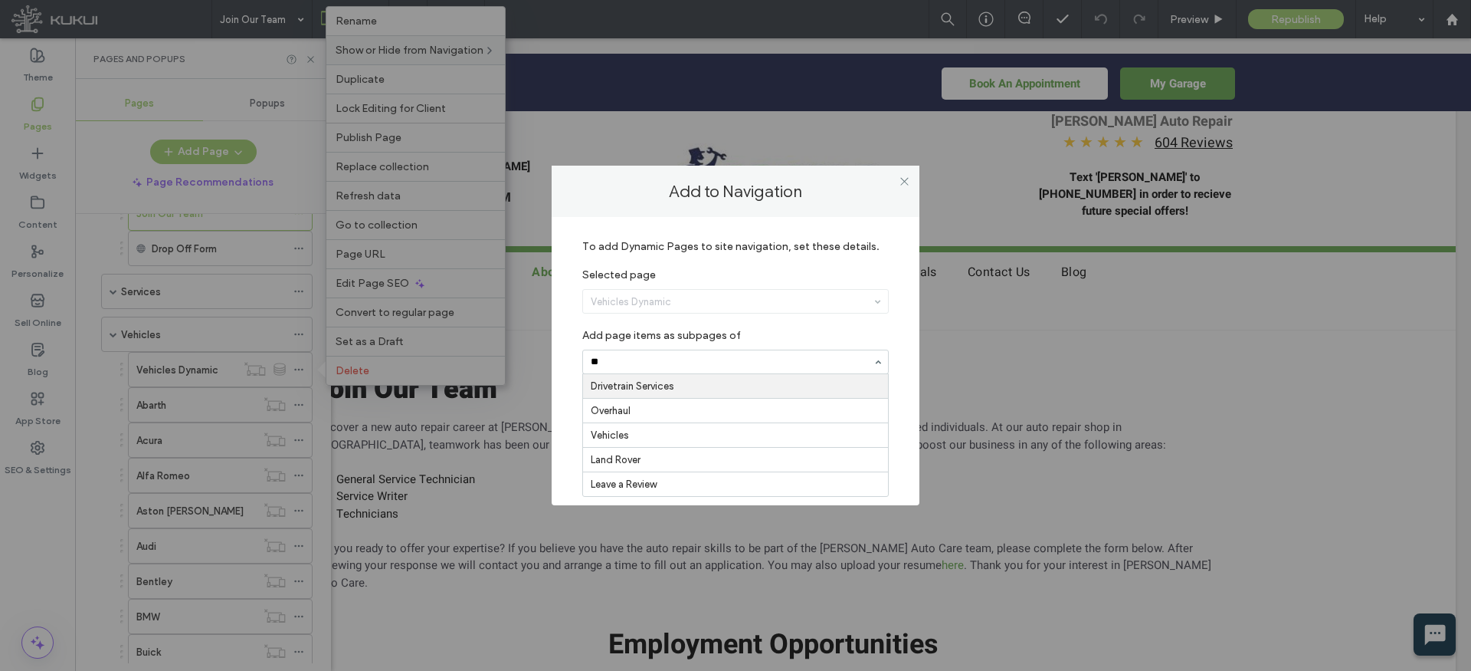
type input "***"
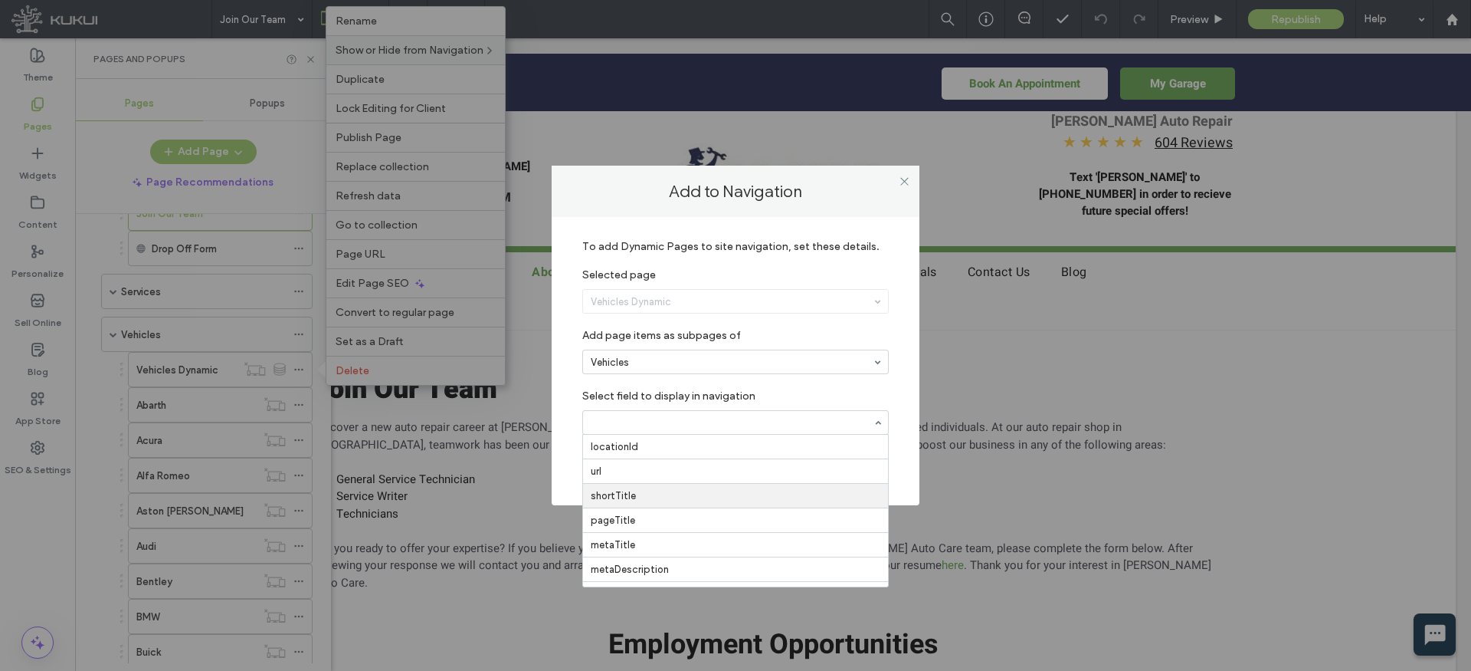
drag, startPoint x: 625, startPoint y: 495, endPoint x: 652, endPoint y: 494, distance: 26.8
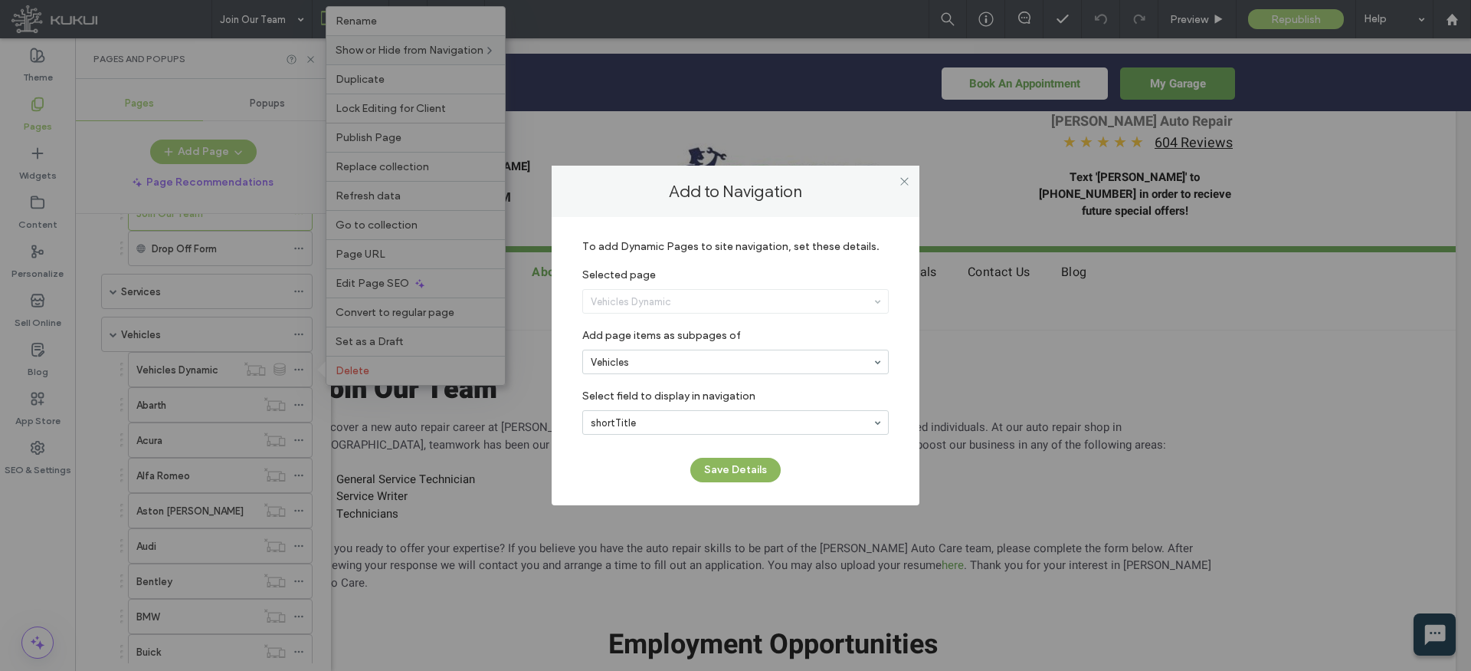
click at [734, 463] on button "Save Details" at bounding box center [735, 469] width 90 height 25
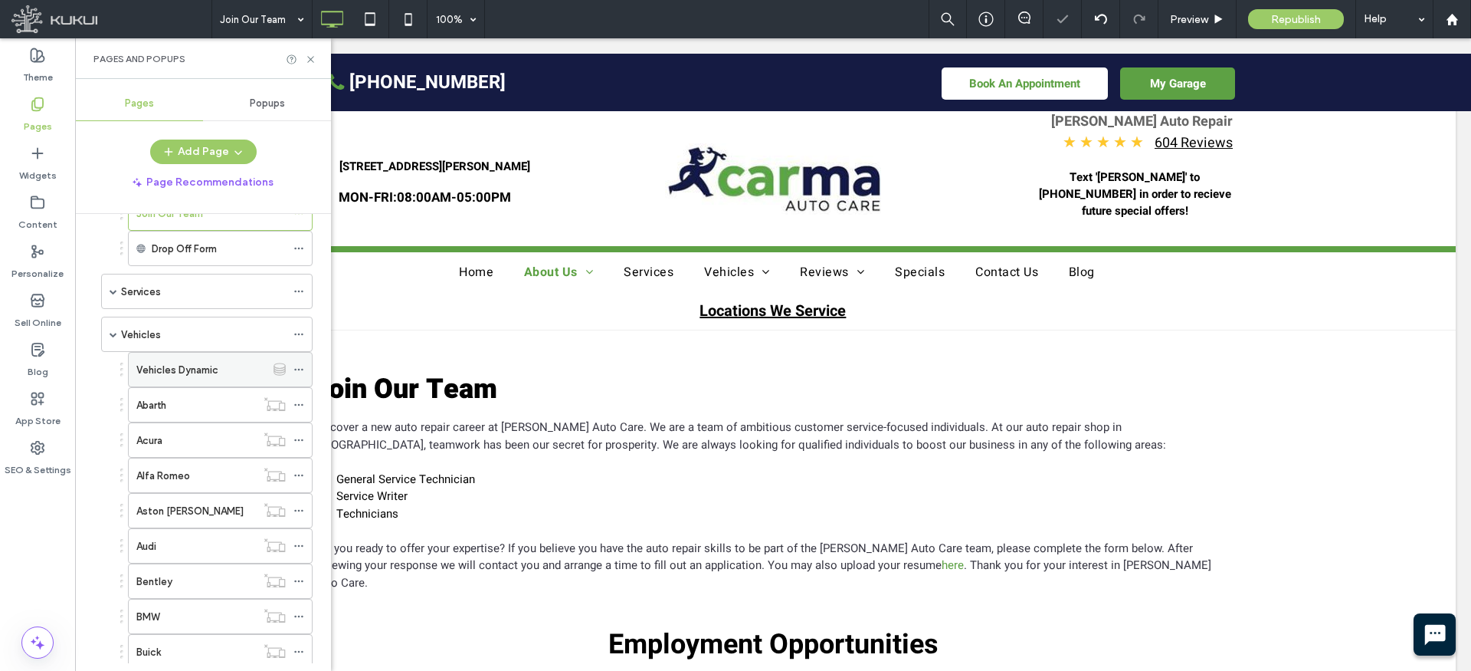
click at [298, 366] on icon at bounding box center [298, 369] width 11 height 11
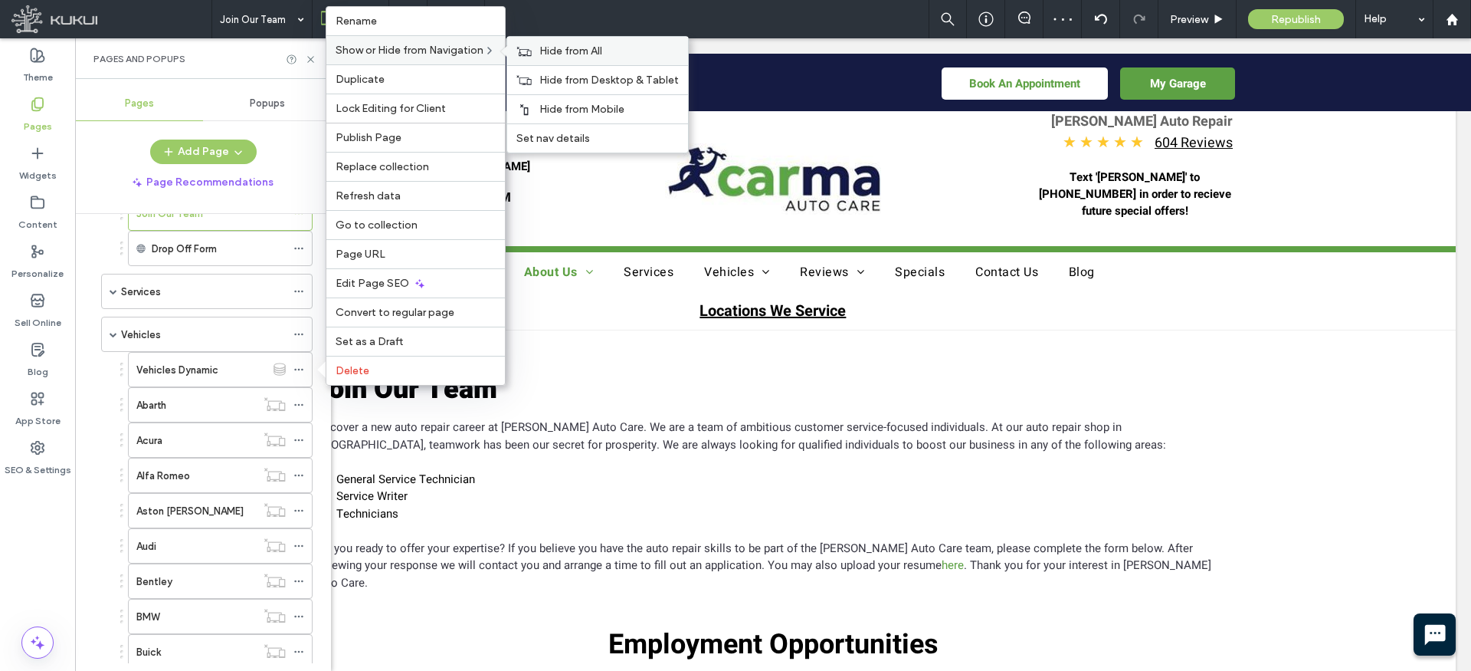
drag, startPoint x: 561, startPoint y: 48, endPoint x: 553, endPoint y: 50, distance: 7.8
click at [561, 48] on span "Hide from All" at bounding box center [570, 50] width 63 height 13
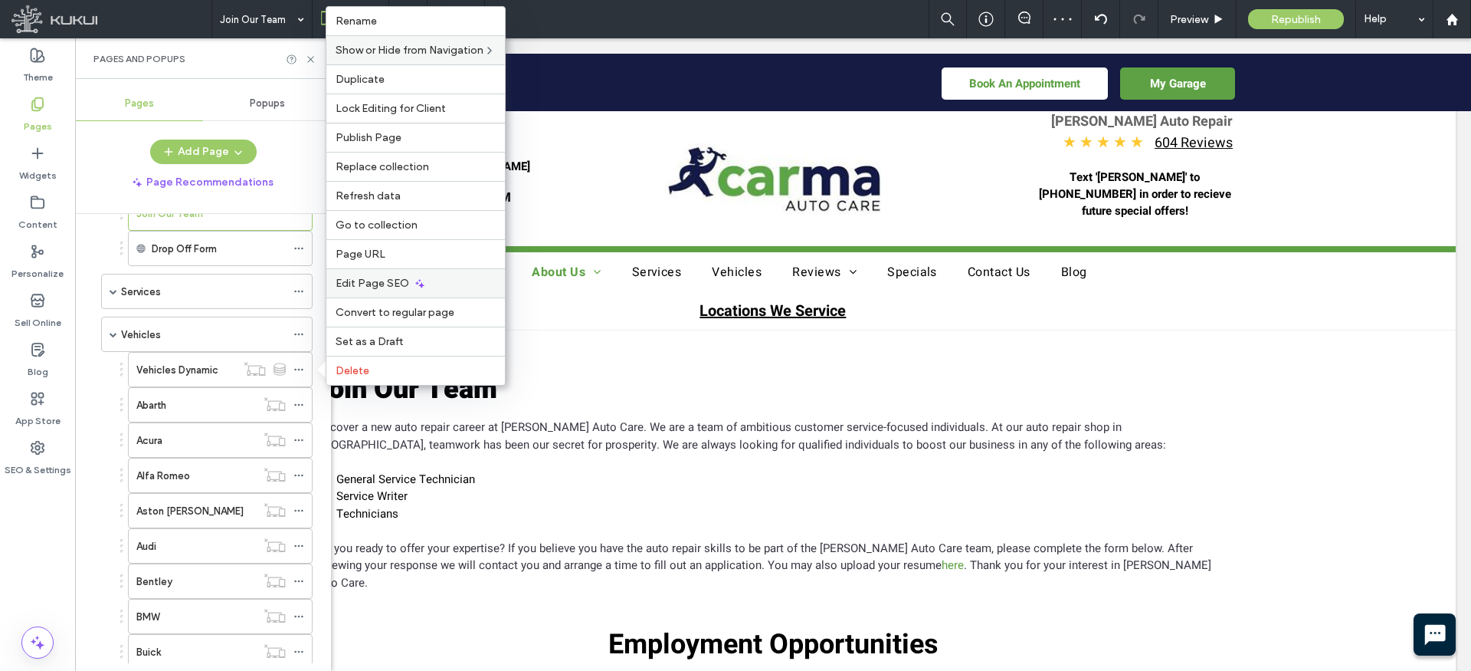
click at [395, 277] on span "Edit Page SEO" at bounding box center [373, 283] width 74 height 13
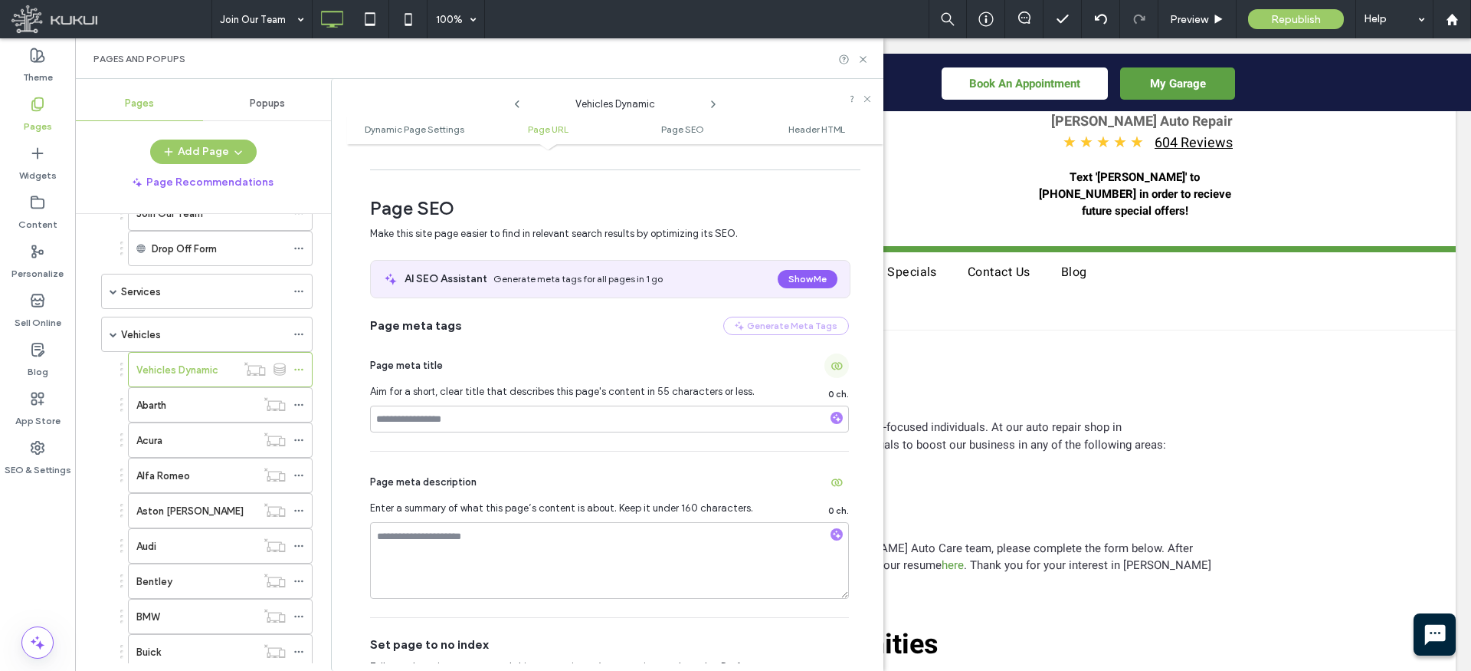
scroll to position [480, 0]
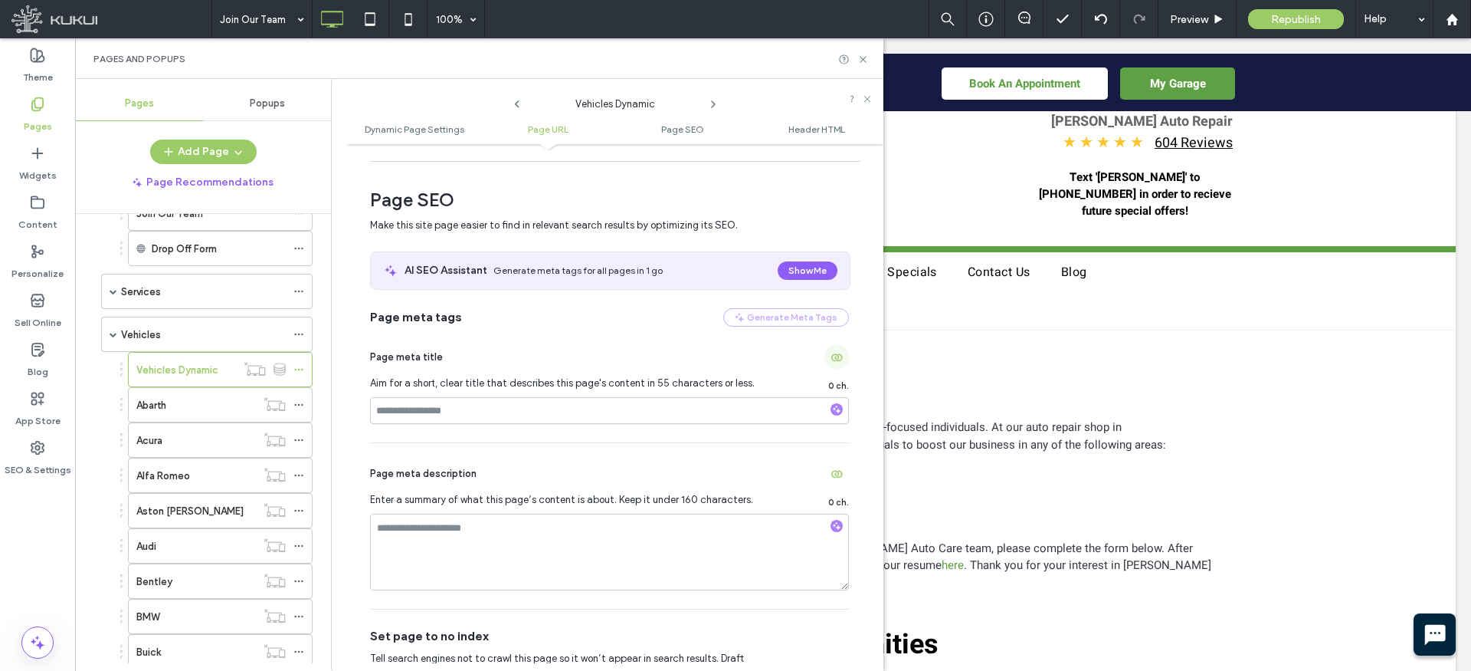
click at [831, 358] on icon "button" at bounding box center [837, 357] width 12 height 12
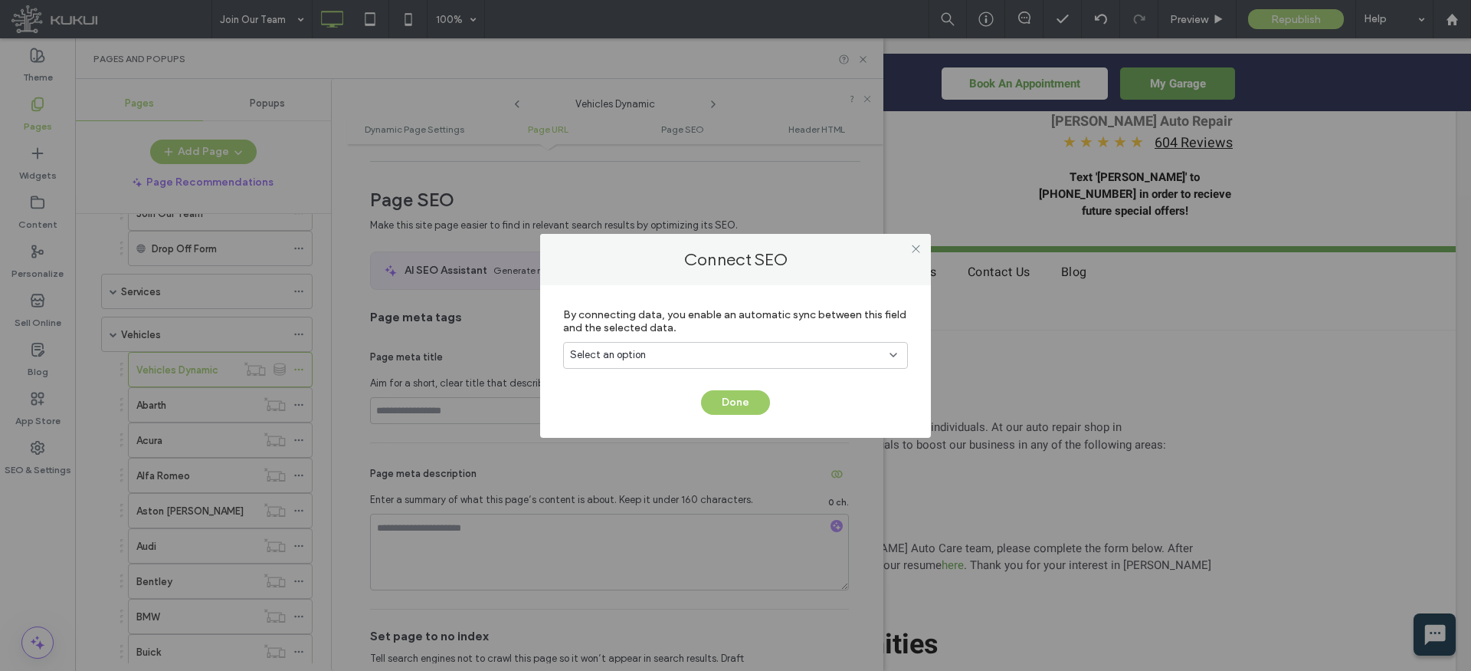
click at [756, 358] on div "Select an option" at bounding box center [726, 354] width 313 height 15
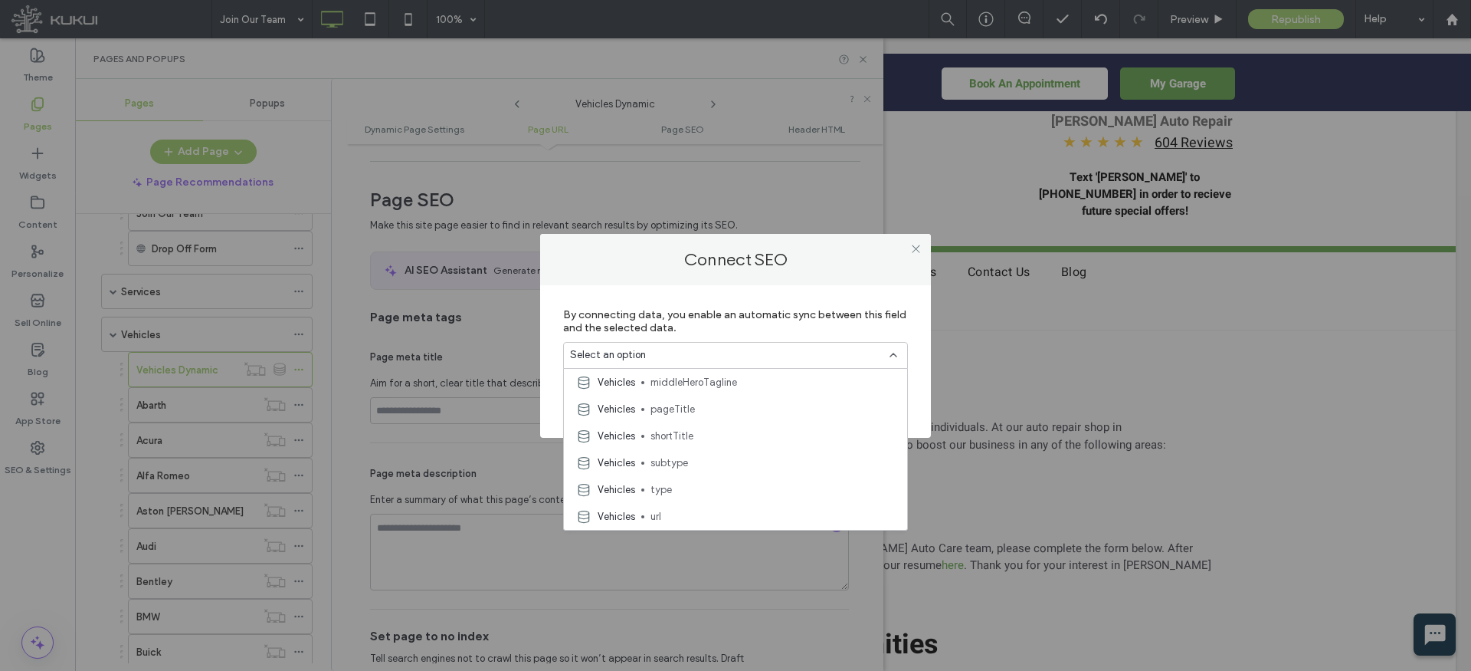
scroll to position [273, 0]
drag, startPoint x: 687, startPoint y: 454, endPoint x: 695, endPoint y: 449, distance: 8.9
click at [687, 454] on span "metaTitle" at bounding box center [773, 458] width 244 height 15
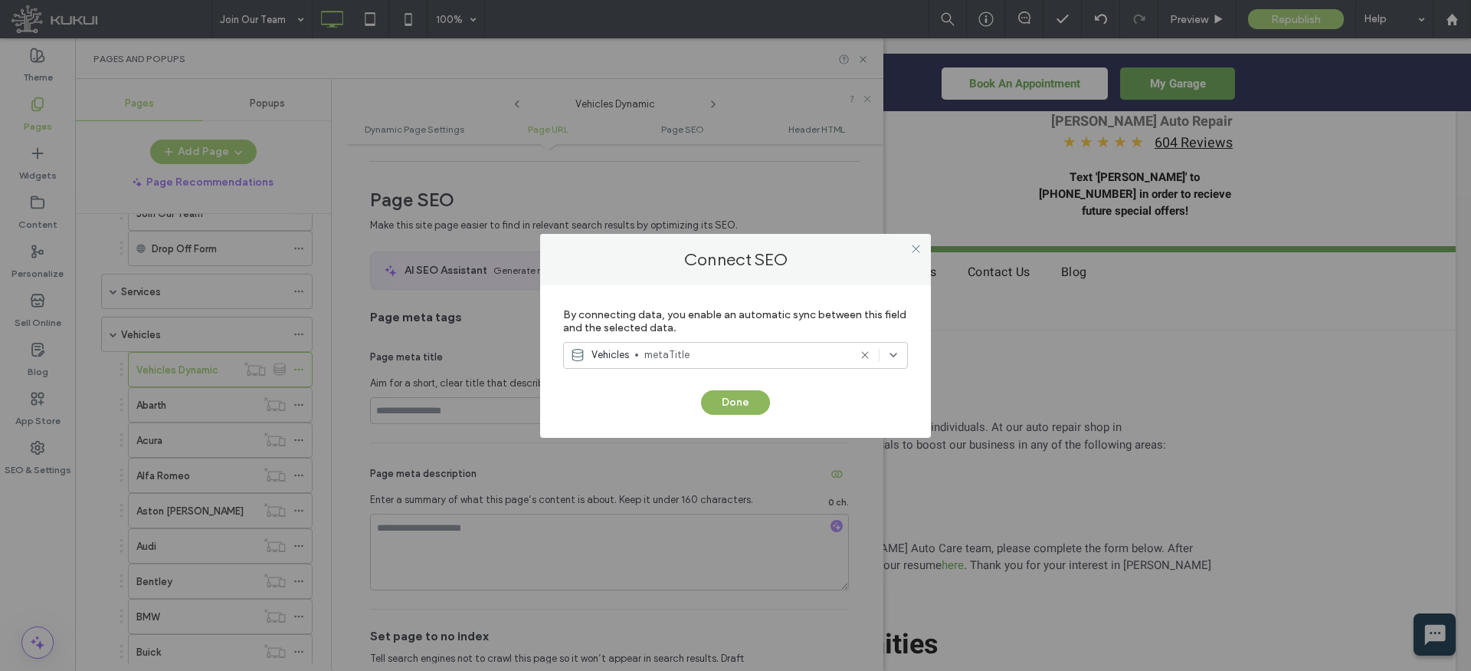
click at [743, 402] on button "Done" at bounding box center [735, 402] width 69 height 25
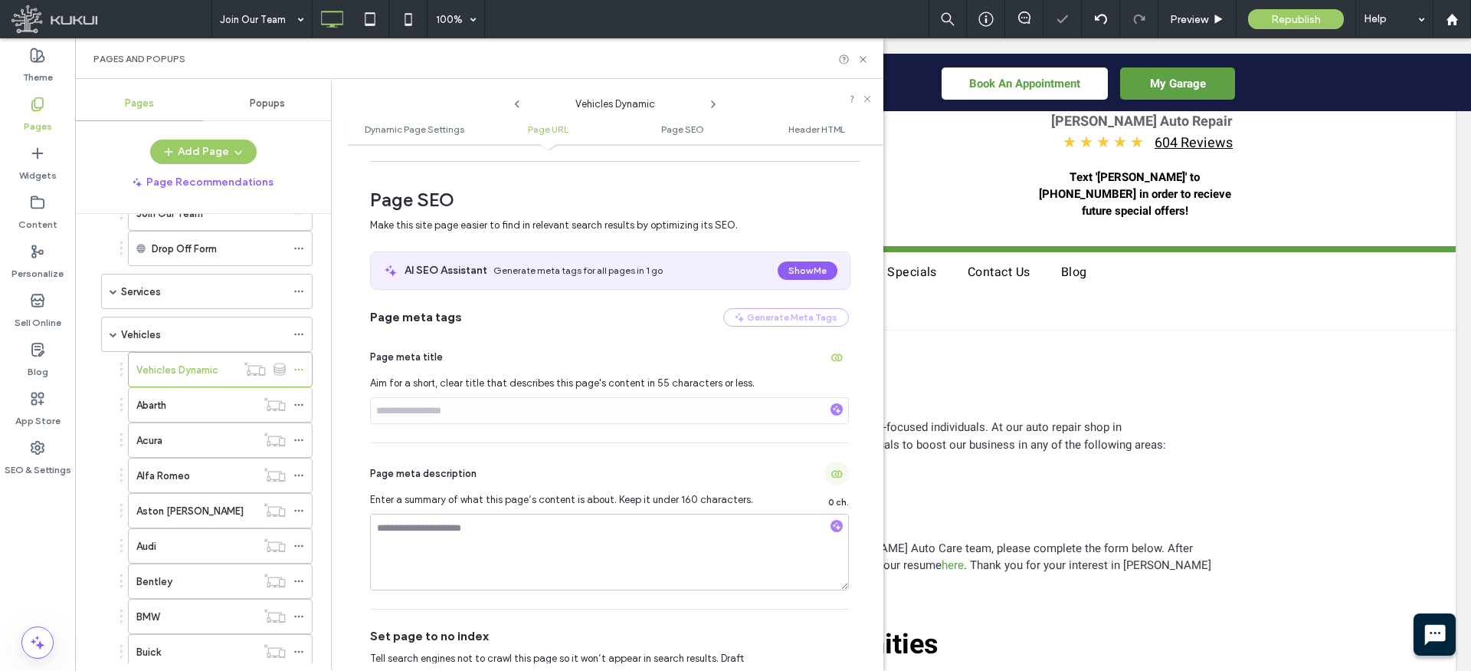
click at [833, 479] on icon "button" at bounding box center [837, 473] width 12 height 12
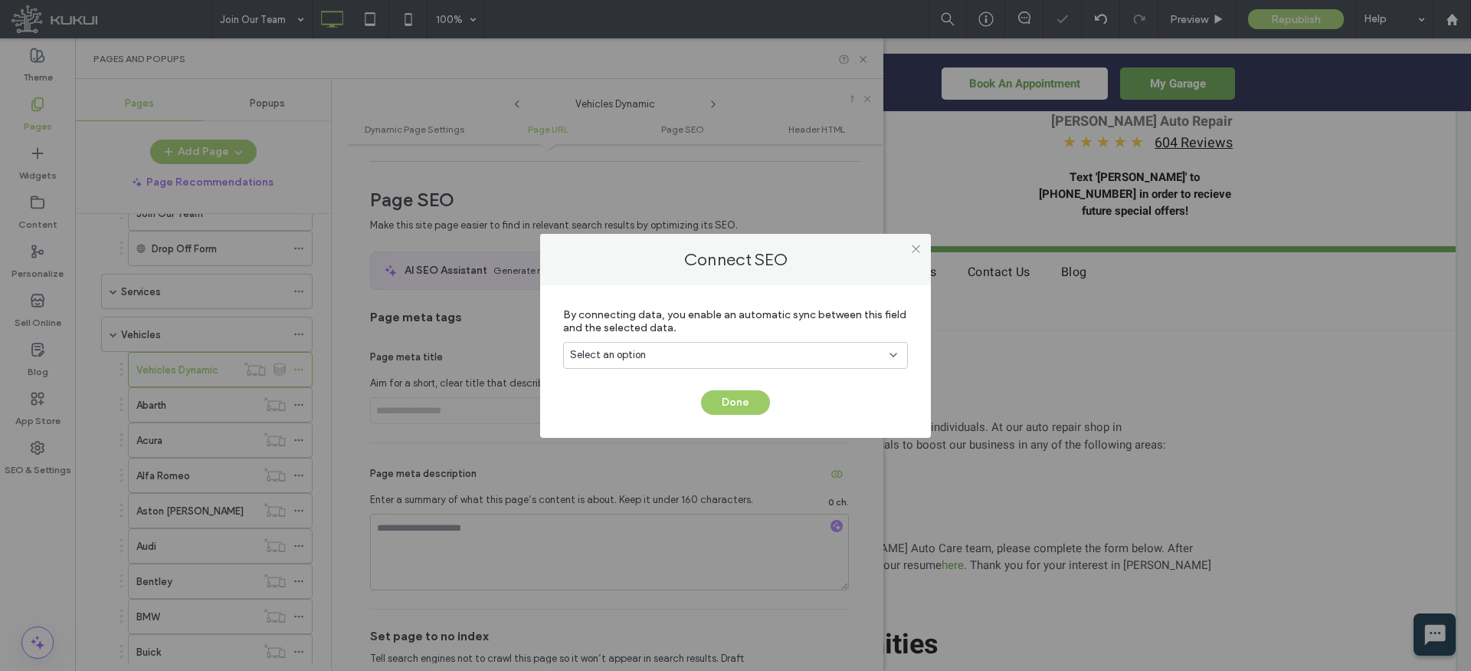
click at [769, 347] on div "Select an option" at bounding box center [726, 354] width 313 height 15
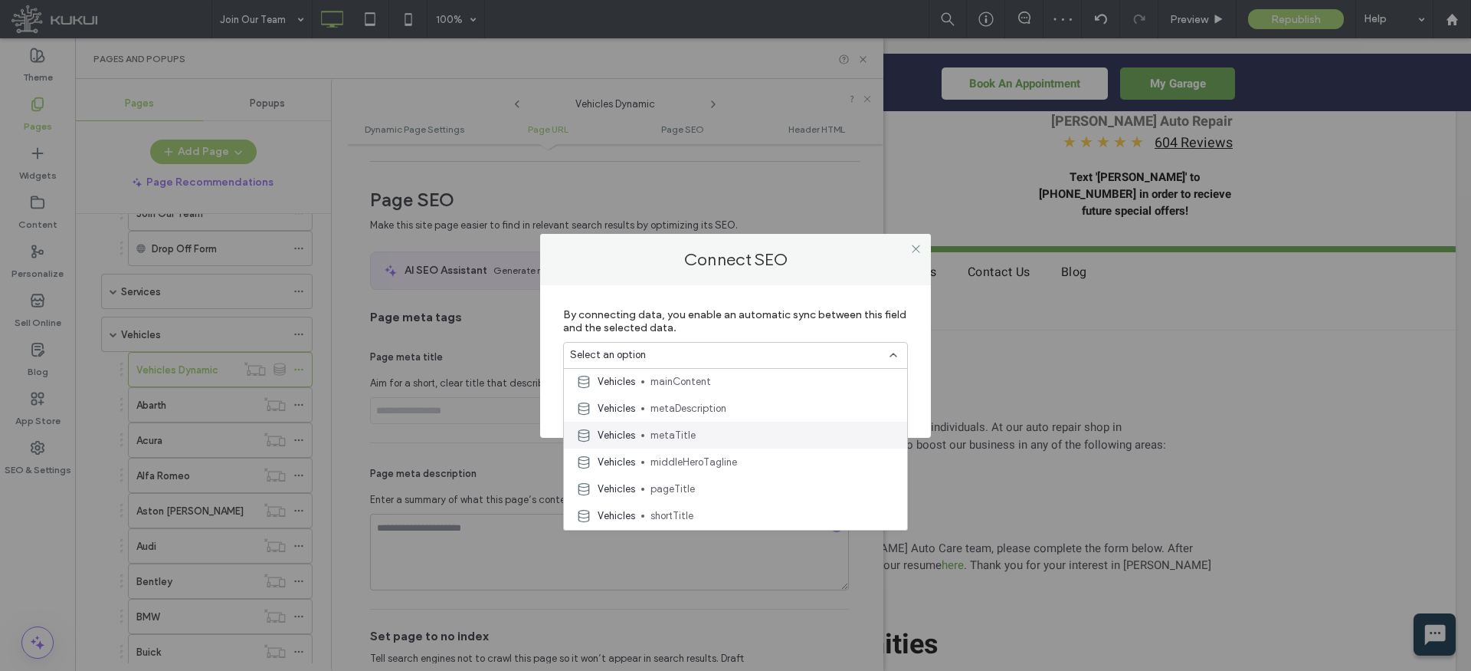
scroll to position [298, 0]
click at [715, 398] on span "metaDescription" at bounding box center [773, 405] width 244 height 15
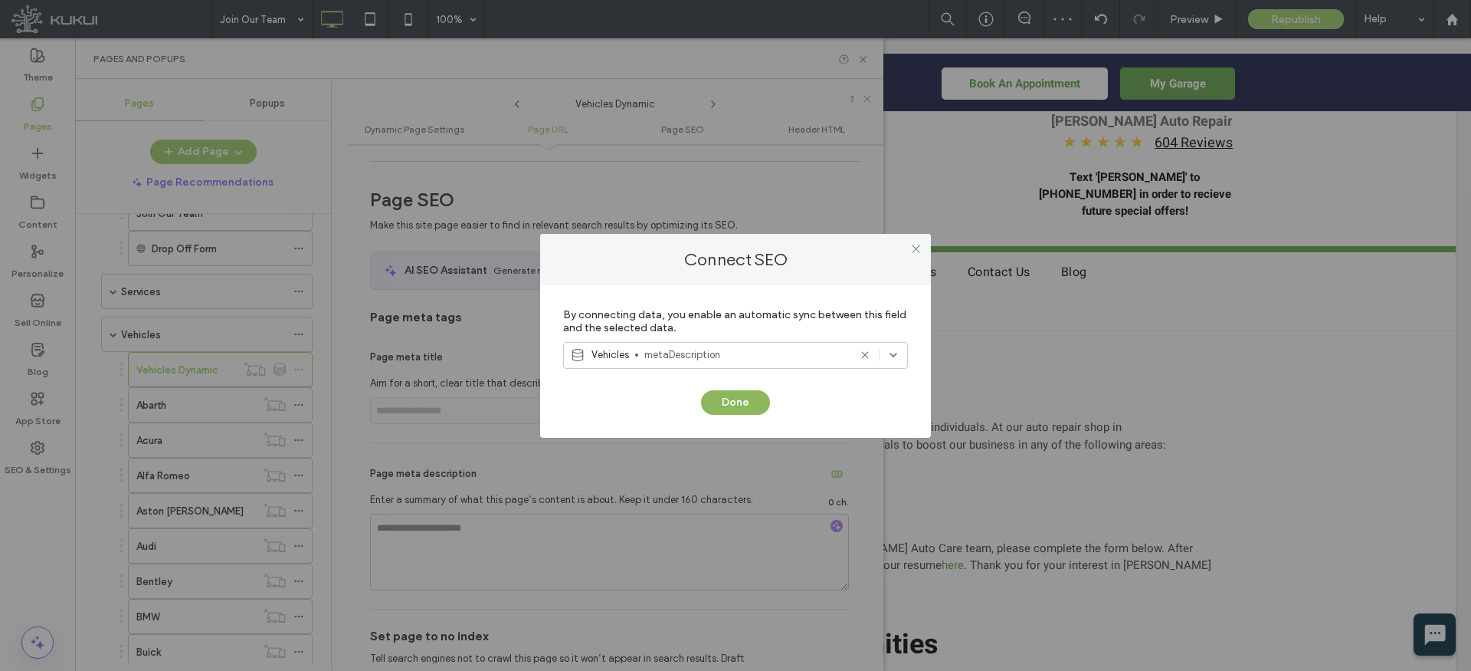
click at [723, 402] on button "Done" at bounding box center [735, 402] width 69 height 25
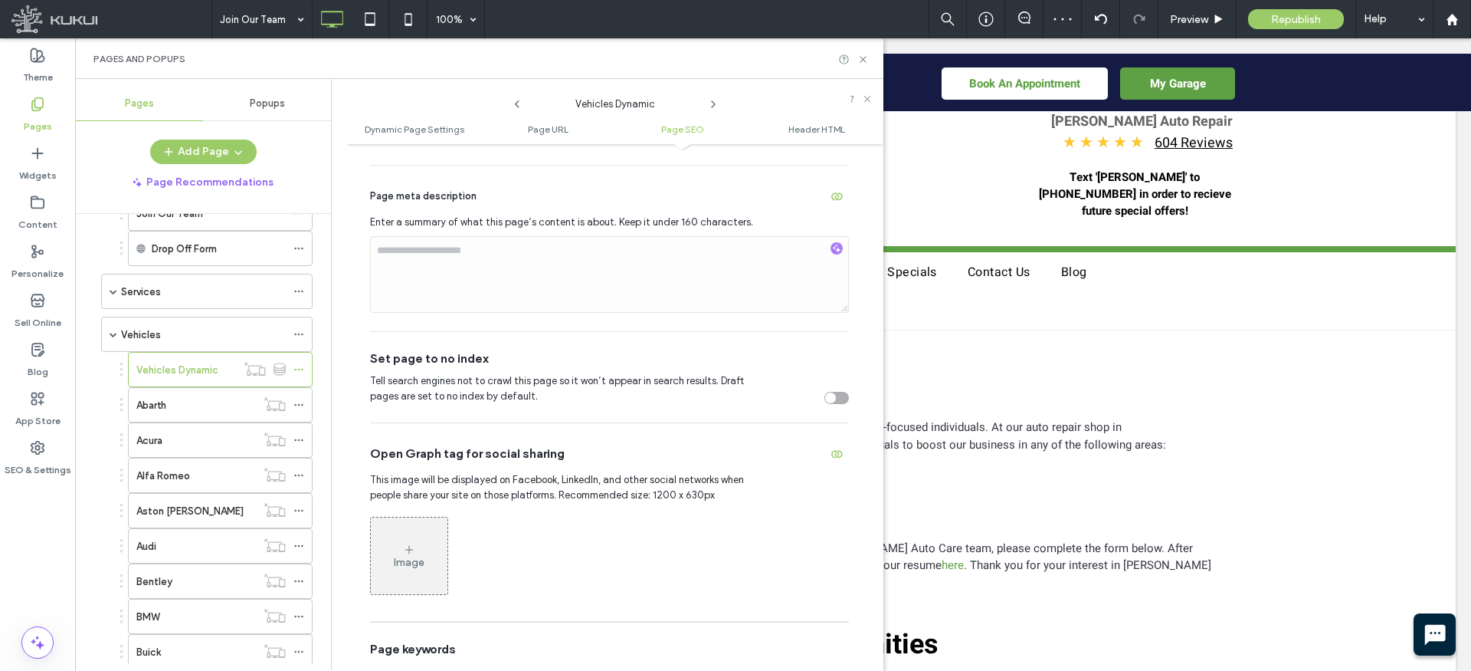
scroll to position [813, 0]
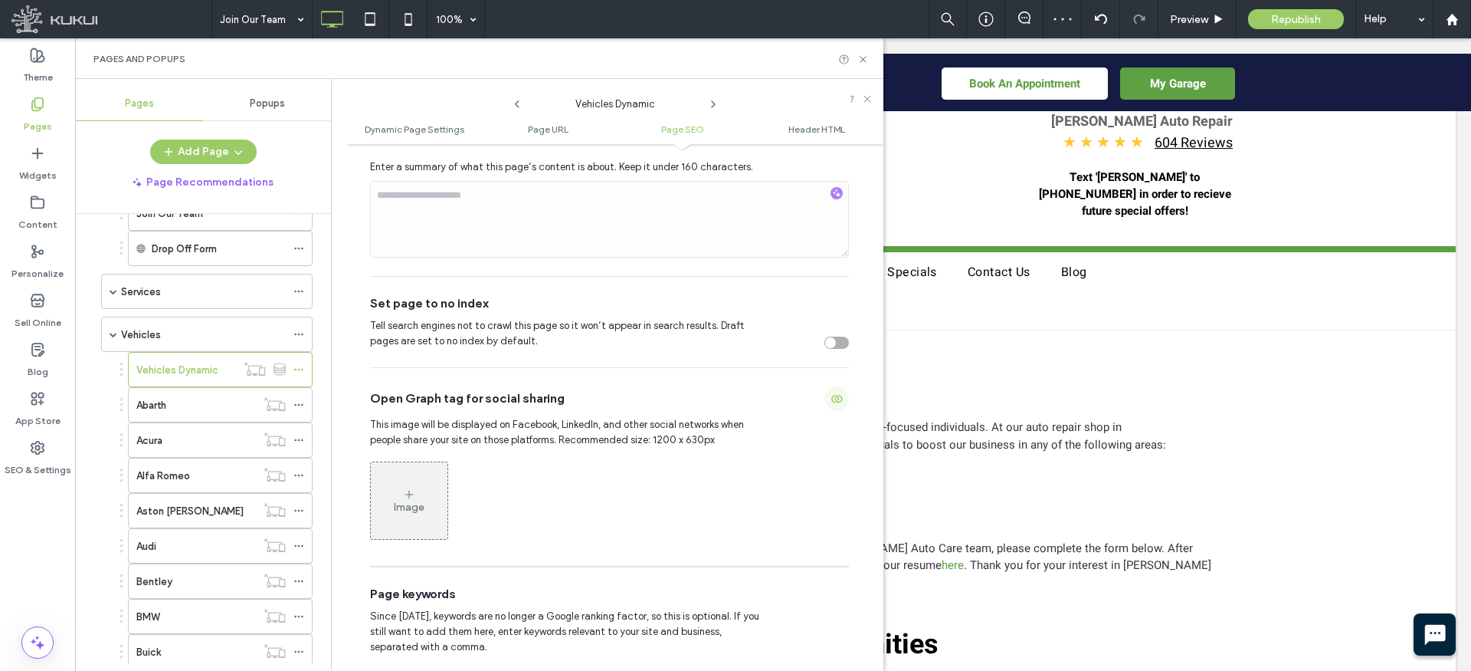
click at [837, 400] on span "button" at bounding box center [837, 398] width 25 height 25
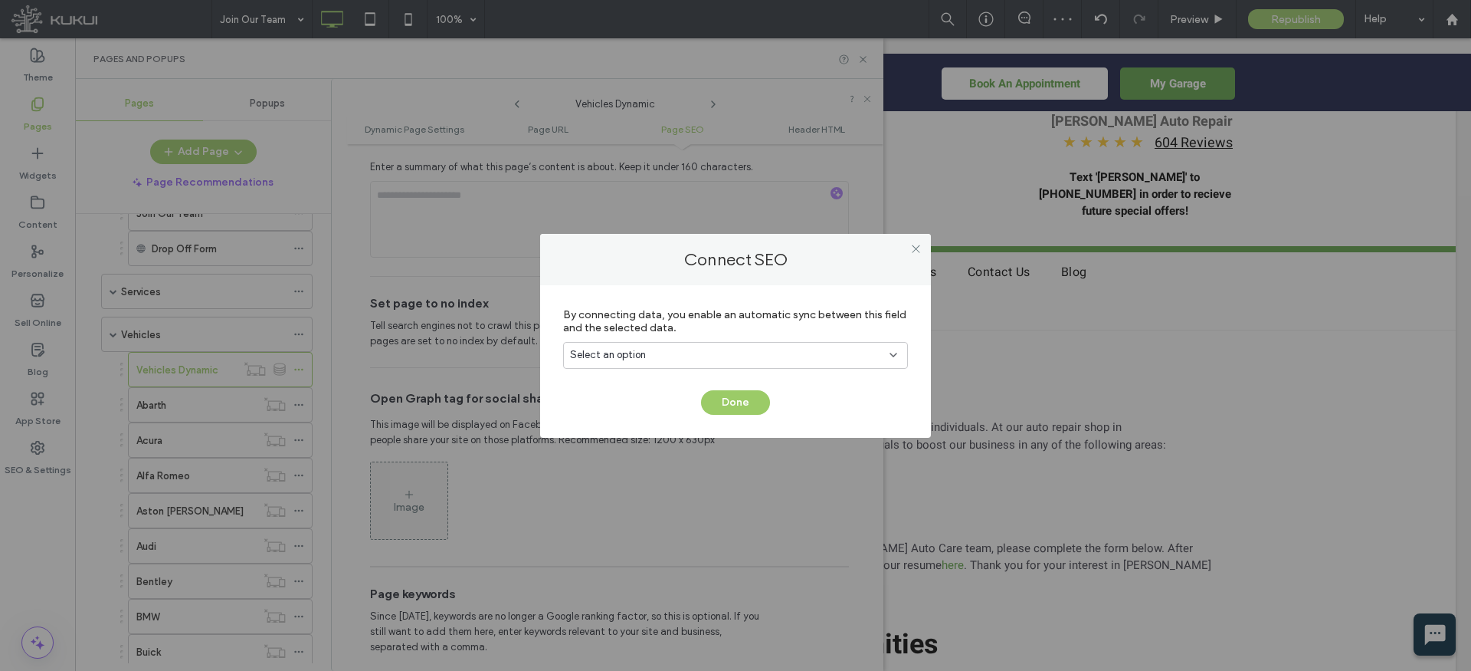
click at [759, 351] on div "Select an option" at bounding box center [726, 354] width 313 height 15
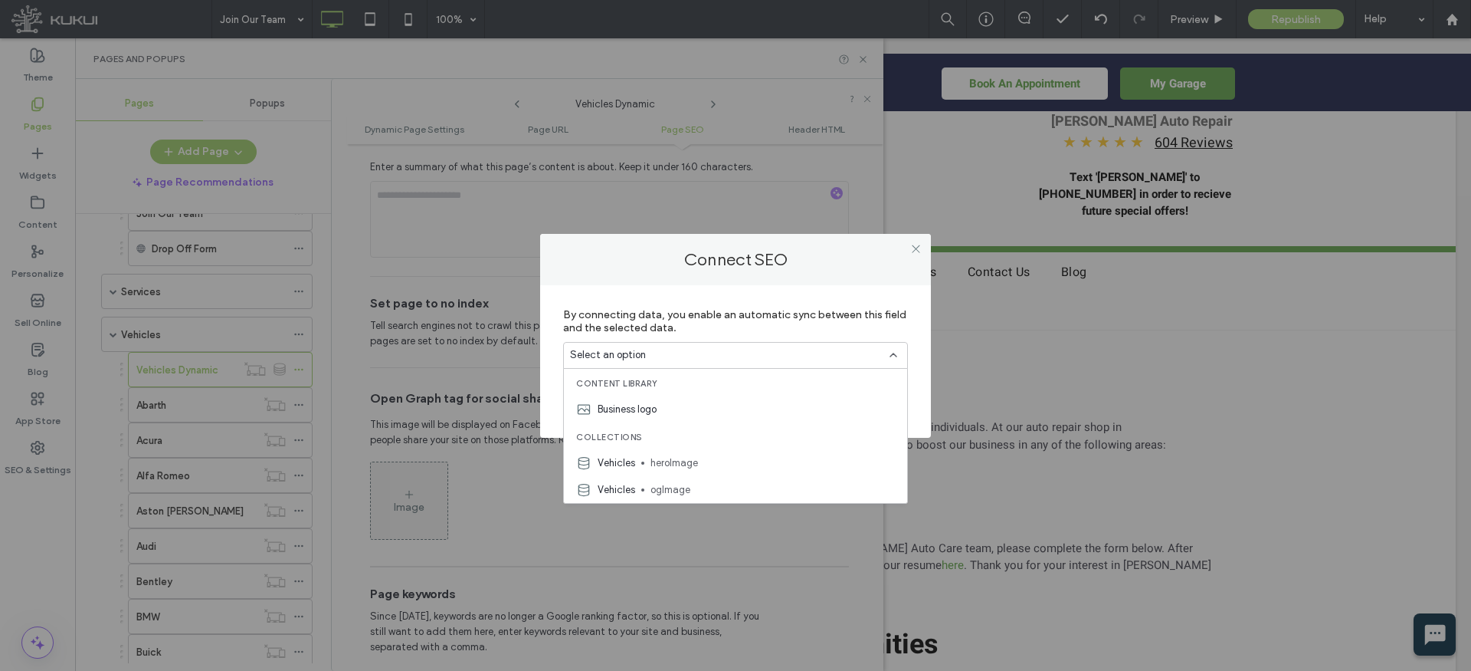
click at [683, 478] on div "Vehicles ogImage" at bounding box center [735, 489] width 343 height 27
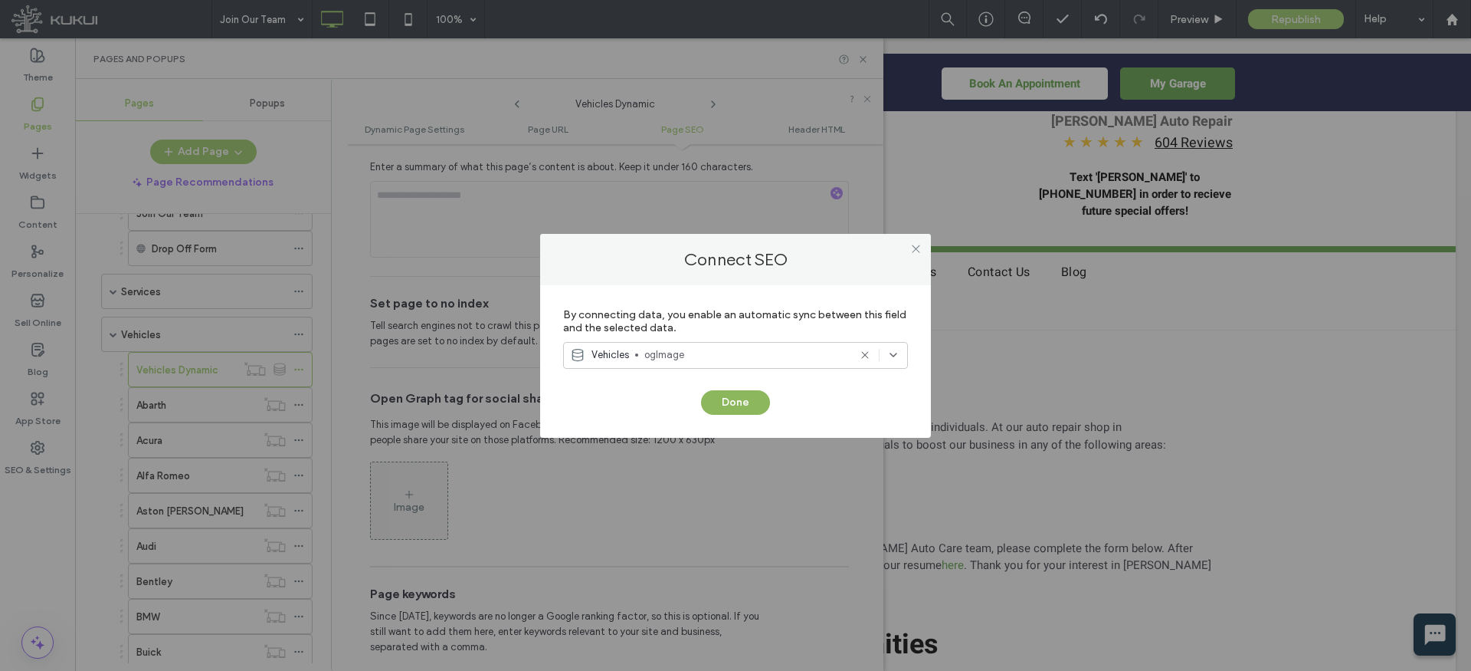
click at [728, 395] on button "Done" at bounding box center [735, 402] width 69 height 25
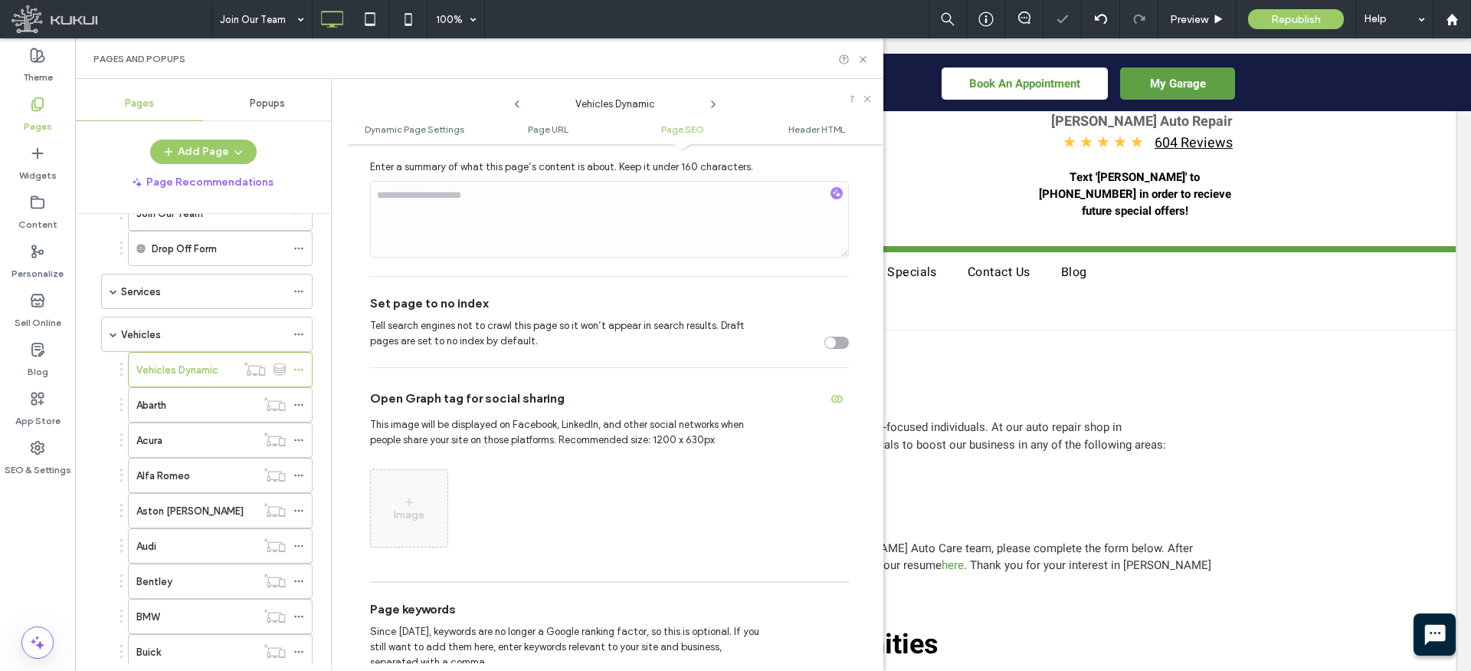
click at [114, 333] on span at bounding box center [114, 334] width 8 height 8
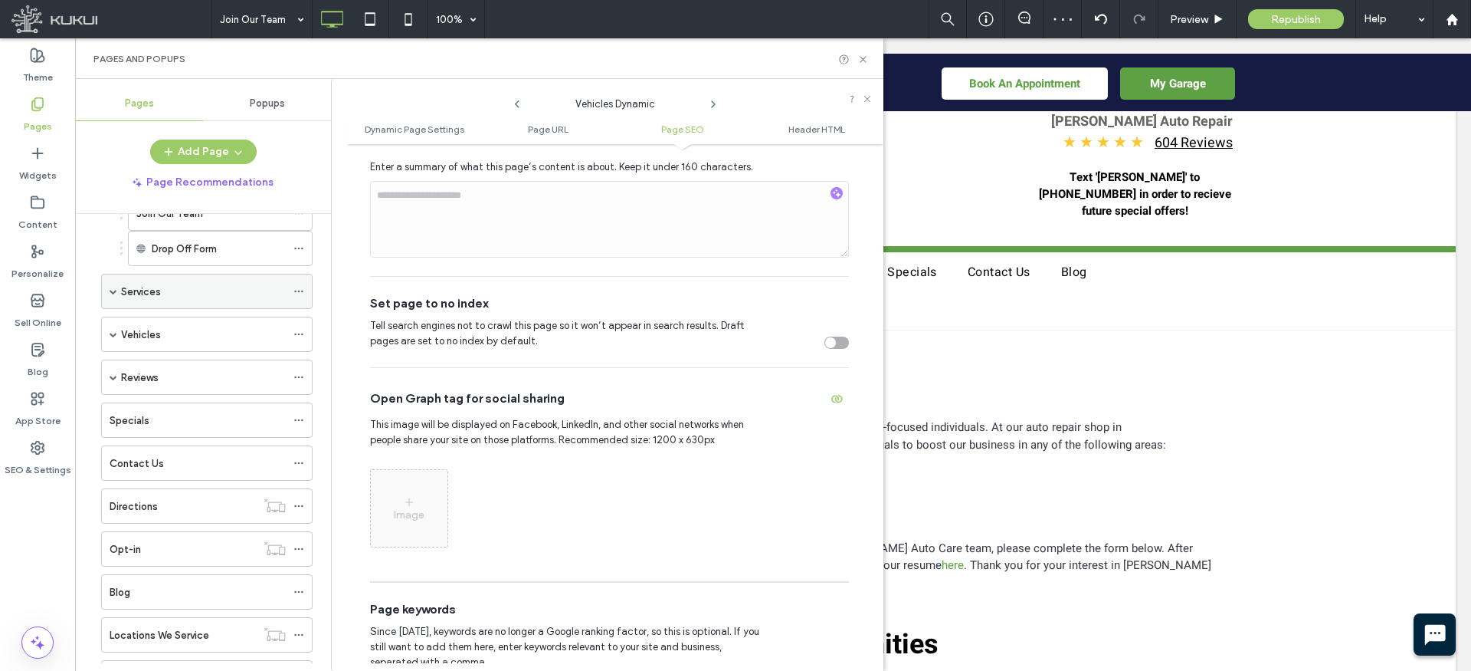
drag, startPoint x: 113, startPoint y: 293, endPoint x: 185, endPoint y: 299, distance: 72.3
click at [113, 293] on span at bounding box center [114, 291] width 8 height 8
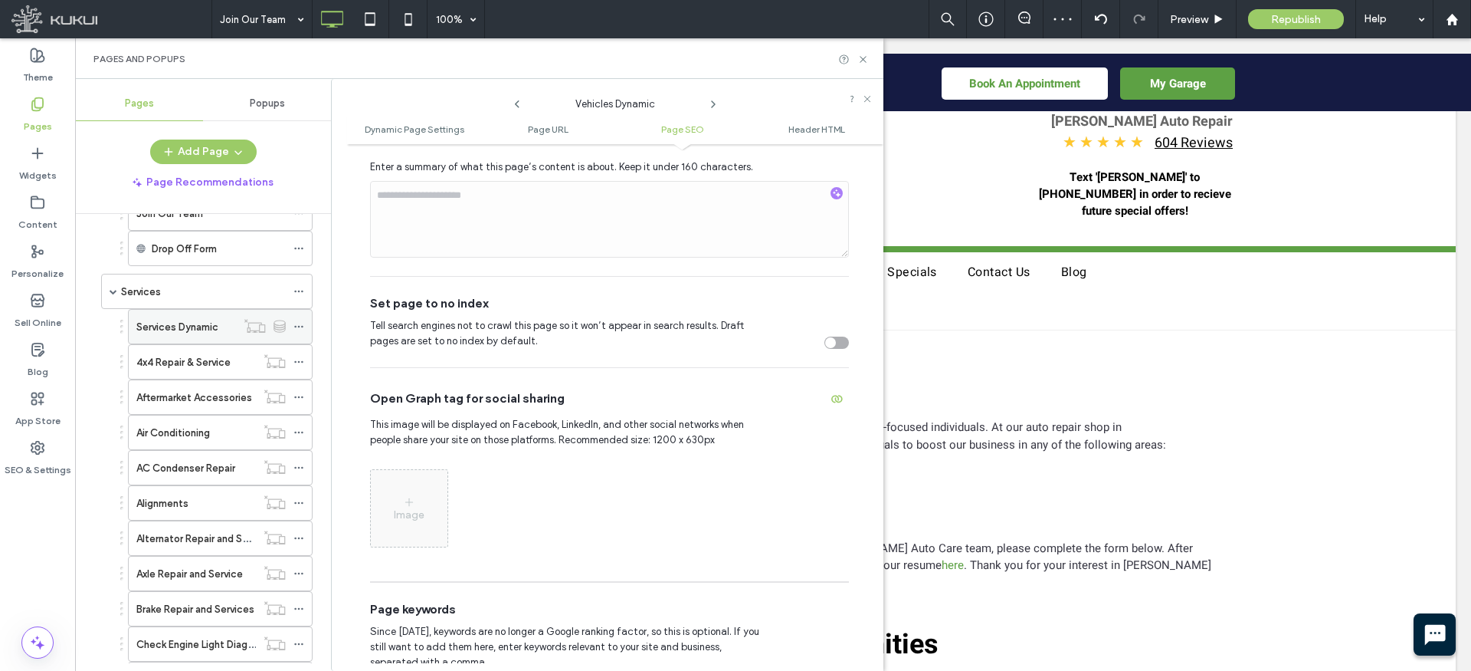
click at [299, 323] on icon at bounding box center [298, 326] width 11 height 11
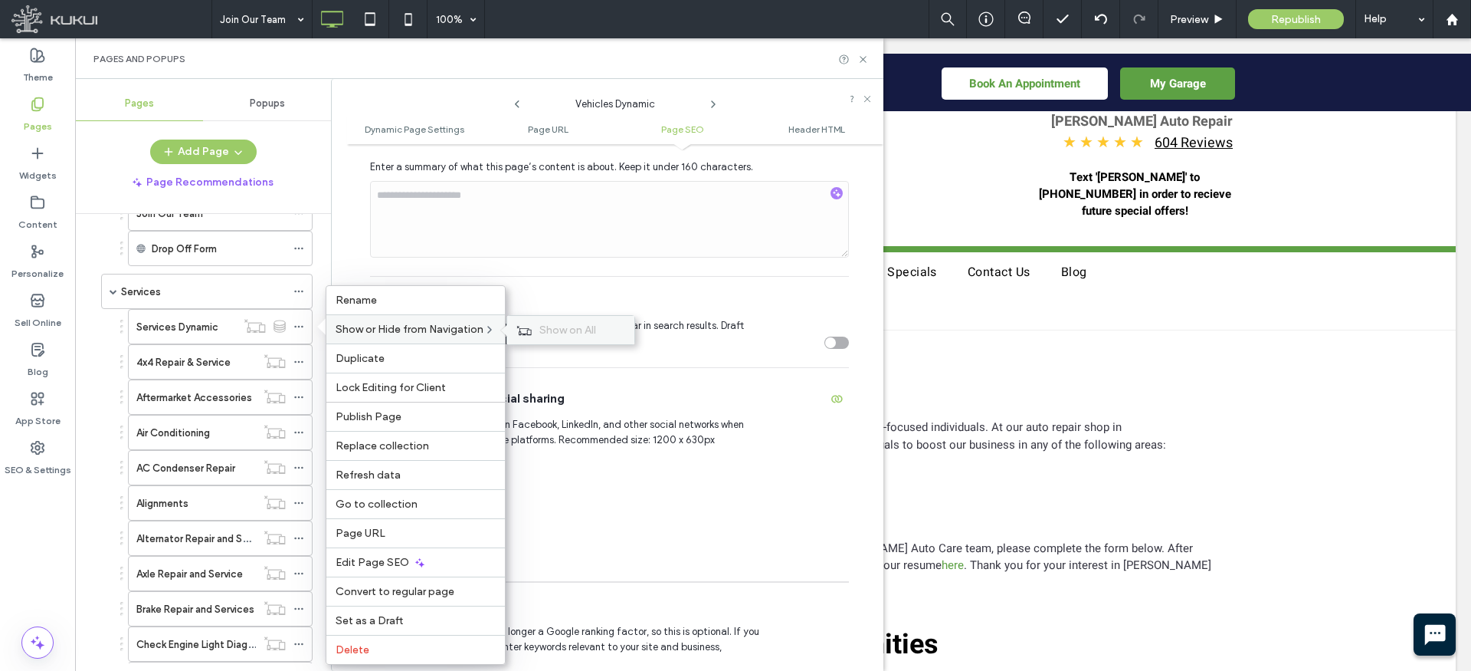
click at [548, 328] on span "Show on All" at bounding box center [567, 329] width 57 height 13
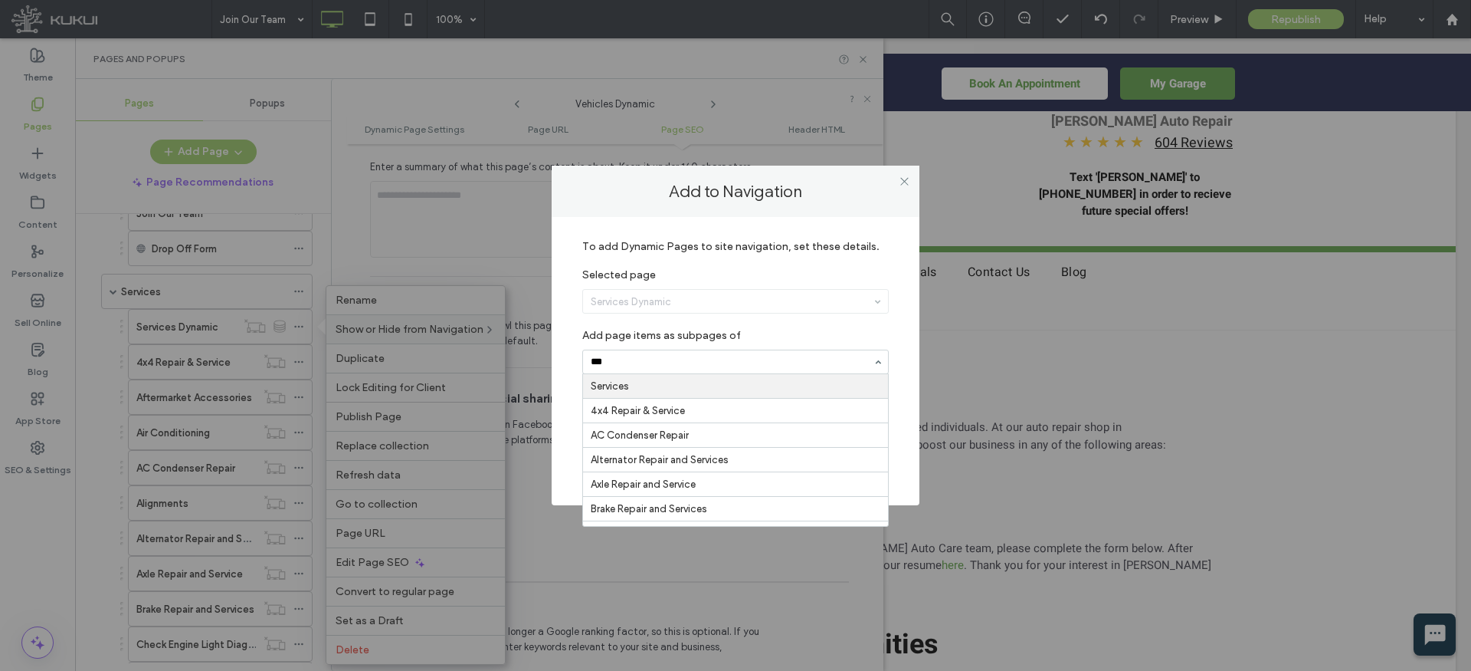
type input "****"
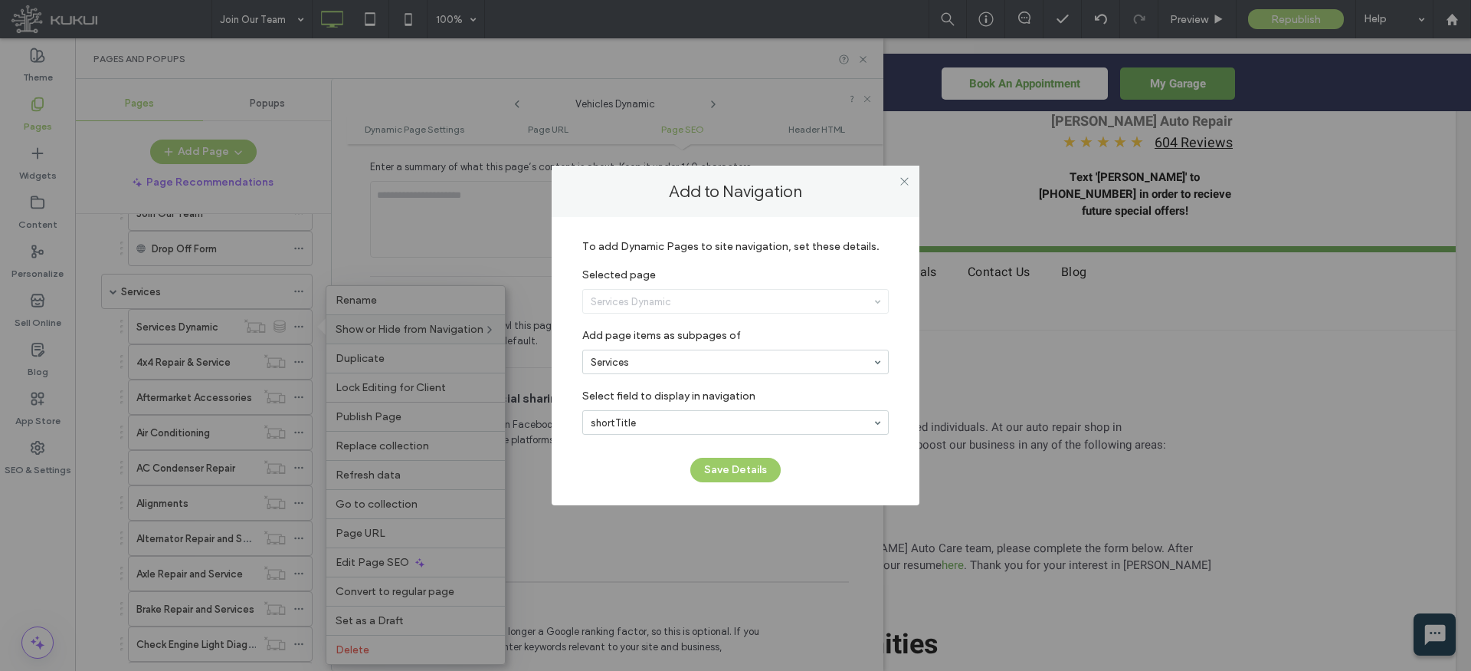
click at [733, 464] on button "Save Details" at bounding box center [735, 469] width 90 height 25
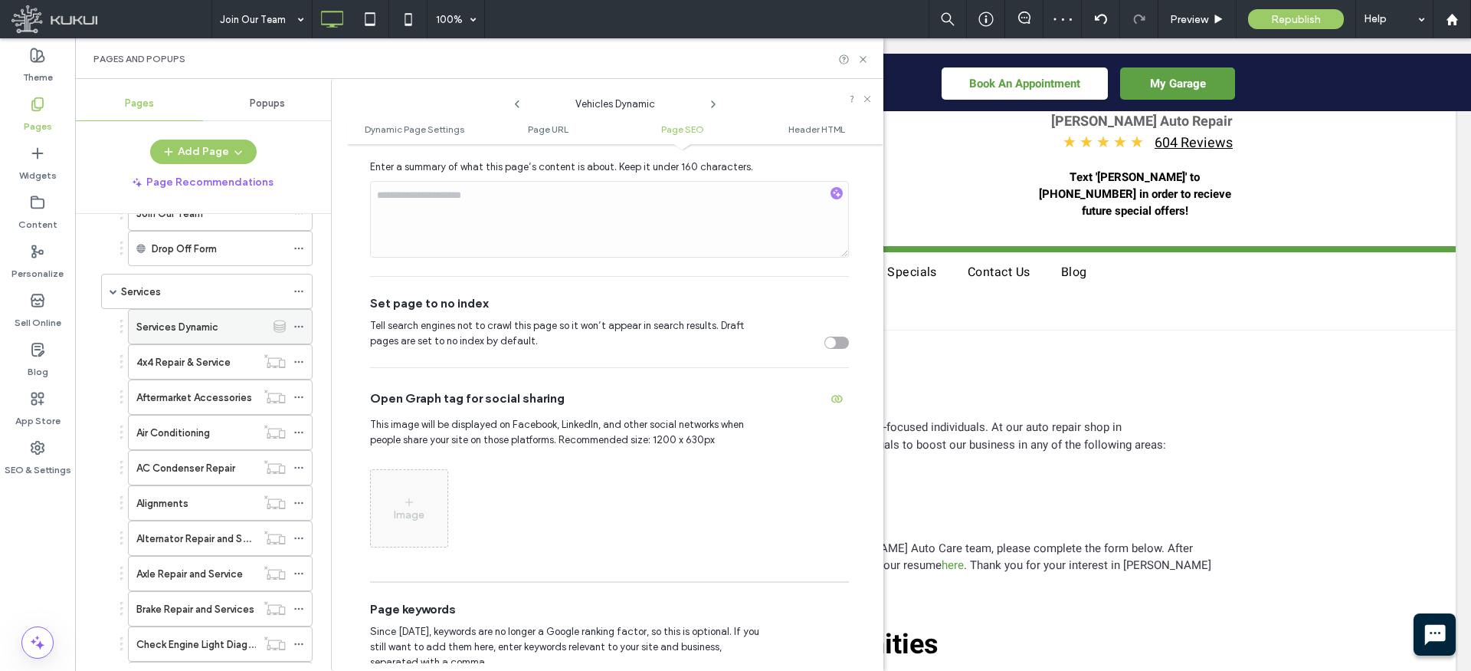
click at [299, 323] on icon at bounding box center [298, 326] width 11 height 11
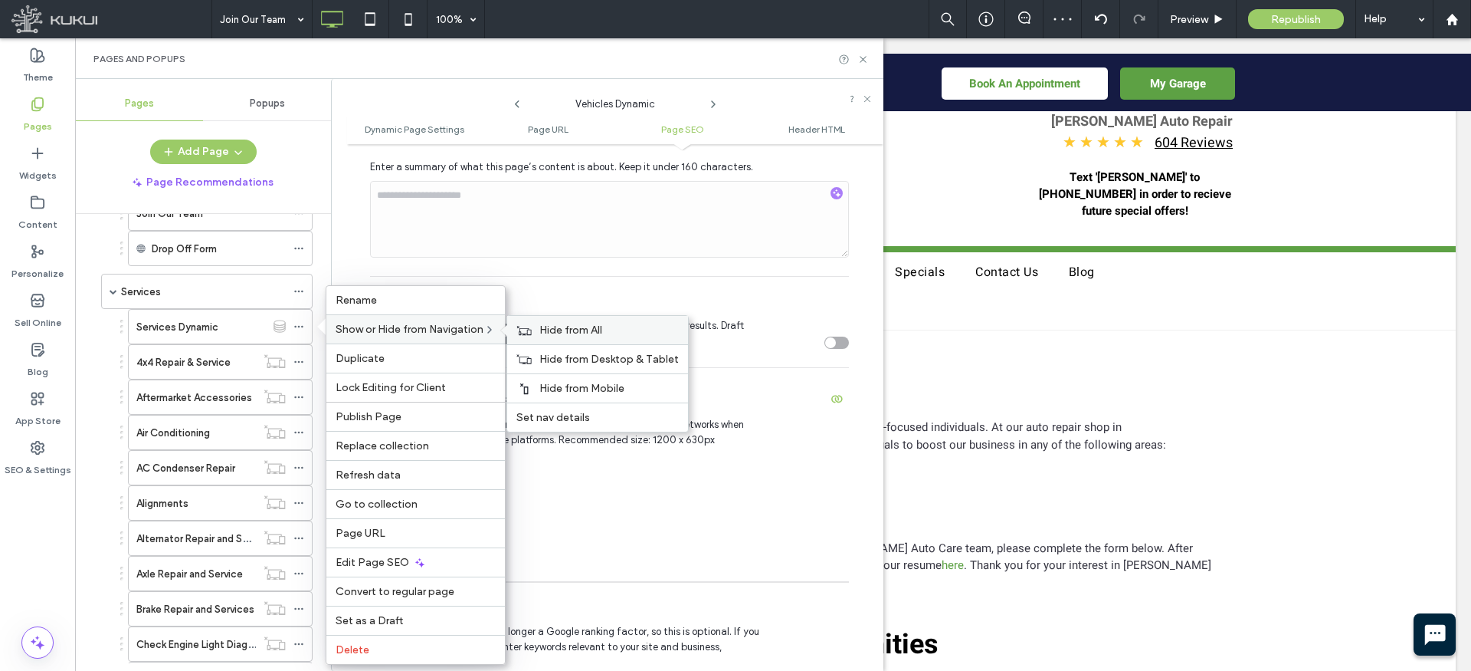
click at [553, 326] on span "Hide from All" at bounding box center [570, 329] width 63 height 13
click at [386, 562] on span "Edit Page SEO" at bounding box center [373, 562] width 74 height 13
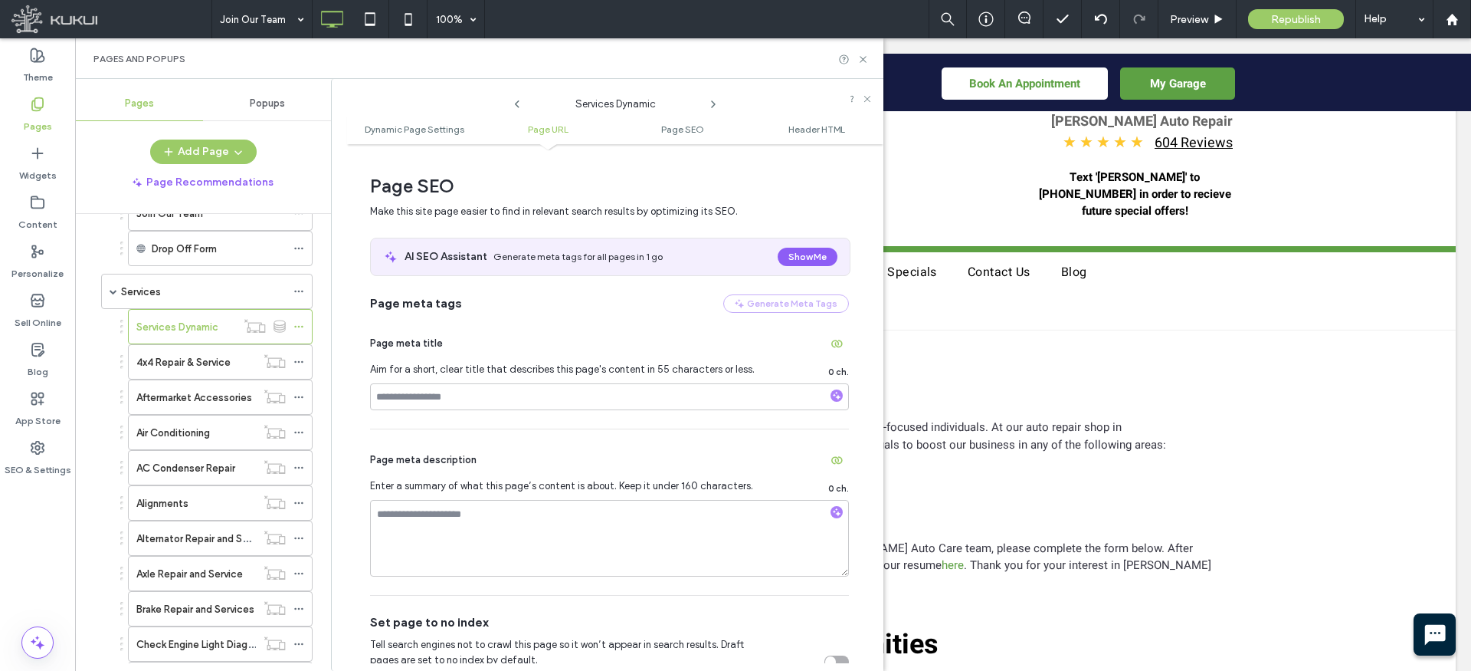
scroll to position [504, 0]
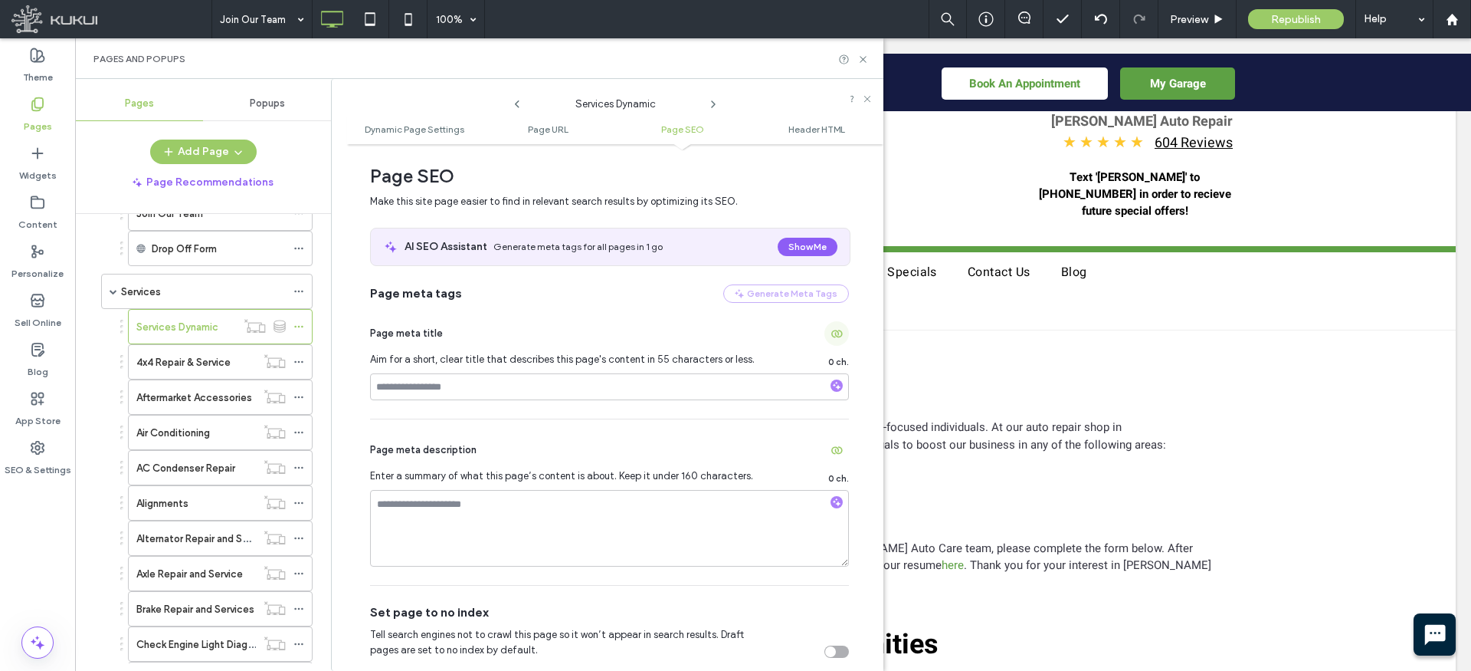
click at [834, 336] on span "button" at bounding box center [837, 333] width 25 height 25
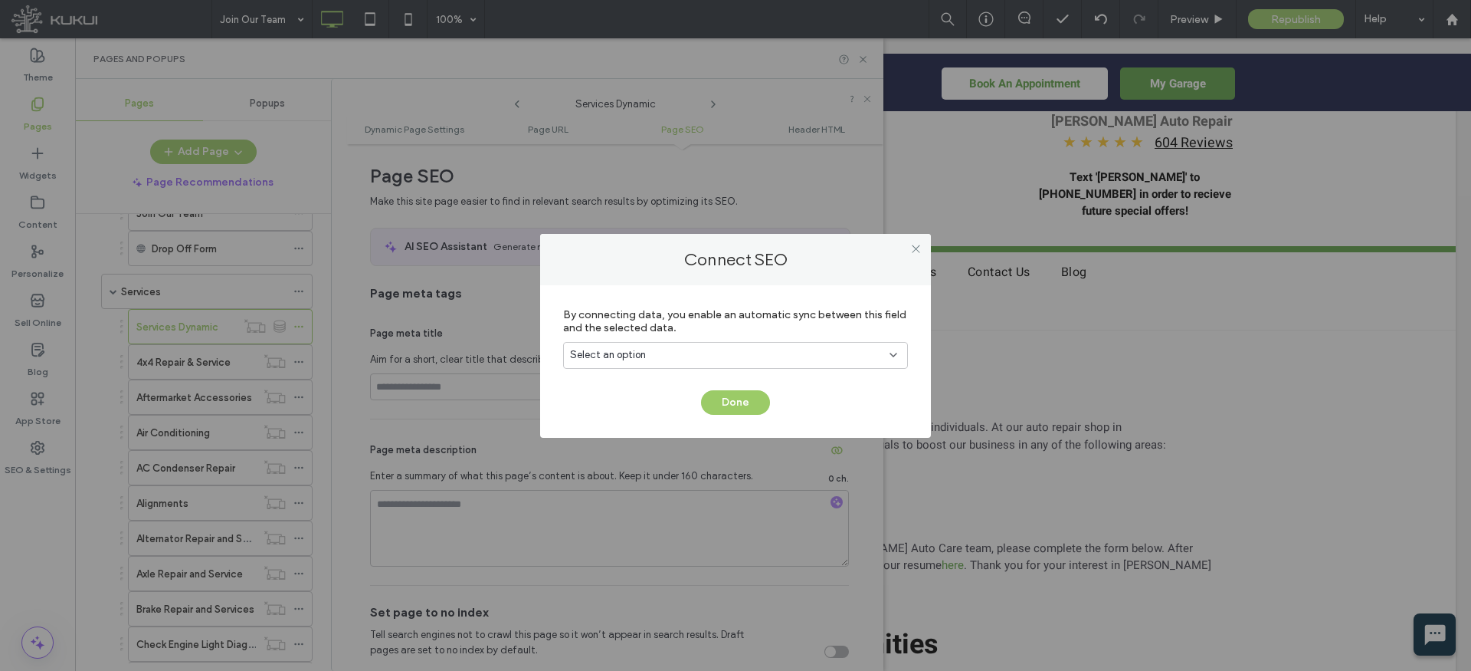
click at [725, 349] on div "Select an option" at bounding box center [726, 354] width 313 height 15
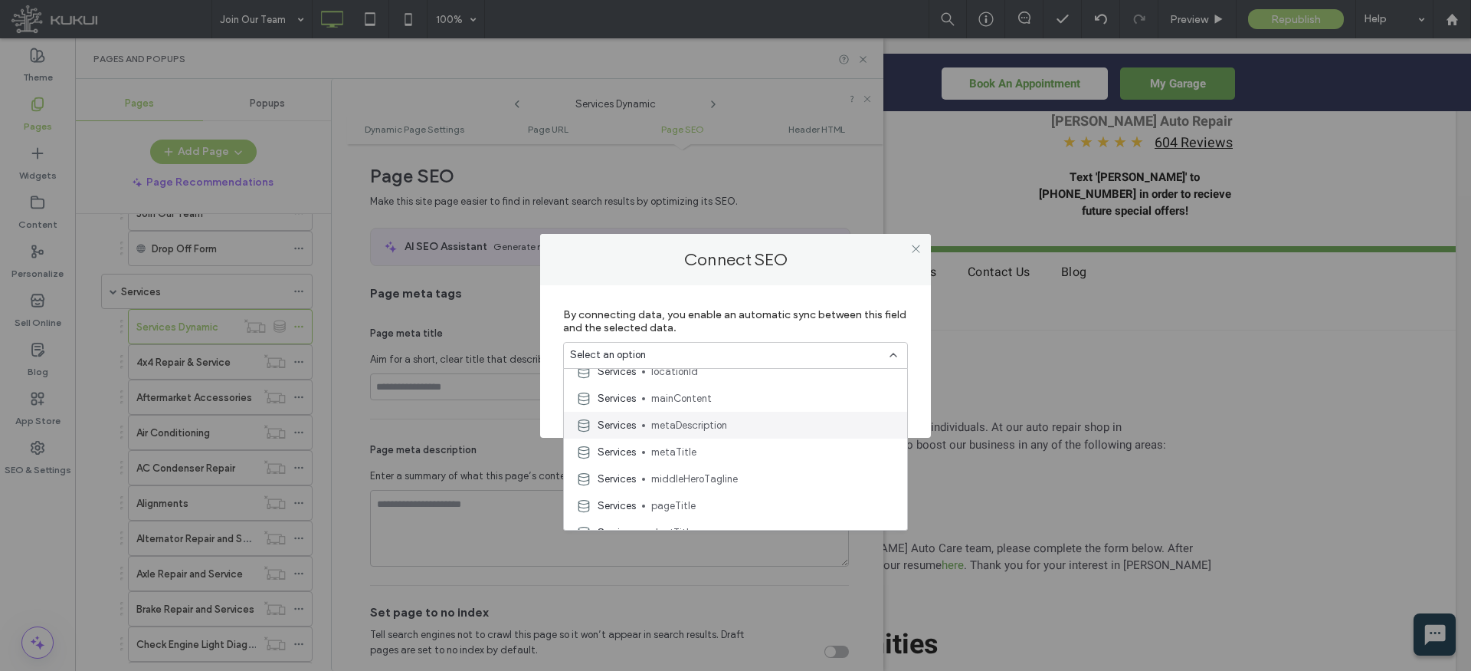
scroll to position [307, 0]
click at [694, 444] on span "metaTitle" at bounding box center [773, 451] width 244 height 15
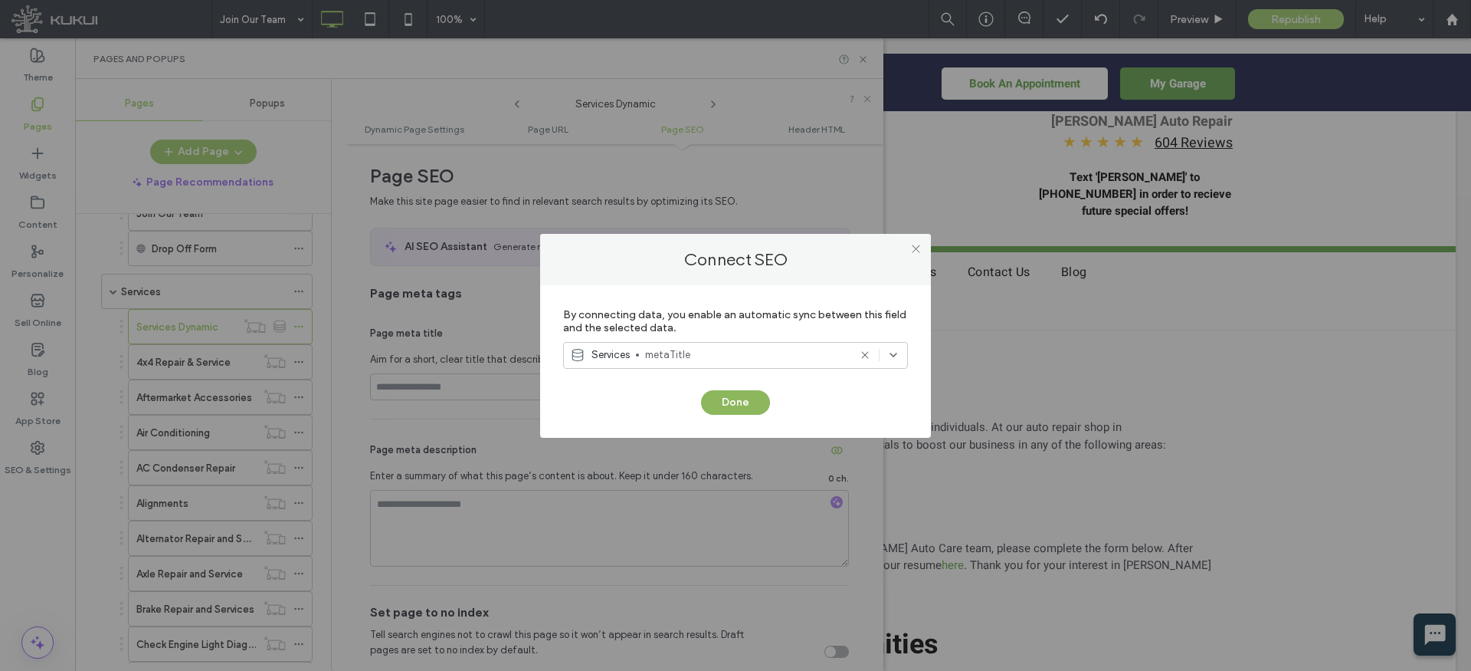
click at [749, 402] on button "Done" at bounding box center [735, 402] width 69 height 25
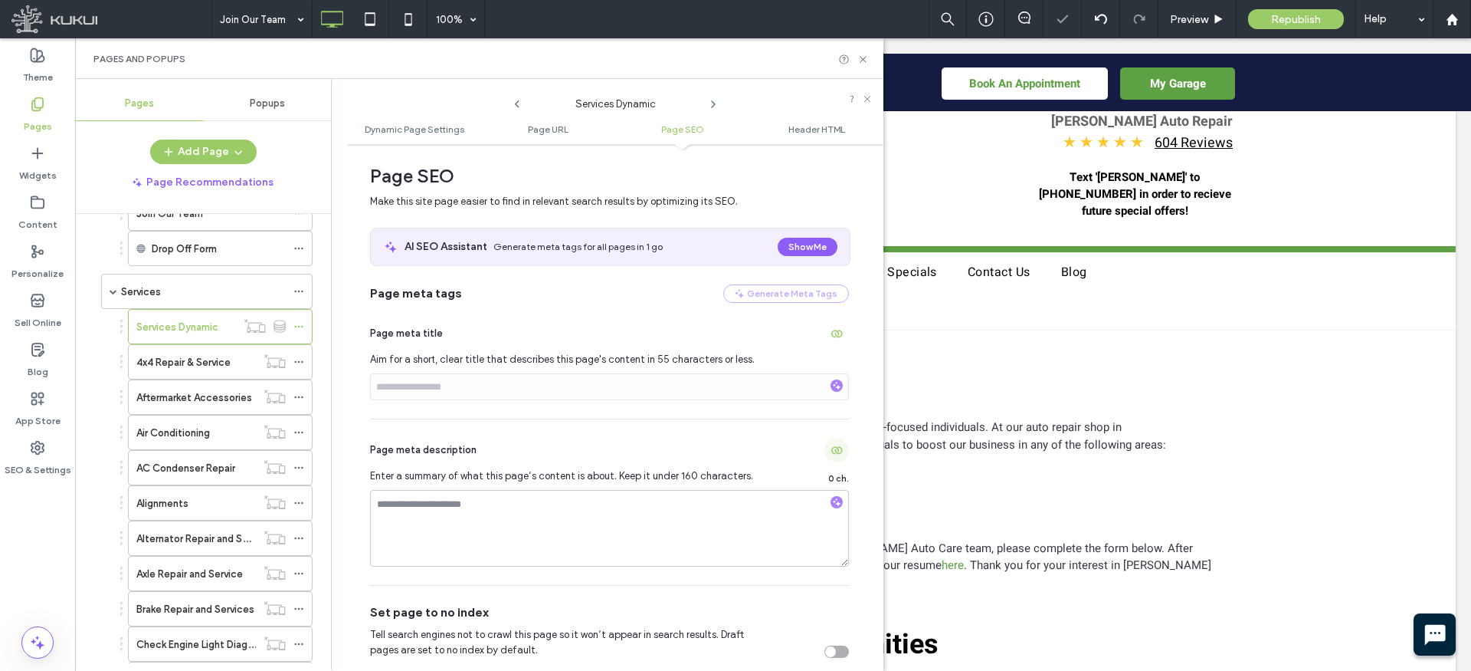
click at [831, 449] on use "button" at bounding box center [836, 450] width 11 height 8
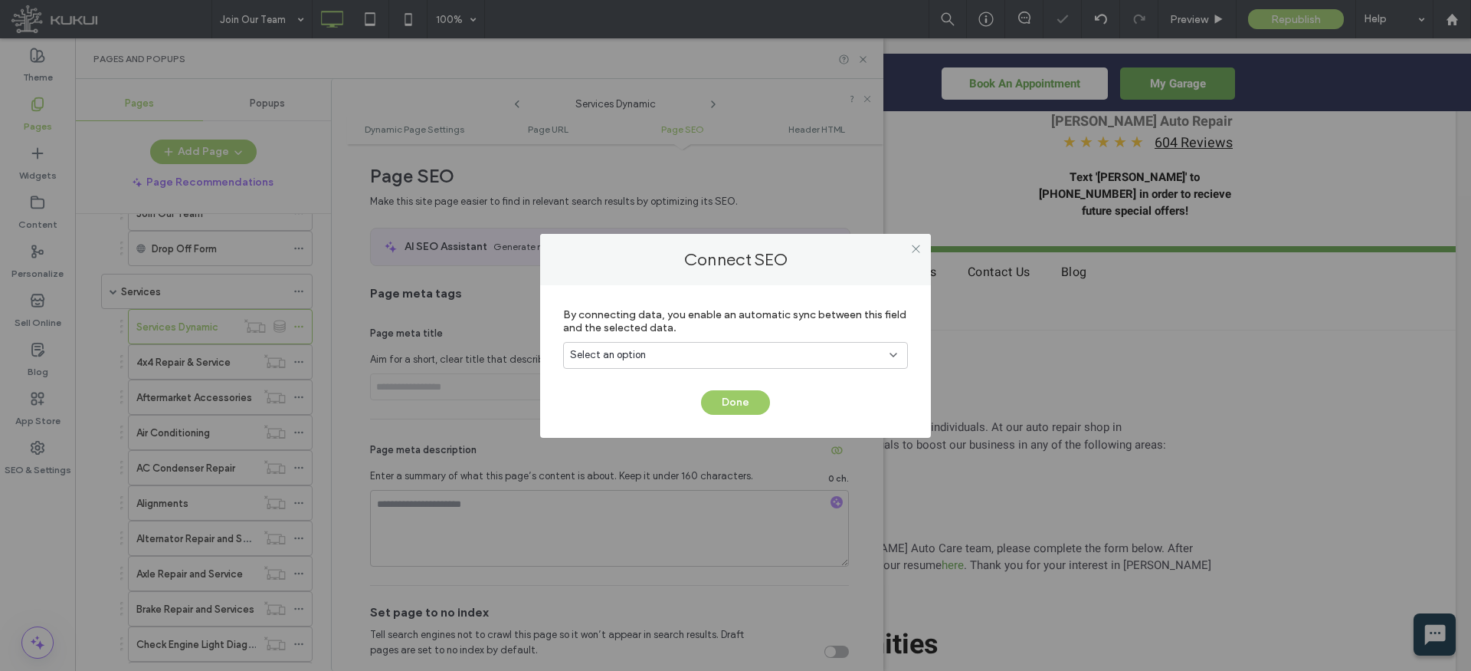
click at [763, 353] on div "Select an option" at bounding box center [726, 354] width 313 height 15
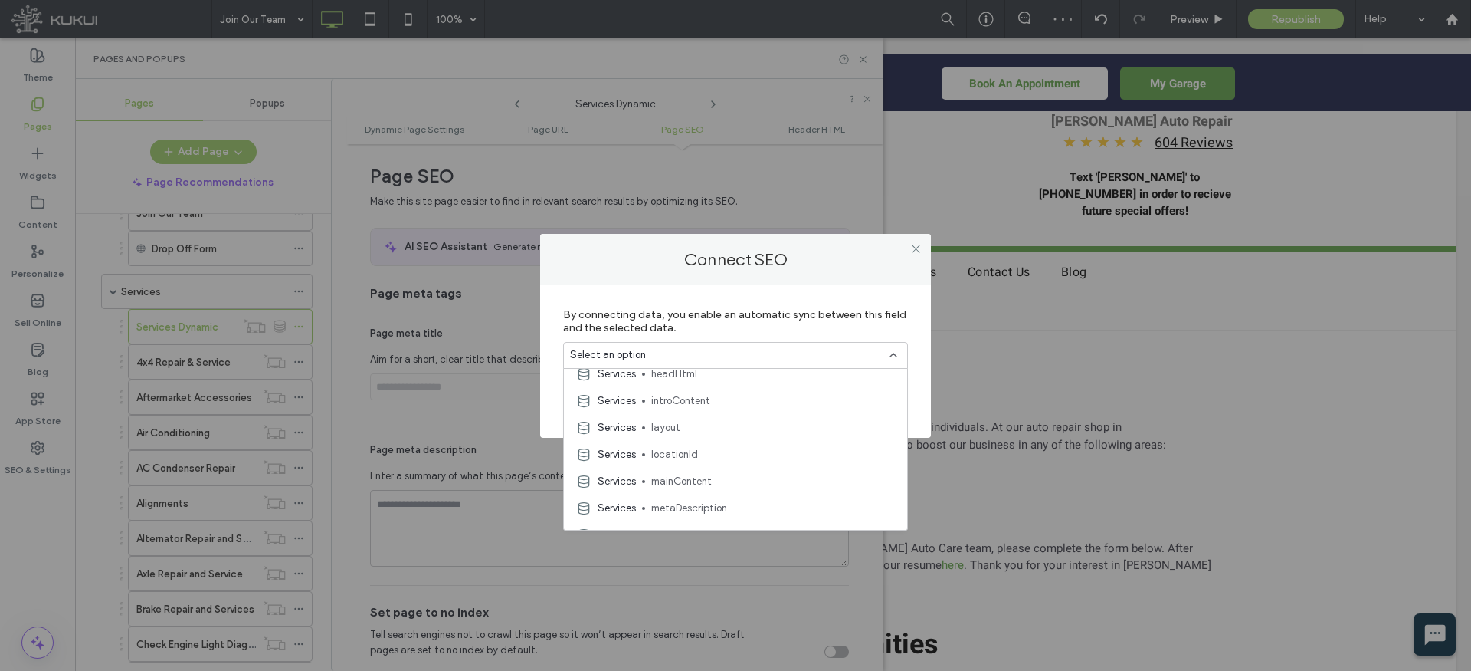
scroll to position [254, 0]
click at [693, 469] on span "metaDescription" at bounding box center [773, 476] width 244 height 15
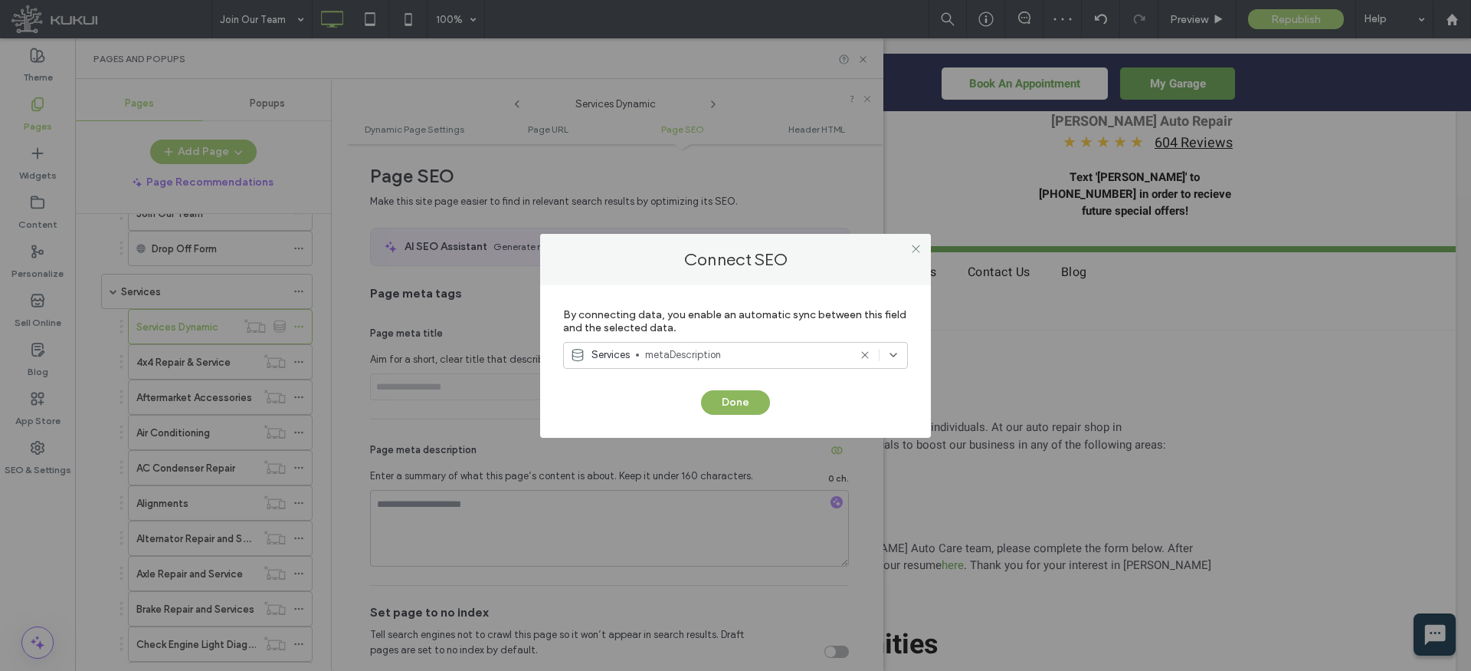
click at [736, 395] on button "Done" at bounding box center [735, 402] width 69 height 25
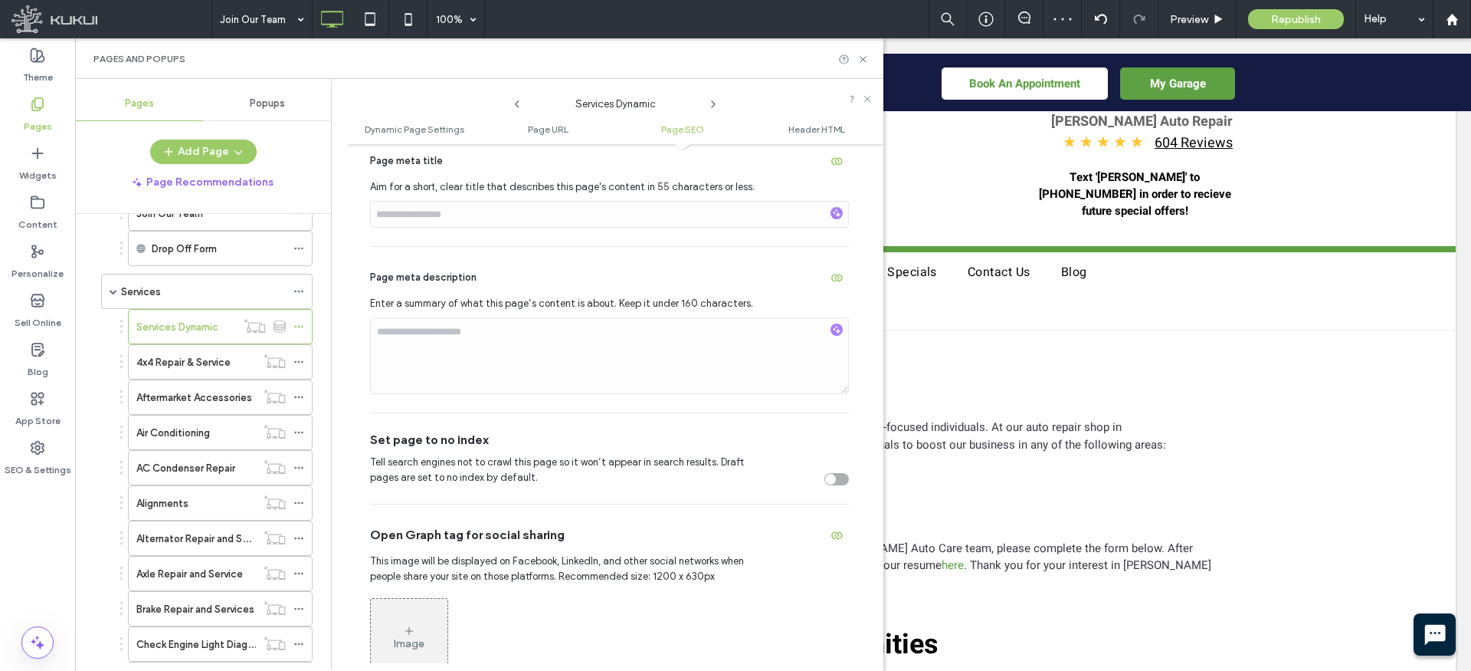
scroll to position [678, 0]
click at [831, 539] on icon "button" at bounding box center [837, 533] width 12 height 12
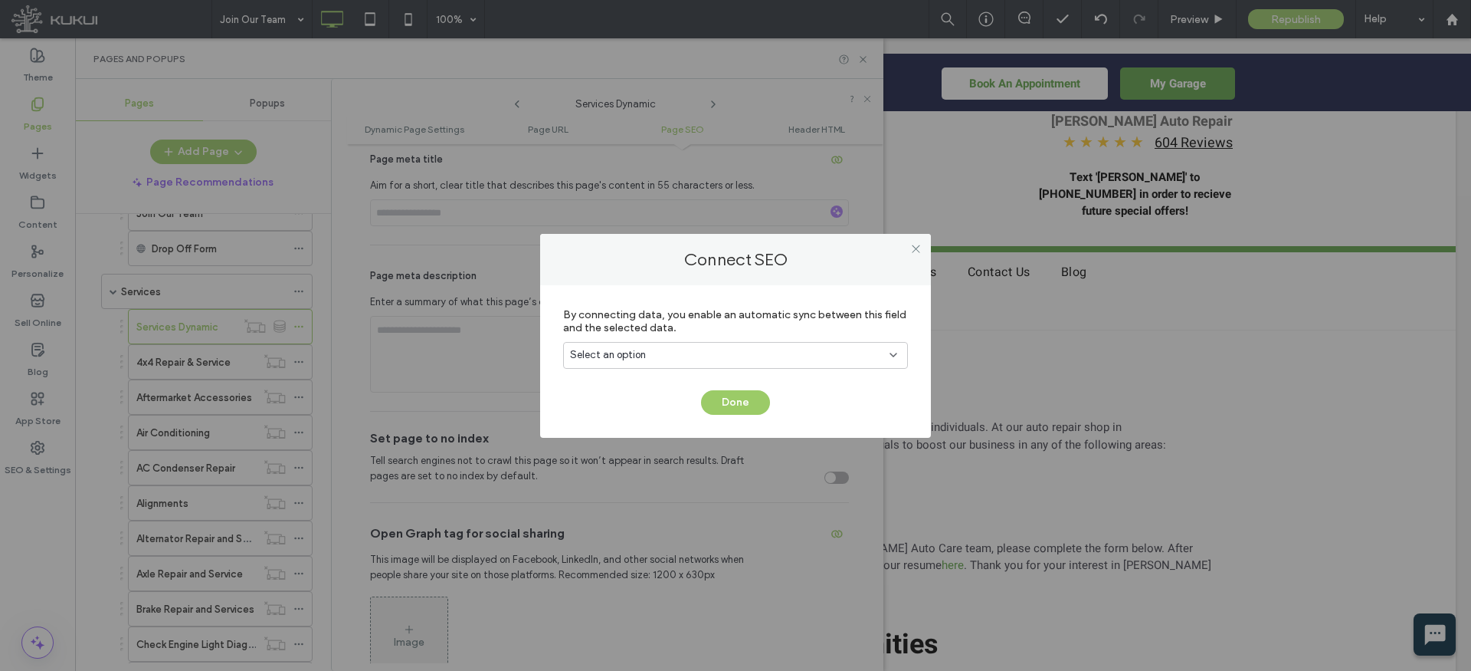
click at [794, 358] on div "Select an option" at bounding box center [726, 354] width 313 height 15
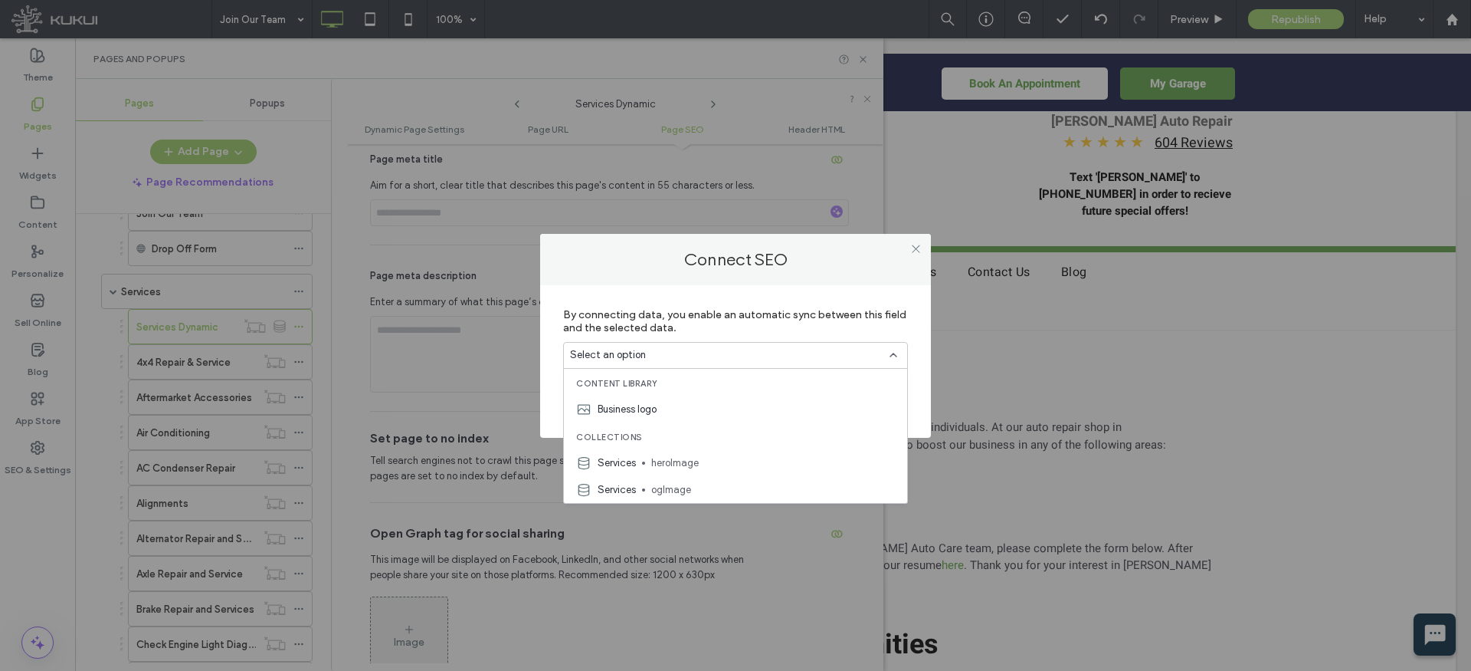
click at [688, 479] on div "Services ogImage" at bounding box center [735, 489] width 343 height 27
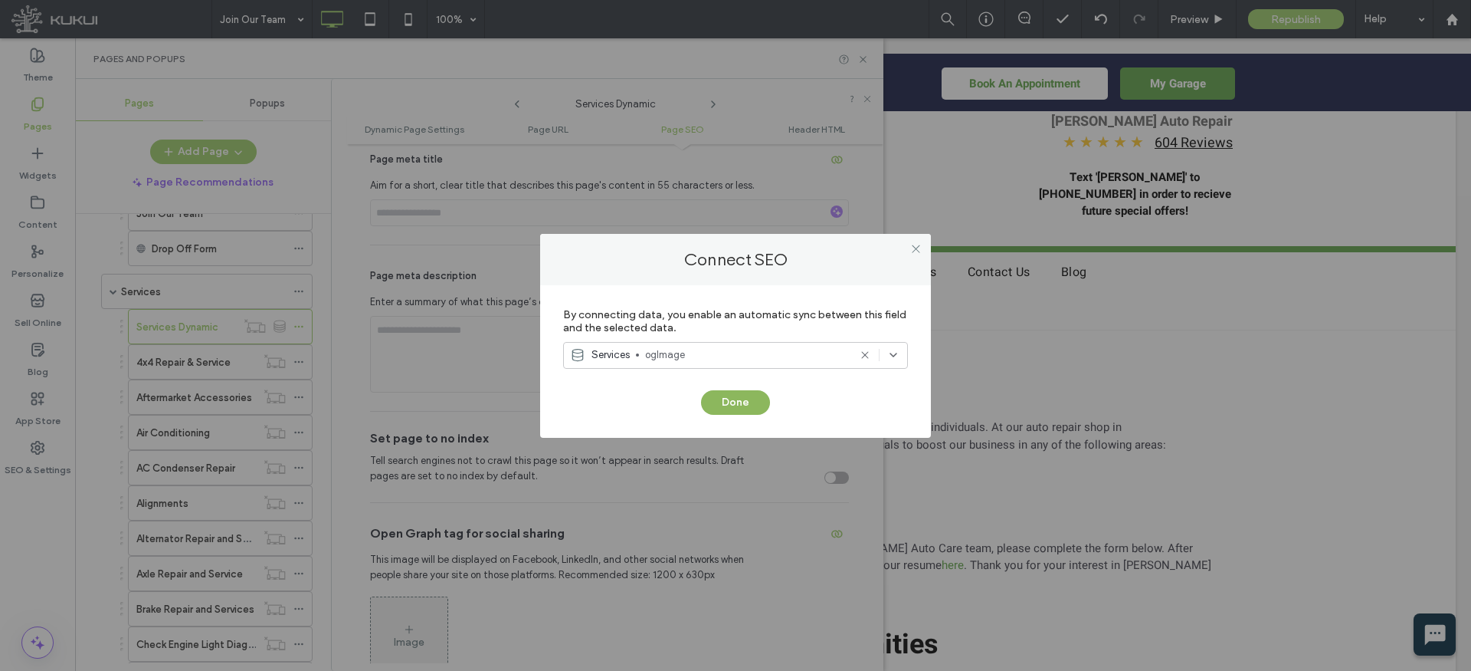
click at [730, 392] on button "Done" at bounding box center [735, 402] width 69 height 25
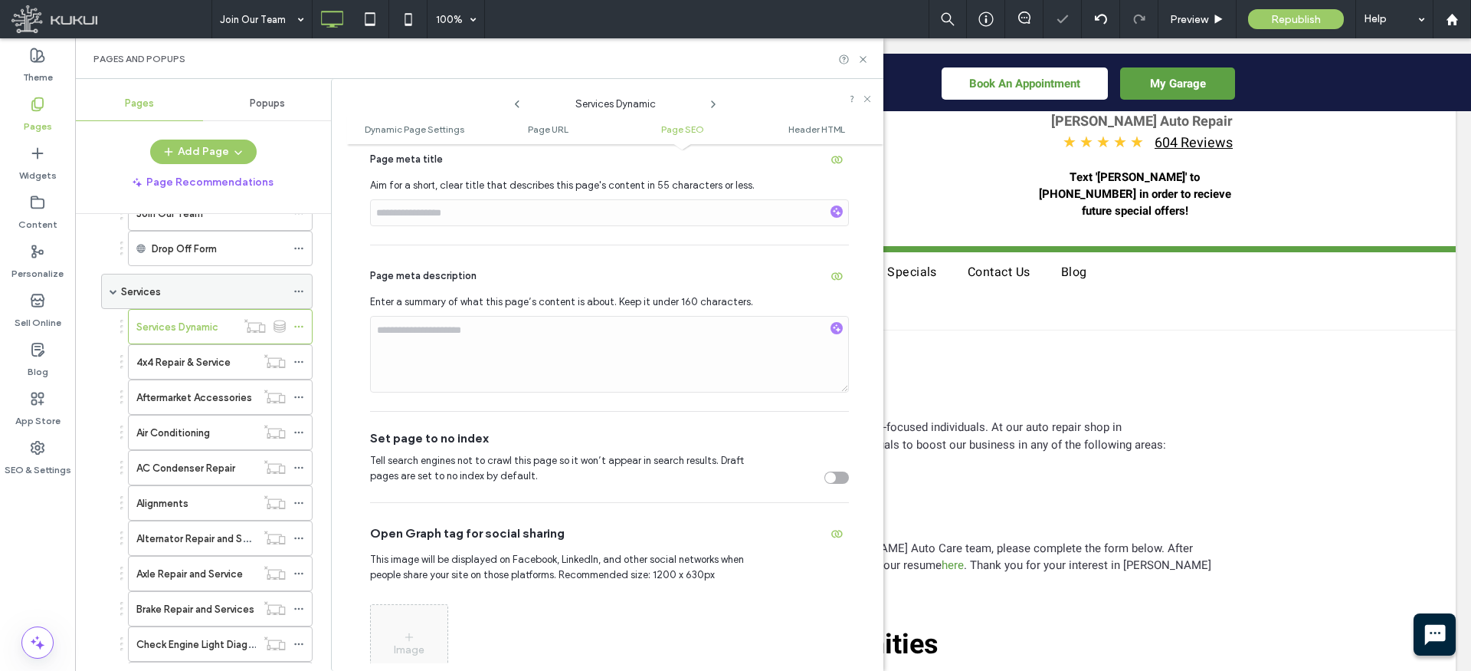
click at [110, 294] on span at bounding box center [114, 291] width 8 height 8
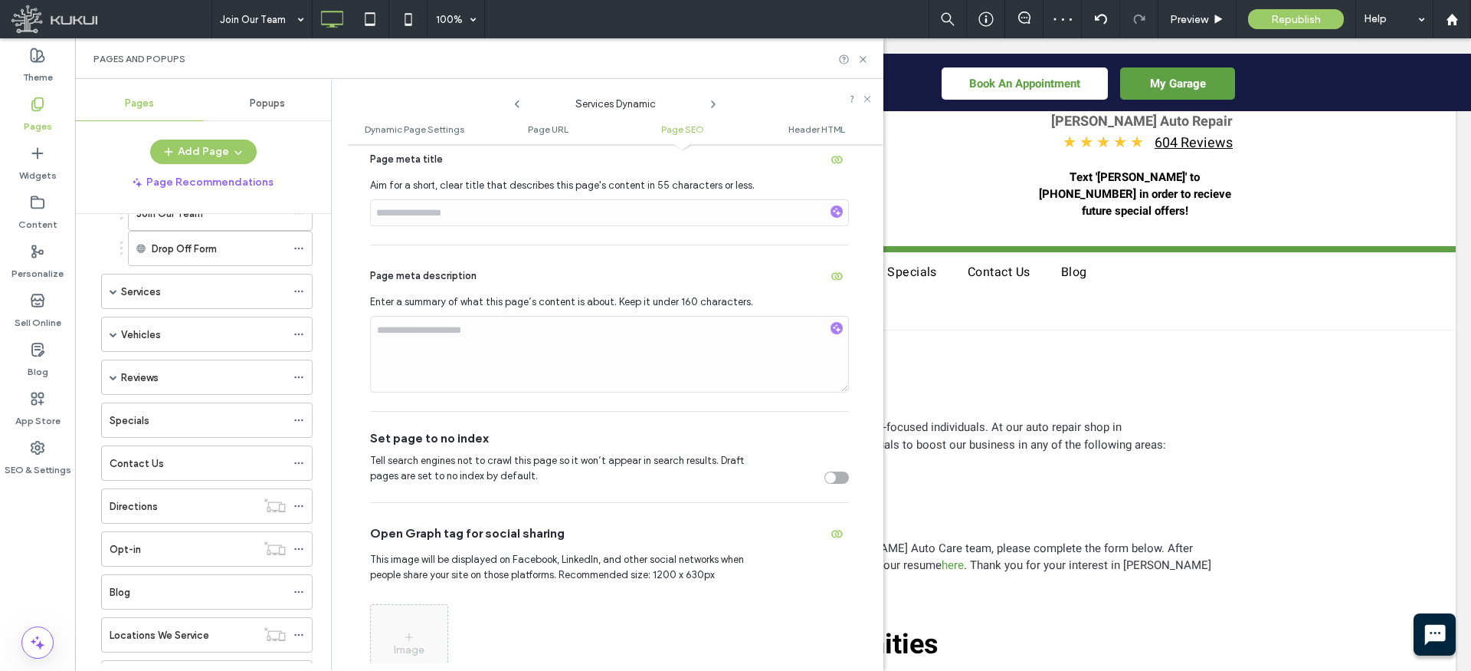
click at [156, 375] on label "Reviews" at bounding box center [140, 377] width 38 height 27
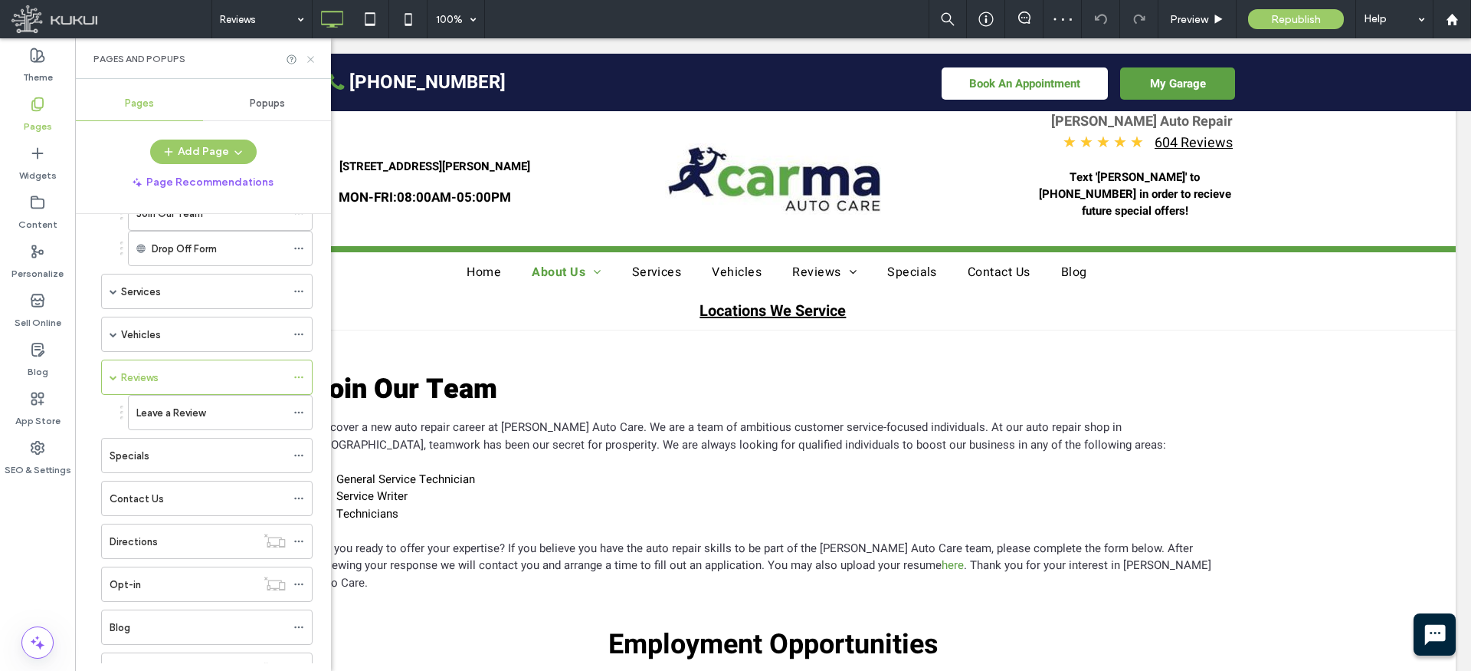
click at [313, 54] on icon at bounding box center [310, 59] width 11 height 11
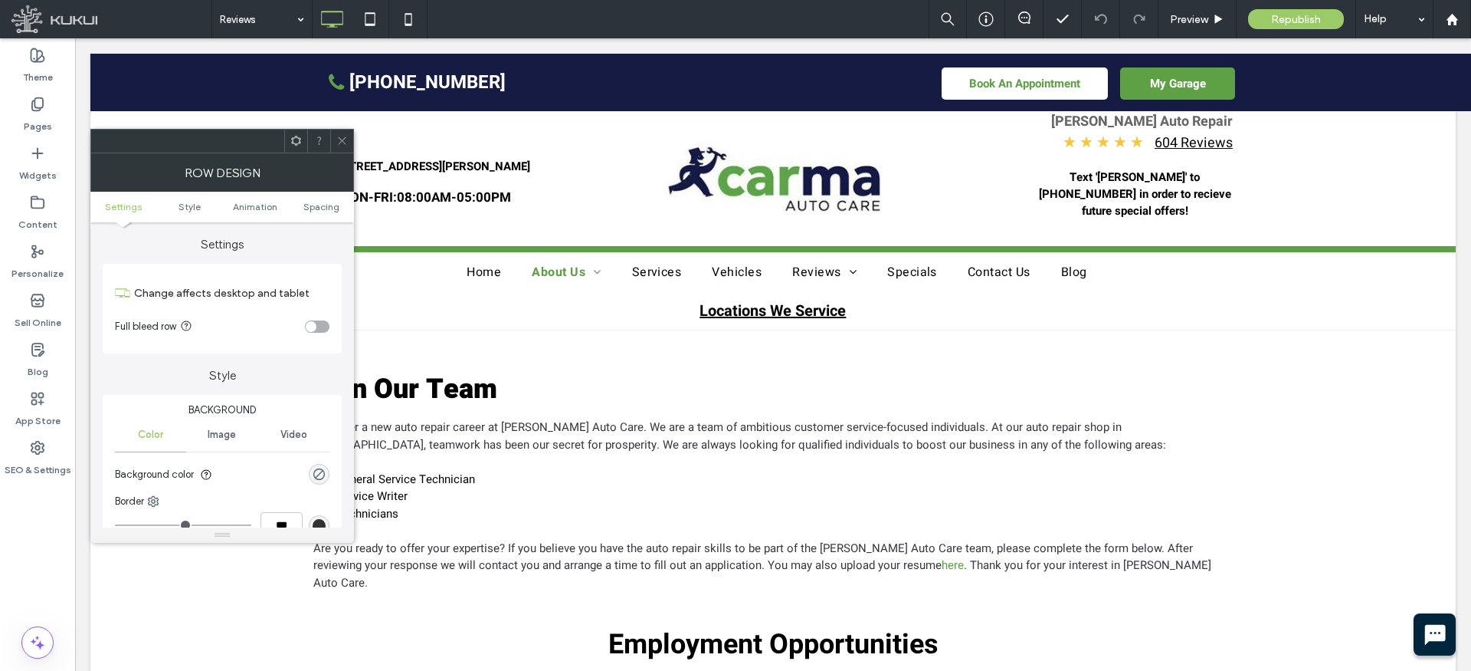
drag, startPoint x: 348, startPoint y: 146, endPoint x: 250, endPoint y: 128, distance: 99.8
click at [347, 146] on div at bounding box center [341, 141] width 23 height 23
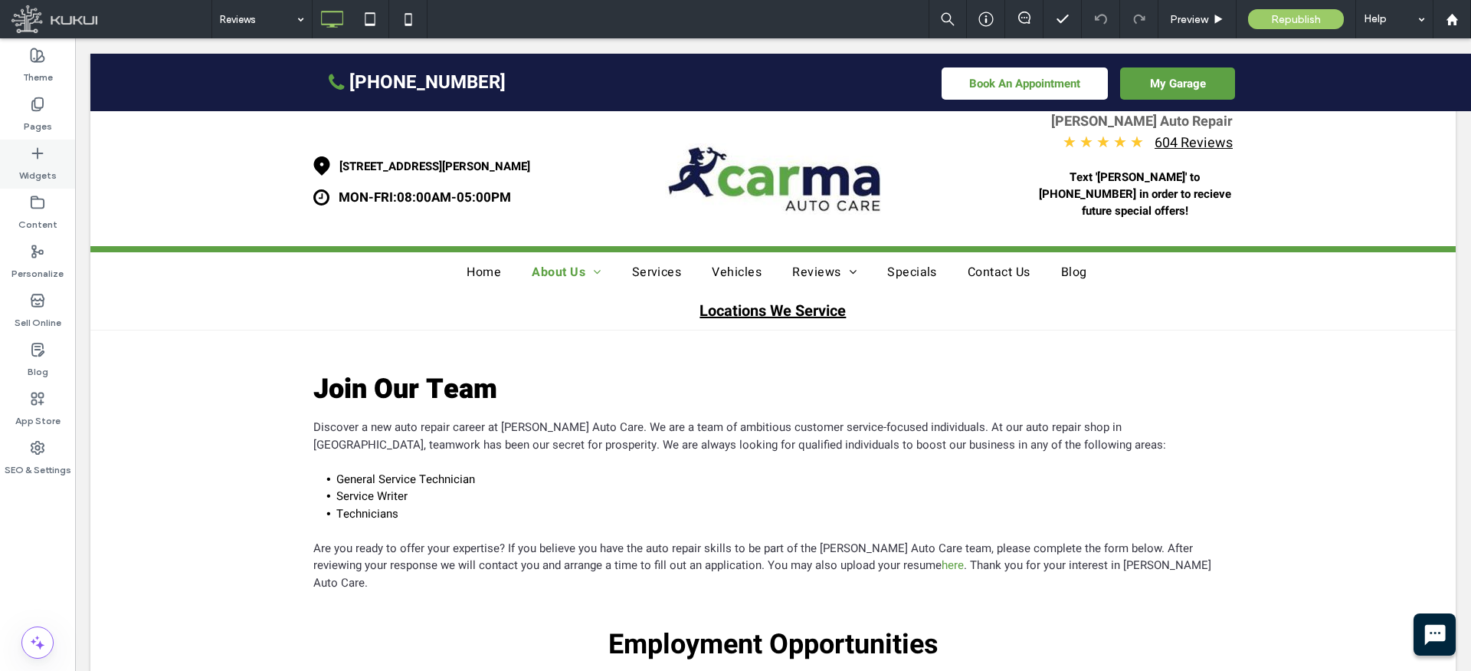
click at [31, 151] on icon at bounding box center [37, 153] width 15 height 15
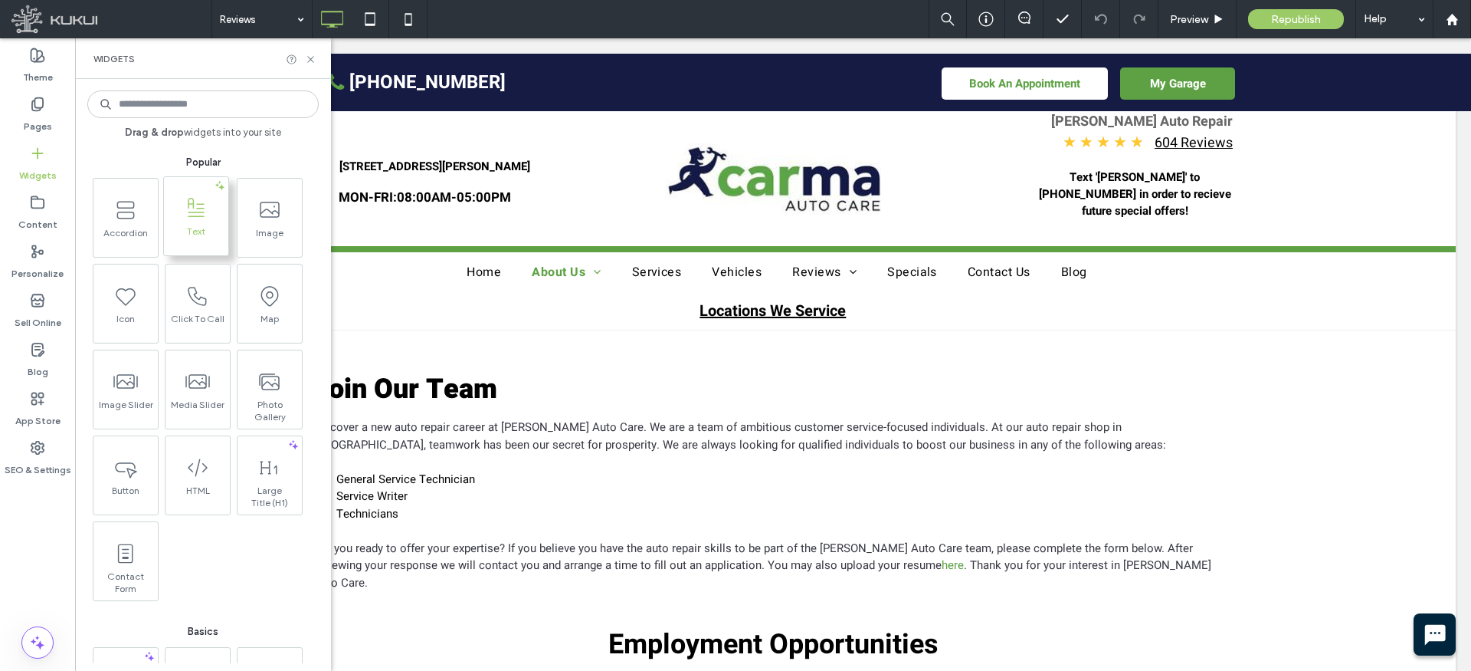
click at [197, 220] on span at bounding box center [196, 208] width 64 height 34
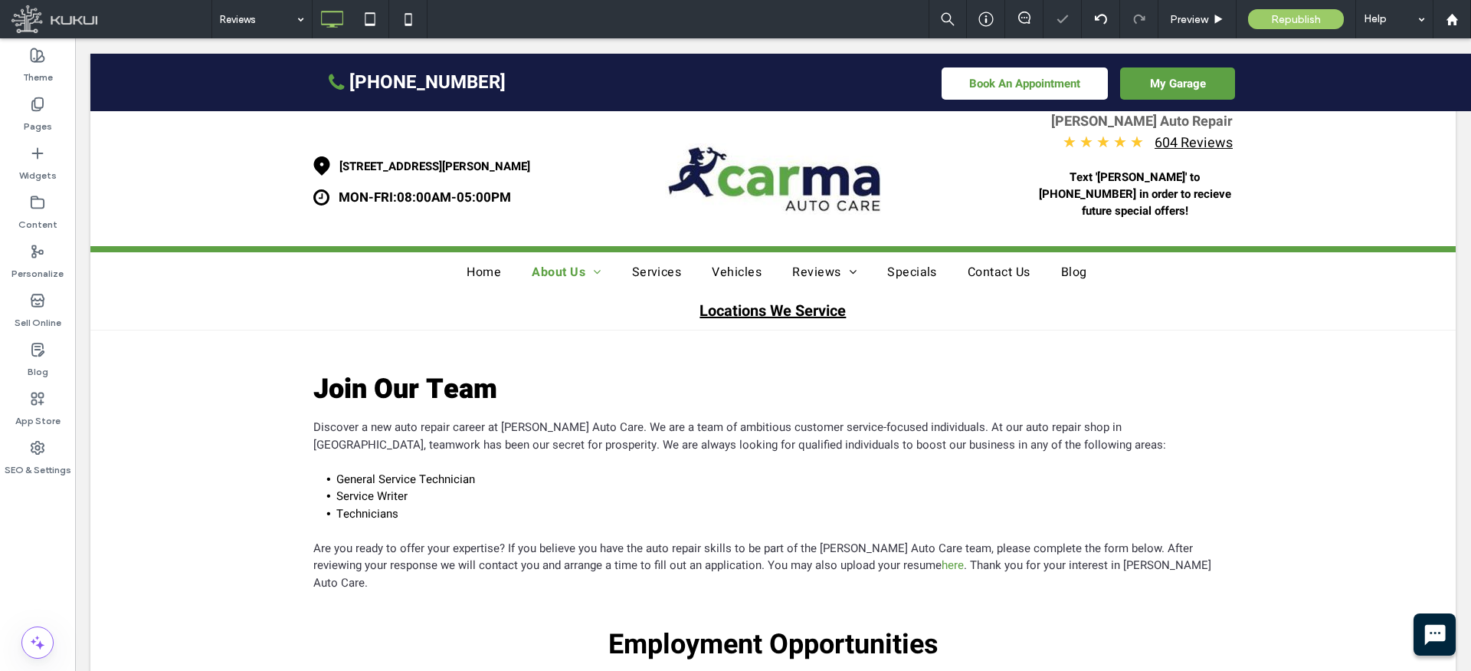
type input "*****"
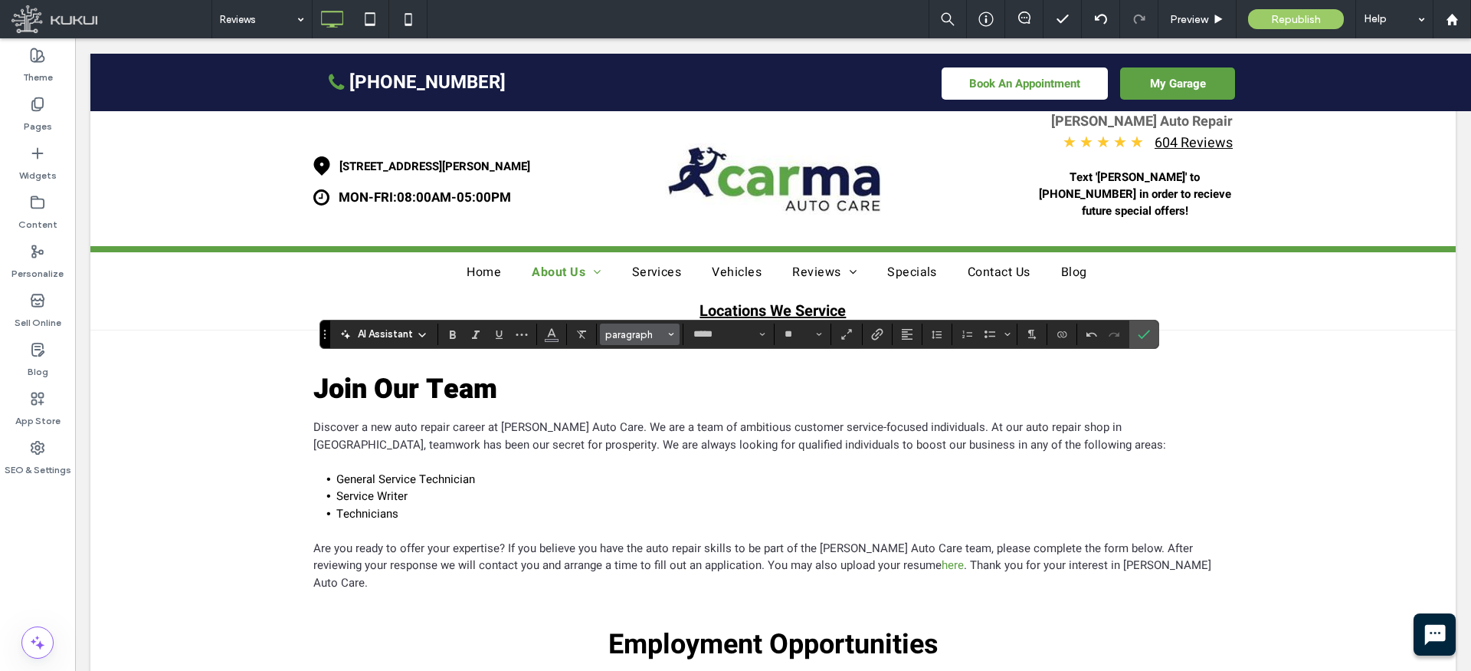
click at [668, 337] on span "Styles" at bounding box center [671, 334] width 6 height 20
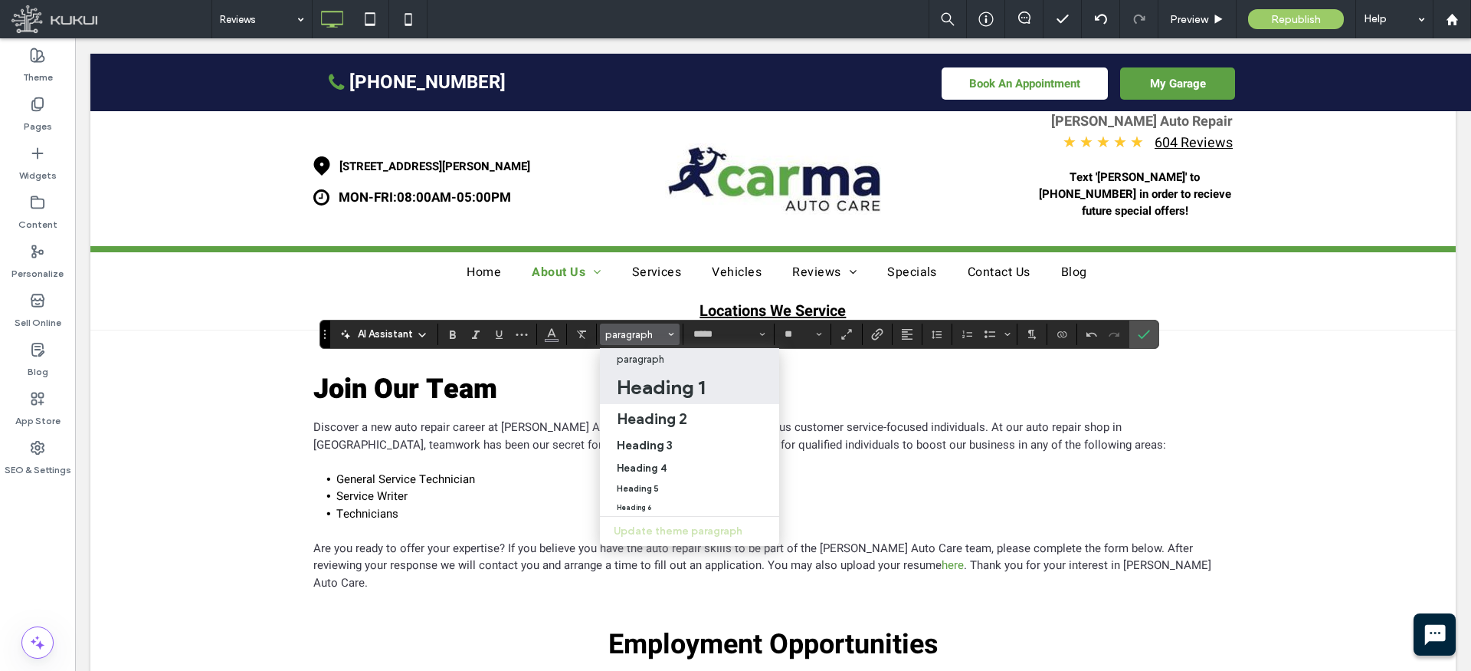
click at [667, 382] on h1 "Heading 1" at bounding box center [661, 387] width 88 height 25
type input "**"
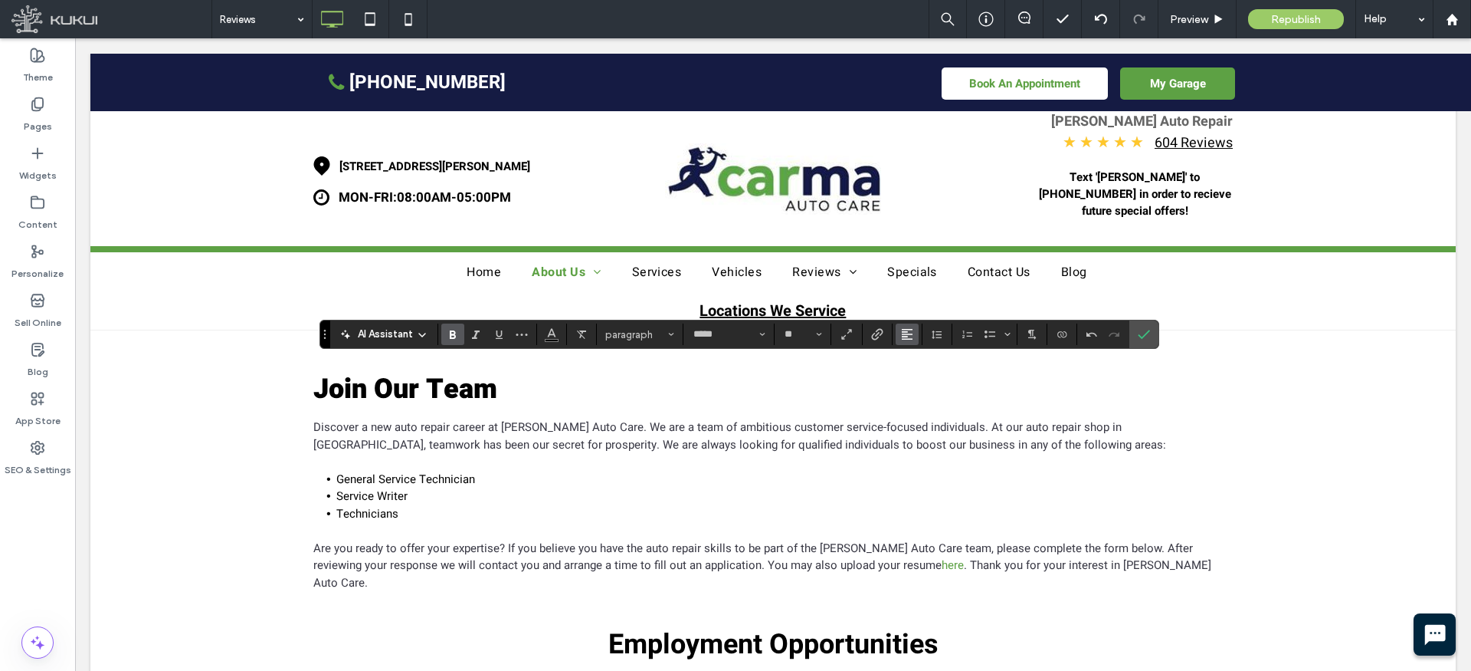
click at [907, 333] on icon "Alignment" at bounding box center [907, 334] width 12 height 12
click at [913, 375] on icon "ui.textEditor.alignment.center" at bounding box center [919, 381] width 12 height 12
click at [802, 338] on input "**" at bounding box center [798, 334] width 30 height 12
type input "**"
click at [1153, 330] on label "Confirm" at bounding box center [1144, 334] width 23 height 28
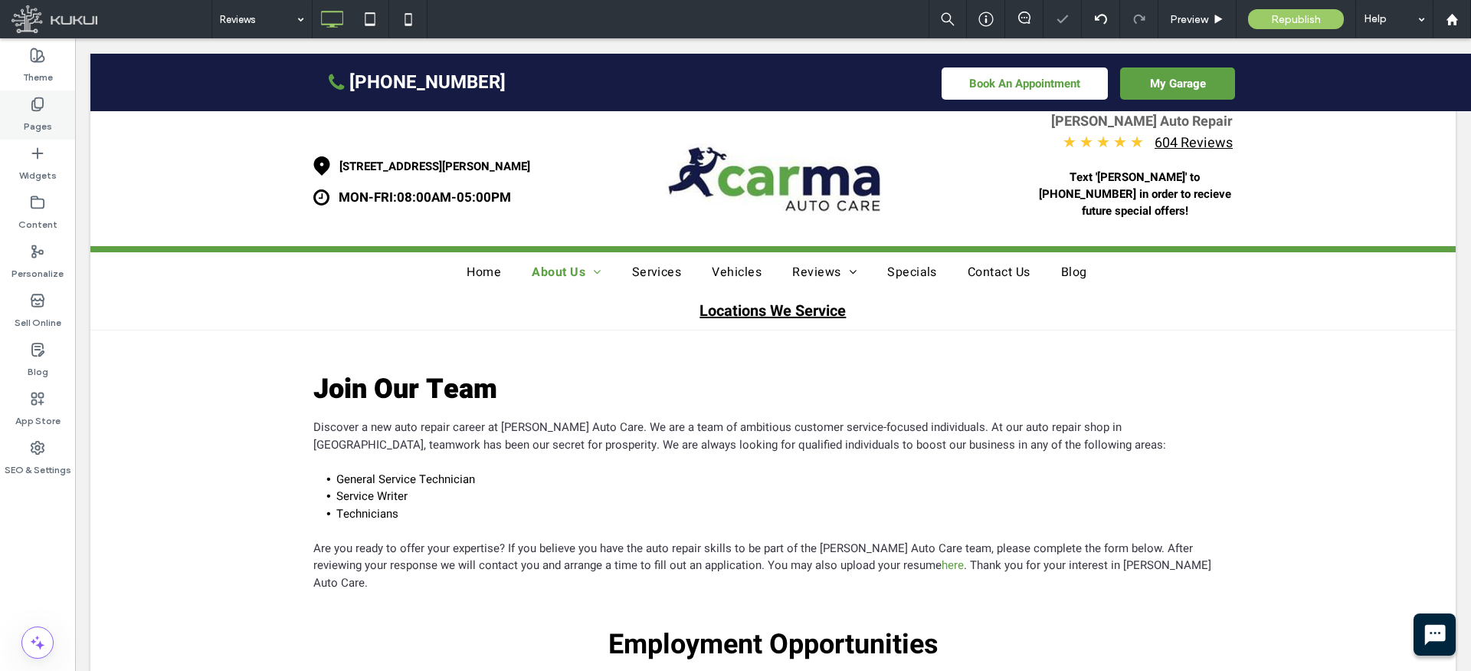
click at [41, 107] on use at bounding box center [37, 104] width 11 height 13
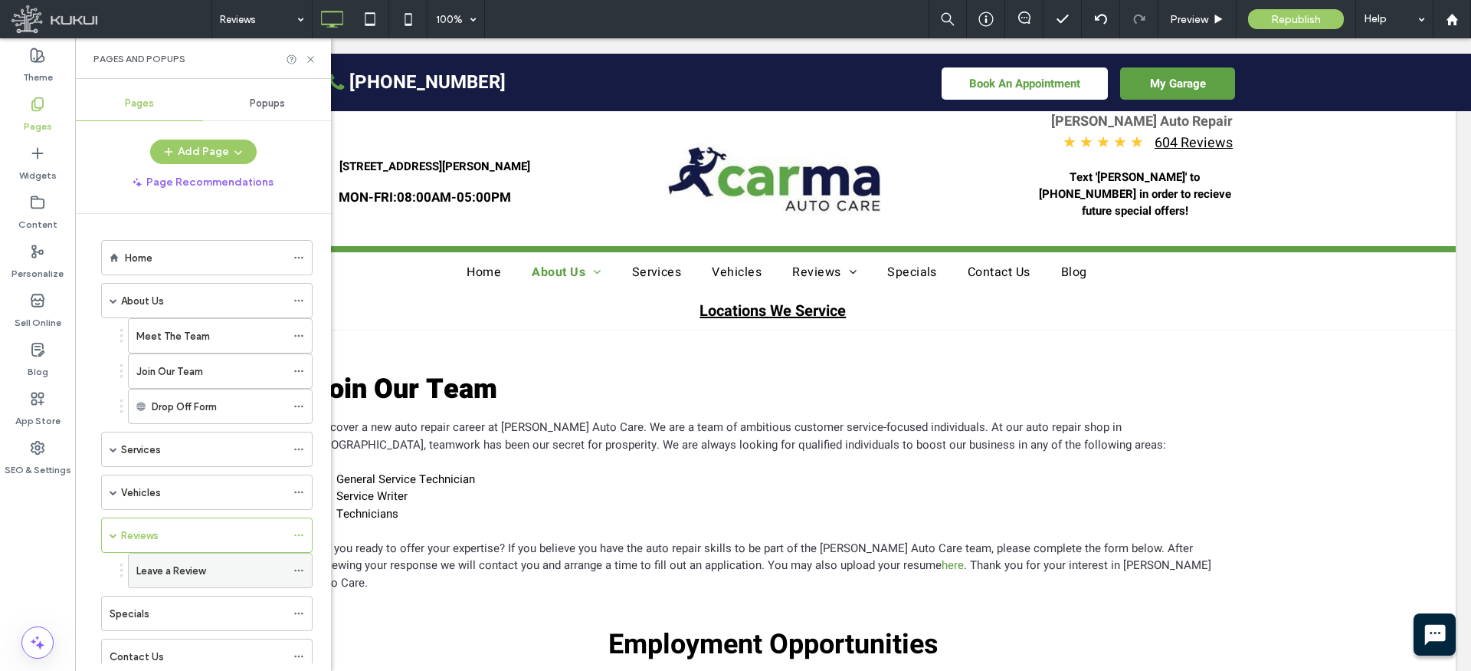
click at [194, 579] on div "Leave a Review" at bounding box center [210, 570] width 149 height 34
click at [315, 61] on icon at bounding box center [310, 59] width 11 height 11
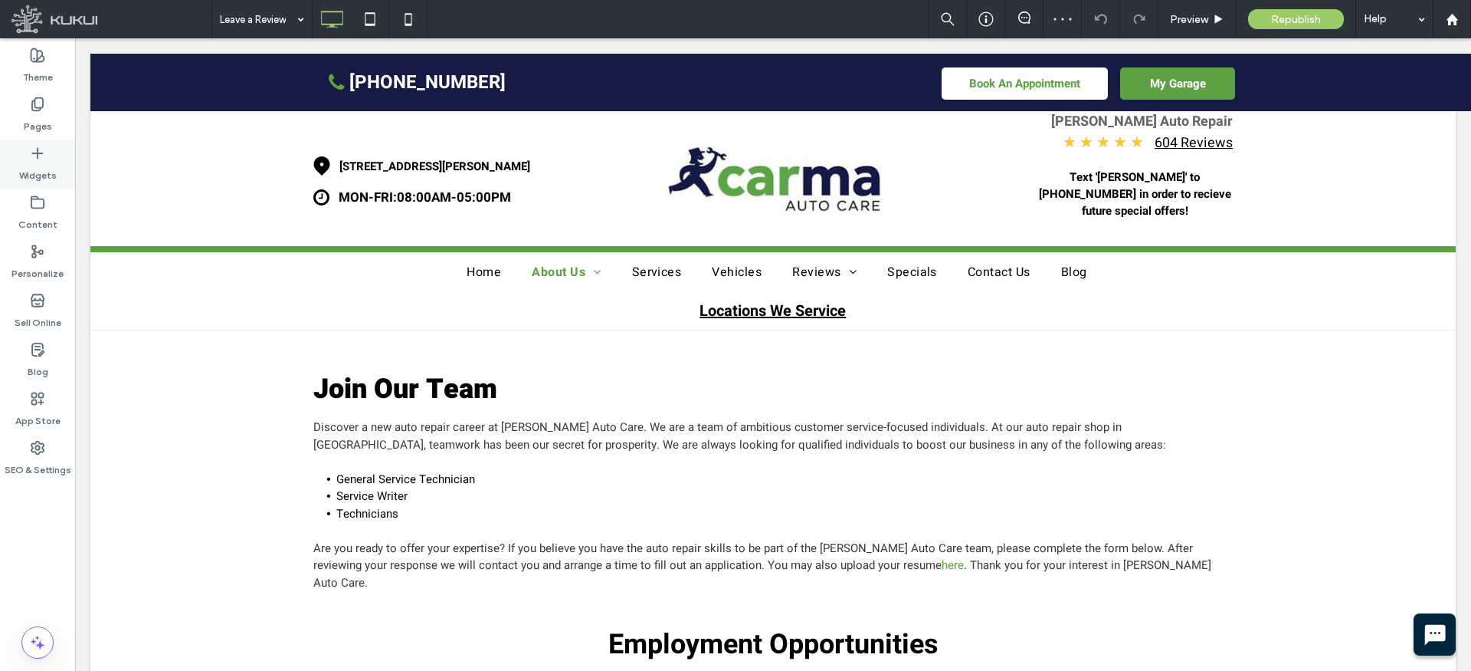
click at [49, 151] on div "Widgets" at bounding box center [37, 163] width 75 height 49
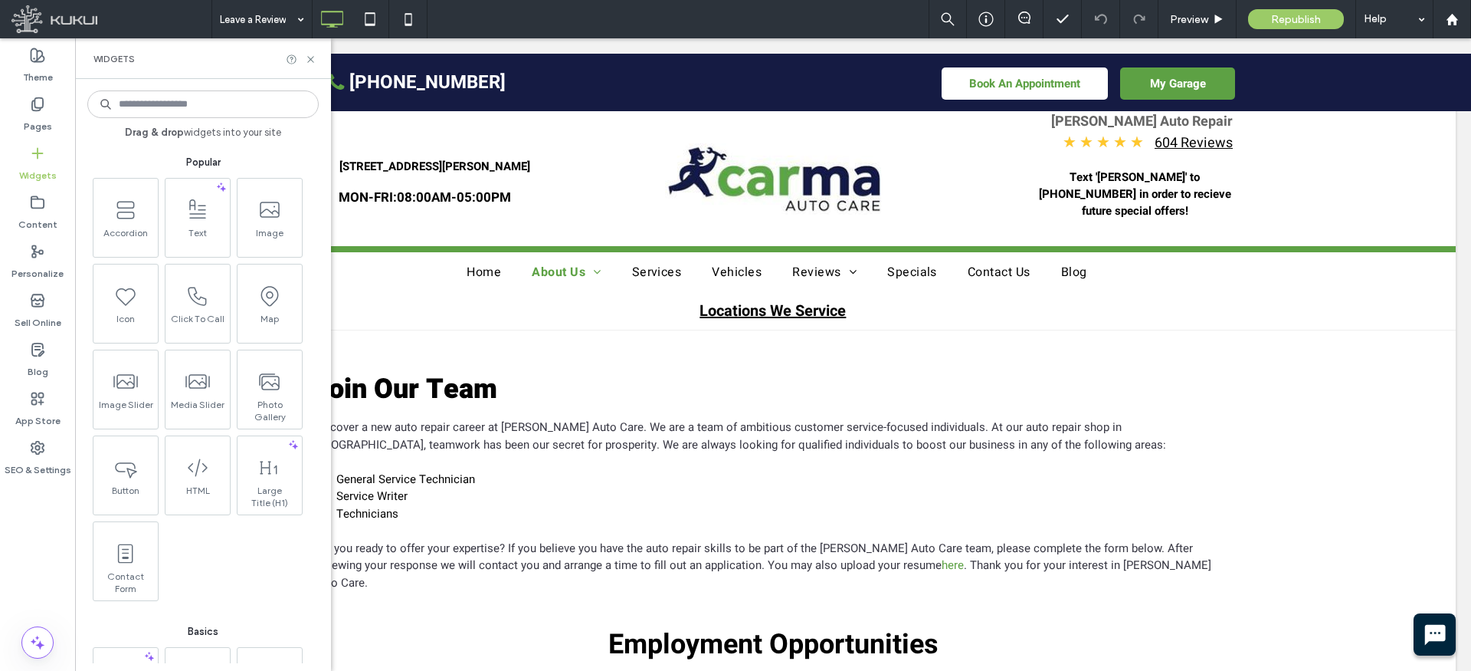
drag, startPoint x: 200, startPoint y: 222, endPoint x: 208, endPoint y: 223, distance: 7.7
click at [200, 222] on span at bounding box center [198, 209] width 64 height 34
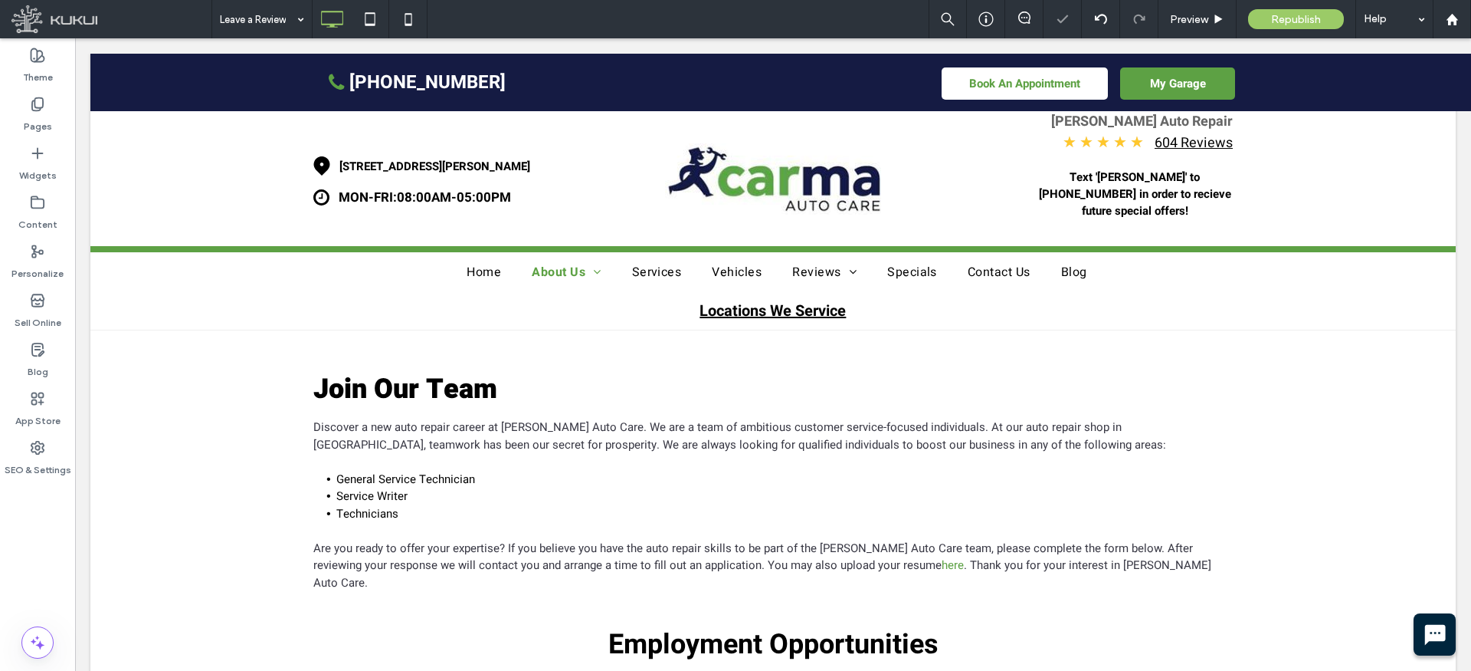
type input "*****"
type input "**"
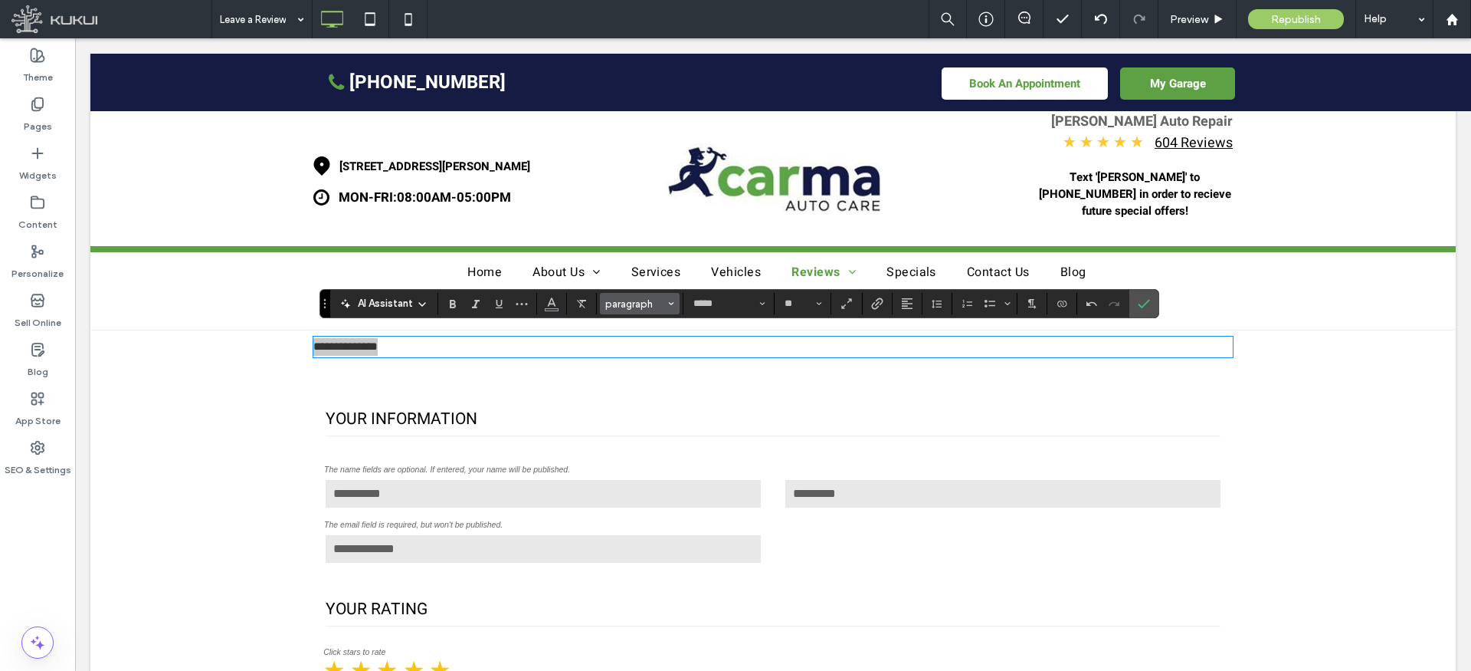
click at [671, 296] on span "Styles" at bounding box center [671, 303] width 6 height 20
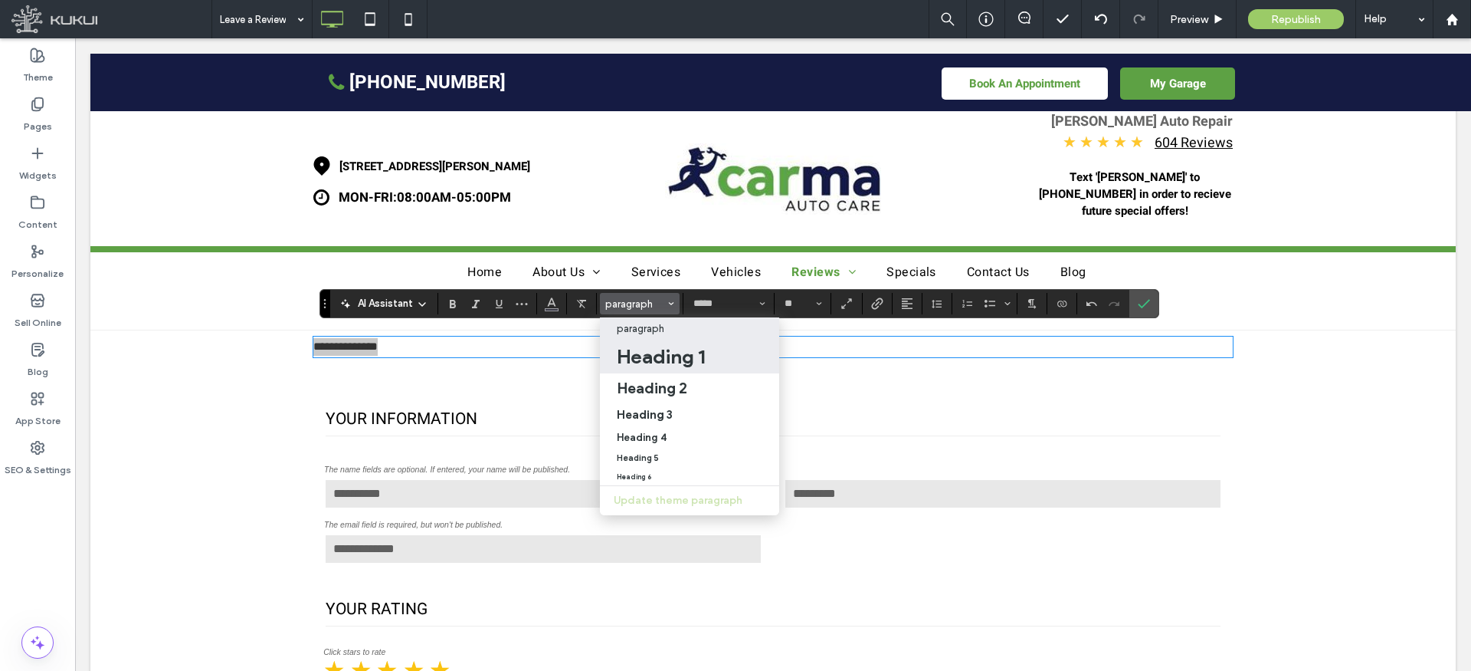
click at [694, 357] on h1 "Heading 1" at bounding box center [661, 356] width 88 height 25
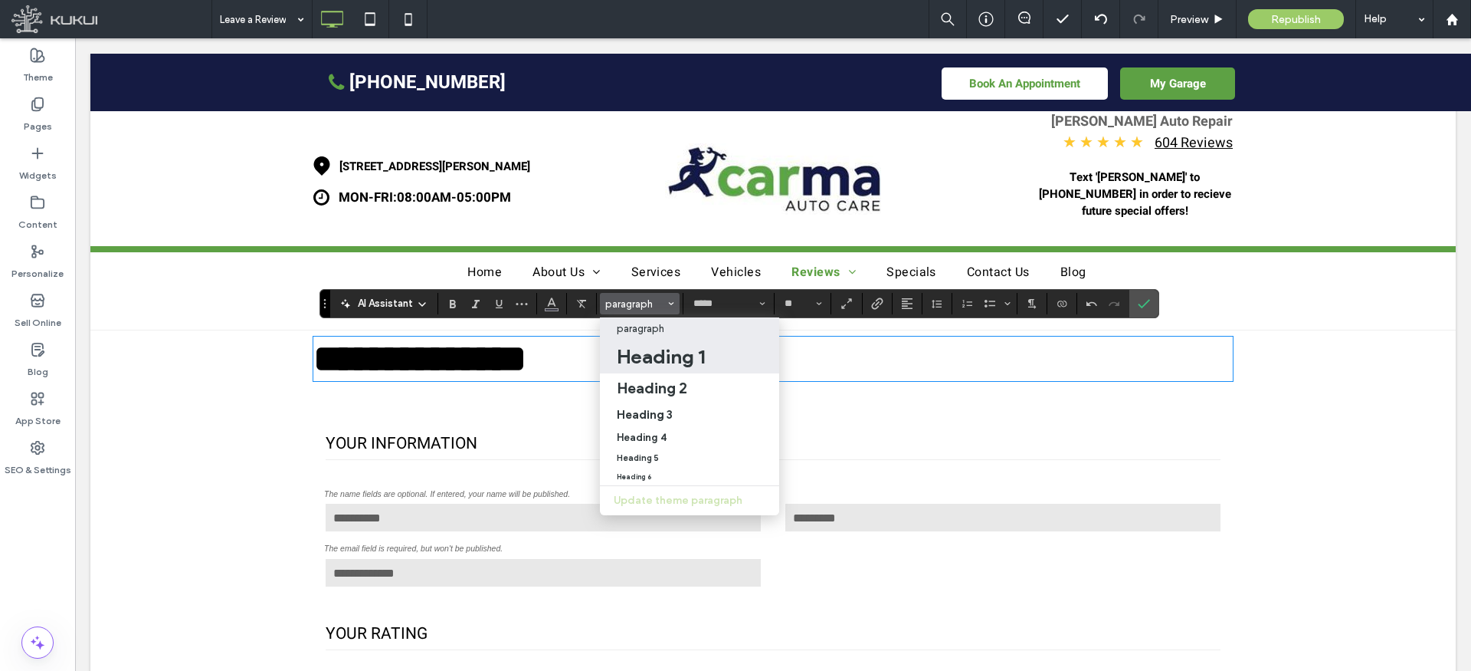
type input "**"
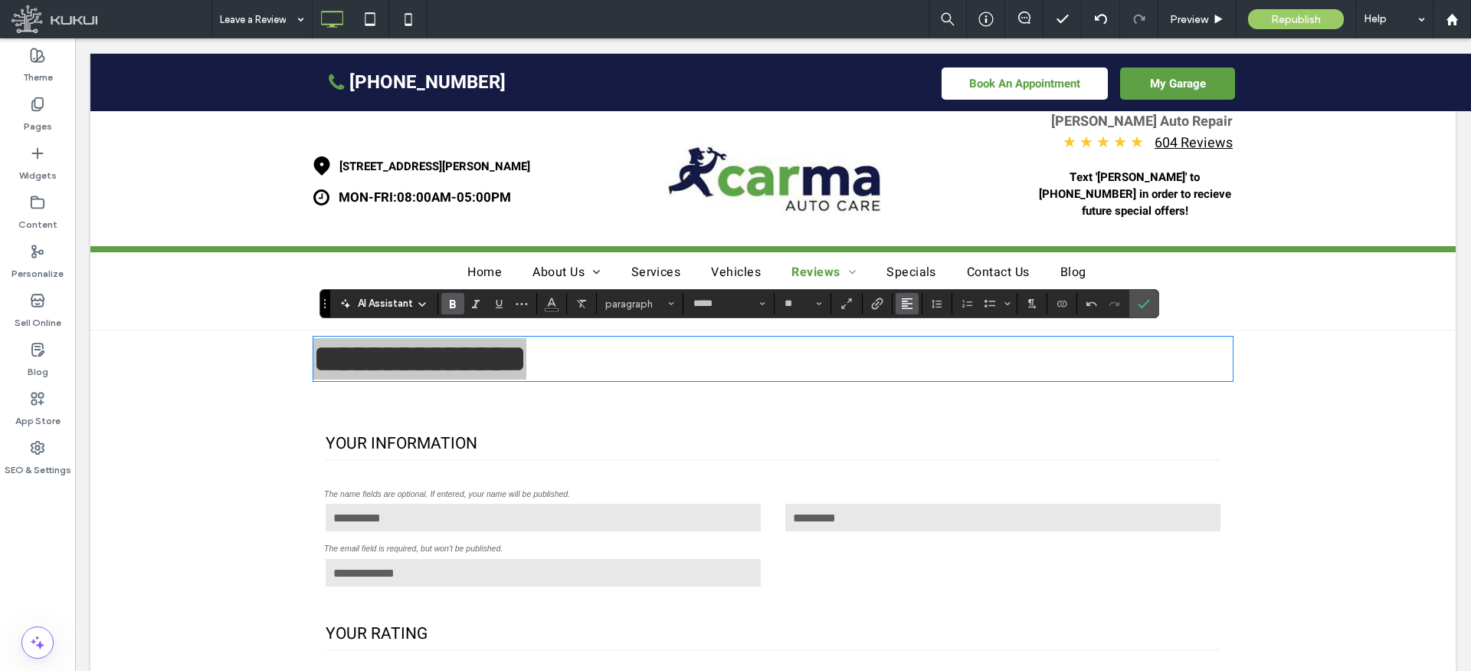
click at [903, 306] on use "Alignment" at bounding box center [907, 303] width 11 height 11
click at [917, 353] on use "ui.textEditor.alignment.center" at bounding box center [918, 351] width 11 height 11
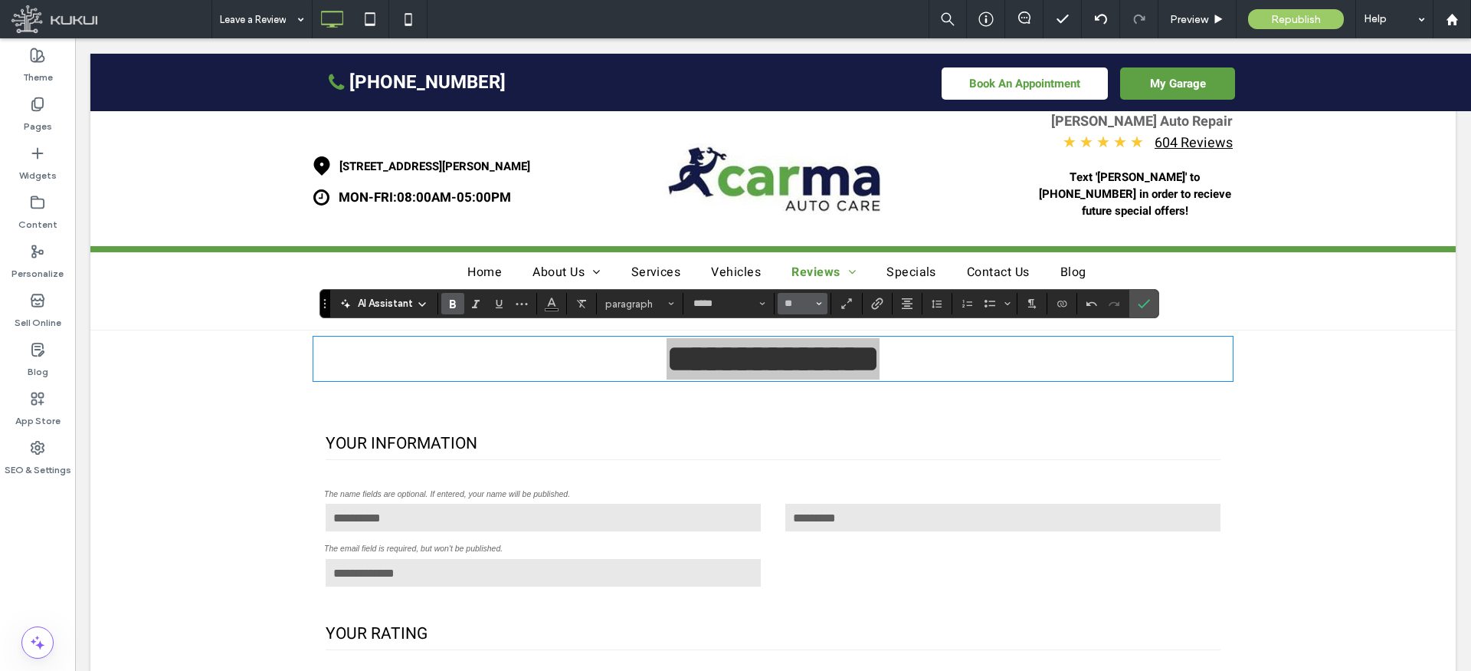
click at [797, 306] on input "**" at bounding box center [798, 303] width 30 height 12
type input "**"
drag, startPoint x: 1146, startPoint y: 302, endPoint x: 802, endPoint y: 229, distance: 351.7
click at [1146, 302] on use "Confirm" at bounding box center [1144, 303] width 12 height 9
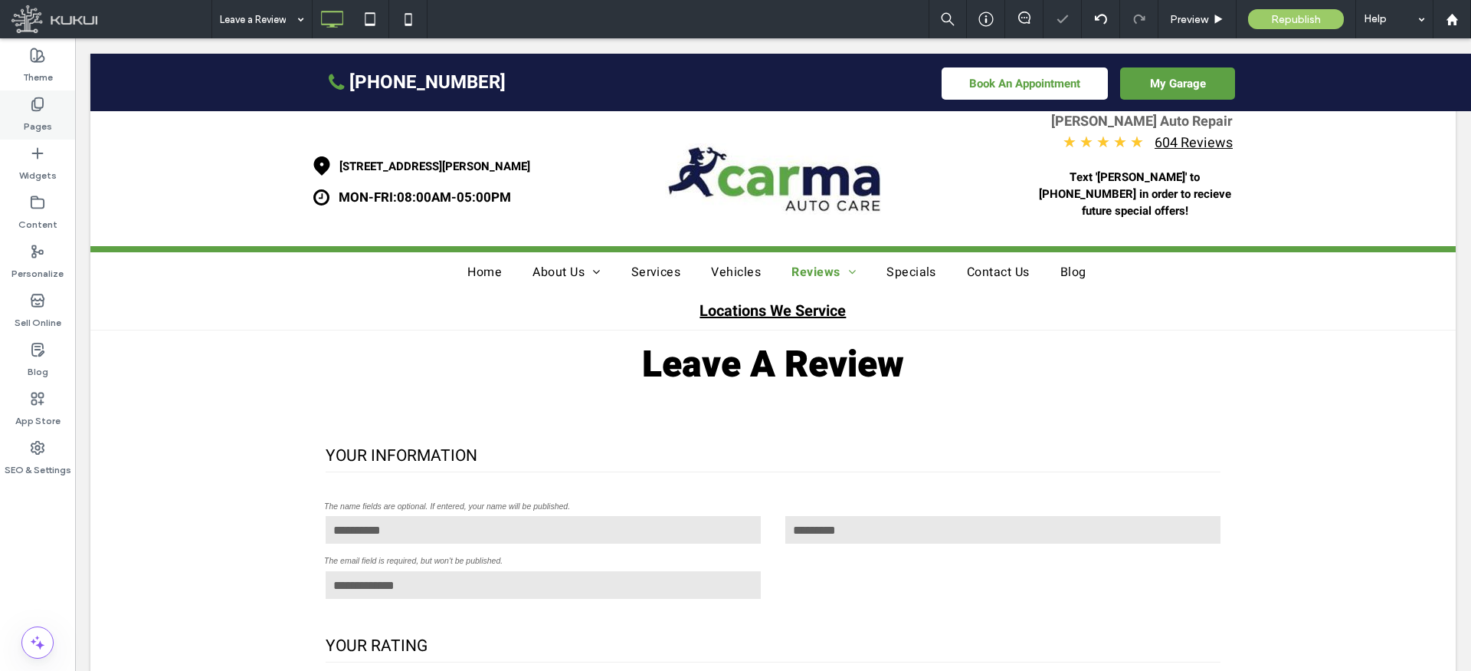
click at [31, 98] on icon at bounding box center [37, 104] width 15 height 15
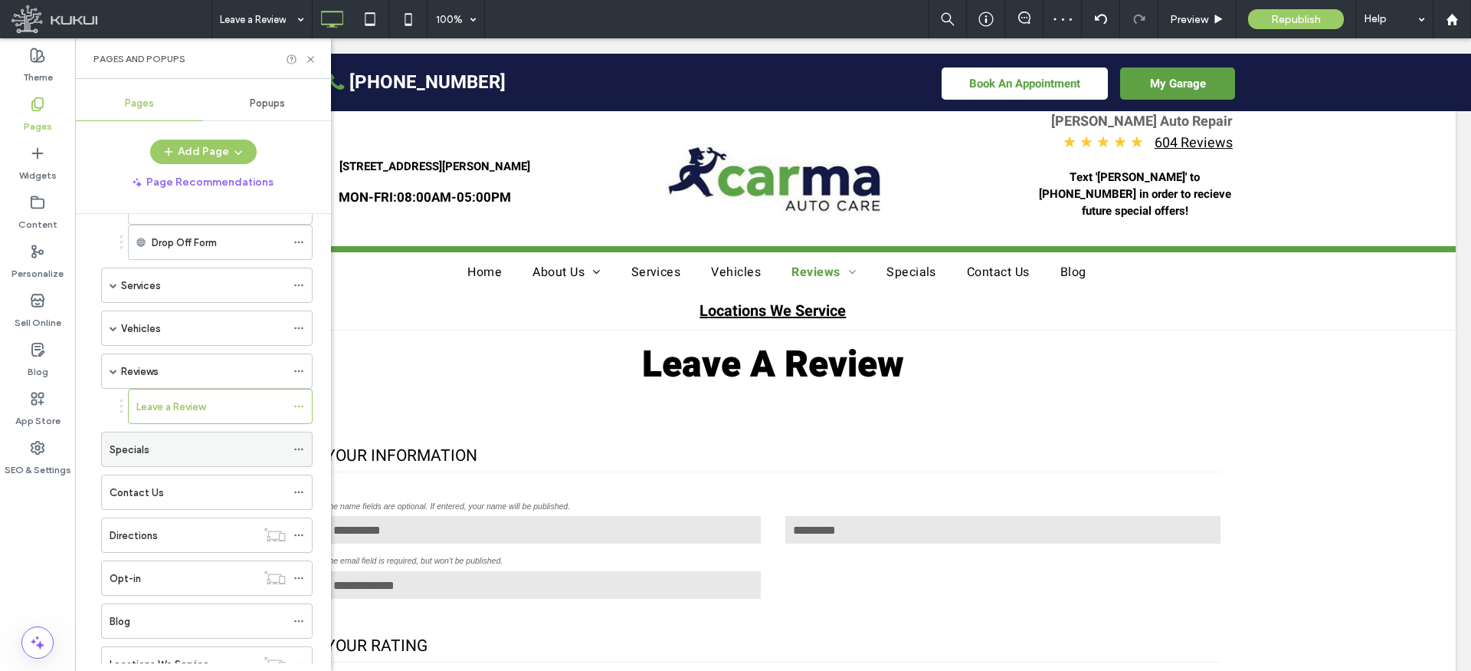
scroll to position [165, 0]
click at [165, 448] on div "Specials" at bounding box center [198, 449] width 176 height 16
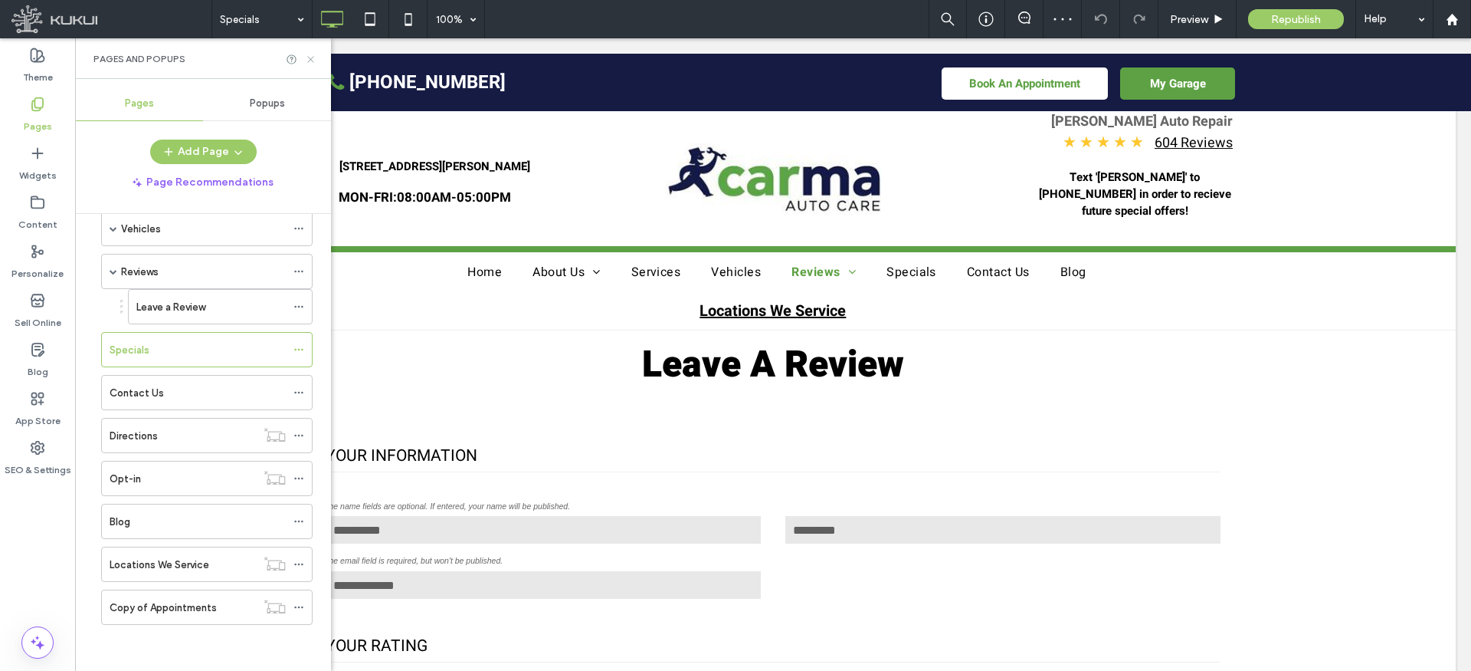
click at [308, 56] on icon at bounding box center [310, 59] width 11 height 11
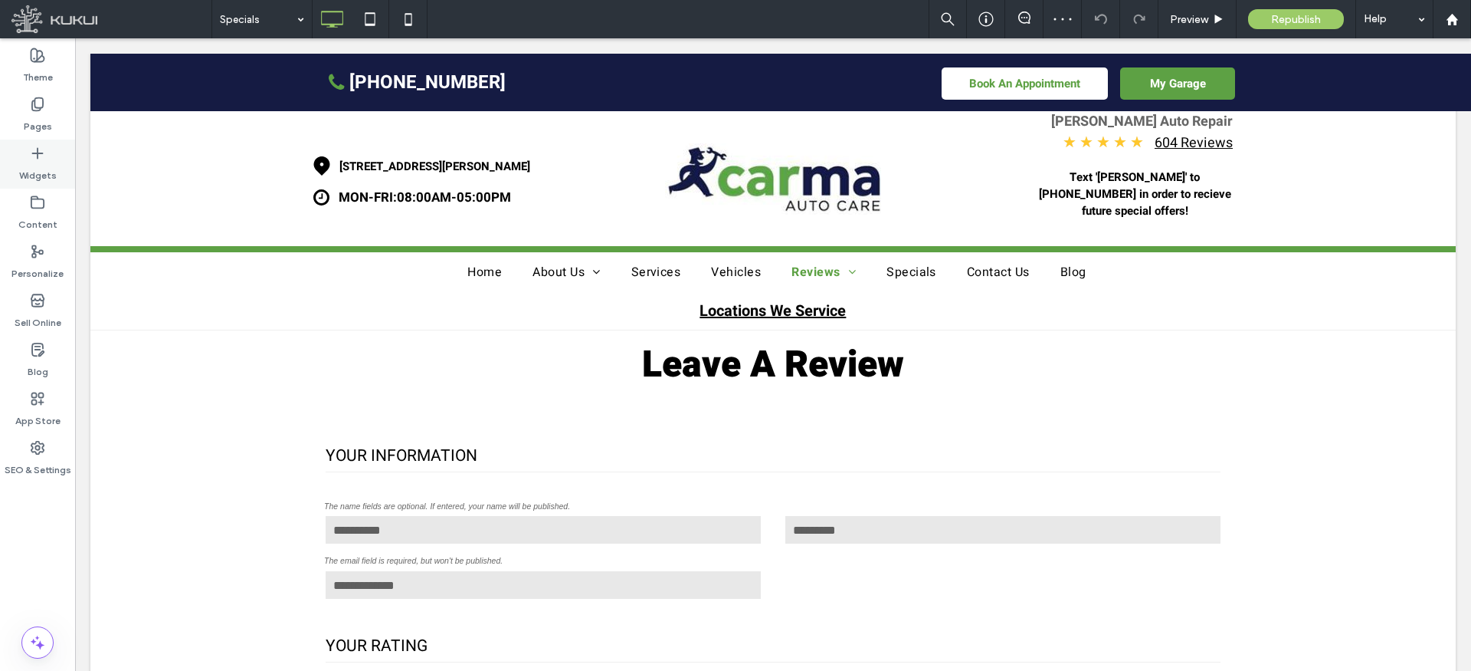
drag, startPoint x: 27, startPoint y: 163, endPoint x: 46, endPoint y: 164, distance: 19.2
click at [27, 163] on label "Widgets" at bounding box center [38, 171] width 38 height 21
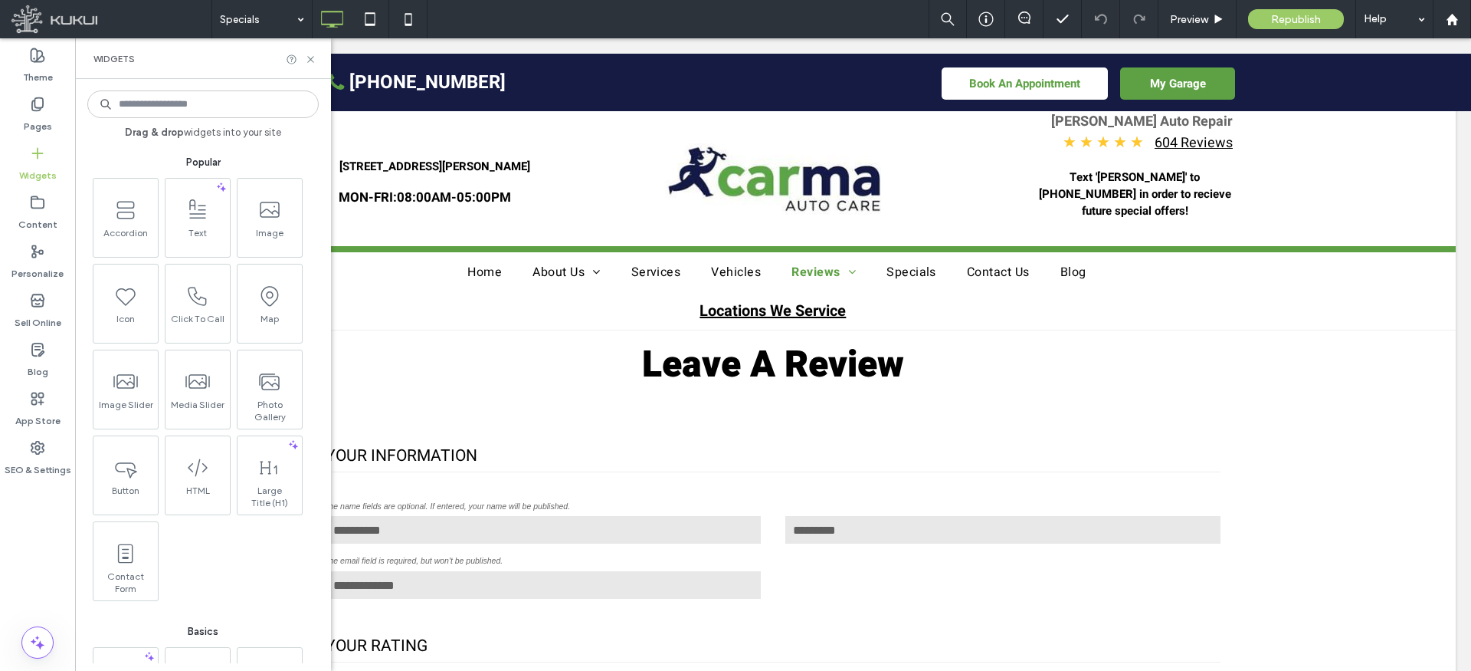
click at [200, 223] on span at bounding box center [198, 209] width 64 height 34
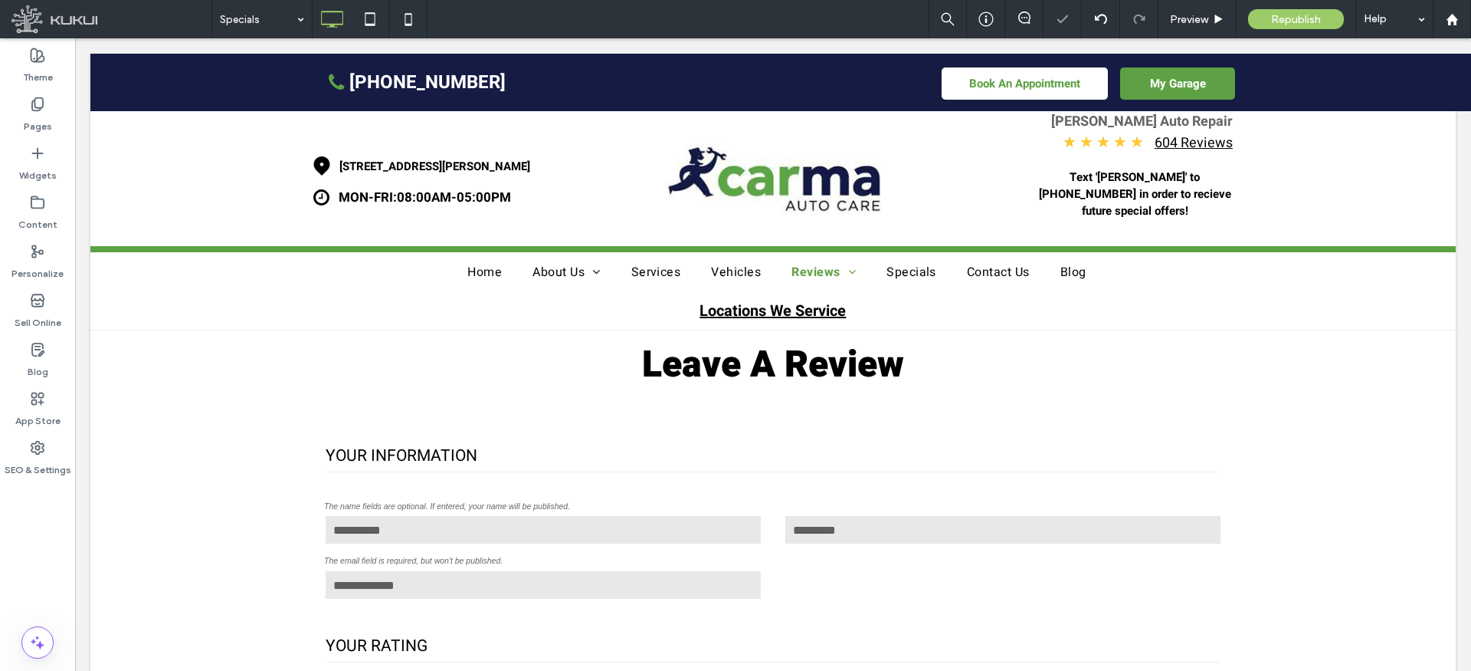
type input "*****"
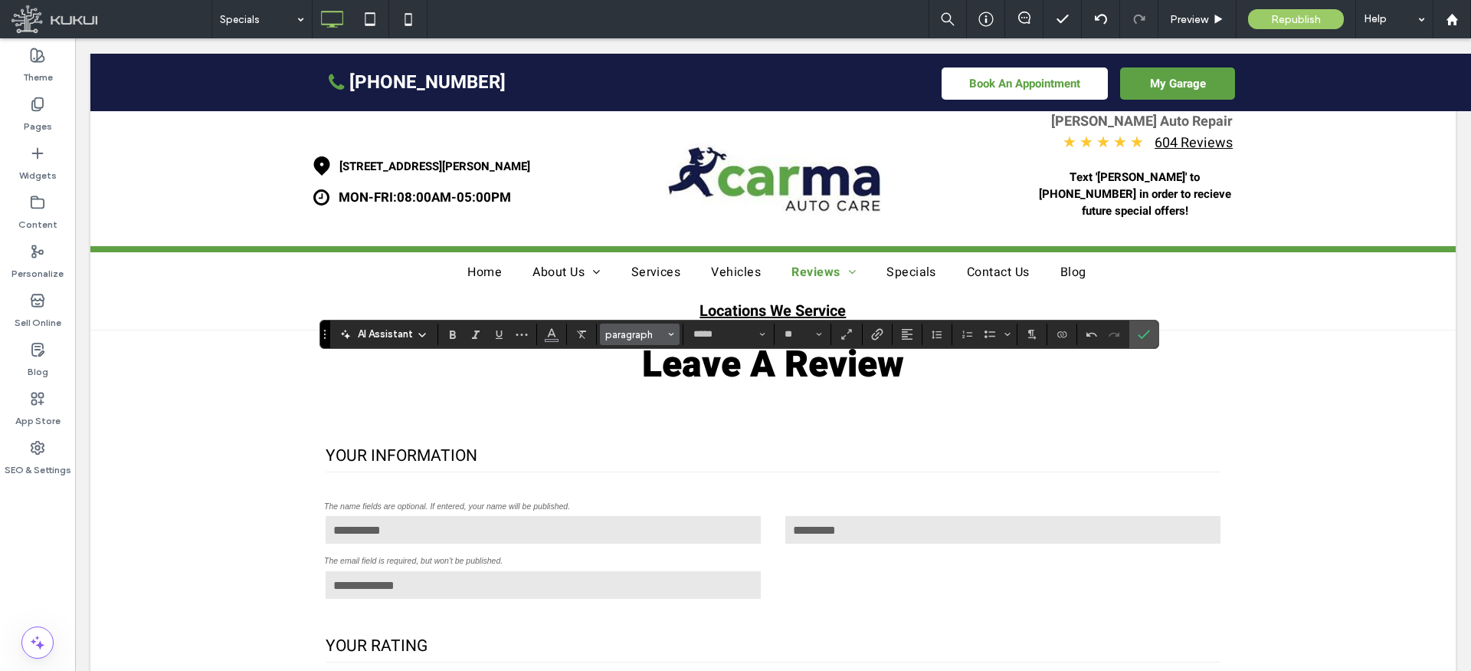
click at [636, 336] on span "paragraph" at bounding box center [635, 334] width 60 height 11
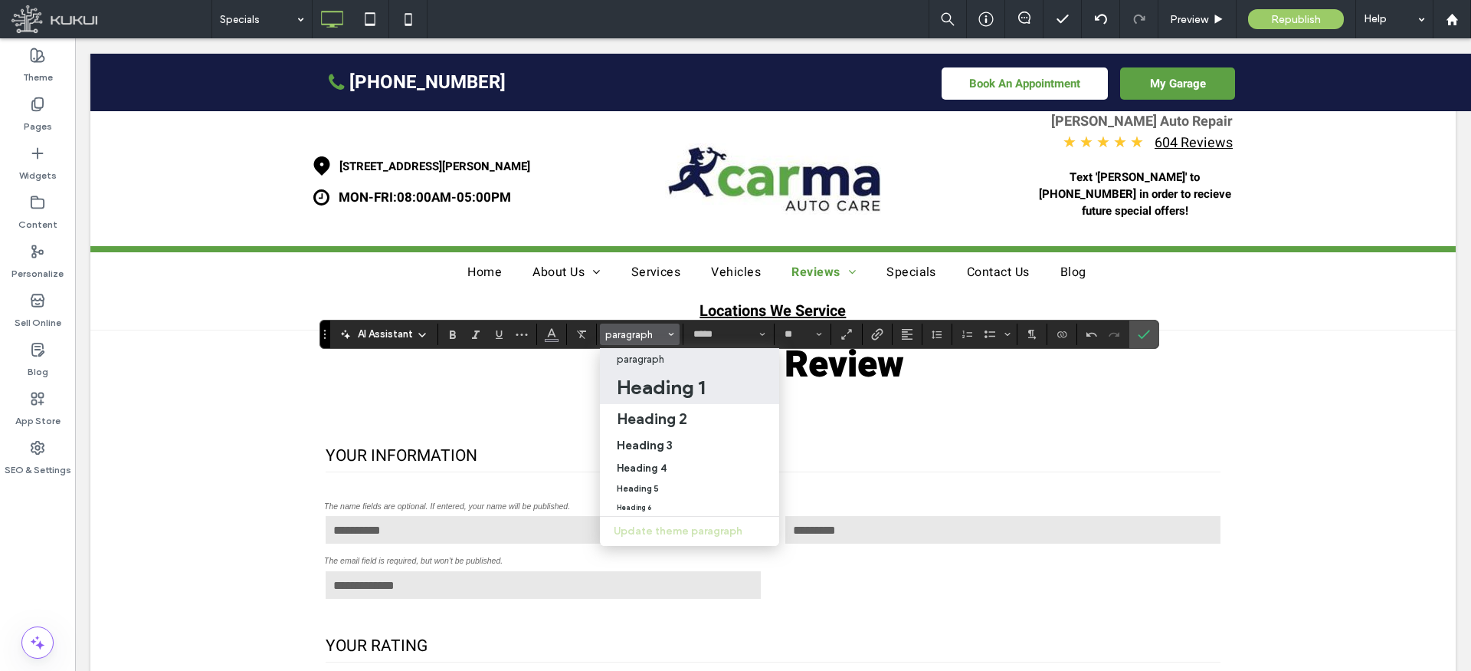
click at [661, 381] on h1 "Heading 1" at bounding box center [661, 387] width 88 height 25
type input "**"
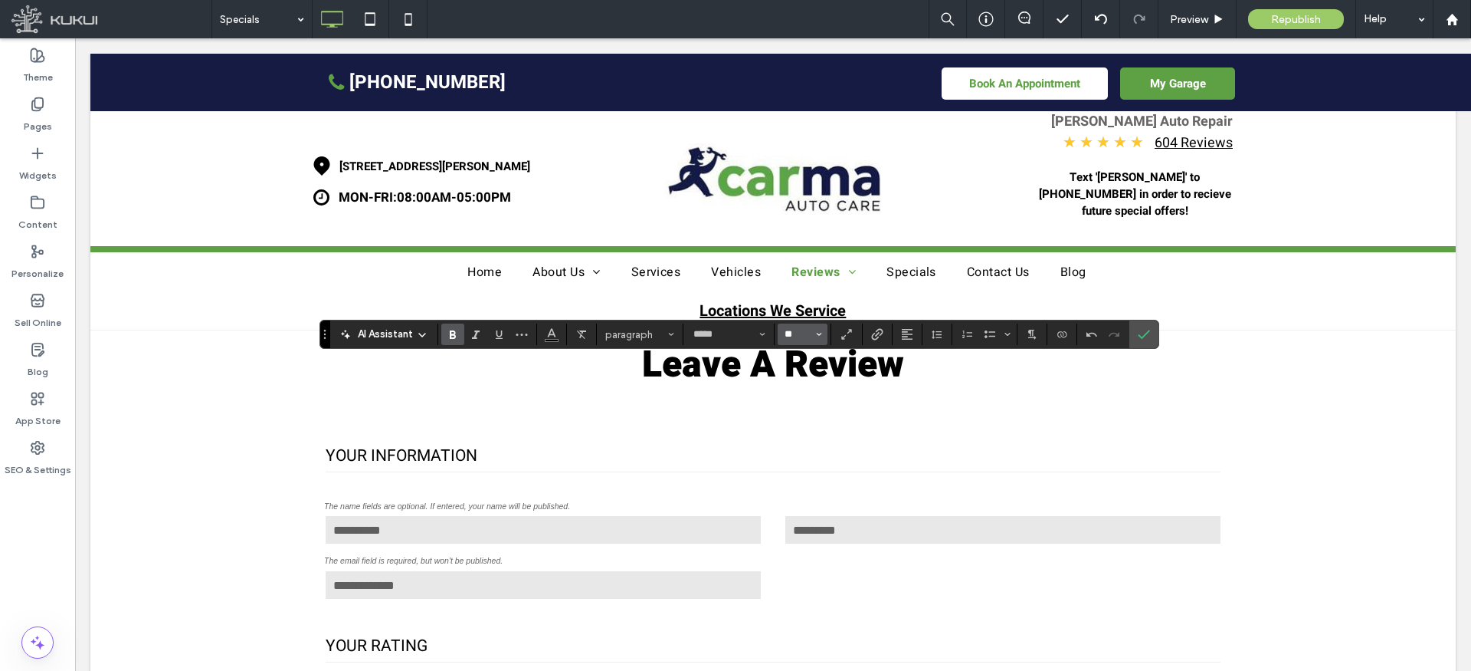
click at [806, 333] on input "**" at bounding box center [798, 334] width 30 height 12
type input "**"
click at [913, 330] on button "Alignment" at bounding box center [907, 333] width 23 height 21
click at [917, 376] on use "ui.textEditor.alignment.center" at bounding box center [918, 381] width 11 height 11
click at [1142, 328] on icon "Confirm" at bounding box center [1144, 334] width 12 height 12
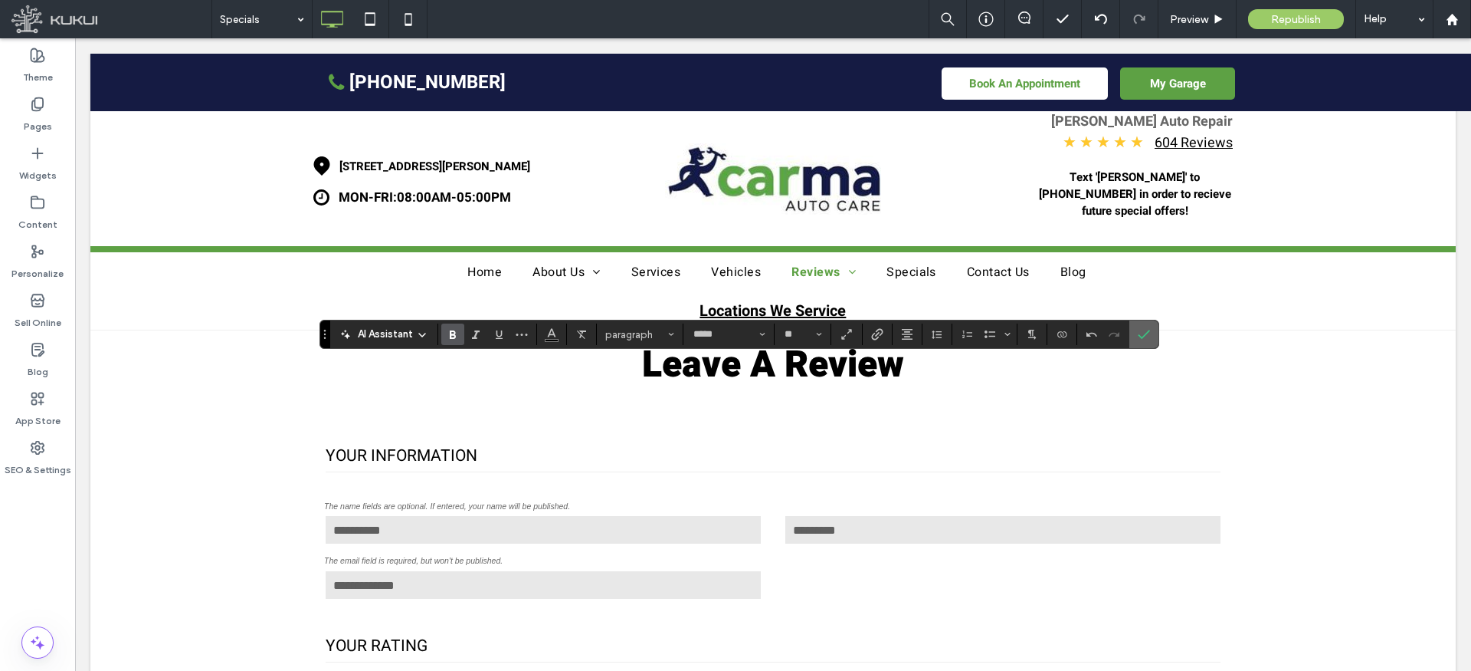
click at [1146, 333] on use "Confirm" at bounding box center [1144, 334] width 12 height 9
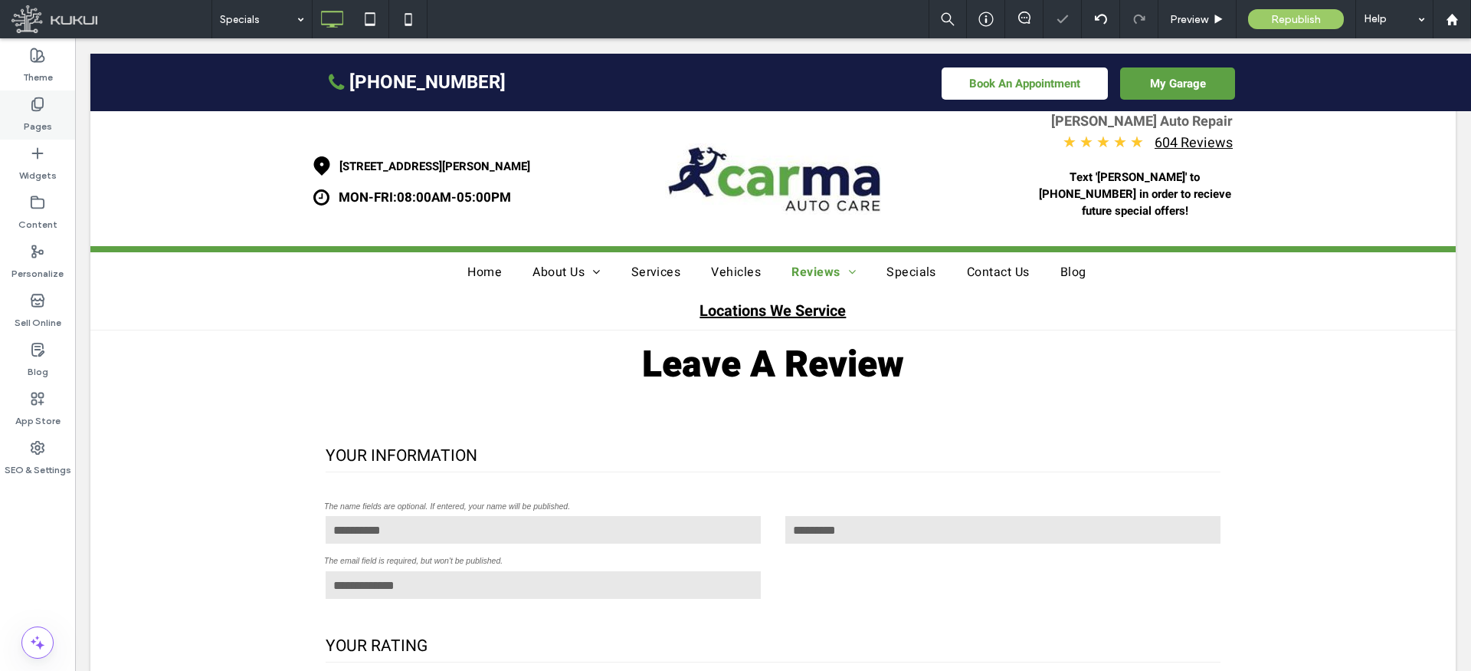
click at [49, 114] on label "Pages" at bounding box center [38, 122] width 28 height 21
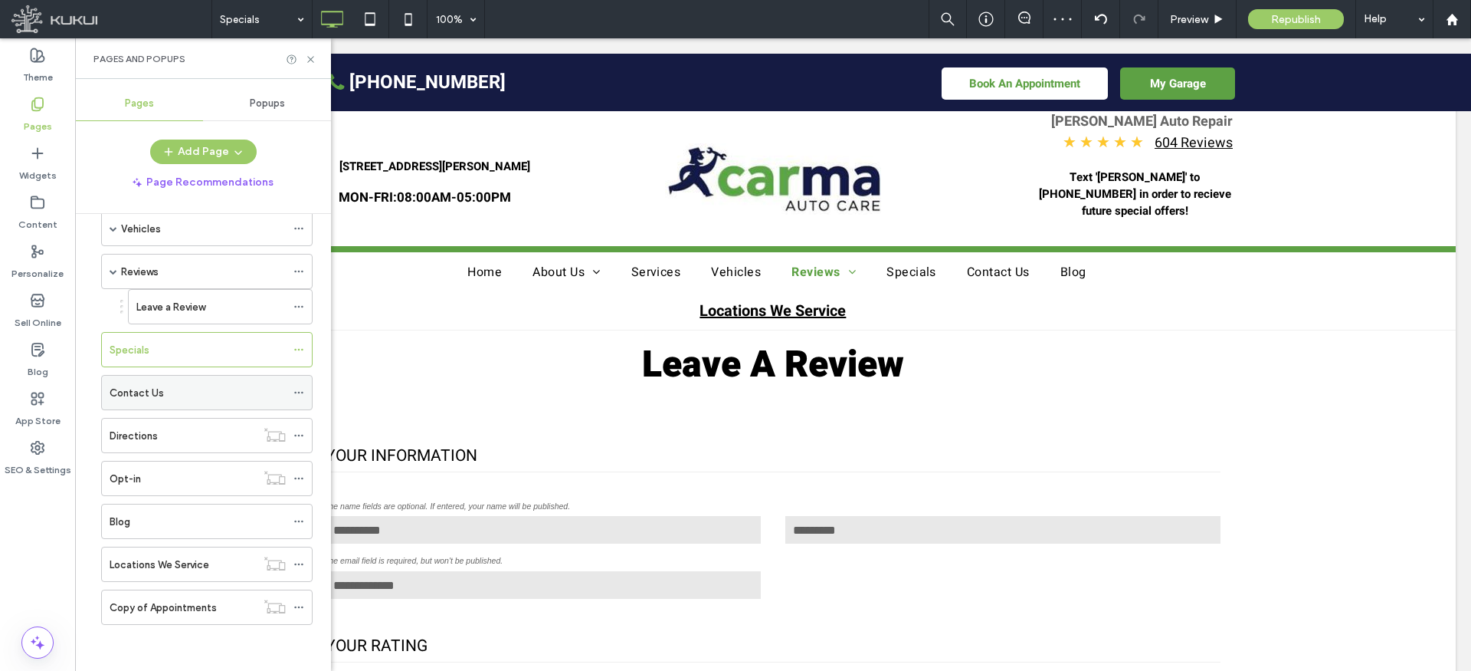
click at [169, 400] on div "Contact Us" at bounding box center [198, 393] width 176 height 16
click at [311, 56] on icon at bounding box center [310, 59] width 11 height 11
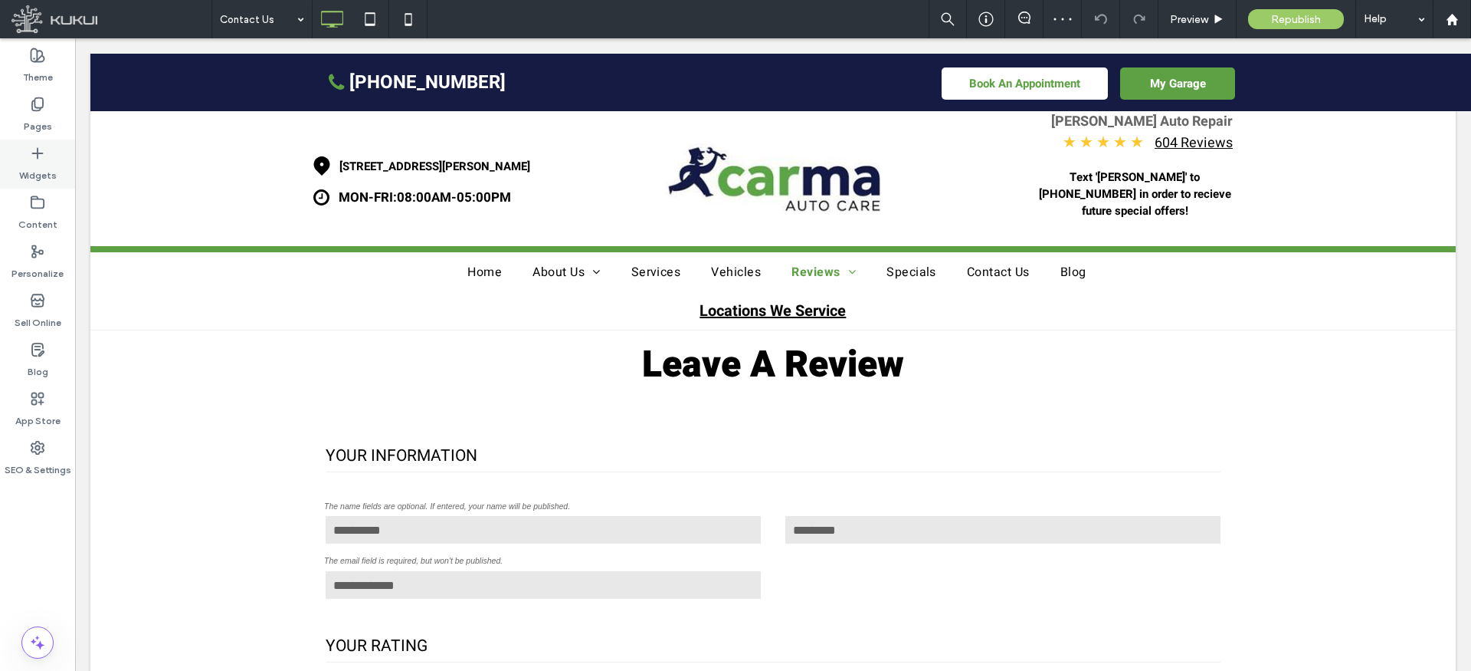
click at [40, 149] on icon at bounding box center [37, 153] width 15 height 15
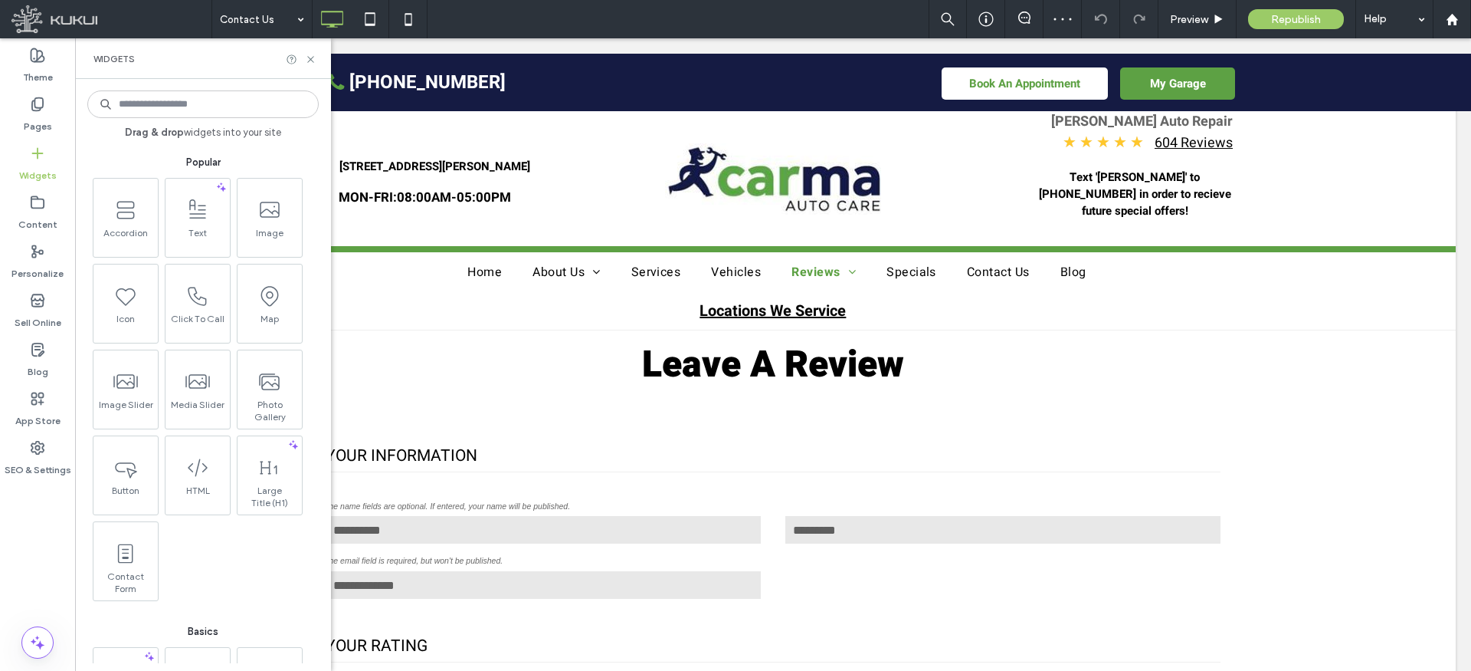
click at [192, 229] on span "Text" at bounding box center [198, 237] width 64 height 21
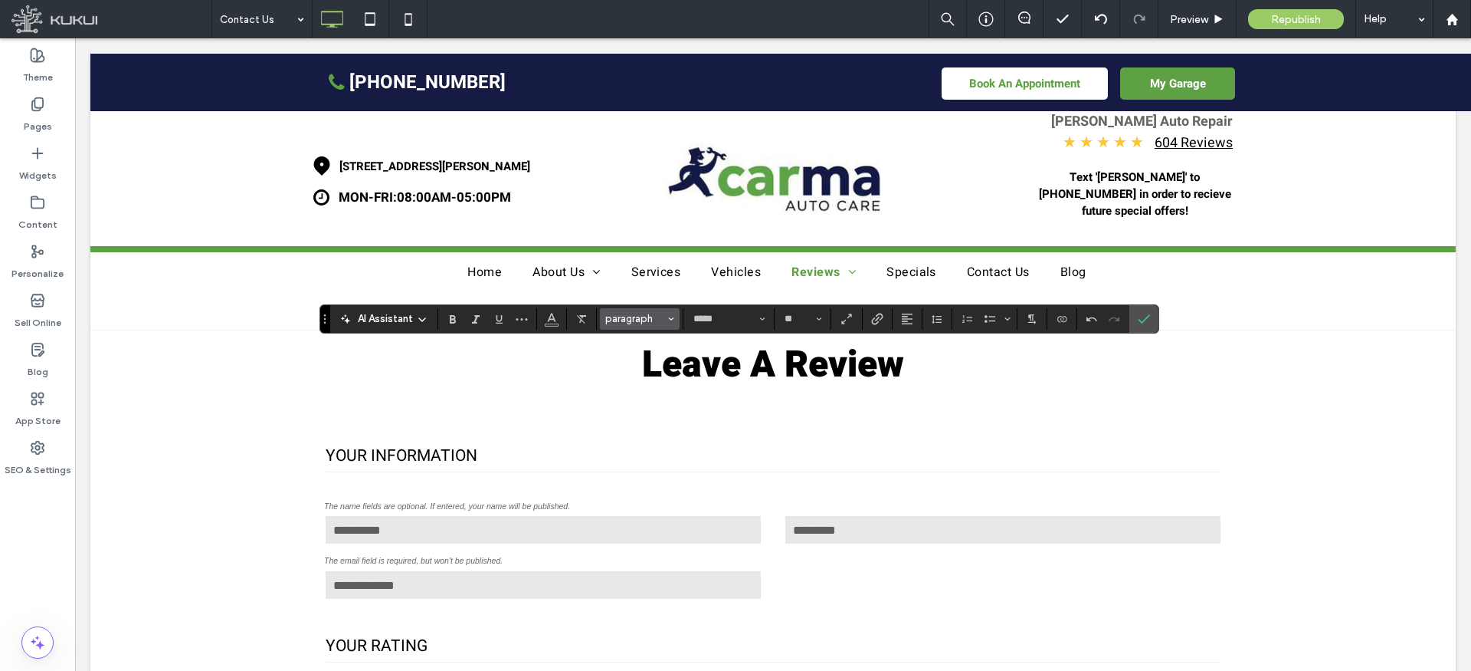
click at [657, 322] on span "paragraph" at bounding box center [635, 318] width 60 height 11
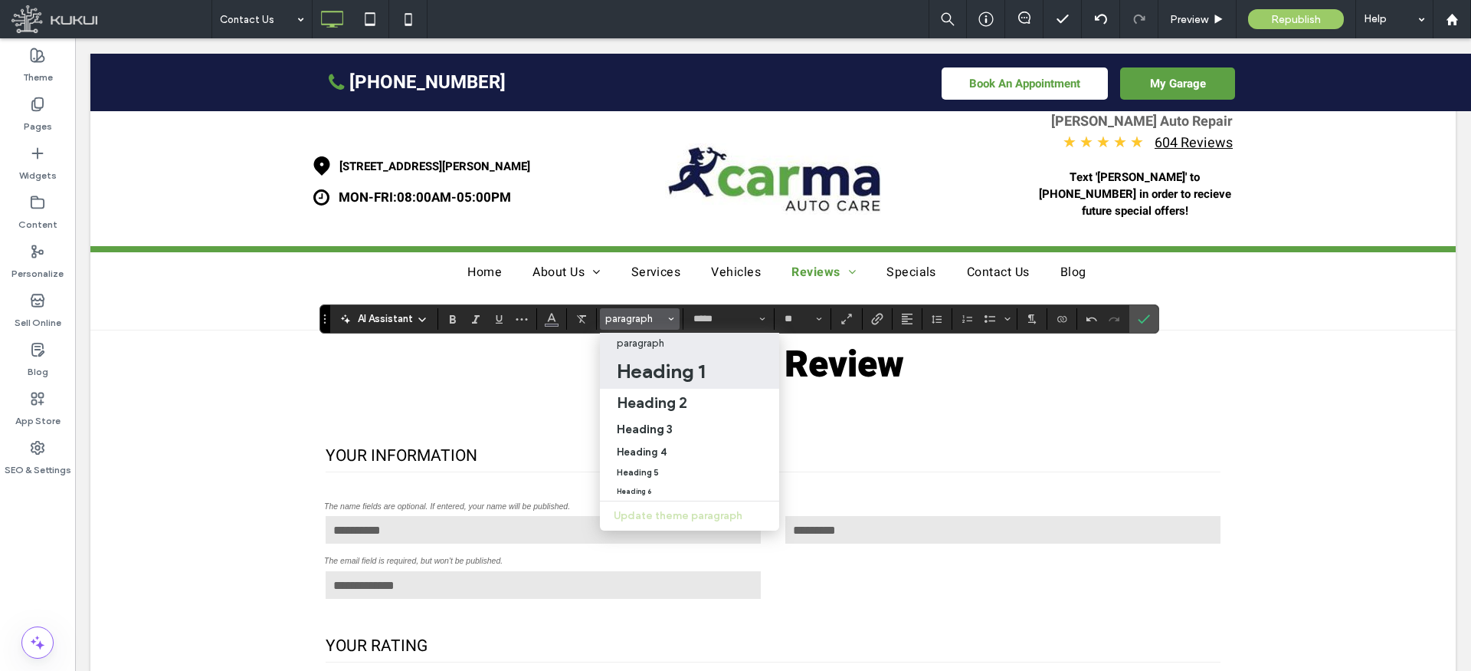
click at [682, 374] on h1 "Heading 1" at bounding box center [661, 371] width 88 height 25
type input "**"
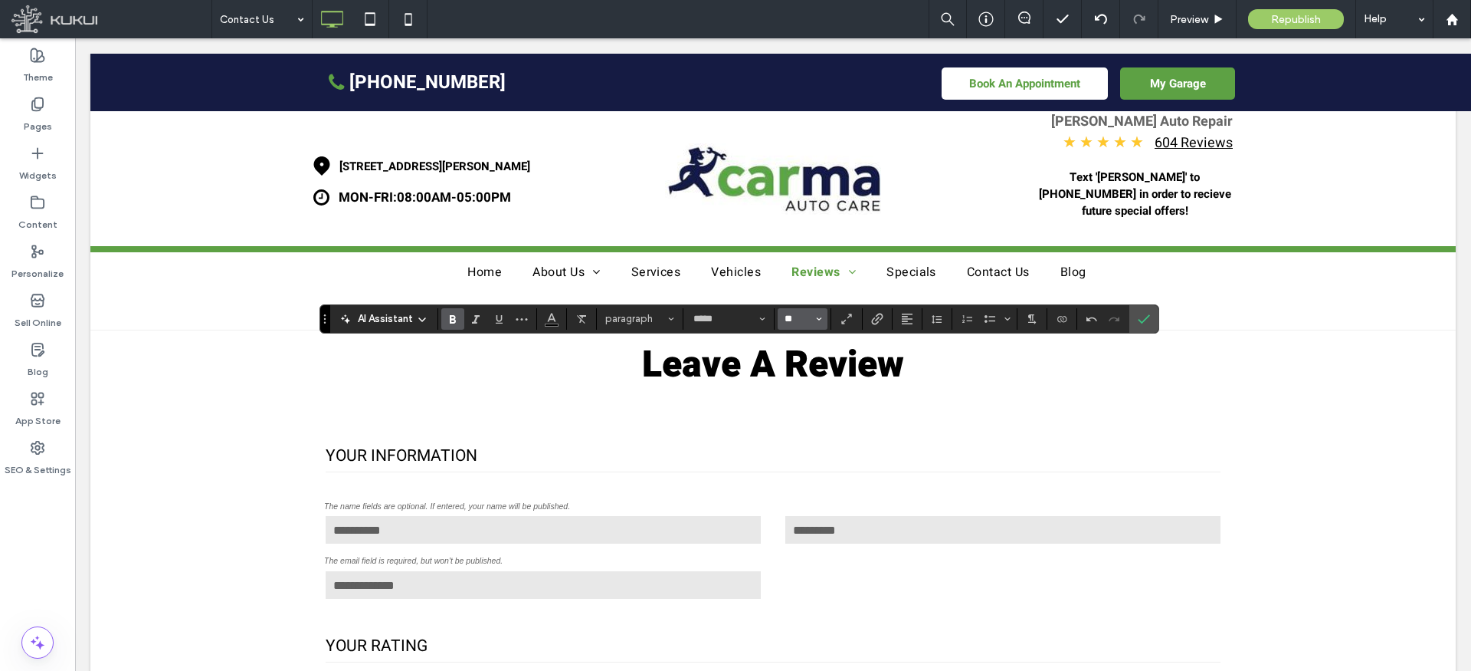
click at [799, 319] on input "**" at bounding box center [798, 319] width 30 height 12
type input "**"
click at [907, 315] on icon "Alignment" at bounding box center [907, 319] width 12 height 12
click at [928, 362] on div "ui.textEditor.alignment.center" at bounding box center [923, 365] width 20 height 12
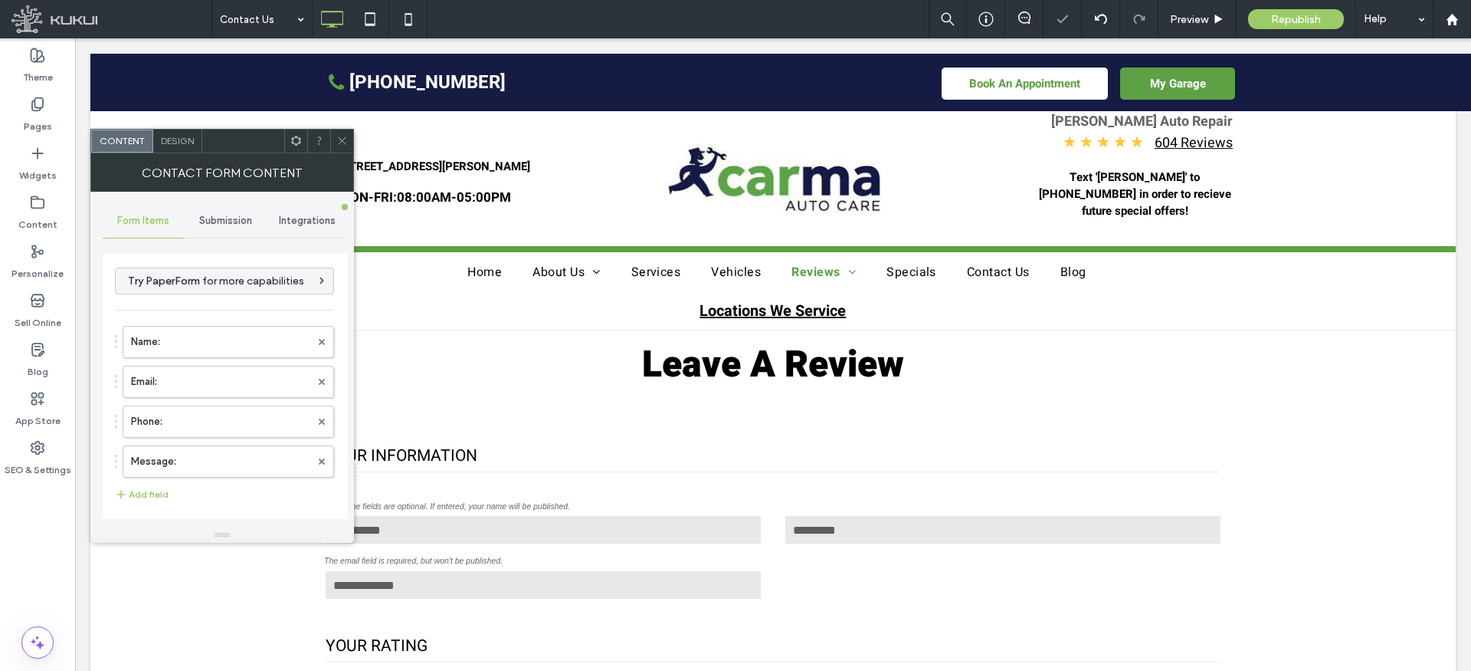
scroll to position [310, 0]
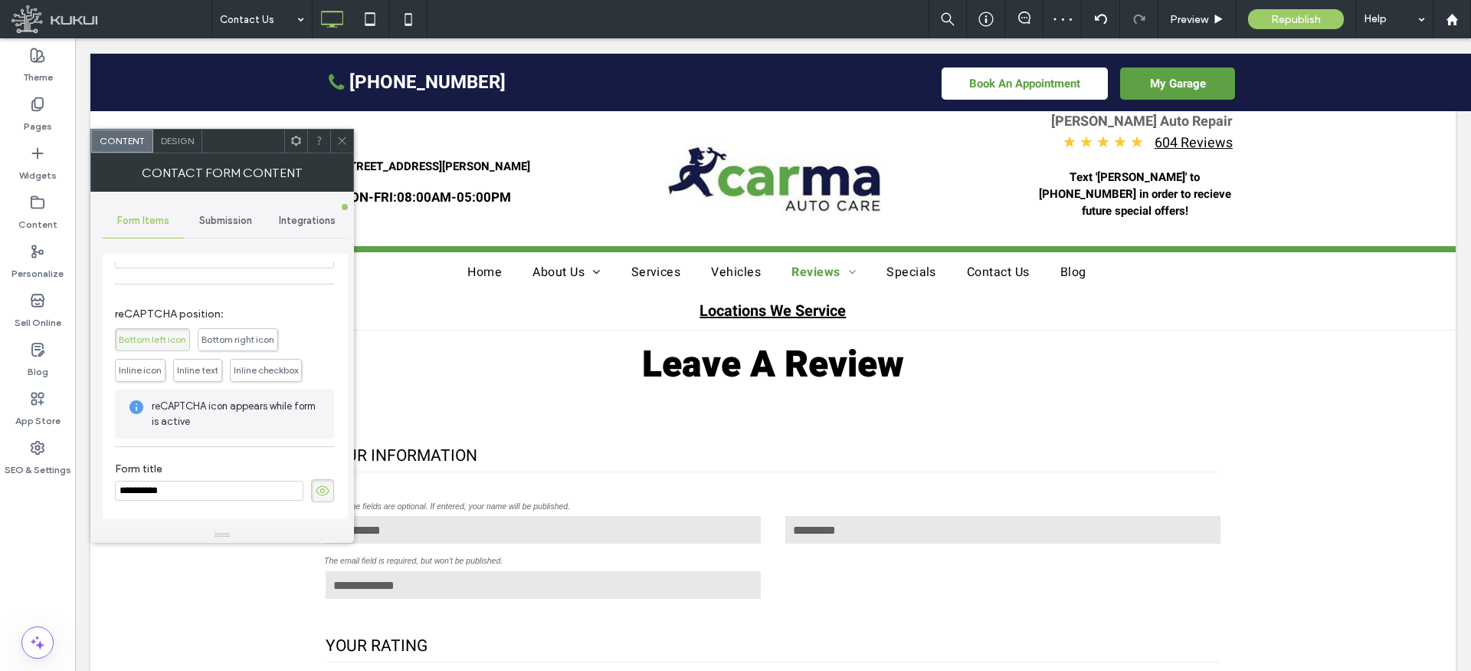
click at [315, 483] on icon at bounding box center [322, 490] width 15 height 17
click at [343, 146] on span at bounding box center [341, 141] width 11 height 23
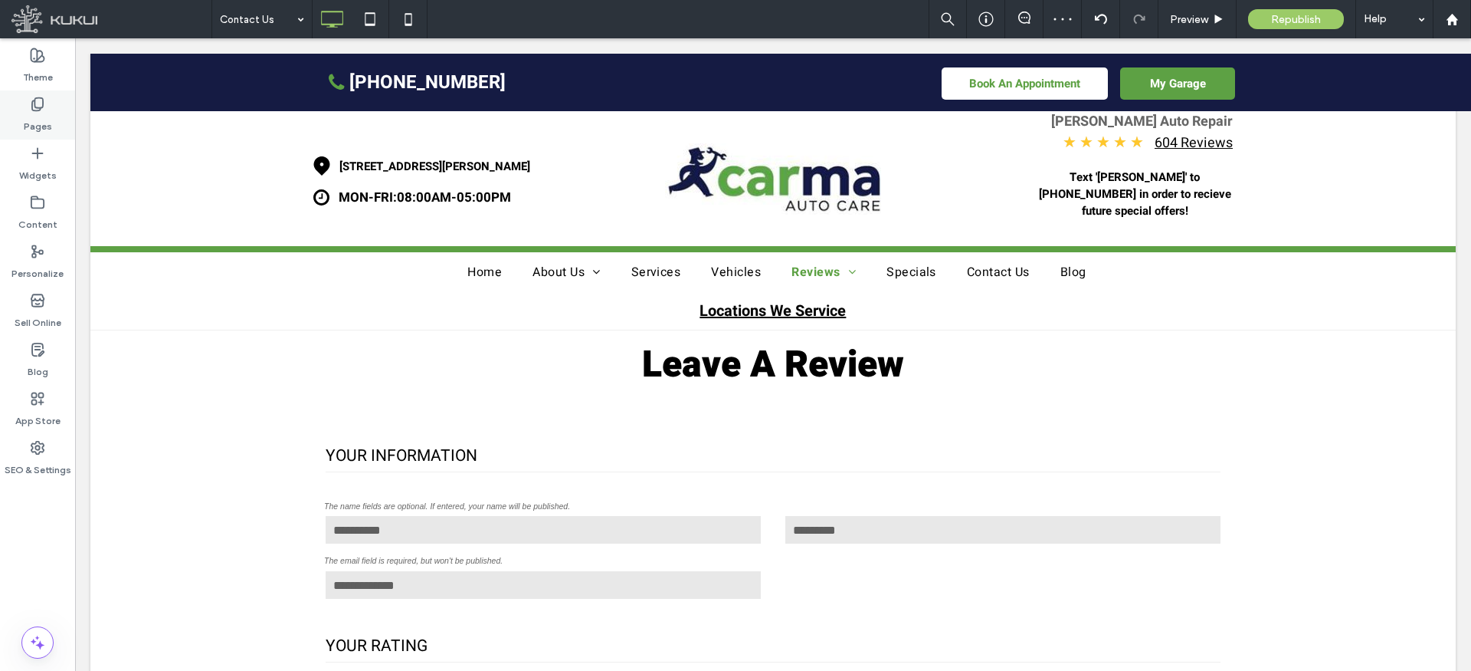
click at [31, 118] on label "Pages" at bounding box center [38, 122] width 28 height 21
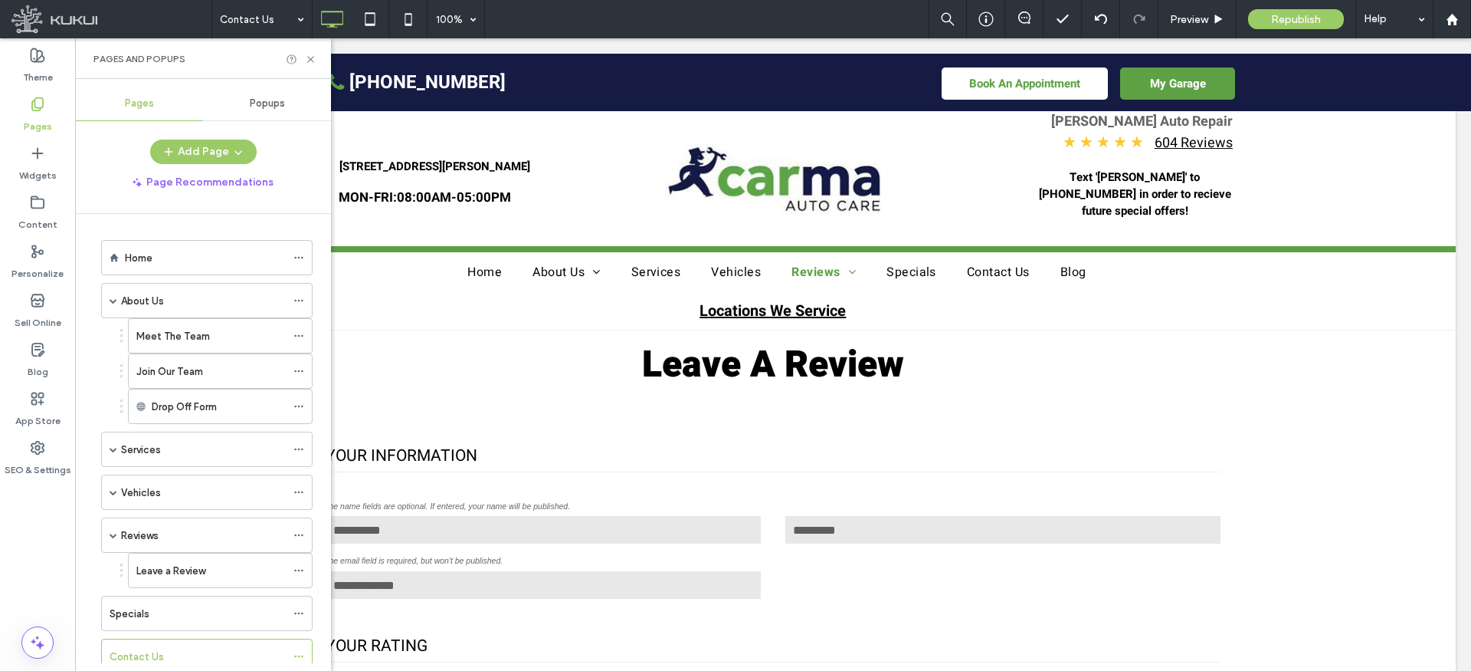
scroll to position [264, 0]
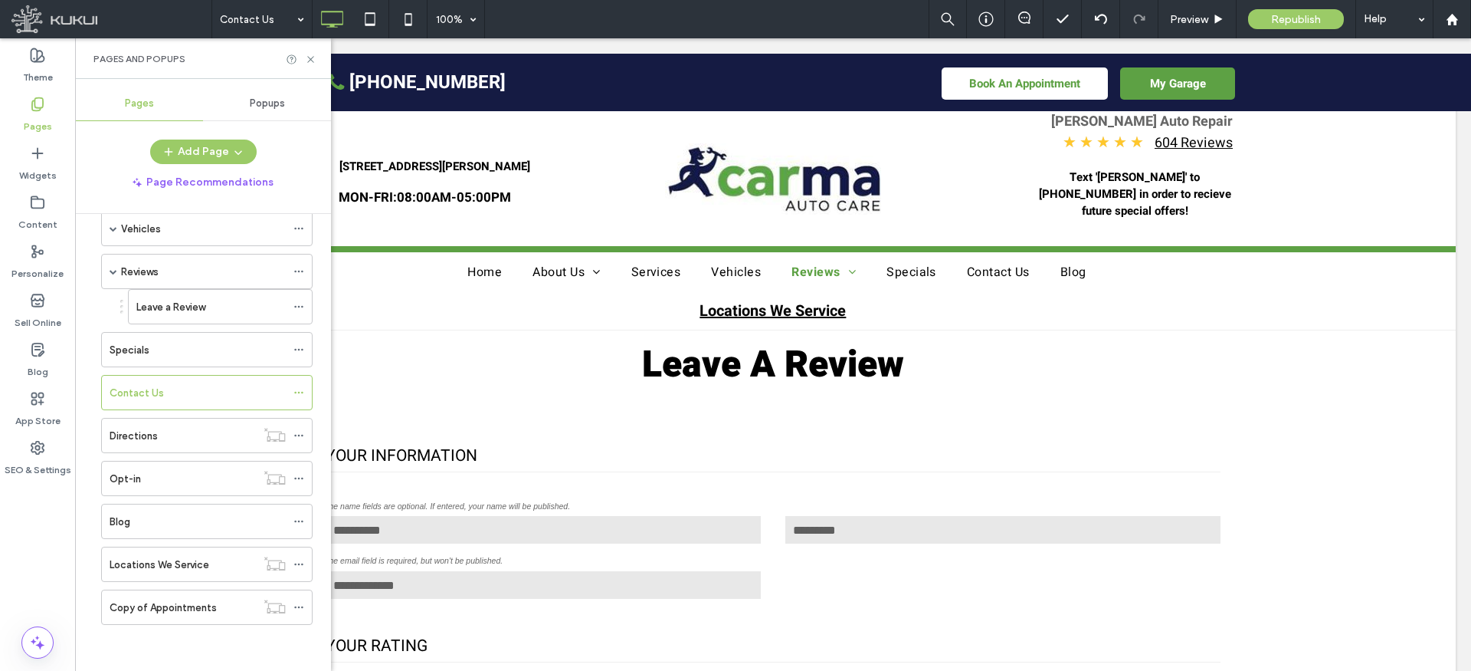
click at [173, 426] on div "Directions" at bounding box center [183, 435] width 146 height 34
click at [313, 58] on icon at bounding box center [310, 59] width 11 height 11
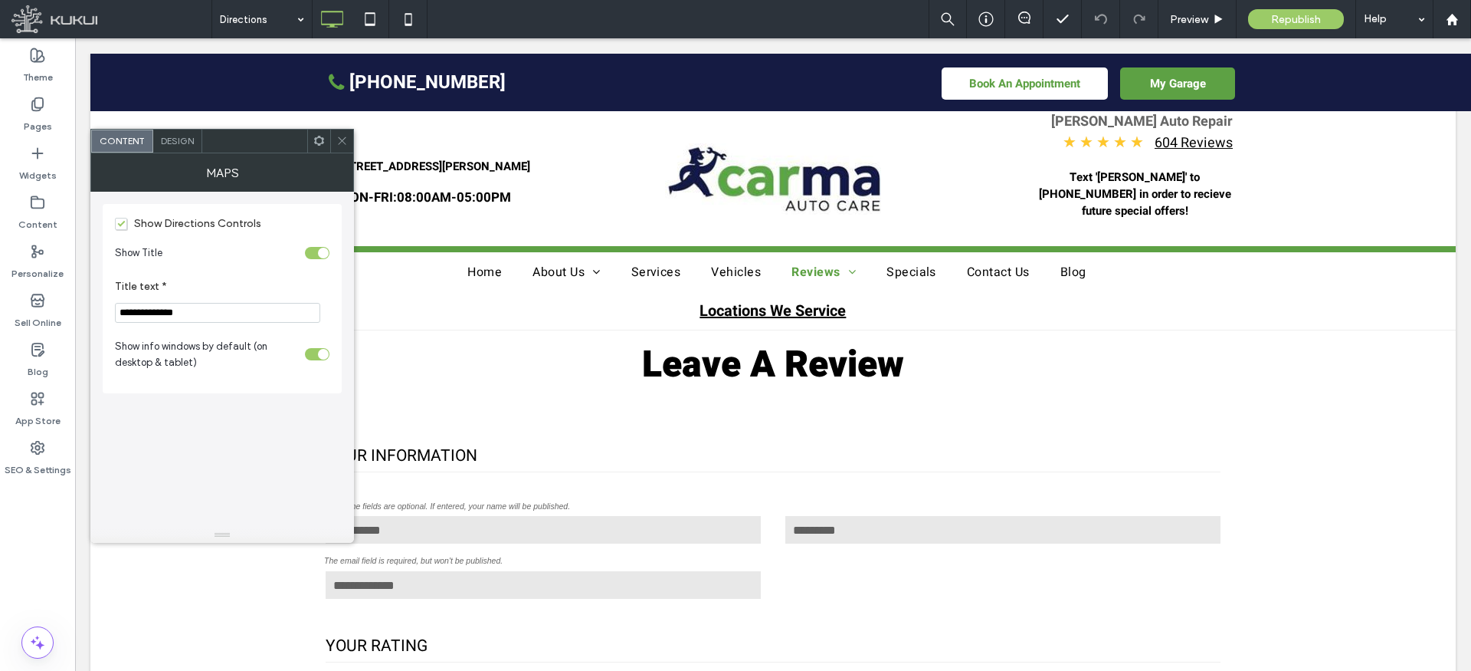
click at [228, 317] on input "**********" at bounding box center [217, 313] width 205 height 20
click at [263, 244] on div "Show Title" at bounding box center [207, 252] width 184 height 16
click at [313, 248] on div "toggle" at bounding box center [317, 253] width 25 height 12
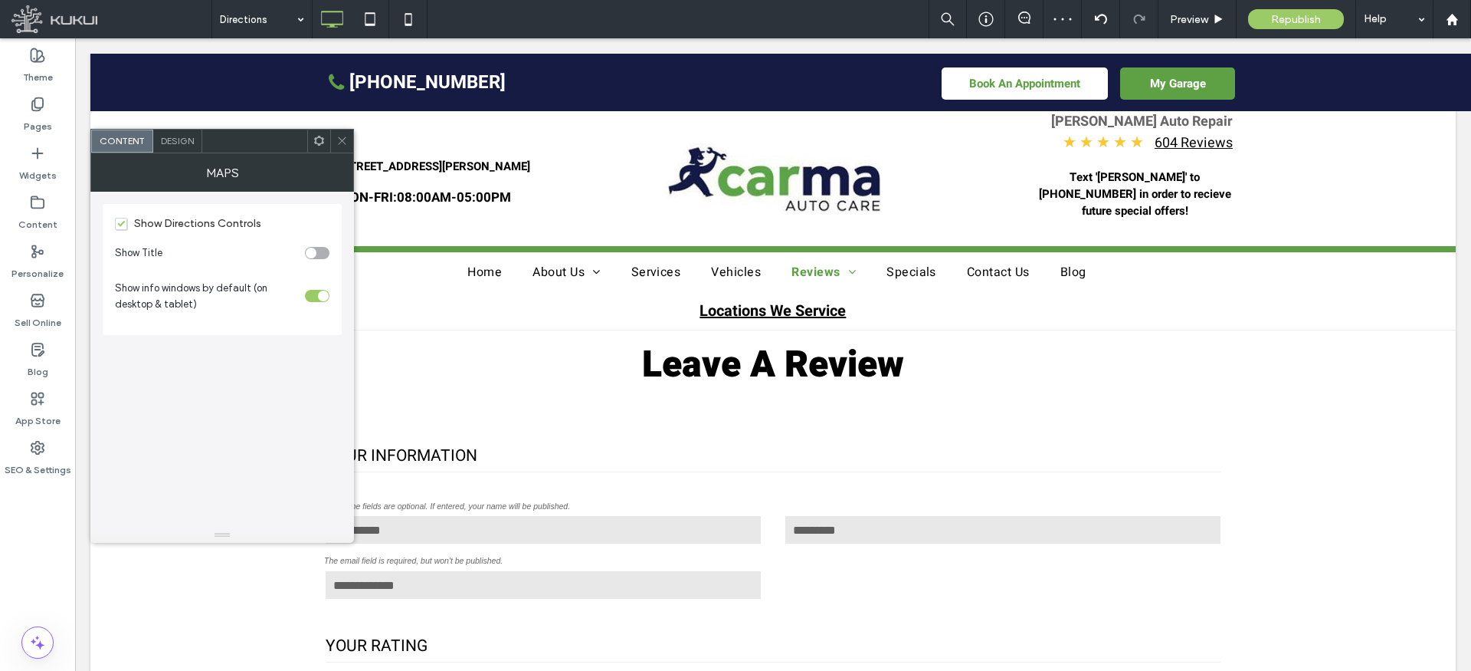
click at [343, 144] on icon at bounding box center [341, 140] width 11 height 11
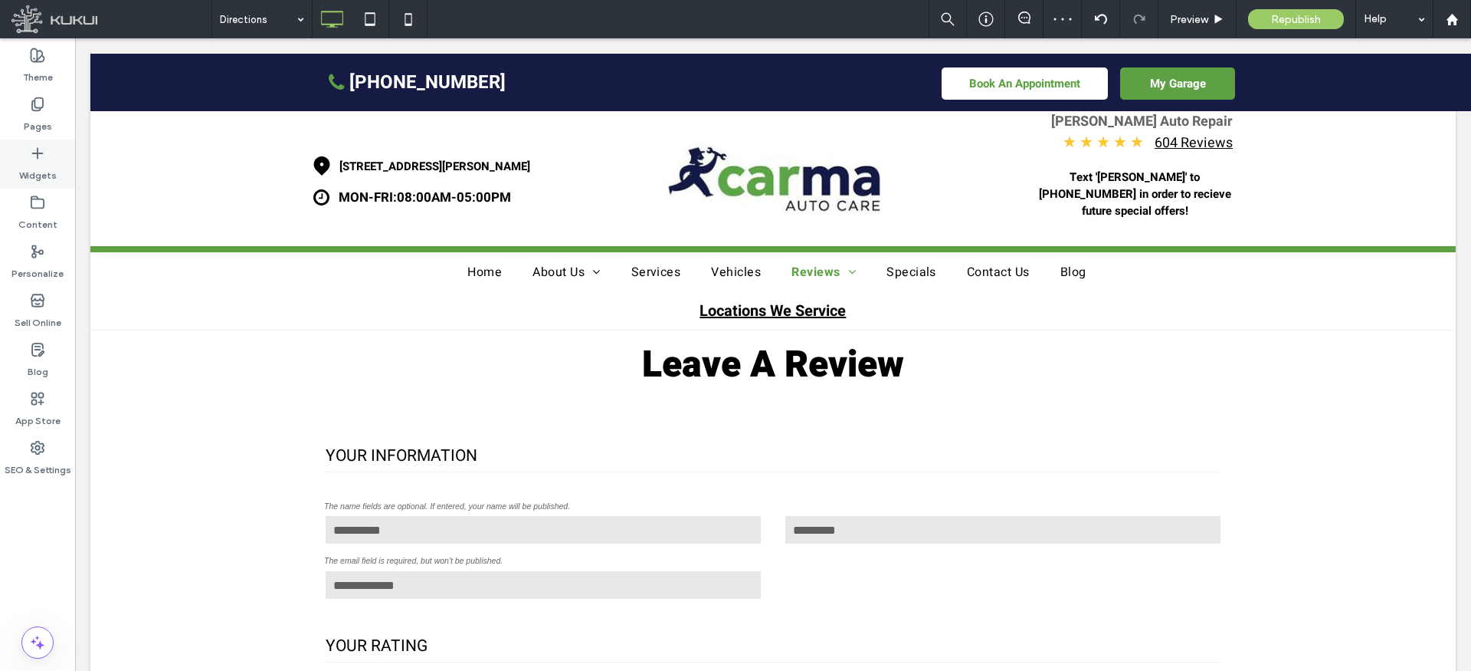
click at [38, 157] on icon at bounding box center [37, 153] width 15 height 15
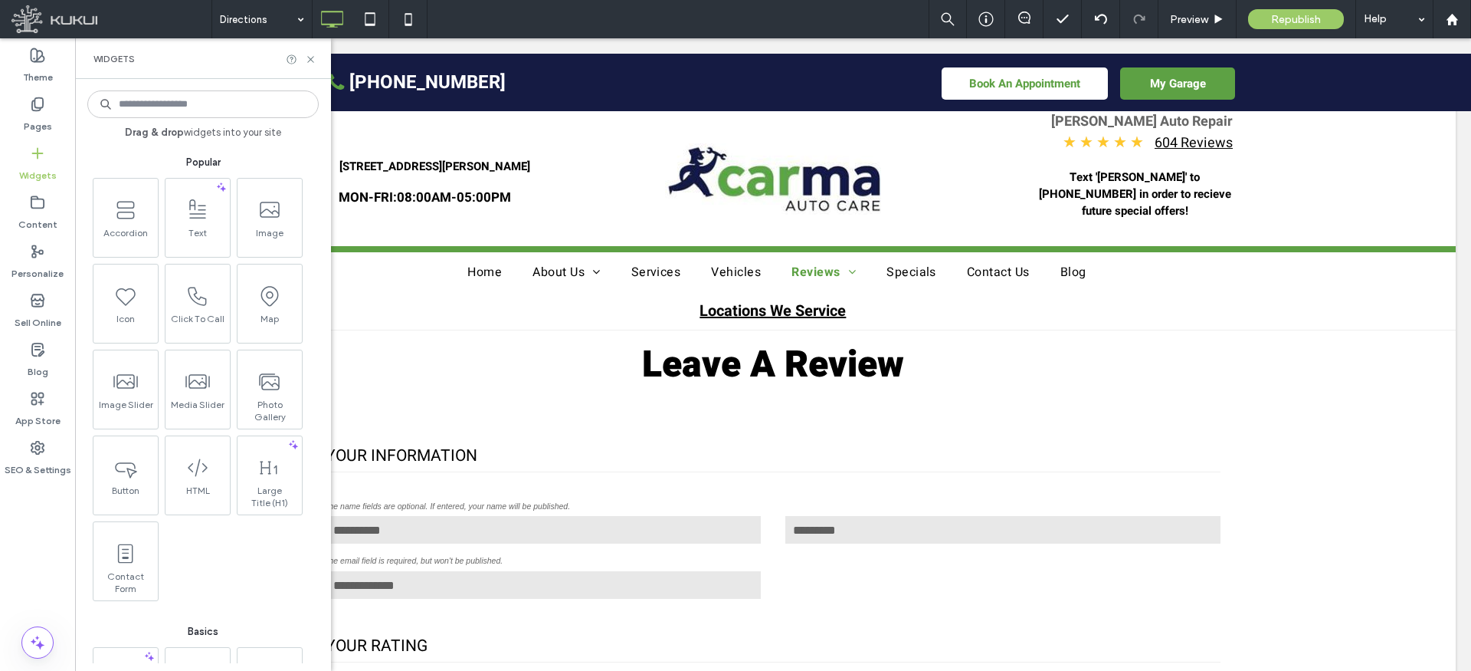
click at [192, 220] on span at bounding box center [198, 209] width 64 height 34
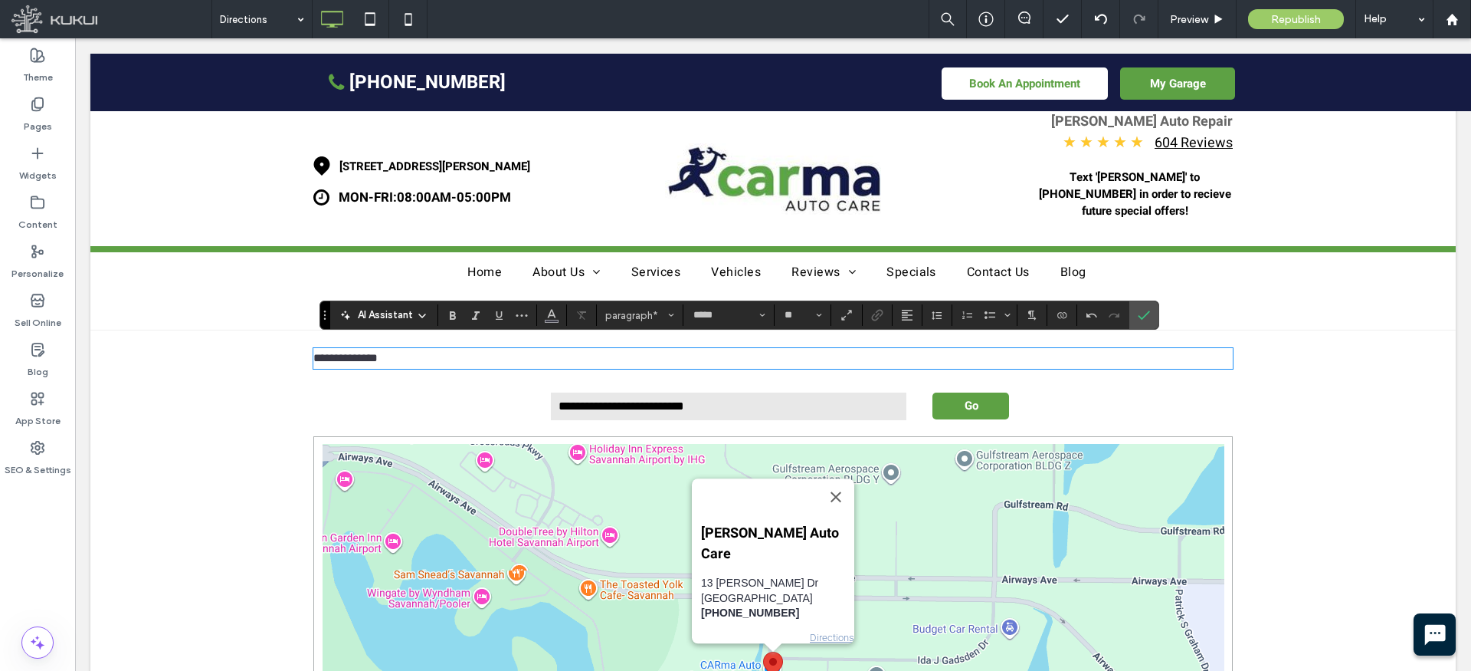
click at [609, 353] on p "**********" at bounding box center [773, 358] width 920 height 18
click at [638, 311] on span "paragraph" at bounding box center [635, 315] width 60 height 11
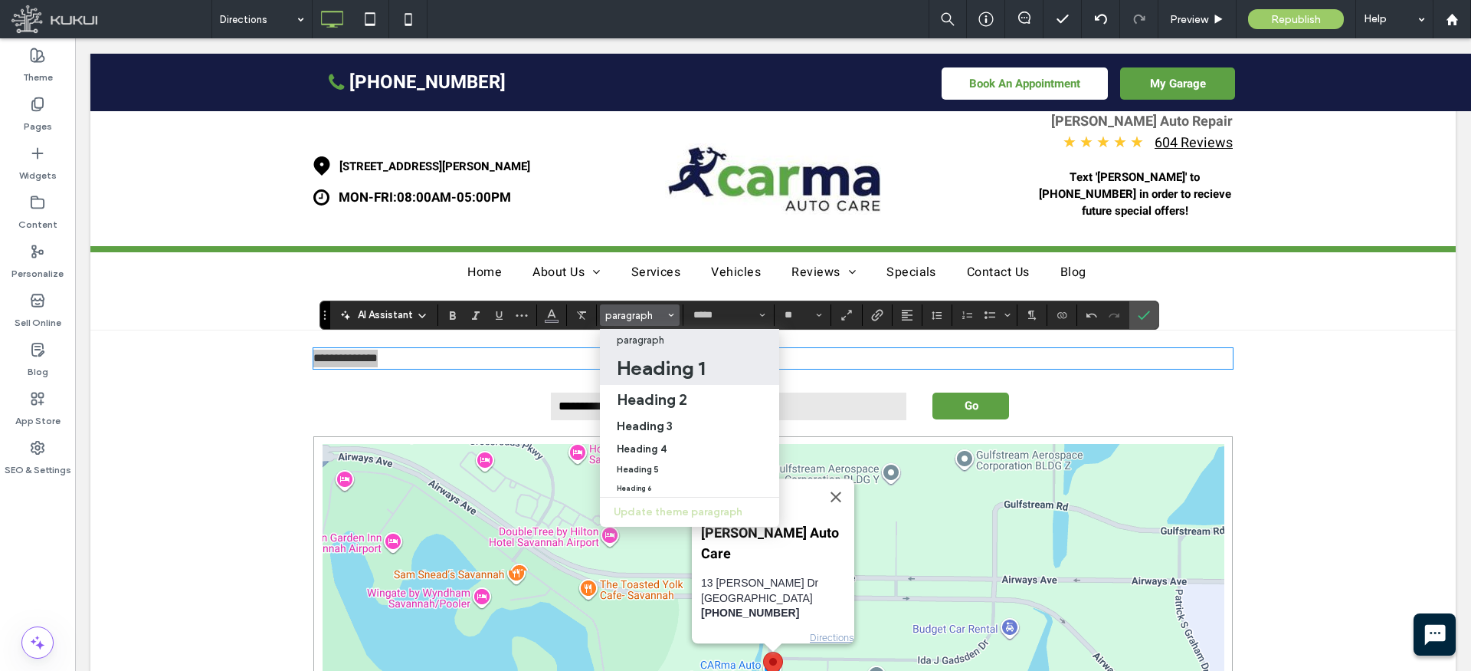
click at [646, 366] on h1 "Heading 1" at bounding box center [661, 368] width 88 height 25
type input "**"
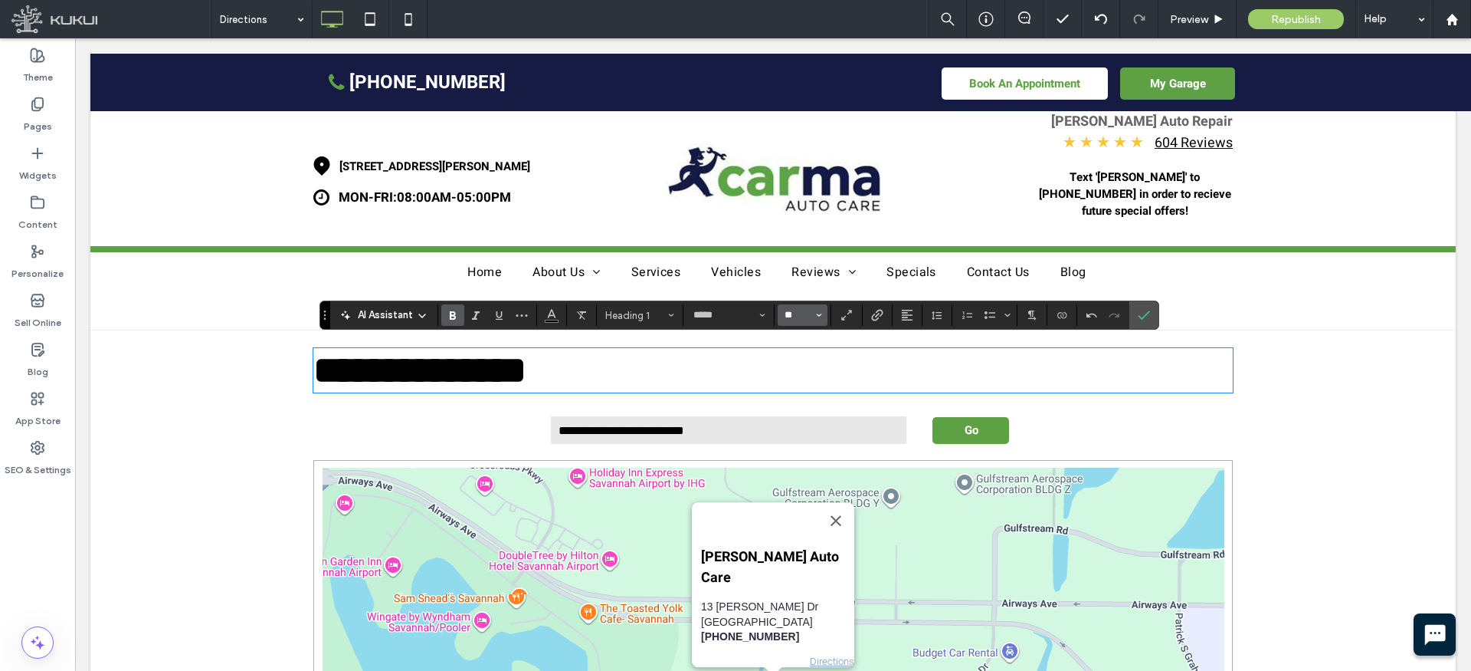
click at [805, 314] on input "**" at bounding box center [798, 315] width 30 height 12
type input "**"
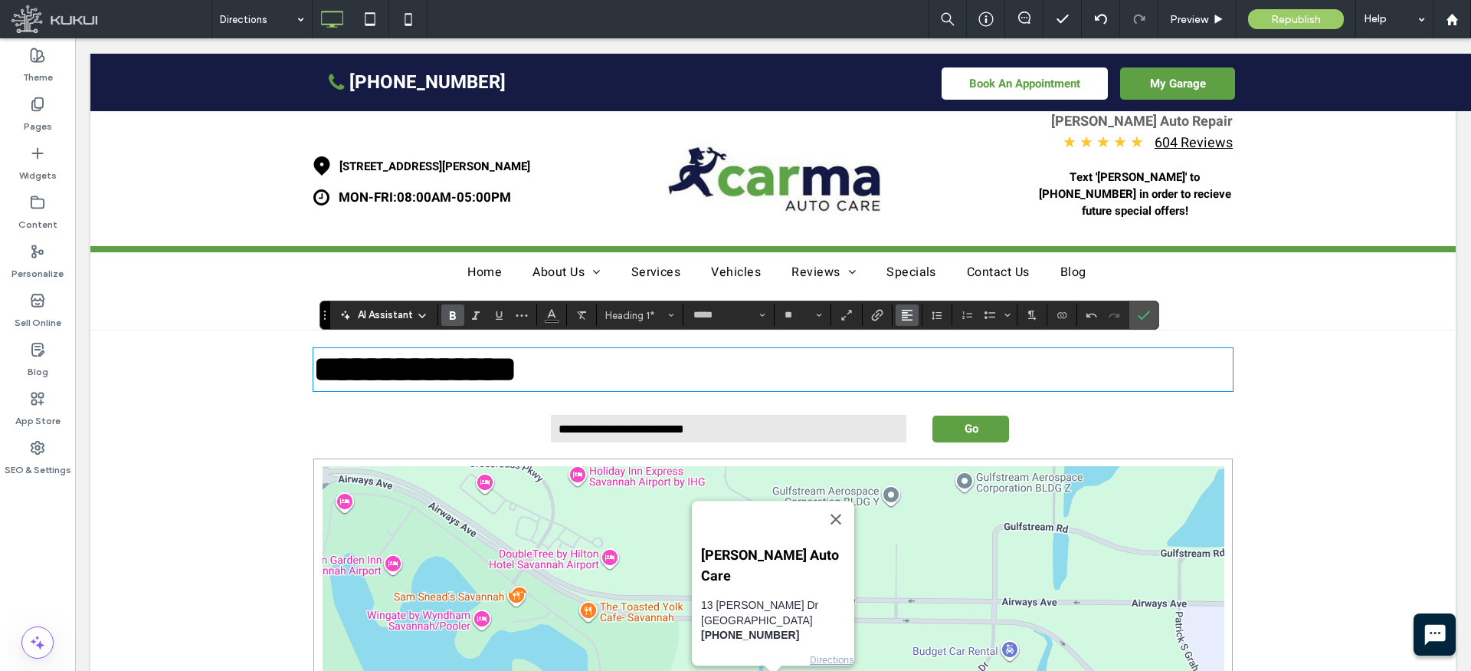
click at [914, 309] on button "Alignment" at bounding box center [907, 314] width 23 height 21
click at [920, 359] on icon "ui.textEditor.alignment.center" at bounding box center [919, 362] width 12 height 12
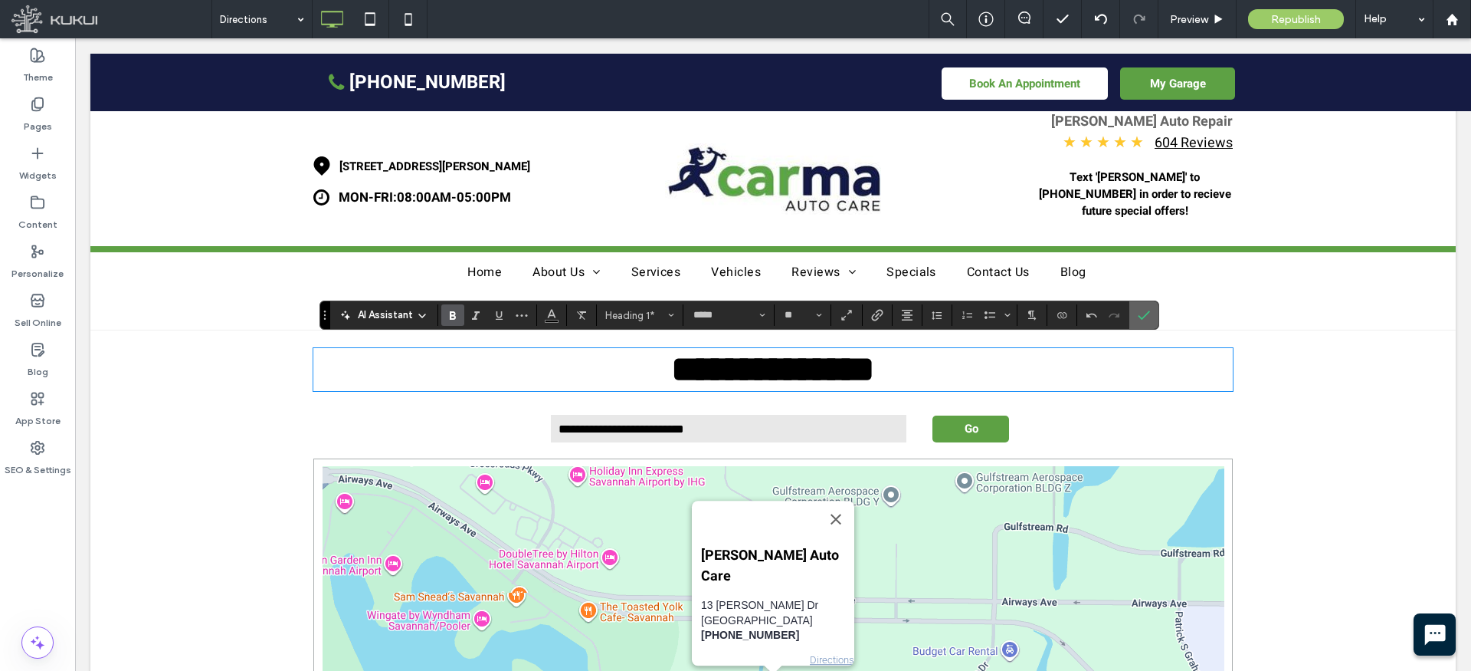
click at [1143, 316] on icon "Confirm" at bounding box center [1144, 315] width 12 height 12
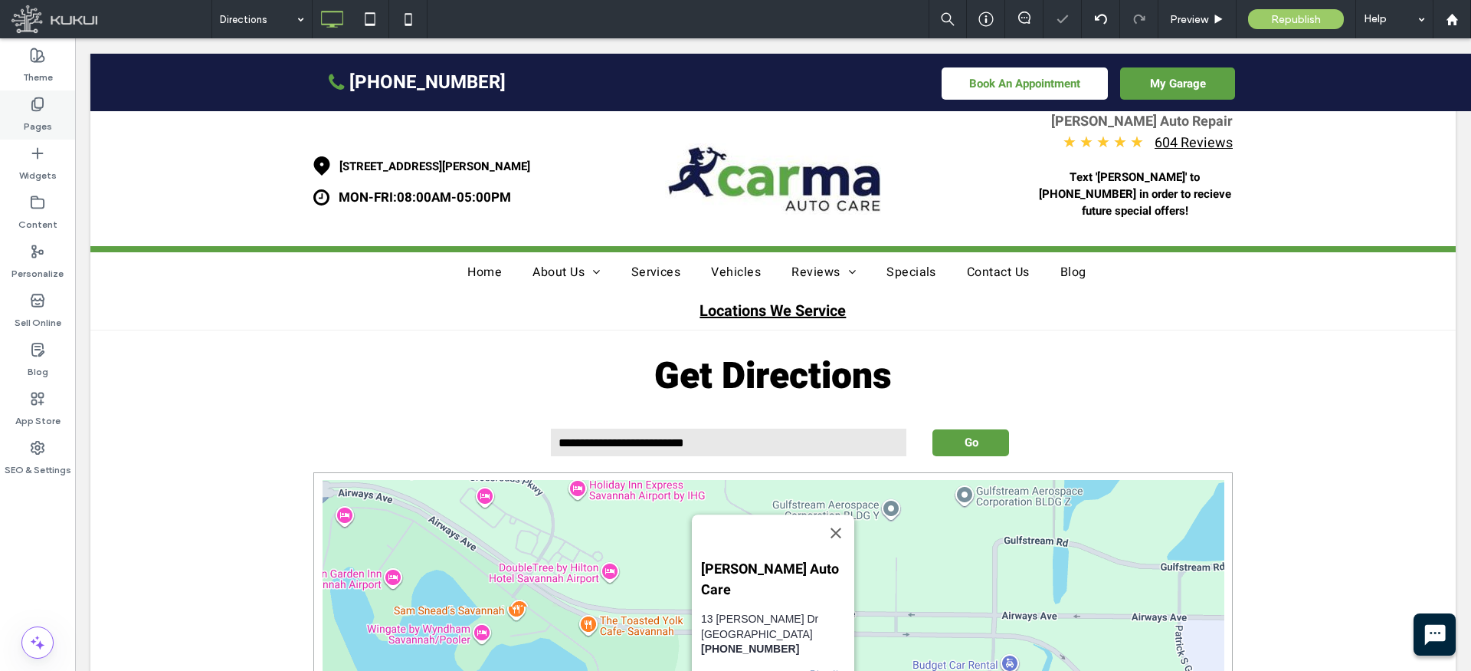
click at [32, 110] on use at bounding box center [37, 104] width 11 height 13
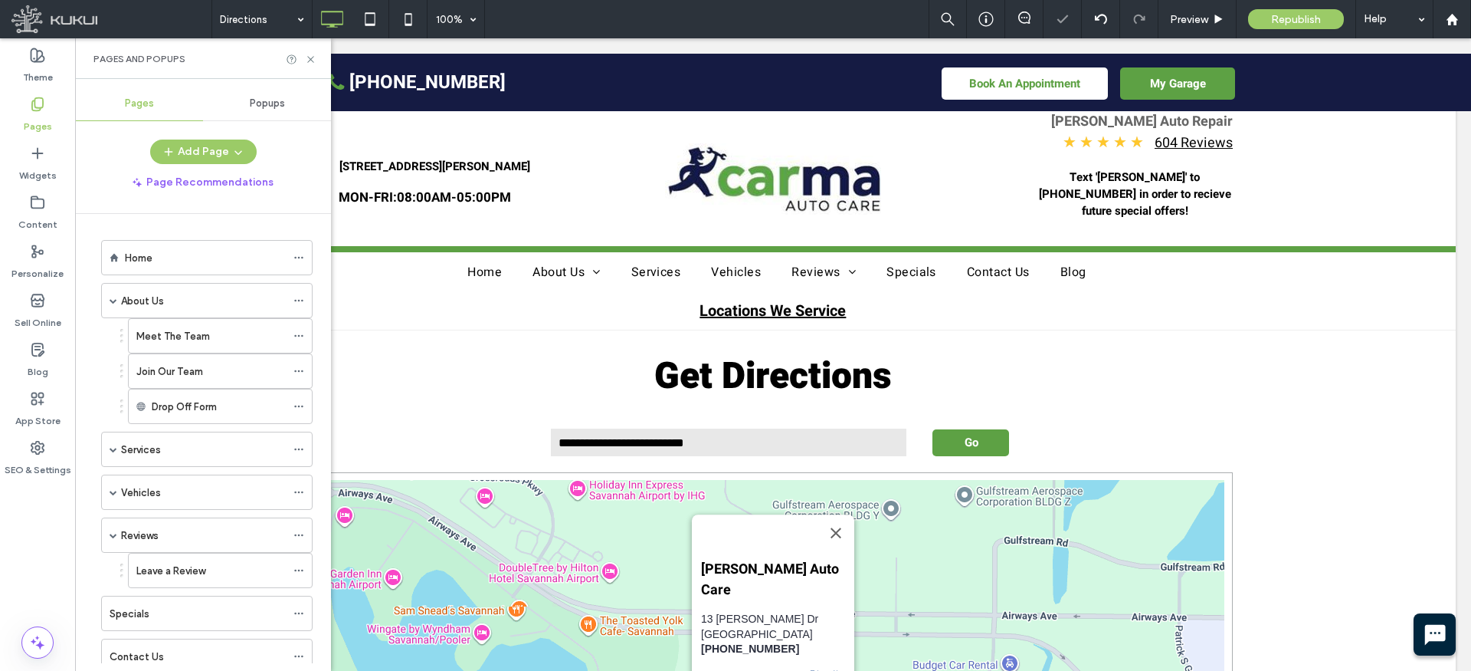
scroll to position [264, 0]
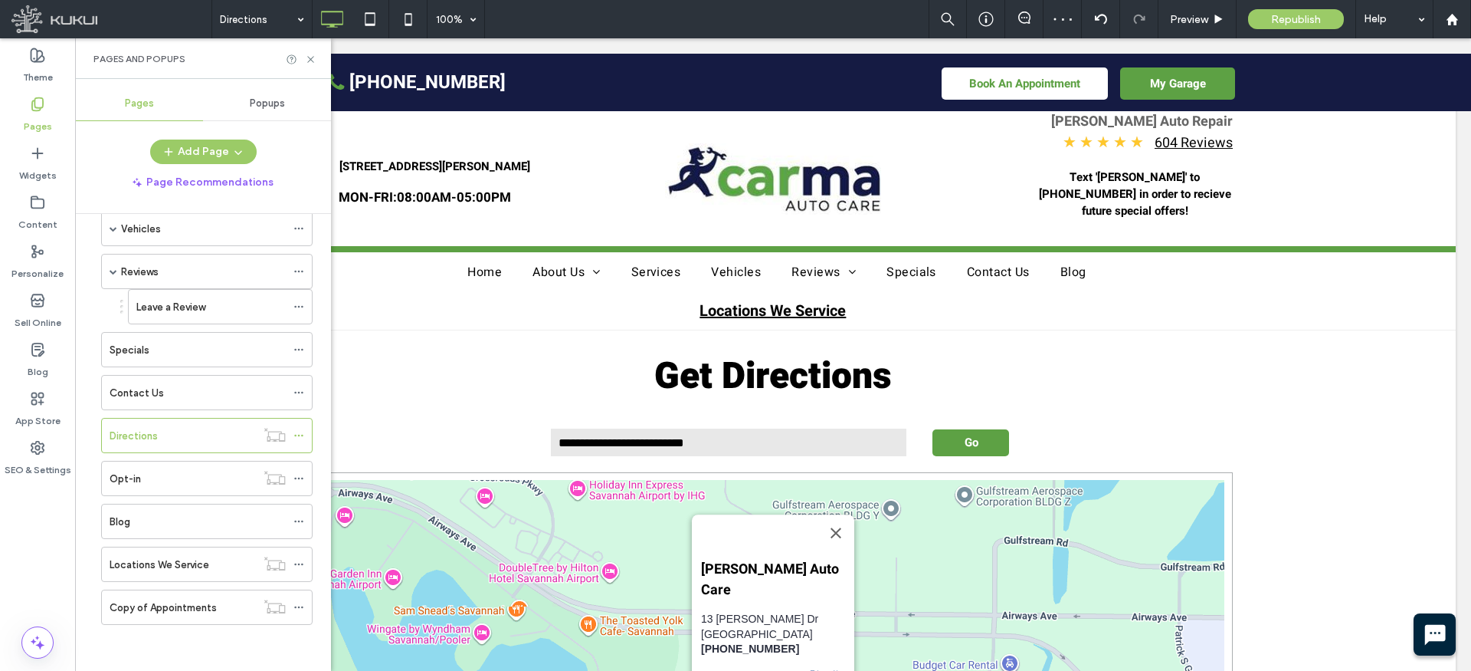
click at [139, 483] on label "Opt-in" at bounding box center [125, 478] width 31 height 27
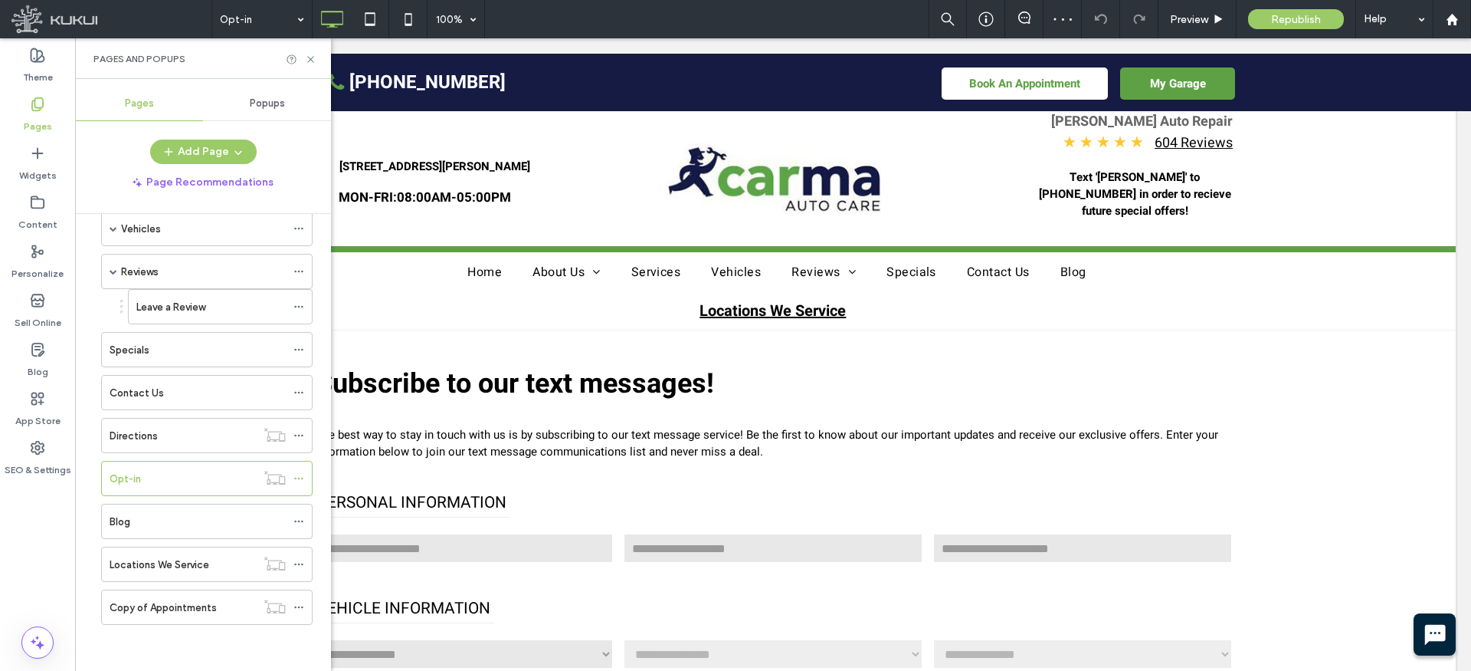
drag, startPoint x: 309, startPoint y: 52, endPoint x: 309, endPoint y: 74, distance: 21.5
click at [309, 53] on div "Pages and Popups" at bounding box center [202, 59] width 219 height 12
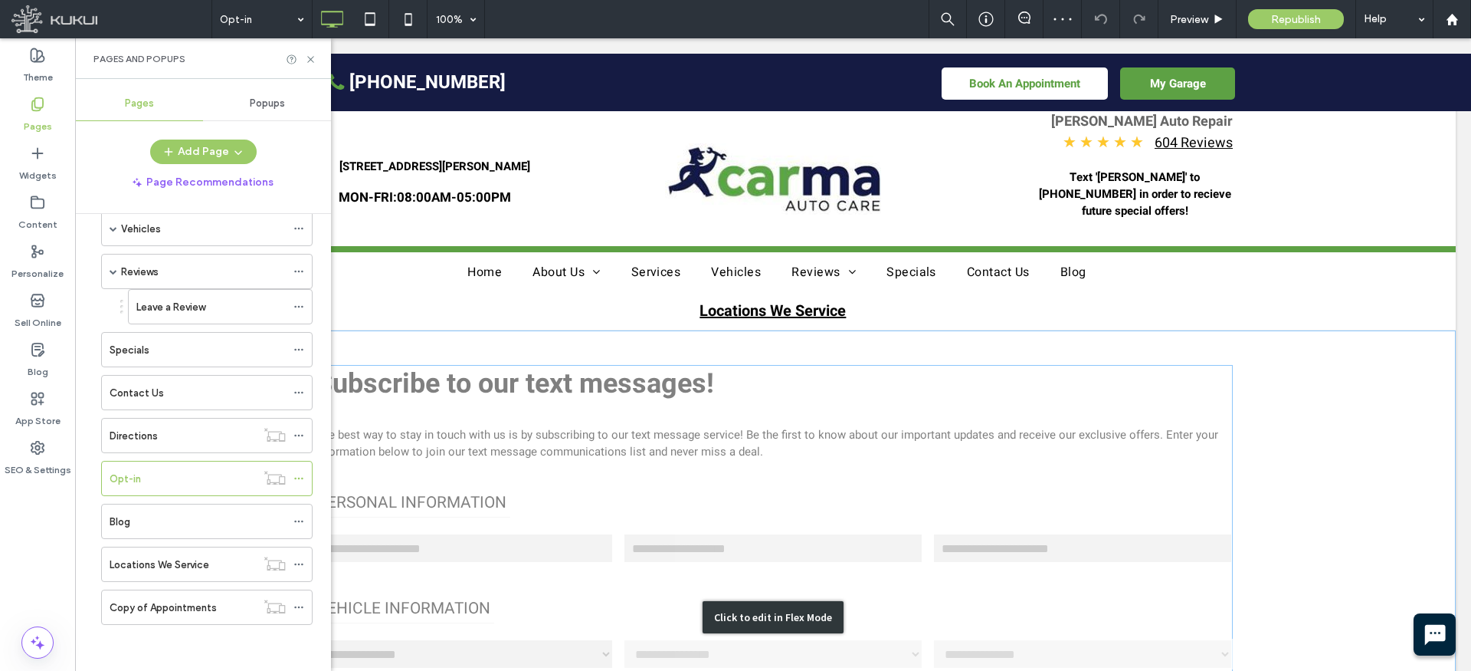
click at [428, 372] on div "Click to edit in Flex Mode" at bounding box center [773, 616] width 1366 height 573
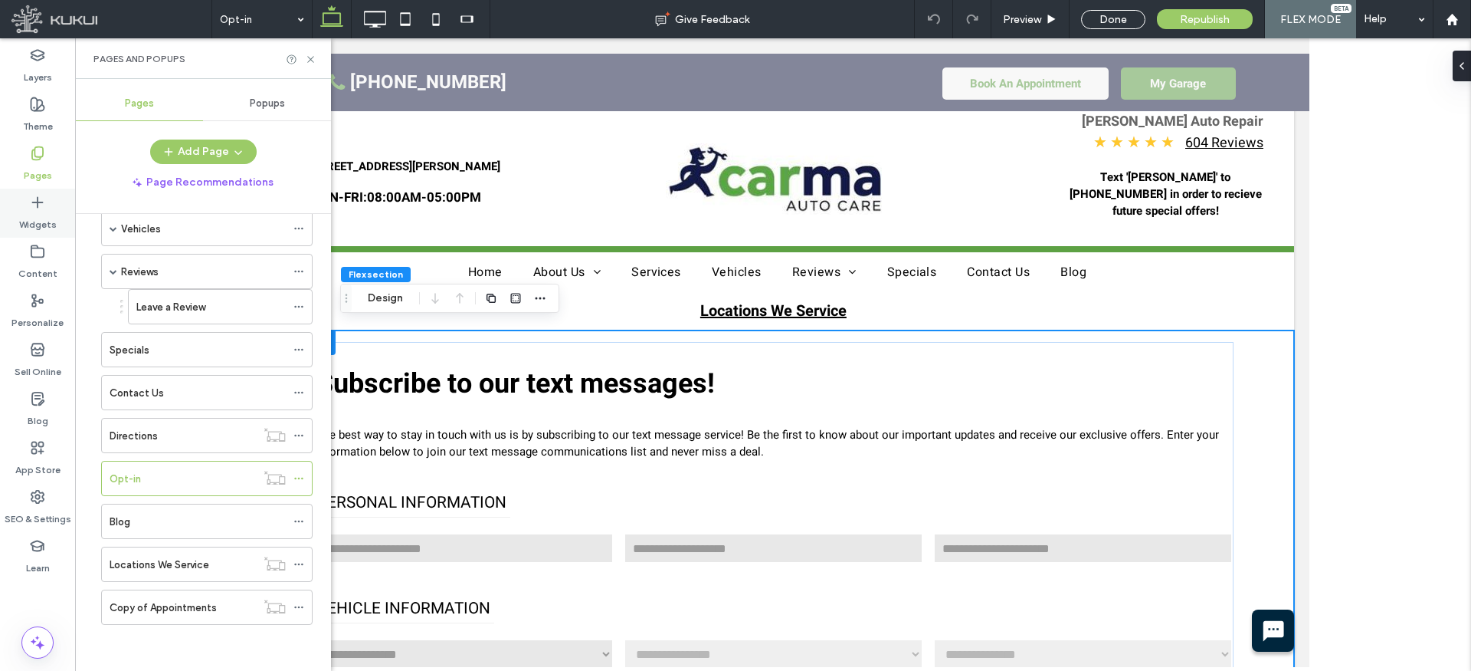
click at [41, 201] on icon at bounding box center [37, 202] width 15 height 15
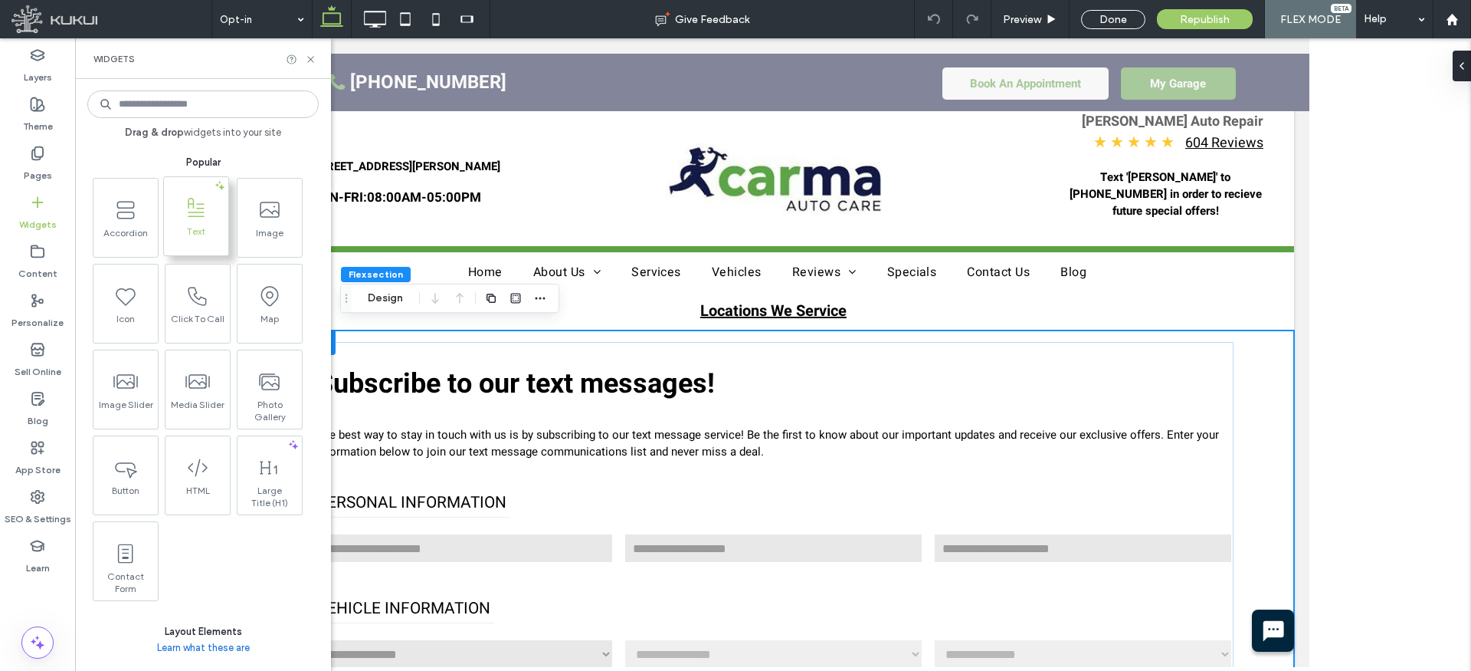
click at [176, 224] on span at bounding box center [196, 208] width 64 height 34
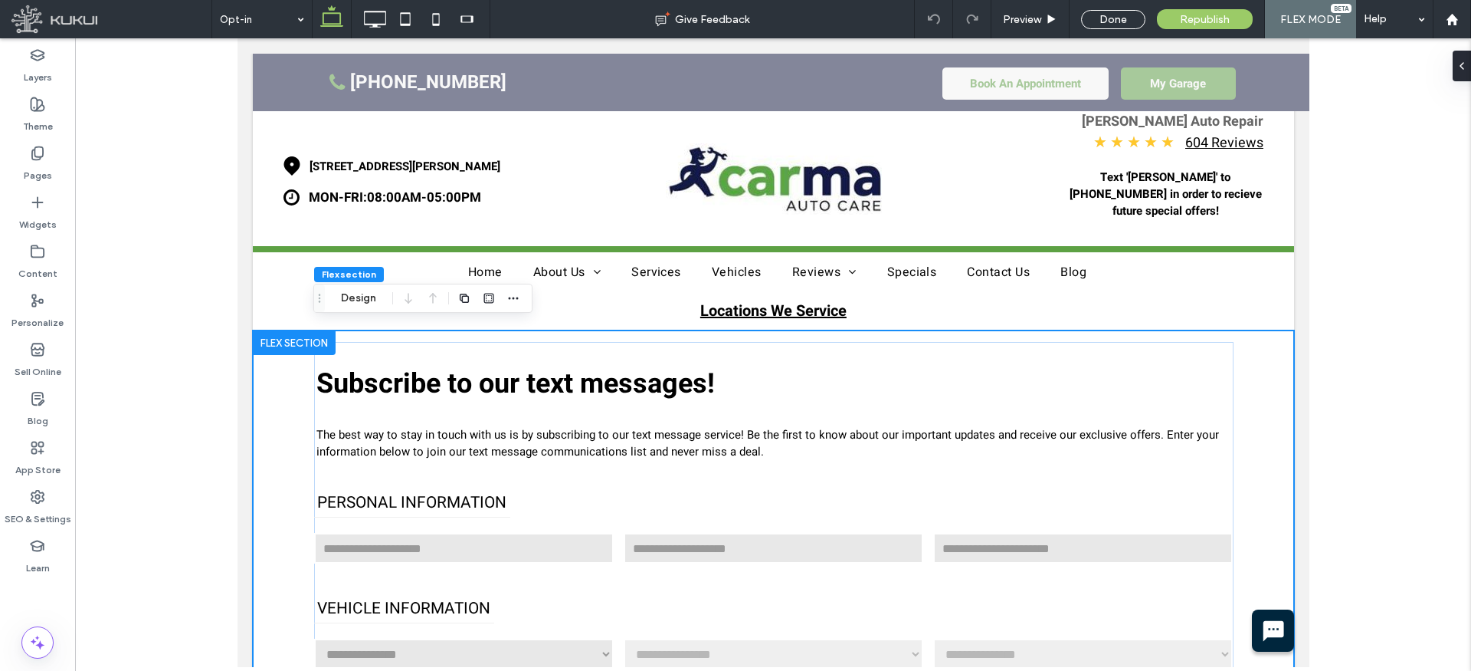
scroll to position [441, 0]
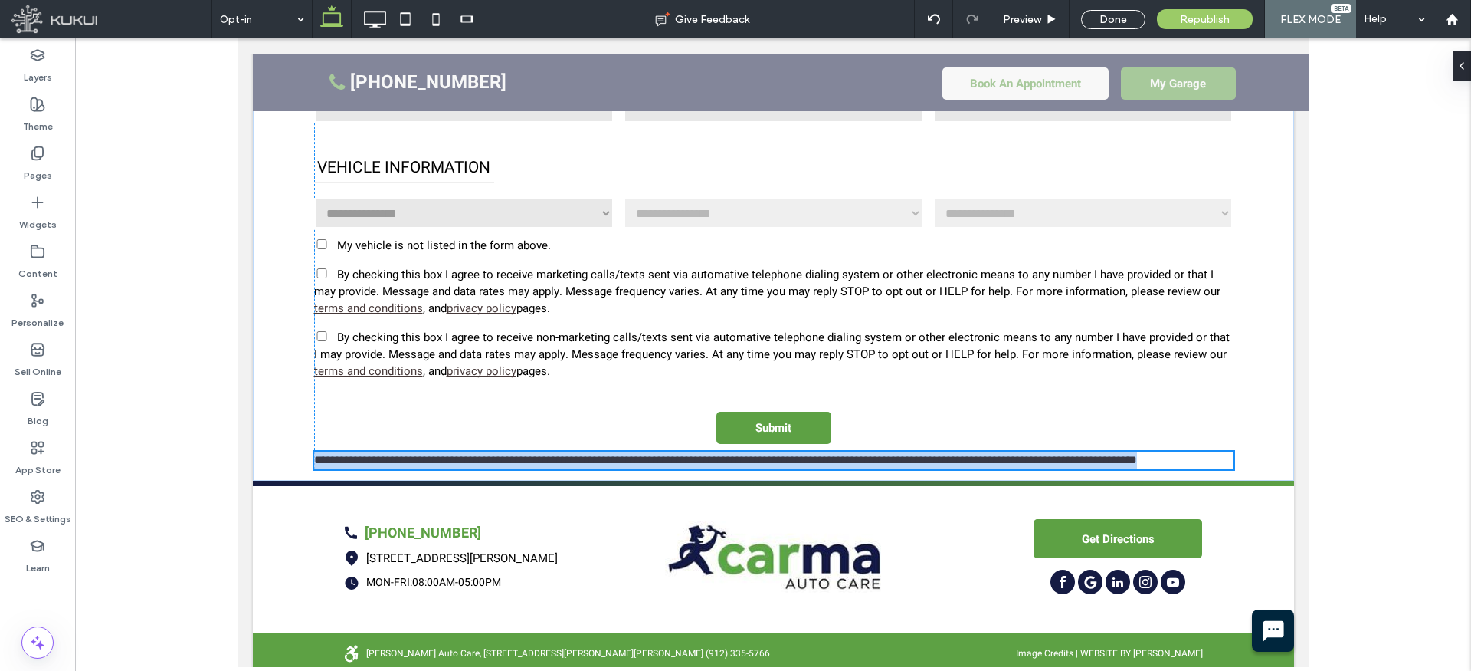
type input "*****"
type input "**"
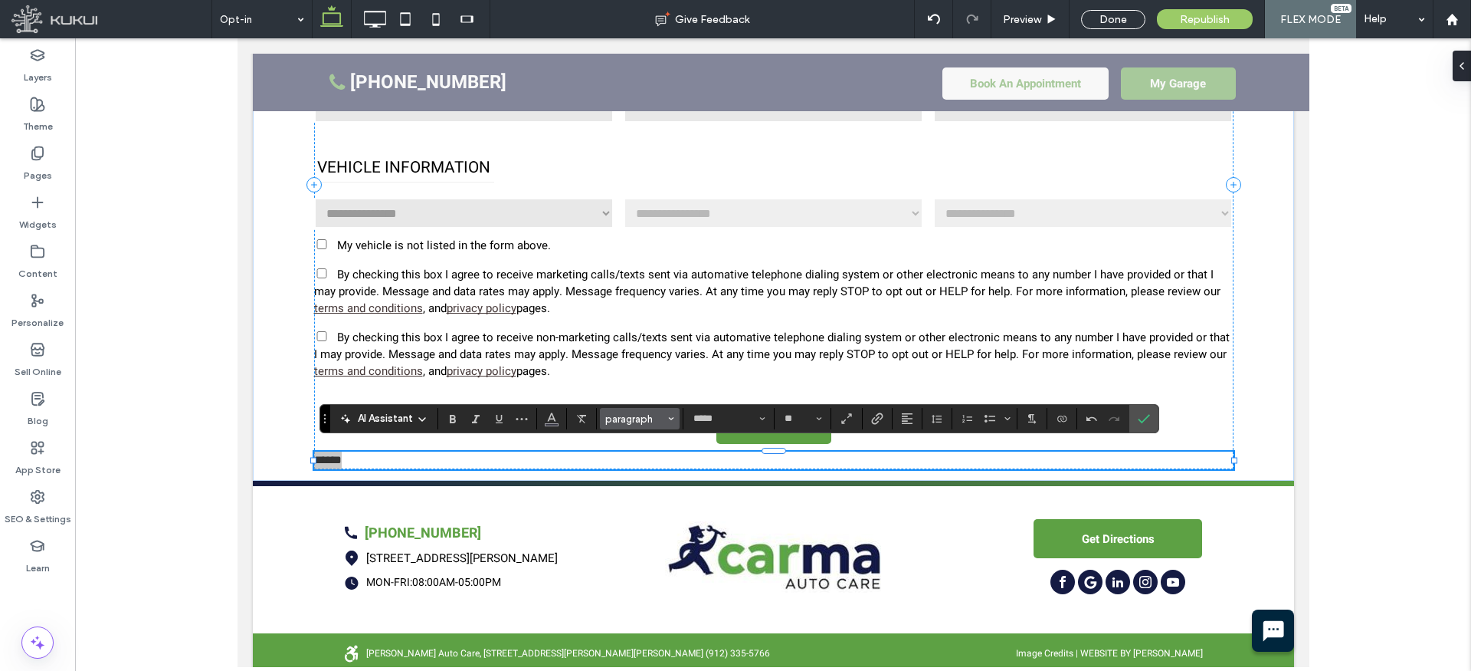
click at [631, 423] on span "paragraph" at bounding box center [635, 418] width 60 height 11
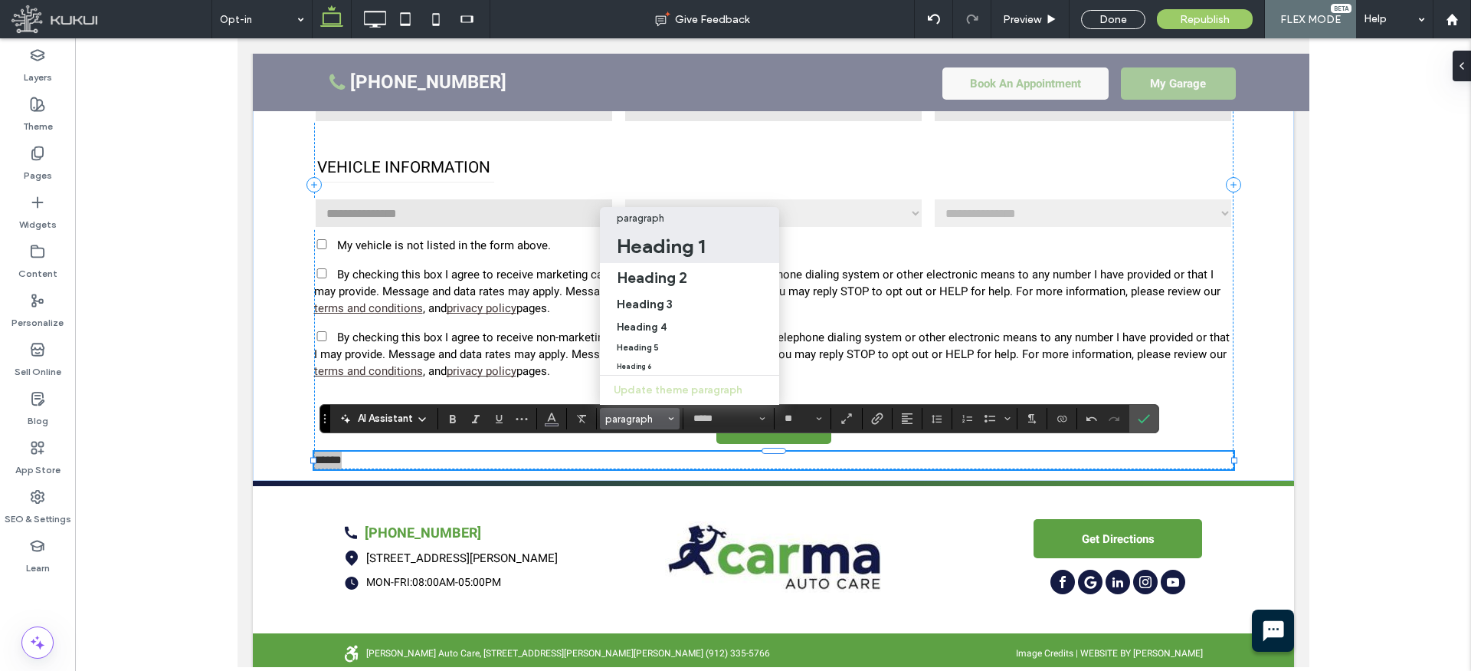
click at [641, 247] on h1 "Heading 1" at bounding box center [661, 246] width 88 height 25
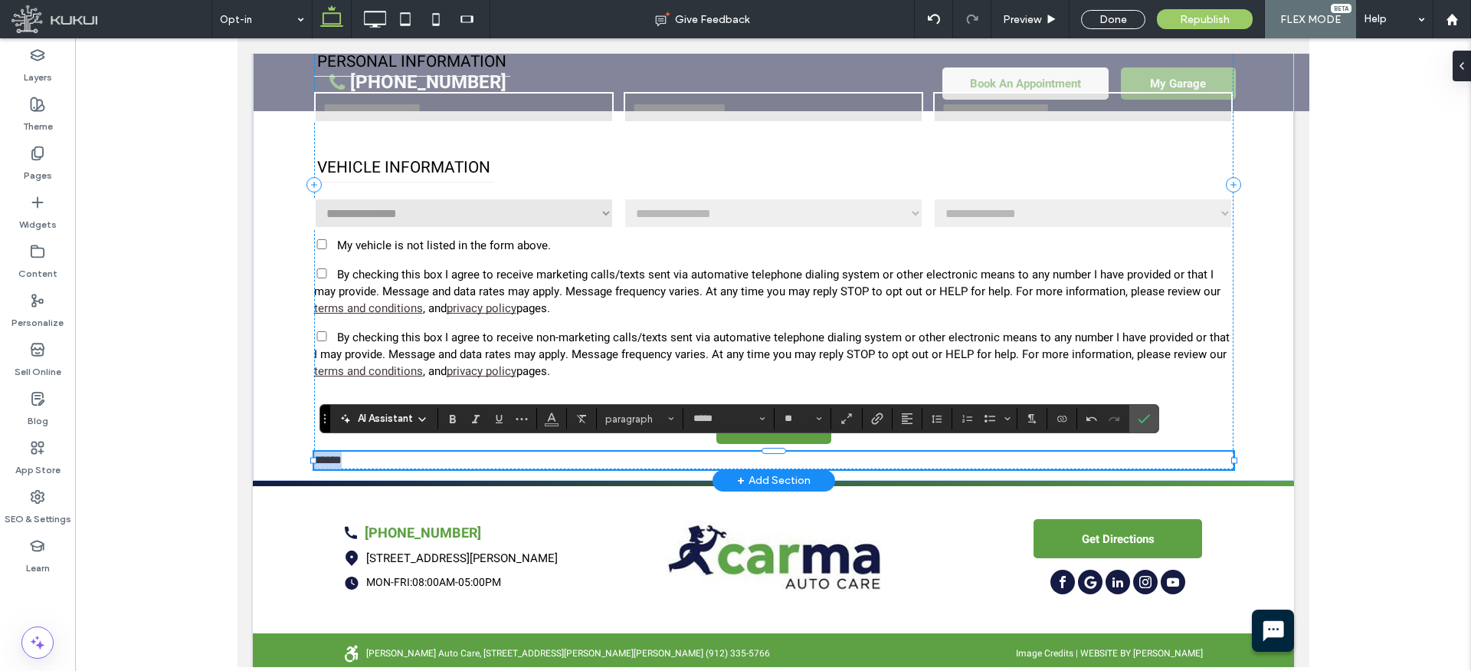
type input "**"
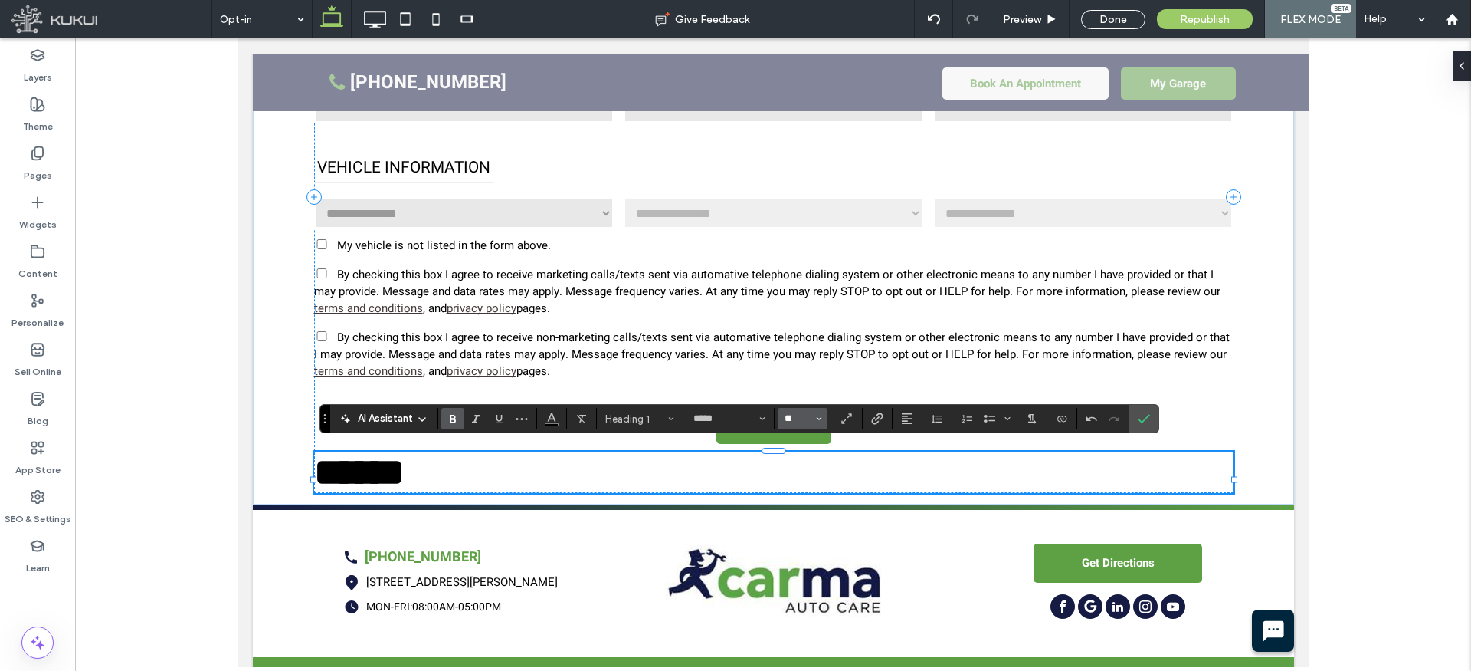
click at [807, 417] on input "**" at bounding box center [798, 418] width 30 height 12
type input "**"
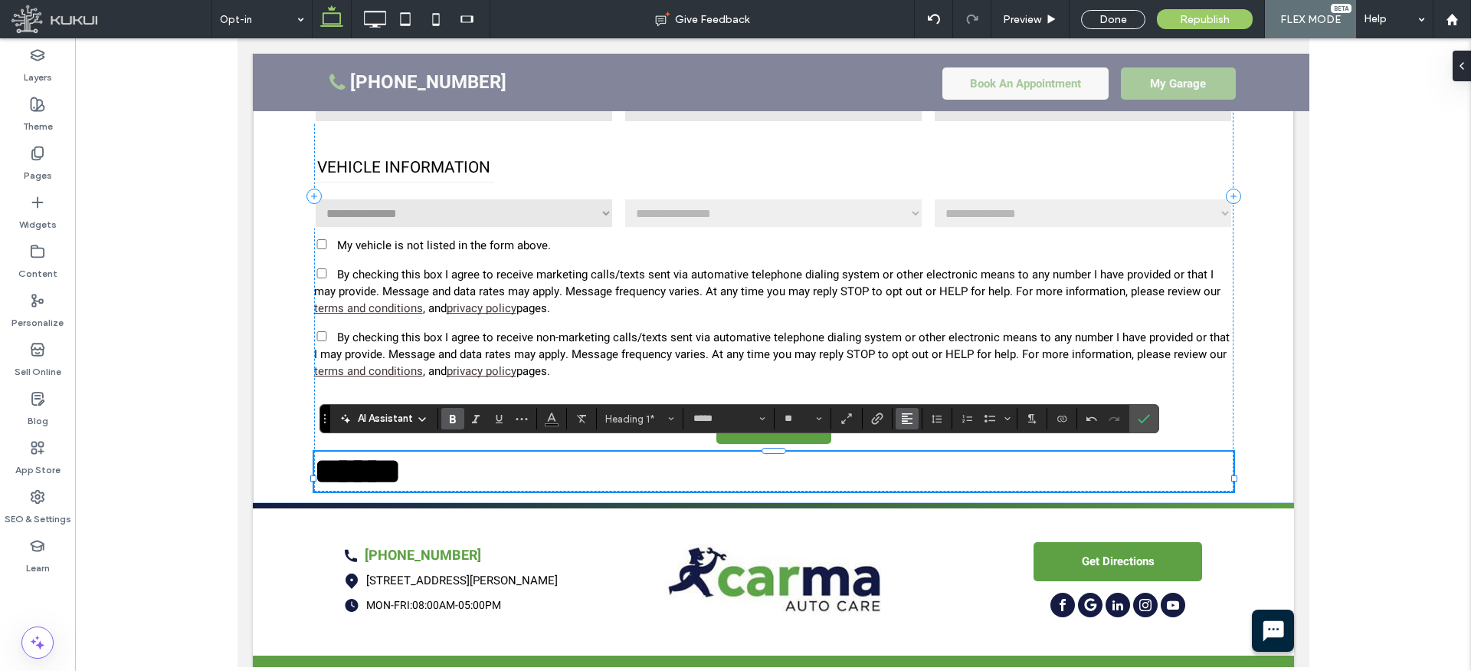
click at [910, 415] on icon "Alignment" at bounding box center [907, 418] width 12 height 12
click at [923, 347] on icon "ui.textEditor.alignment.center" at bounding box center [919, 349] width 12 height 12
click at [1148, 418] on icon "Confirm" at bounding box center [1144, 418] width 12 height 12
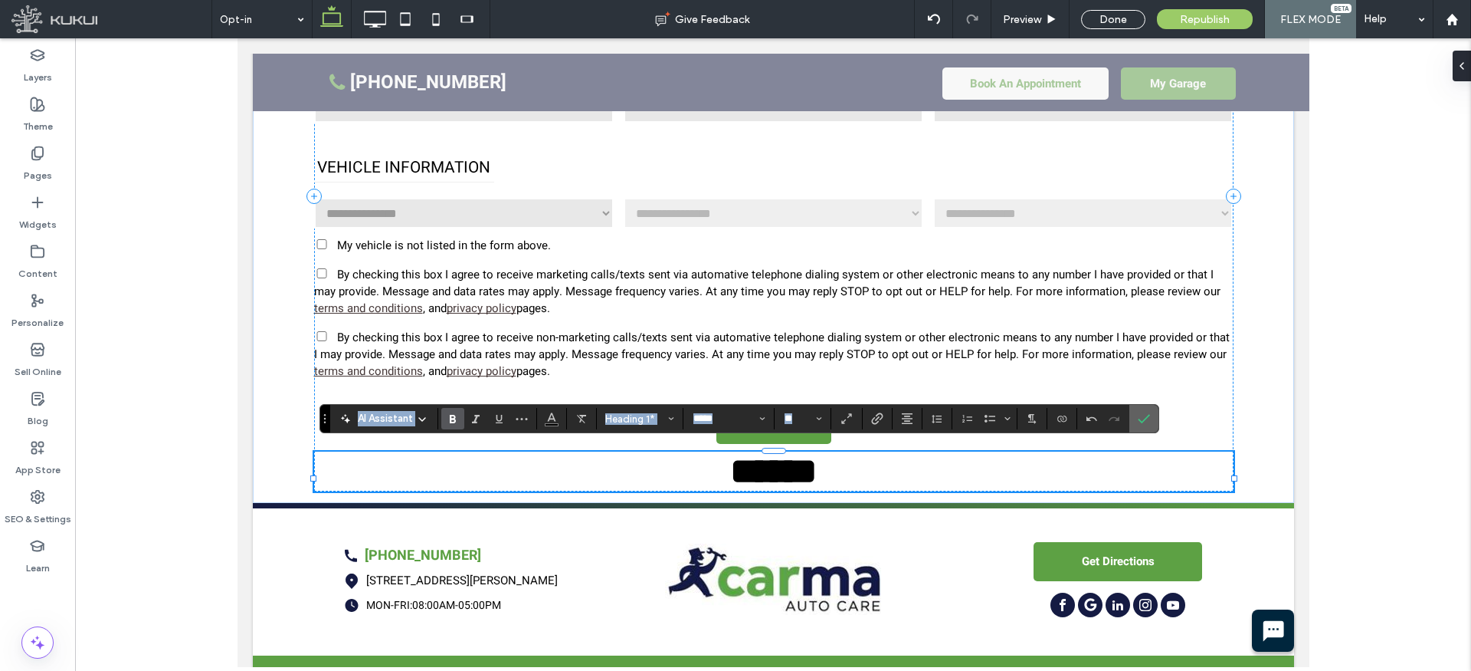
click at [1146, 421] on icon "Confirm" at bounding box center [1144, 418] width 12 height 12
click at [1146, 420] on icon "Confirm" at bounding box center [1144, 418] width 12 height 12
click at [1146, 416] on icon "Confirm" at bounding box center [1144, 418] width 12 height 12
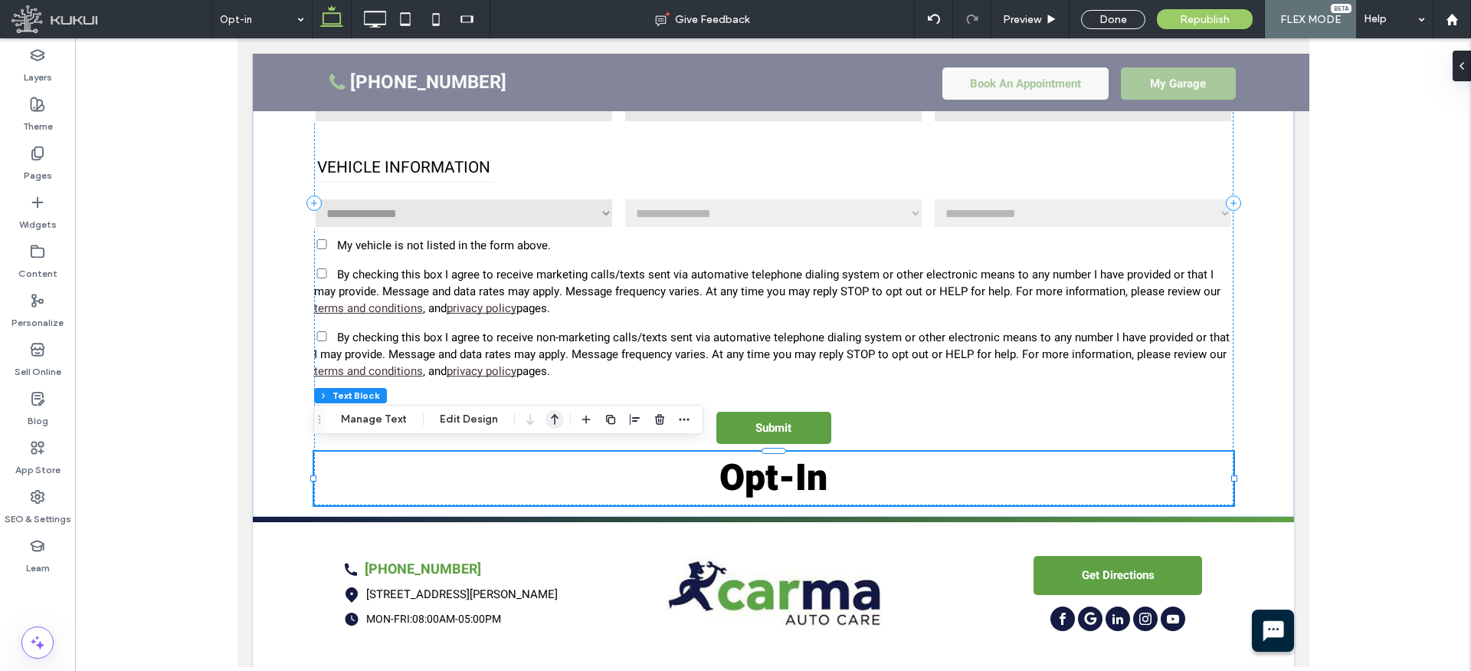
click at [546, 419] on icon "button" at bounding box center [555, 419] width 18 height 28
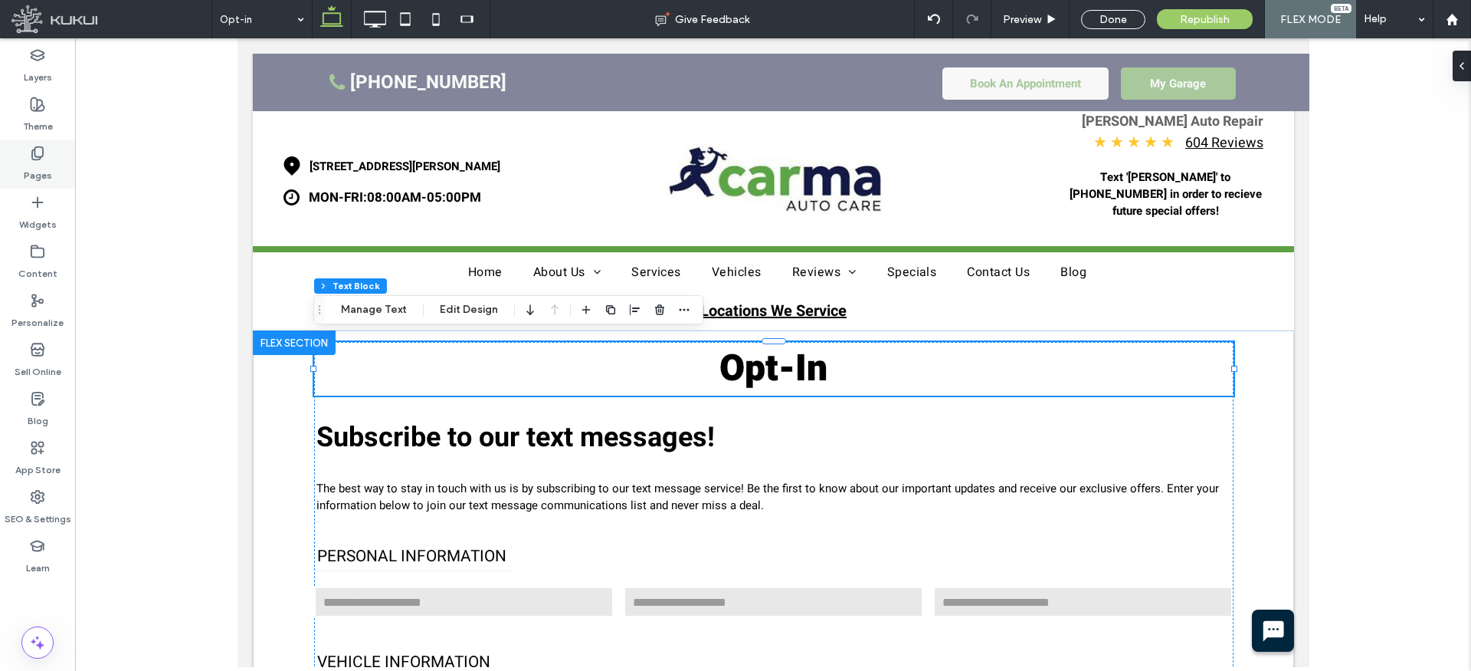
click at [43, 159] on icon at bounding box center [37, 153] width 15 height 15
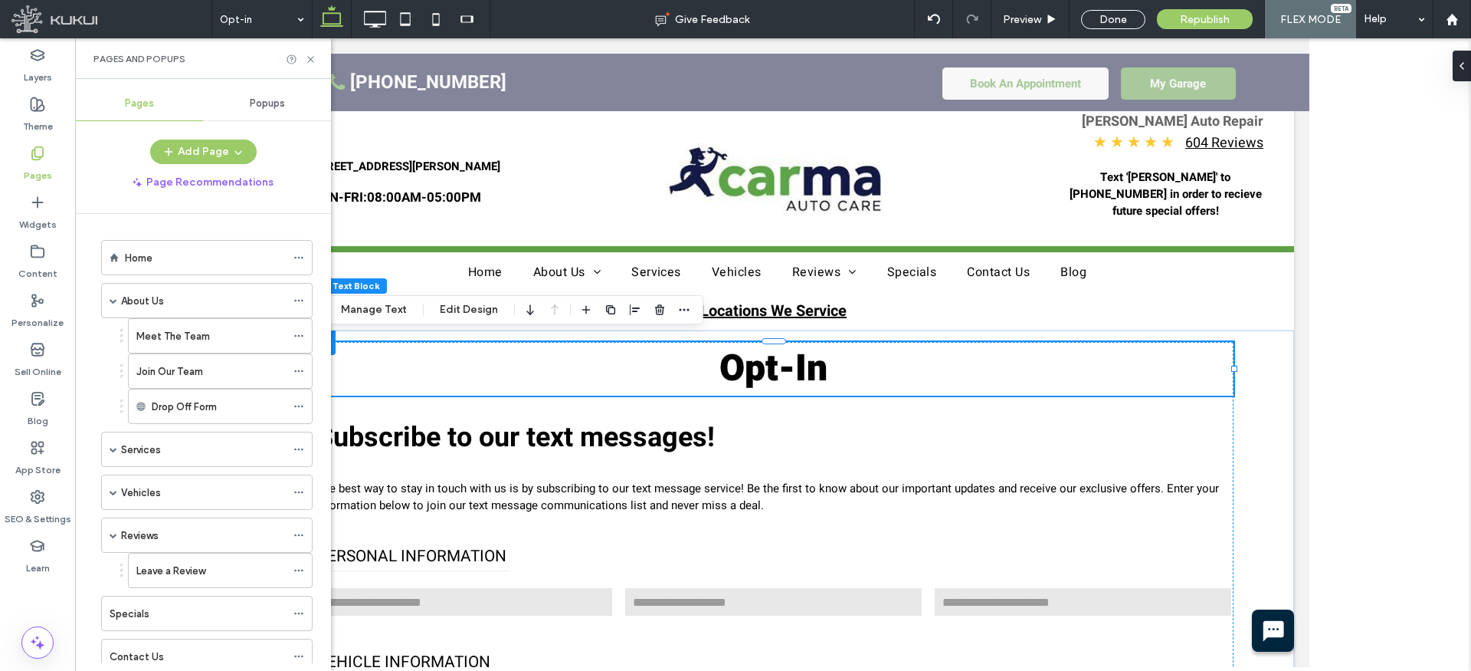
scroll to position [264, 0]
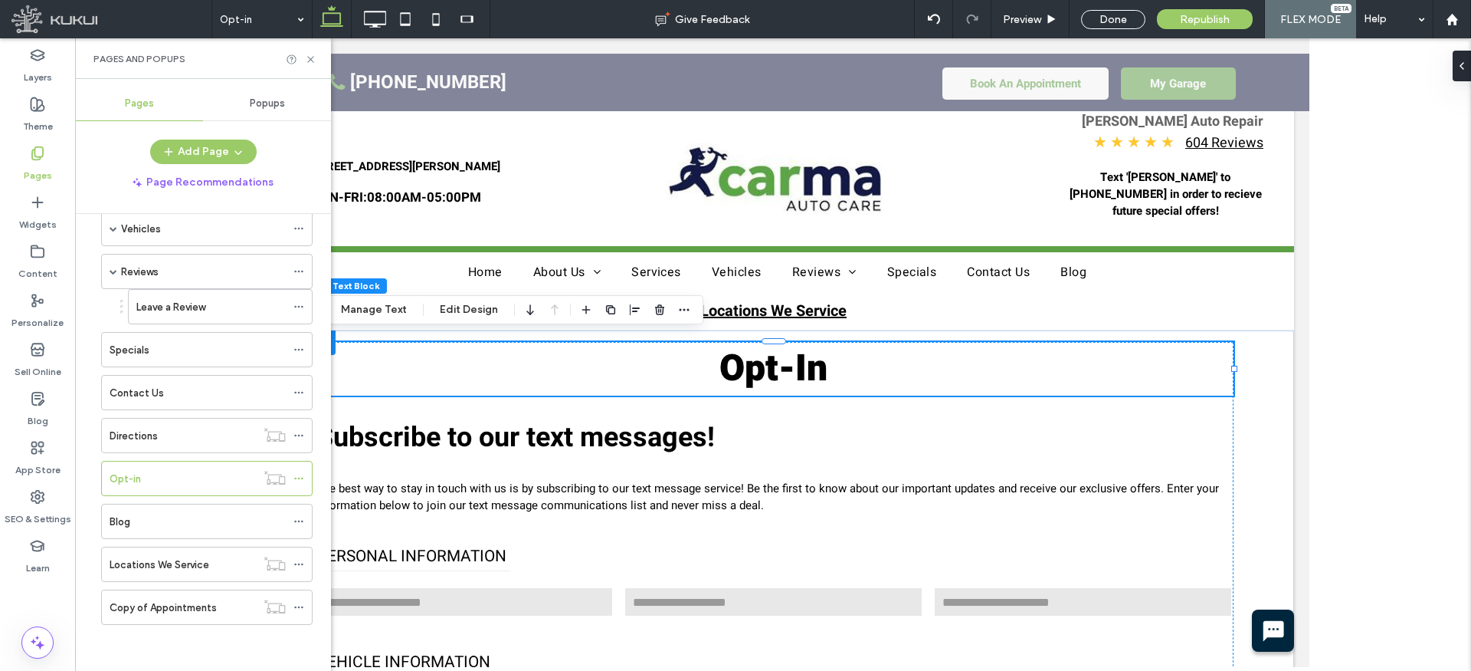
click at [194, 515] on div "Blog" at bounding box center [198, 521] width 176 height 16
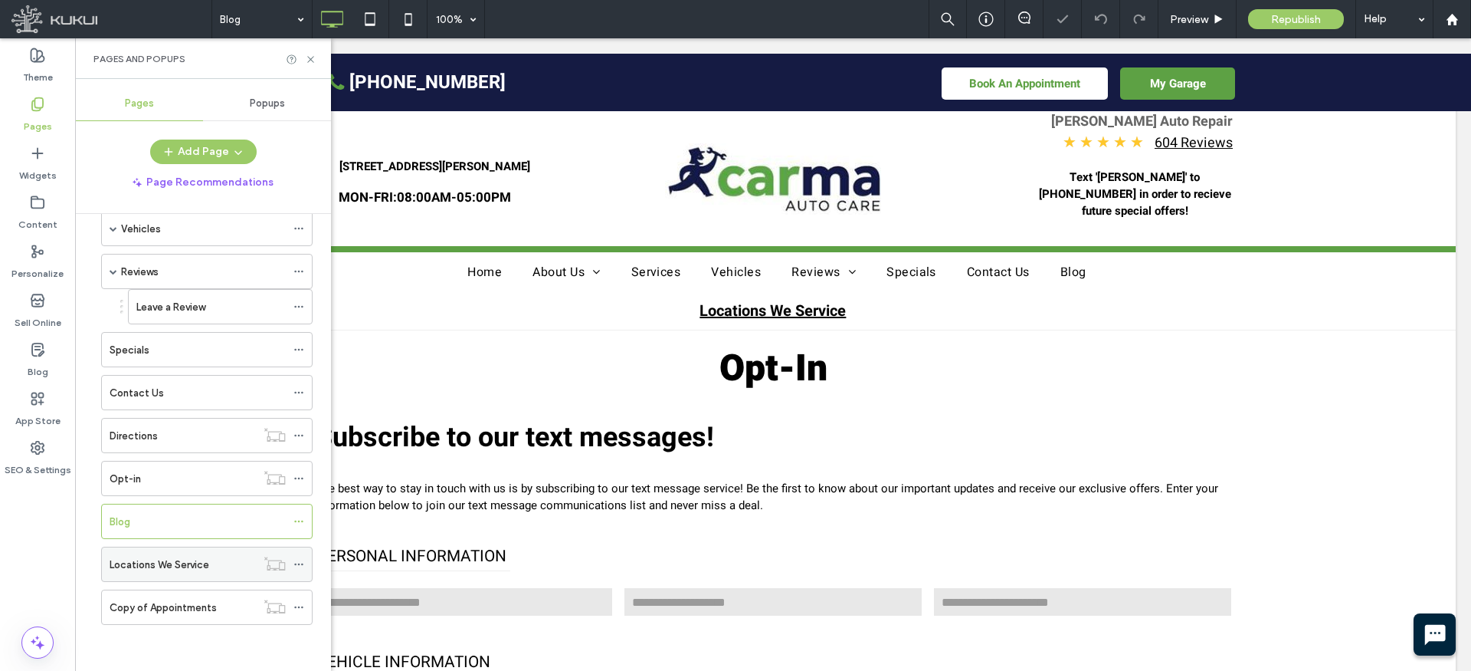
click at [172, 553] on div "Locations We Service" at bounding box center [183, 564] width 146 height 34
click at [315, 54] on icon at bounding box center [310, 59] width 11 height 11
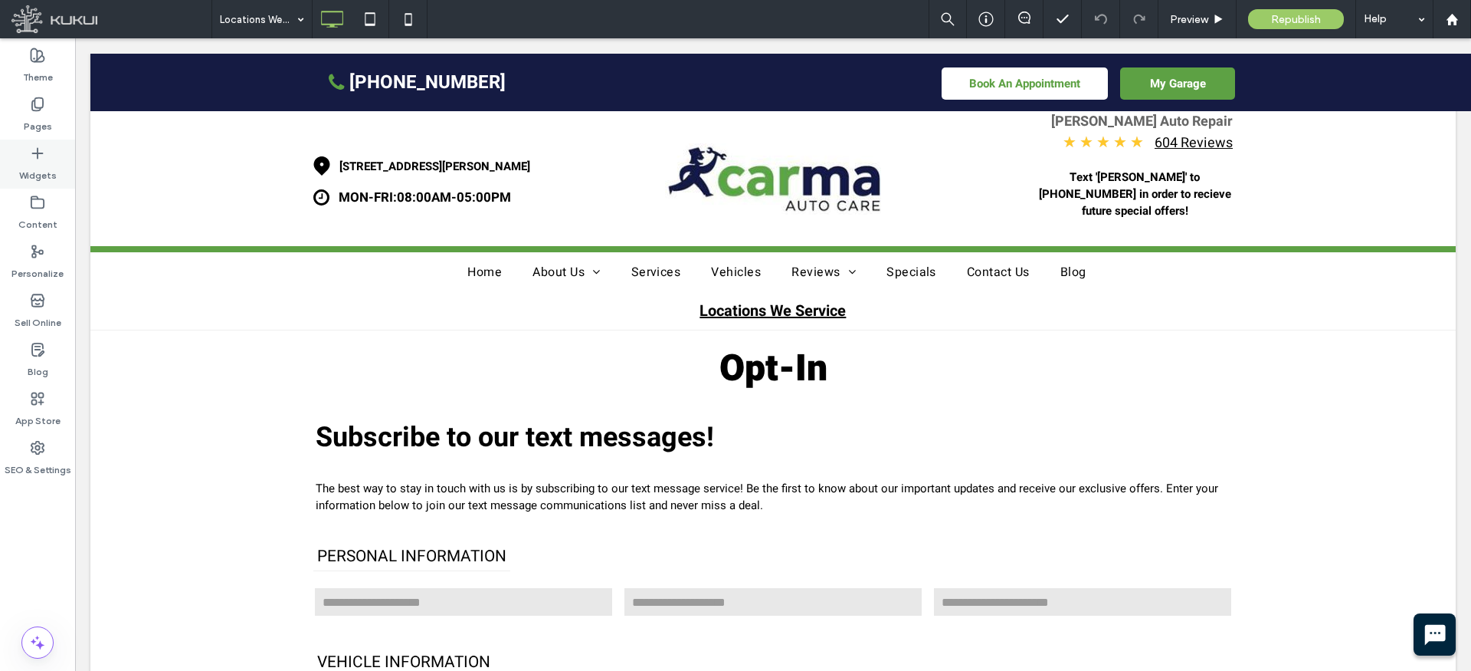
click at [48, 149] on div "Widgets" at bounding box center [37, 163] width 75 height 49
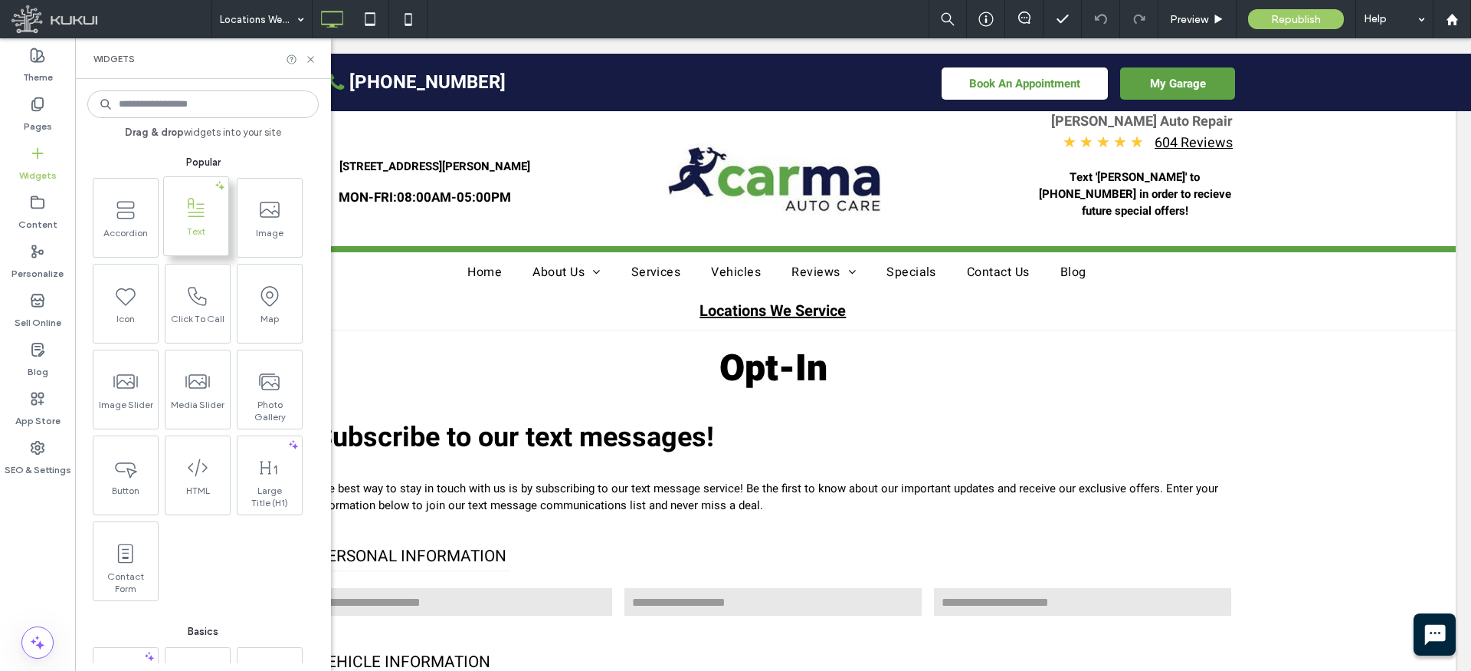
click at [203, 219] on icon at bounding box center [196, 208] width 25 height 25
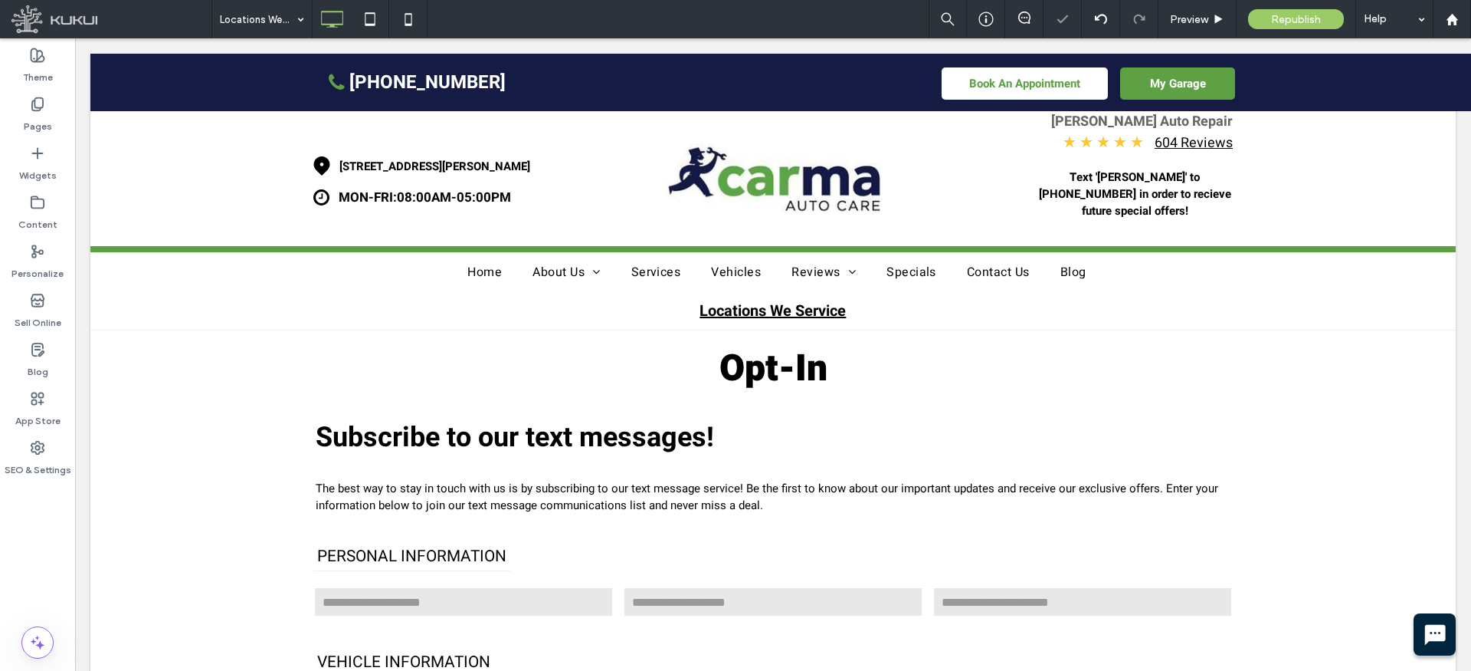
type input "*****"
type input "**"
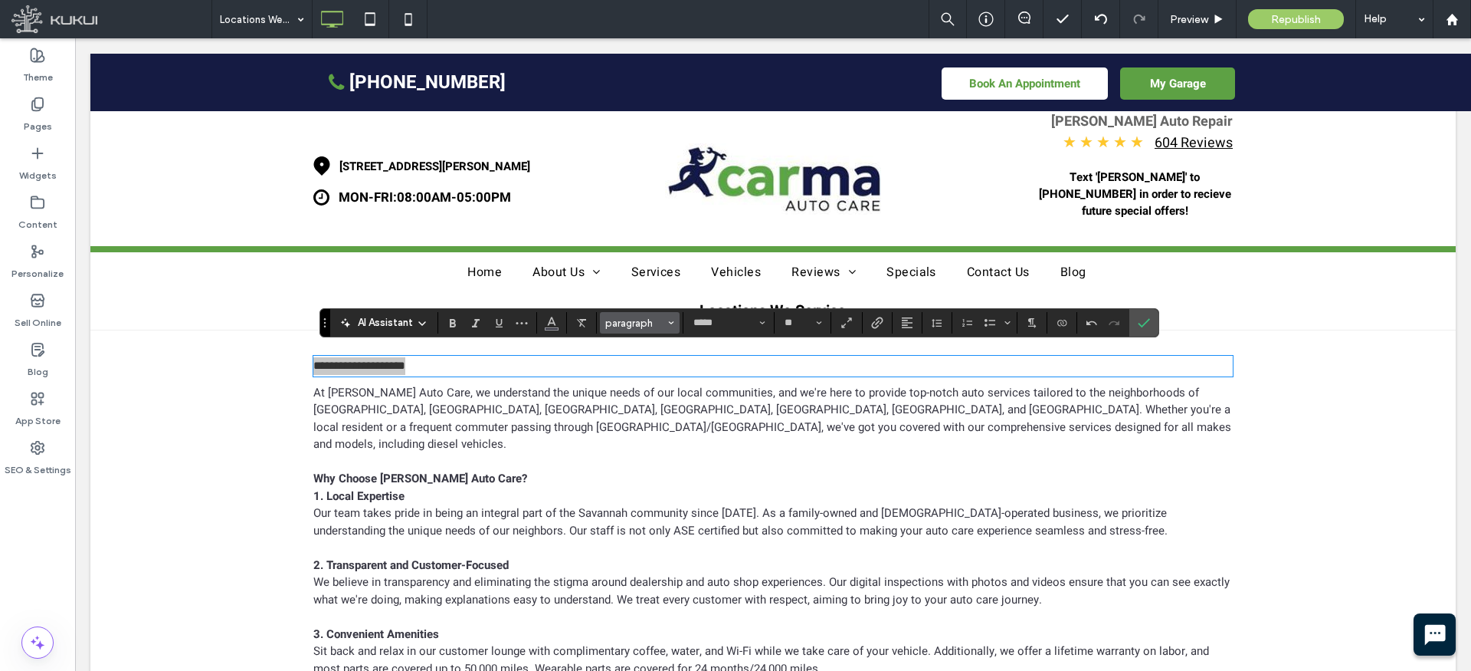
click at [654, 312] on button "paragraph" at bounding box center [640, 322] width 80 height 21
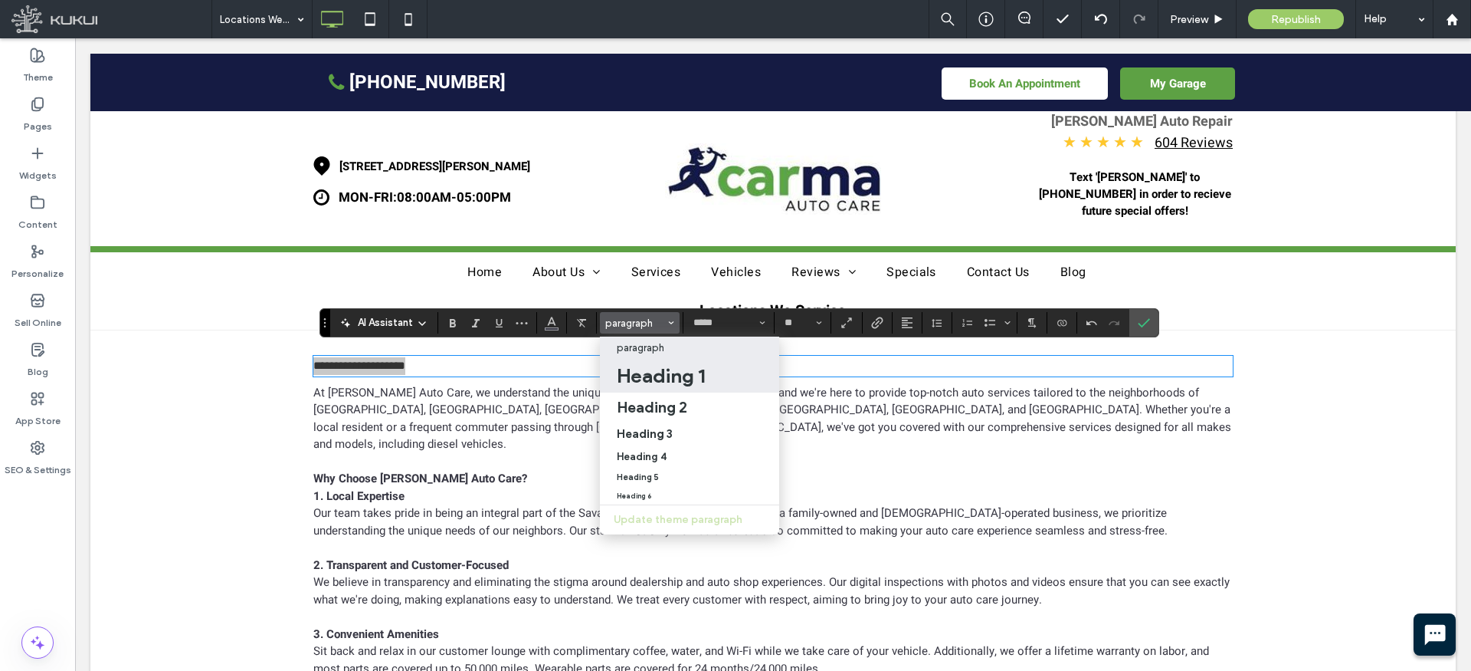
click at [658, 379] on h1 "Heading 1" at bounding box center [661, 375] width 88 height 25
type input "**"
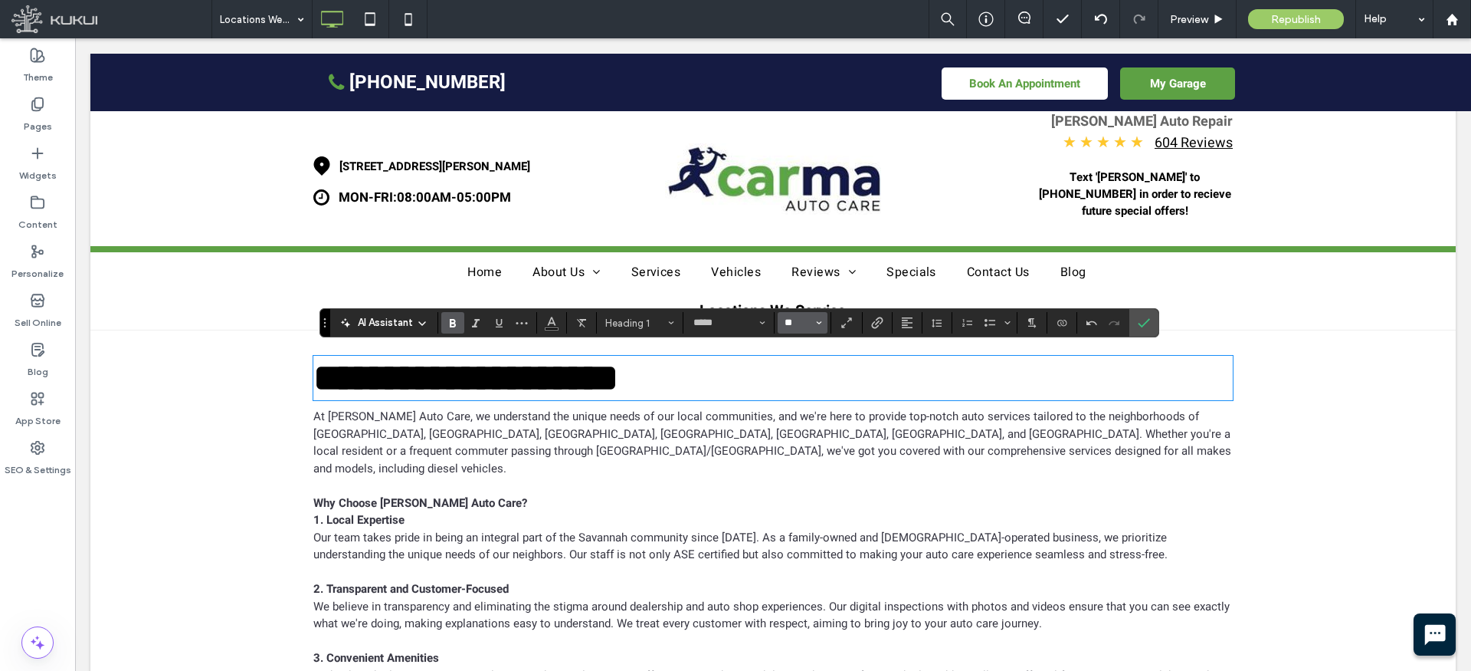
click at [803, 322] on input "**" at bounding box center [798, 322] width 30 height 12
type input "**"
click at [907, 319] on icon "Alignment" at bounding box center [907, 322] width 12 height 12
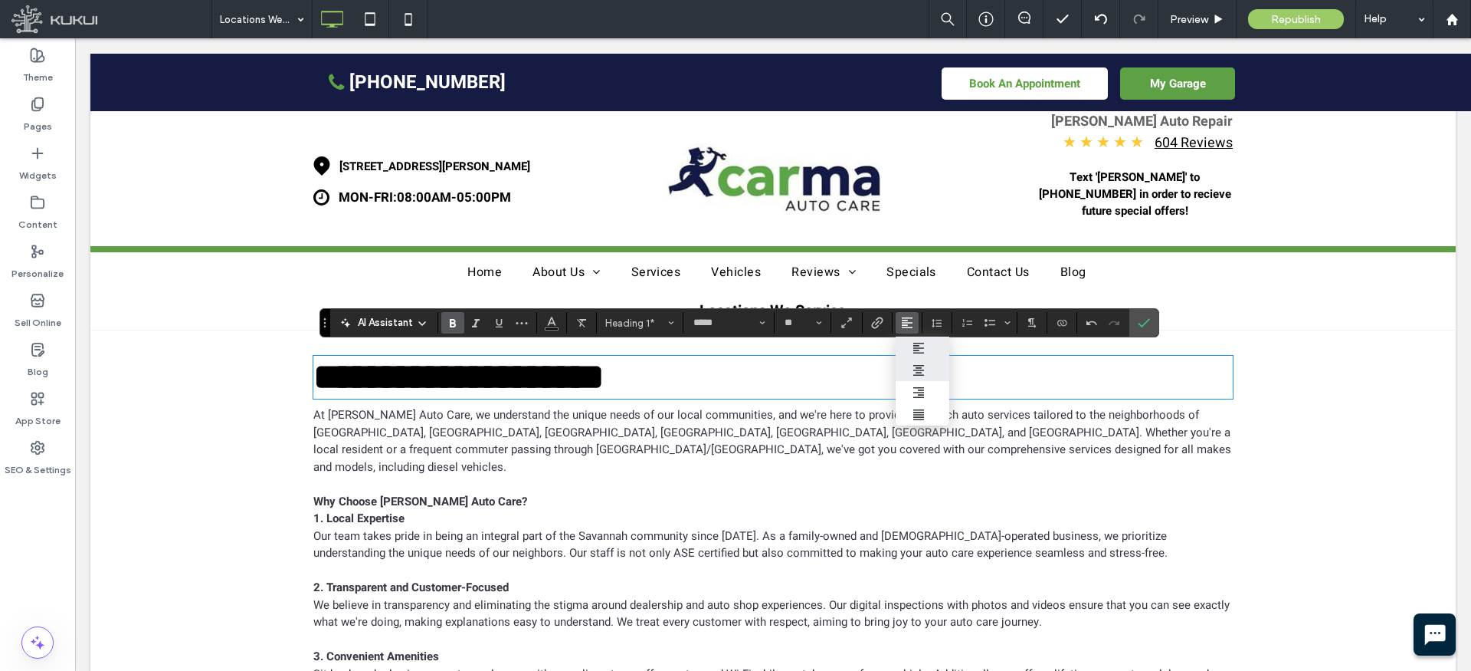
click at [913, 376] on label "ui.textEditor.alignment.center" at bounding box center [923, 370] width 54 height 22
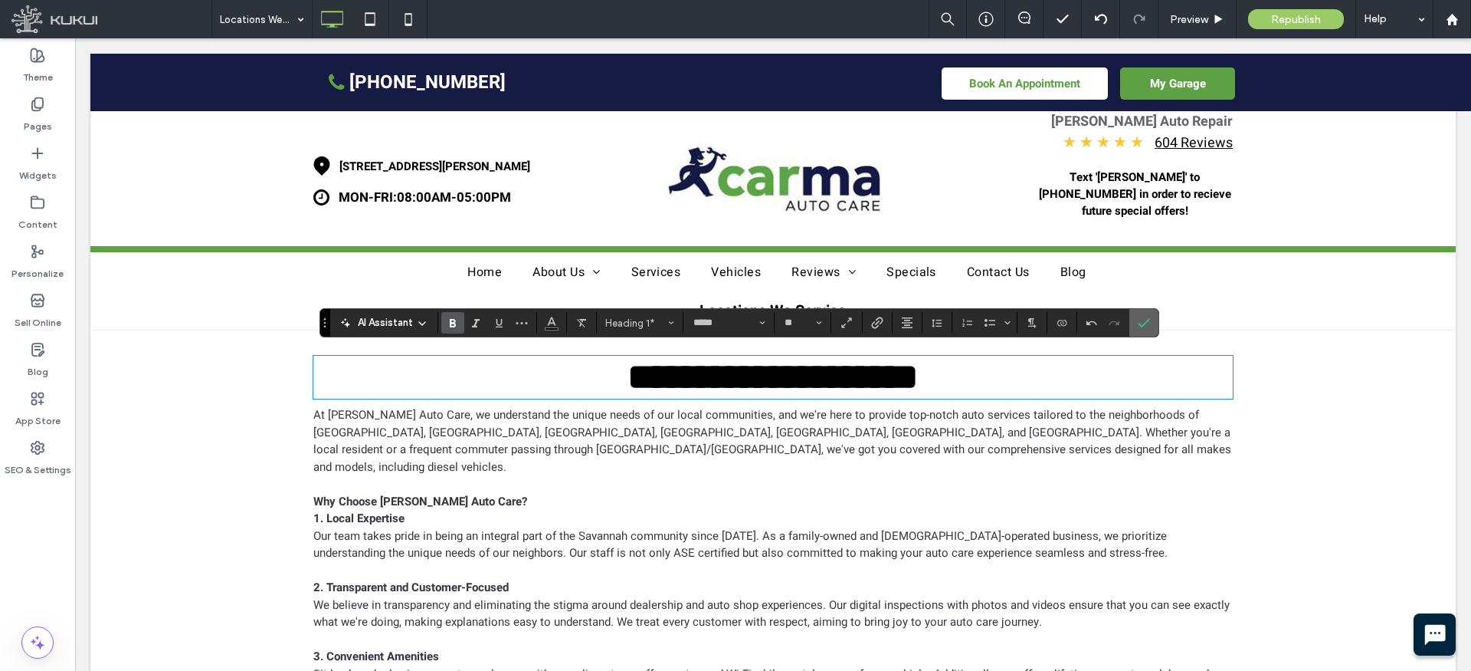
click at [1139, 313] on span "Confirm" at bounding box center [1141, 323] width 7 height 28
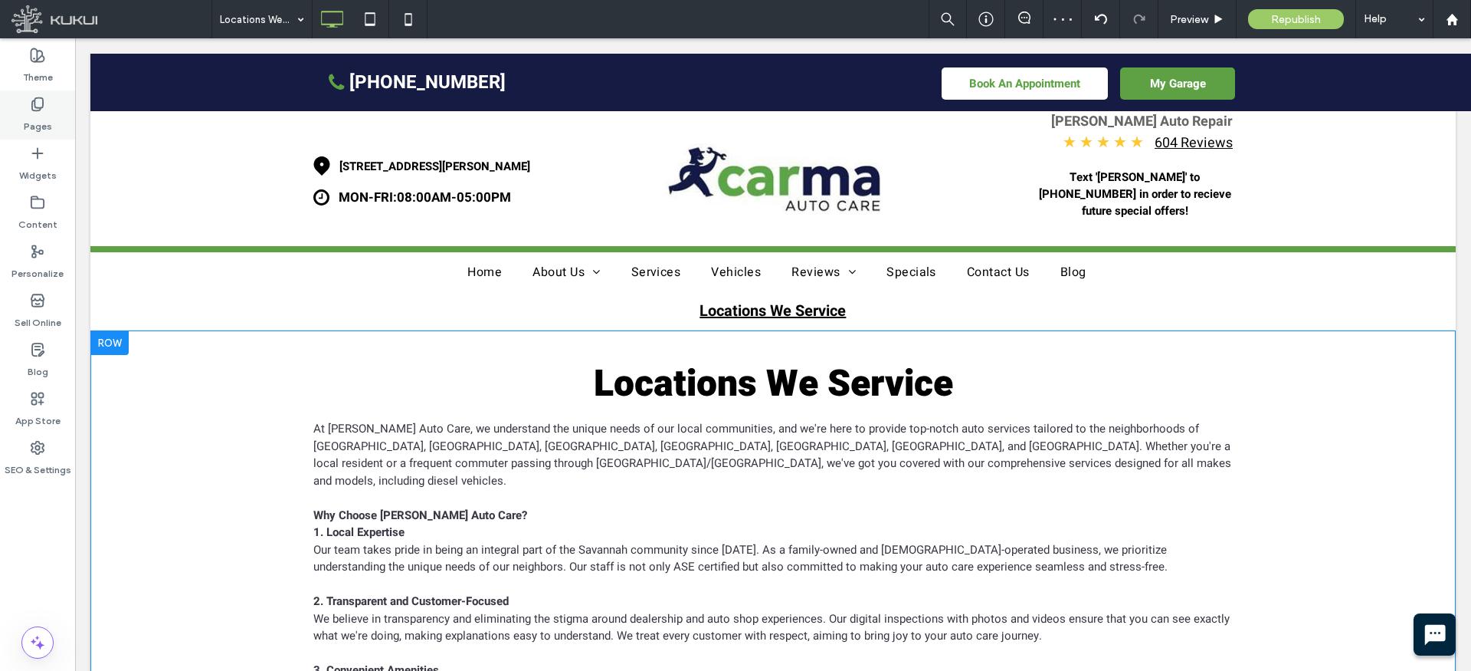
click at [37, 104] on icon at bounding box center [37, 104] width 15 height 15
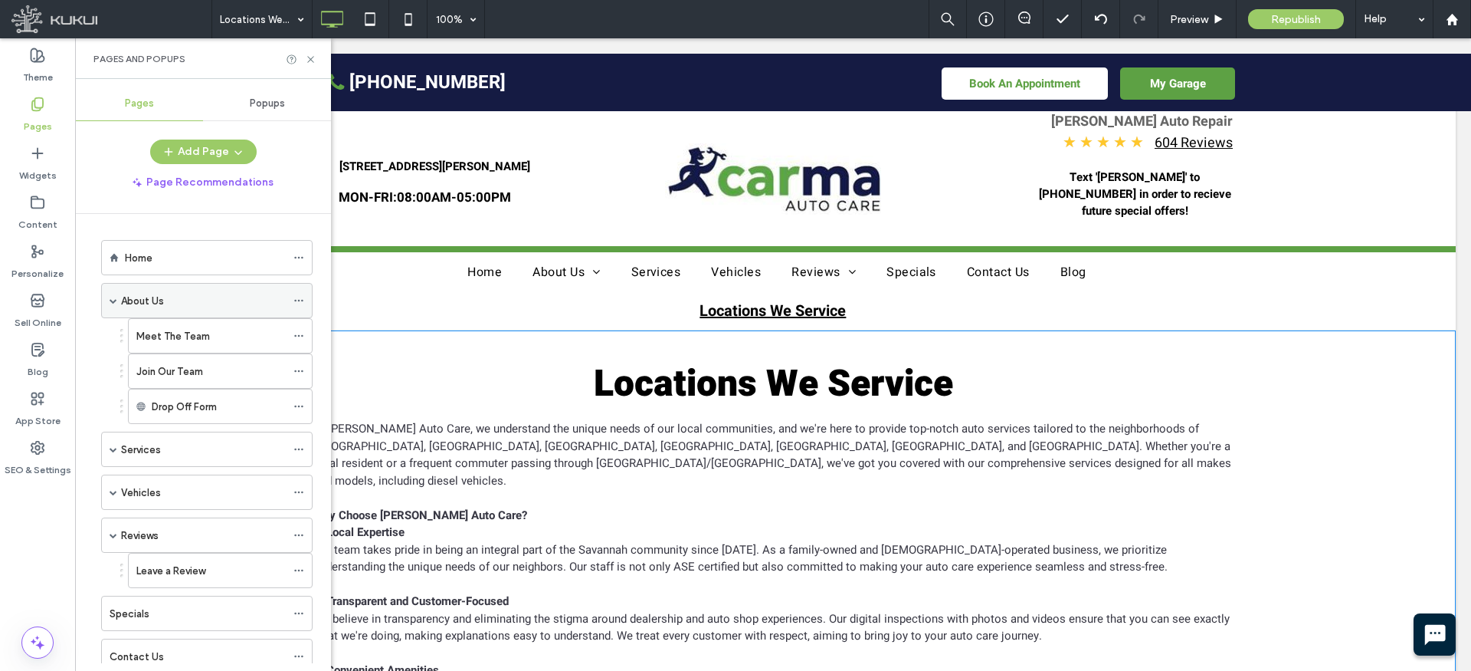
click at [107, 300] on div "About Us" at bounding box center [207, 300] width 212 height 35
click at [158, 257] on div "Home" at bounding box center [205, 258] width 161 height 16
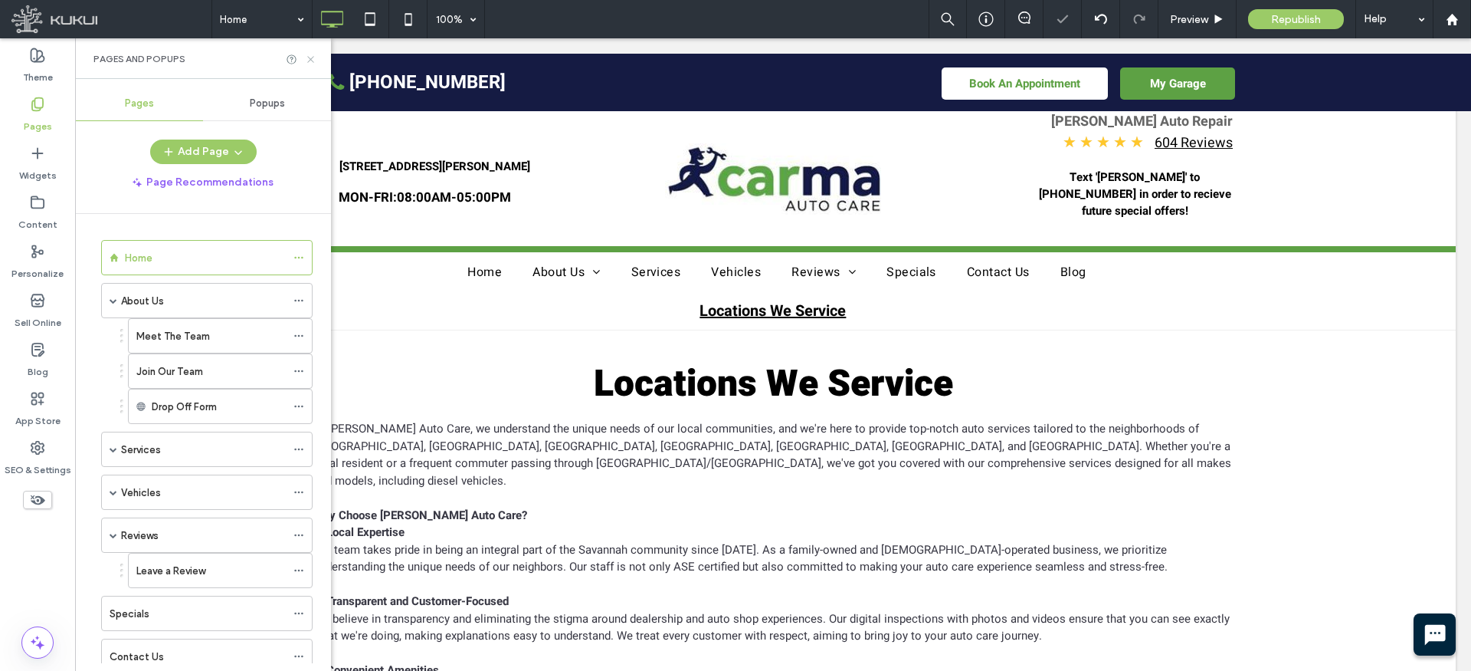
click at [310, 60] on icon at bounding box center [310, 59] width 11 height 11
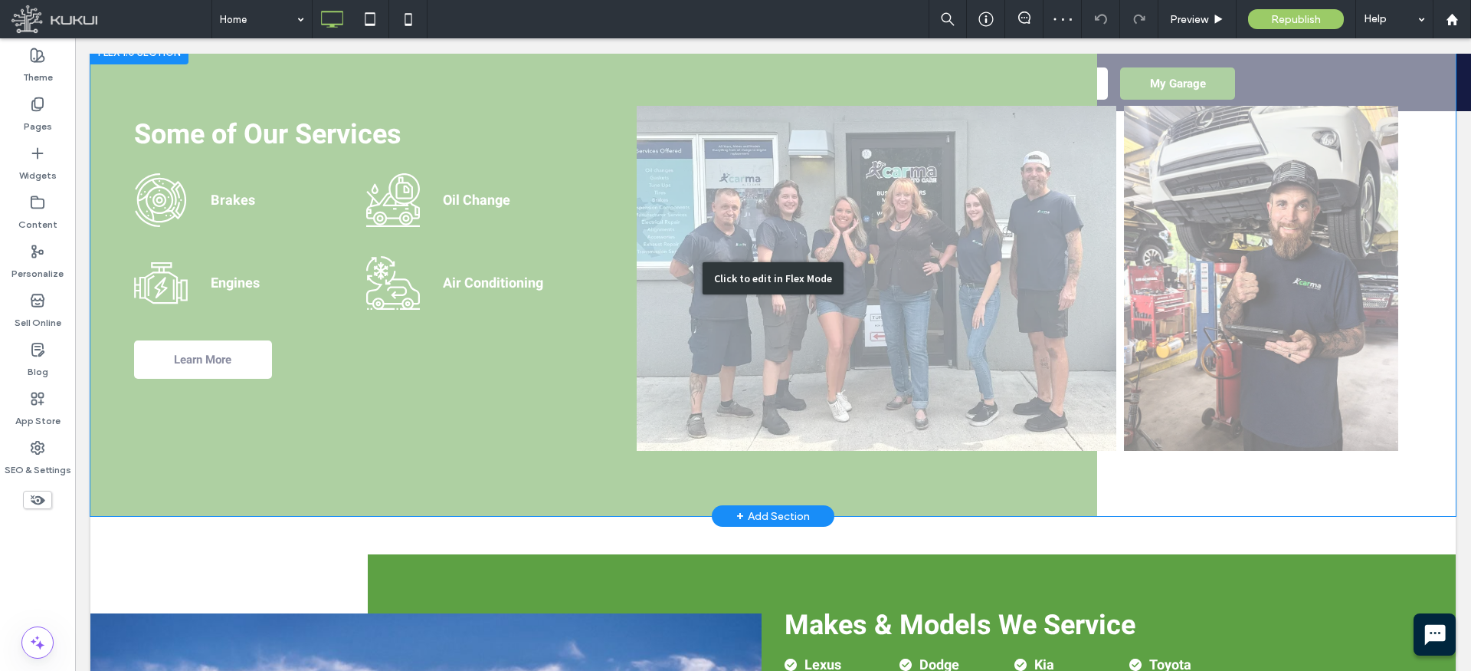
scroll to position [2572, 0]
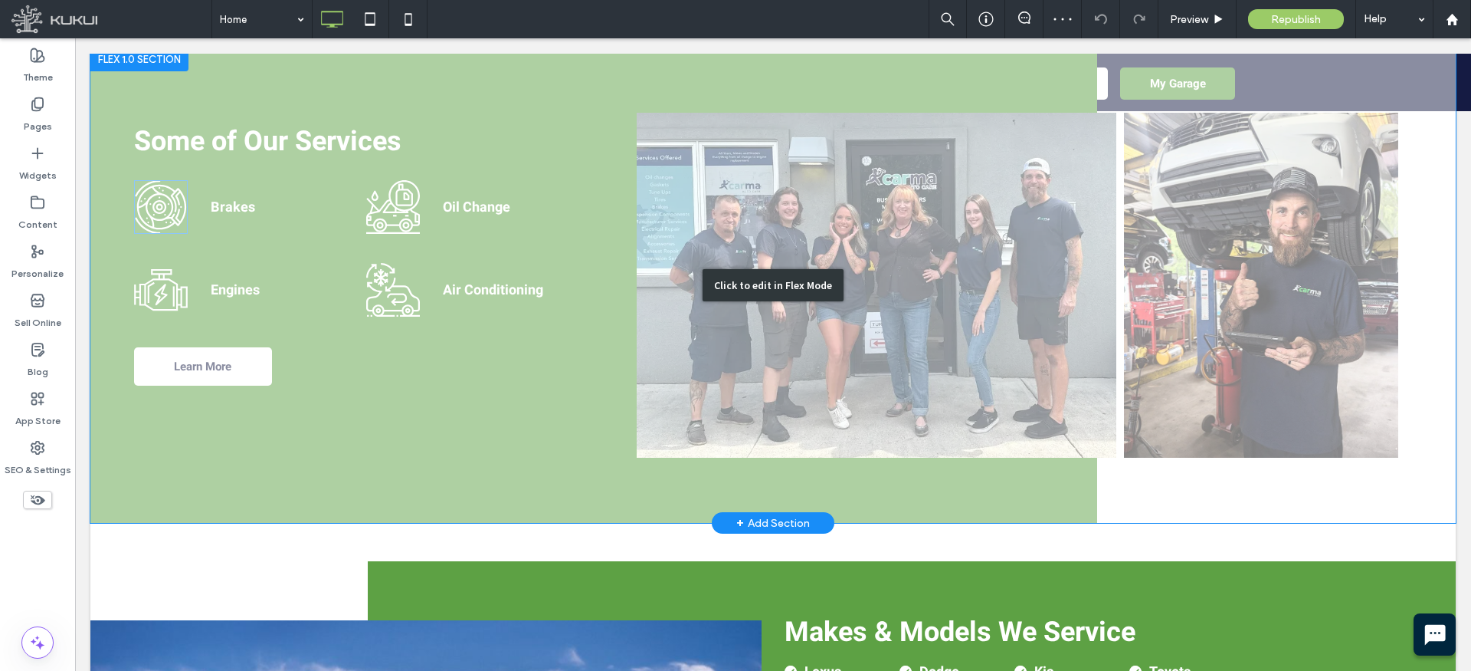
click at [172, 192] on div "Click to edit in Flex Mode" at bounding box center [773, 285] width 1366 height 476
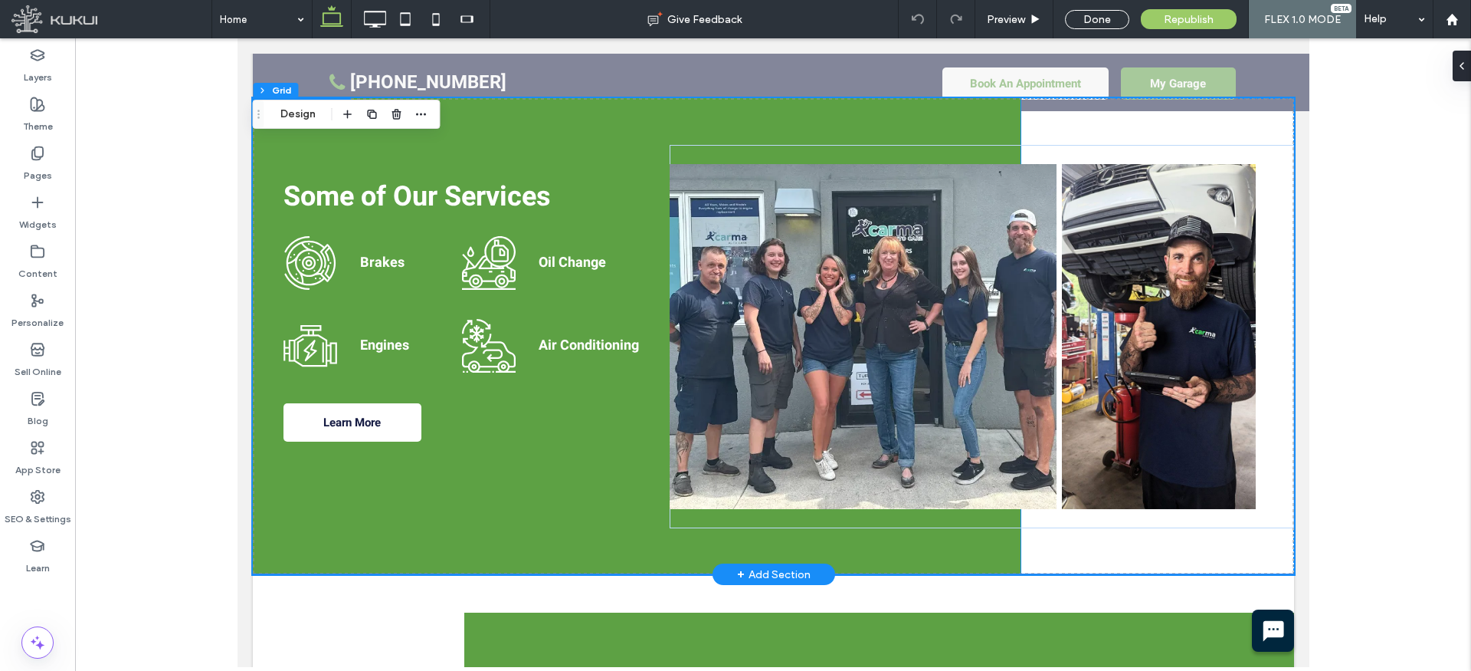
click at [346, 236] on div "Home image 1 Brakes" at bounding box center [372, 263] width 179 height 54
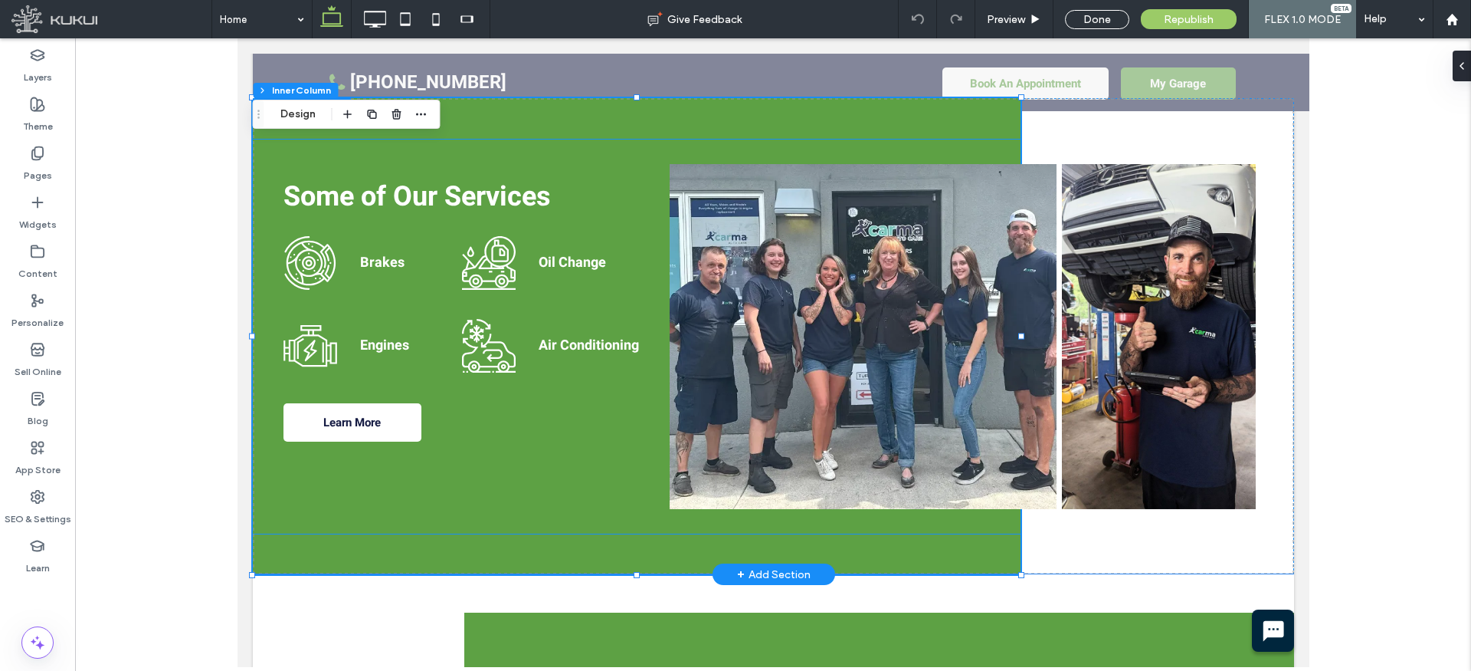
click at [321, 236] on icon "Home image 1" at bounding box center [310, 263] width 54 height 54
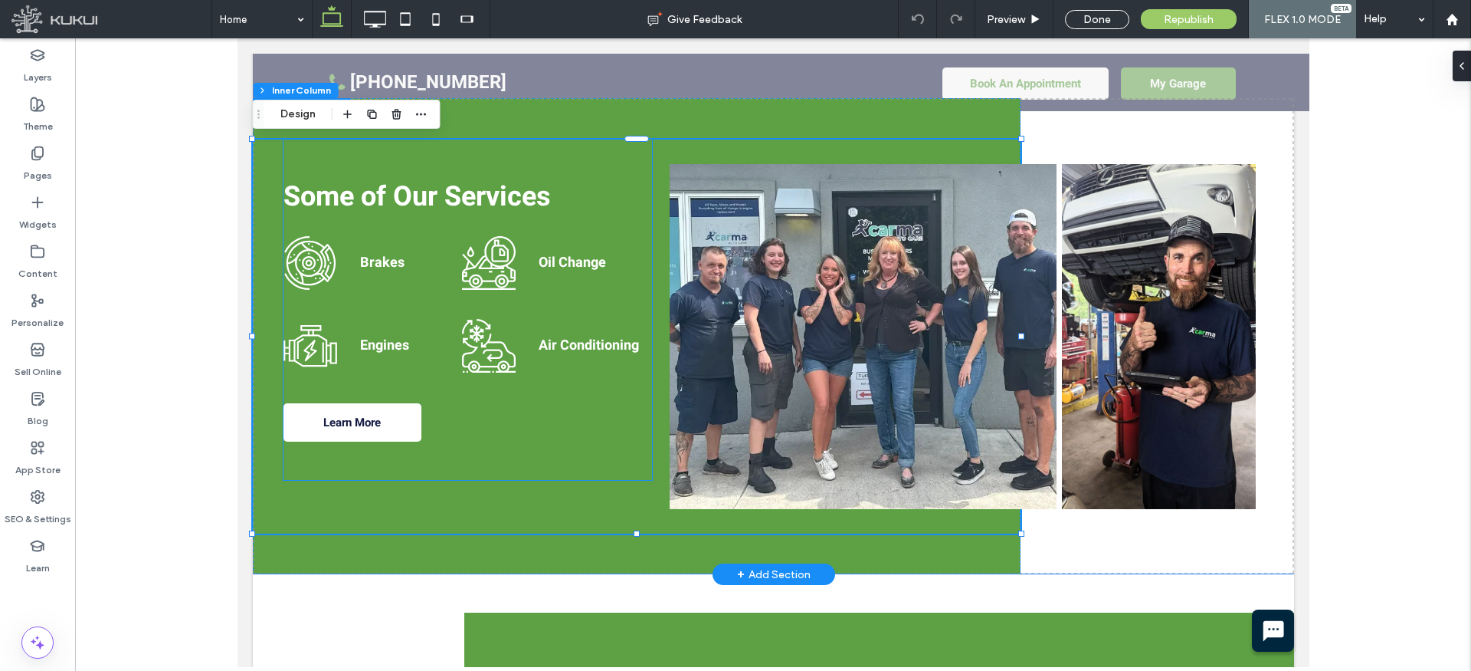
click at [321, 236] on icon "Home image 1" at bounding box center [310, 263] width 54 height 54
type input "**"
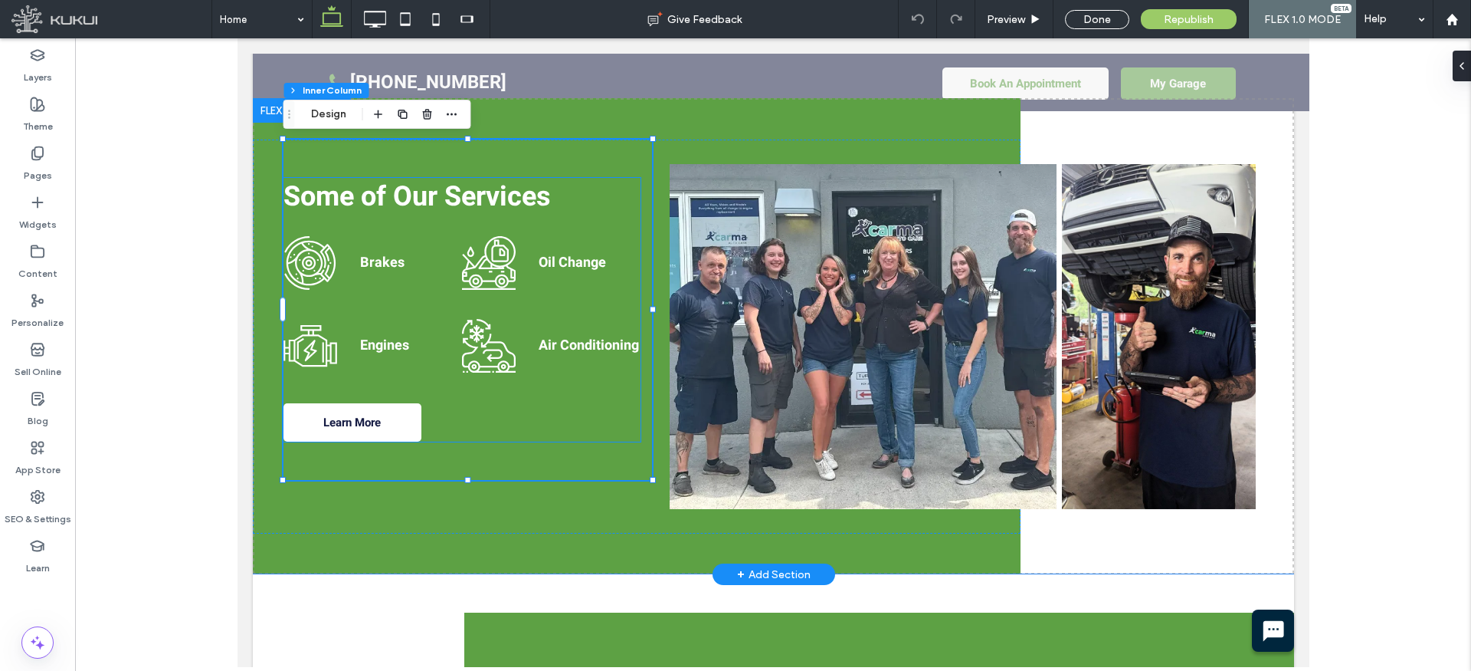
click at [320, 236] on icon "Home image 1" at bounding box center [310, 263] width 54 height 54
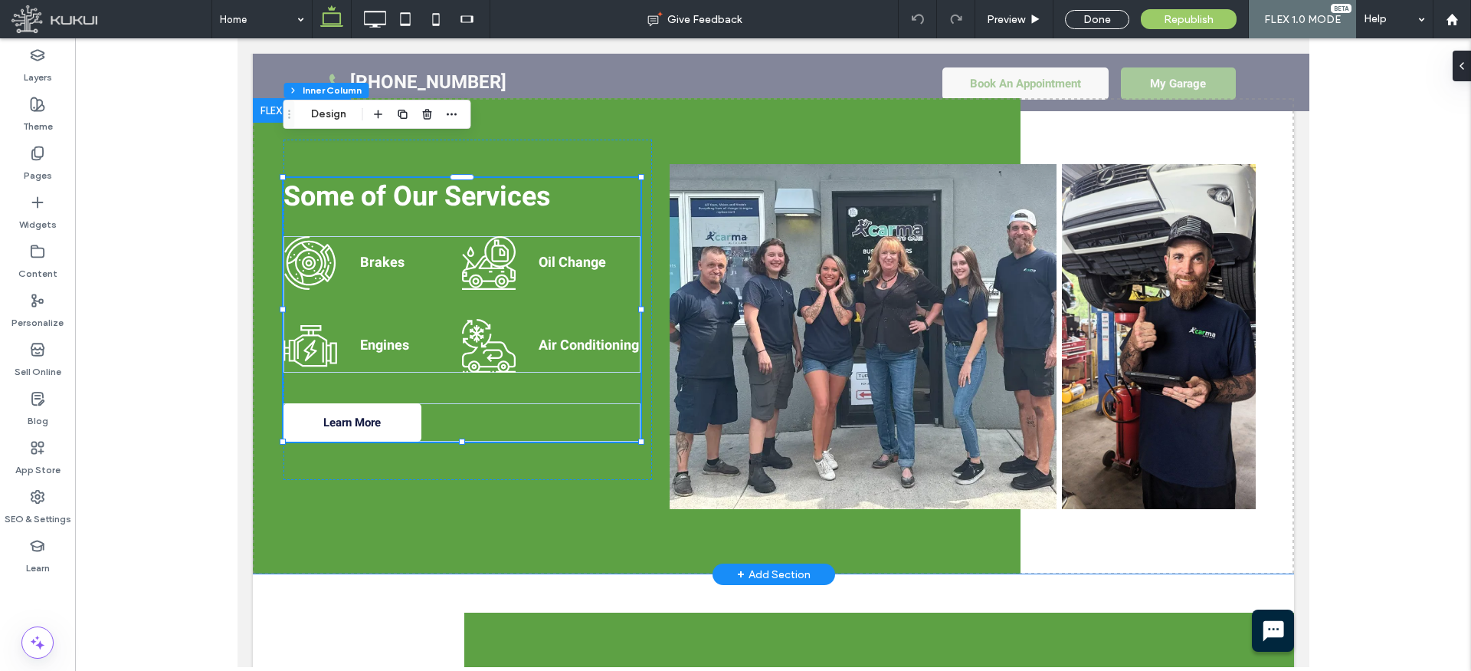
click at [316, 236] on icon "Home image 1" at bounding box center [310, 263] width 54 height 54
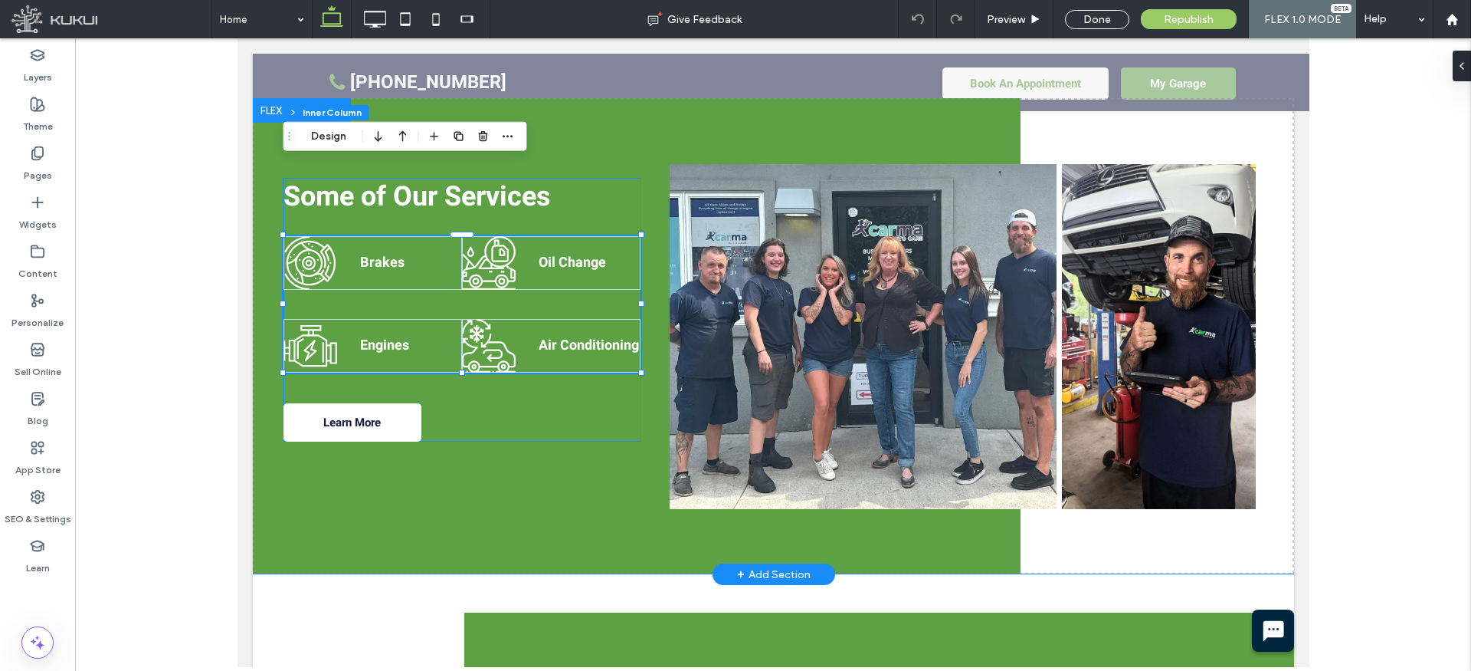
type input "**"
click at [316, 236] on icon "Home image 1" at bounding box center [310, 263] width 54 height 54
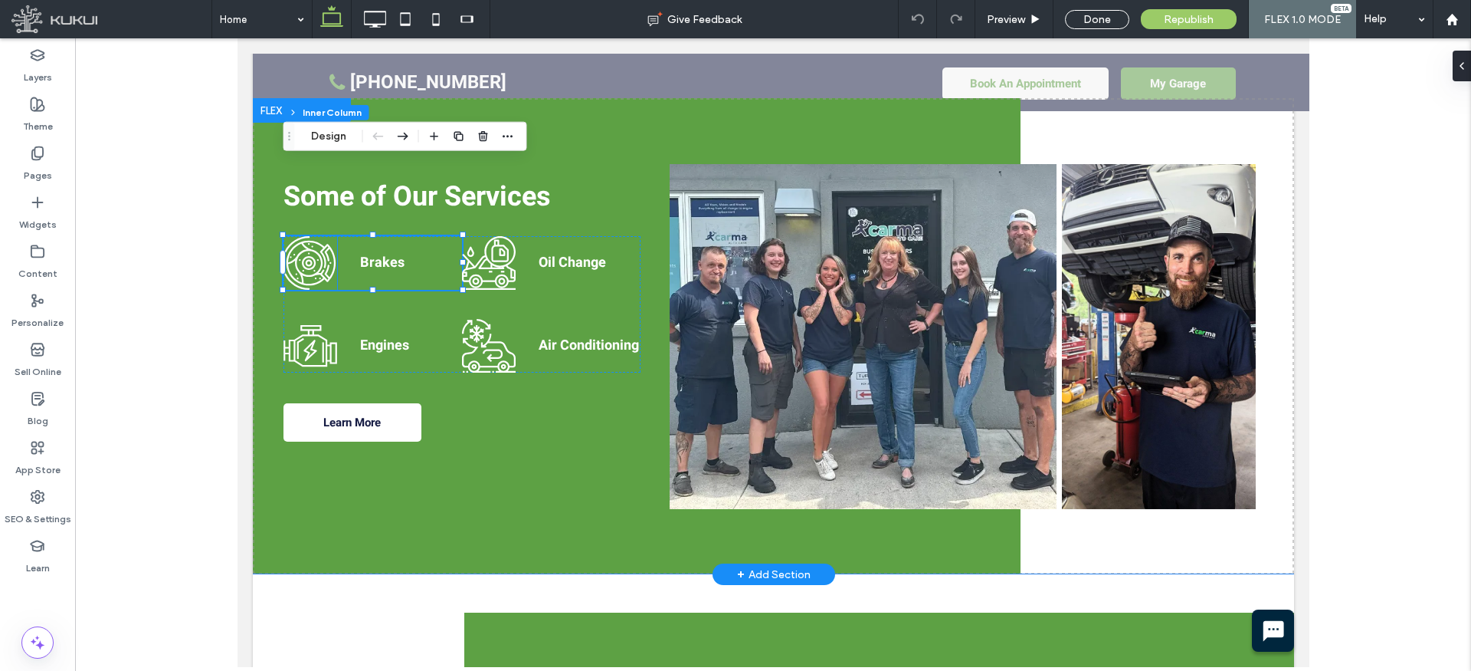
click at [313, 256] on icon at bounding box center [308, 263] width 14 height 14
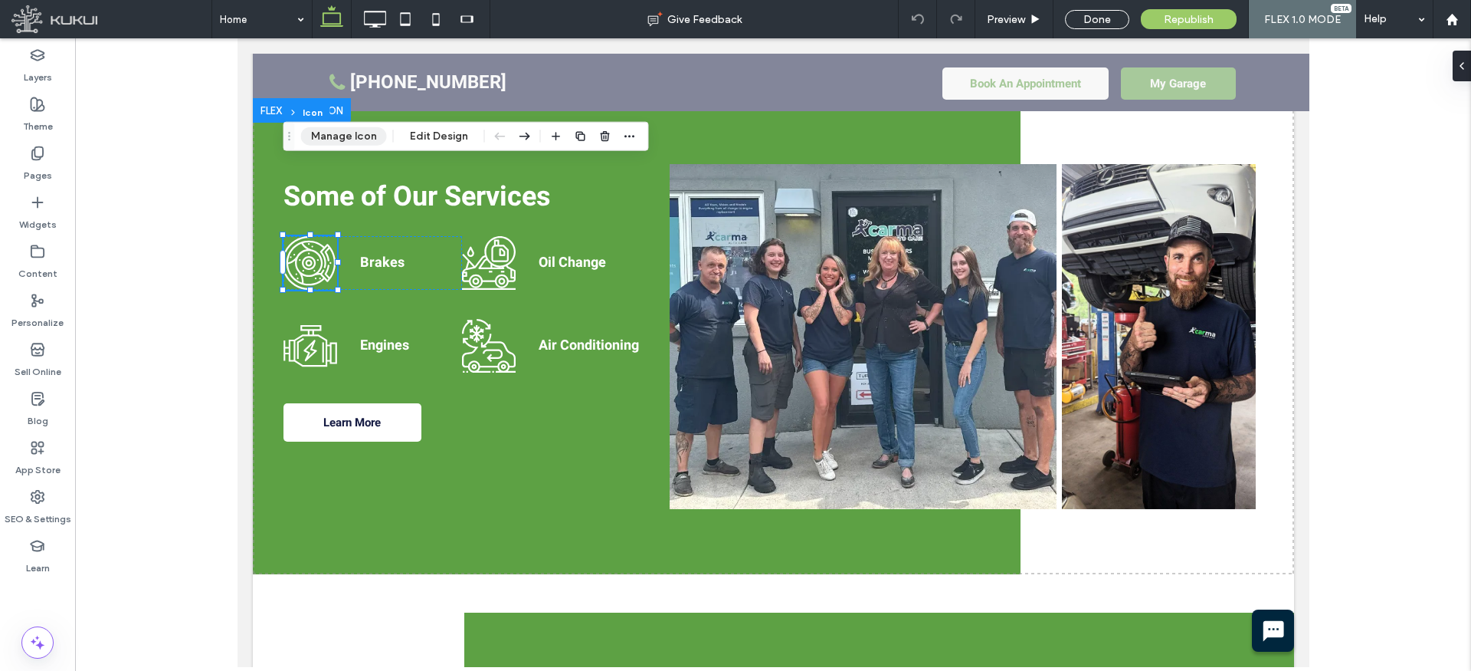
click at [346, 136] on button "Manage Icon" at bounding box center [344, 136] width 86 height 18
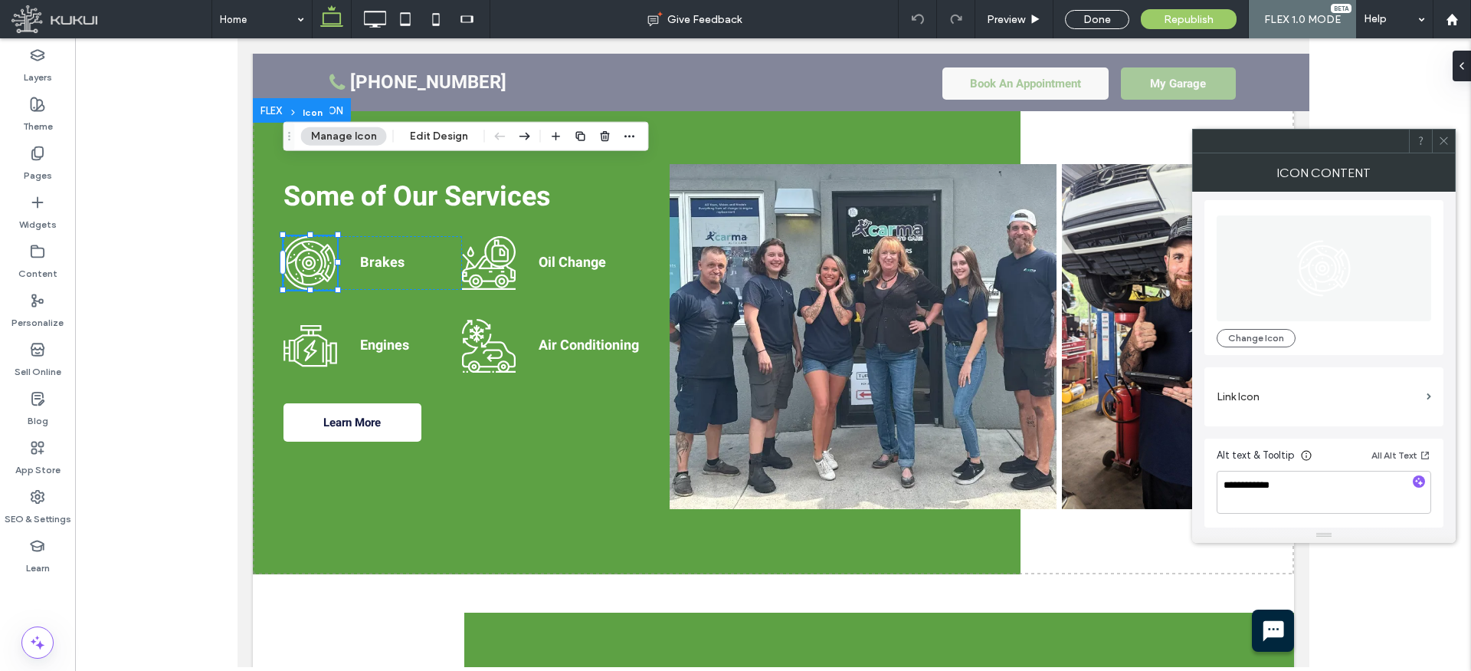
scroll to position [0, 0]
click at [1261, 398] on label "Link Icon" at bounding box center [1319, 400] width 204 height 28
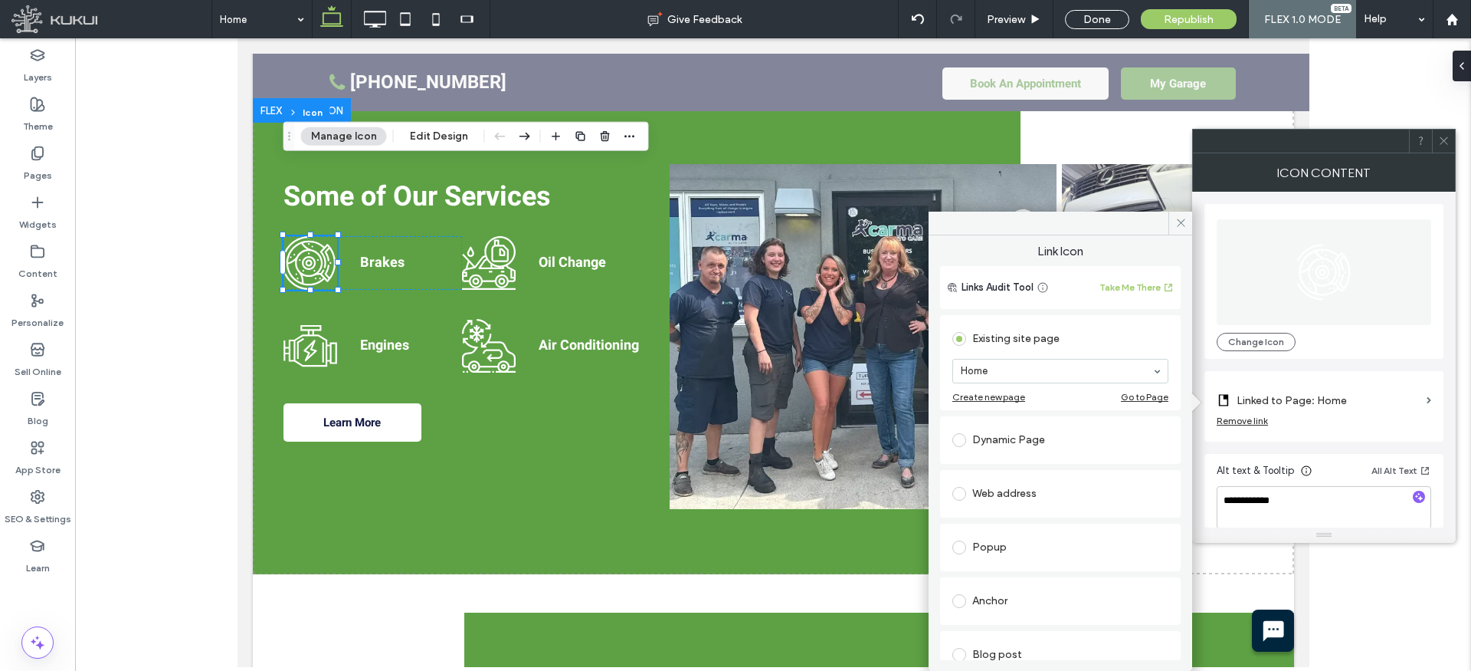
click at [1008, 437] on div "Dynamic Page" at bounding box center [1061, 440] width 216 height 25
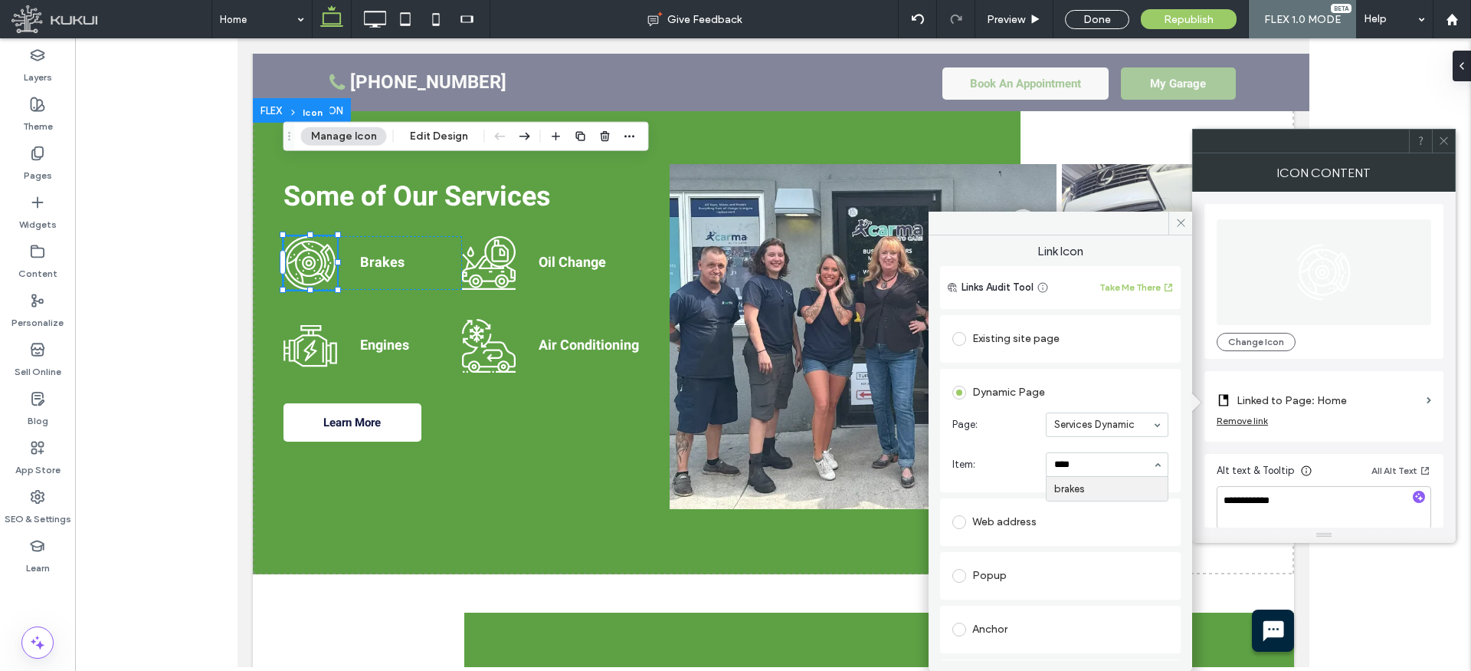
type input "*****"
click at [1176, 224] on icon at bounding box center [1181, 222] width 11 height 11
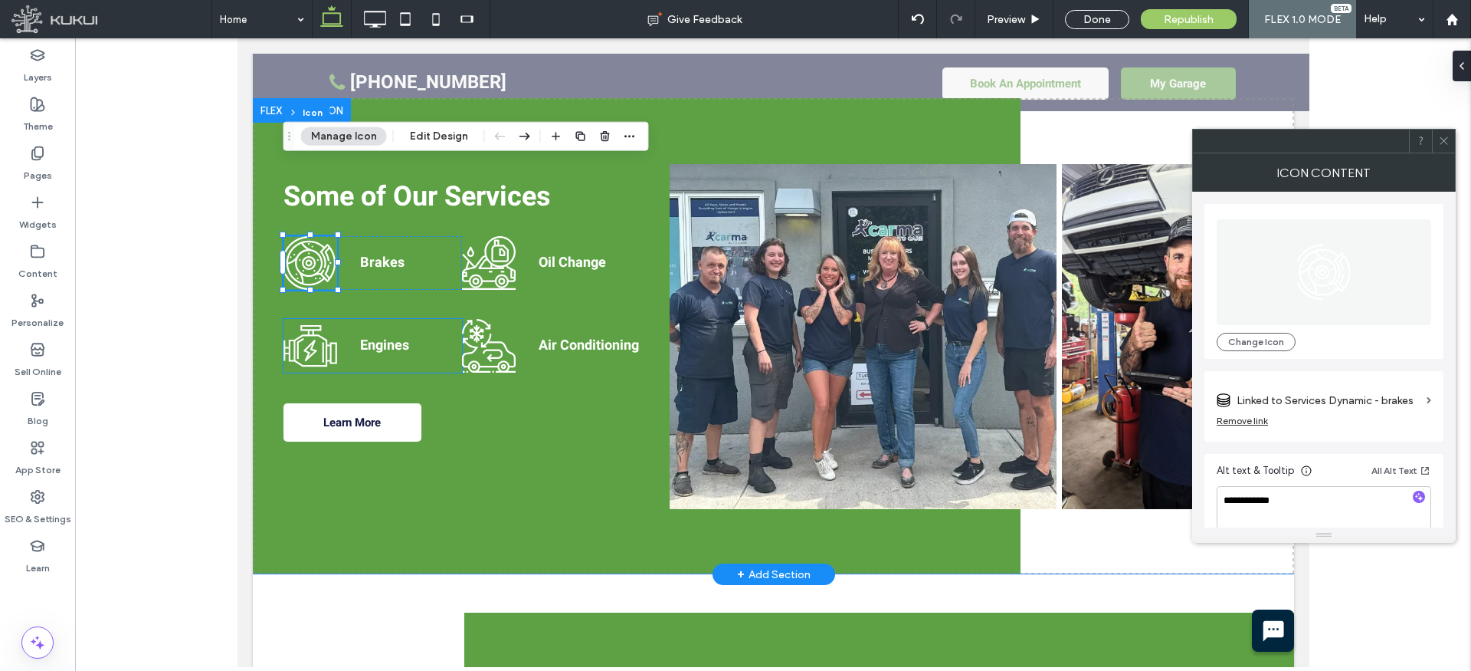
click at [304, 339] on icon at bounding box center [309, 349] width 13 height 21
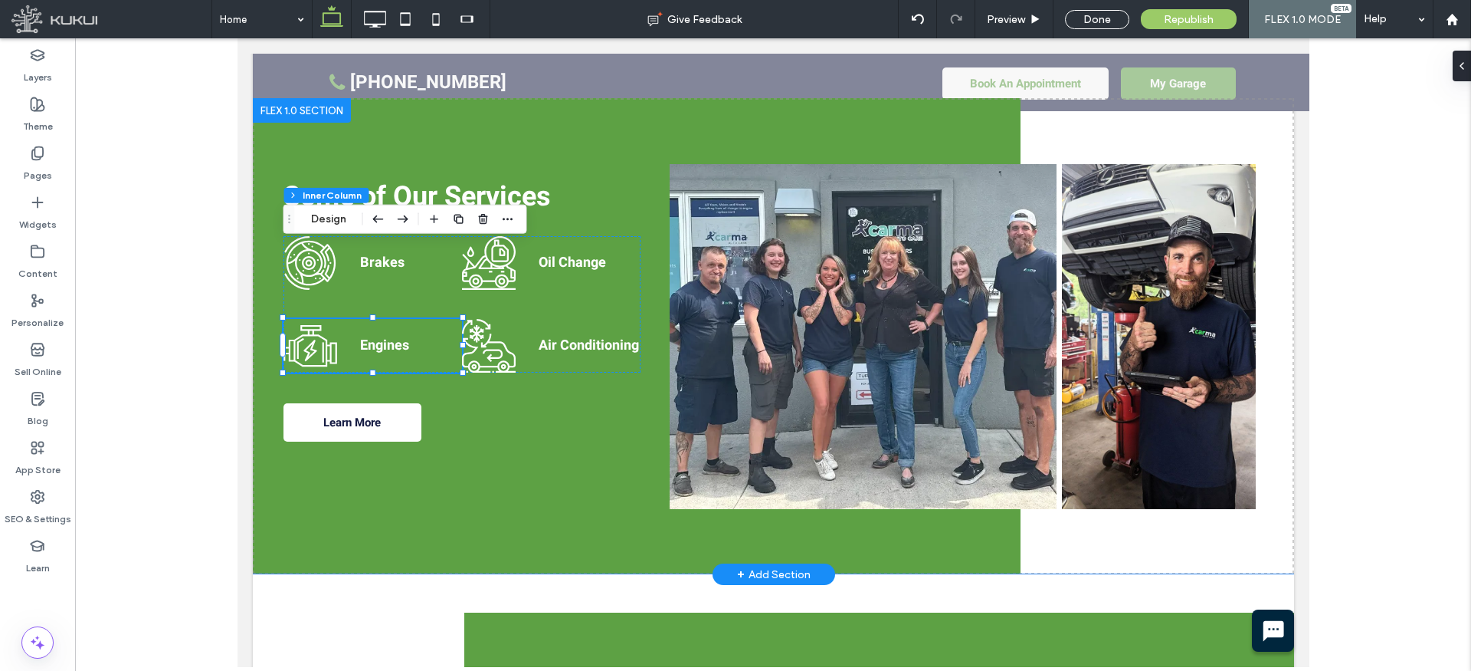
click at [308, 339] on icon at bounding box center [309, 349] width 13 height 21
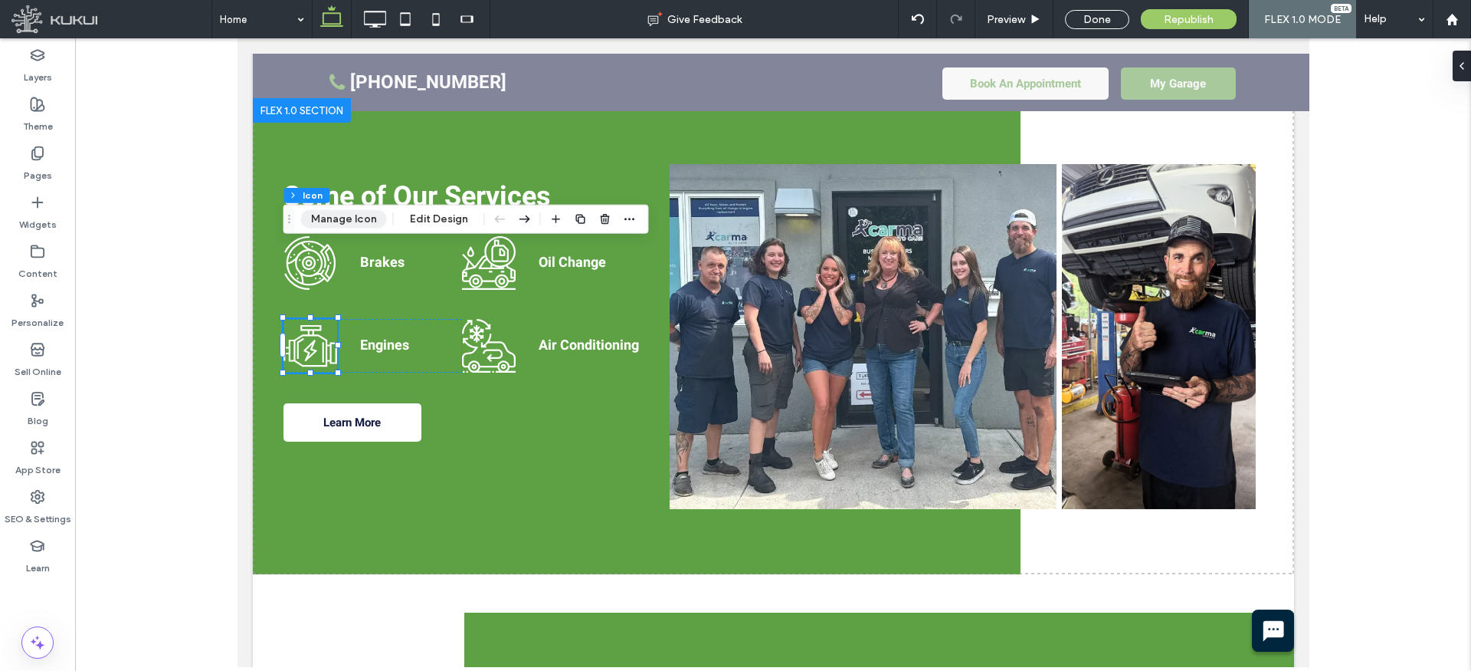
click at [343, 218] on button "Manage Icon" at bounding box center [344, 219] width 86 height 18
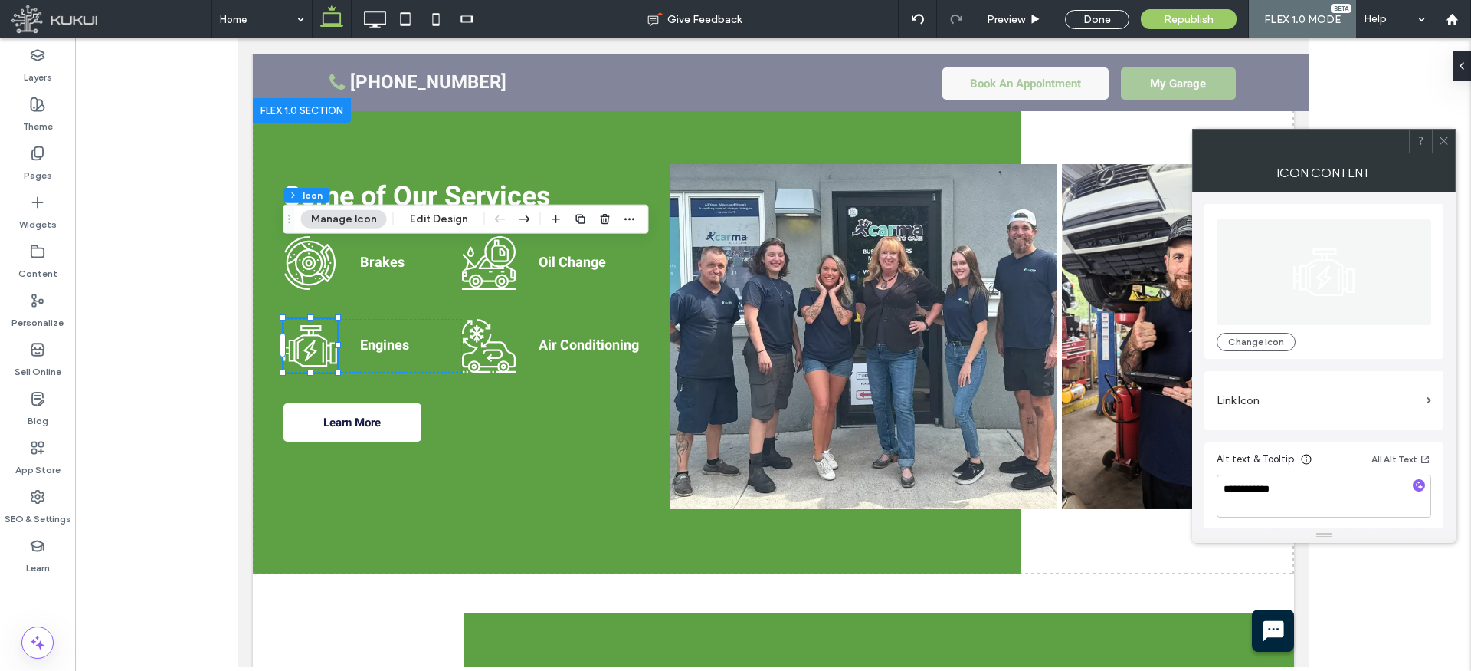
click at [1251, 391] on label "Link Icon" at bounding box center [1319, 400] width 204 height 28
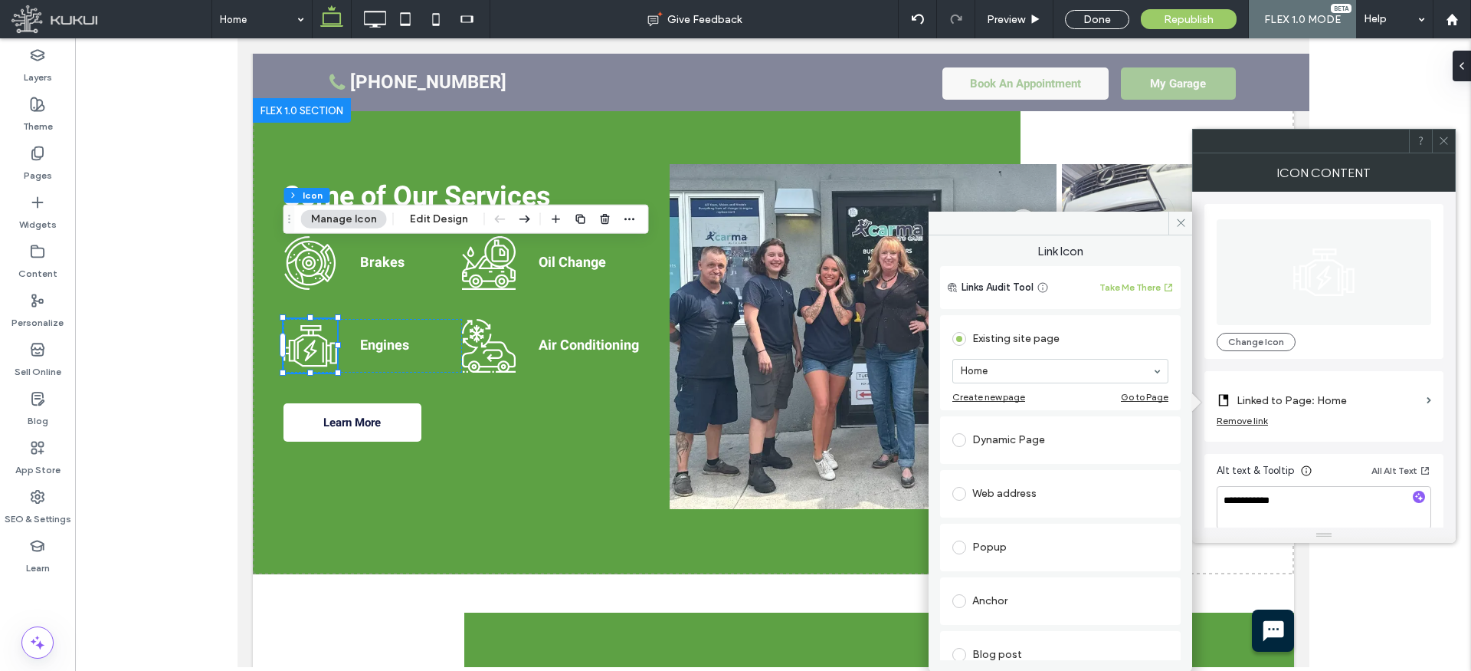
click at [1002, 435] on div "Dynamic Page" at bounding box center [1061, 440] width 216 height 25
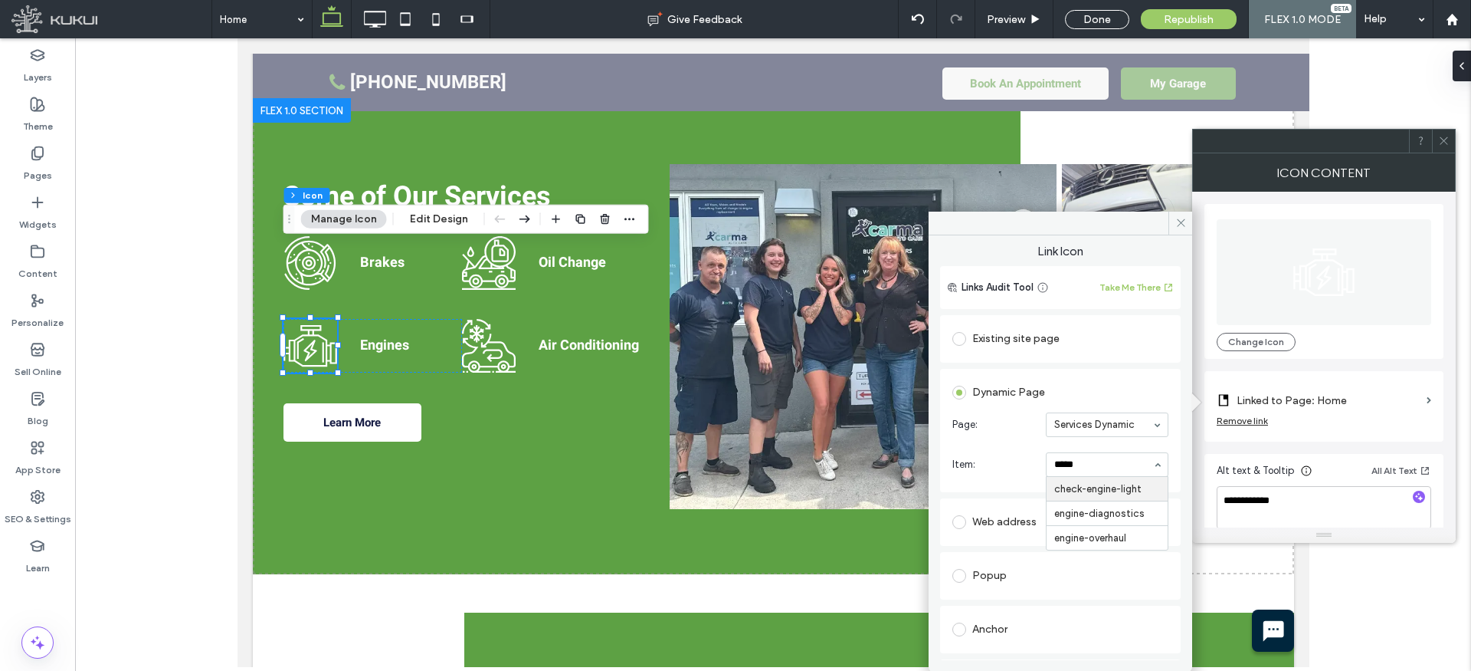
type input "******"
click at [1179, 222] on icon at bounding box center [1181, 222] width 11 height 11
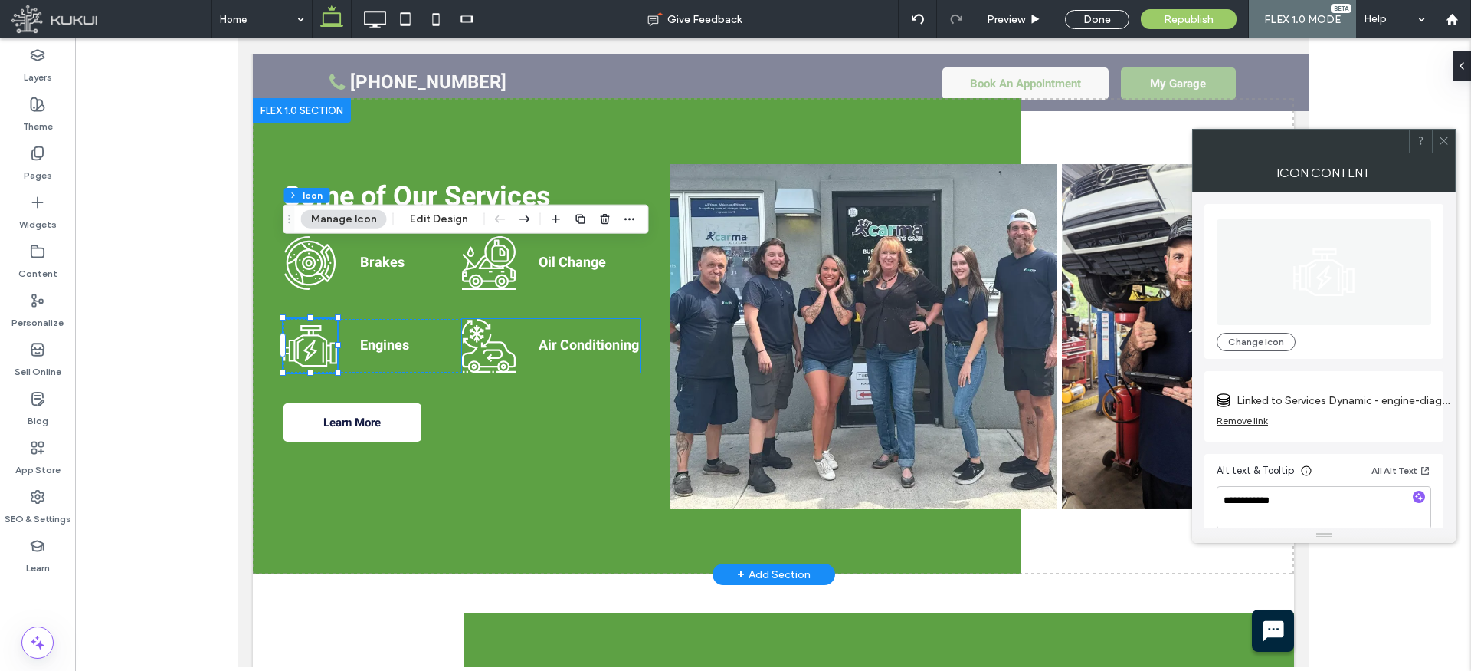
click at [481, 319] on icon "Home image 4" at bounding box center [488, 346] width 54 height 54
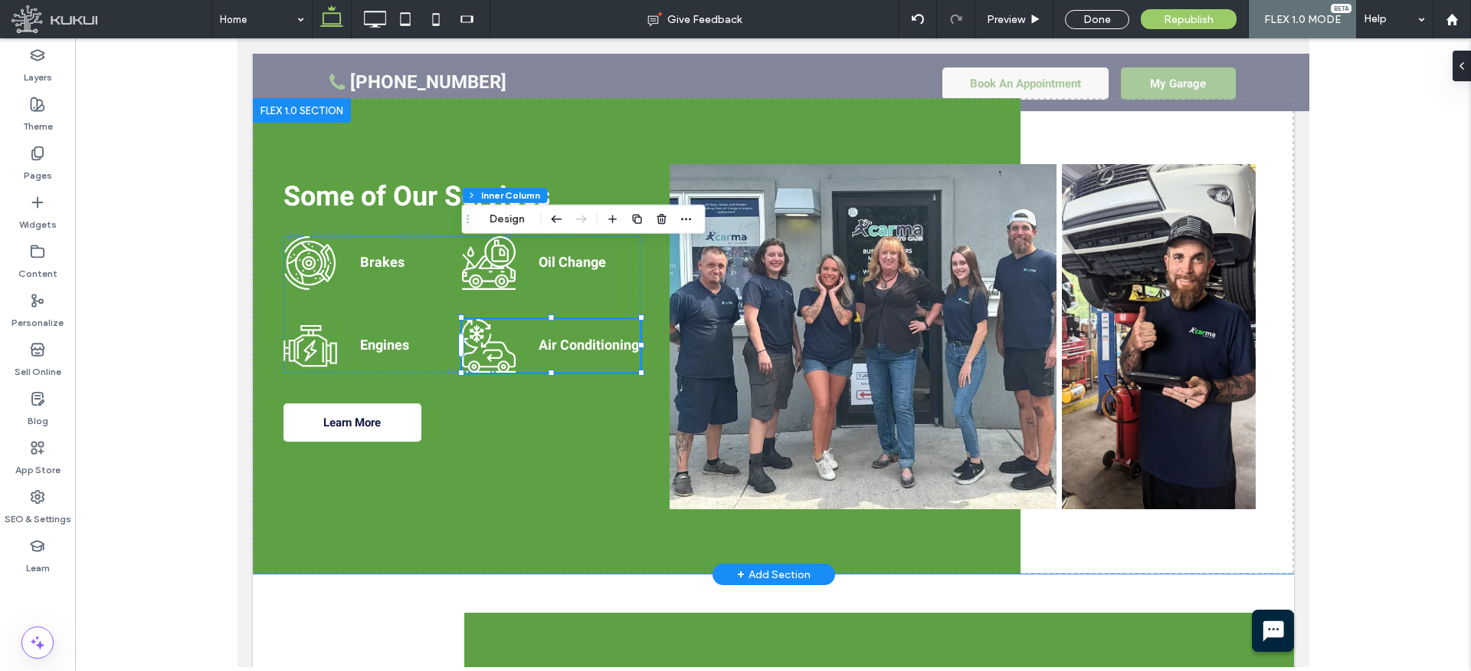
type input "**"
click at [481, 319] on icon "Home image 4" at bounding box center [488, 346] width 54 height 54
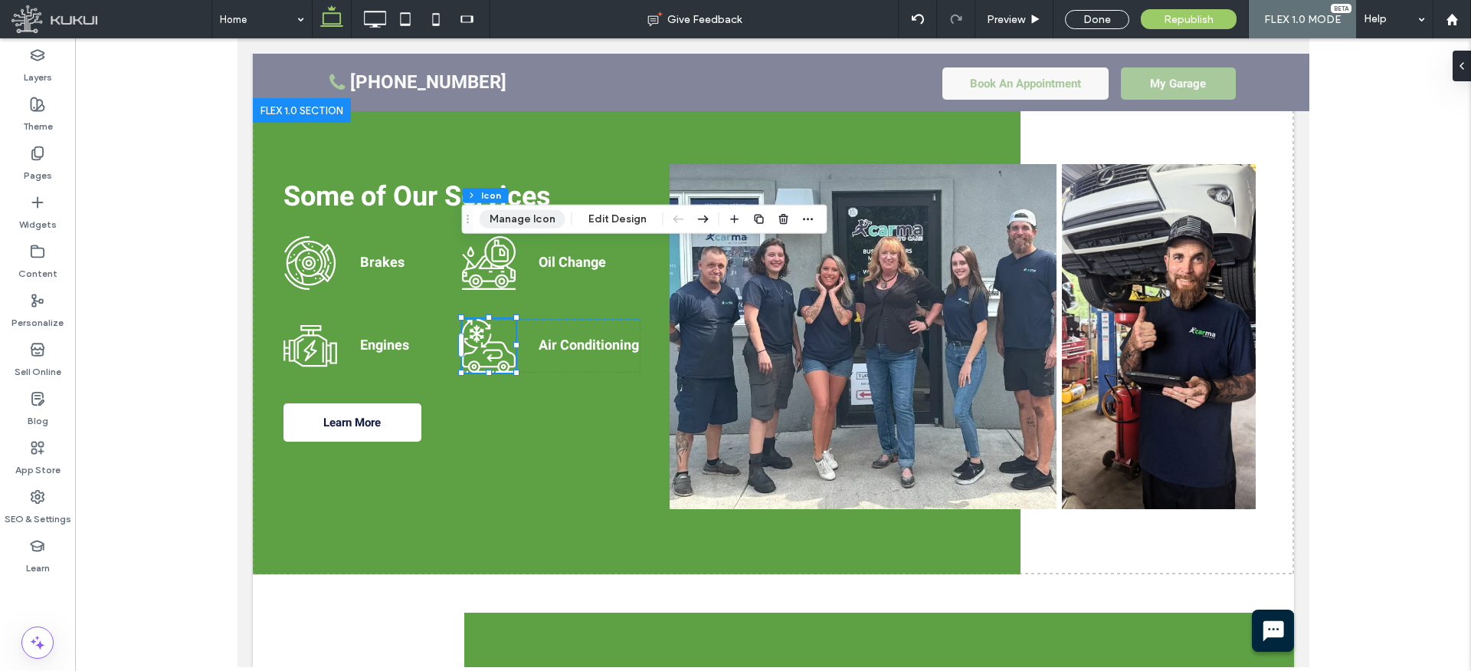
click at [522, 218] on button "Manage Icon" at bounding box center [523, 219] width 86 height 18
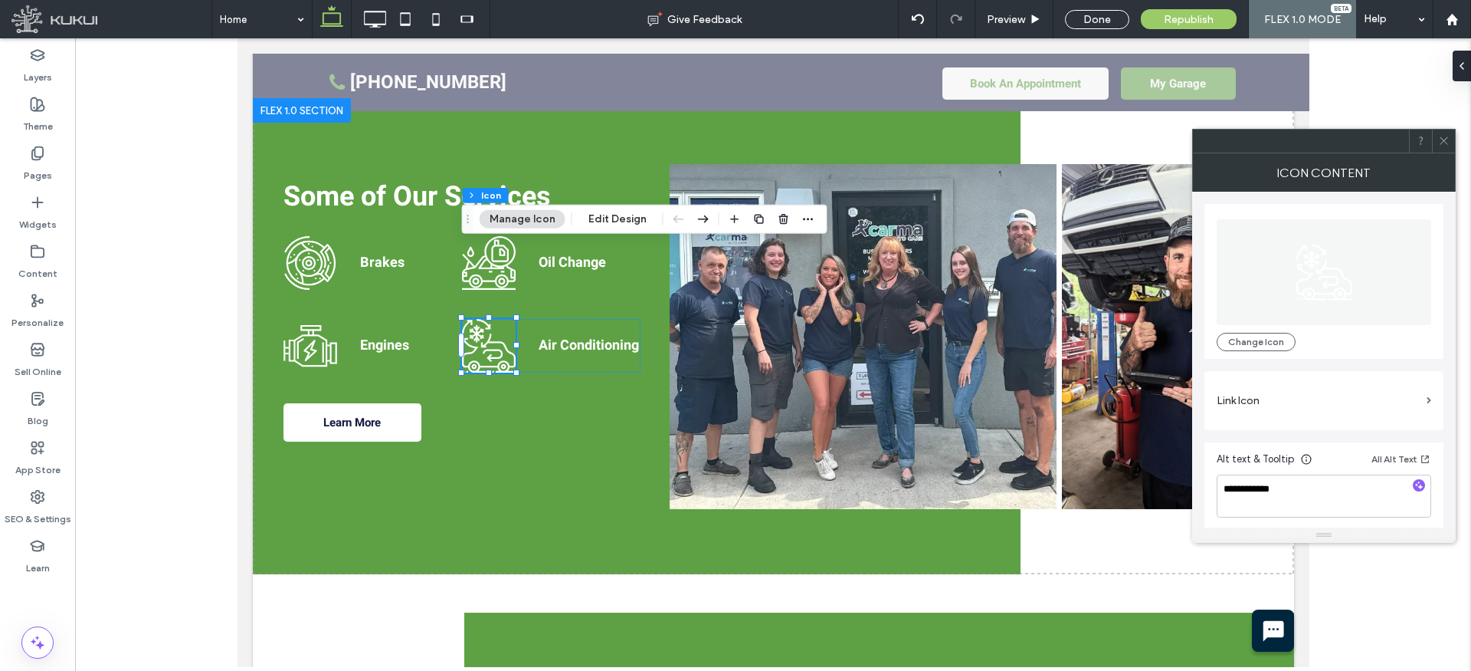
click at [1254, 398] on label "Link Icon" at bounding box center [1319, 400] width 204 height 28
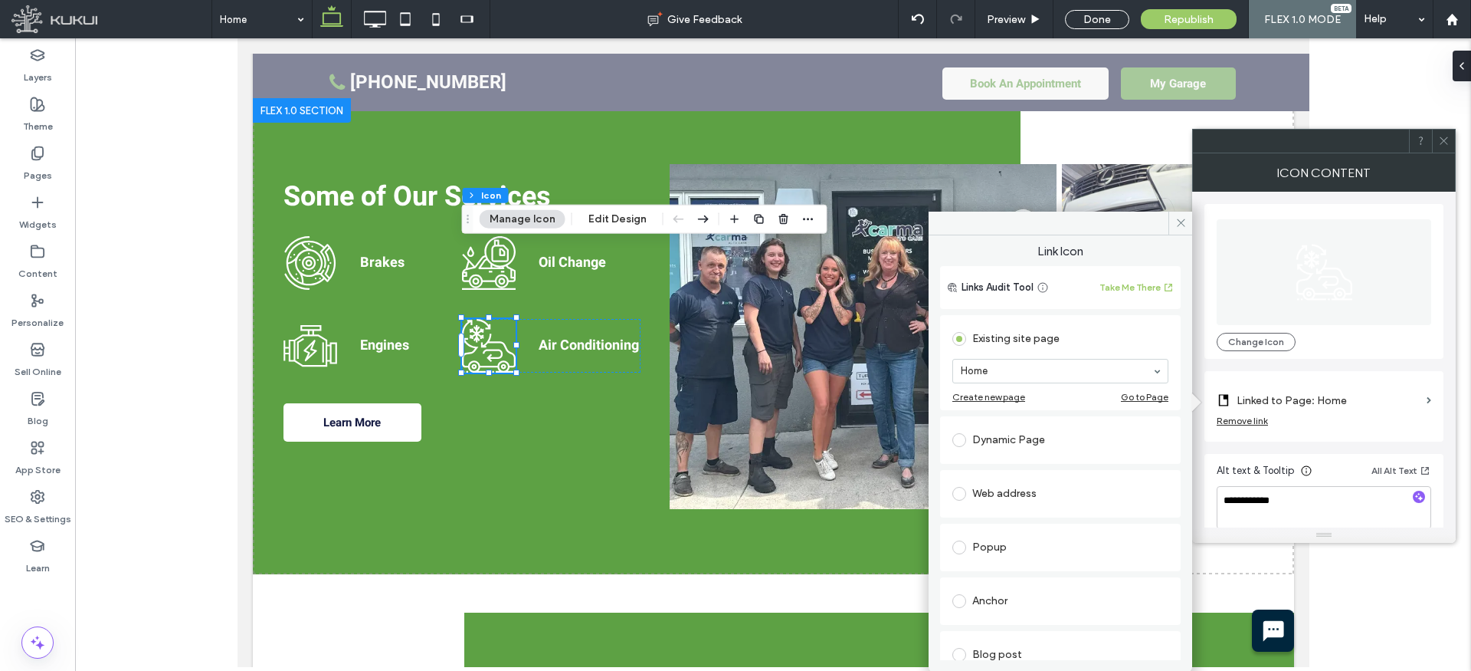
click at [1021, 441] on div "Dynamic Page" at bounding box center [1061, 440] width 216 height 25
drag, startPoint x: 1081, startPoint y: 425, endPoint x: 1081, endPoint y: 433, distance: 8.4
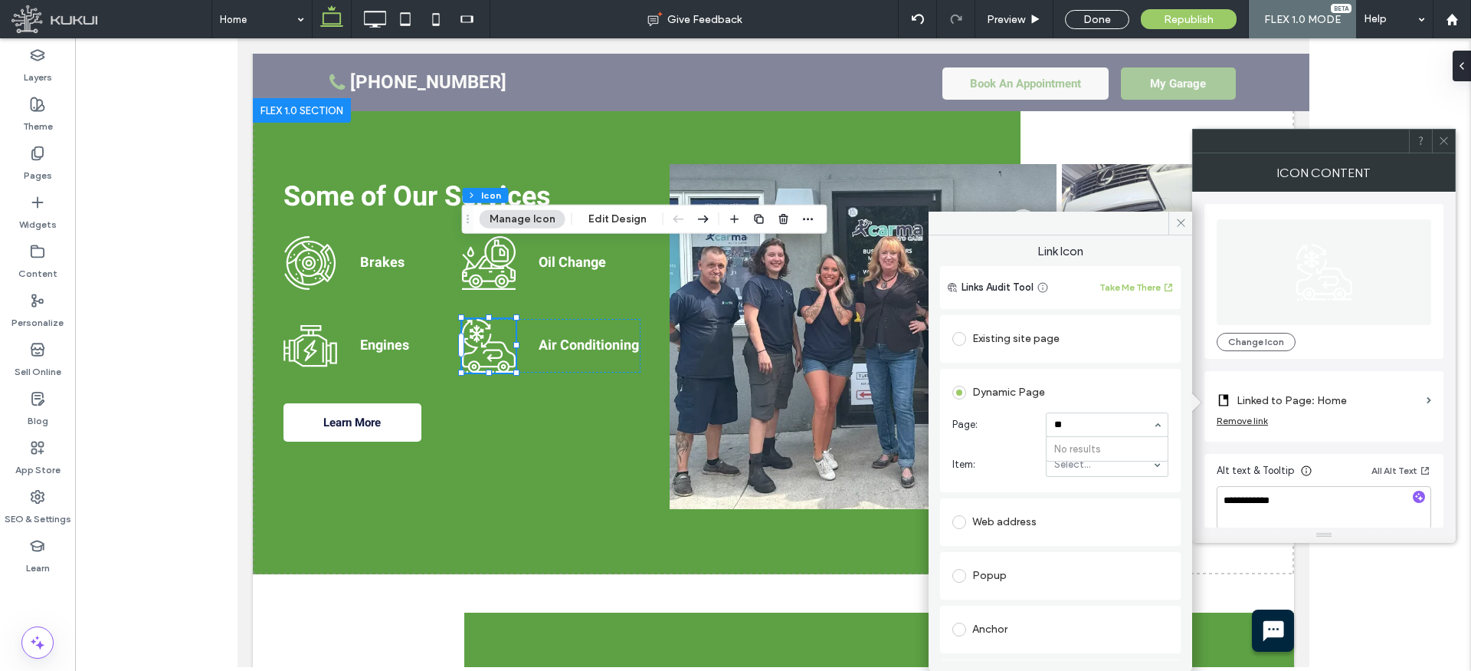
type input "*"
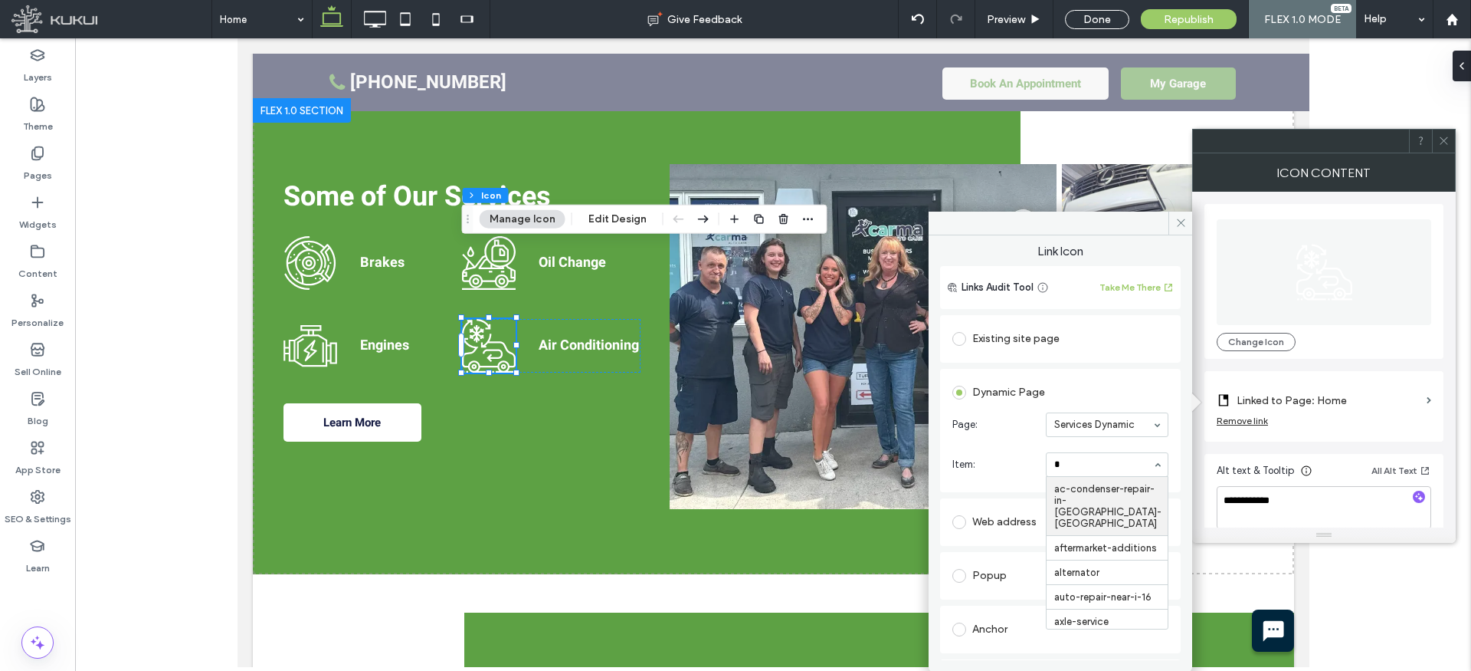
type input "**"
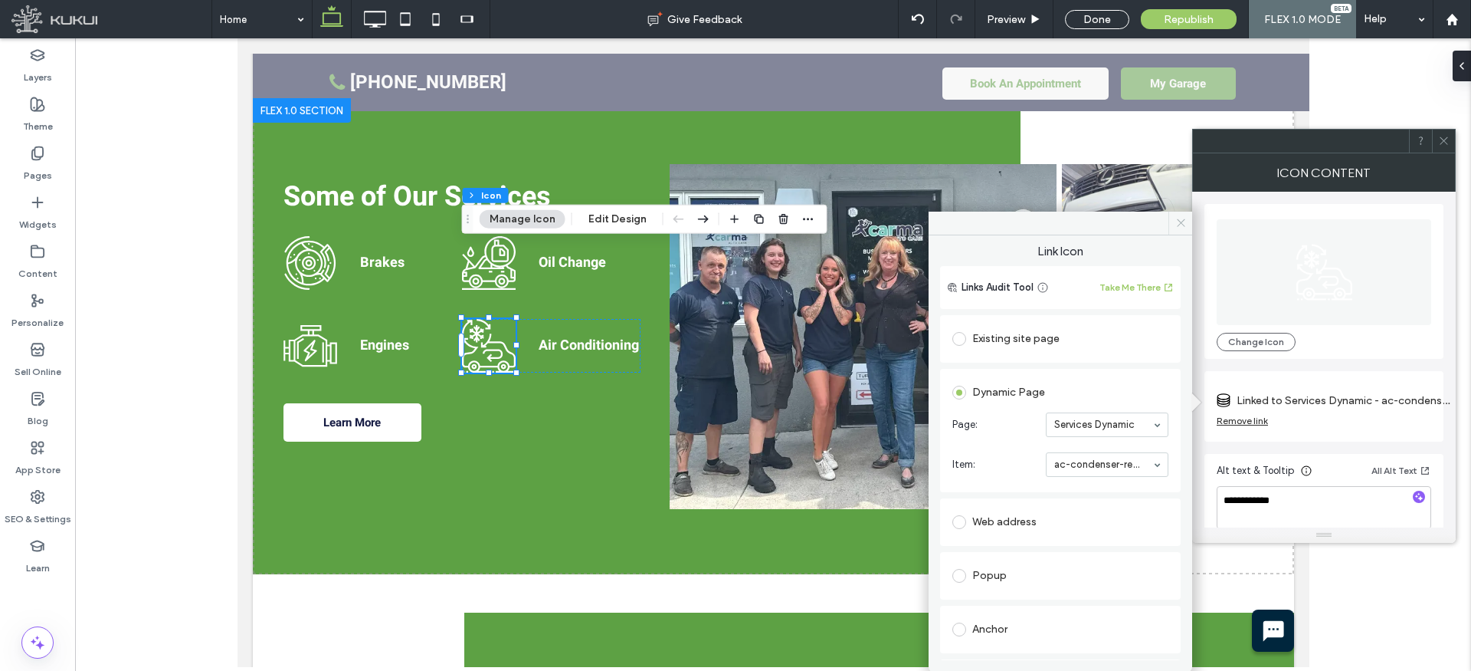
click at [1172, 225] on span at bounding box center [1181, 223] width 24 height 23
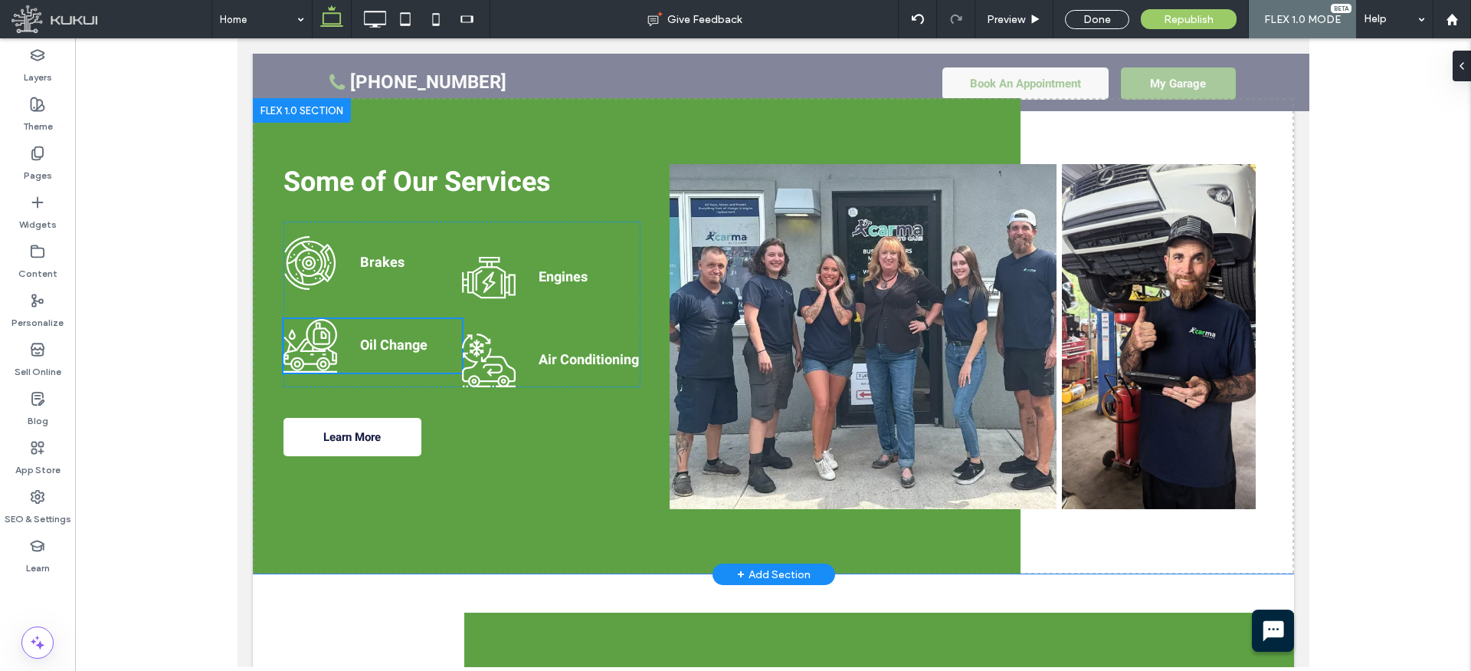
type input "**"
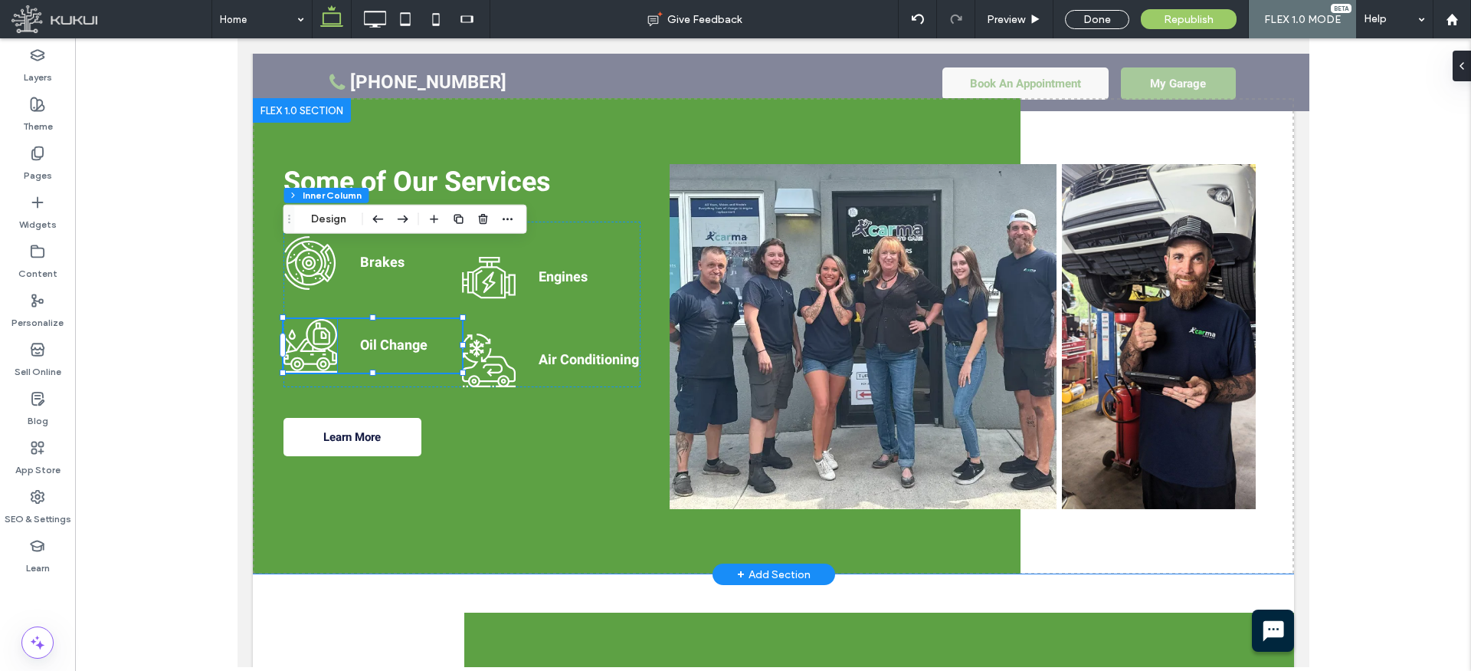
click at [303, 319] on icon "Home image 2" at bounding box center [310, 346] width 54 height 54
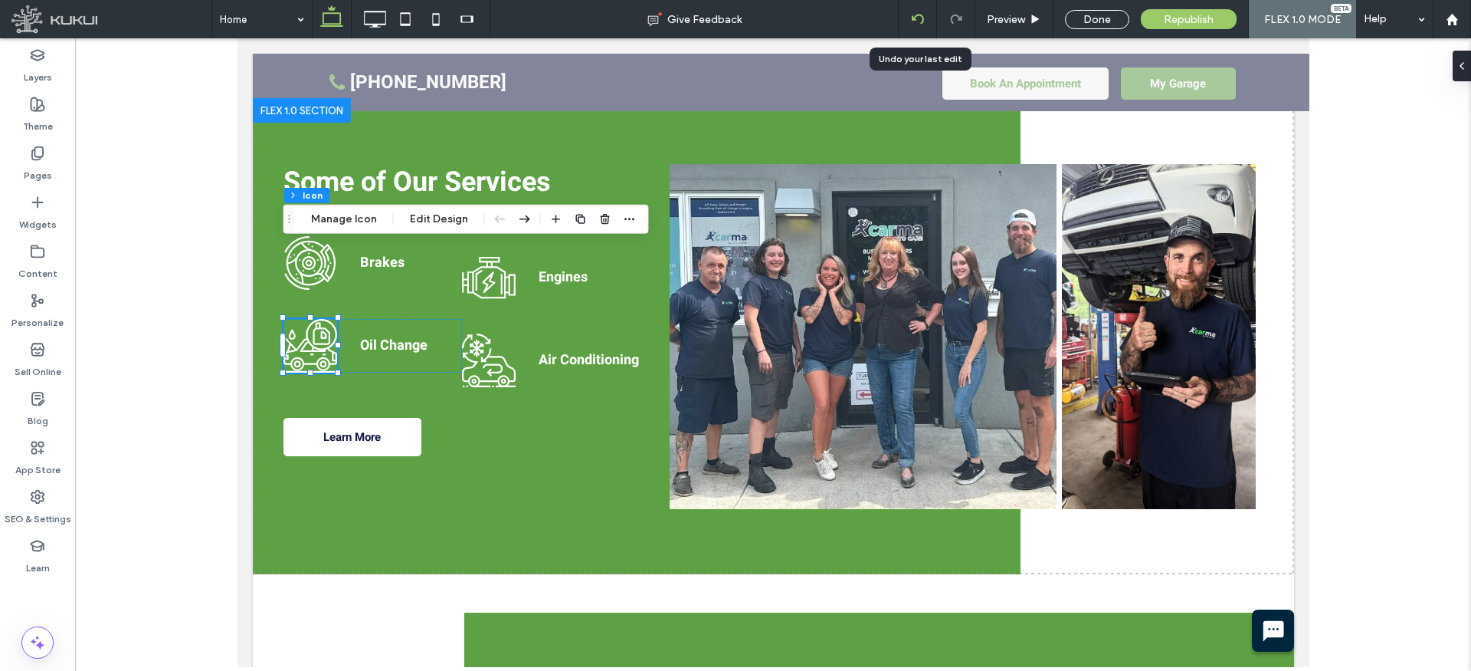
click at [923, 19] on icon at bounding box center [918, 19] width 12 height 12
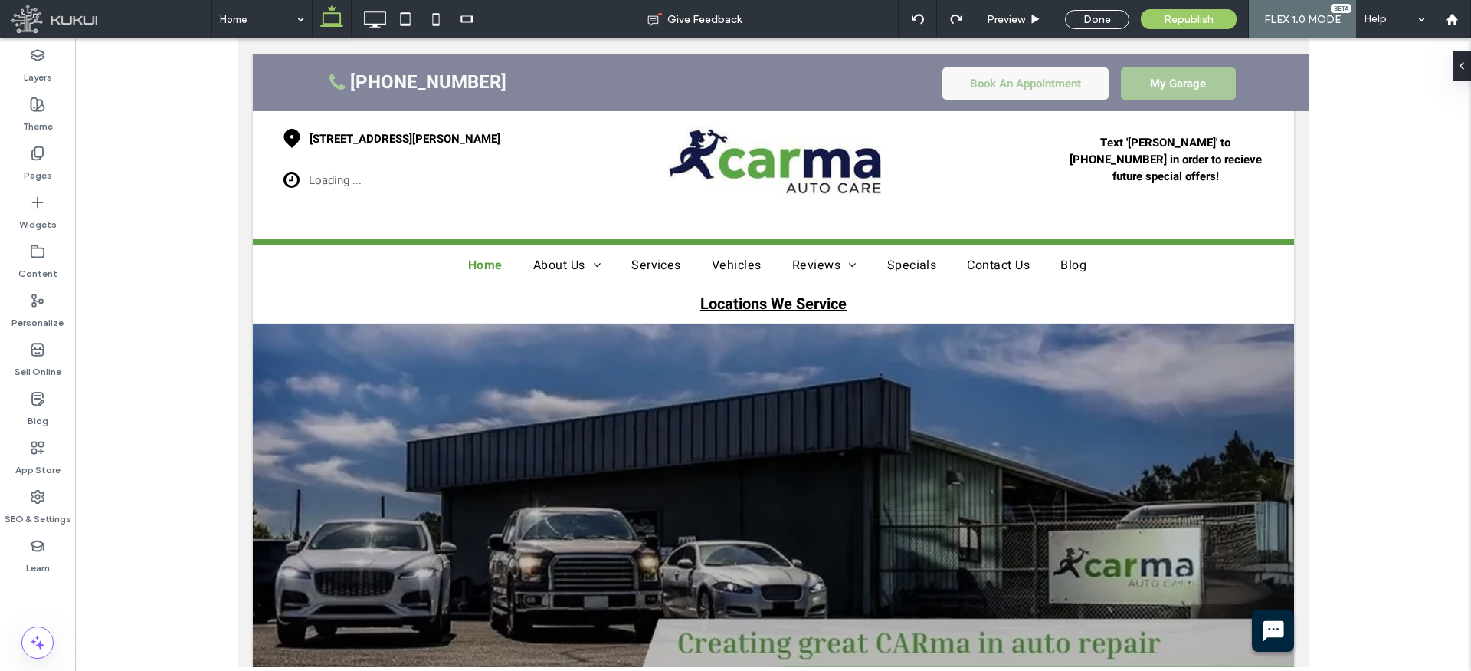
scroll to position [2376, 0]
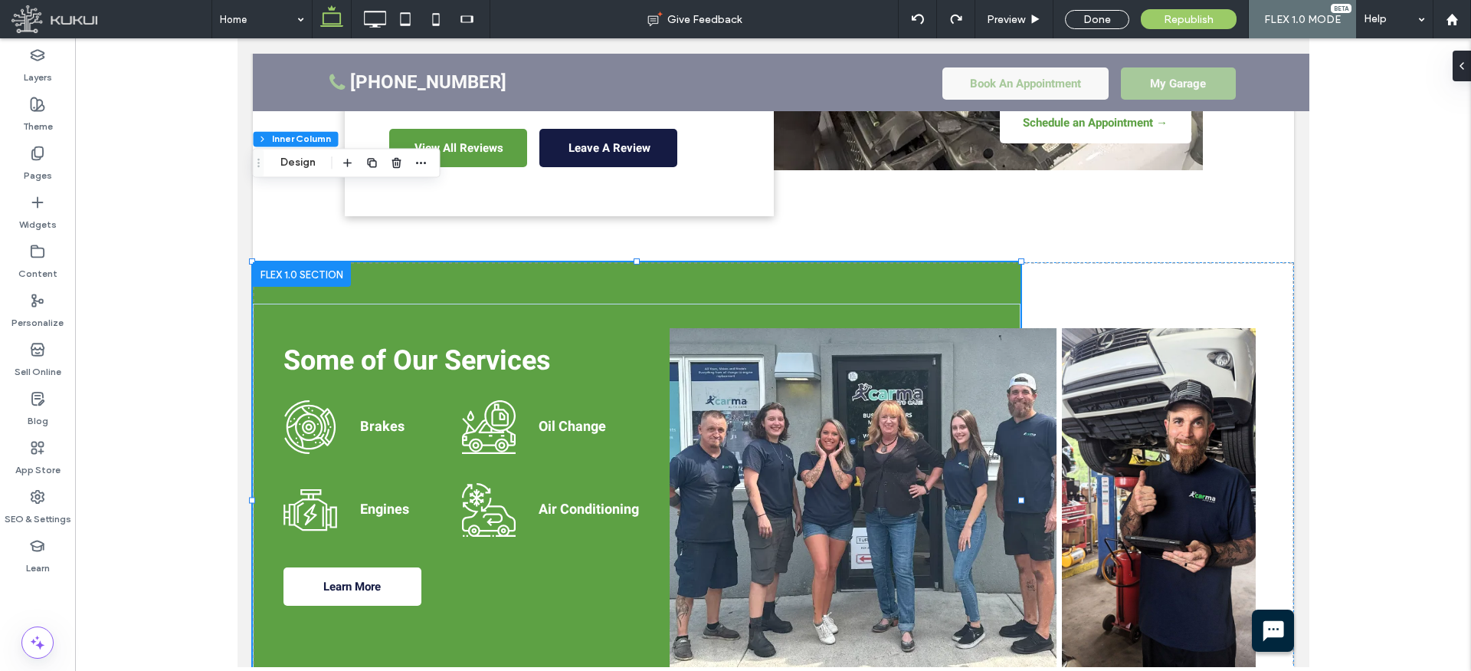
click at [488, 400] on icon "Home image 2" at bounding box center [488, 427] width 54 height 54
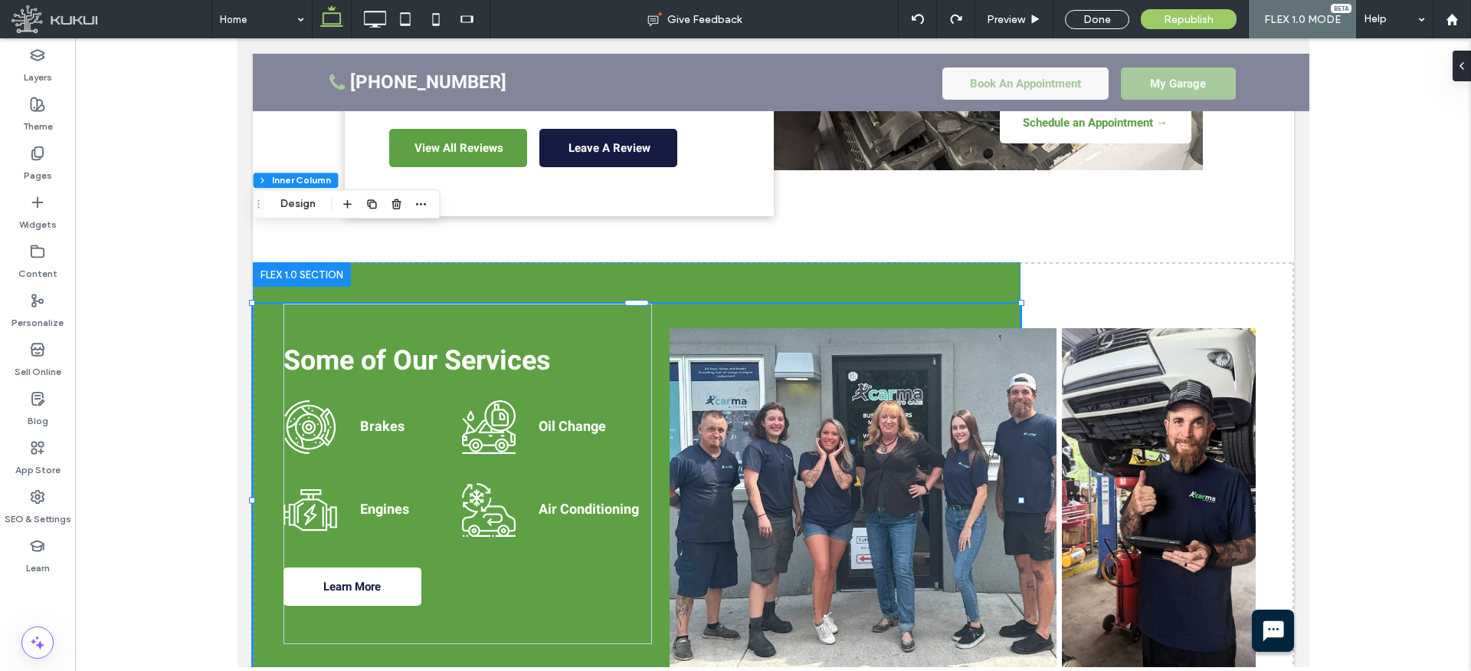
type input "**"
click at [488, 400] on icon "Home image 2" at bounding box center [488, 427] width 54 height 54
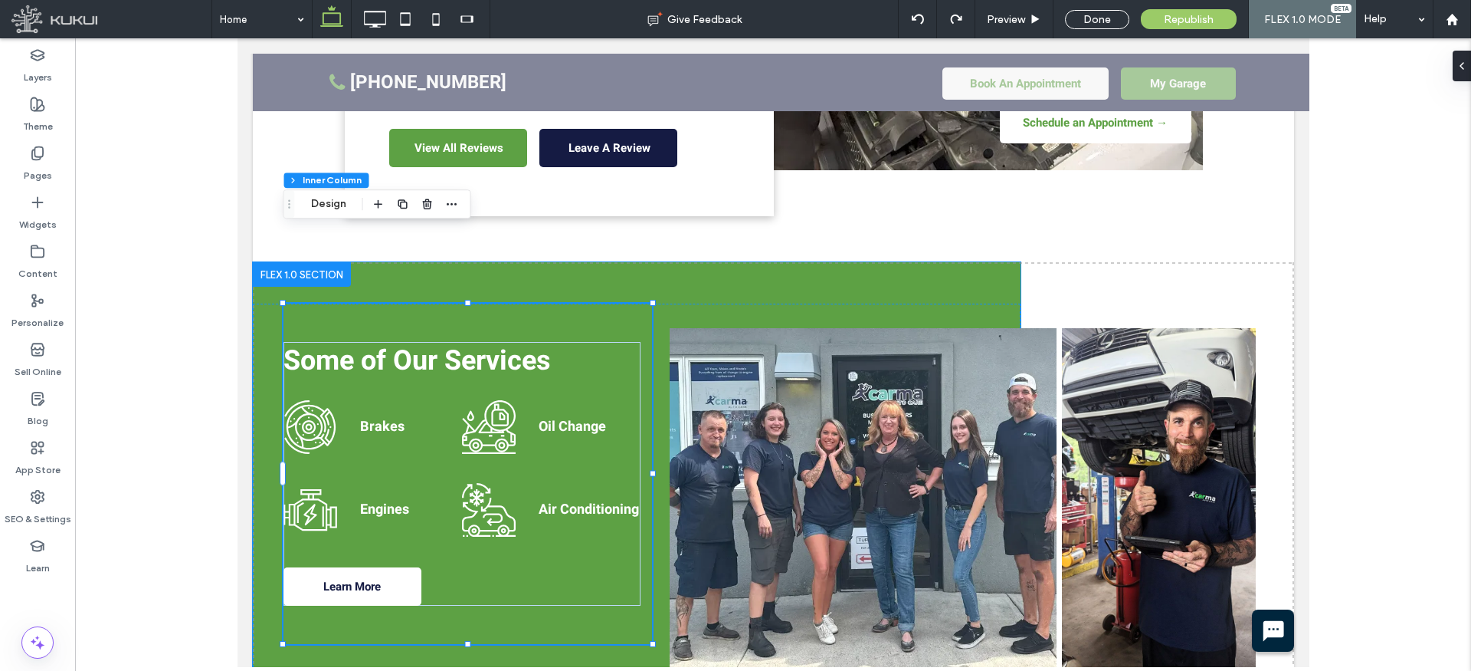
type input "**"
click at [488, 400] on icon "Home image 2" at bounding box center [488, 427] width 54 height 54
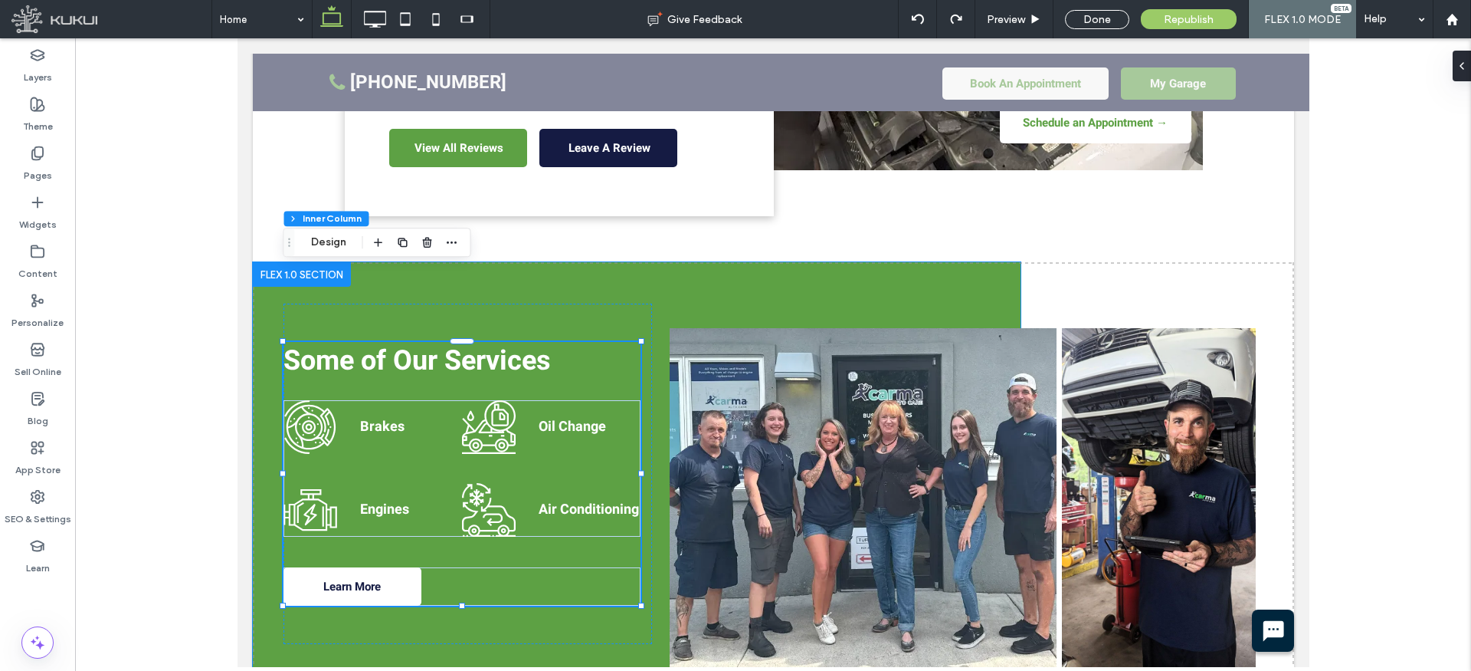
click at [488, 400] on icon "Home image 2" at bounding box center [488, 427] width 54 height 54
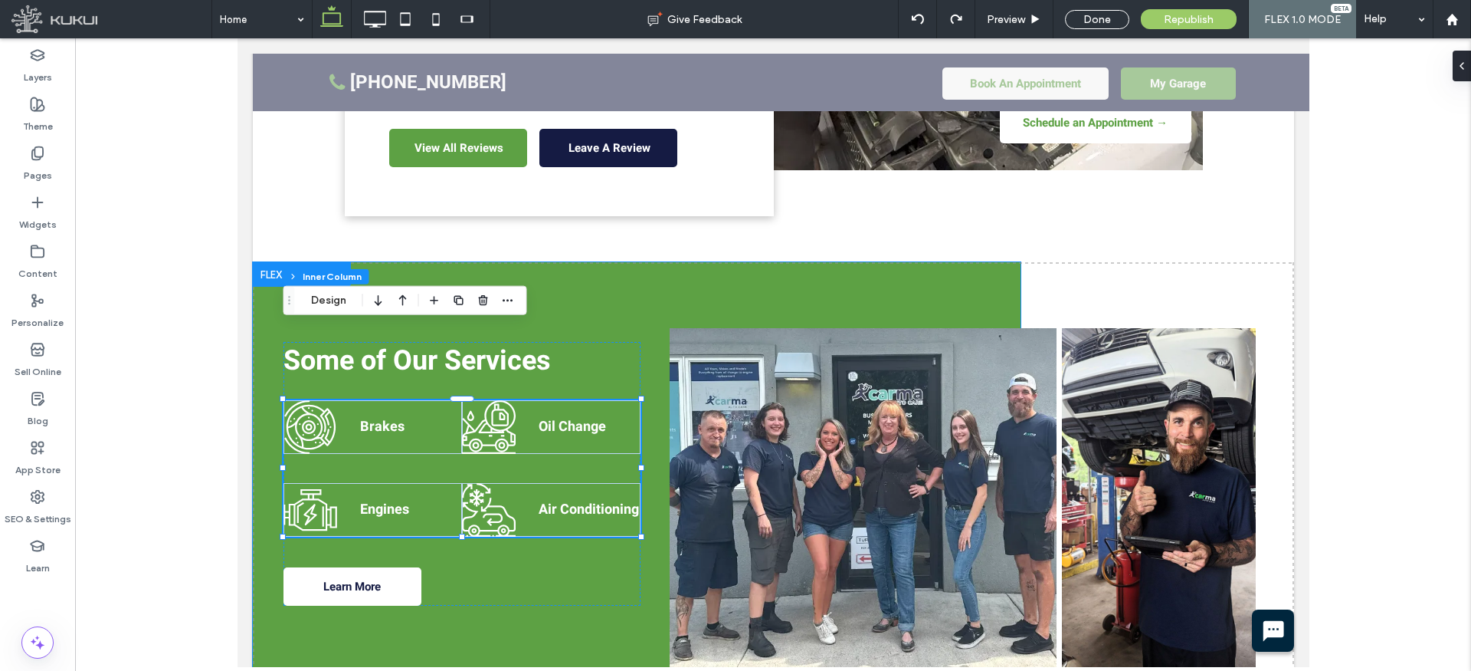
click at [488, 400] on icon "Home image 2" at bounding box center [488, 427] width 54 height 54
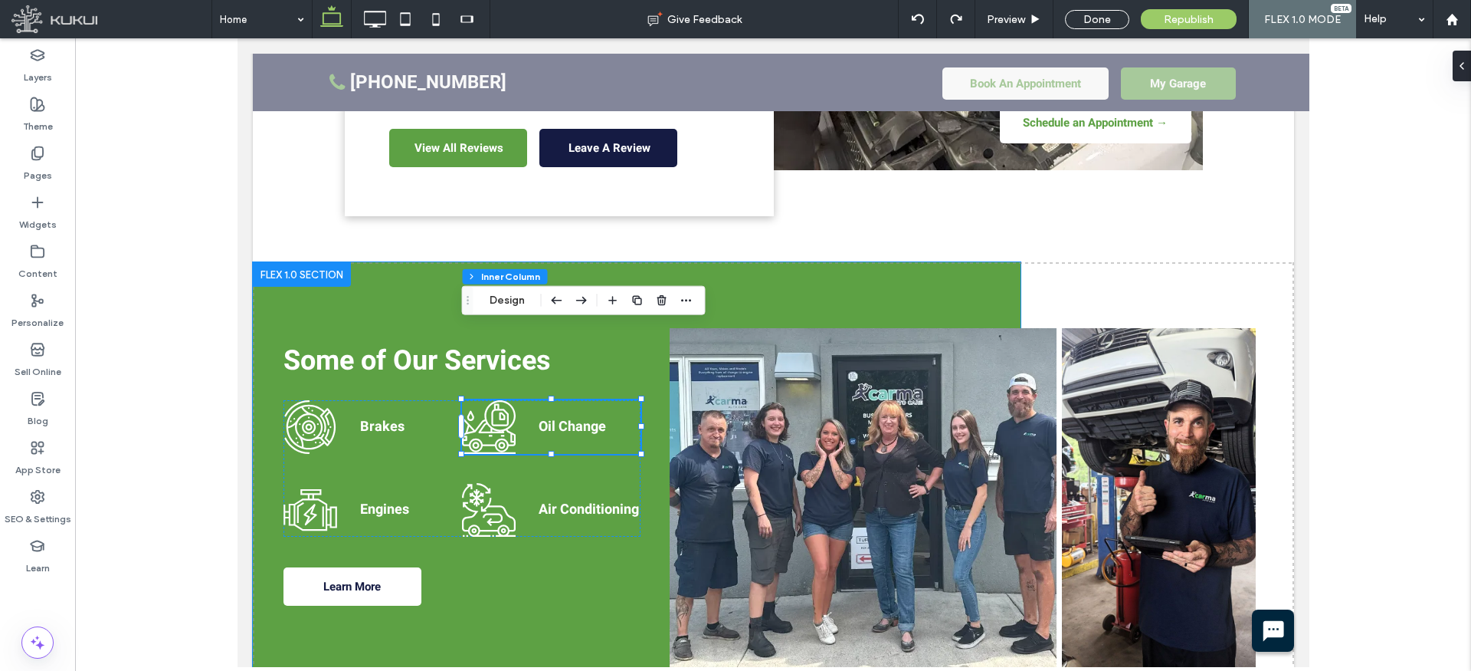
type input "**"
click at [488, 400] on icon "Home image 2" at bounding box center [488, 427] width 54 height 54
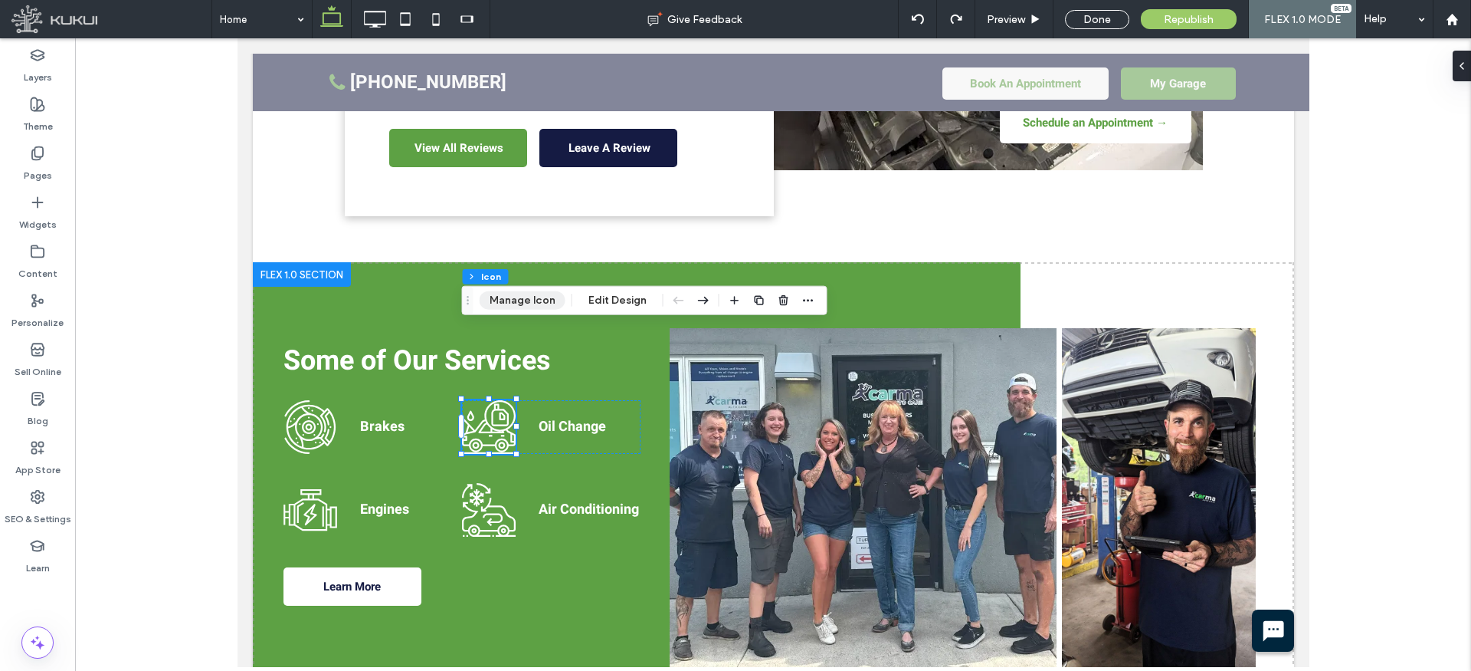
click at [536, 297] on button "Manage Icon" at bounding box center [523, 300] width 86 height 18
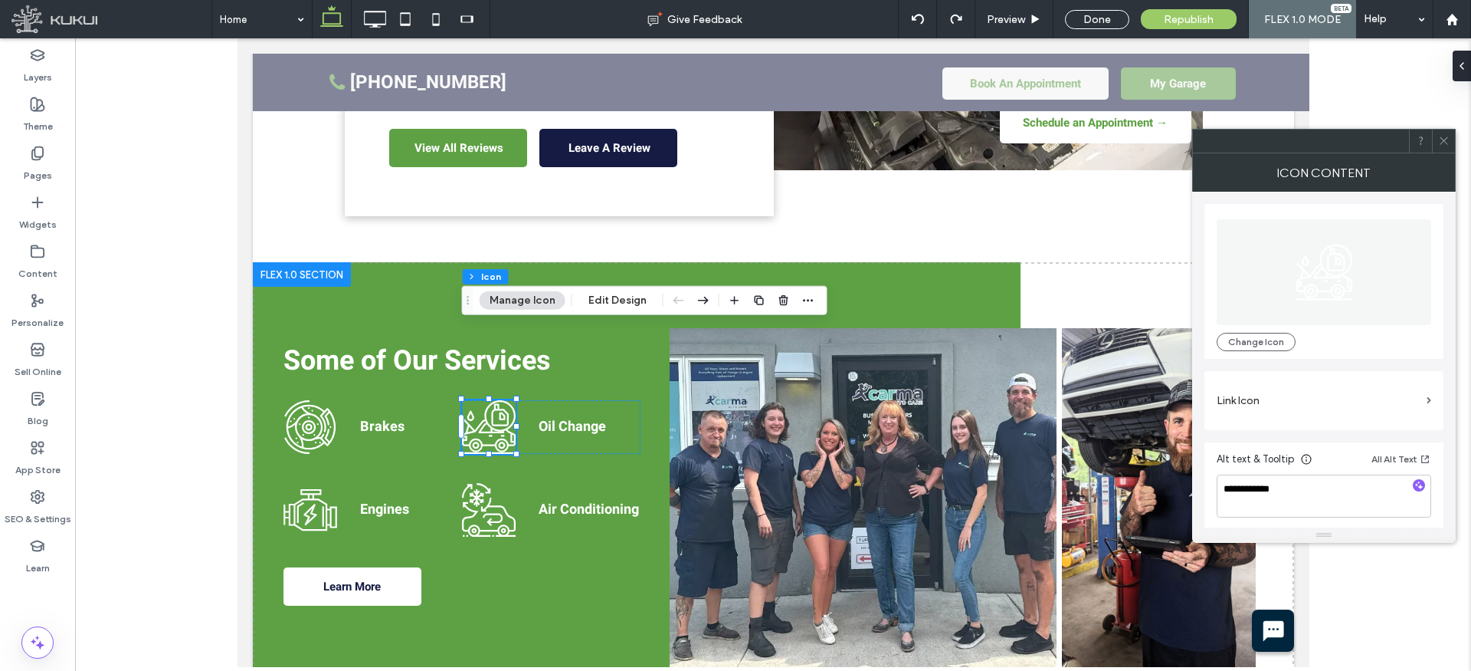
click at [1268, 392] on label "Link Icon" at bounding box center [1319, 400] width 204 height 28
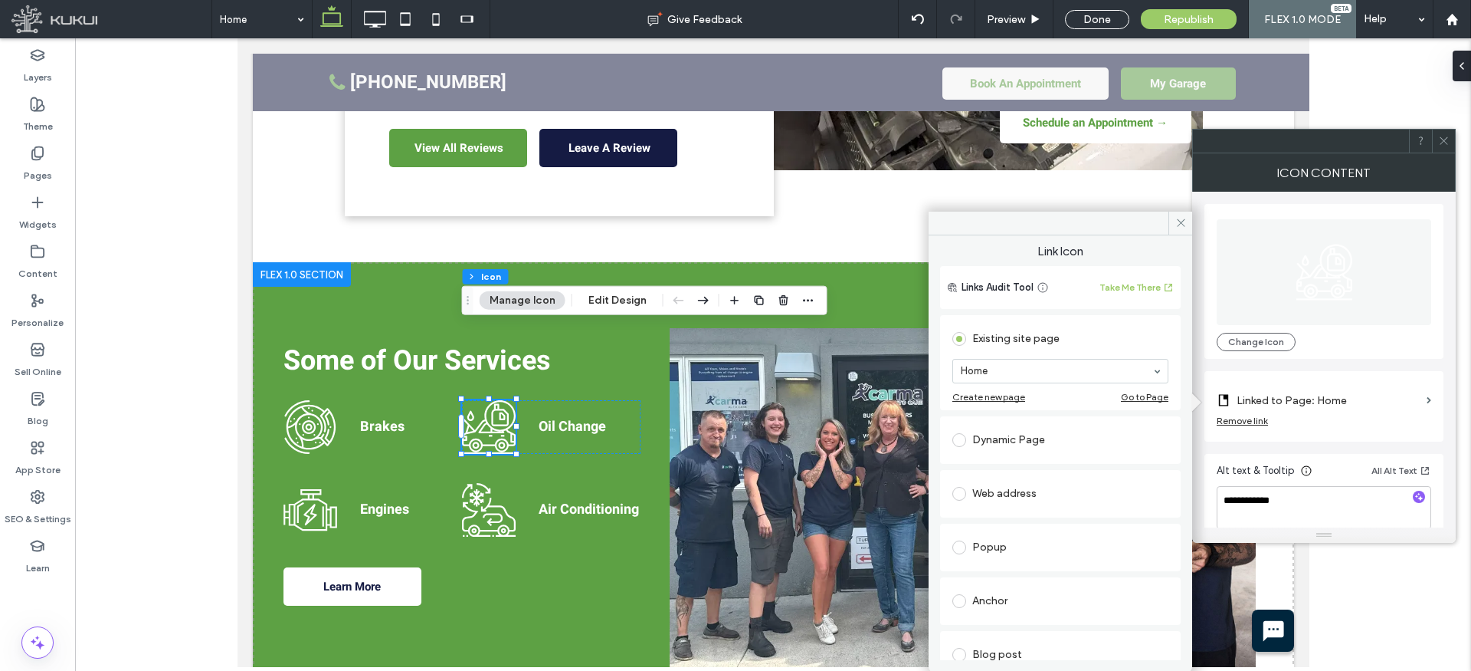
click at [1025, 439] on div "Dynamic Page" at bounding box center [1061, 440] width 216 height 25
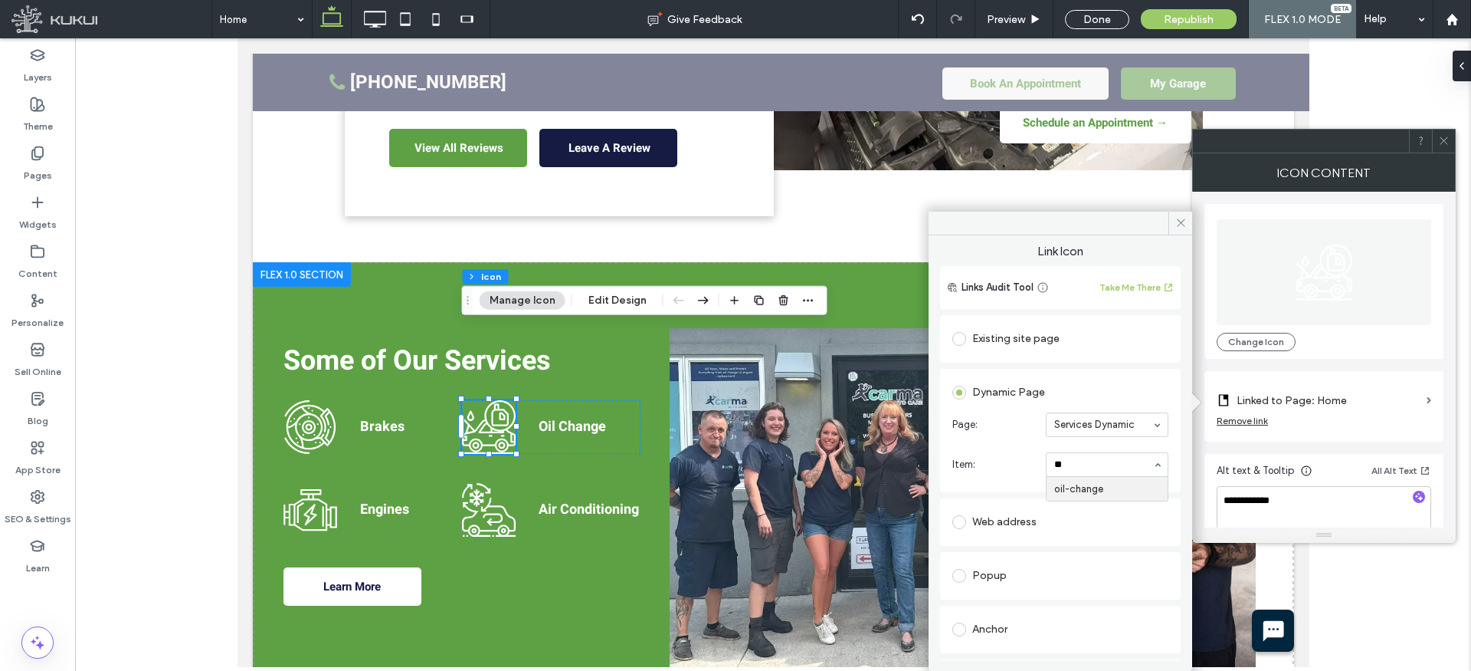
type input "***"
click at [1181, 225] on icon at bounding box center [1181, 222] width 11 height 11
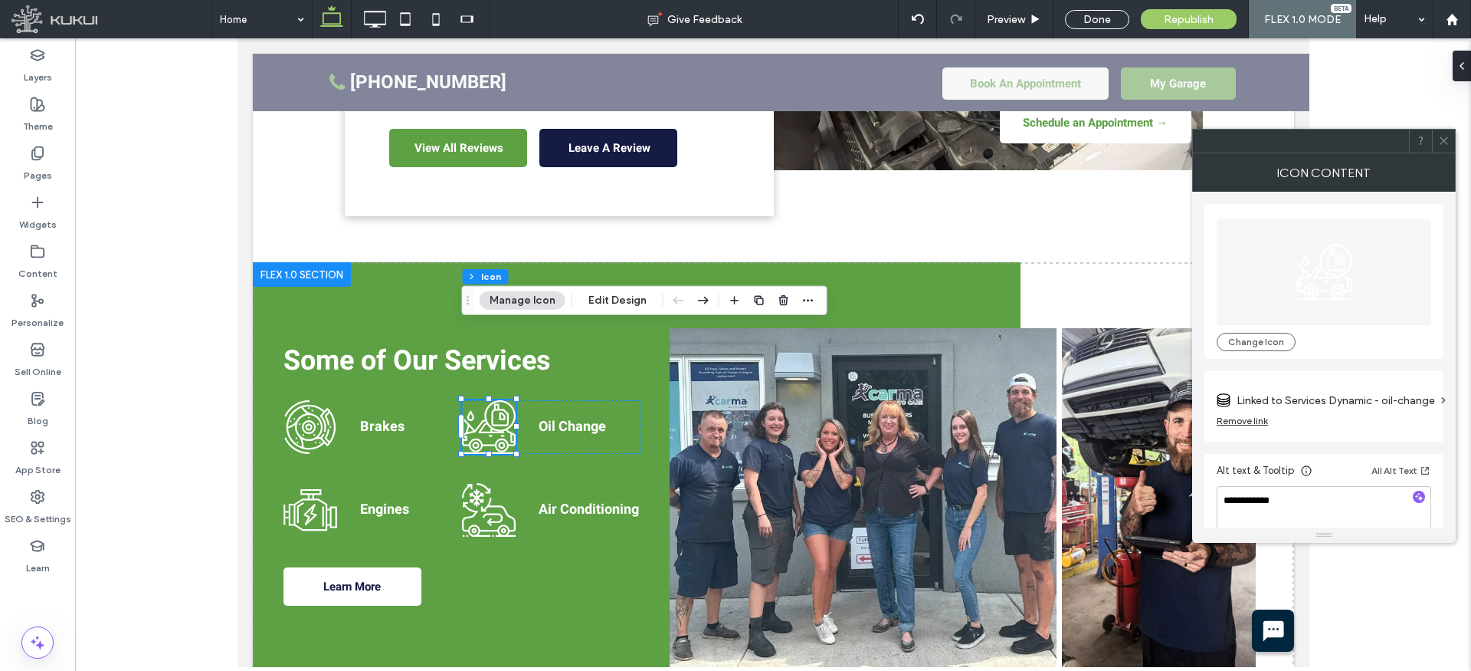
click at [1446, 141] on icon at bounding box center [1443, 140] width 11 height 11
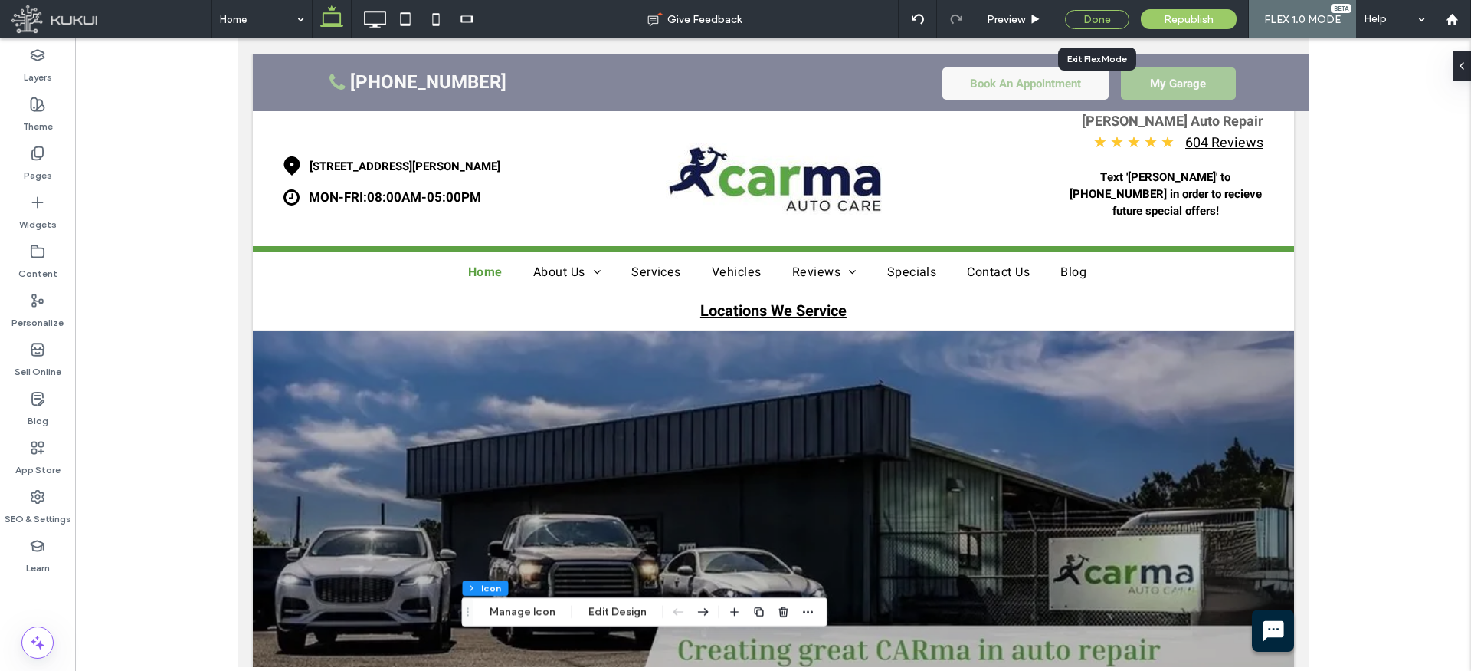
click at [1115, 14] on div "Done" at bounding box center [1097, 19] width 64 height 19
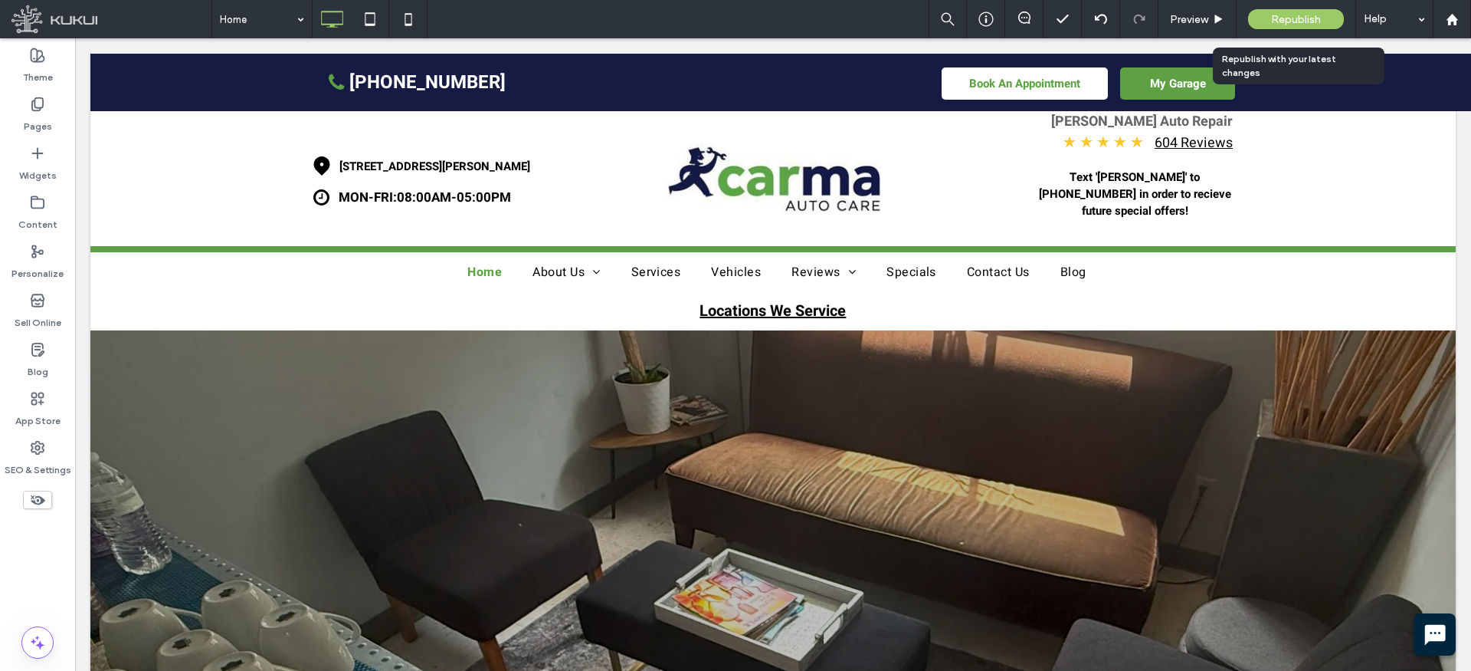
click at [1291, 17] on span "Republish" at bounding box center [1296, 19] width 50 height 13
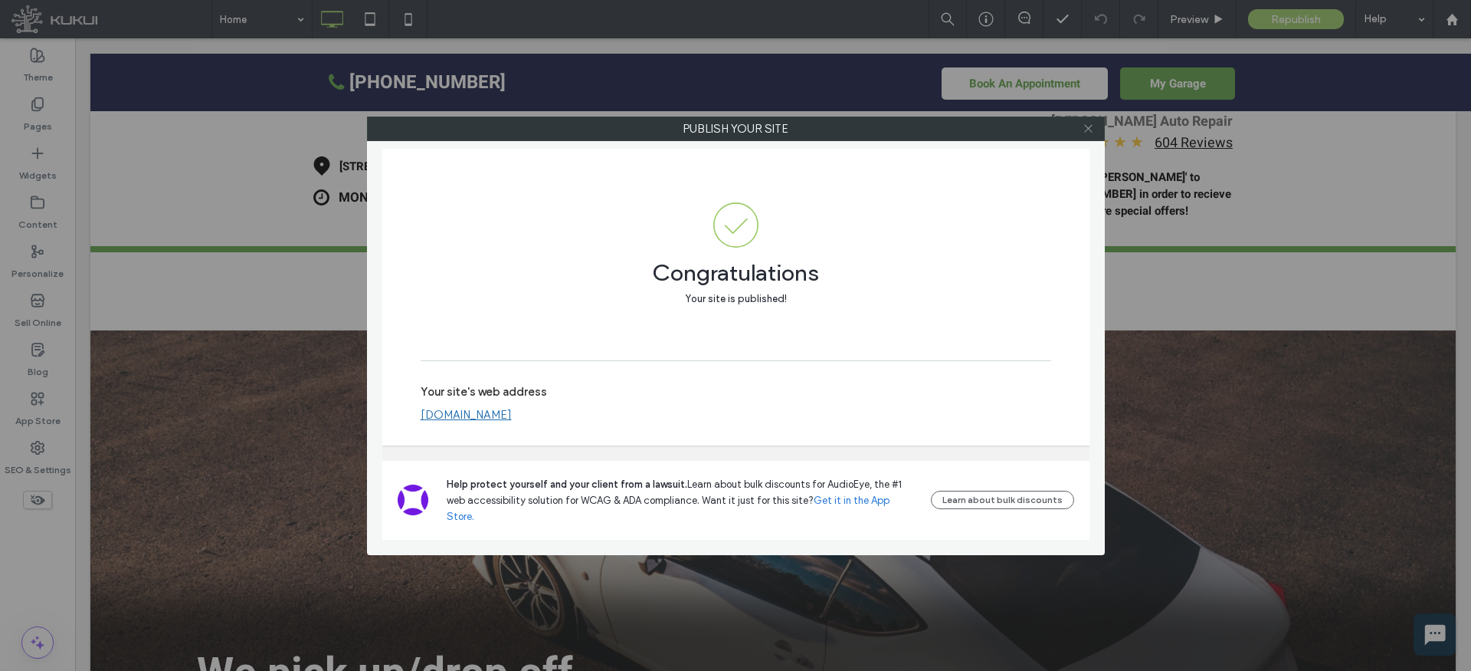
click at [1084, 126] on icon at bounding box center [1088, 128] width 11 height 11
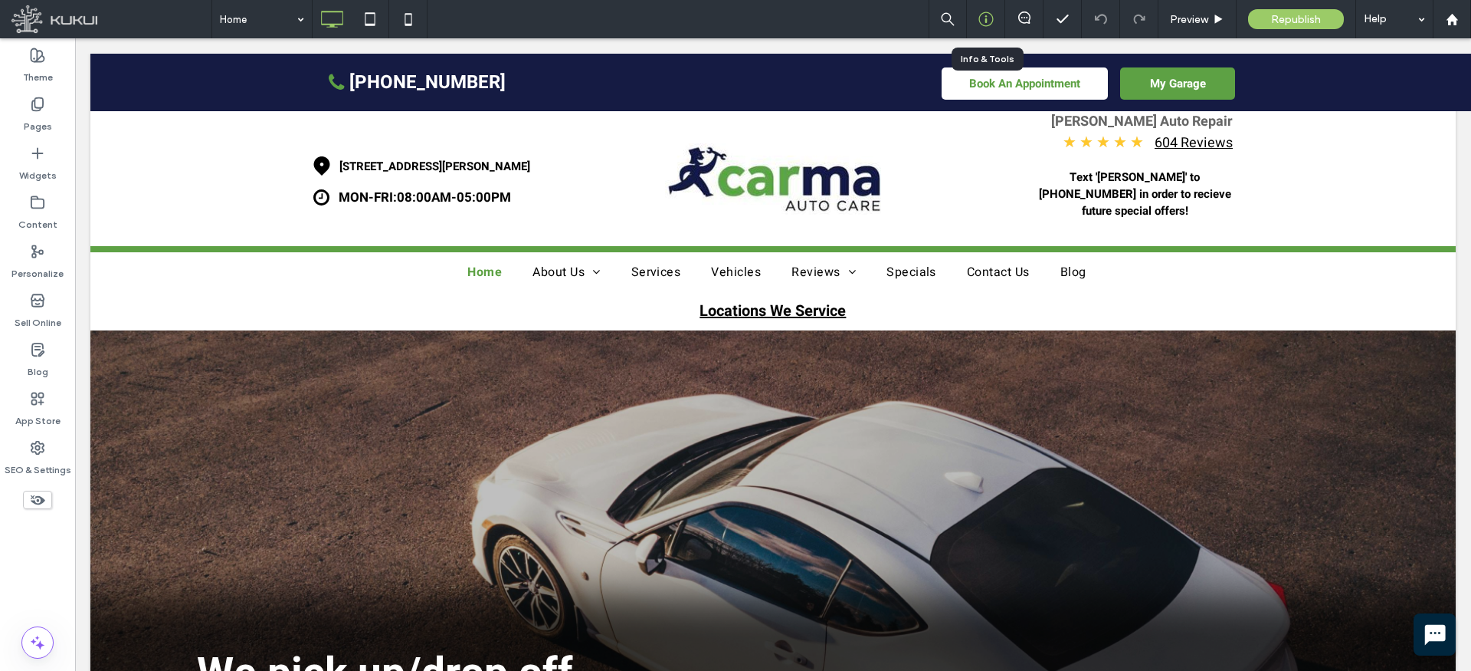
click at [988, 23] on icon at bounding box center [986, 18] width 15 height 15
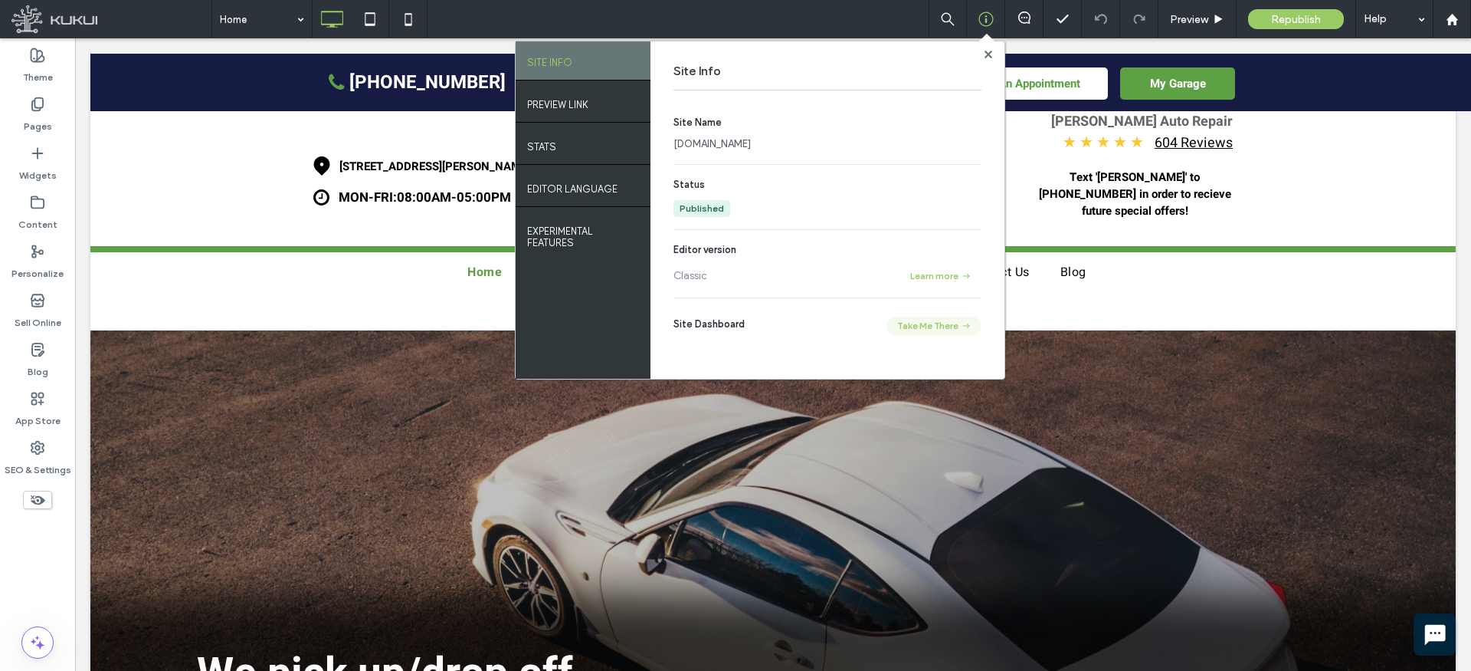
click at [937, 328] on button "Take Me There" at bounding box center [934, 325] width 95 height 18
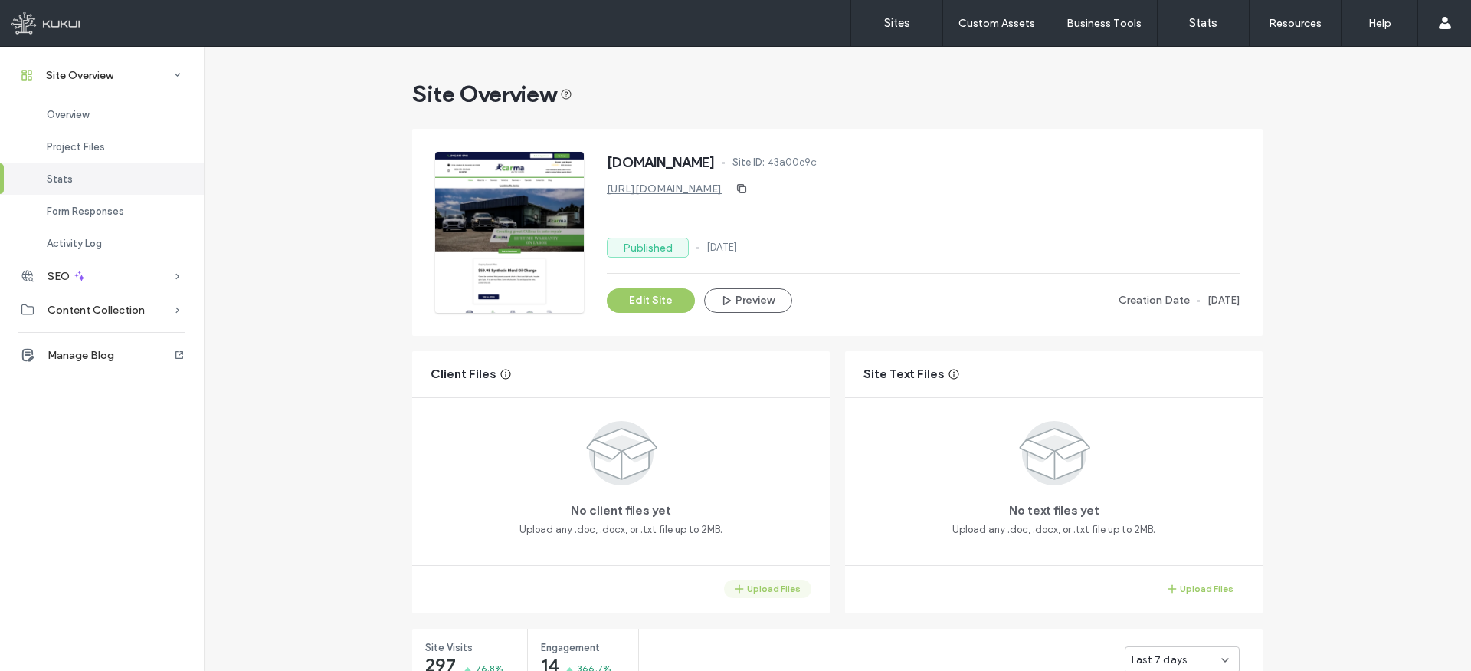
click at [775, 589] on button "Upload Files" at bounding box center [767, 588] width 87 height 18
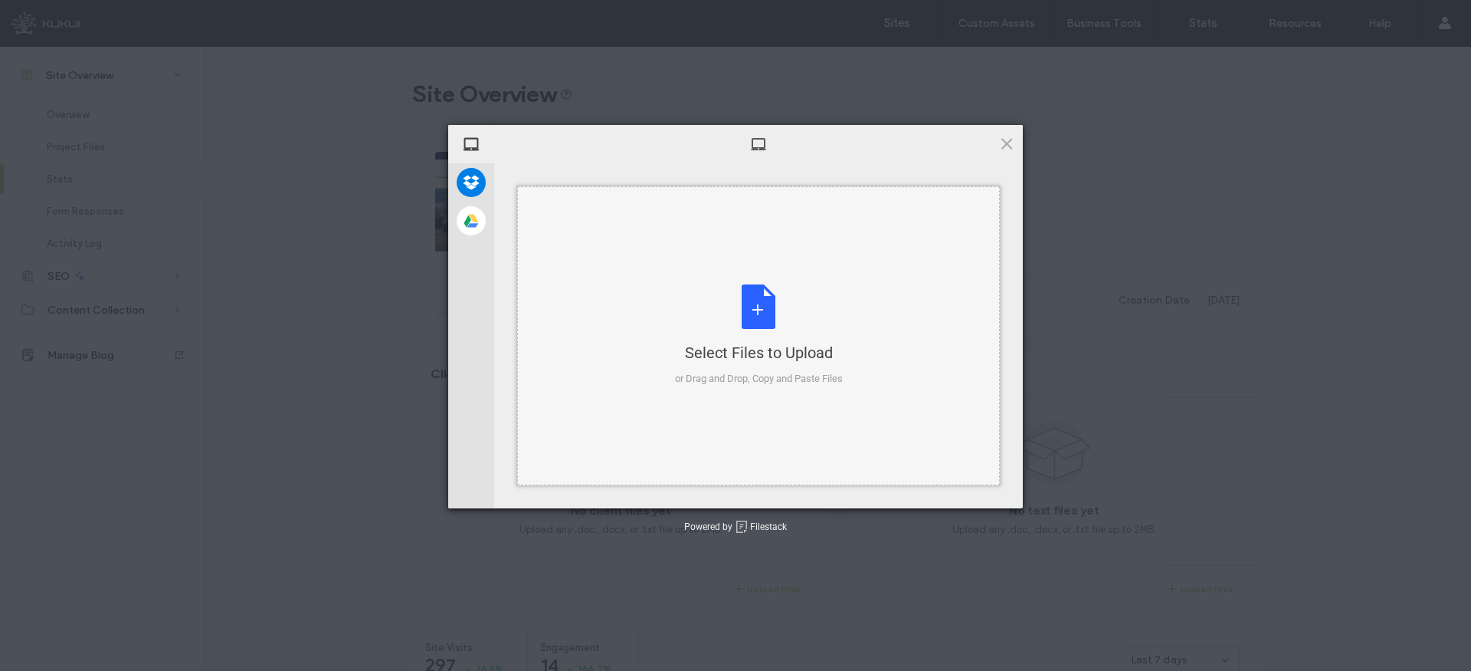
click at [768, 342] on div "Select Files to Upload" at bounding box center [759, 352] width 168 height 21
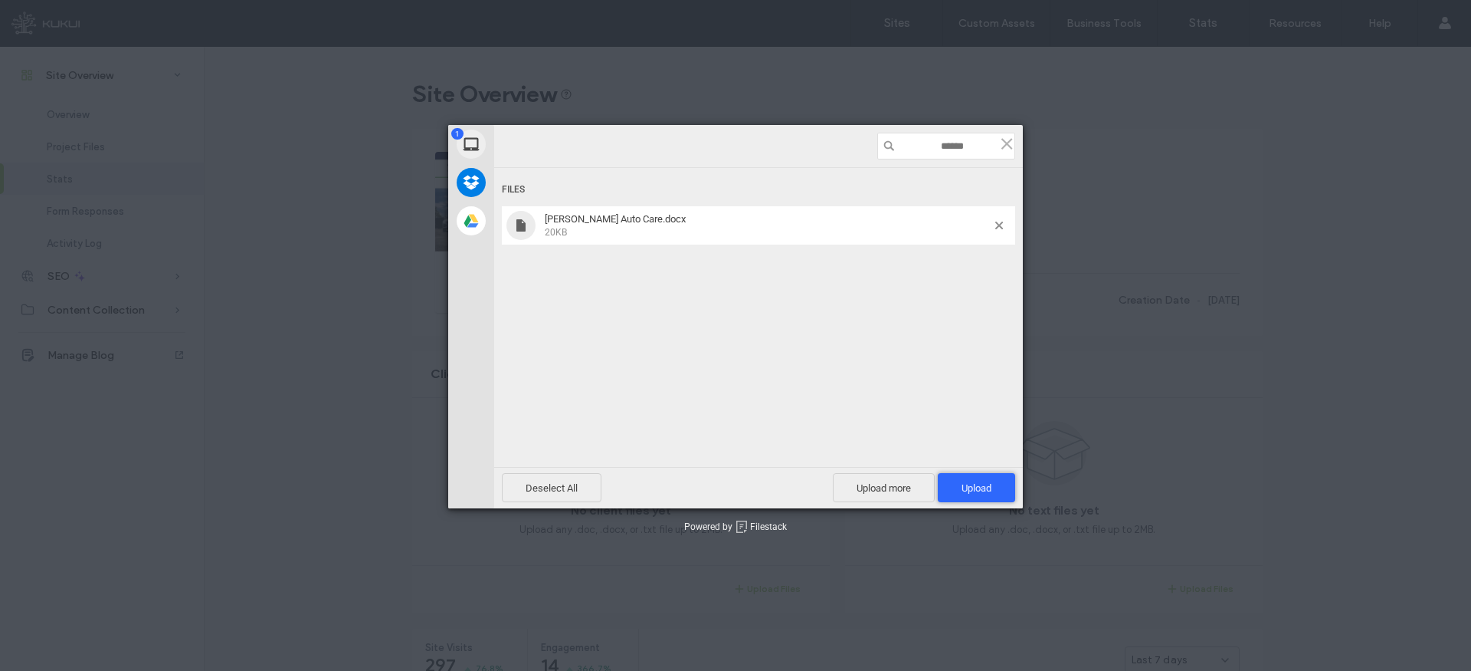
click at [979, 487] on span "Upload 1" at bounding box center [977, 487] width 30 height 11
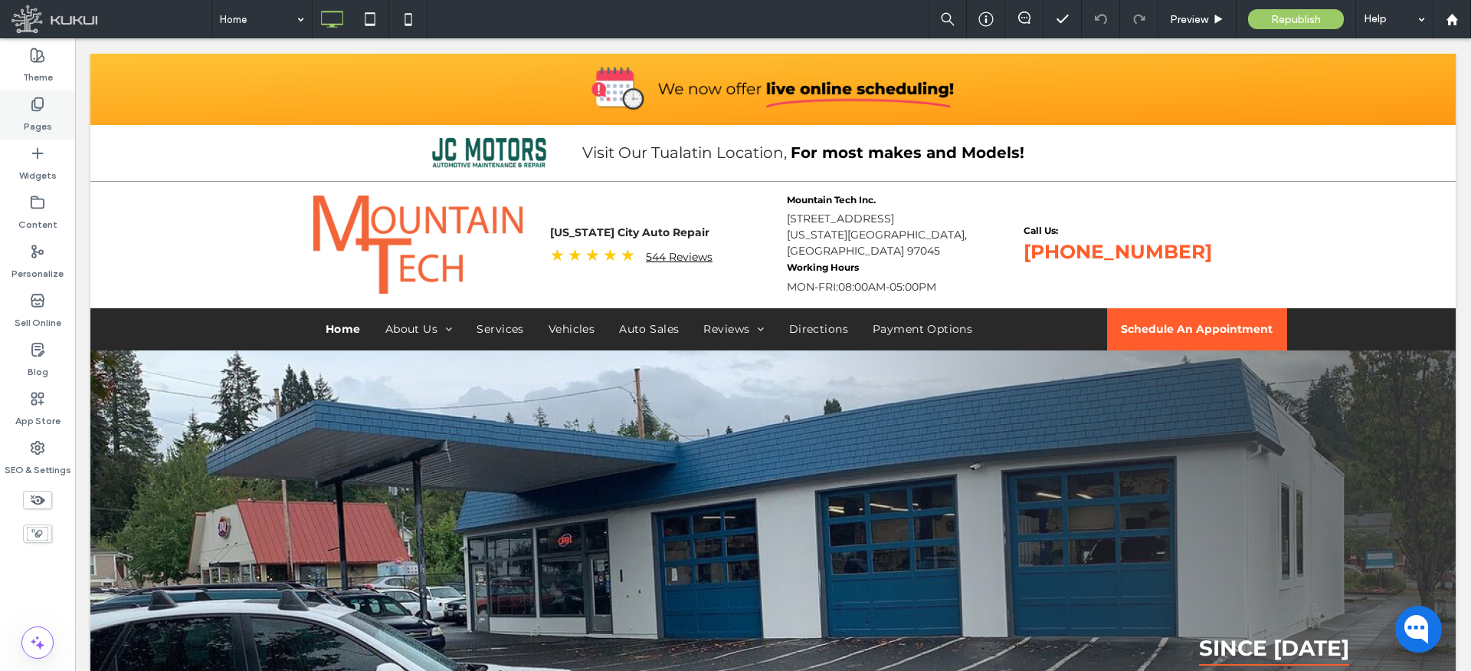
click at [37, 117] on label "Pages" at bounding box center [38, 122] width 28 height 21
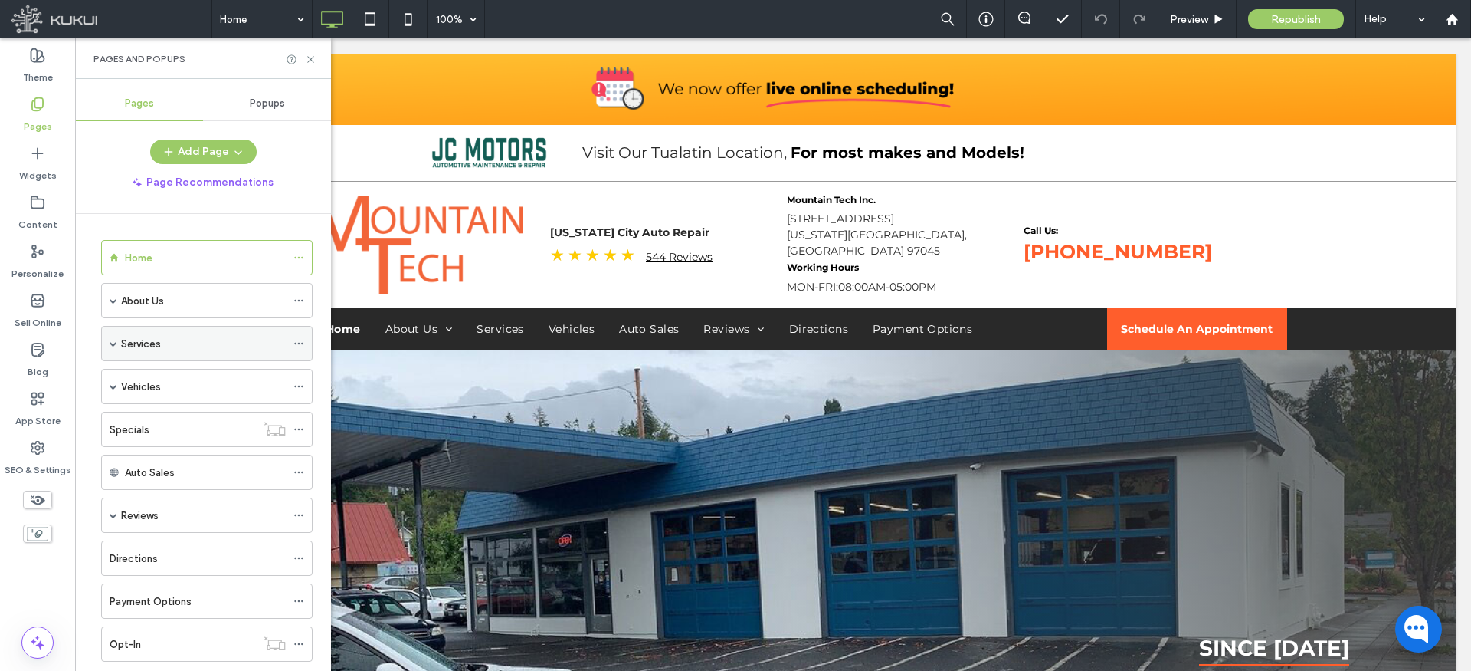
click at [112, 341] on span at bounding box center [114, 343] width 8 height 8
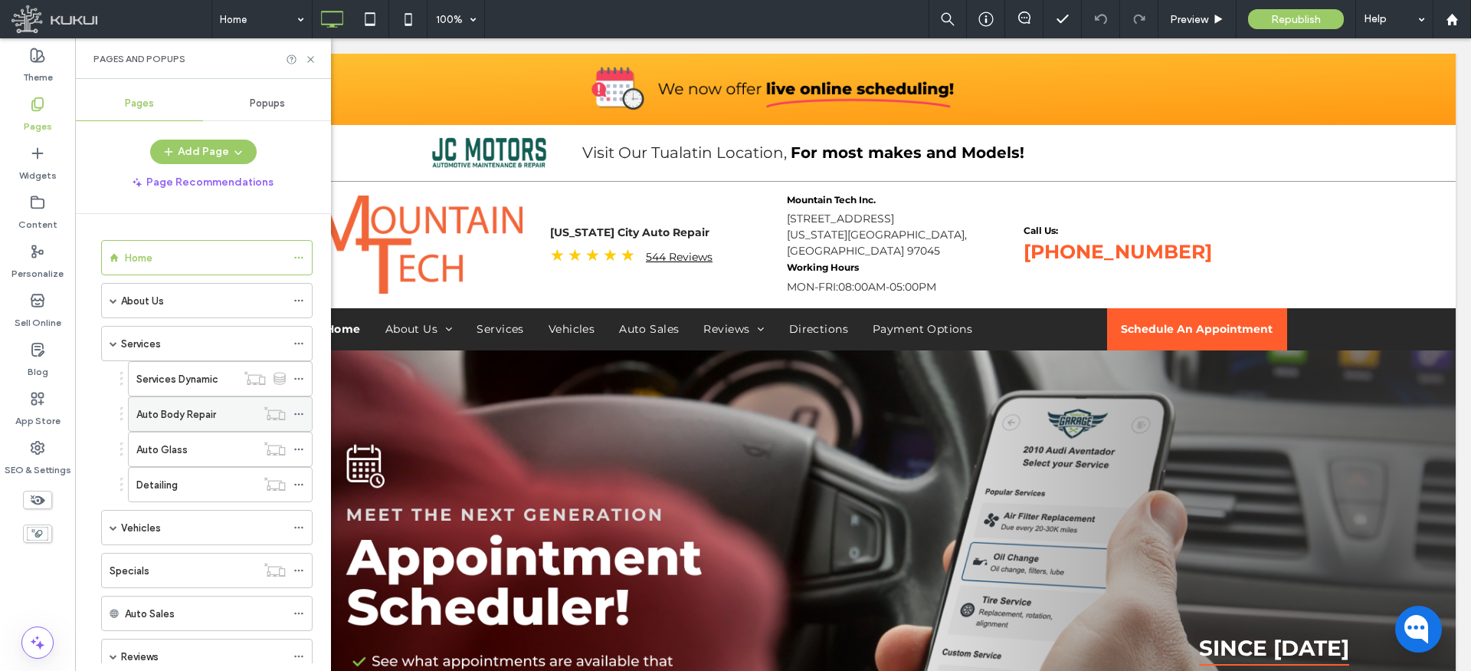
click at [297, 413] on icon at bounding box center [298, 413] width 11 height 11
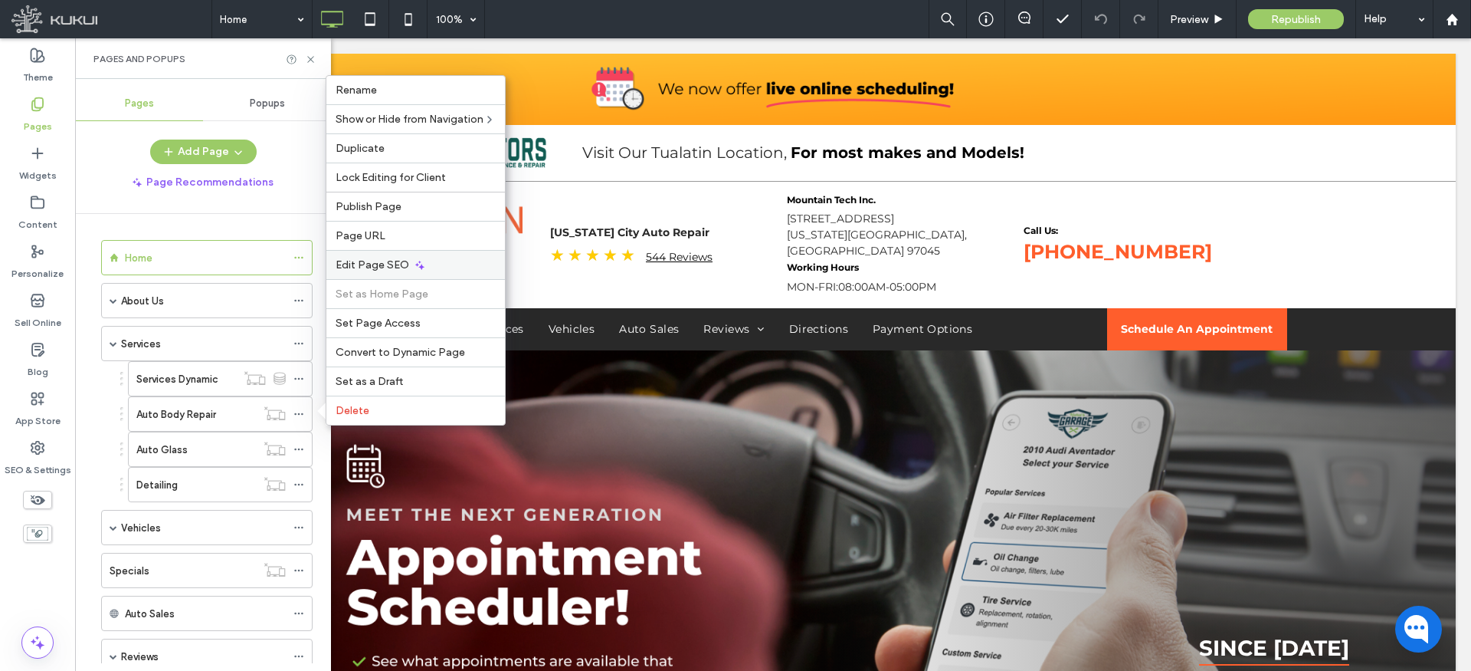
click at [379, 260] on span "Edit Page SEO" at bounding box center [373, 264] width 74 height 13
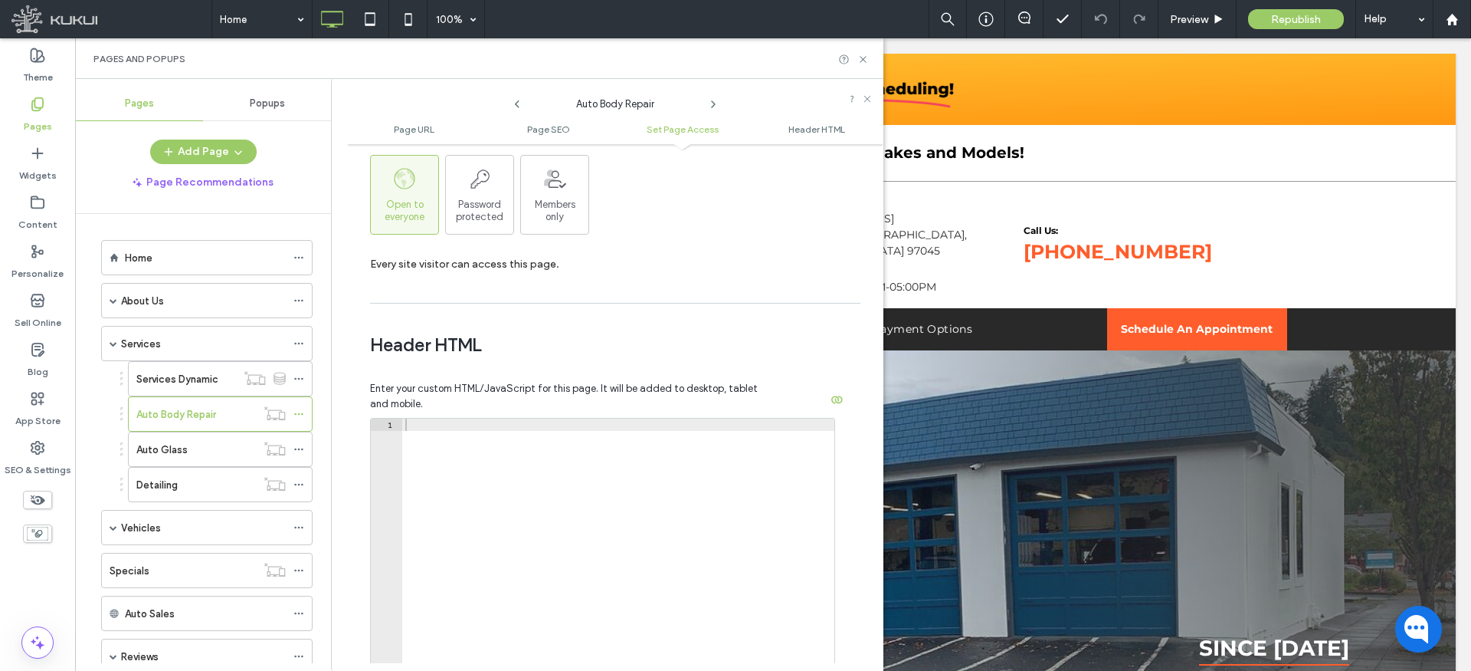
scroll to position [1334, 0]
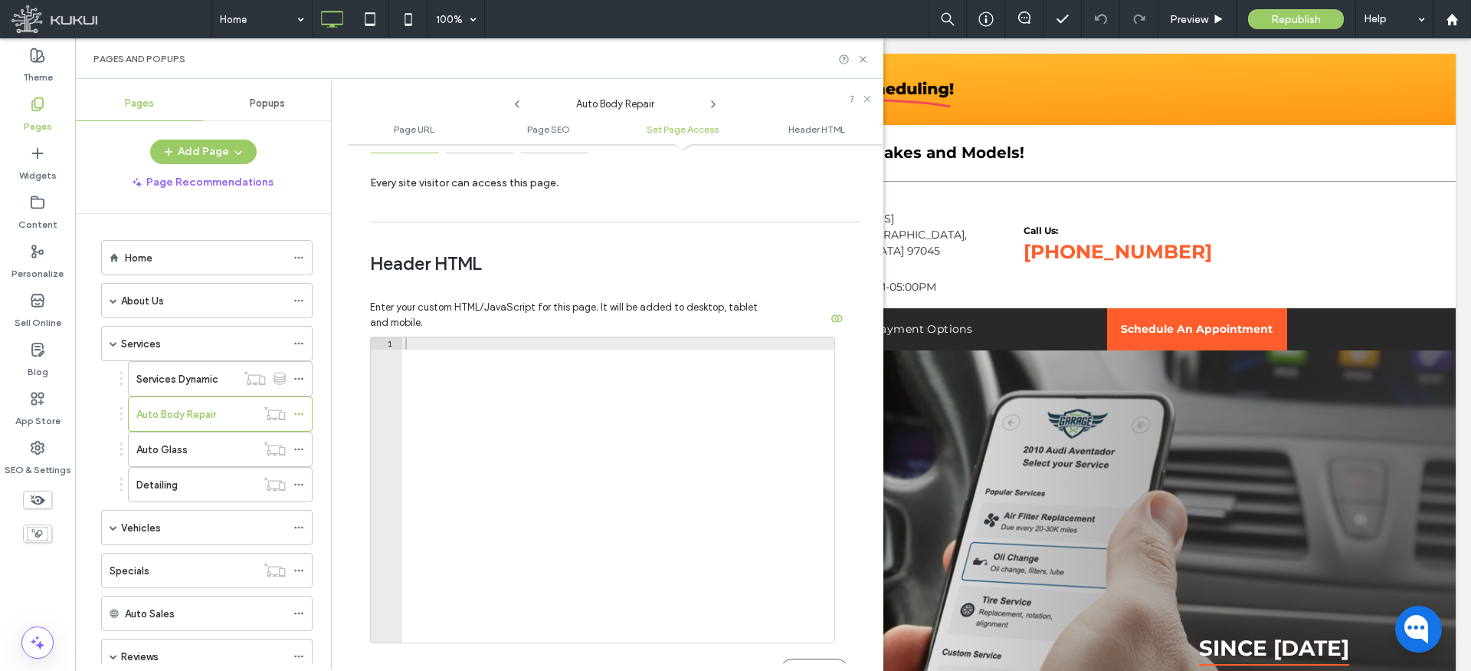
click at [198, 413] on label "Auto Body Repair" at bounding box center [176, 414] width 80 height 27
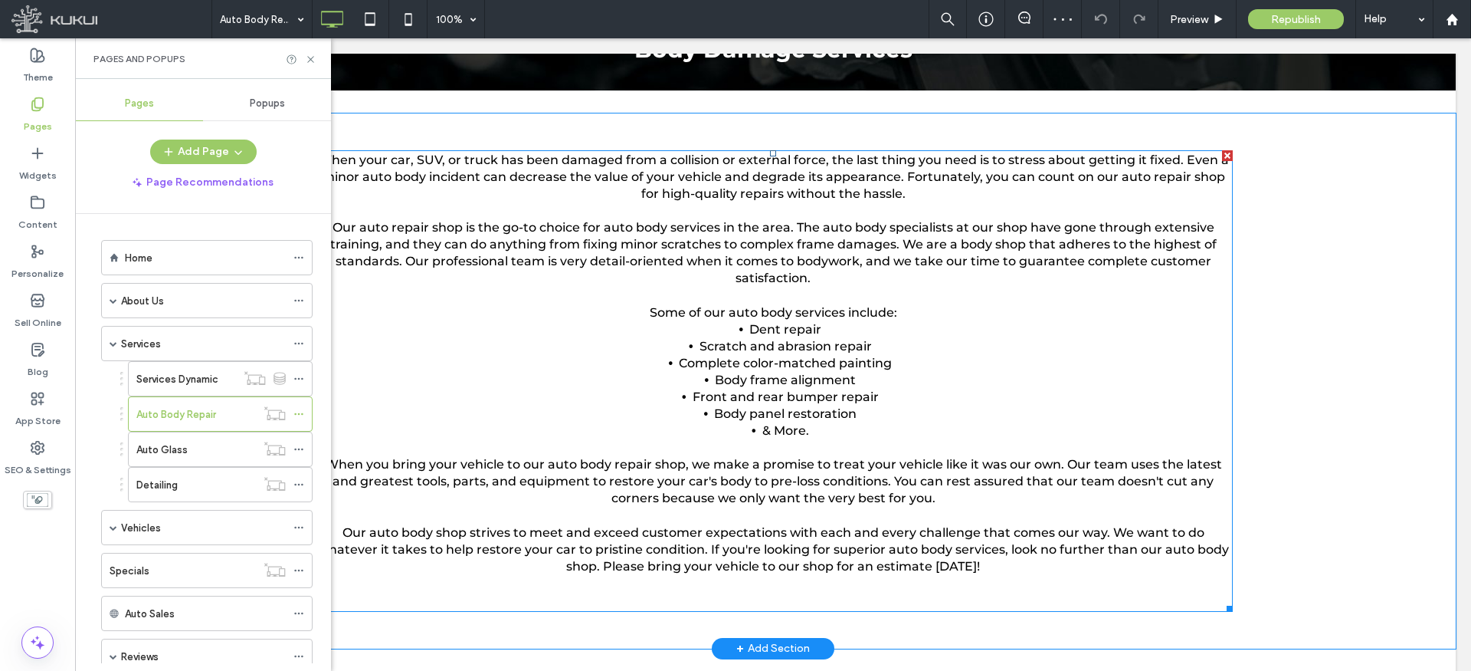
scroll to position [330, 0]
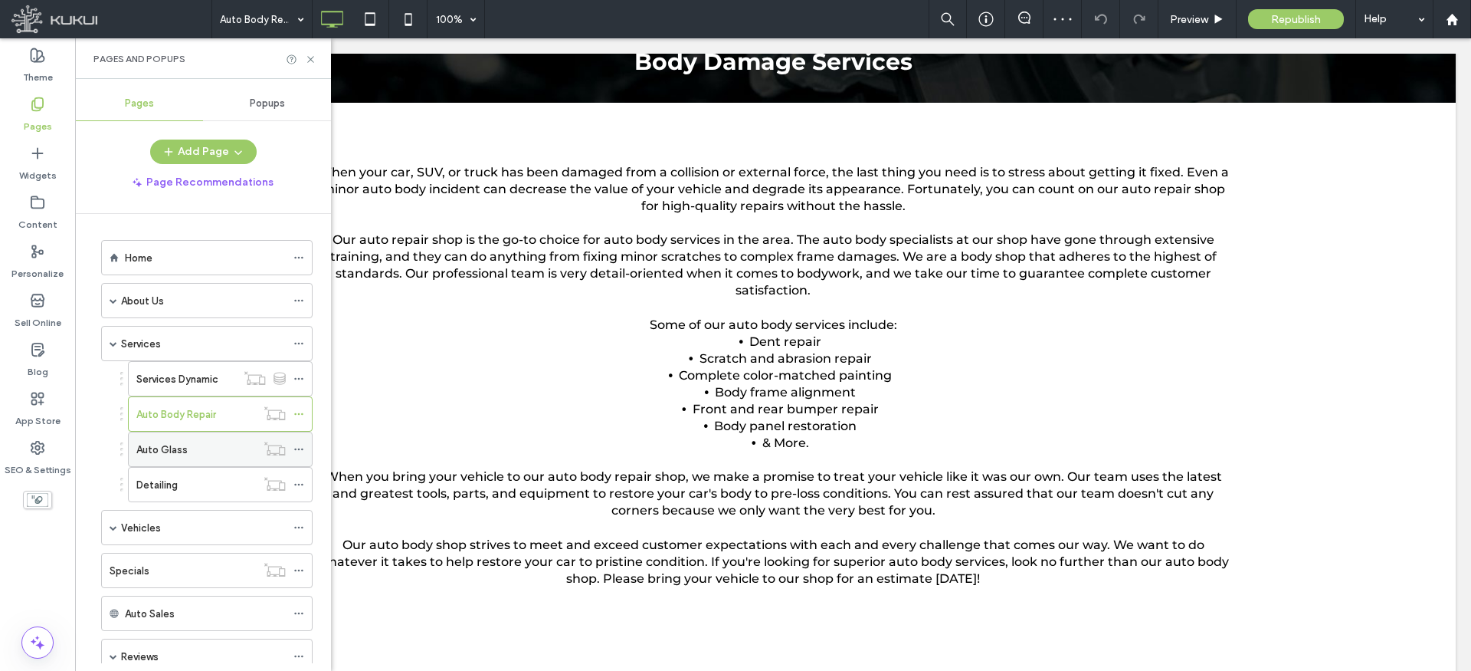
click at [198, 444] on div "Auto Glass" at bounding box center [196, 449] width 120 height 16
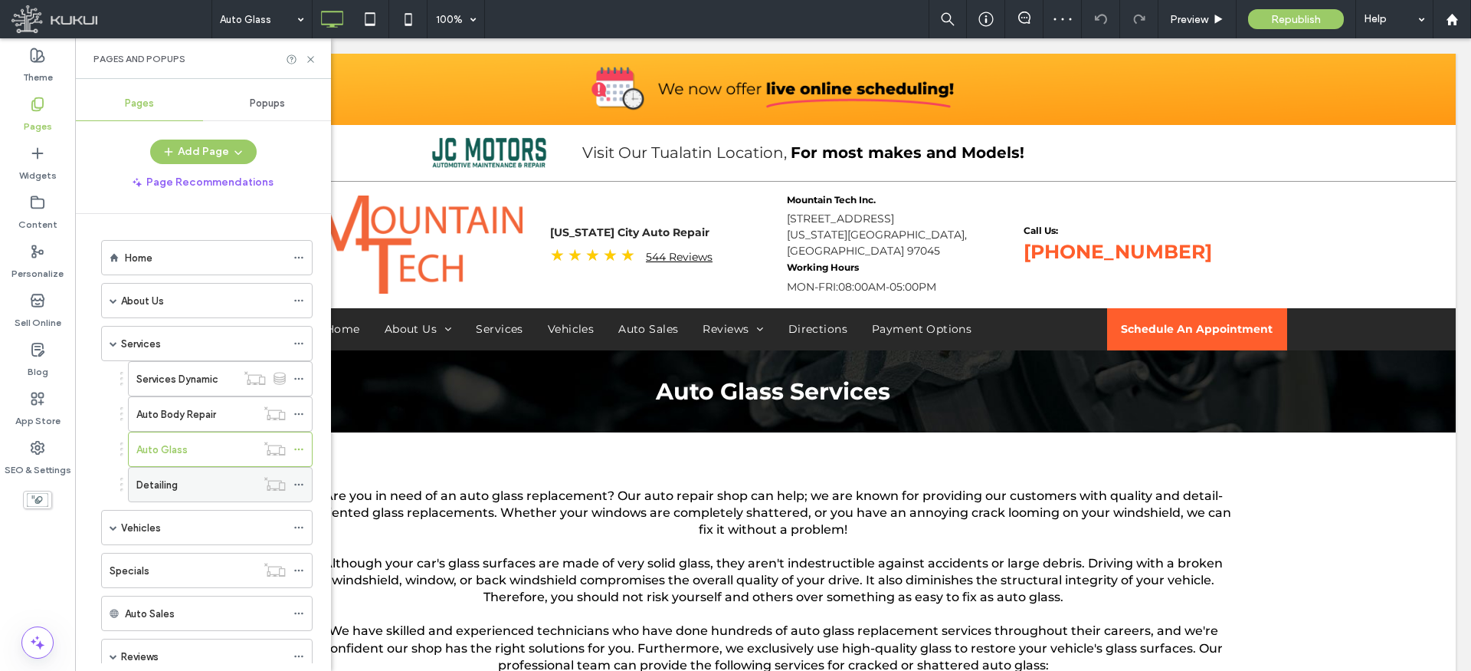
click at [195, 484] on div "Detailing" at bounding box center [196, 485] width 120 height 16
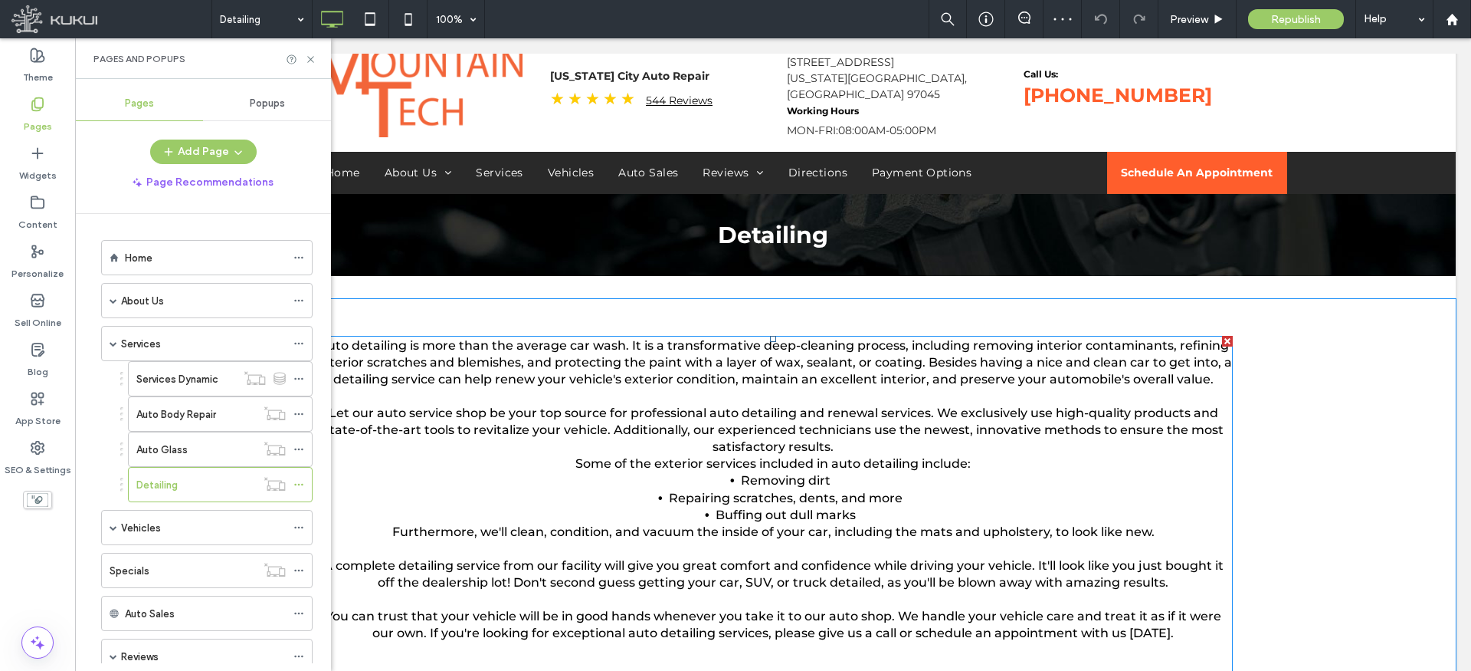
scroll to position [321, 0]
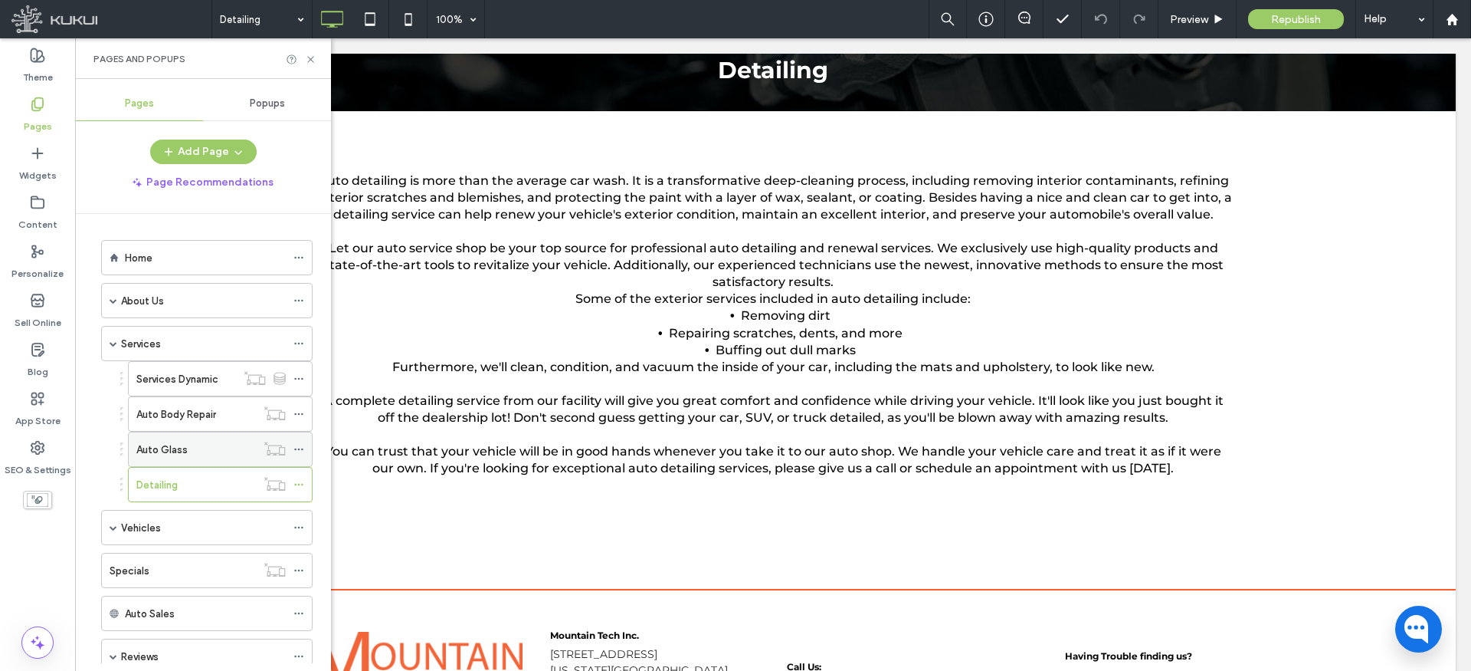
click at [201, 447] on div "Auto Glass" at bounding box center [196, 449] width 120 height 16
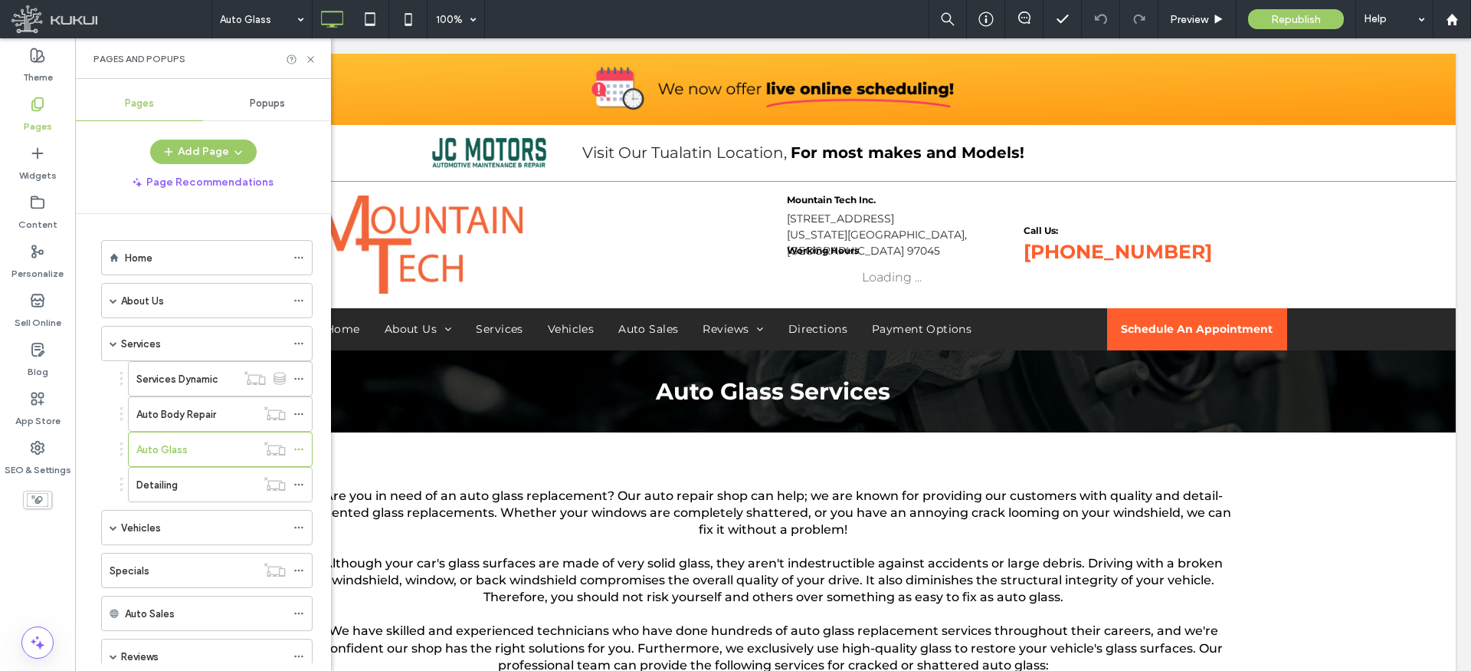
click at [216, 411] on div "Auto Glass 100% Preview Republish Help Site Comments Team & Clients Automate ne…" at bounding box center [735, 335] width 1471 height 671
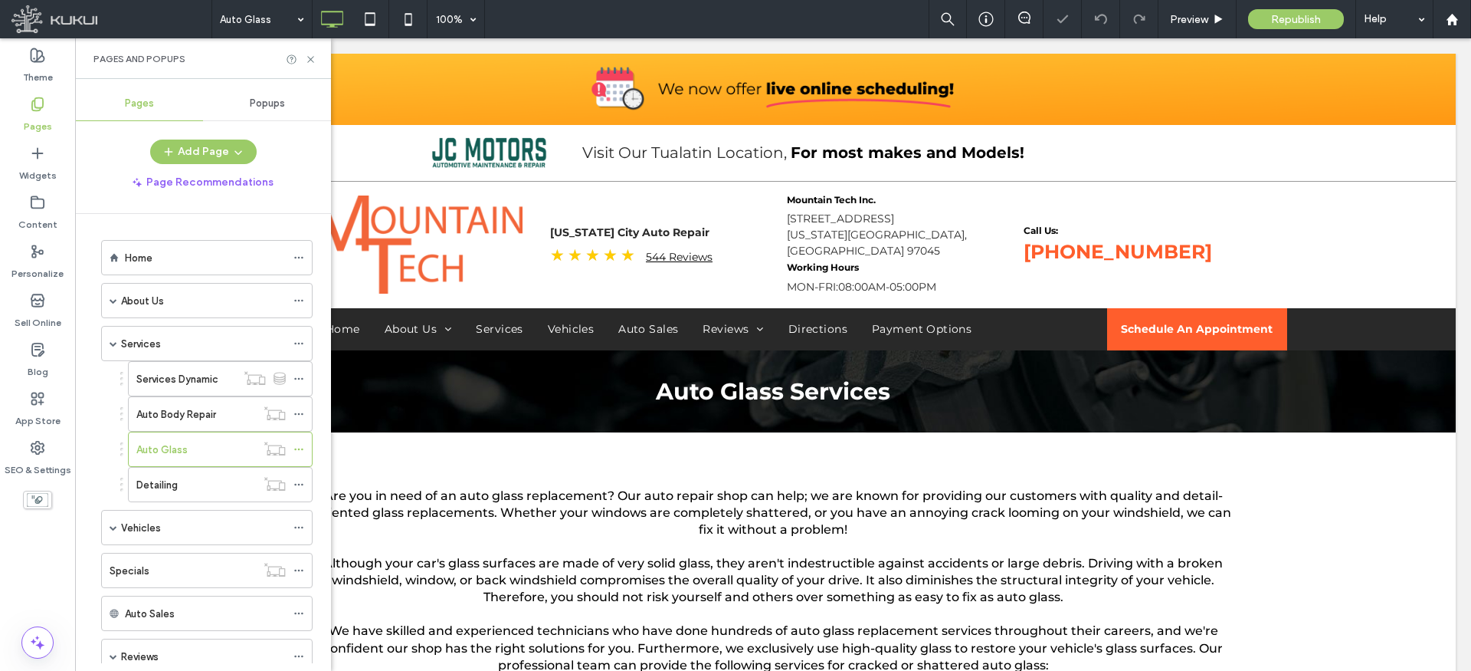
click at [216, 411] on div "Auto Body Repair" at bounding box center [196, 414] width 120 height 16
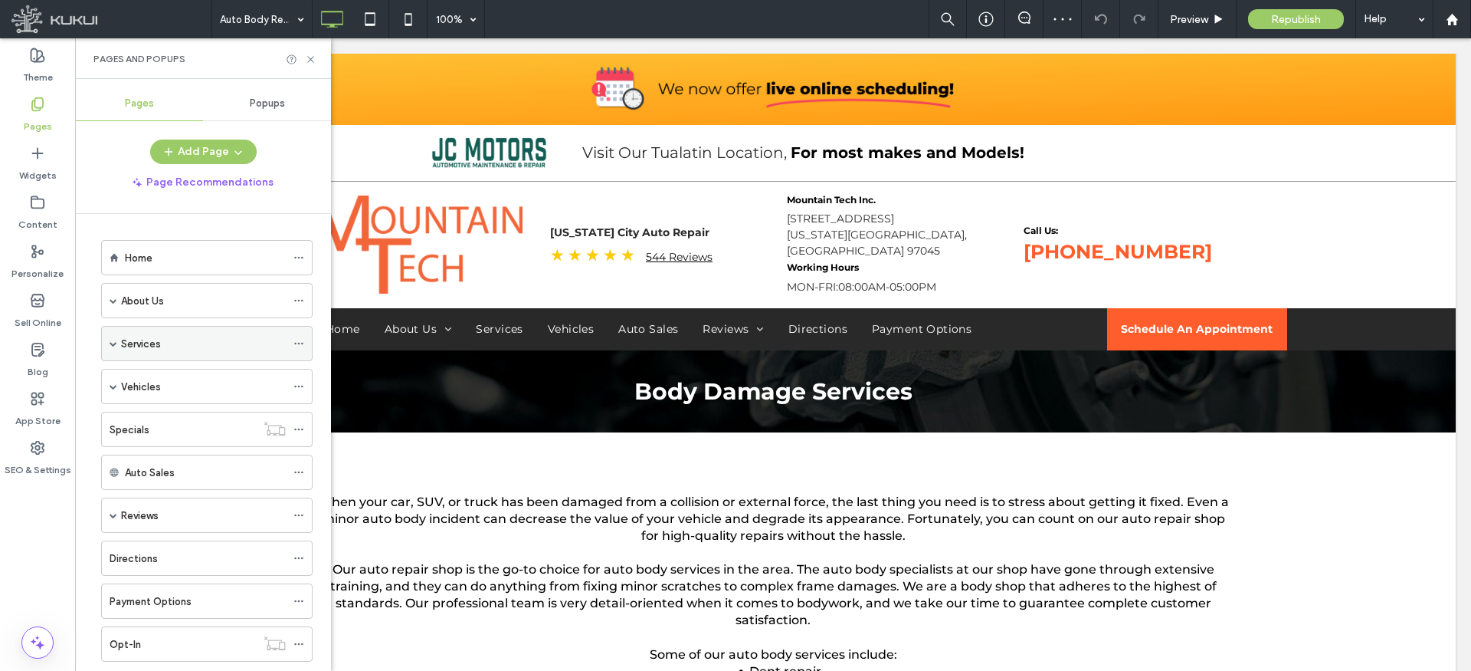
click at [112, 340] on span at bounding box center [114, 343] width 8 height 8
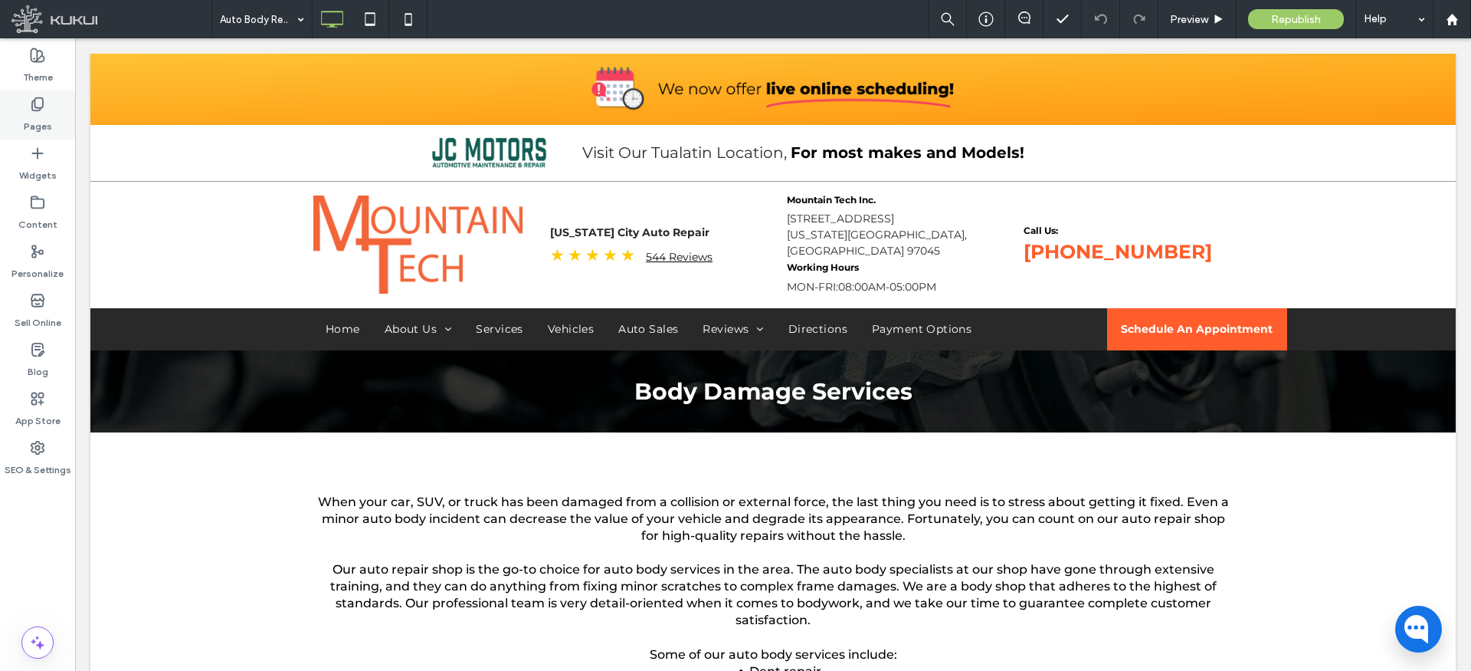
click at [35, 110] on use at bounding box center [37, 104] width 11 height 13
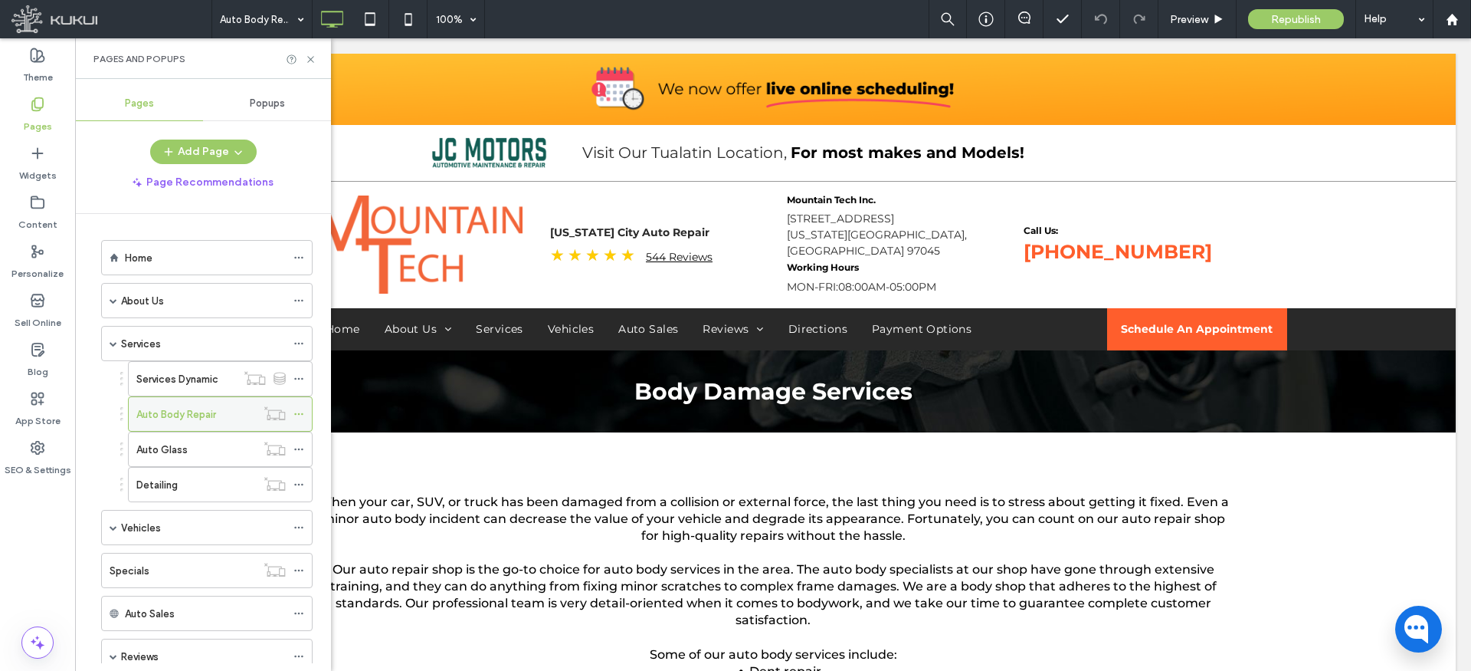
click at [300, 411] on icon at bounding box center [298, 413] width 11 height 11
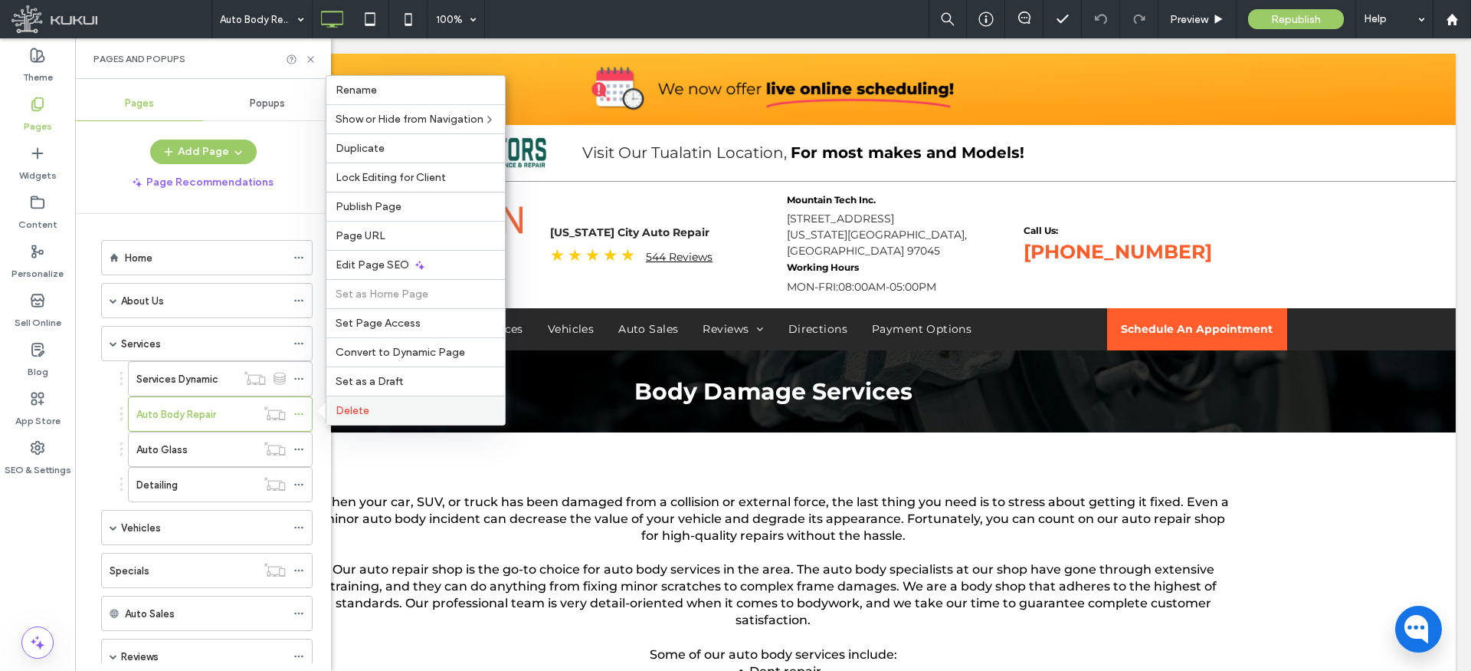
click at [366, 409] on span "Delete" at bounding box center [353, 410] width 34 height 13
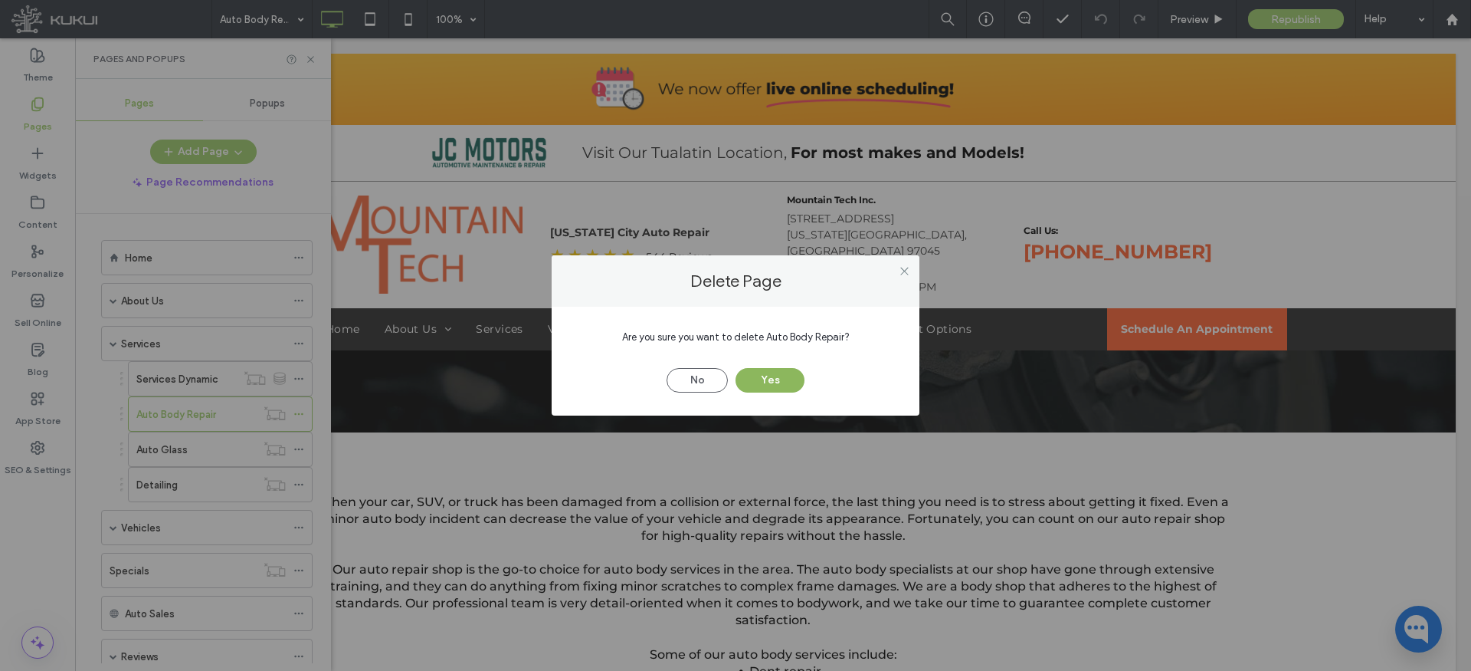
click at [788, 377] on button "Yes" at bounding box center [770, 380] width 69 height 25
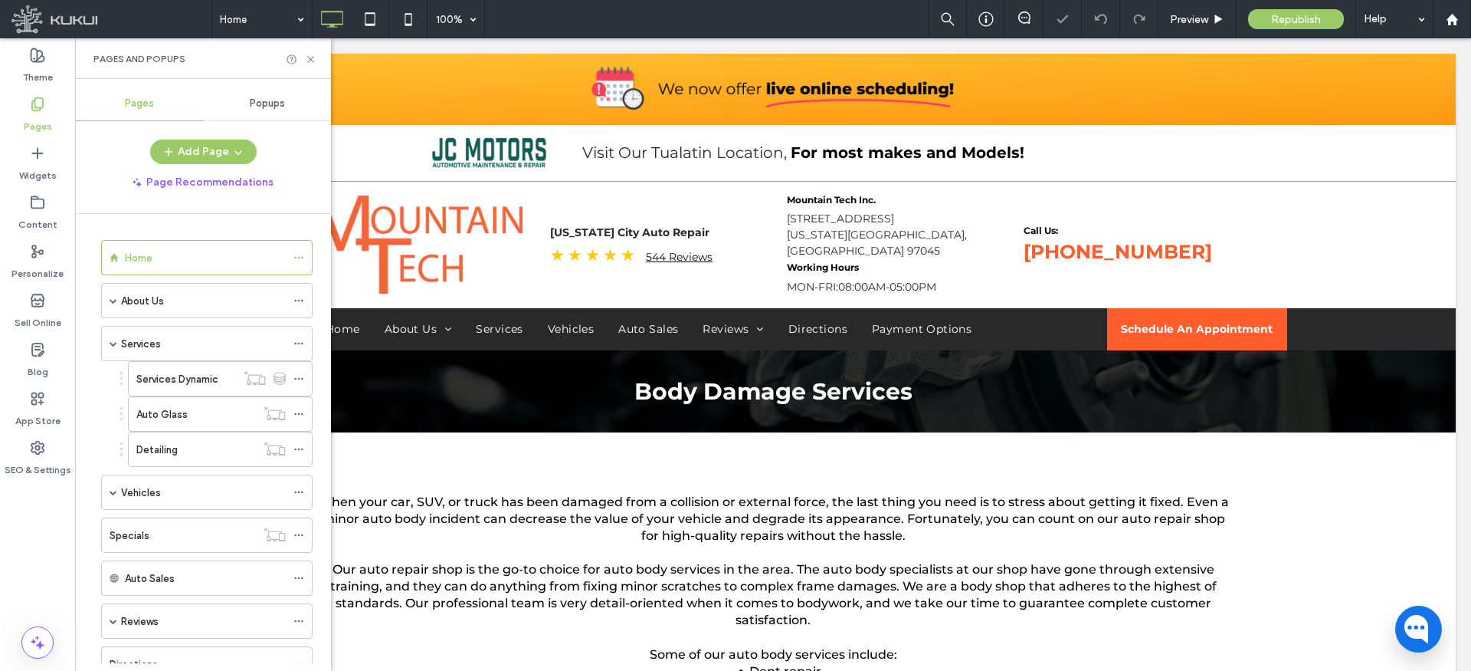
click at [297, 410] on div at bounding box center [735, 335] width 1471 height 671
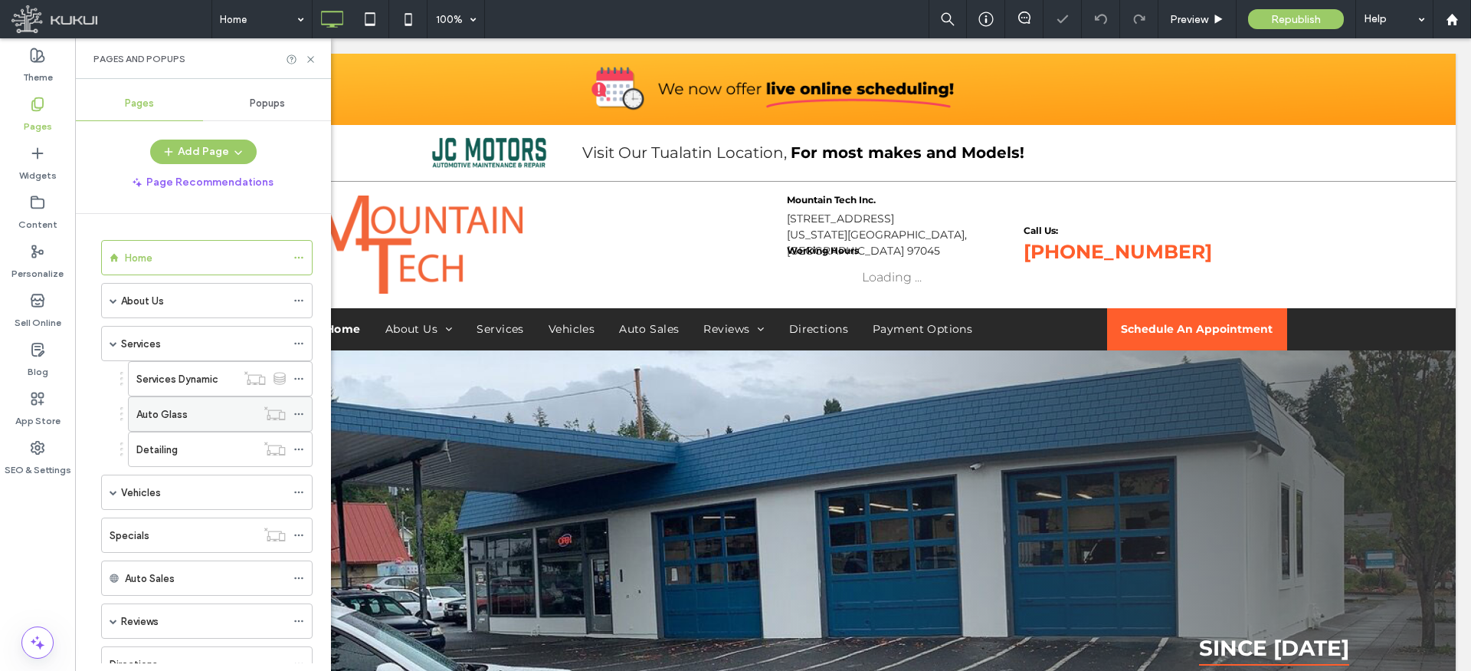
click at [298, 413] on use at bounding box center [298, 414] width 8 height 2
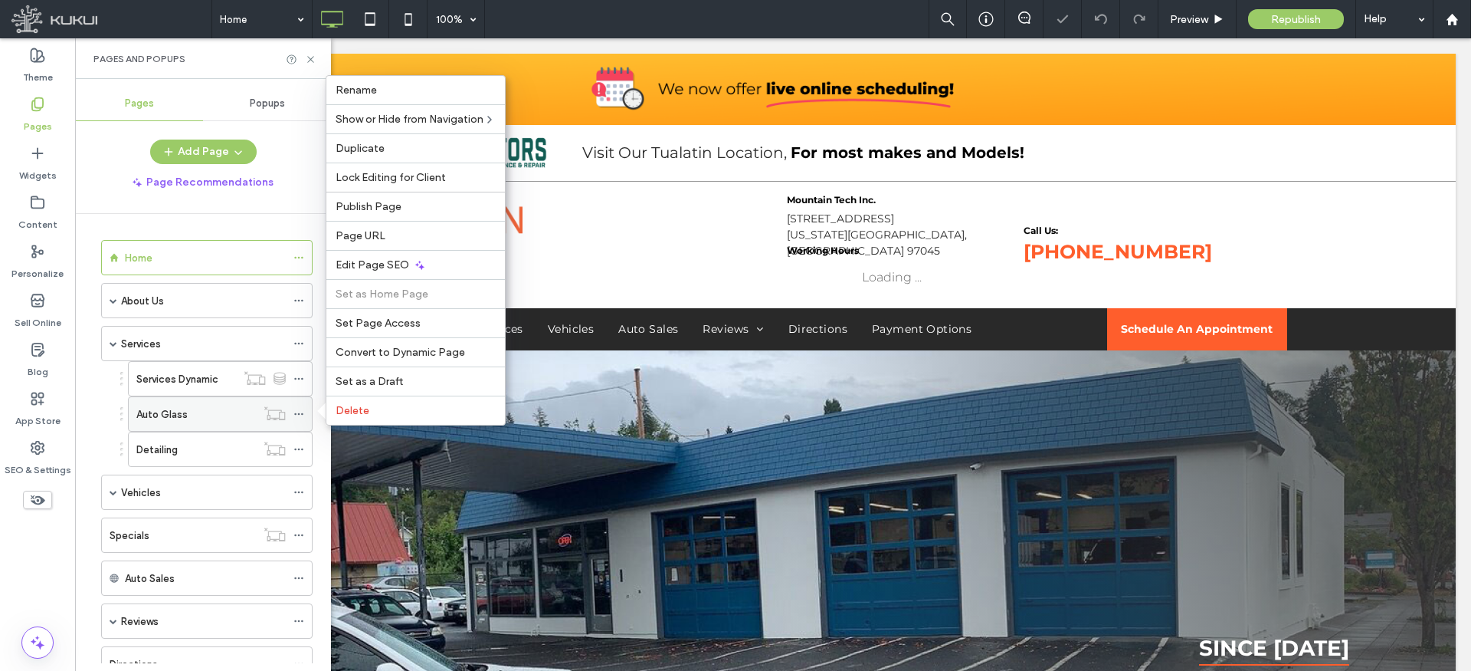
click at [298, 413] on use at bounding box center [298, 414] width 8 height 2
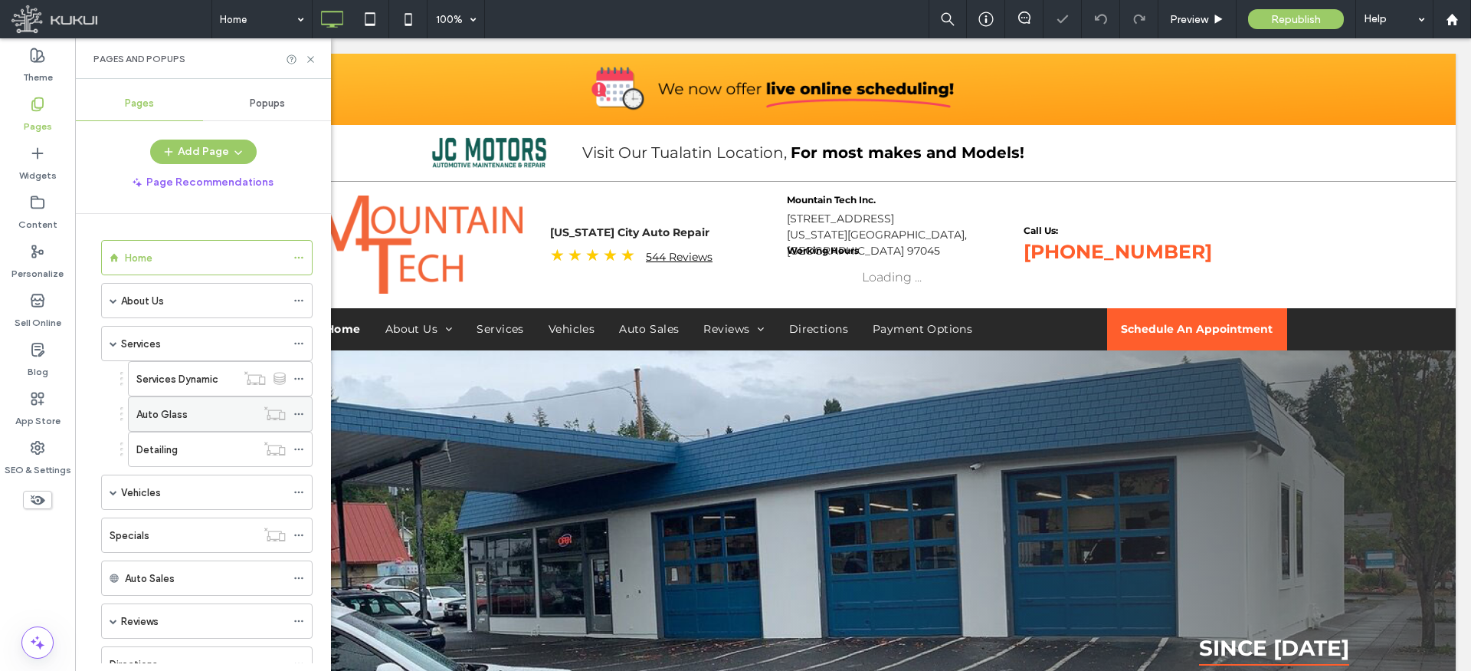
click at [298, 412] on icon at bounding box center [298, 413] width 11 height 11
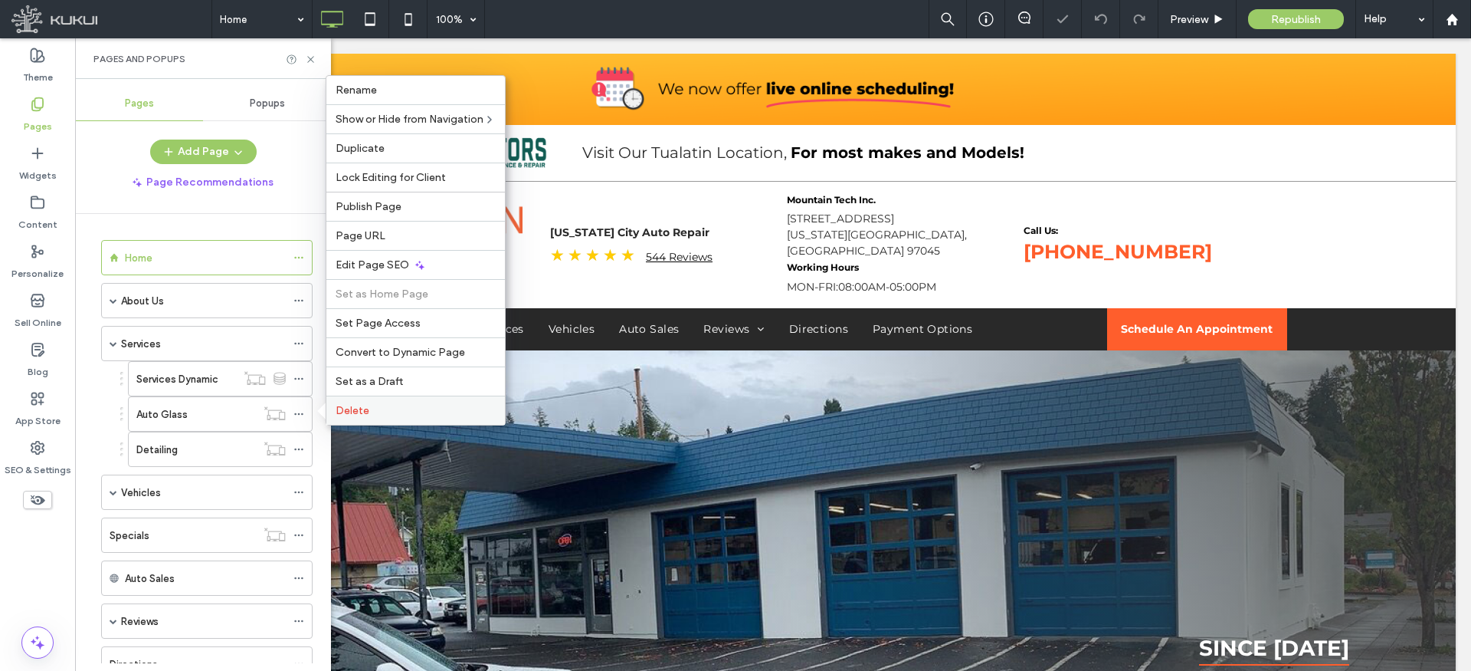
click at [359, 408] on span "Delete" at bounding box center [353, 410] width 34 height 13
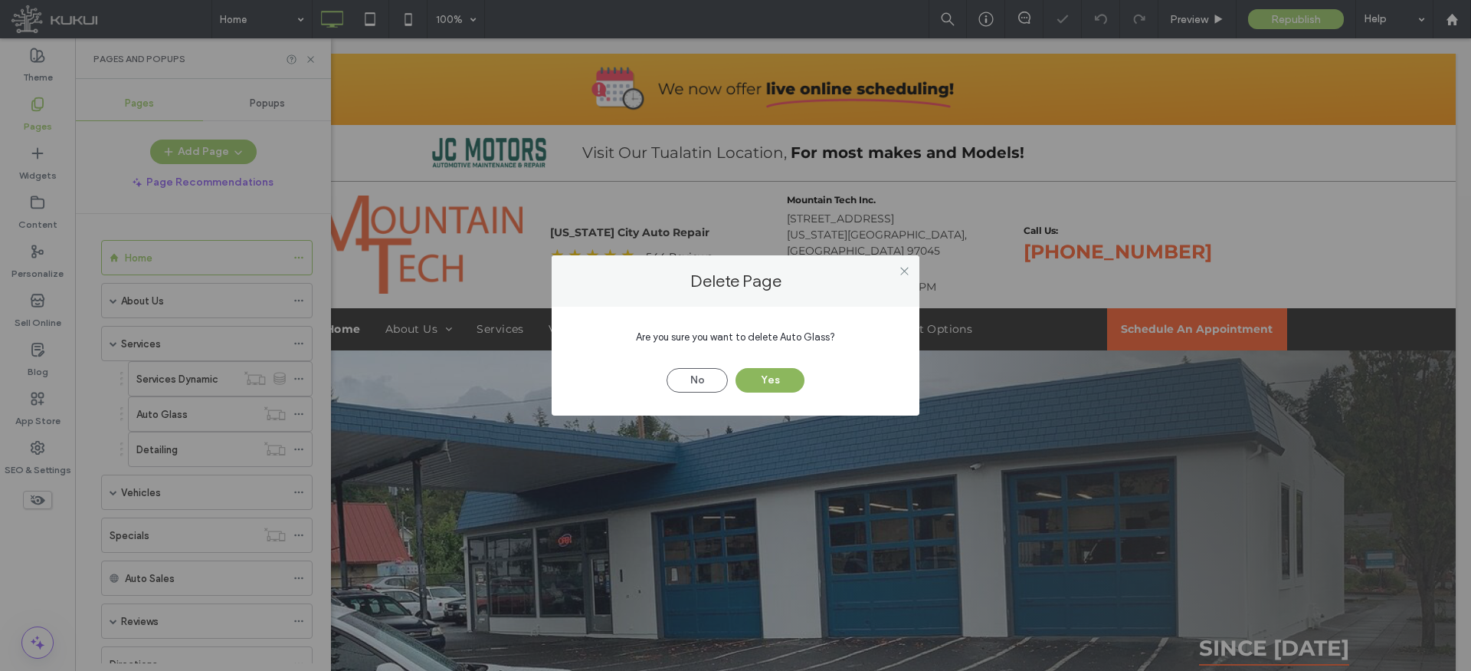
click at [781, 382] on button "Yes" at bounding box center [770, 380] width 69 height 25
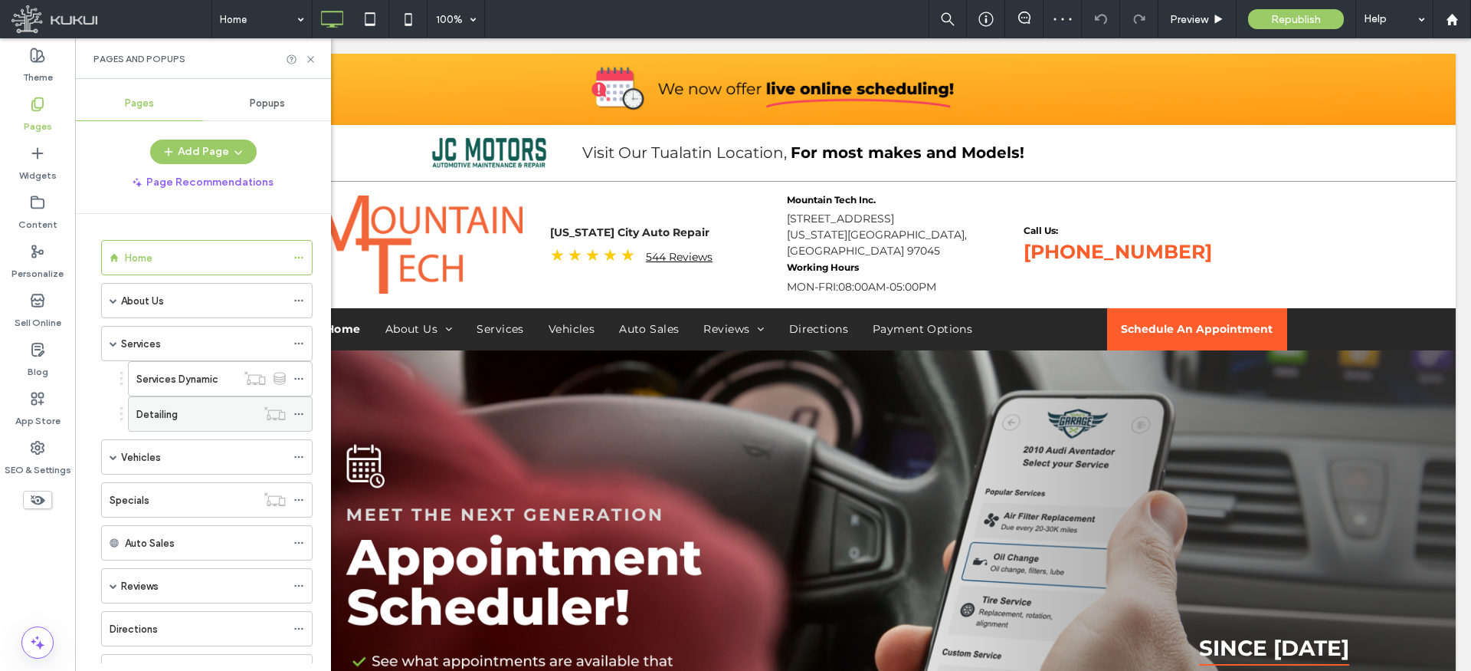
click at [297, 411] on icon at bounding box center [298, 413] width 11 height 11
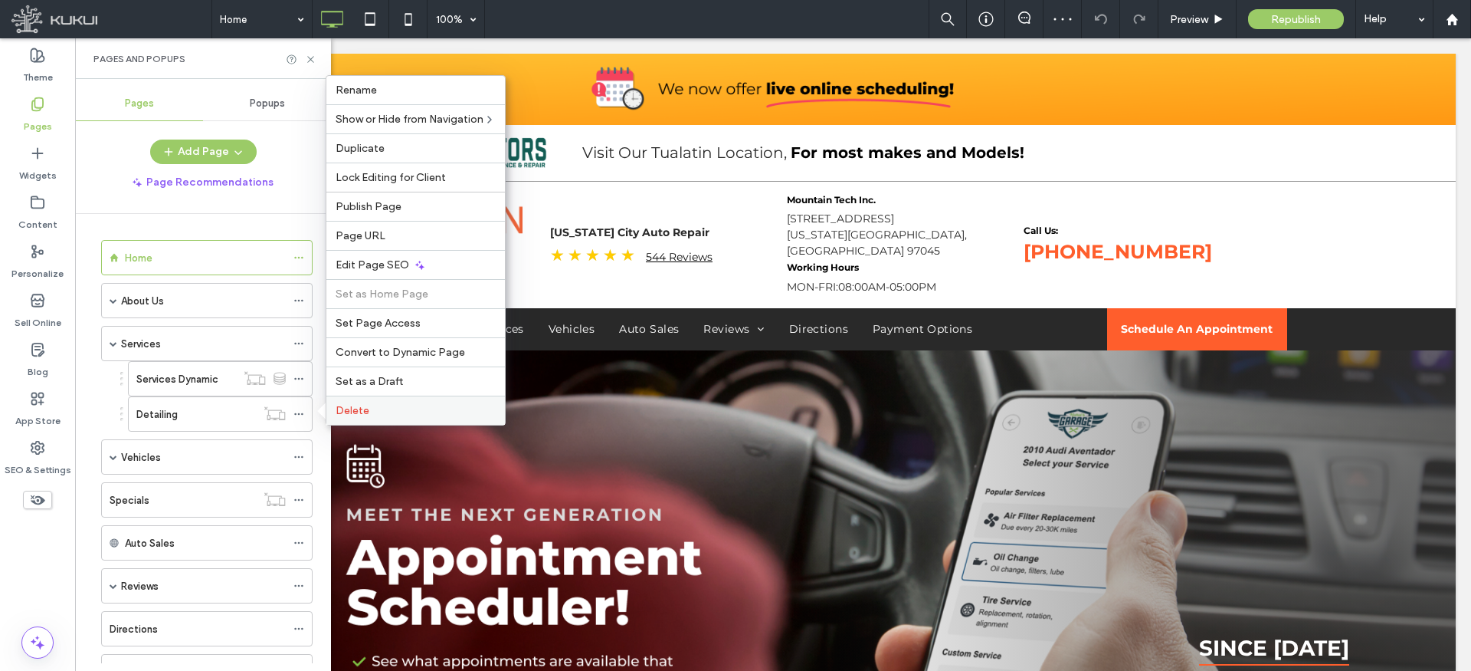
click at [365, 400] on div "Delete" at bounding box center [415, 409] width 179 height 29
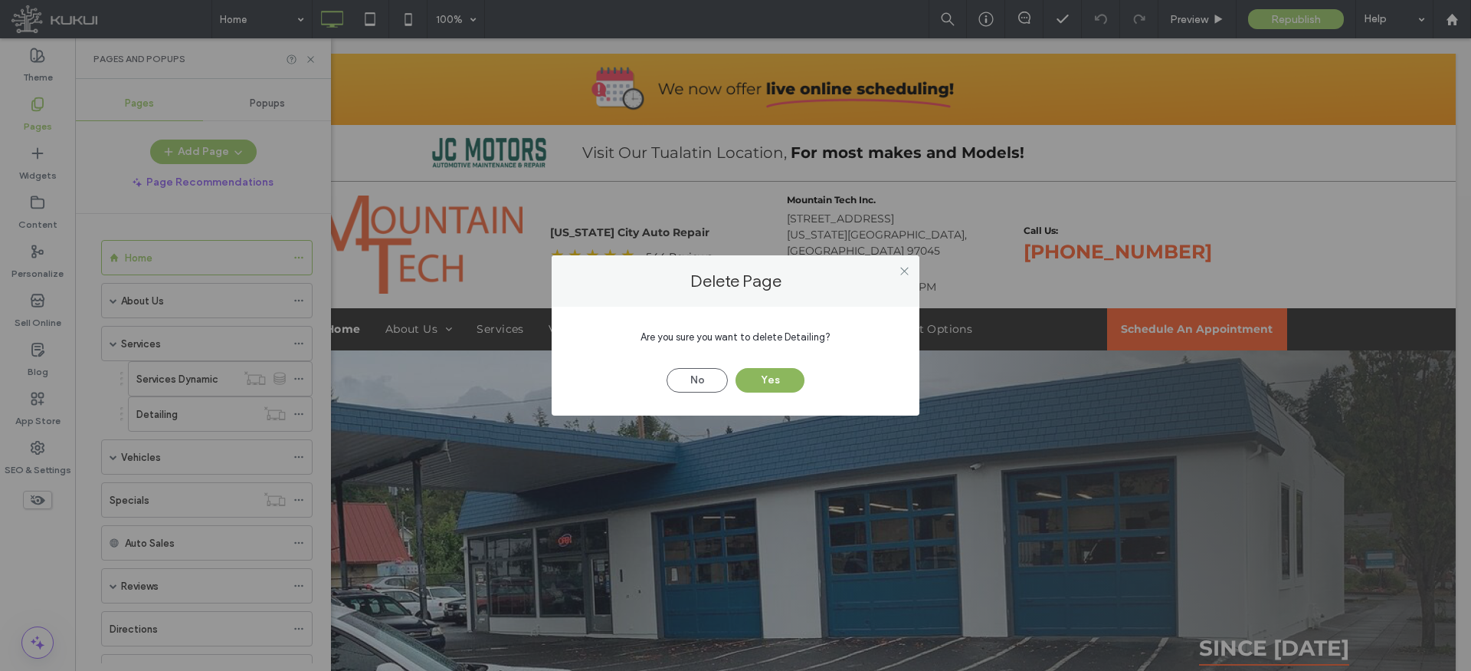
click at [787, 378] on button "Yes" at bounding box center [770, 380] width 69 height 25
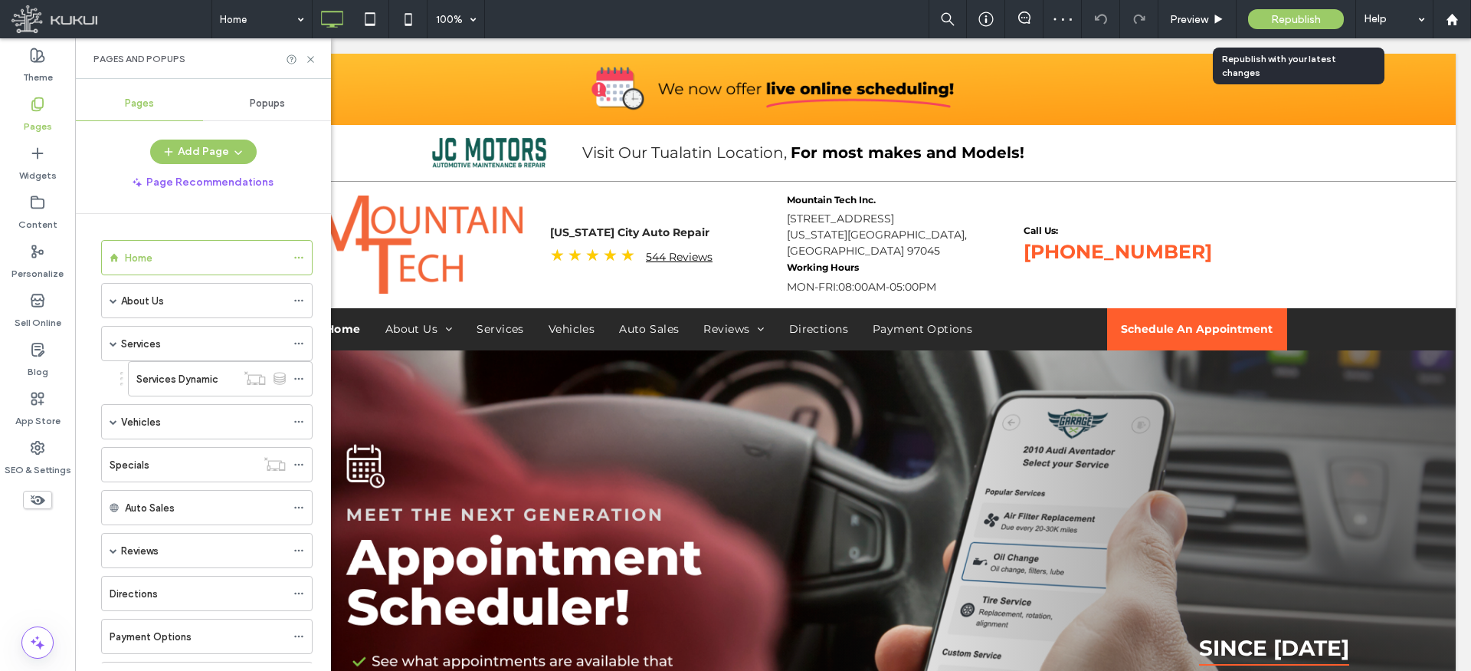
drag, startPoint x: 1311, startPoint y: 12, endPoint x: 1242, endPoint y: 3, distance: 69.6
click at [1311, 13] on span "Republish" at bounding box center [1296, 19] width 50 height 13
